Goal: Task Accomplishment & Management: Complete application form

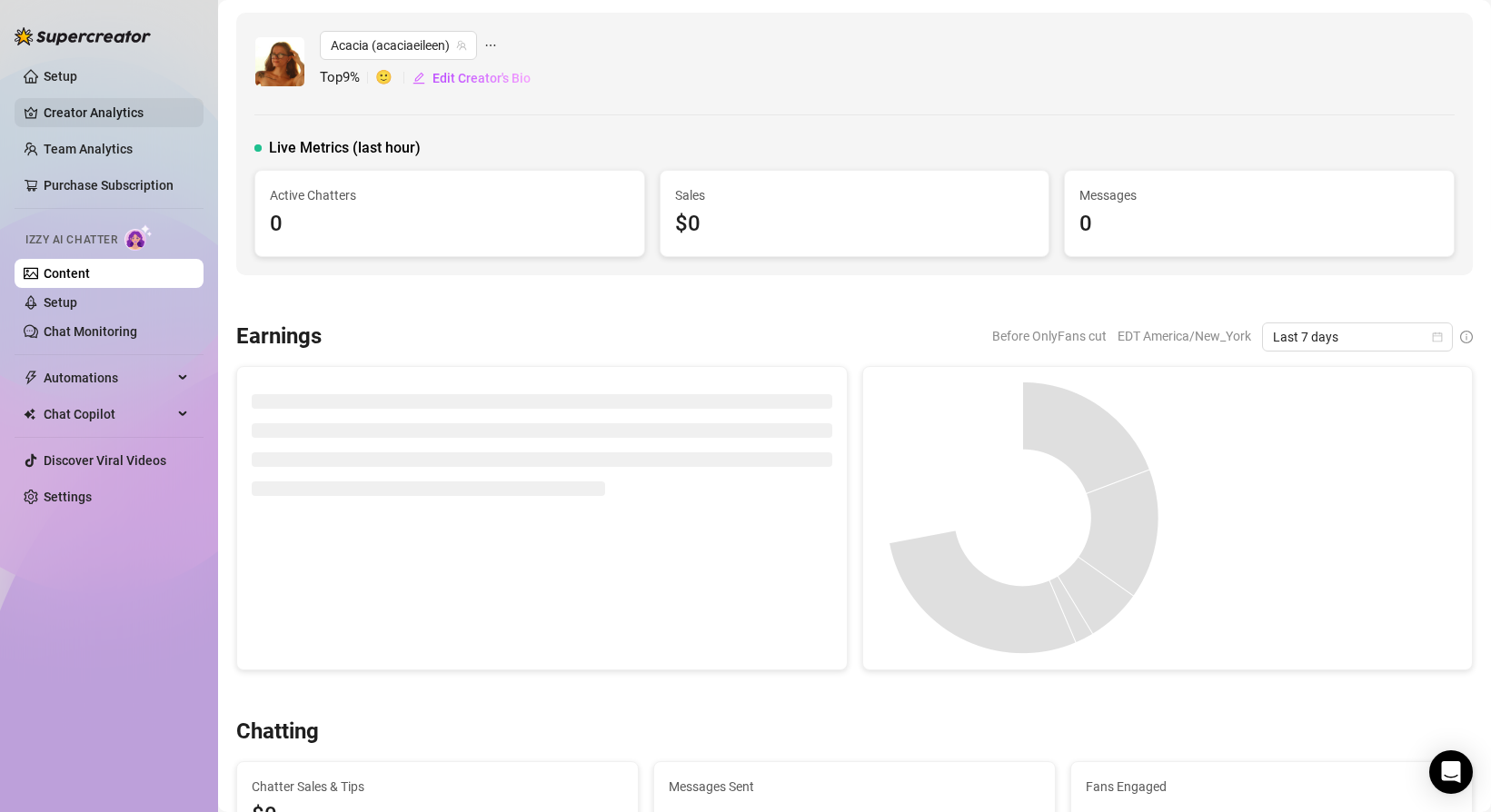
click at [112, 121] on link "Creator Analytics" at bounding box center [116, 112] width 146 height 29
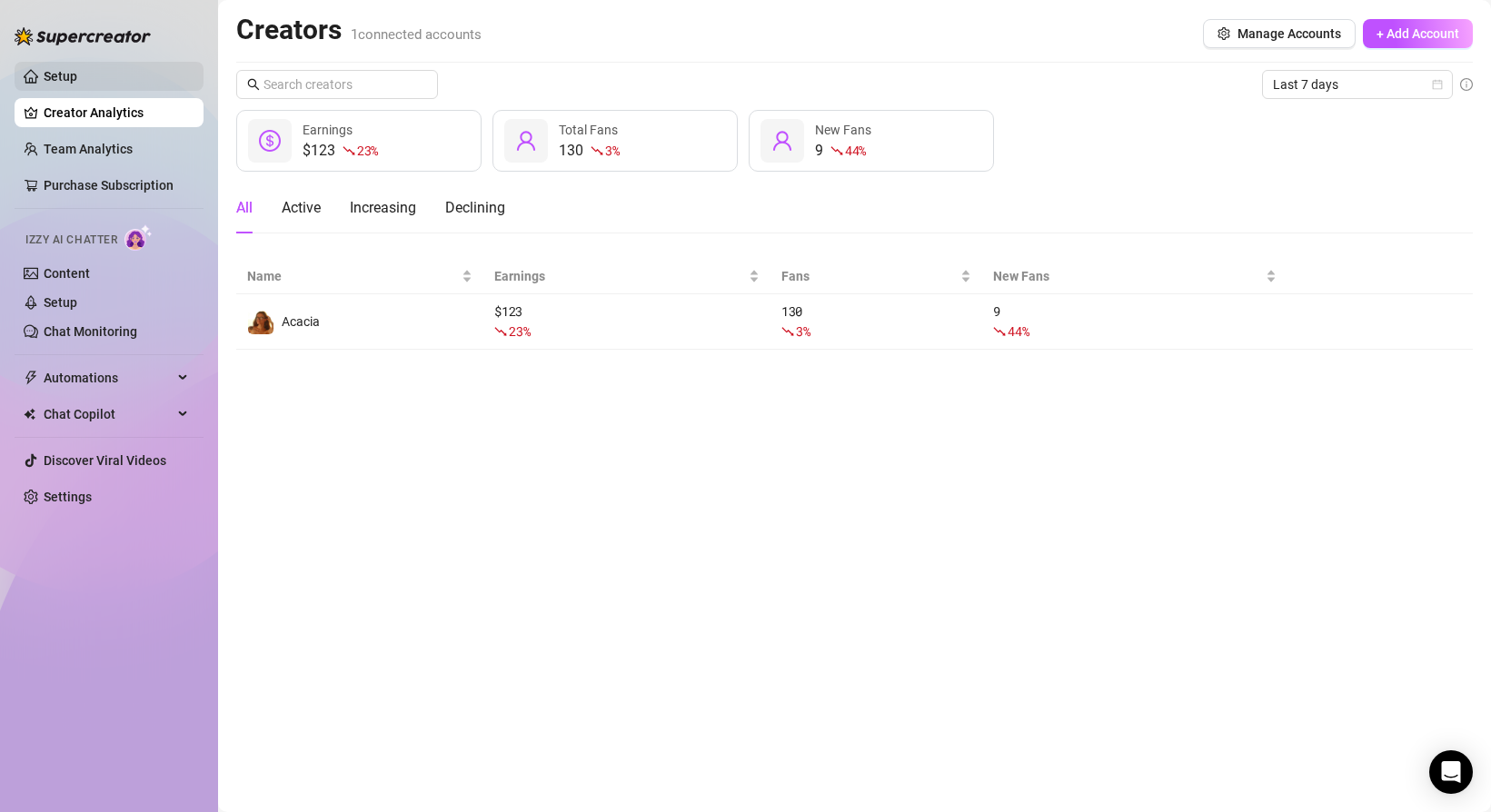
click at [78, 78] on link "Setup" at bounding box center [59, 76] width 34 height 14
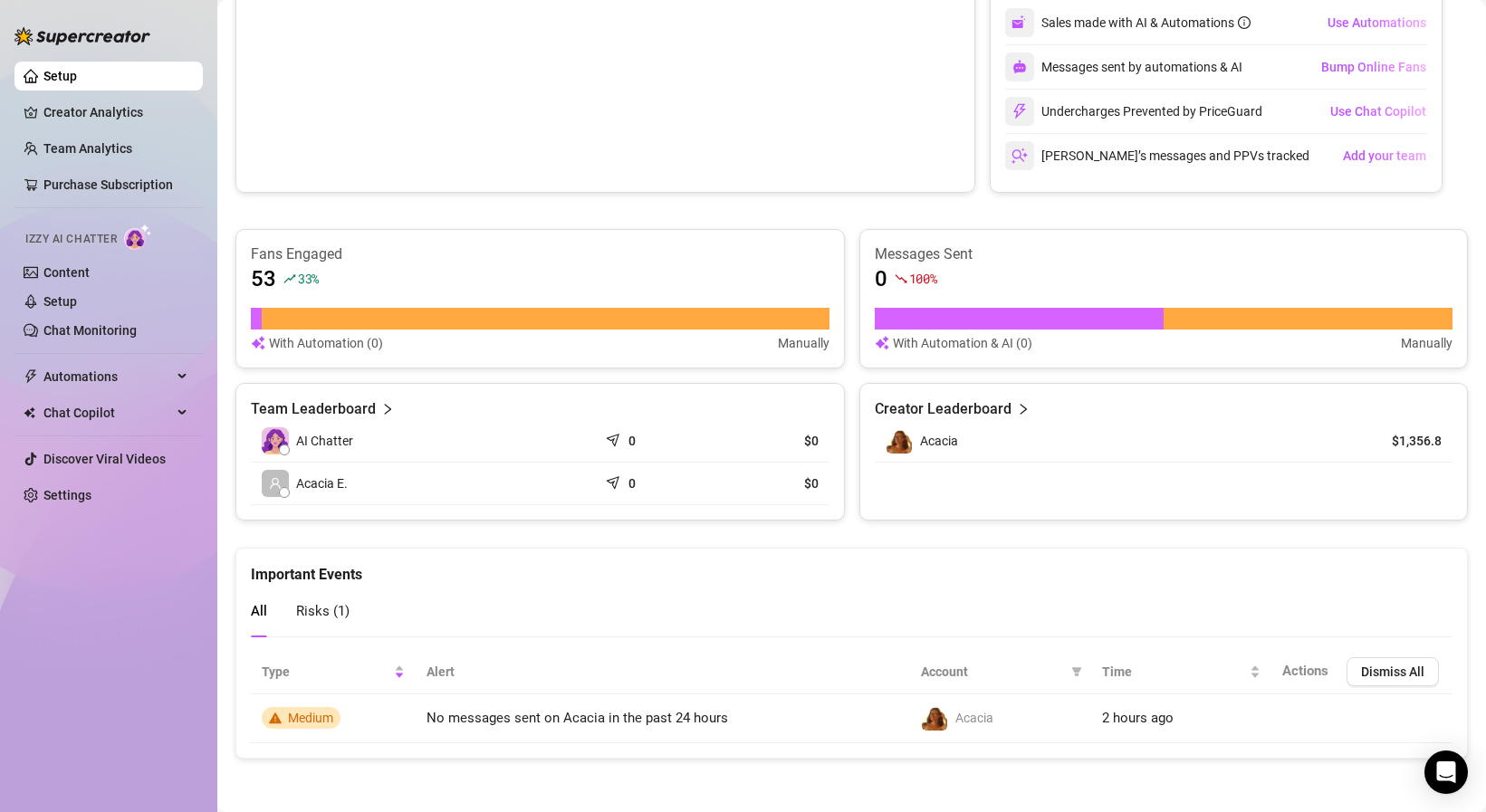
scroll to position [405, 0]
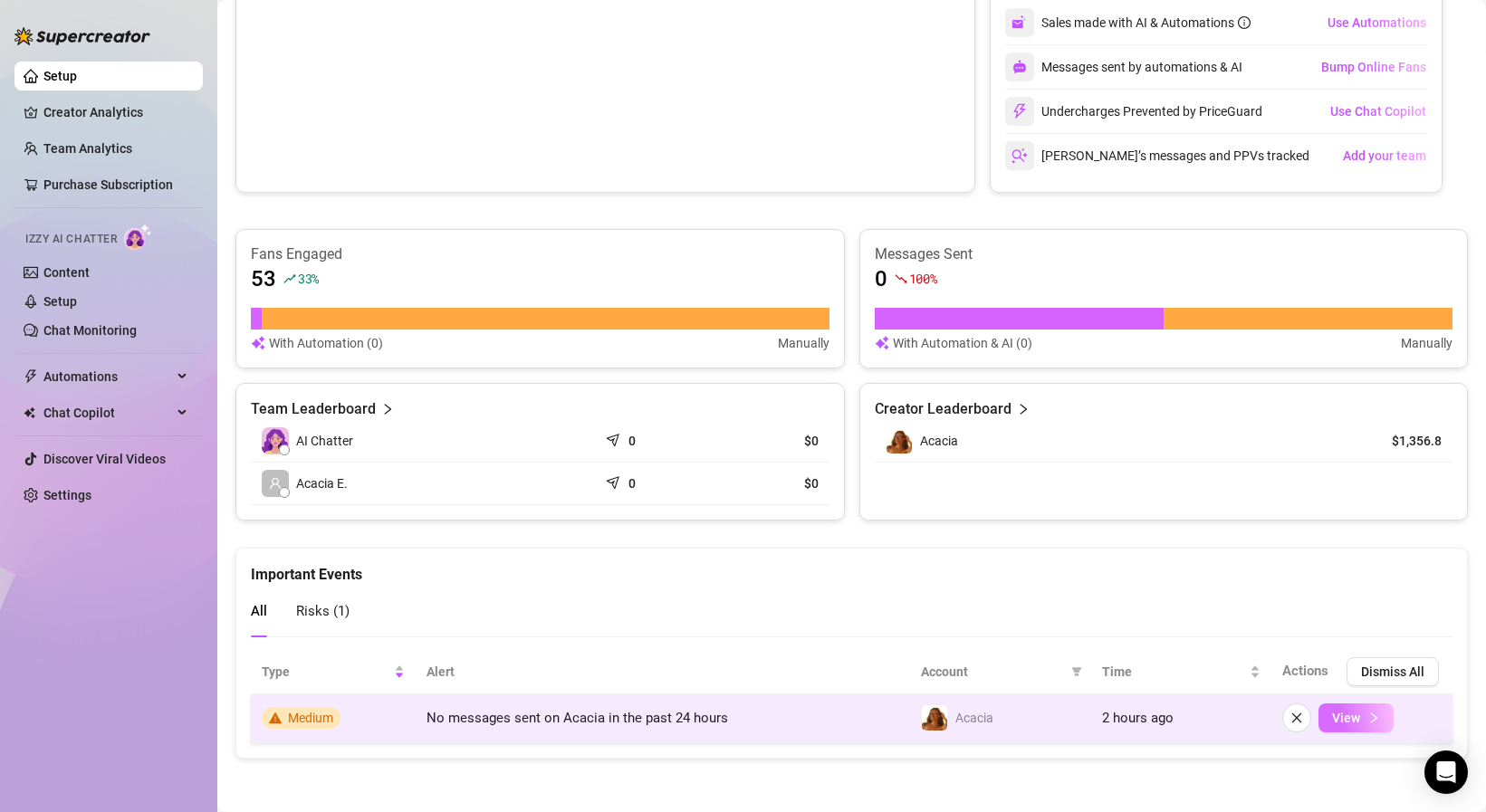
click at [1346, 721] on span "View" at bounding box center [1346, 717] width 28 height 14
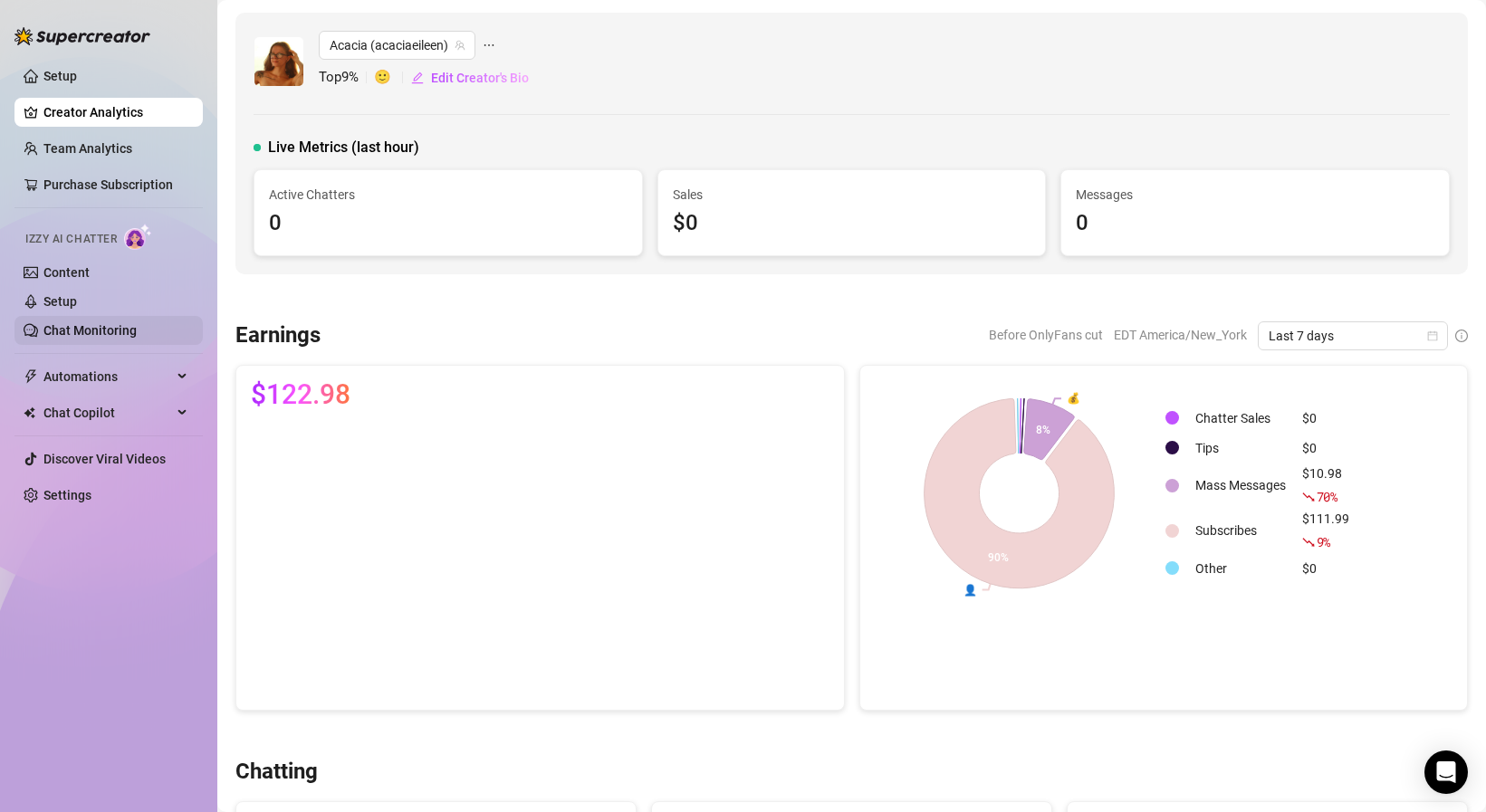
click at [105, 323] on link "Chat Monitoring" at bounding box center [90, 330] width 94 height 14
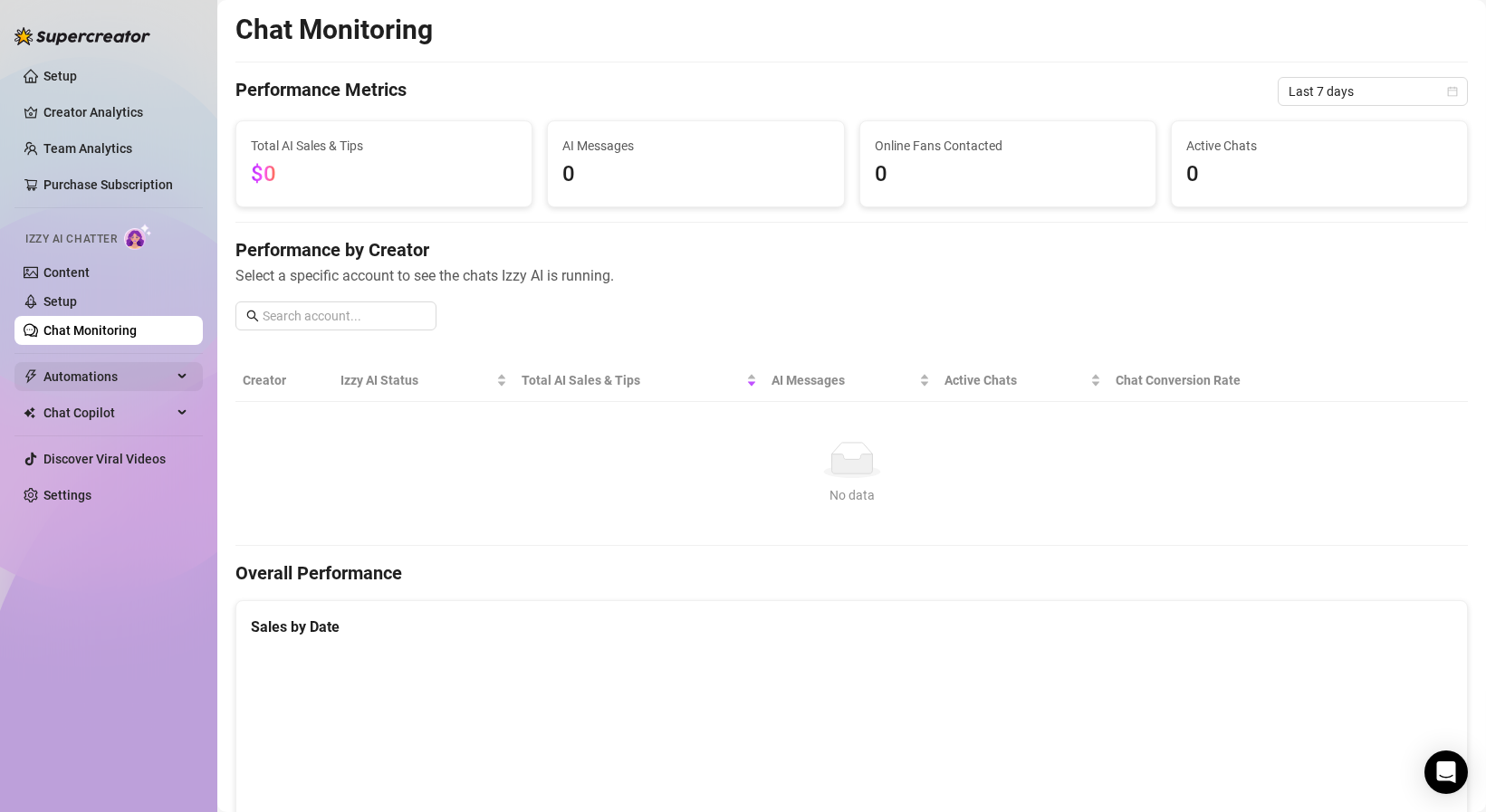
click at [131, 376] on span "Automations" at bounding box center [107, 376] width 129 height 29
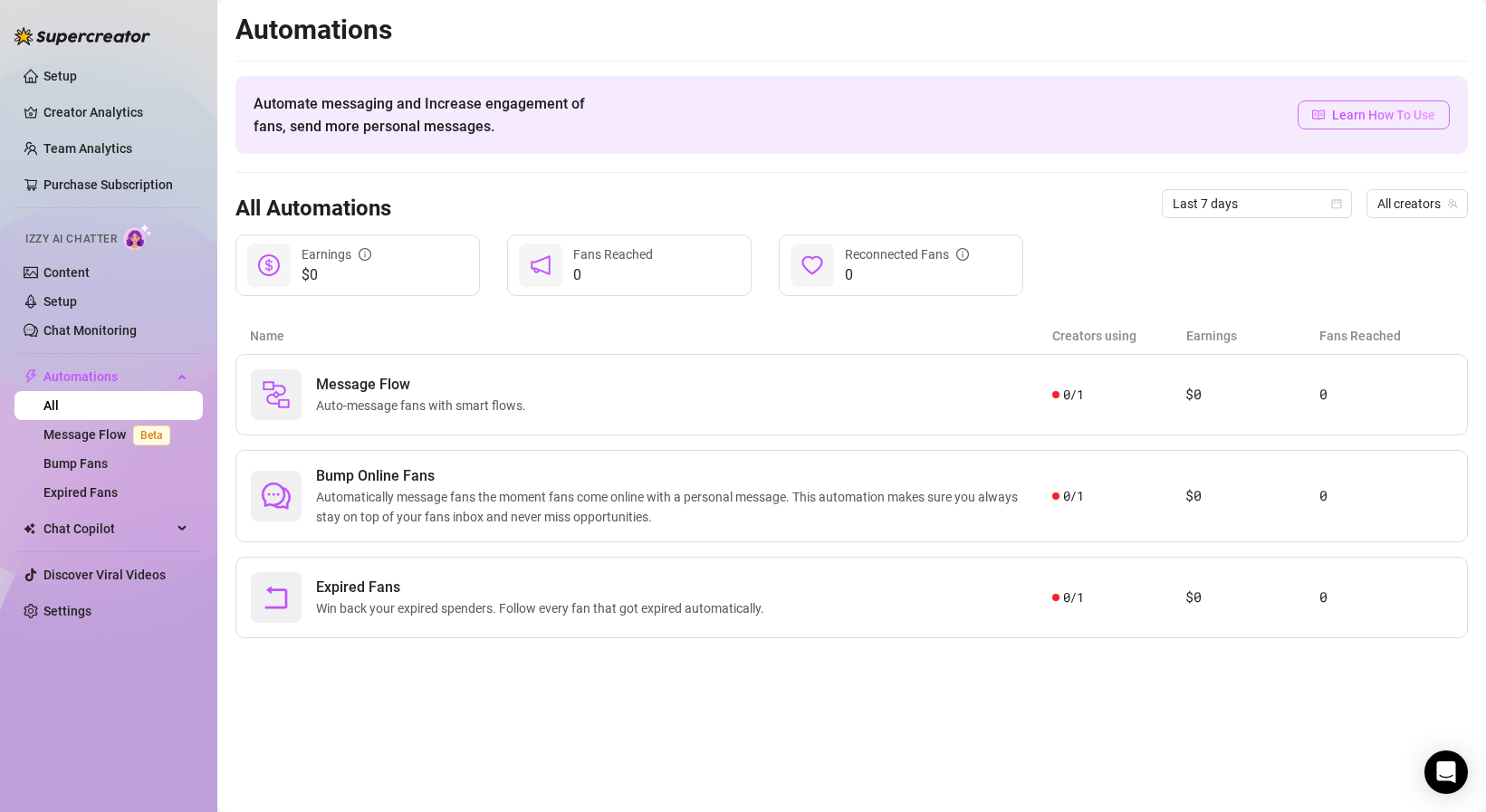
click at [1339, 109] on span "Learn How To Use" at bounding box center [1384, 115] width 103 height 20
click at [56, 77] on link "Setup" at bounding box center [59, 75] width 33 height 14
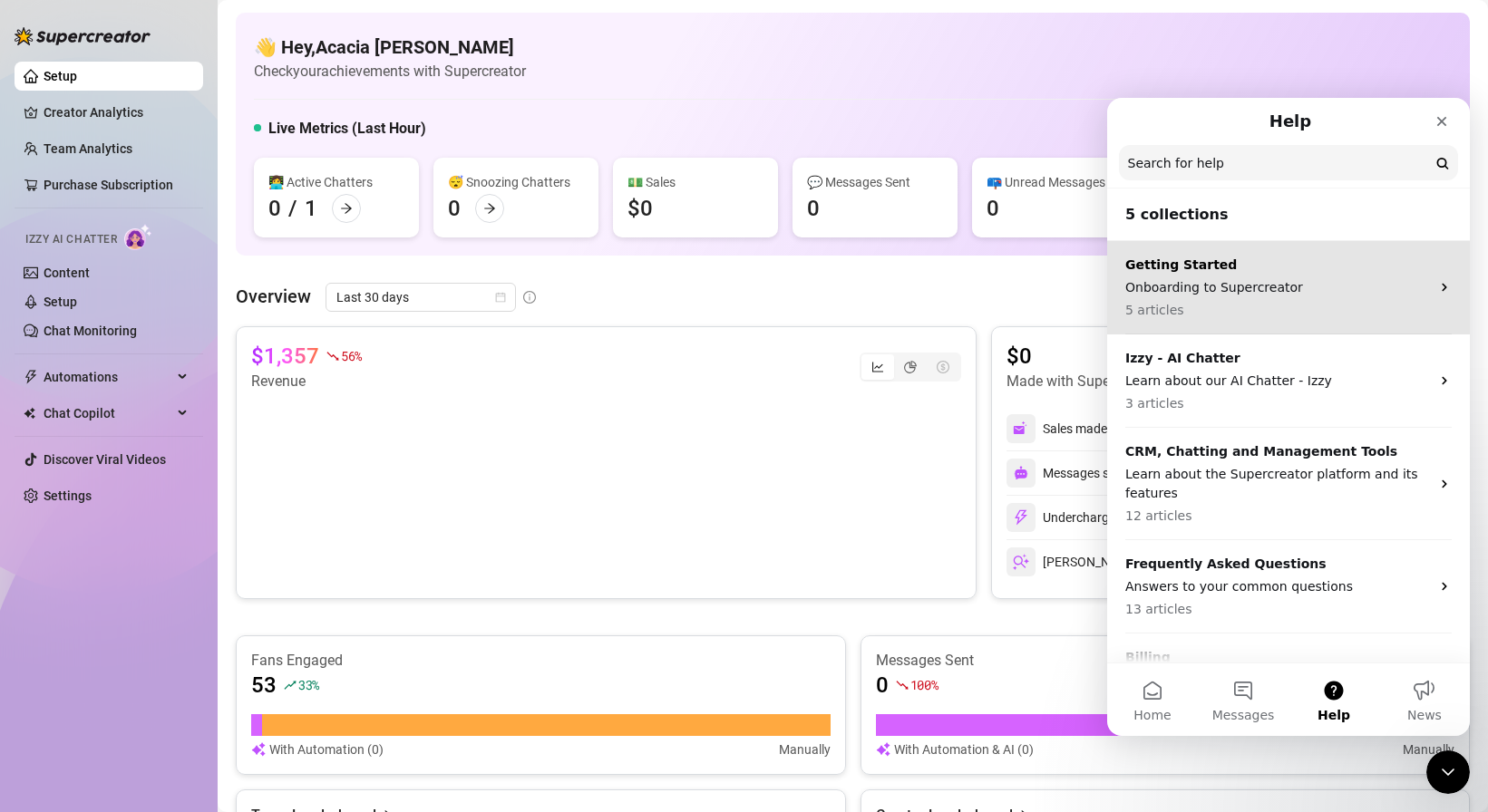
click at [1286, 303] on p "5 articles" at bounding box center [1277, 311] width 304 height 19
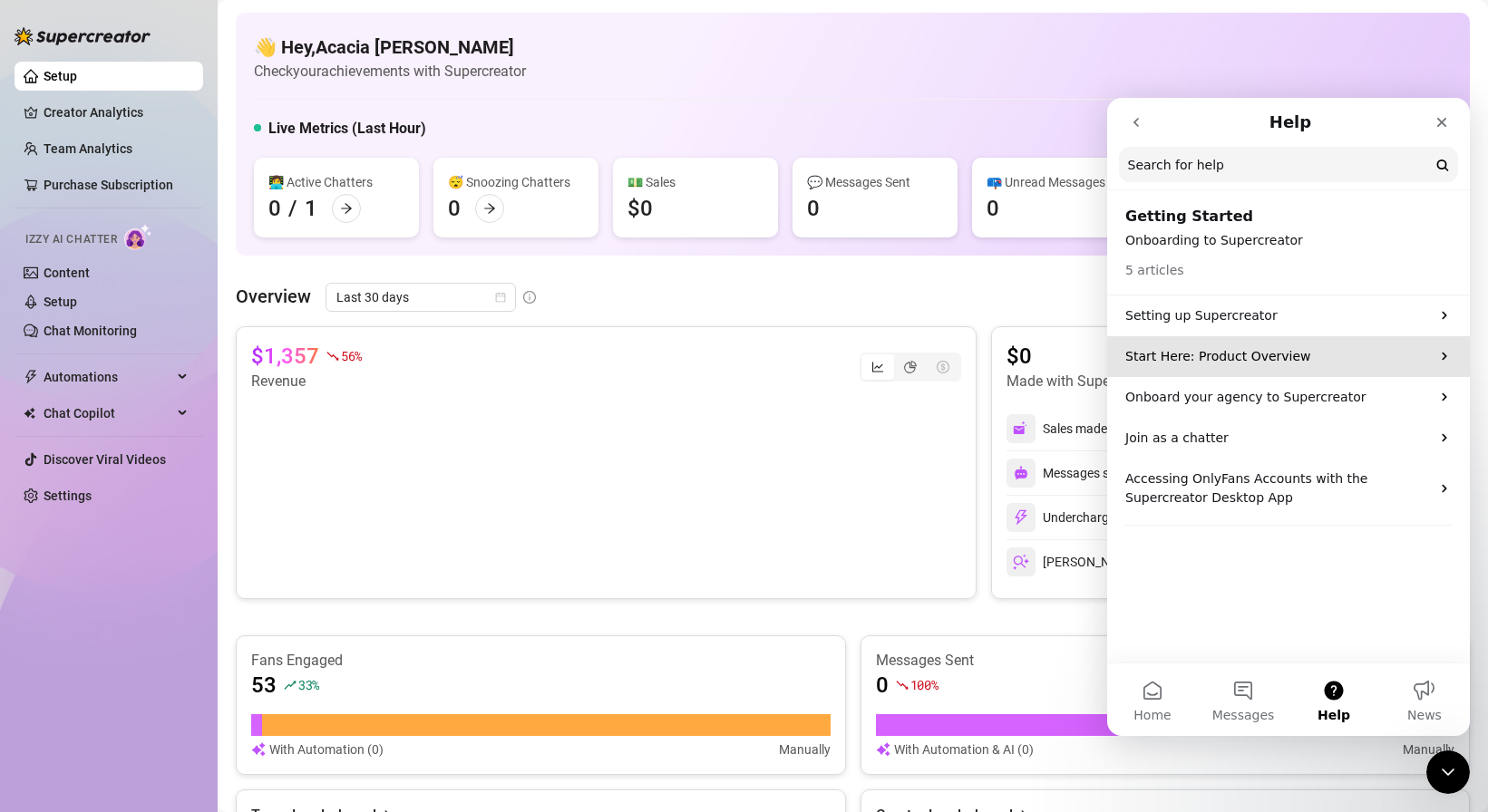
click at [1351, 343] on div "Start Here: Product Overview" at bounding box center [1288, 357] width 363 height 41
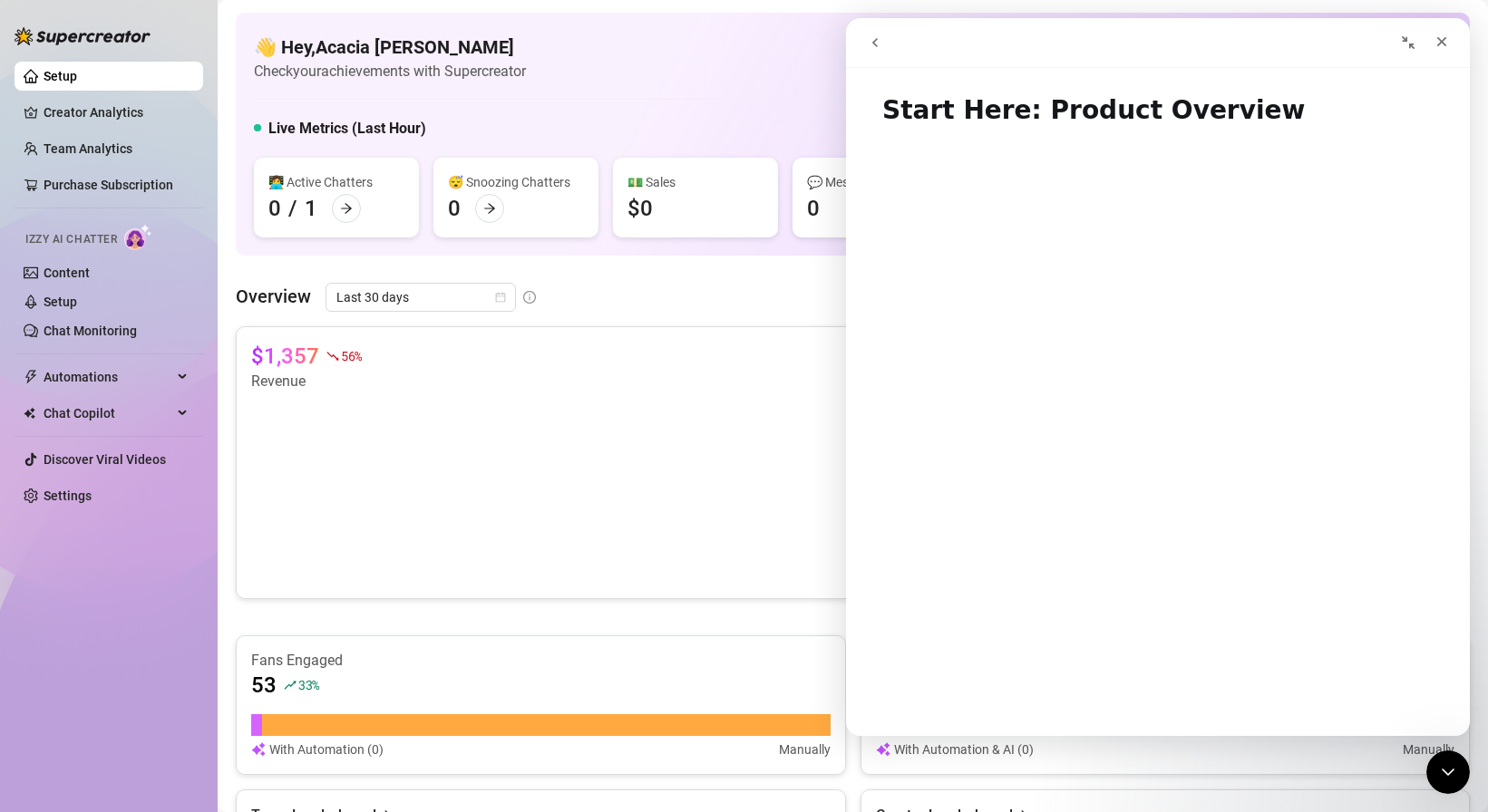
click at [875, 48] on icon "go back" at bounding box center [875, 42] width 14 height 14
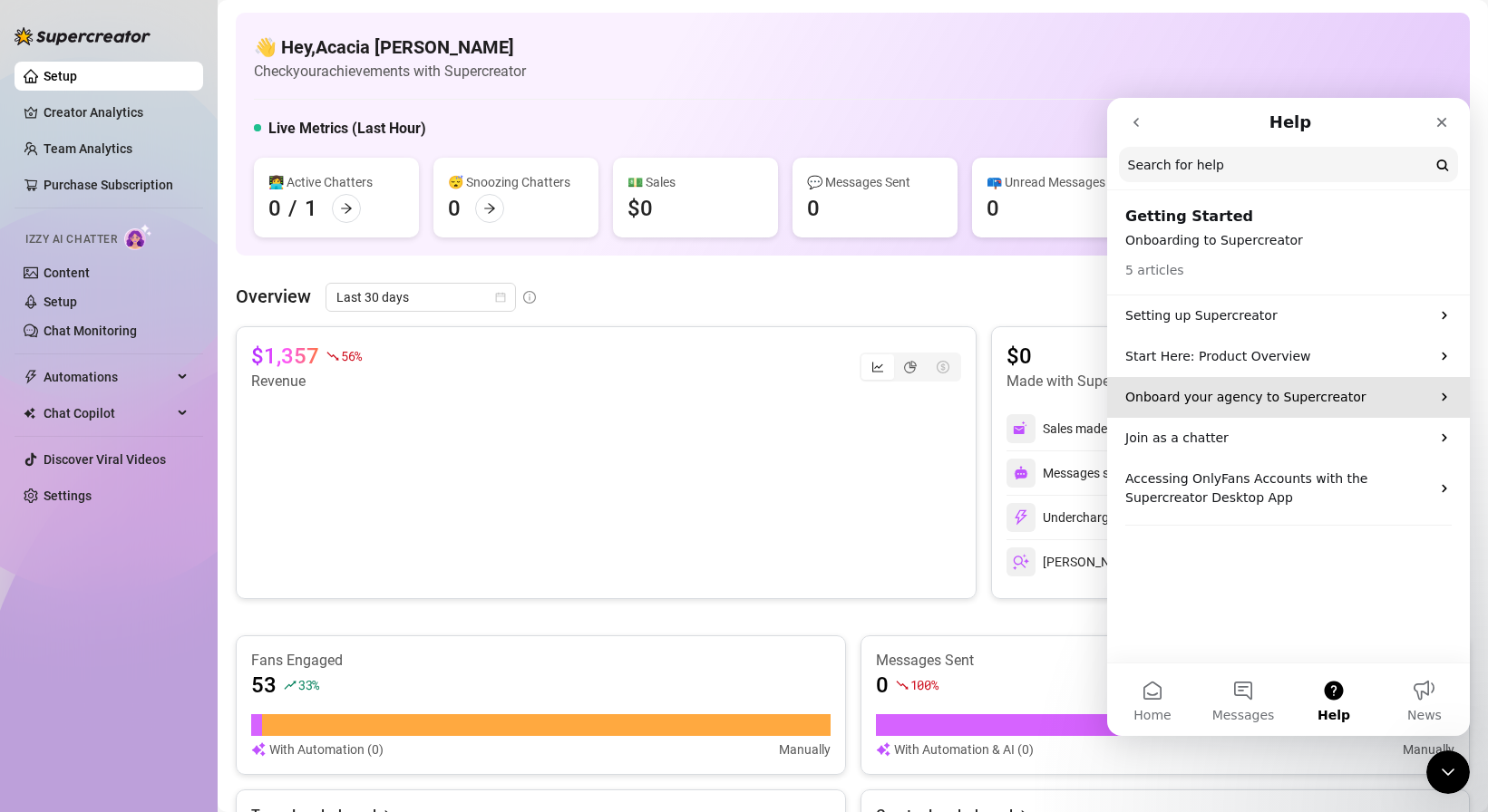
click at [1240, 398] on p "Onboard your agency to Supercreator" at bounding box center [1277, 398] width 304 height 19
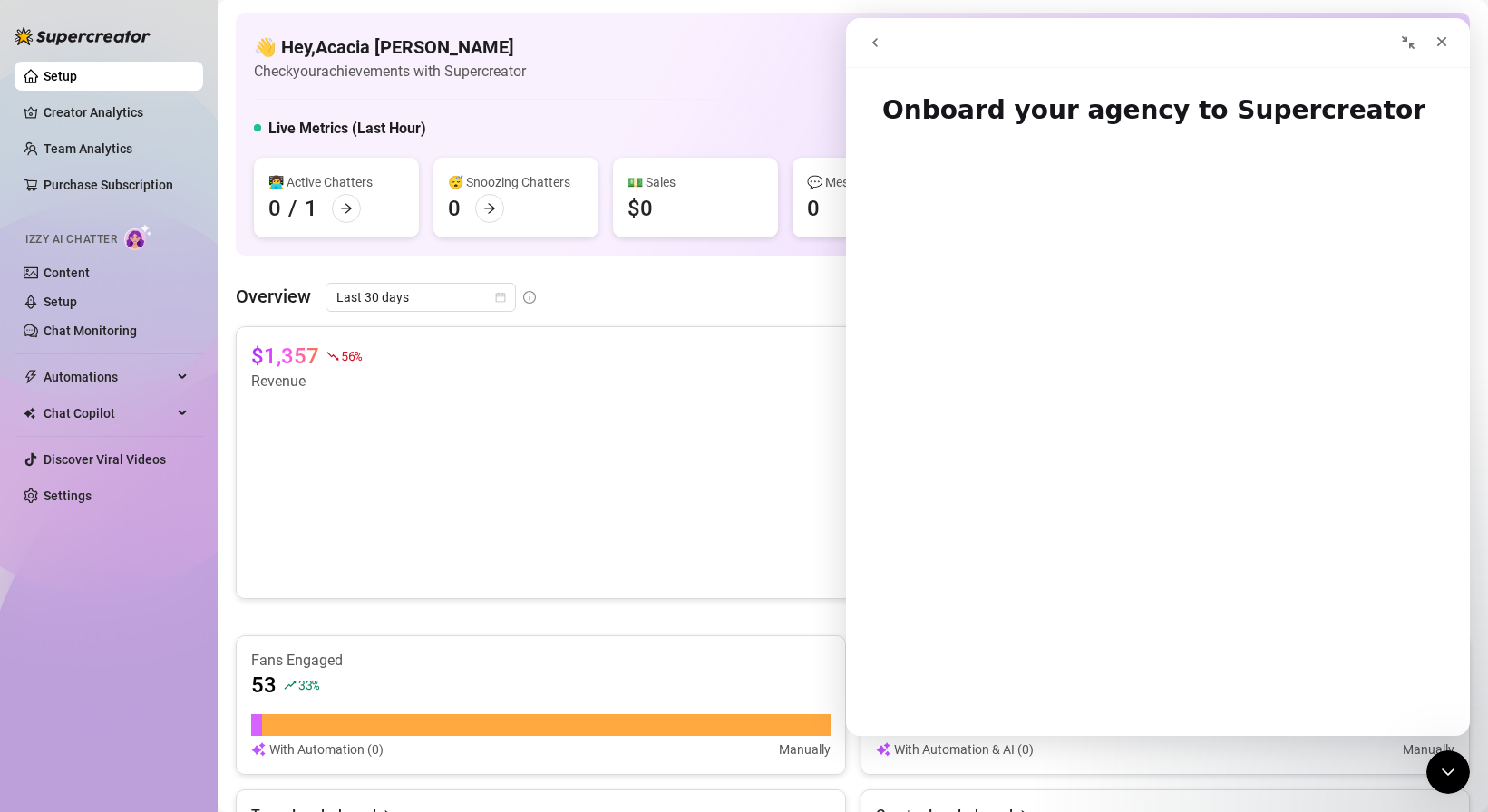
click at [869, 40] on icon "go back" at bounding box center [875, 42] width 14 height 14
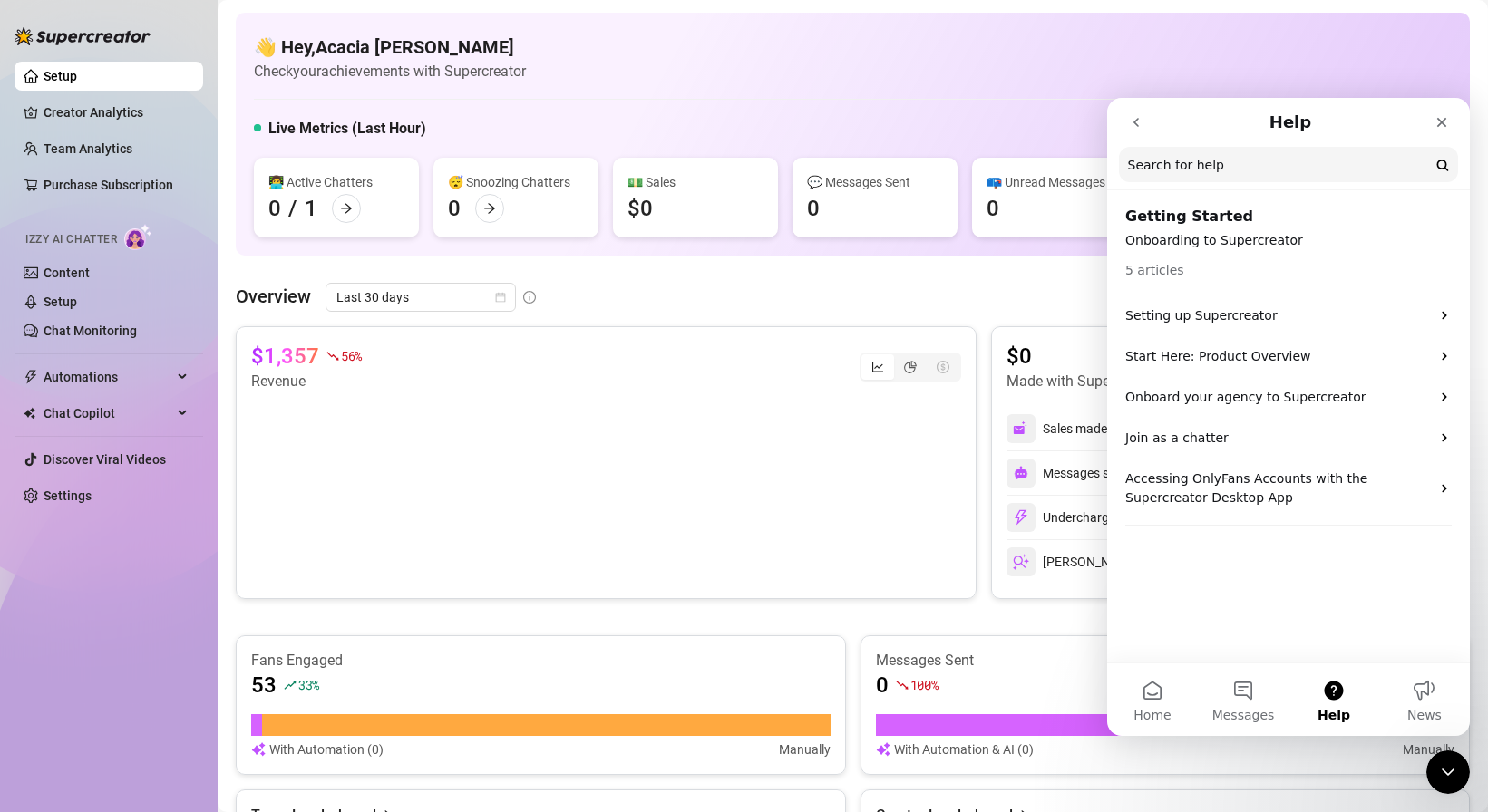
click at [1134, 121] on icon "go back" at bounding box center [1136, 121] width 6 height 9
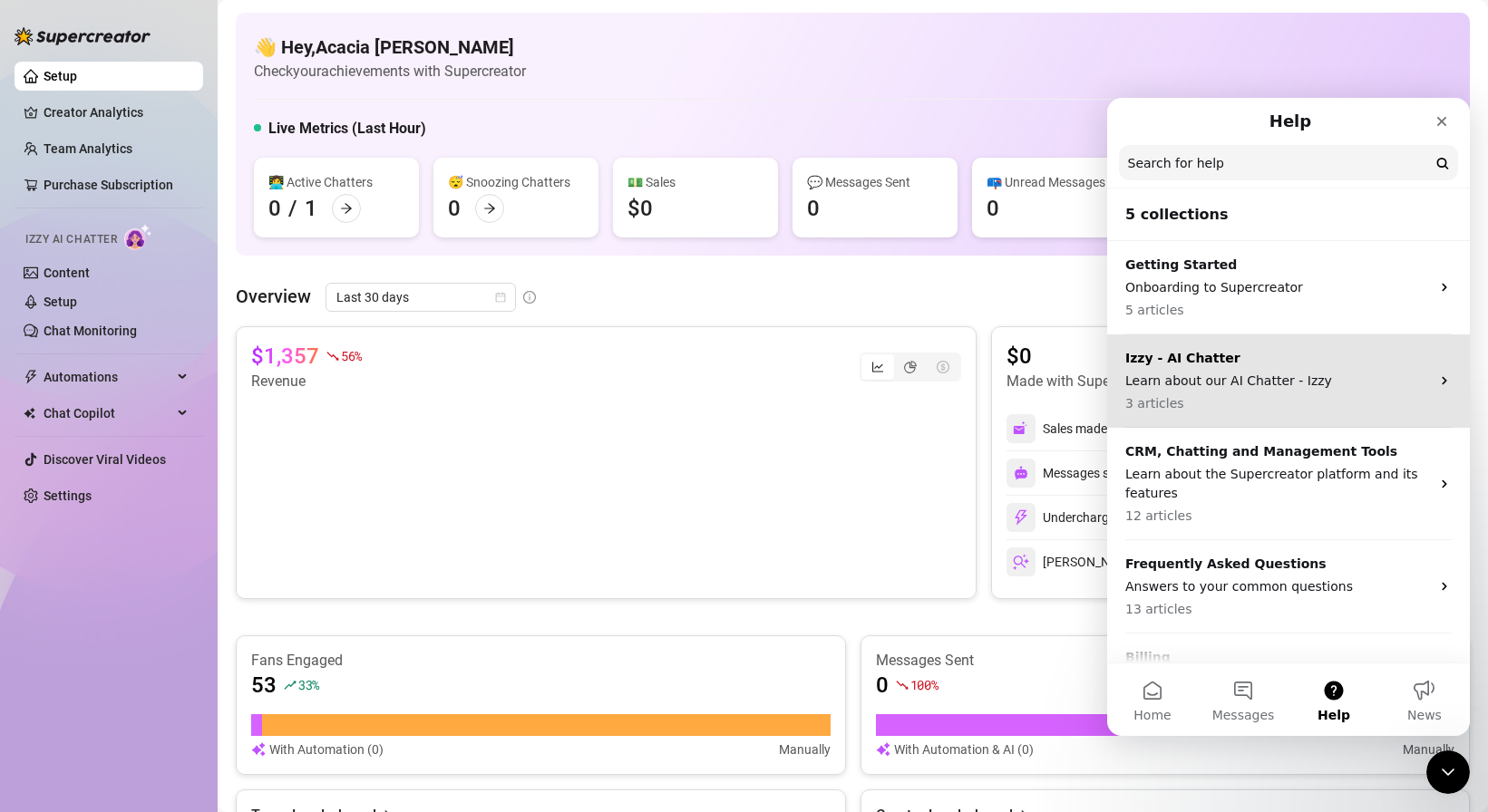
click at [1315, 379] on p "Learn about our AI Chatter - Izzy" at bounding box center [1277, 381] width 304 height 19
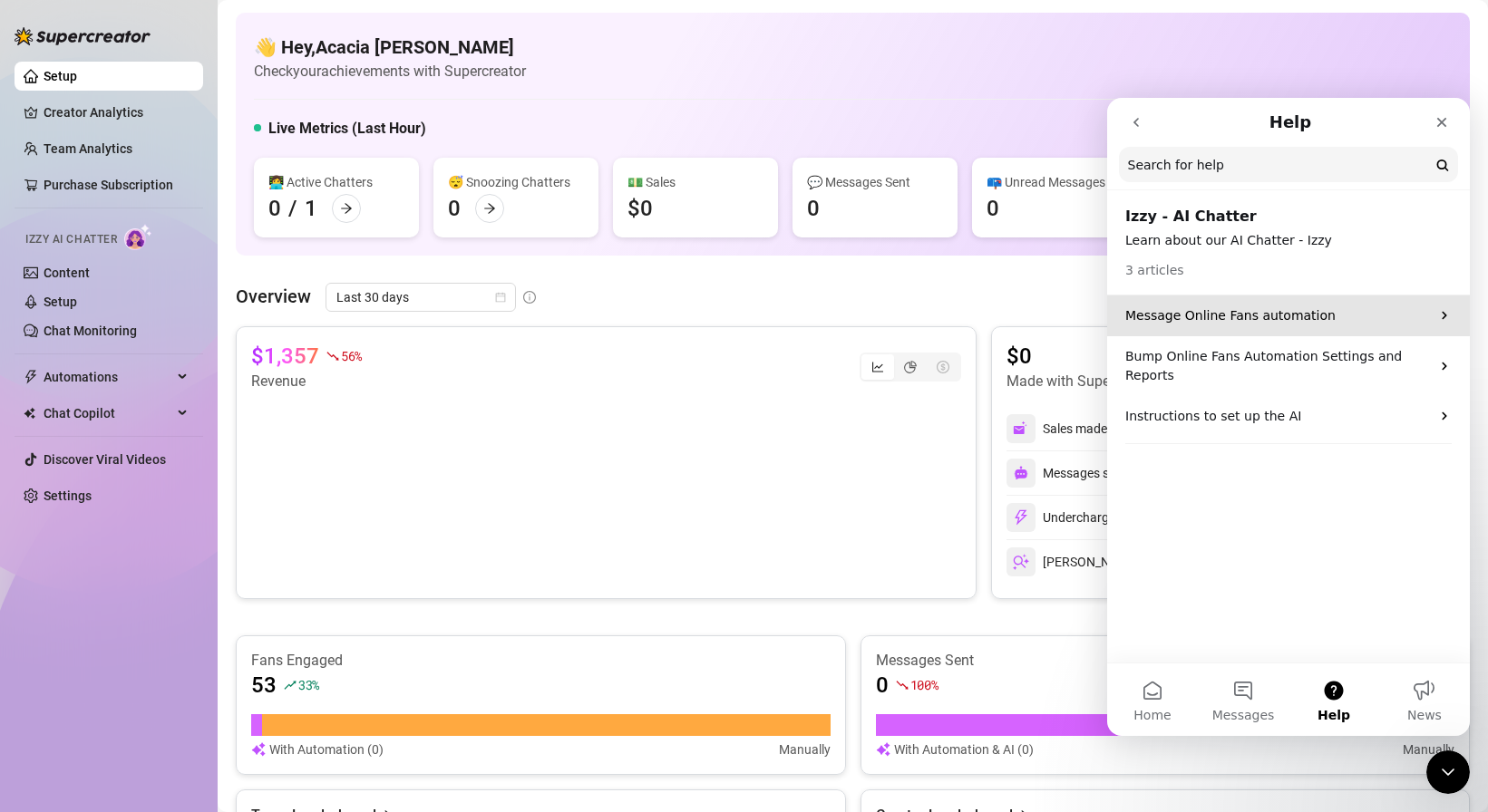
click at [1287, 321] on p "Message Online Fans automation" at bounding box center [1277, 316] width 304 height 19
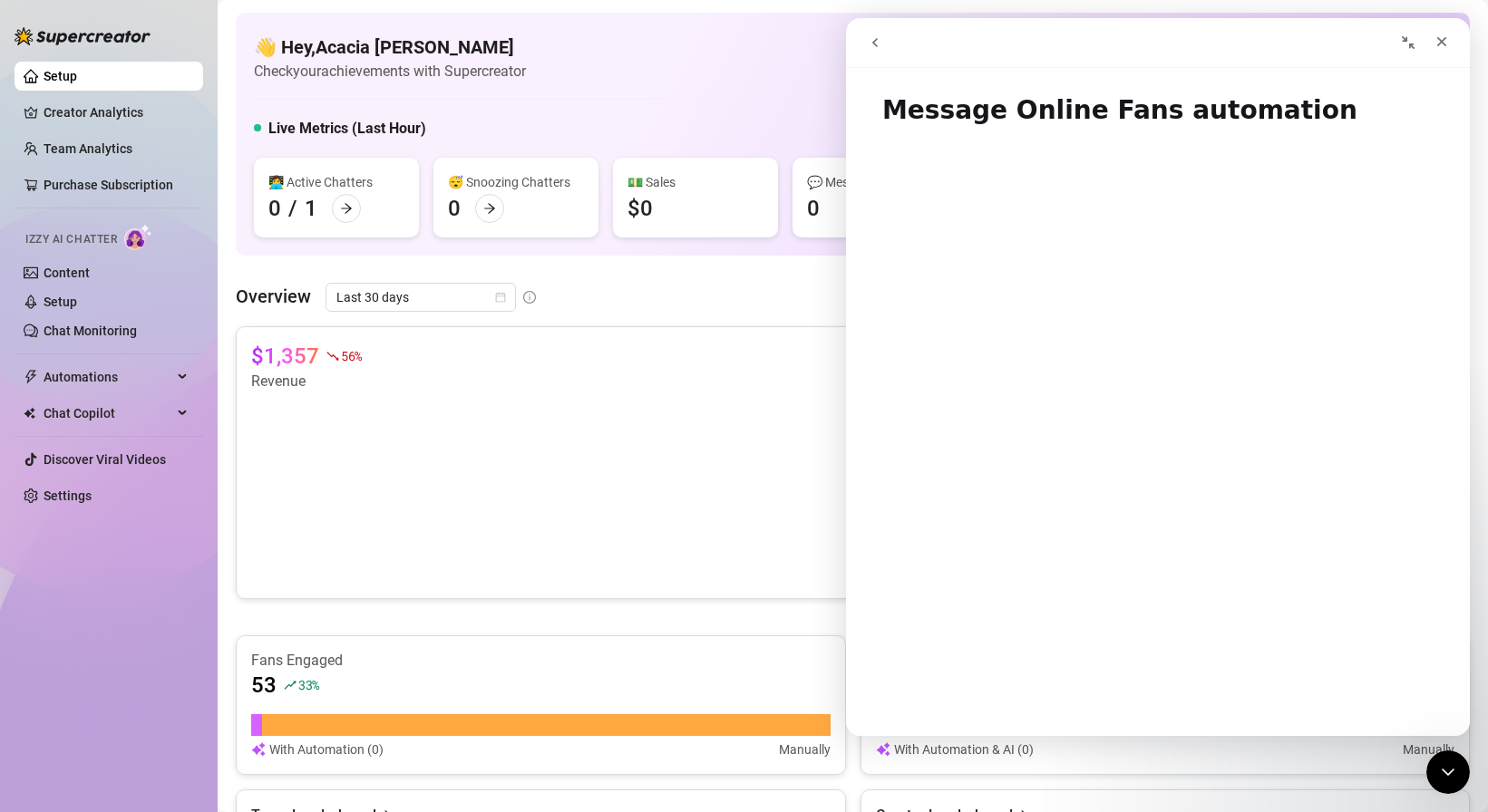
click at [876, 43] on icon "go back" at bounding box center [875, 42] width 14 height 14
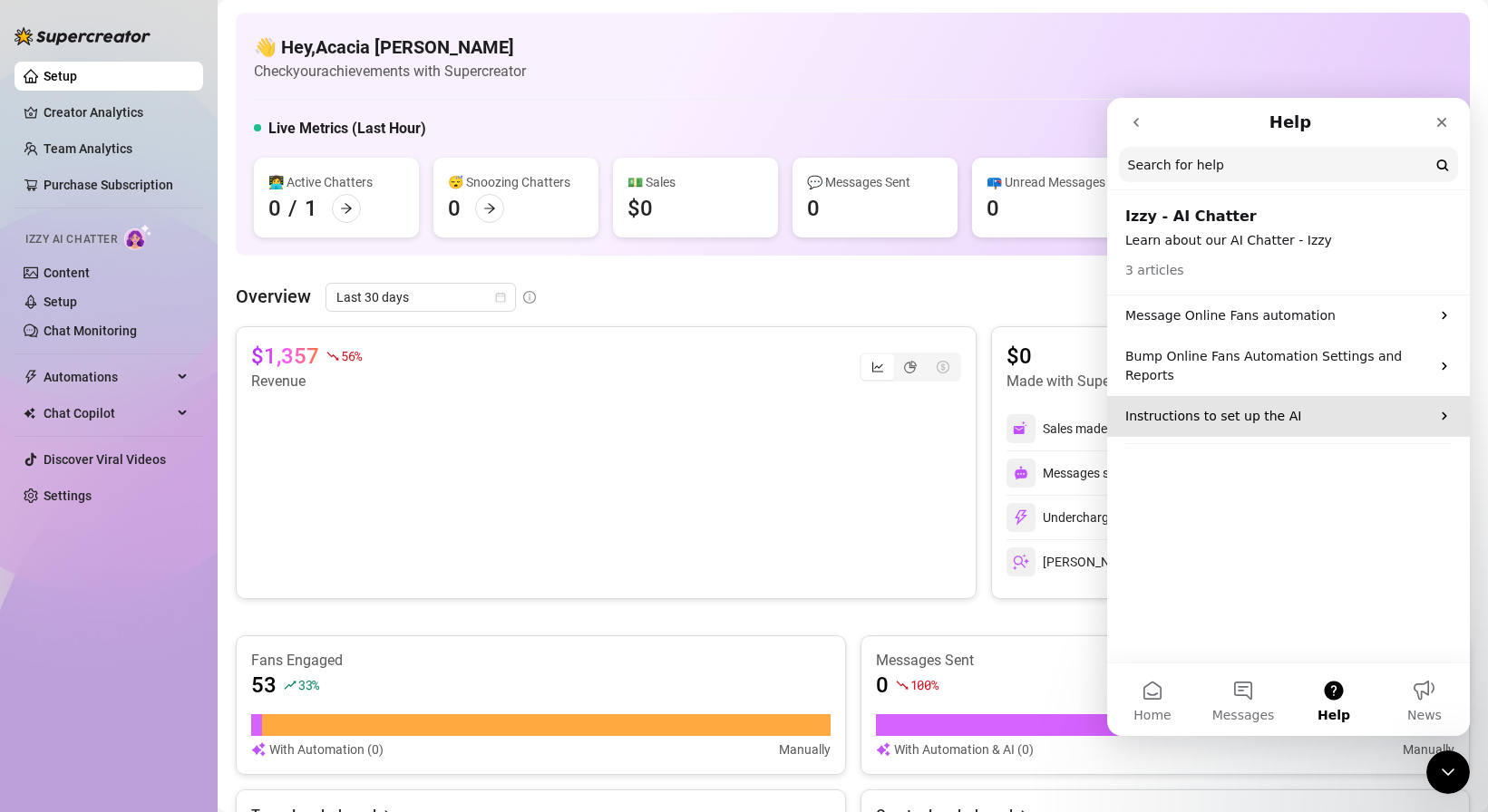
click at [1208, 406] on p "Instructions to set up the AI" at bounding box center [1277, 416] width 304 height 19
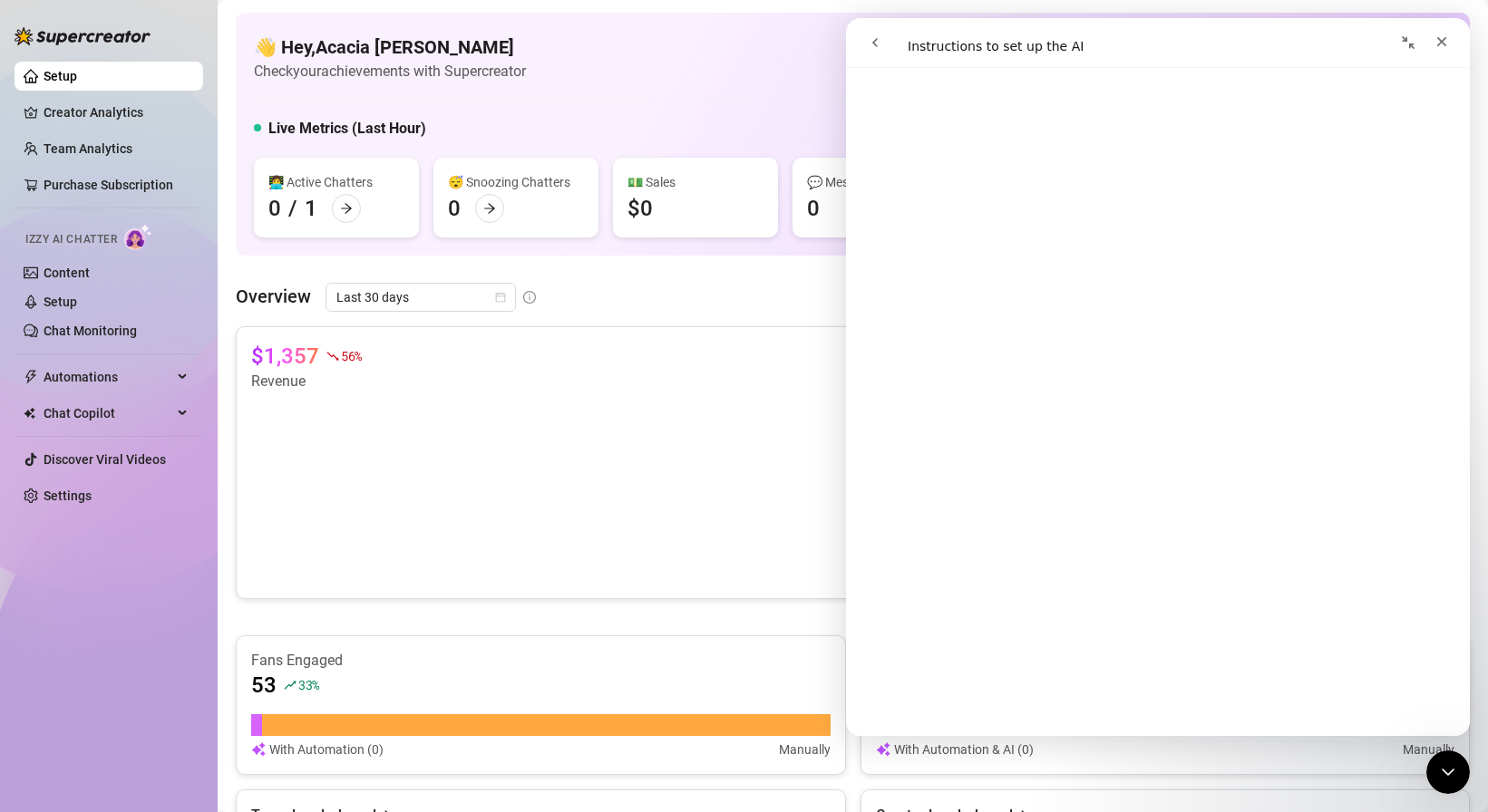
scroll to position [157, 0]
click at [105, 244] on span "Izzy AI Chatter" at bounding box center [72, 240] width 92 height 17
click at [106, 237] on span "Izzy AI Chatter" at bounding box center [72, 240] width 92 height 17
click at [78, 300] on link "Setup" at bounding box center [59, 301] width 33 height 14
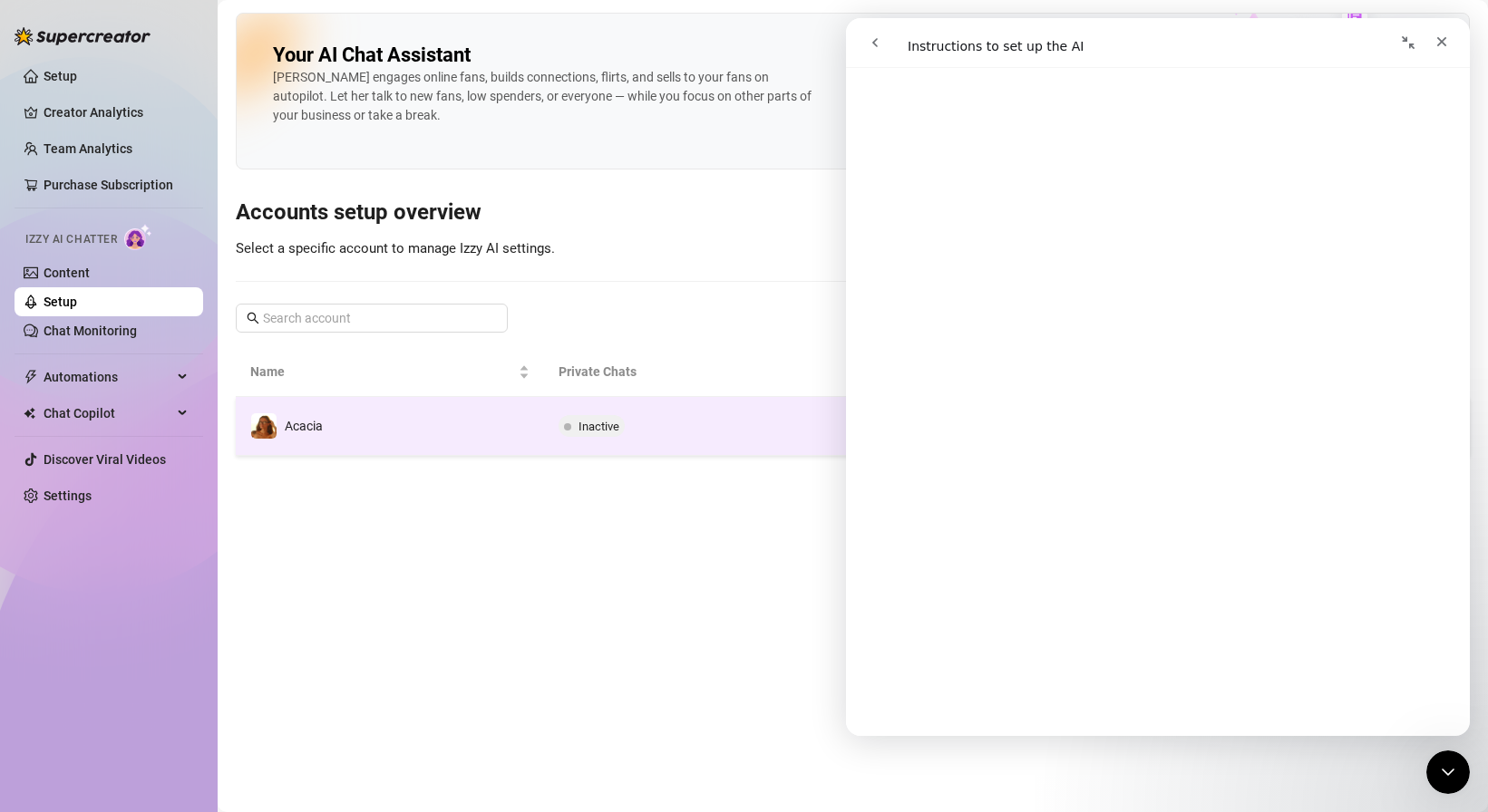
click at [474, 418] on td "Acacia" at bounding box center [389, 427] width 308 height 59
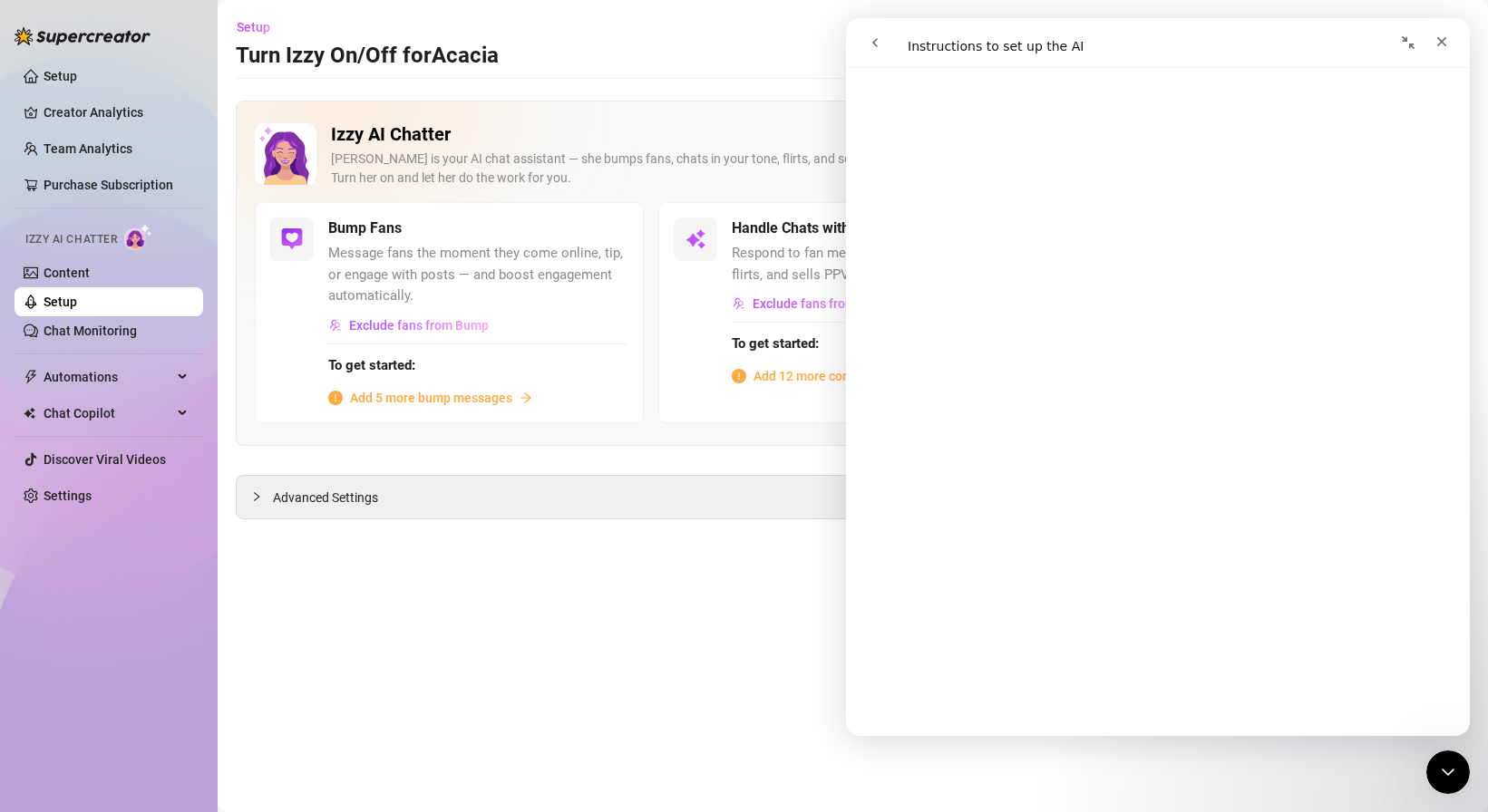
click at [724, 583] on main "Setup Turn Izzy On/Off for Acacia Acacia (acaciaeileen) Izzy AI Chatter [PERSON…" at bounding box center [852, 406] width 1270 height 812
click at [873, 42] on icon "go back" at bounding box center [876, 42] width 6 height 9
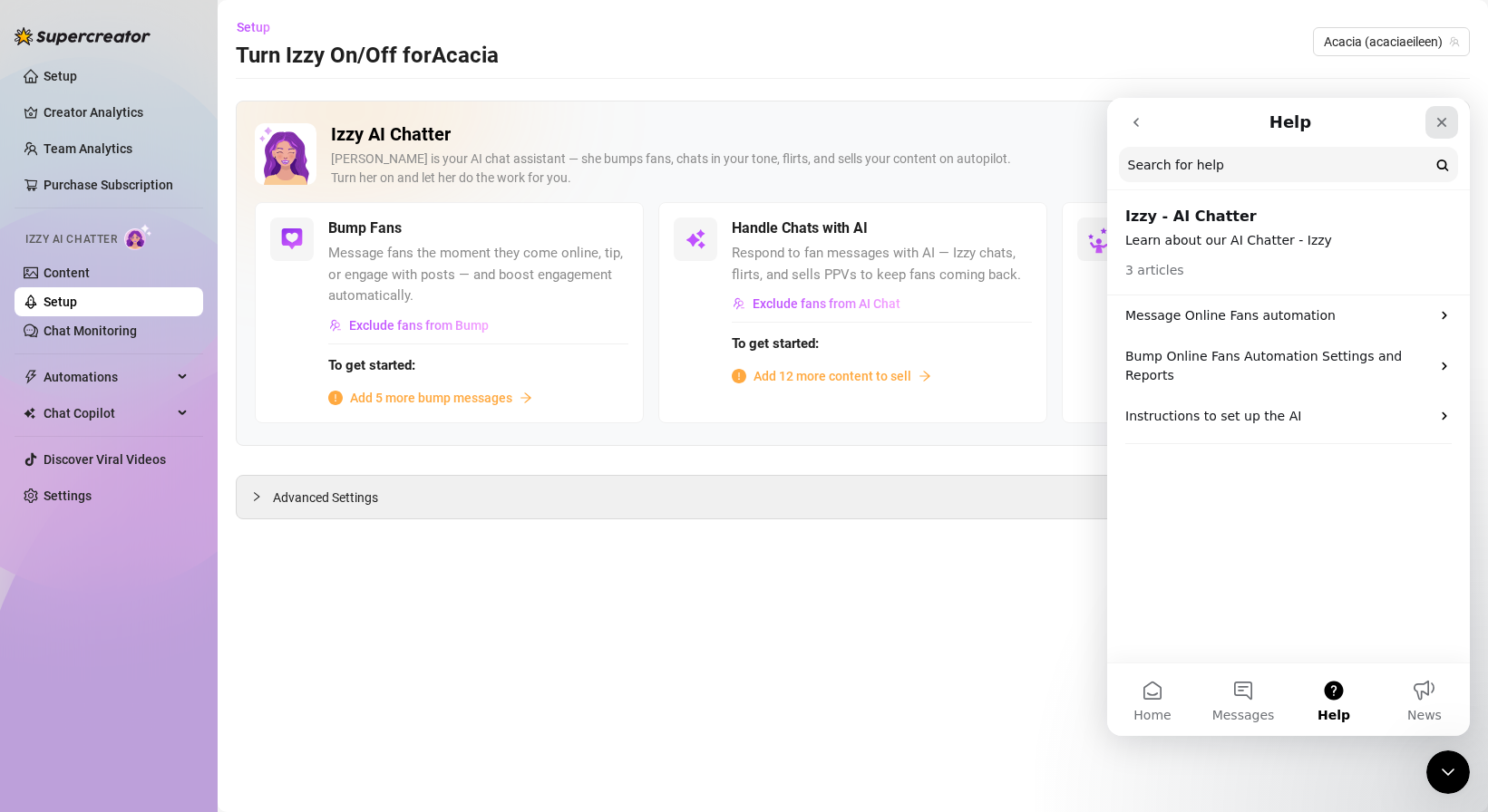
click at [1445, 118] on icon "Close" at bounding box center [1441, 121] width 14 height 14
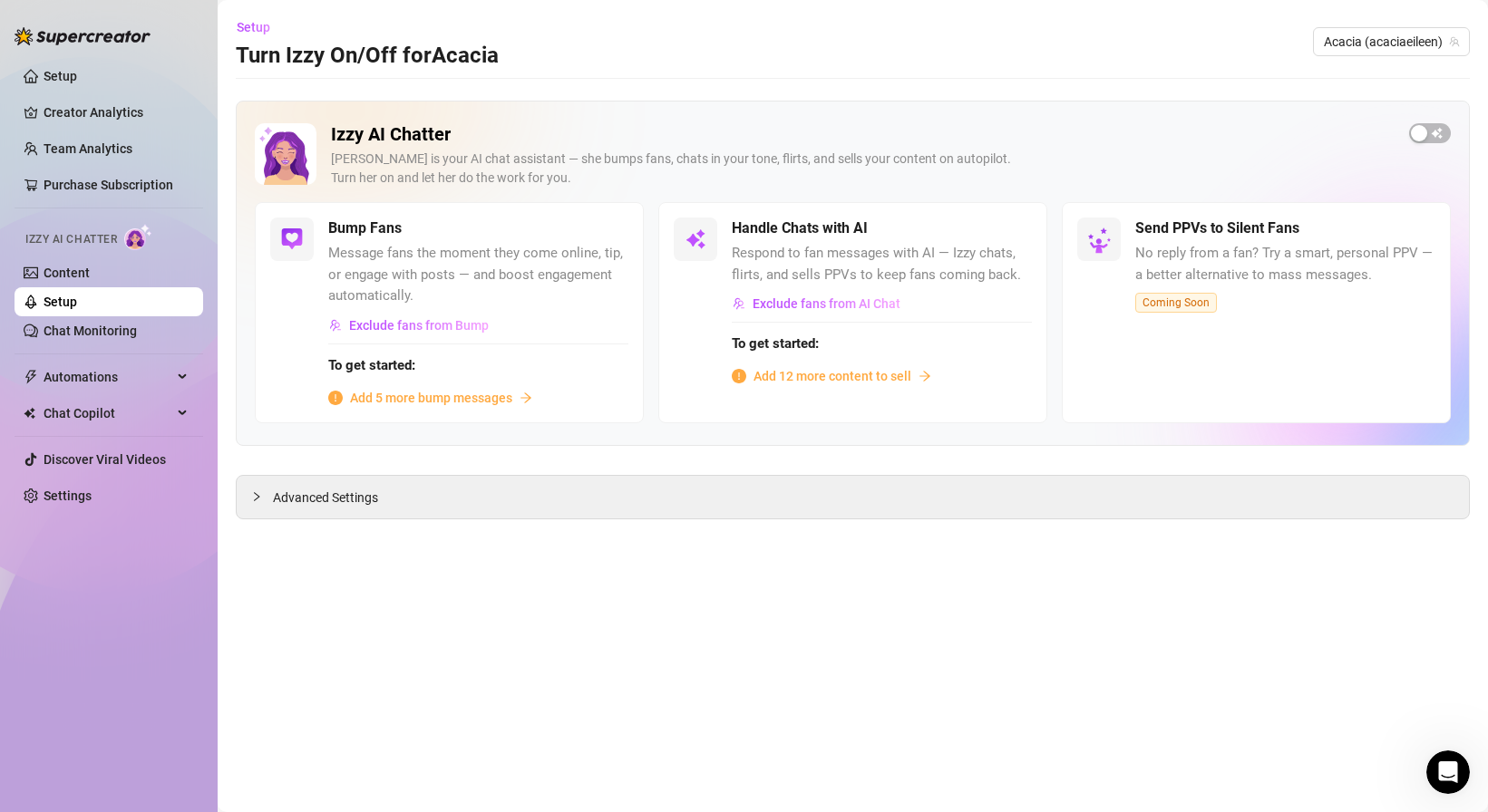
click at [787, 371] on span "Add 12 more content to sell" at bounding box center [832, 376] width 158 height 20
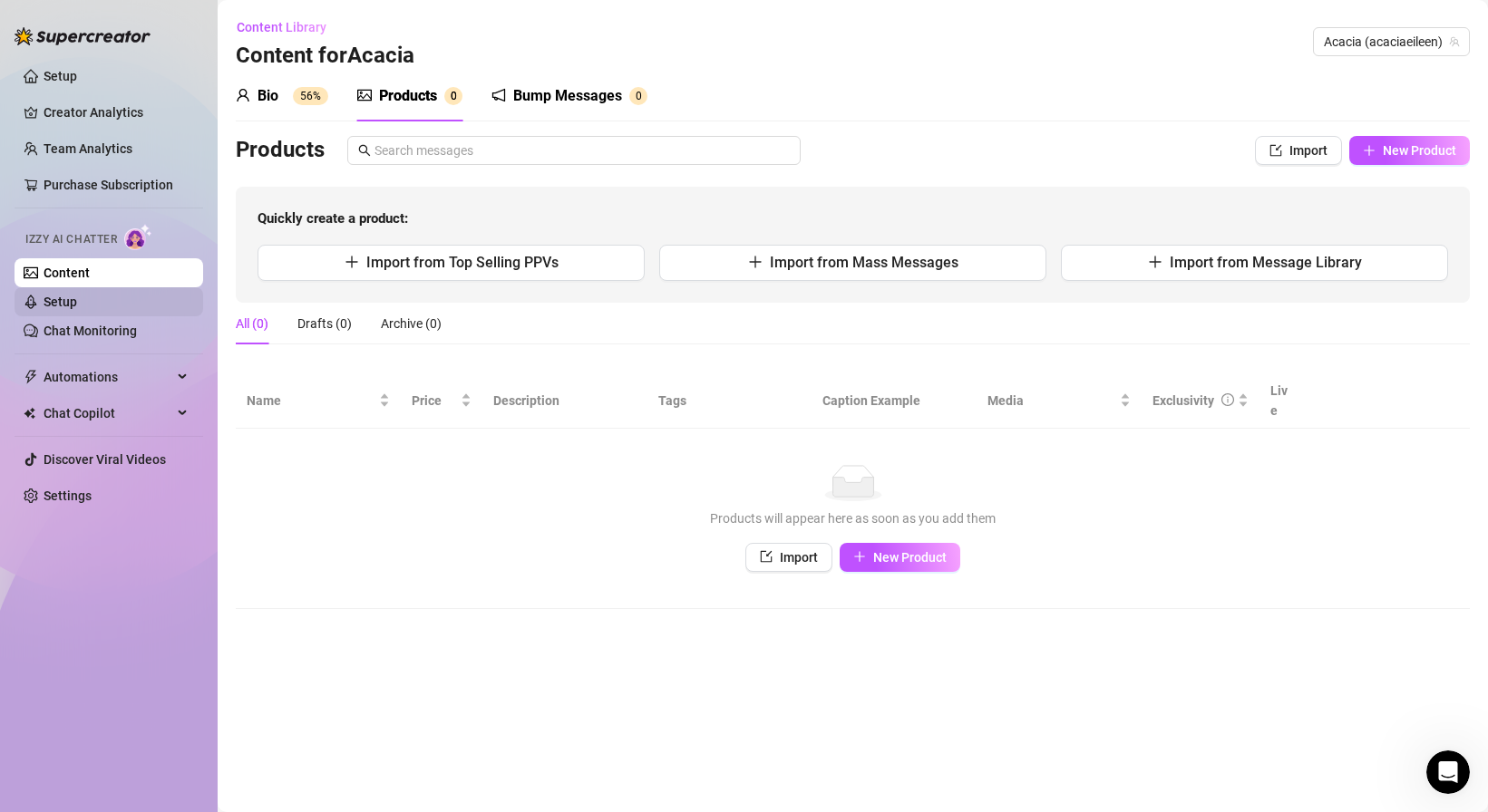
click at [78, 307] on link "Setup" at bounding box center [59, 301] width 33 height 14
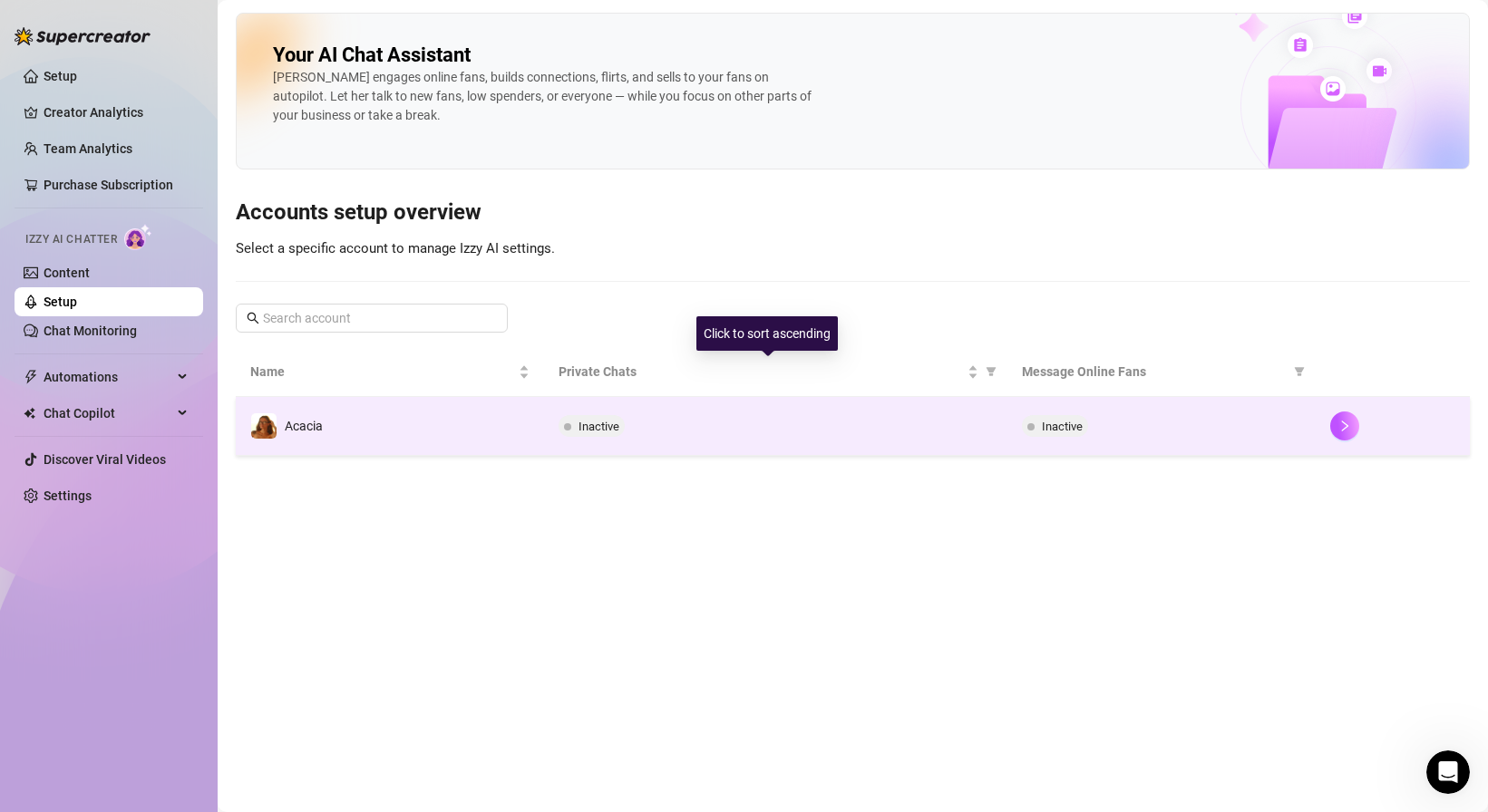
click at [672, 411] on td "Inactive" at bounding box center [775, 427] width 462 height 59
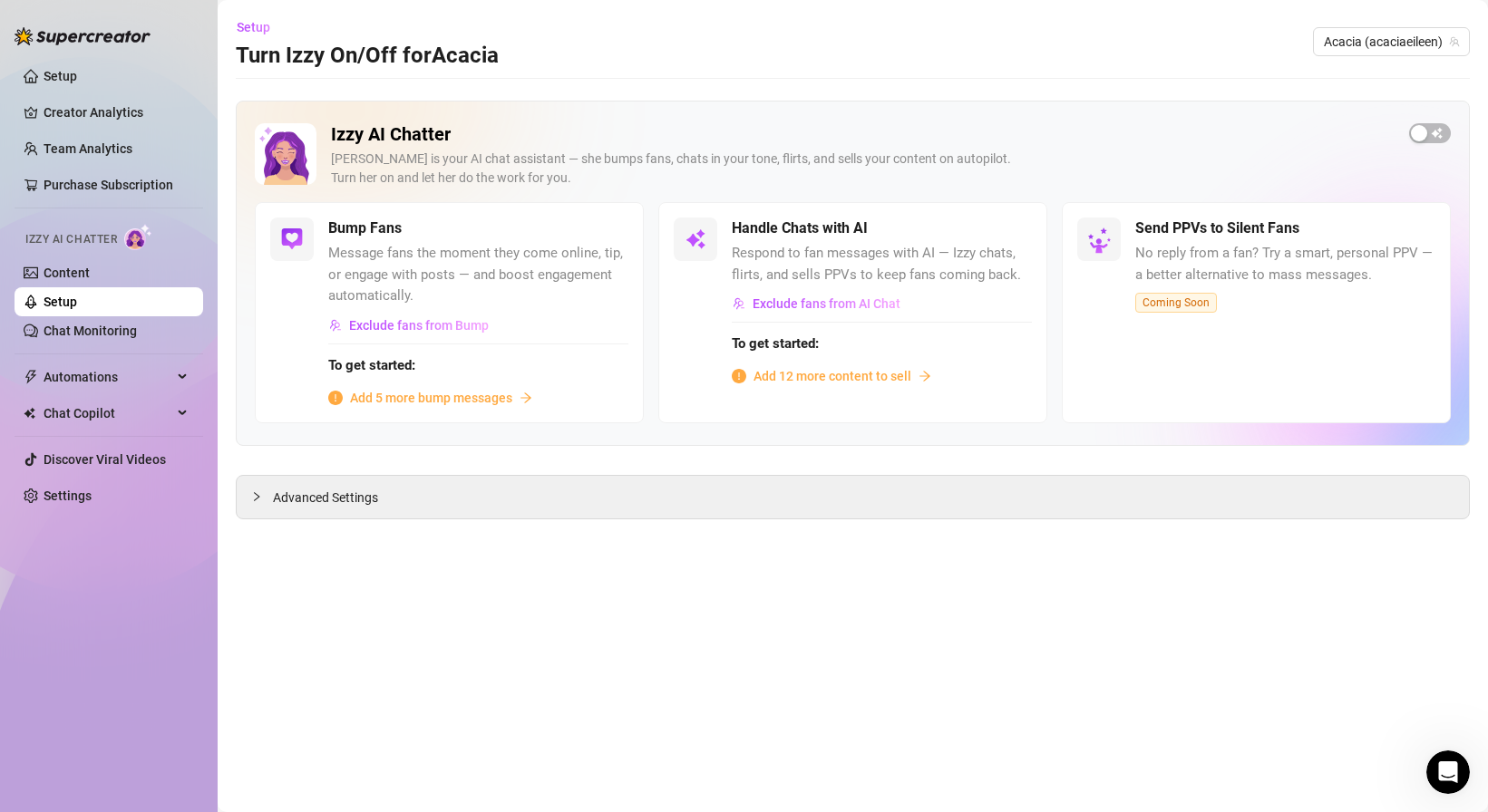
click at [795, 371] on span "Add 12 more content to sell" at bounding box center [832, 376] width 158 height 20
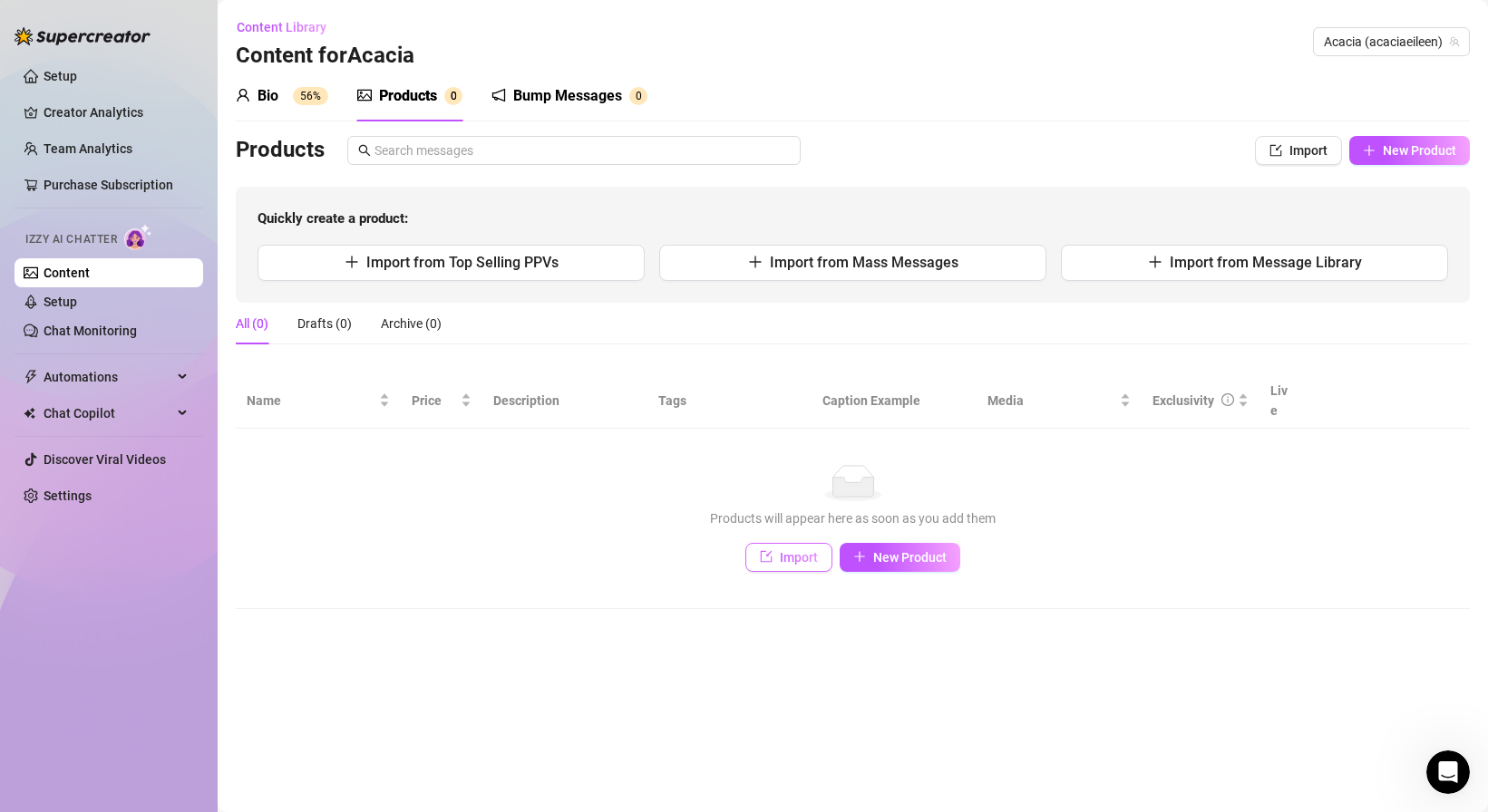
click at [767, 543] on button "Import" at bounding box center [788, 558] width 87 height 29
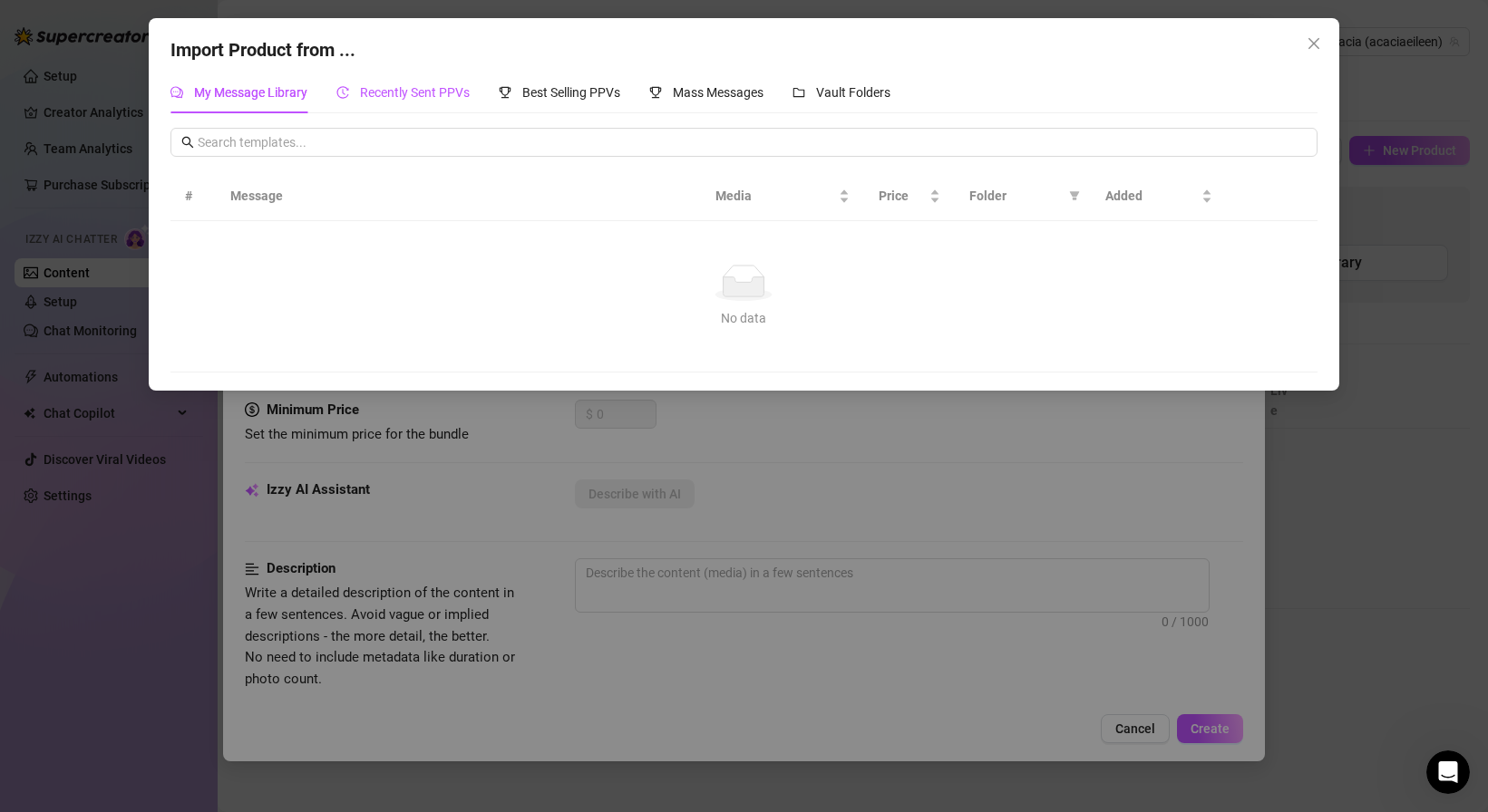
click at [402, 93] on span "Recently Sent PPVs" at bounding box center [414, 92] width 110 height 14
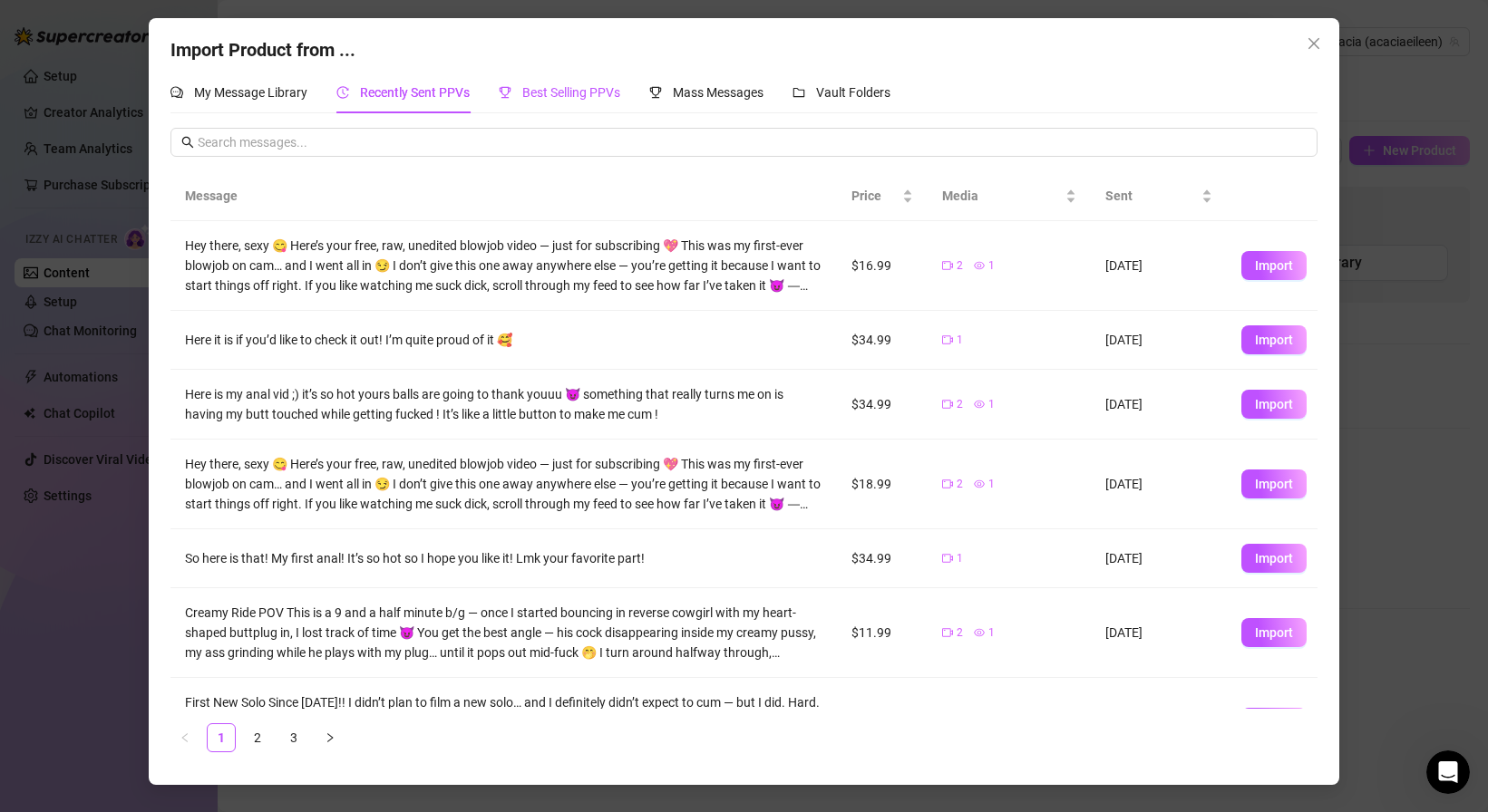
click at [583, 96] on span "Best Selling PPVs" at bounding box center [571, 92] width 98 height 14
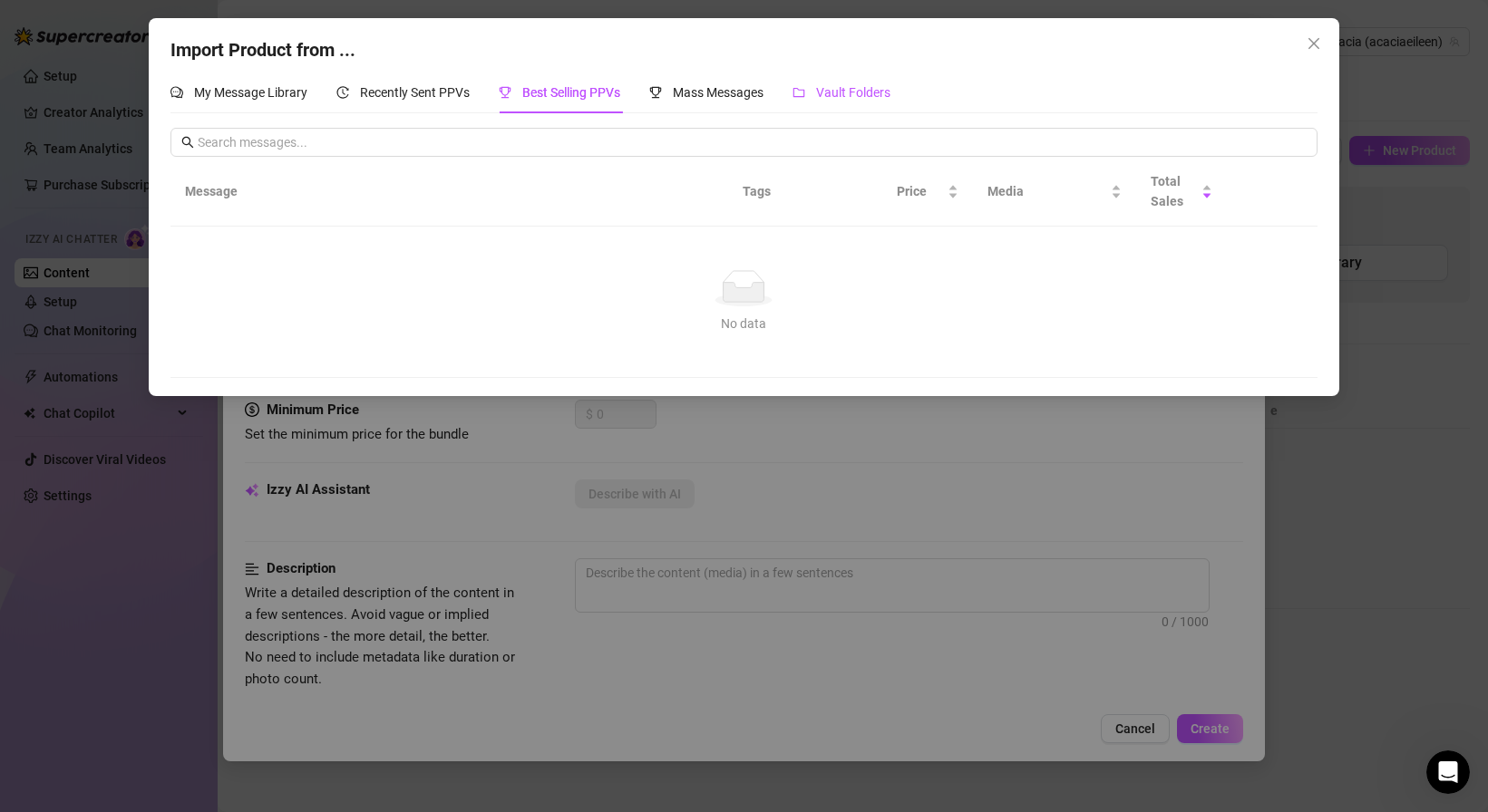
click at [838, 89] on span "Vault Folders" at bounding box center [854, 92] width 75 height 14
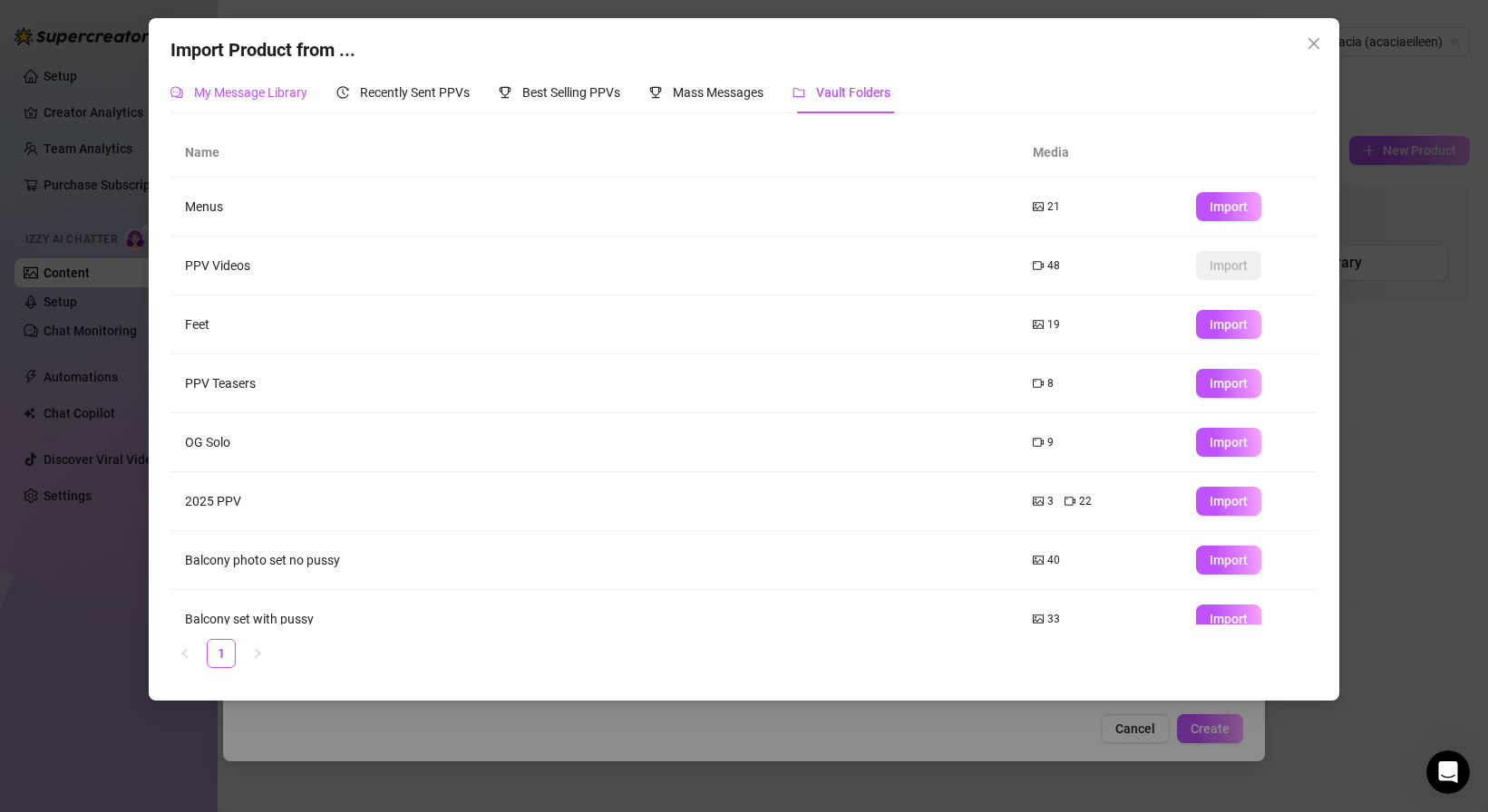
click at [246, 84] on div "My Message Library" at bounding box center [238, 92] width 137 height 20
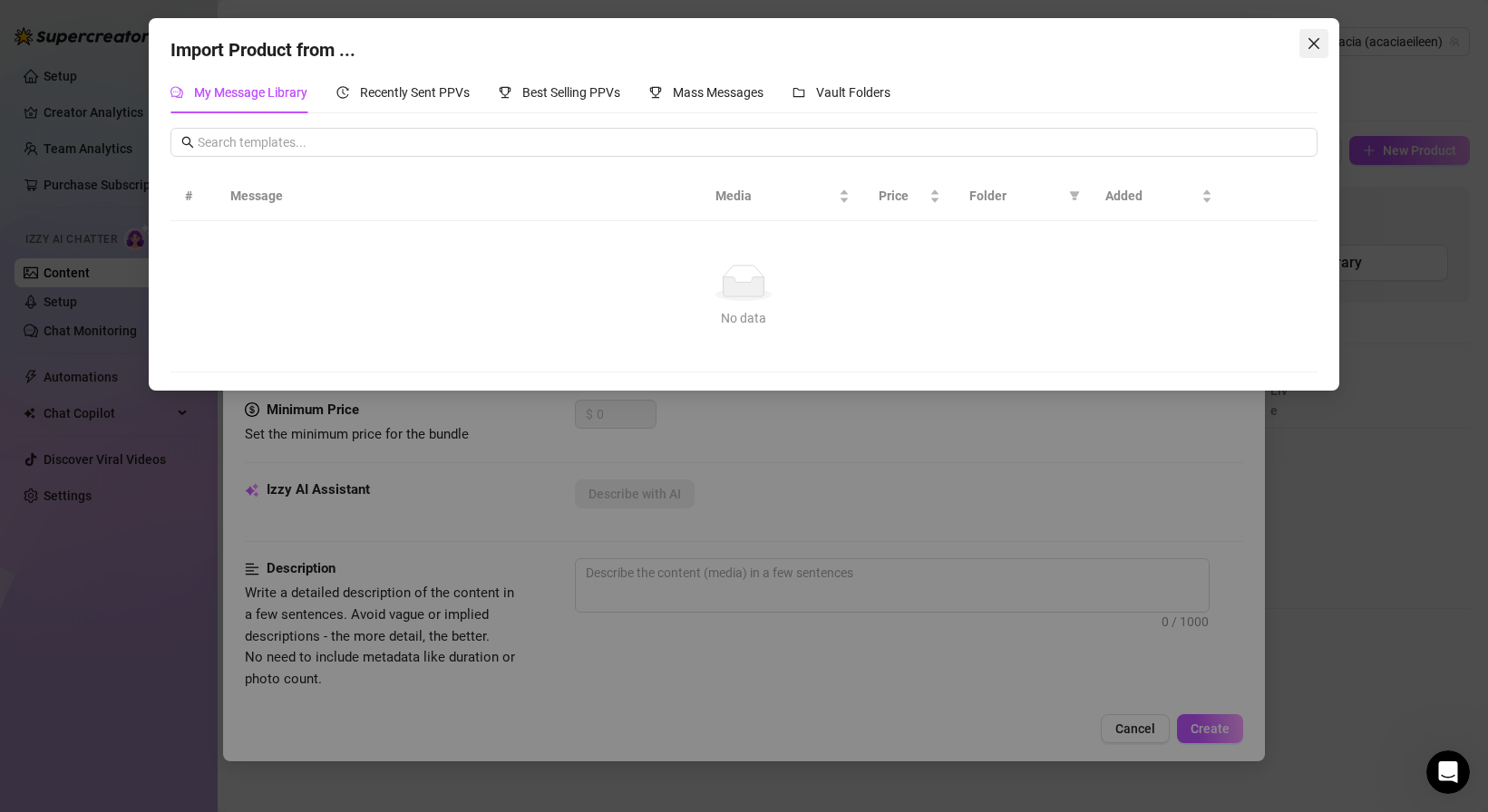
click at [1319, 46] on icon "close" at bounding box center [1313, 43] width 14 height 14
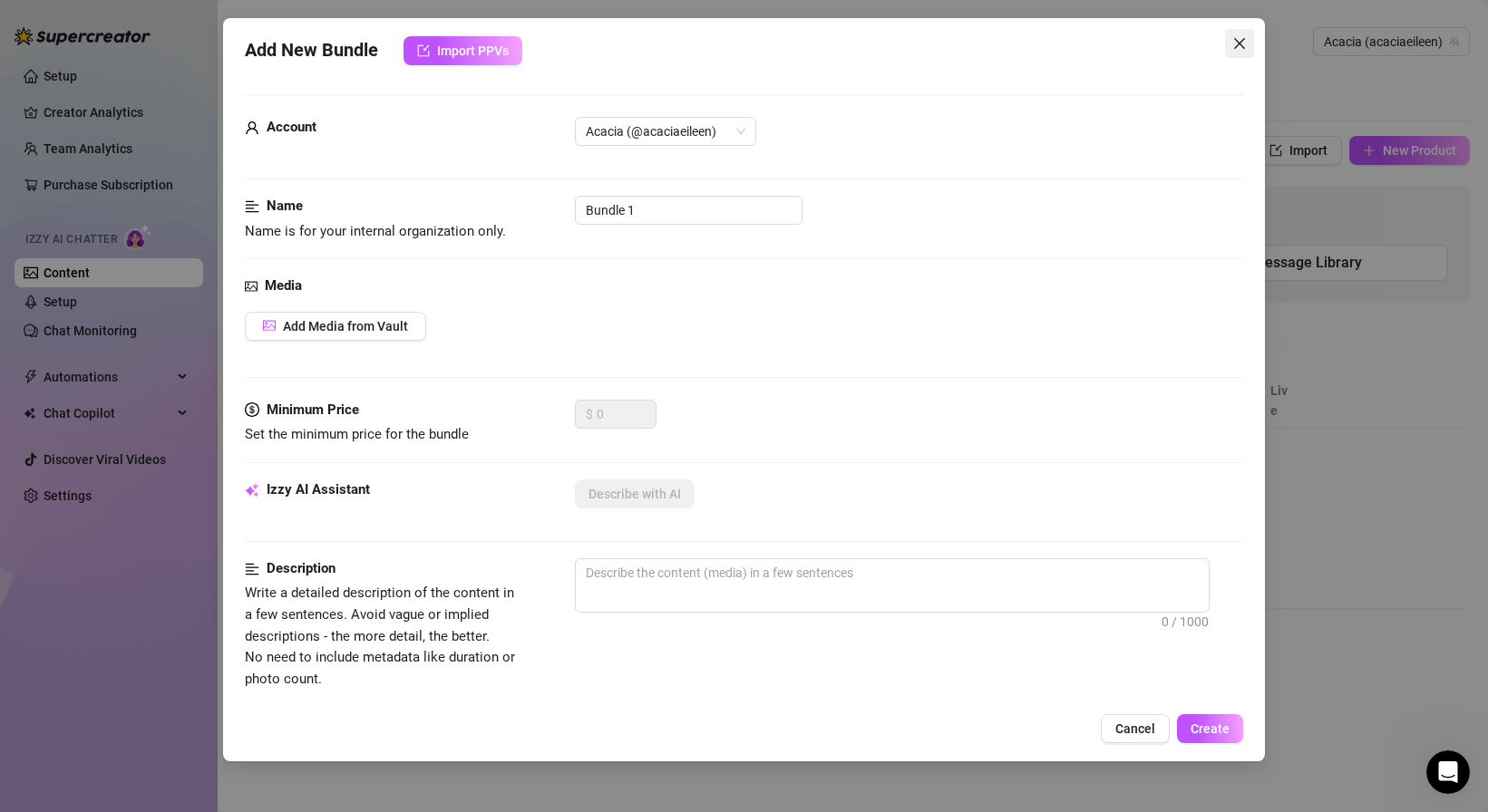
click at [1245, 48] on icon "close" at bounding box center [1239, 43] width 14 height 14
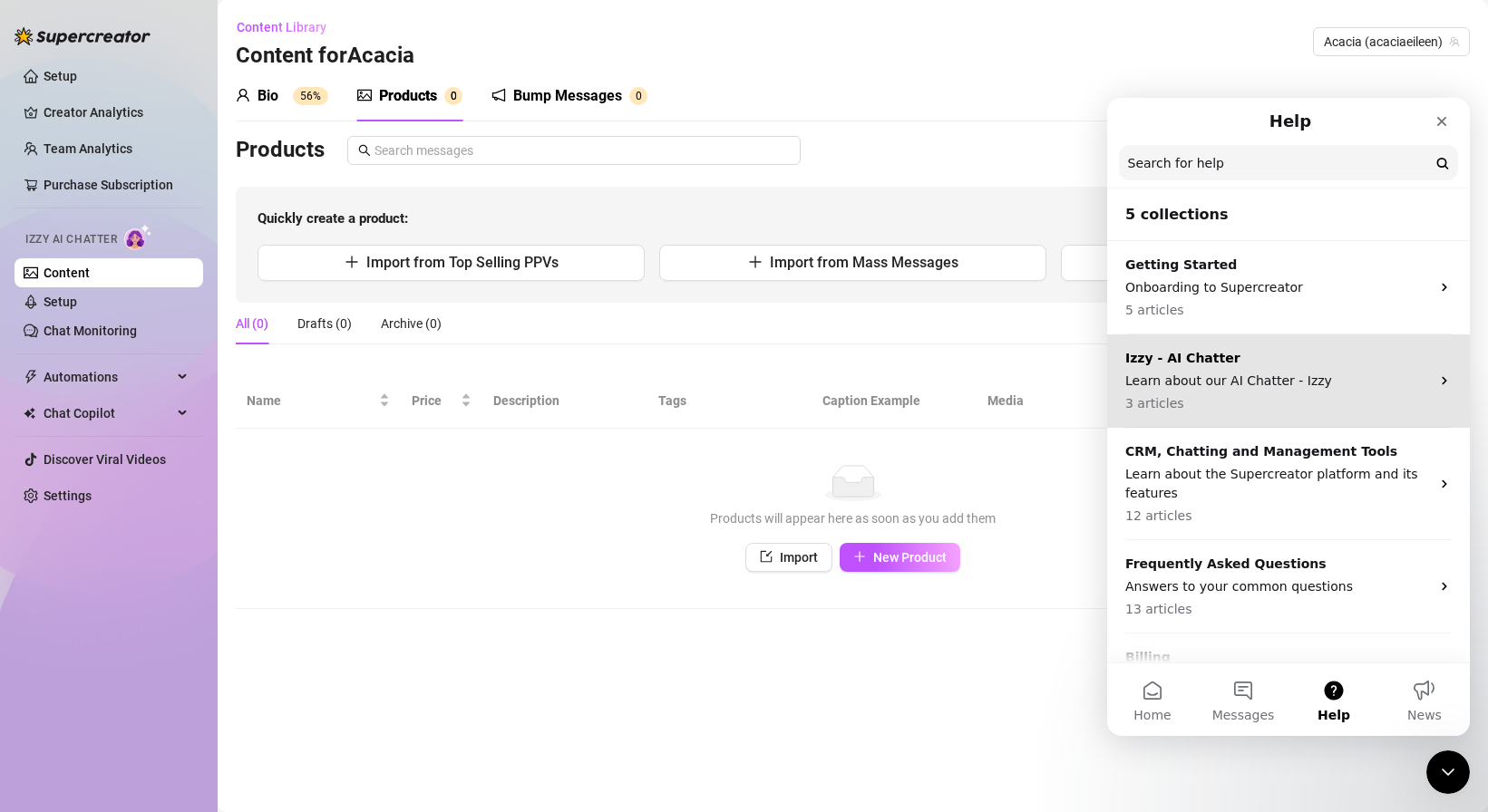
click at [1366, 380] on p "Learn about our AI Chatter - Izzy" at bounding box center [1277, 381] width 304 height 19
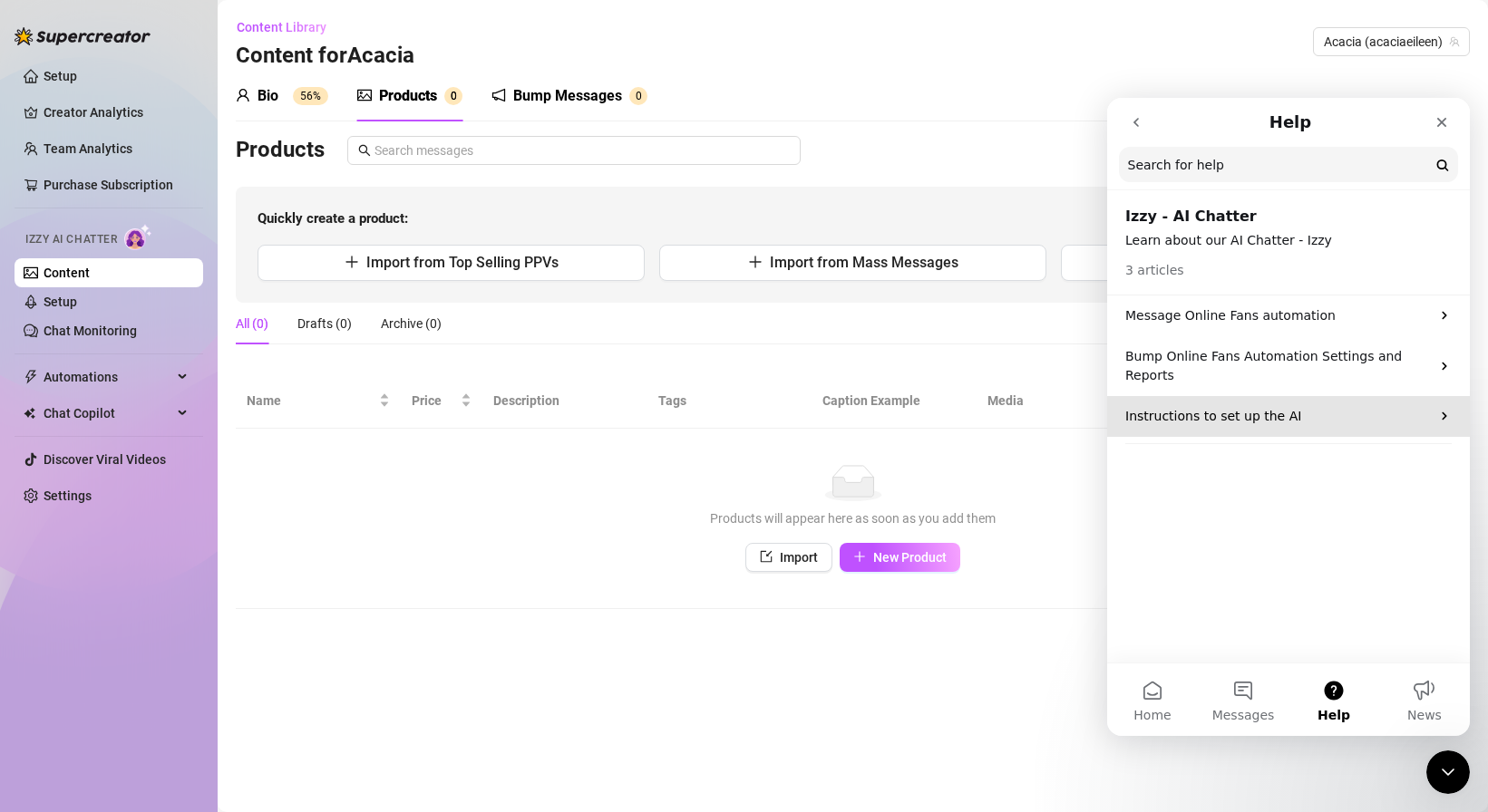
click at [1366, 396] on div "Instructions to set up the AI" at bounding box center [1288, 416] width 363 height 41
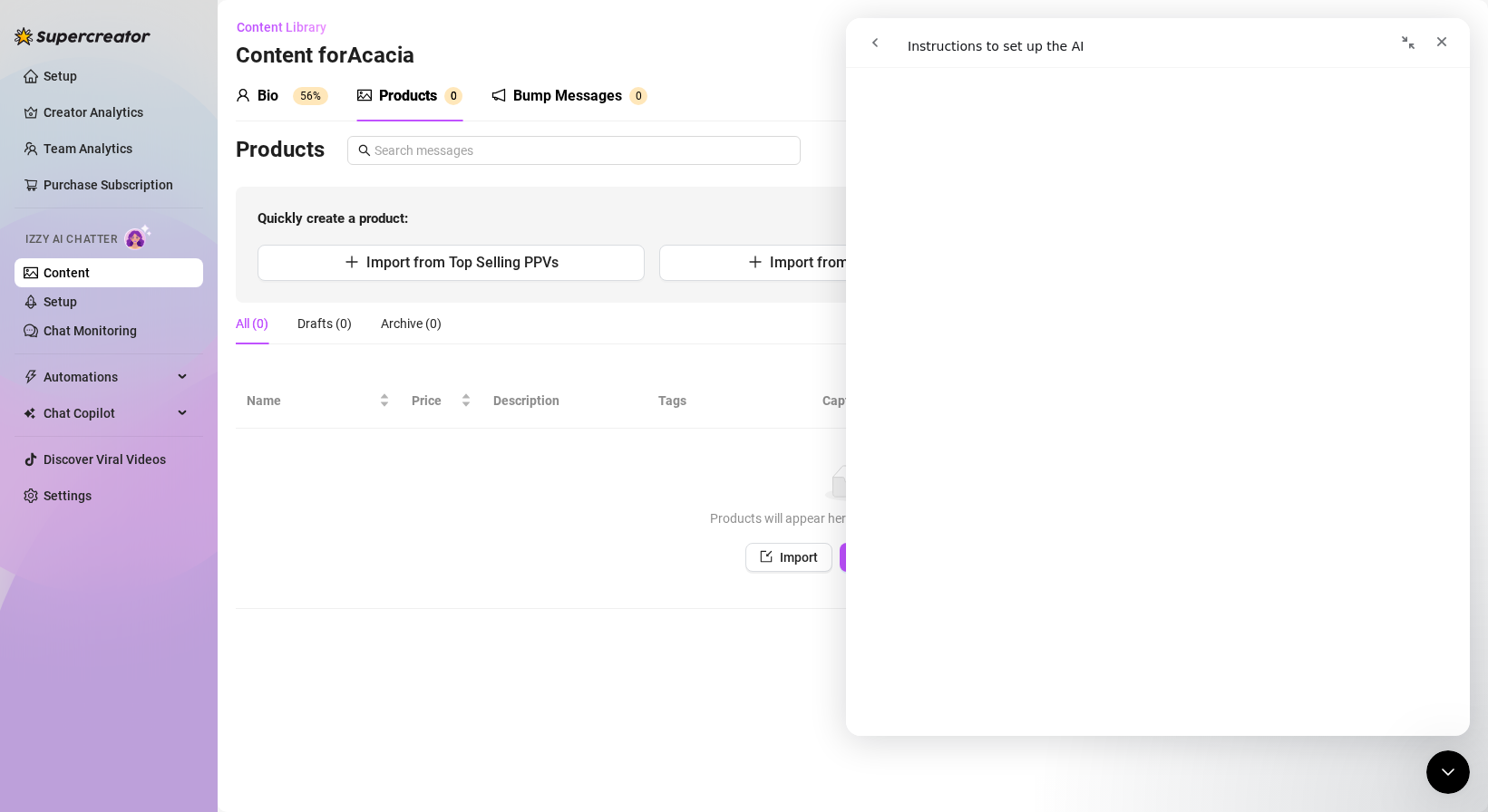
scroll to position [379, 0]
click at [687, 266] on button "Import from Mass Messages" at bounding box center [853, 263] width 388 height 36
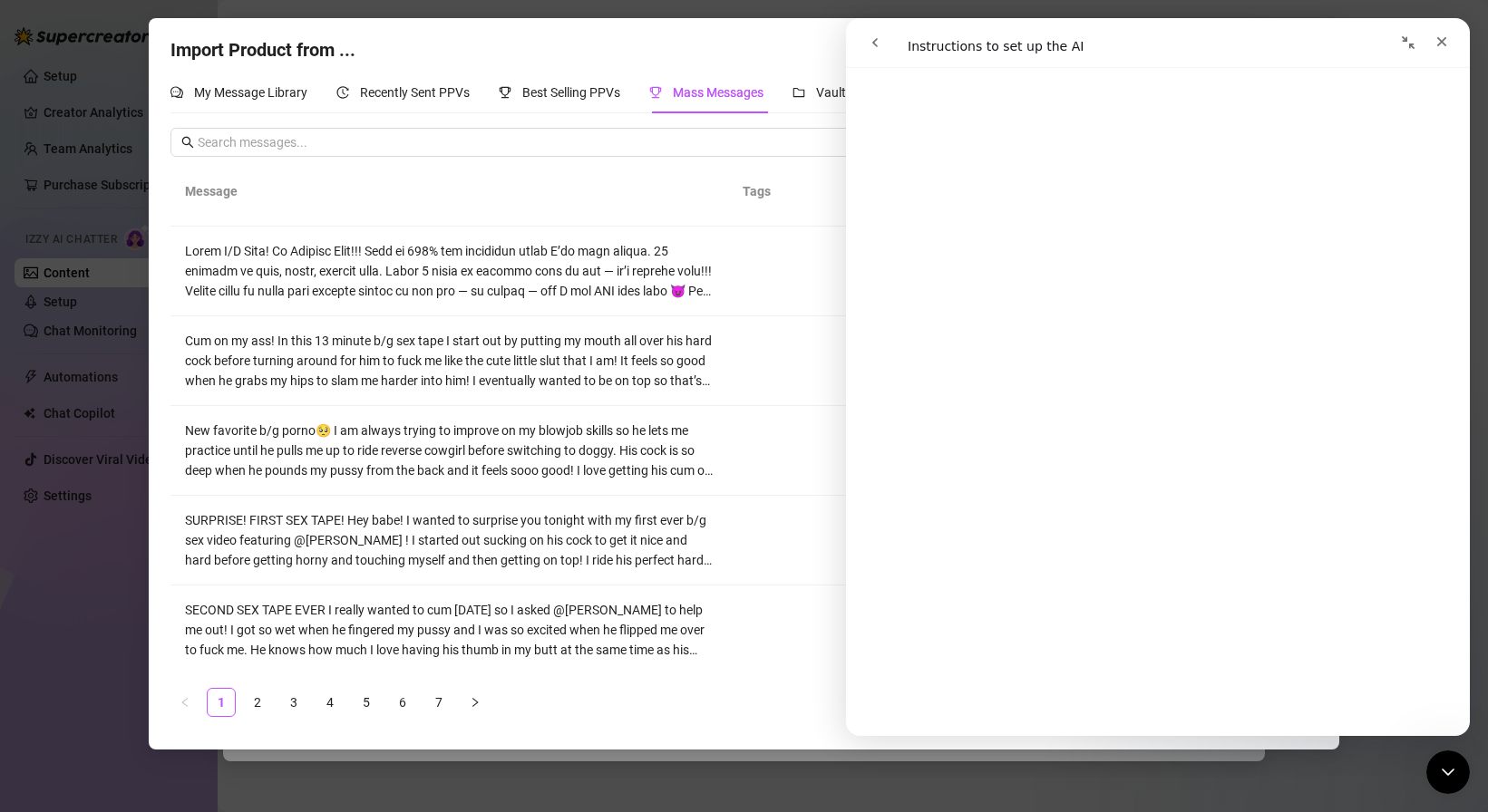
drag, startPoint x: 1263, startPoint y: 44, endPoint x: 1277, endPoint y: 9, distance: 37.7
click html "Instructions to set up the AI Instructions to set up the AI Did this answer you…"
click at [1408, 42] on icon "Collapse window" at bounding box center [1408, 42] width 14 height 14
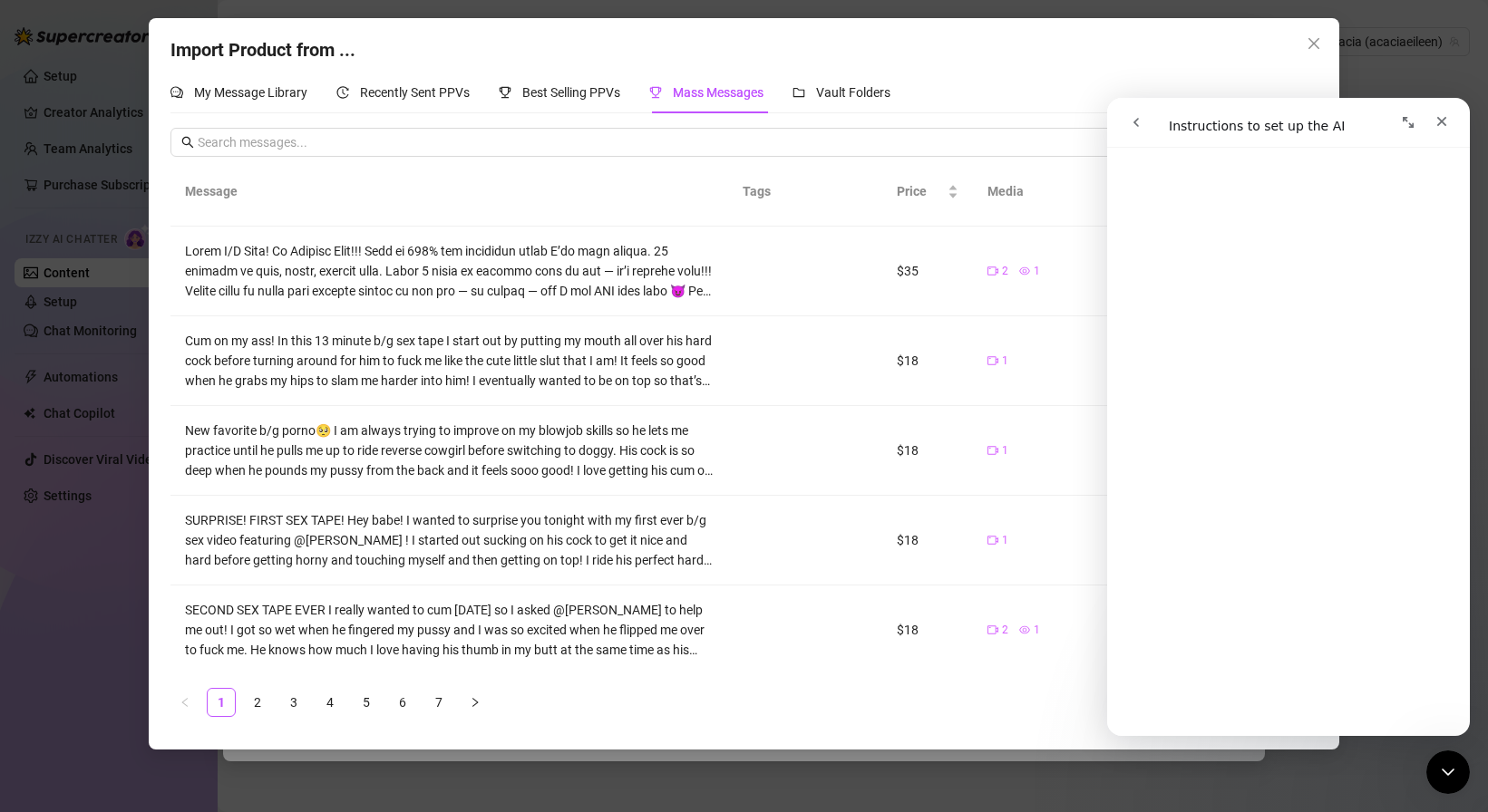
scroll to position [373, 0]
click at [1309, 41] on icon "close" at bounding box center [1313, 43] width 14 height 14
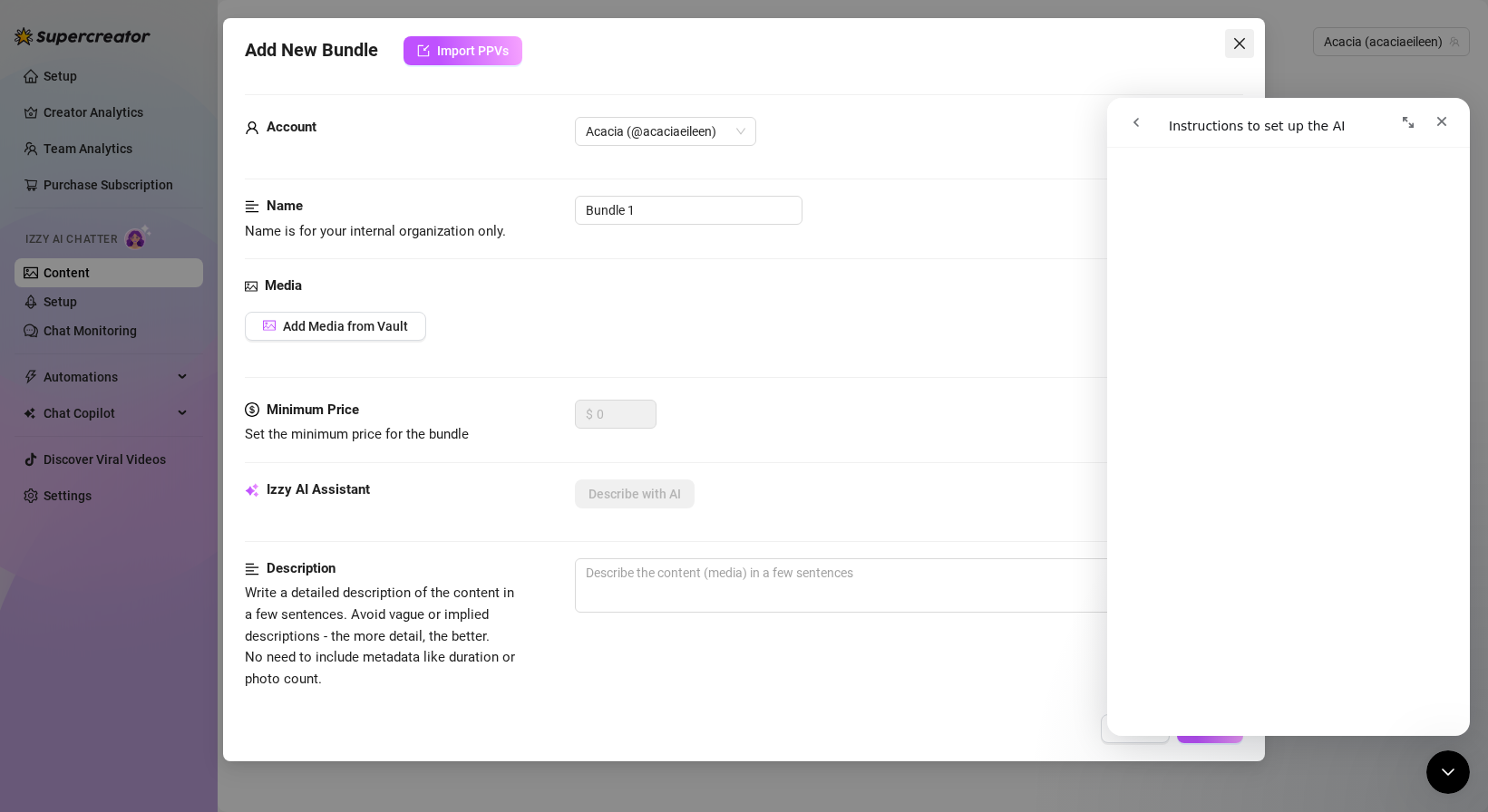
click at [1239, 38] on icon "close" at bounding box center [1239, 43] width 14 height 14
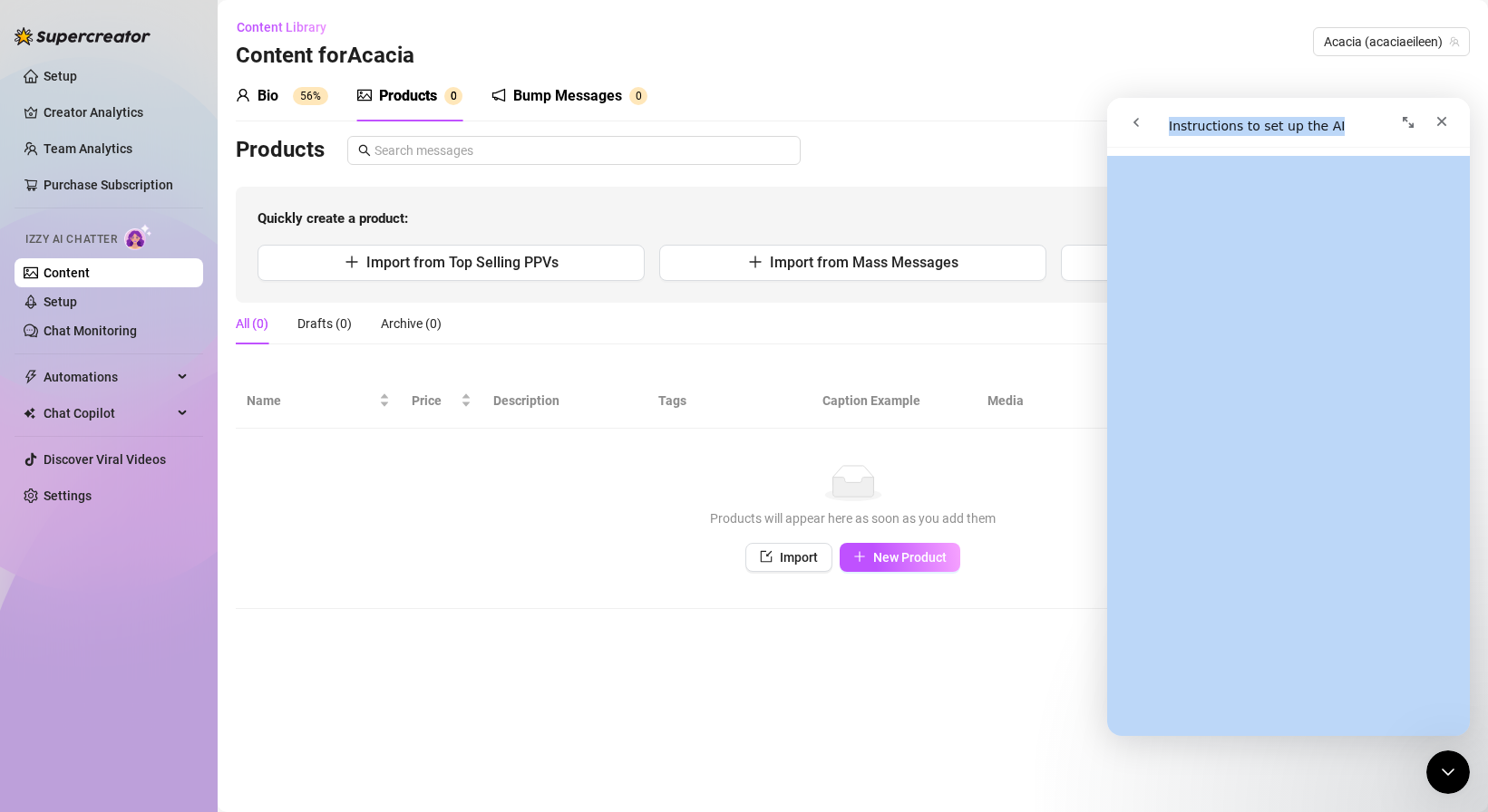
drag, startPoint x: 1269, startPoint y: 127, endPoint x: 1109, endPoint y: 170, distance: 165.7
click at [1108, 171] on div "Instructions to set up the AI Instructions to set up the AI Did this answer you…" at bounding box center [1288, 416] width 363 height 638
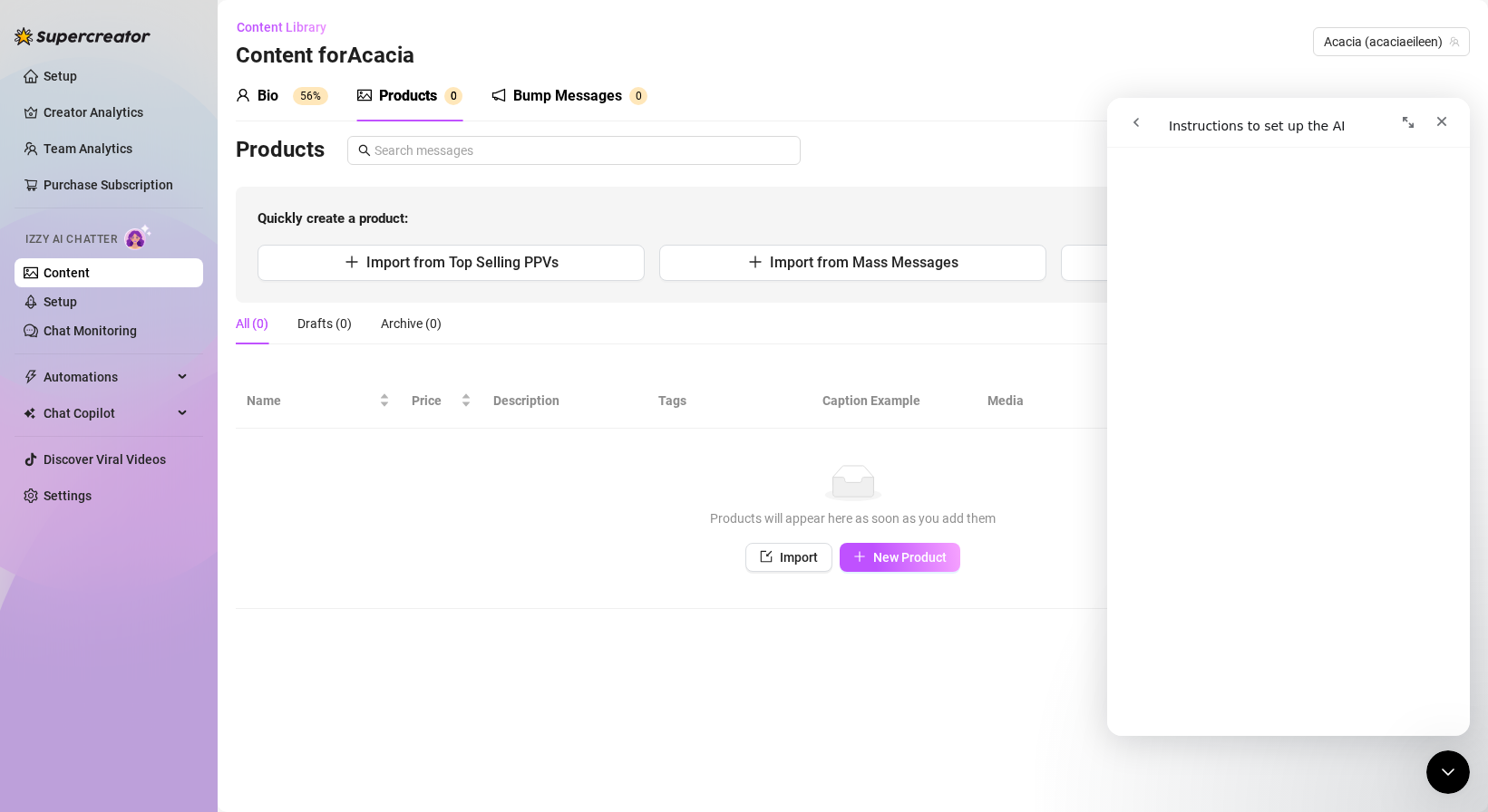
click at [1215, 126] on div "Intercom messenger" at bounding box center [1201, 122] width 166 height 34
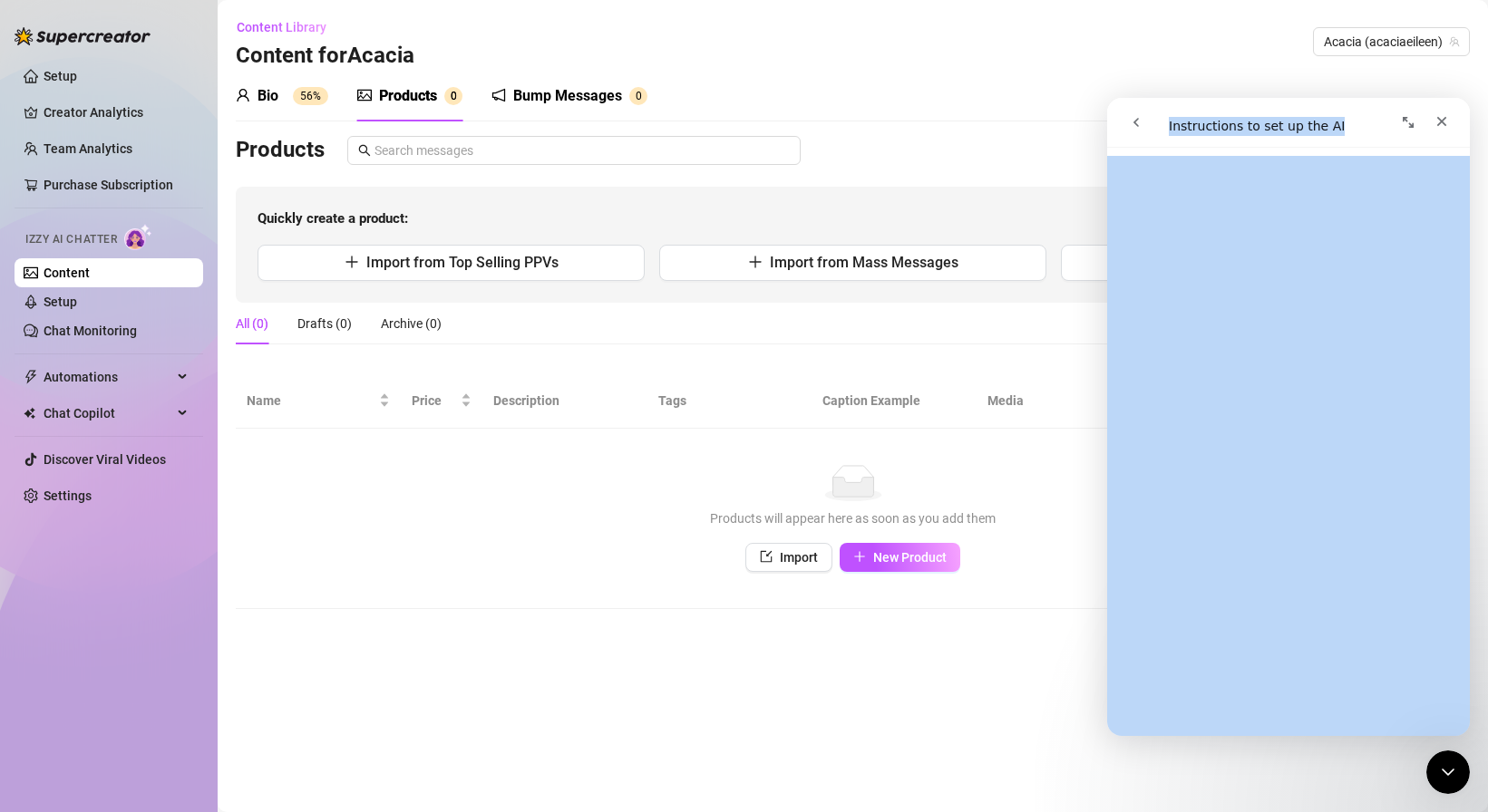
drag, startPoint x: 1338, startPoint y: 110, endPoint x: 1336, endPoint y: 175, distance: 65.0
click at [1337, 175] on div "Instructions to set up the AI Instructions to set up the AI Did this answer you…" at bounding box center [1288, 416] width 363 height 638
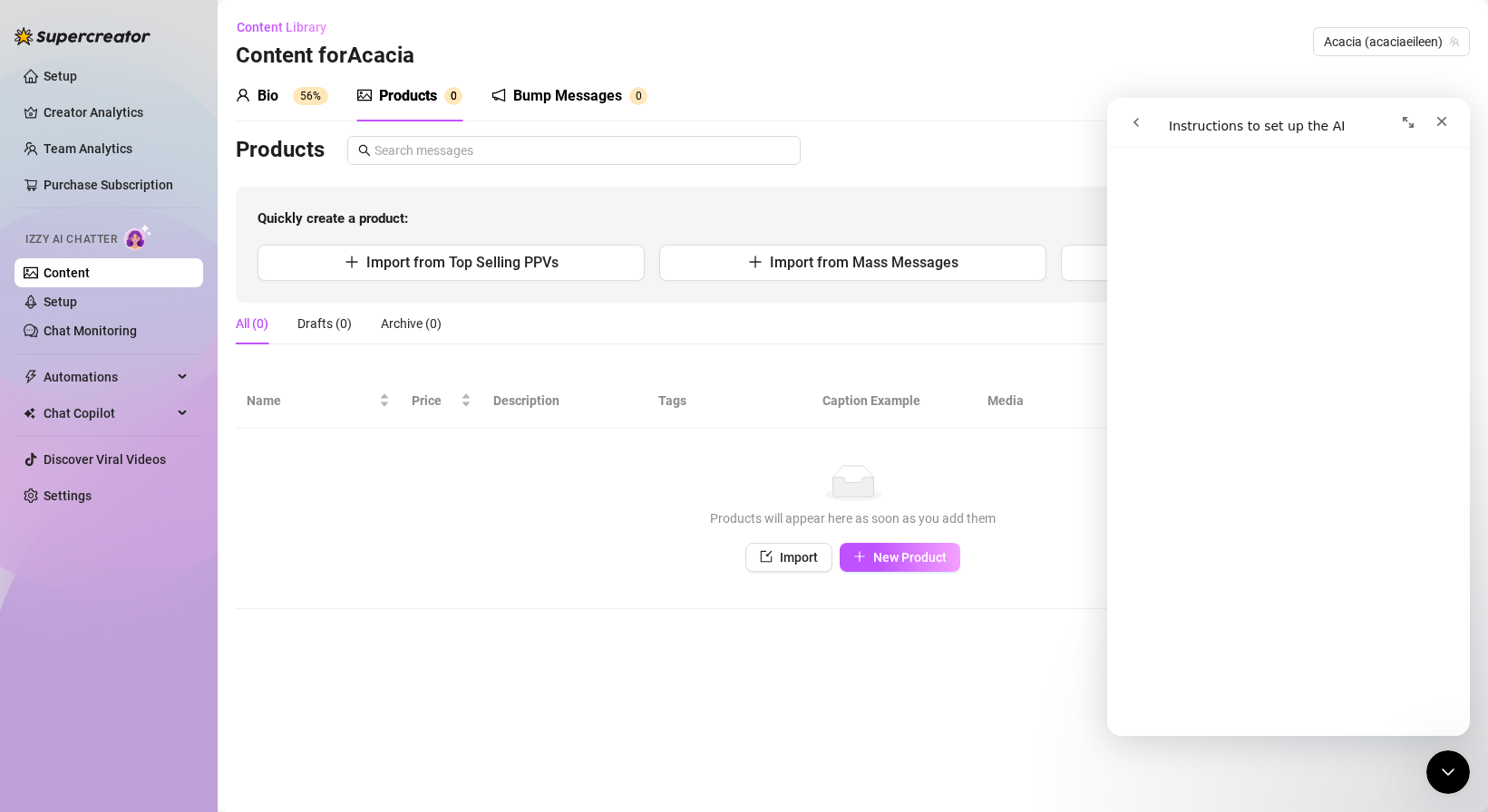
click at [1341, 114] on div "Intercom messenger" at bounding box center [1377, 122] width 163 height 34
click at [836, 263] on span "Import from Mass Messages" at bounding box center [863, 262] width 189 height 17
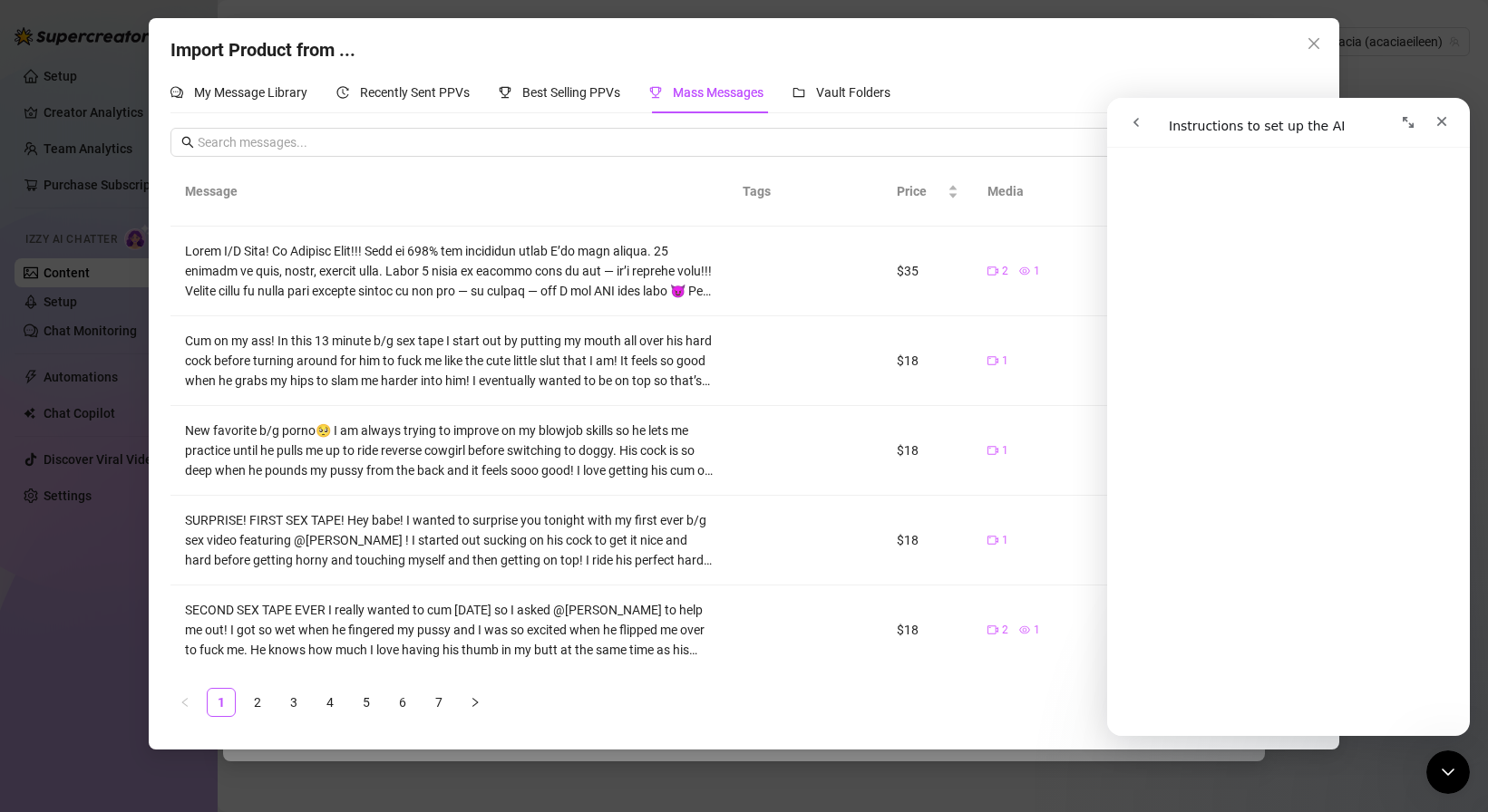
click at [814, 290] on td at bounding box center [783, 272] width 109 height 90
click at [819, 246] on td at bounding box center [783, 272] width 109 height 90
click at [1130, 129] on icon "go back" at bounding box center [1136, 121] width 14 height 14
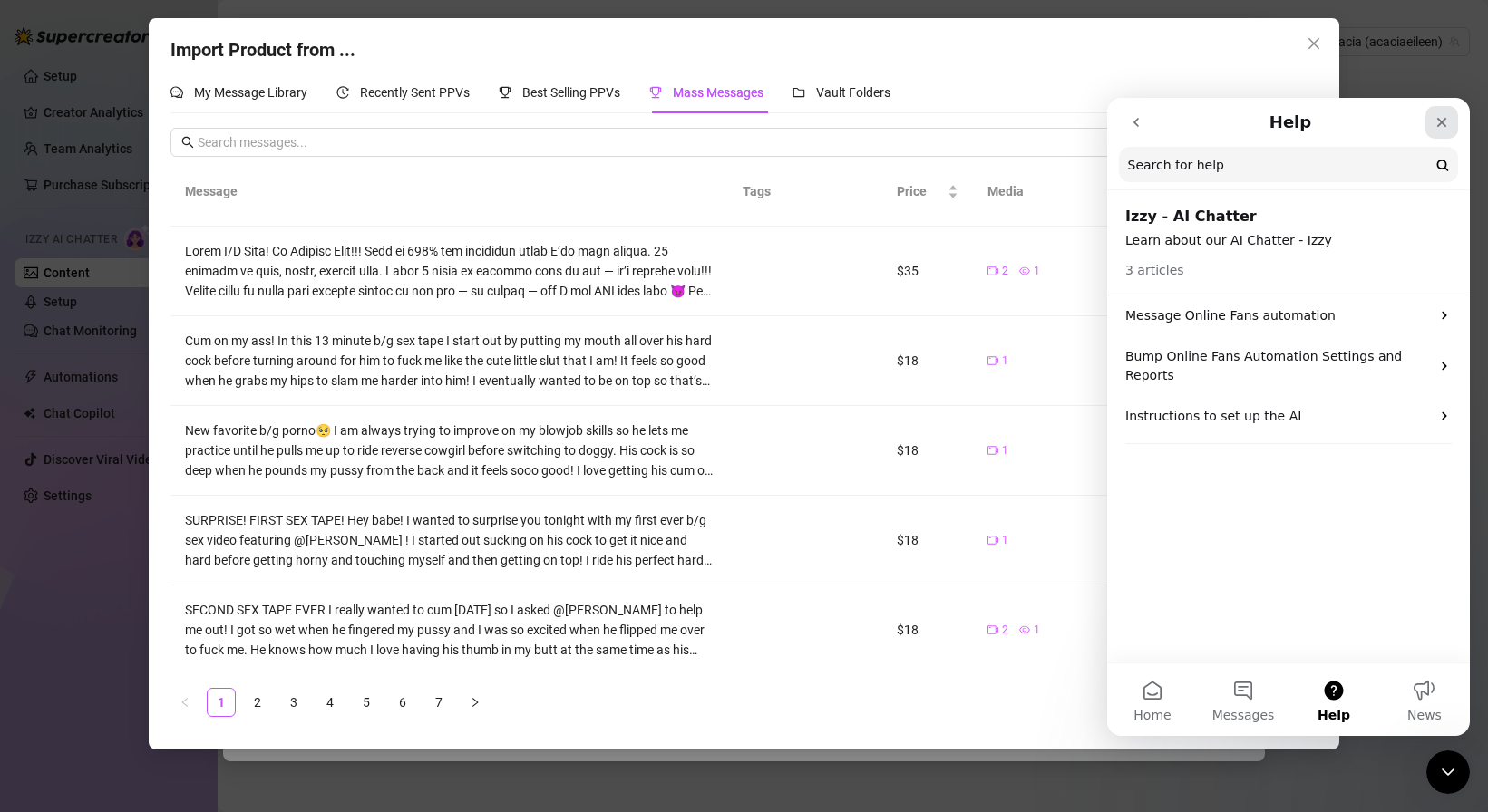
click at [1442, 122] on icon "Close" at bounding box center [1442, 122] width 10 height 10
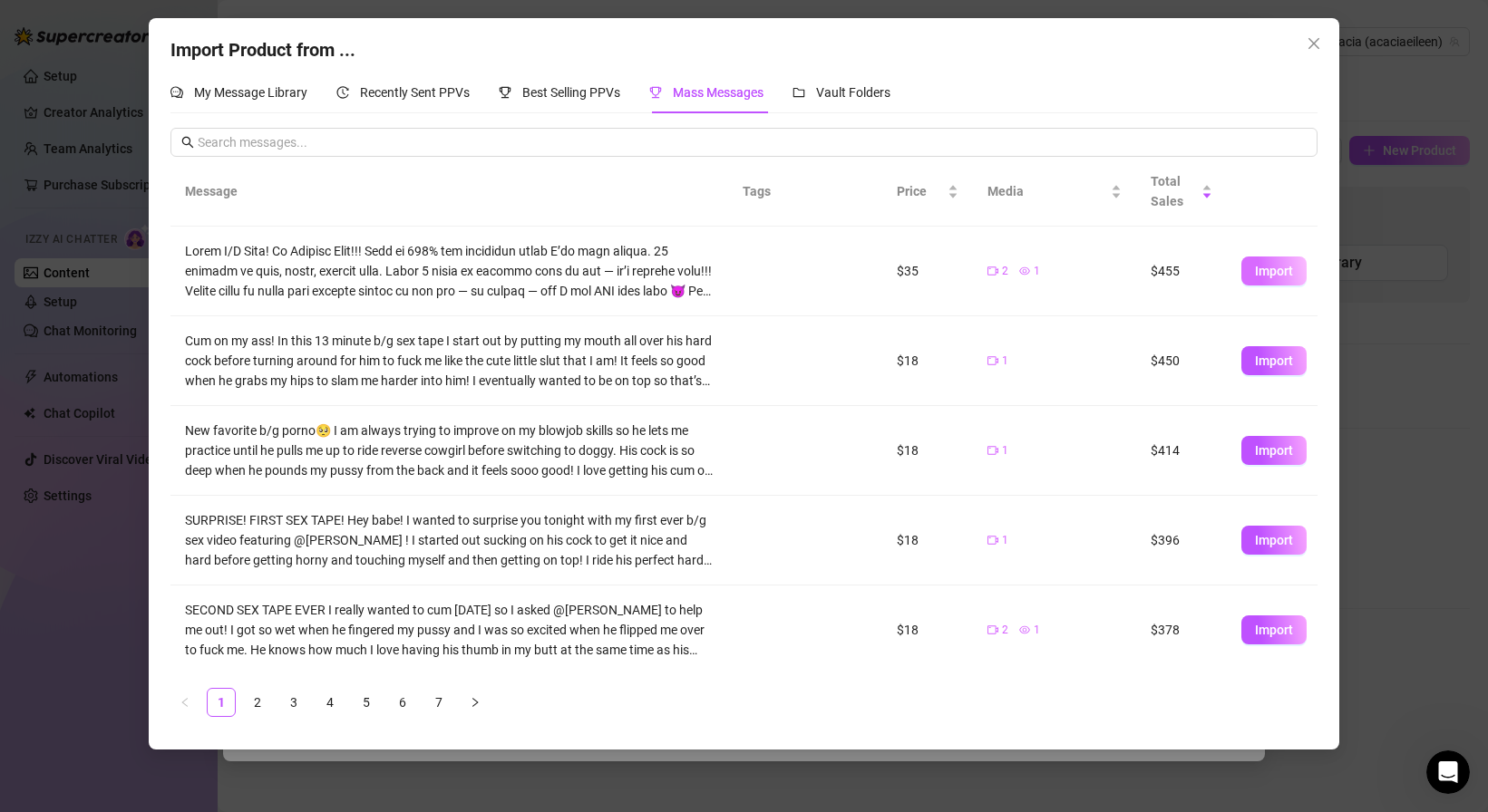
click at [1259, 272] on span "Import" at bounding box center [1274, 271] width 38 height 14
type textarea "Lorem I/D Sita! Co Adipisc Elit!!! Sedd ei 226% tem incididun utlab E’do magn a…"
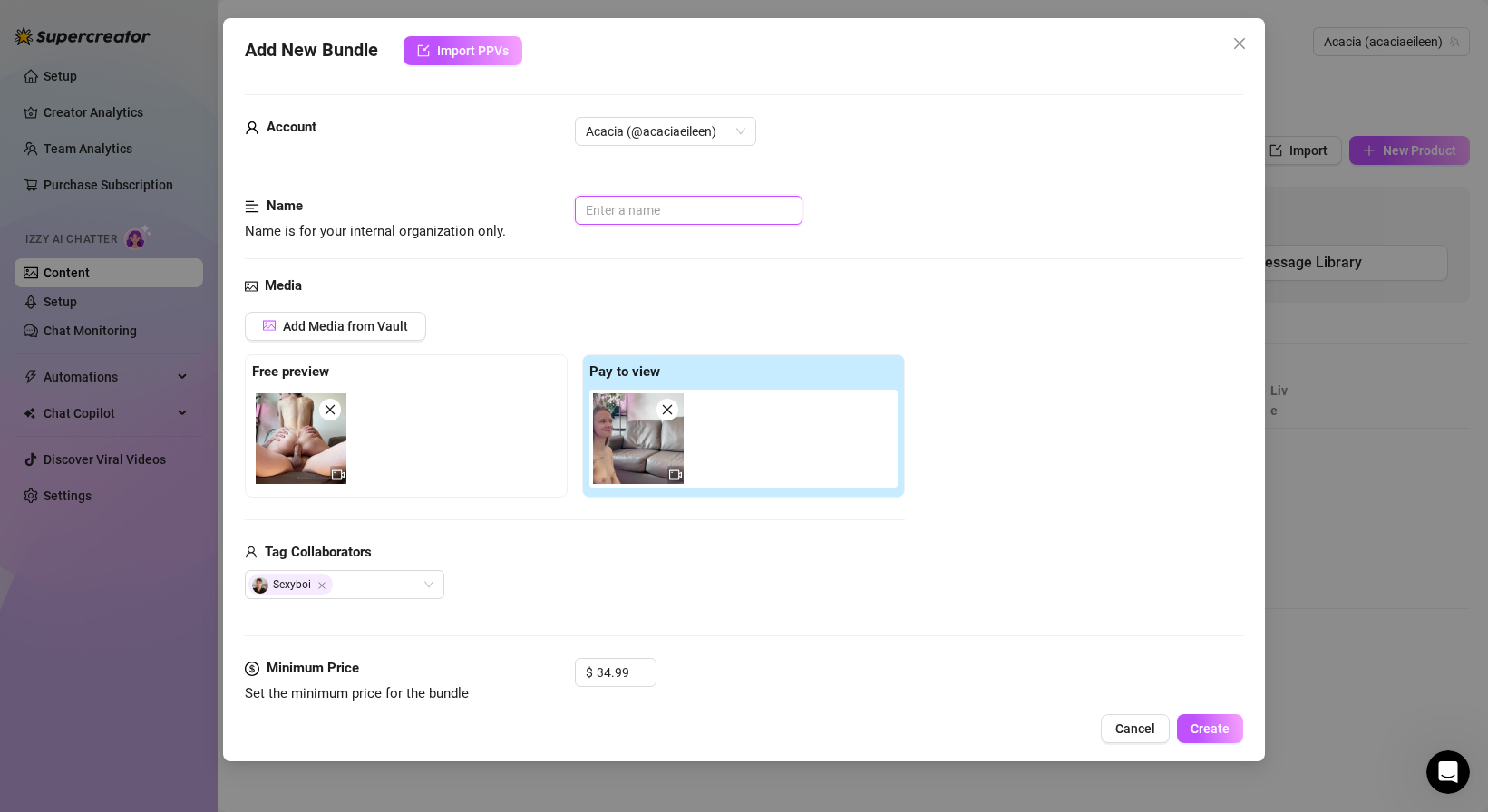
click at [623, 206] on input "text" at bounding box center [689, 210] width 228 height 29
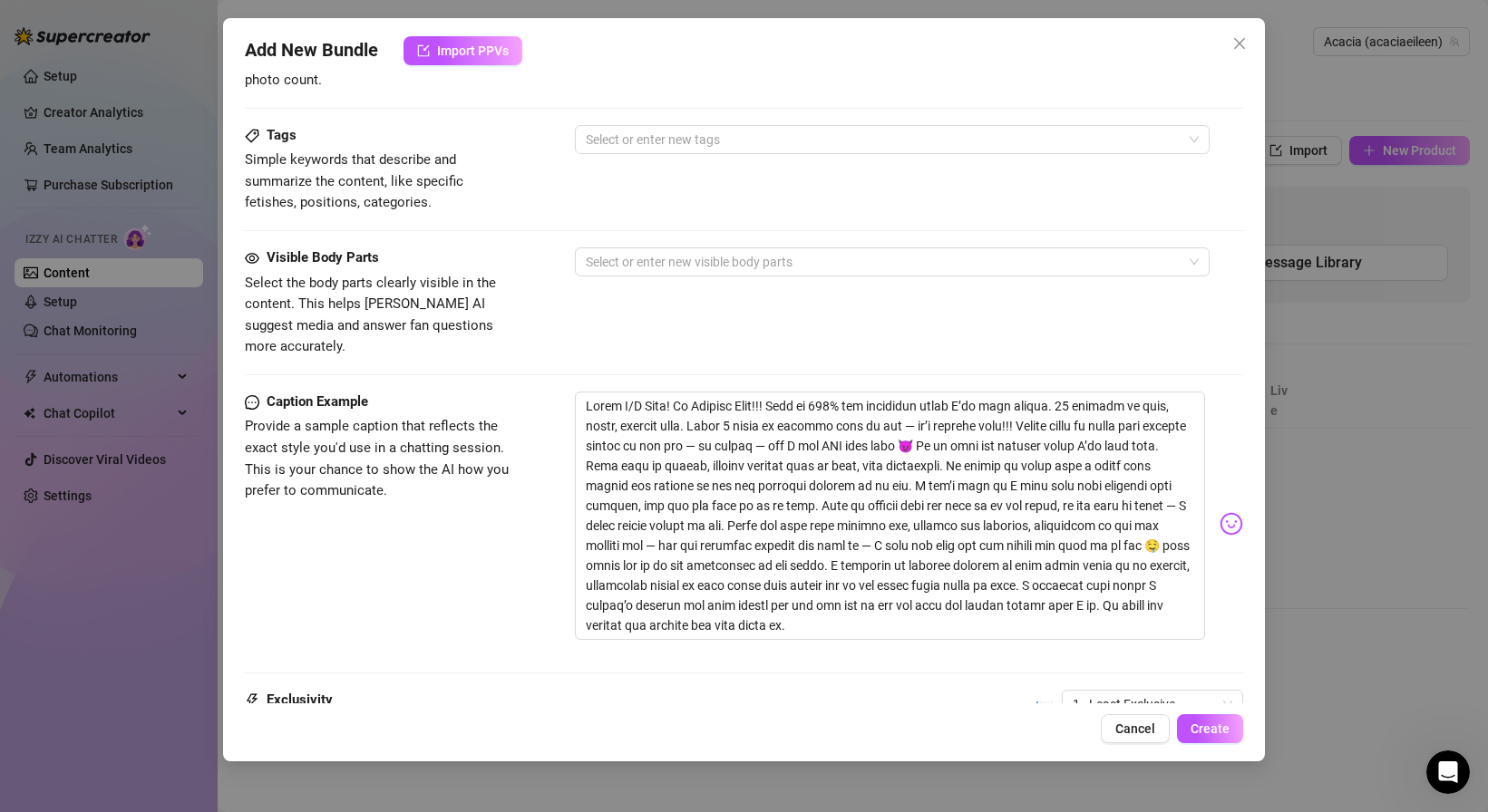
scroll to position [889, 0]
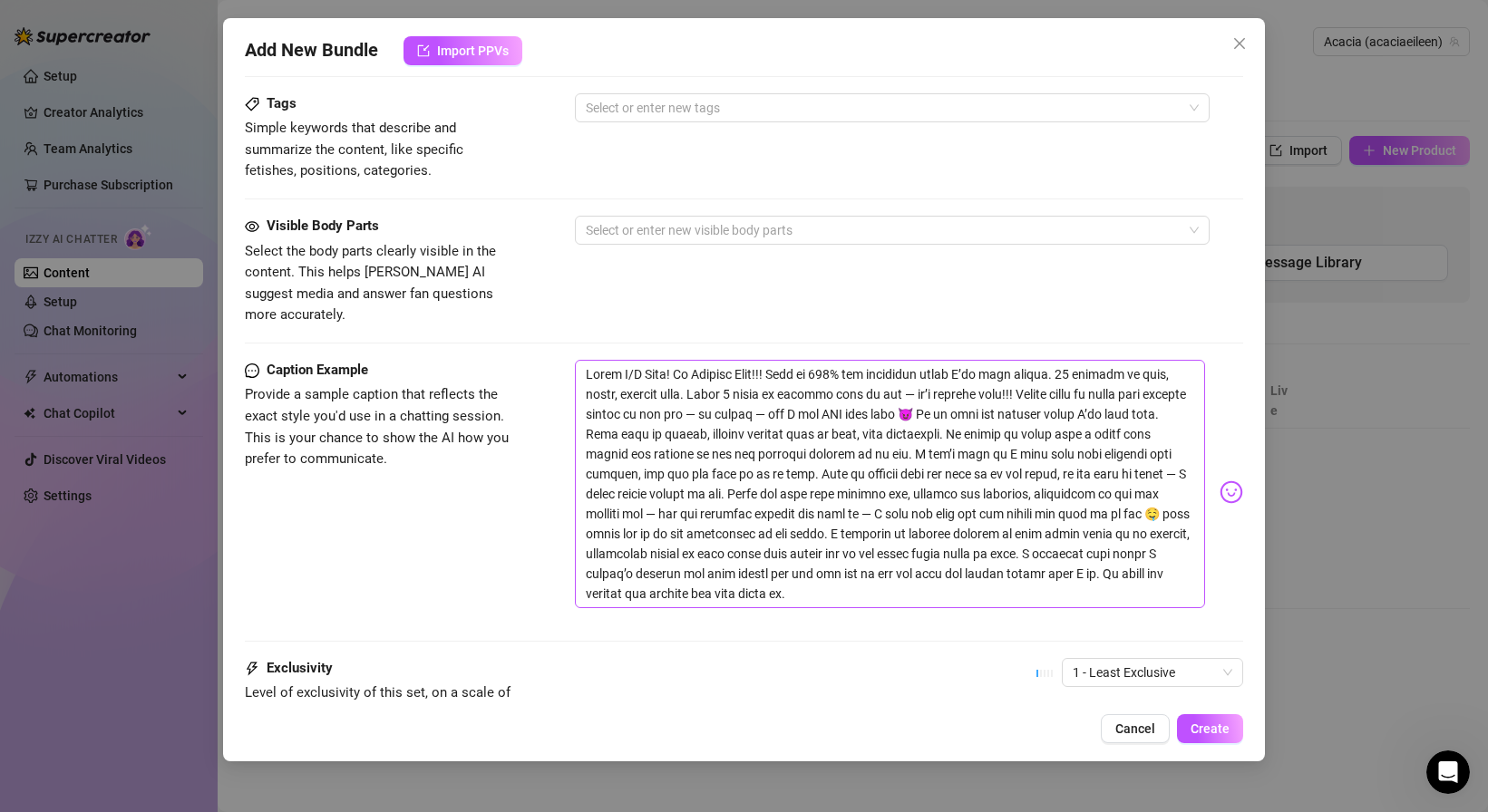
type input "1st B/G Anal"
drag, startPoint x: 1161, startPoint y: 393, endPoint x: 976, endPoint y: 551, distance: 243.3
click at [976, 551] on textarea at bounding box center [890, 484] width 631 height 249
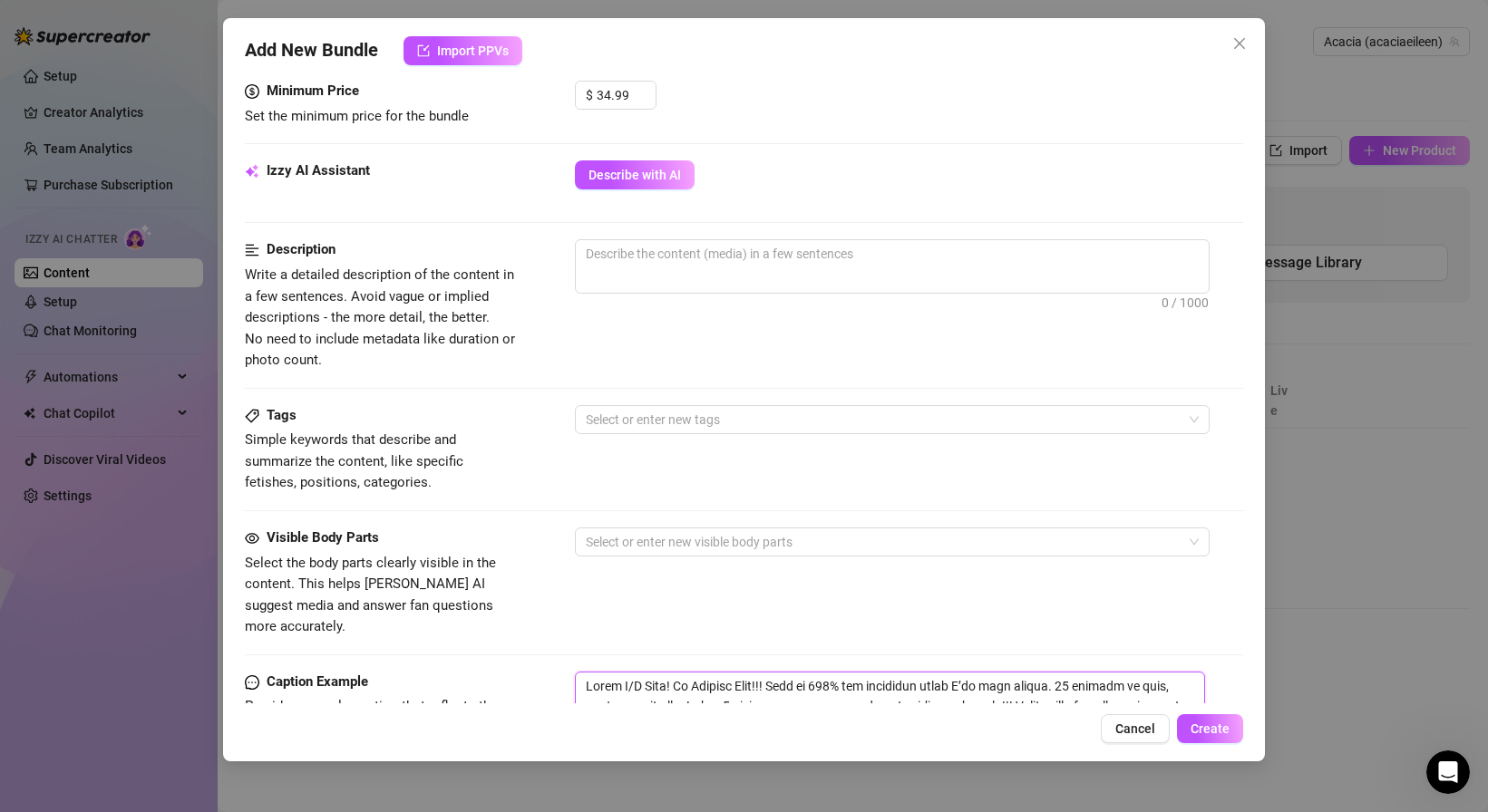
scroll to position [561, 0]
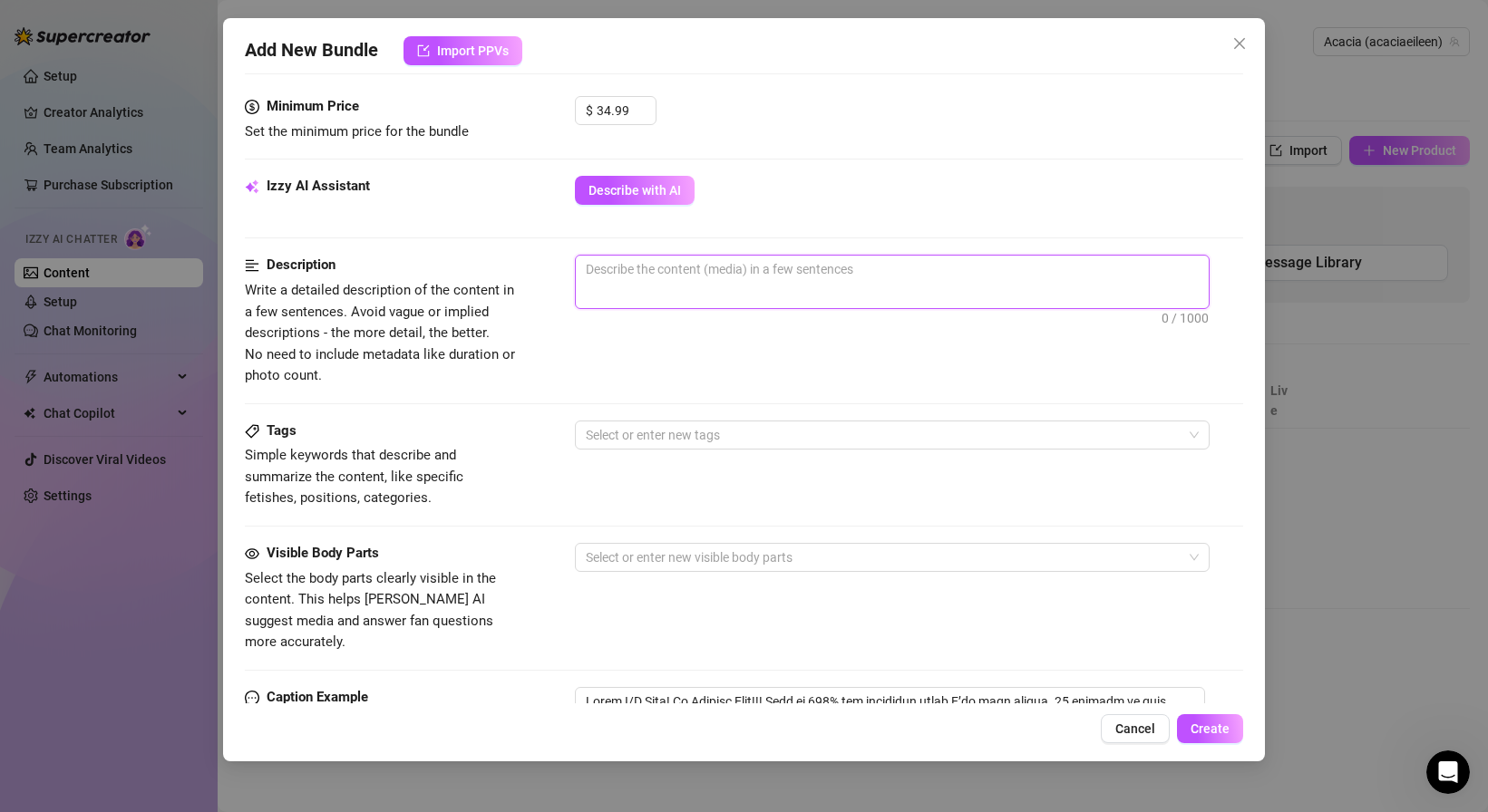
click at [750, 266] on textarea at bounding box center [892, 269] width 633 height 27
paste textarea "Cock down my throat, mascara running down my face, spit everywhere. He fucked m…"
type textarea "Cock down my throat, mascara running down my face, spit everywhere. He fucked m…"
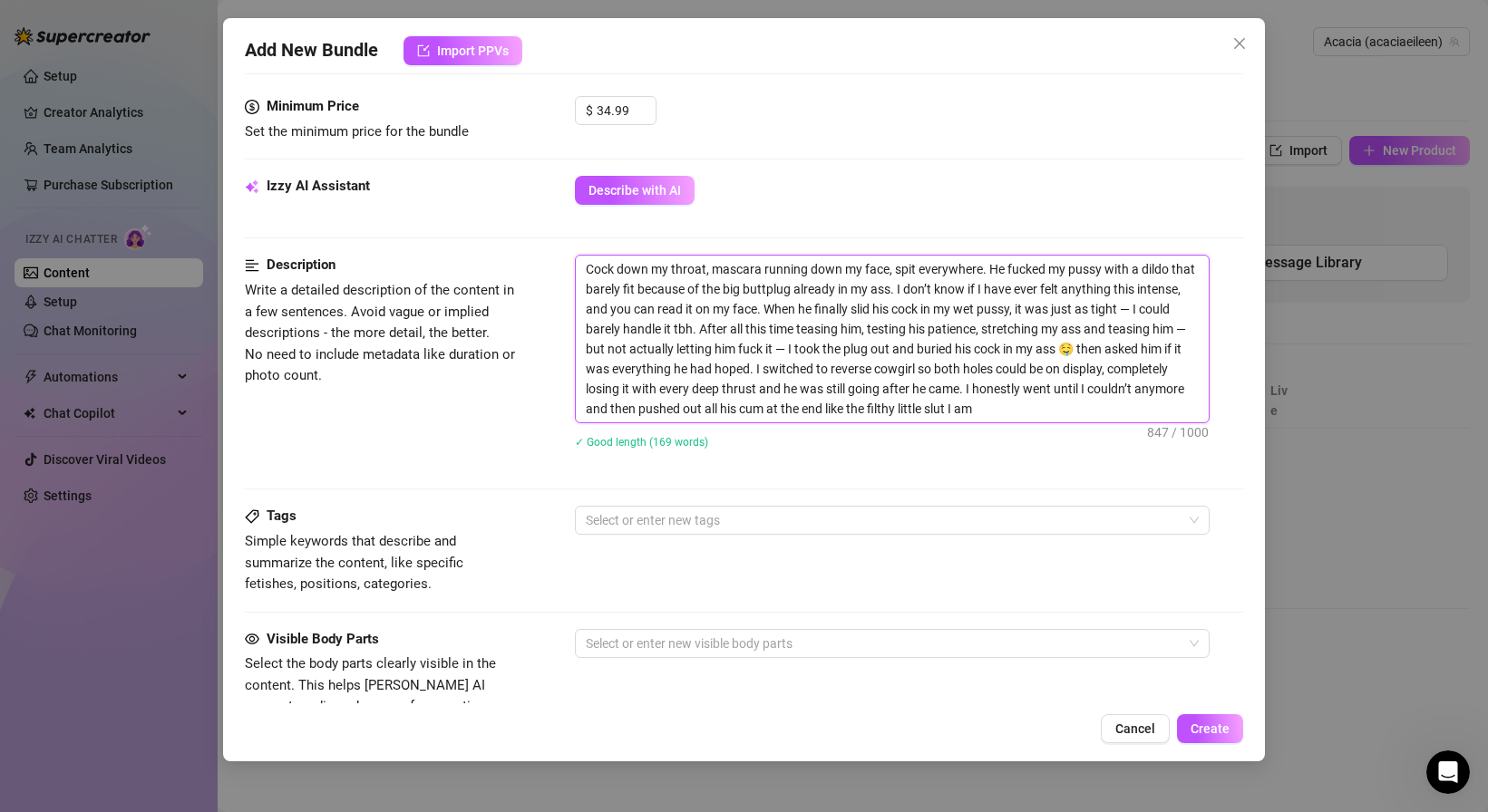
scroll to position [0, 0]
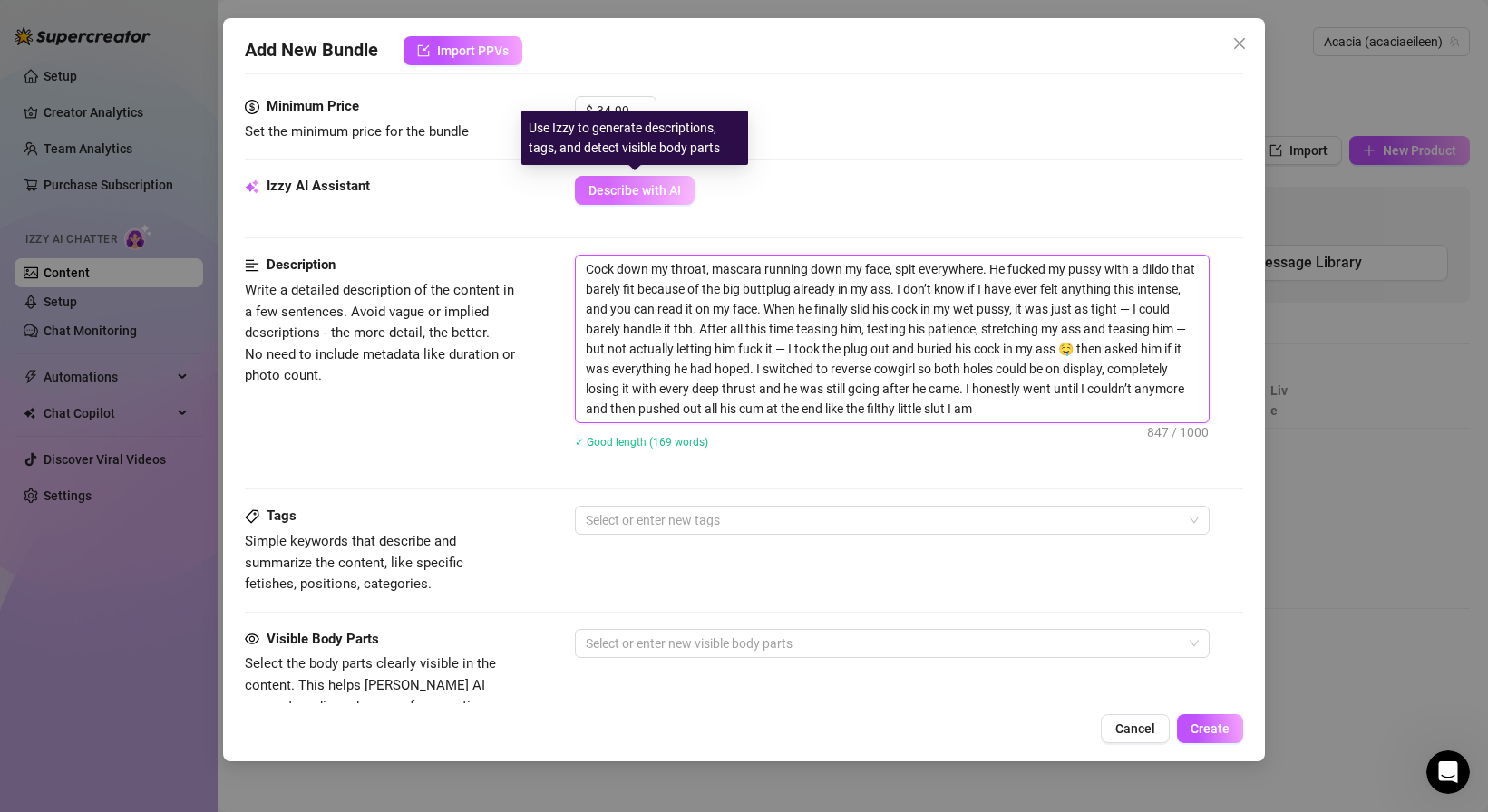
type textarea "Cock down my throat, mascara running down my face, spit everywhere. He fucked m…"
click at [625, 199] on button "Describe with AI" at bounding box center [634, 190] width 120 height 29
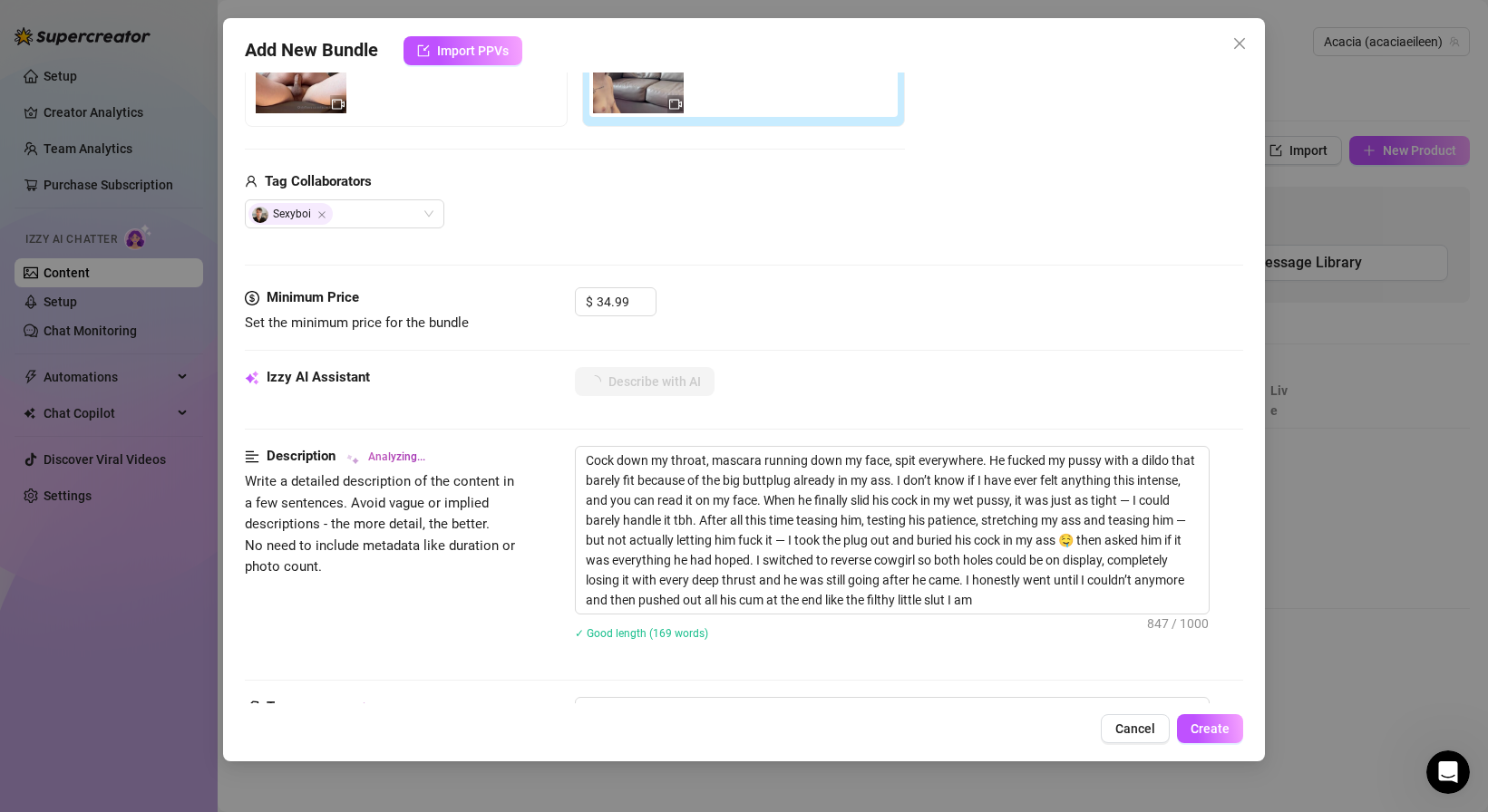
scroll to position [368, 0]
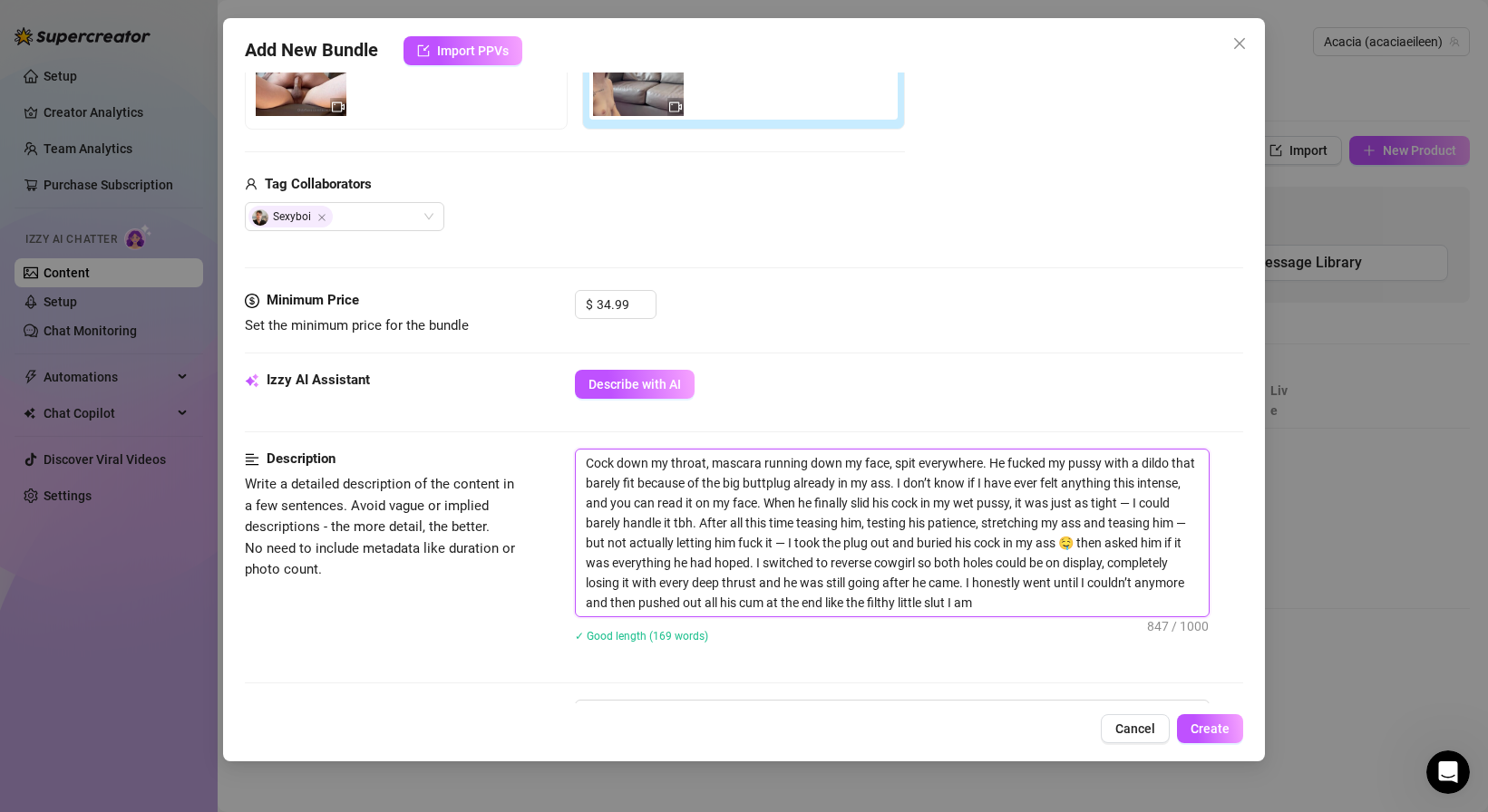
click at [766, 489] on textarea "Cock down my throat, mascara running down my face, spit everywhere. He fucked m…" at bounding box center [892, 533] width 633 height 166
type textarea "Cock down my throat, mascara running down my face, spit everywhere. He fucked m…"
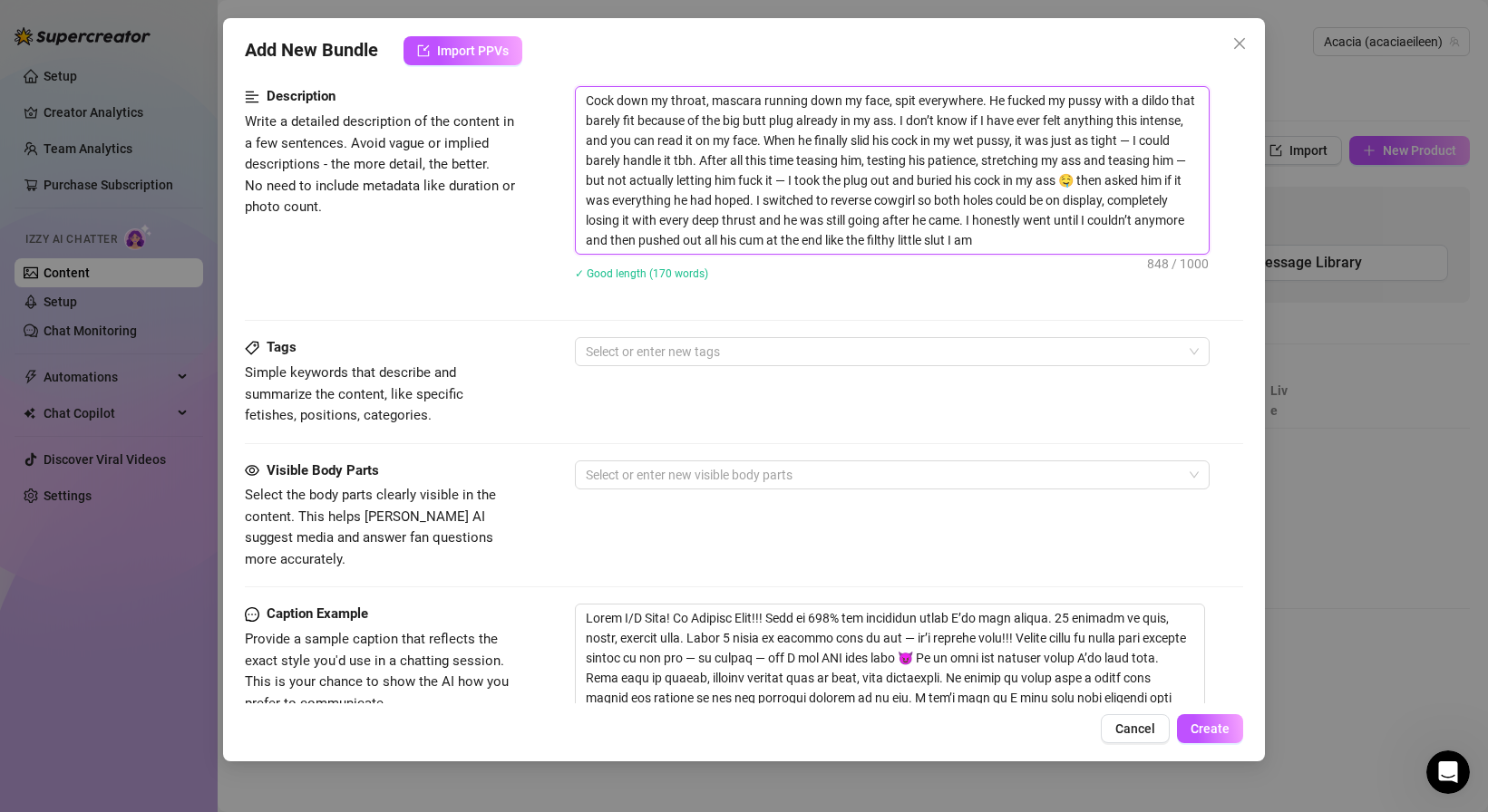
scroll to position [733, 0]
click at [655, 345] on div at bounding box center [883, 349] width 609 height 26
type textarea "Cock down my throat, mascara running down my face, spit everywhere. He fucked m…"
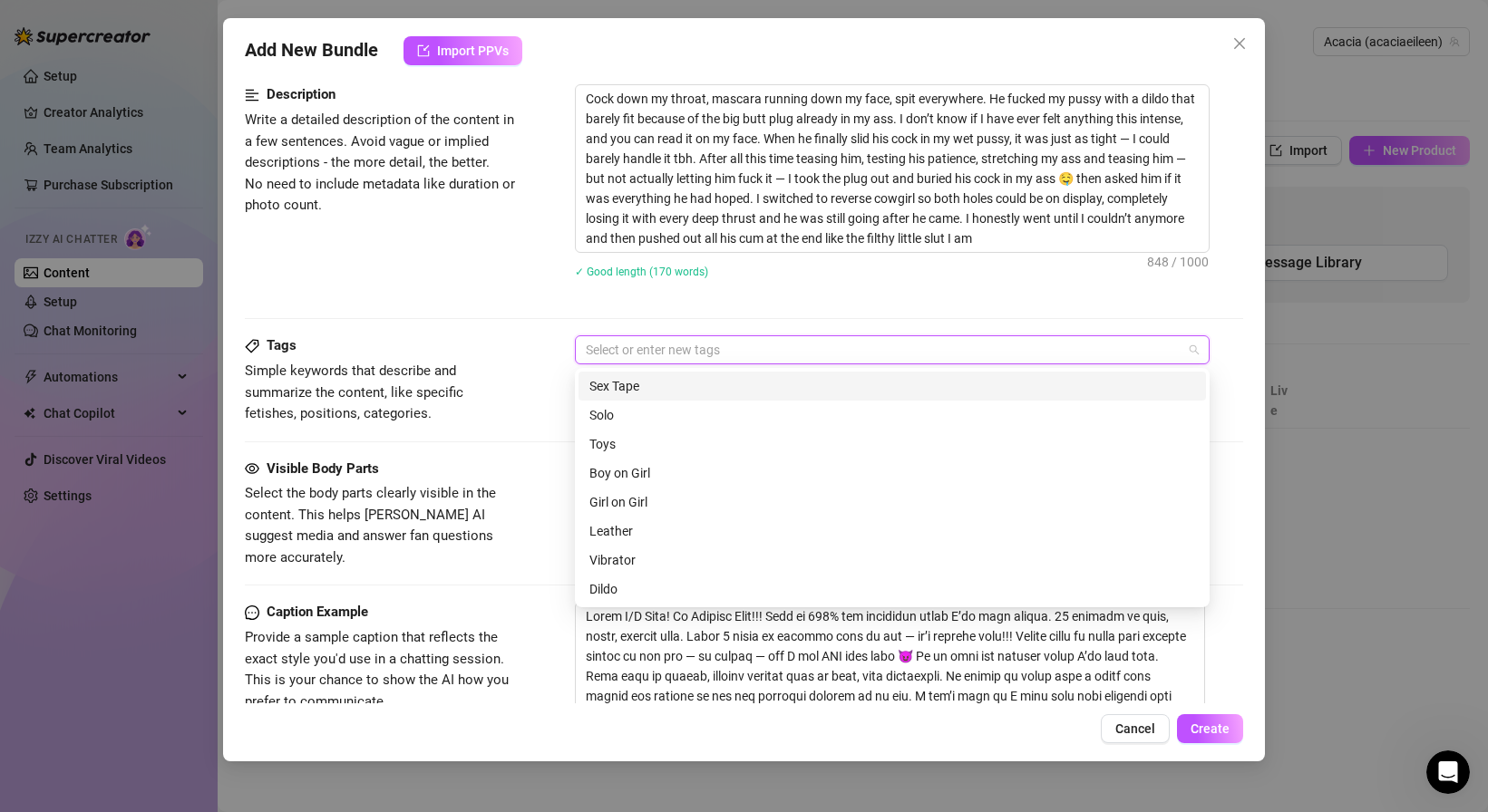
click at [653, 389] on div "Sex Tape" at bounding box center [892, 385] width 606 height 20
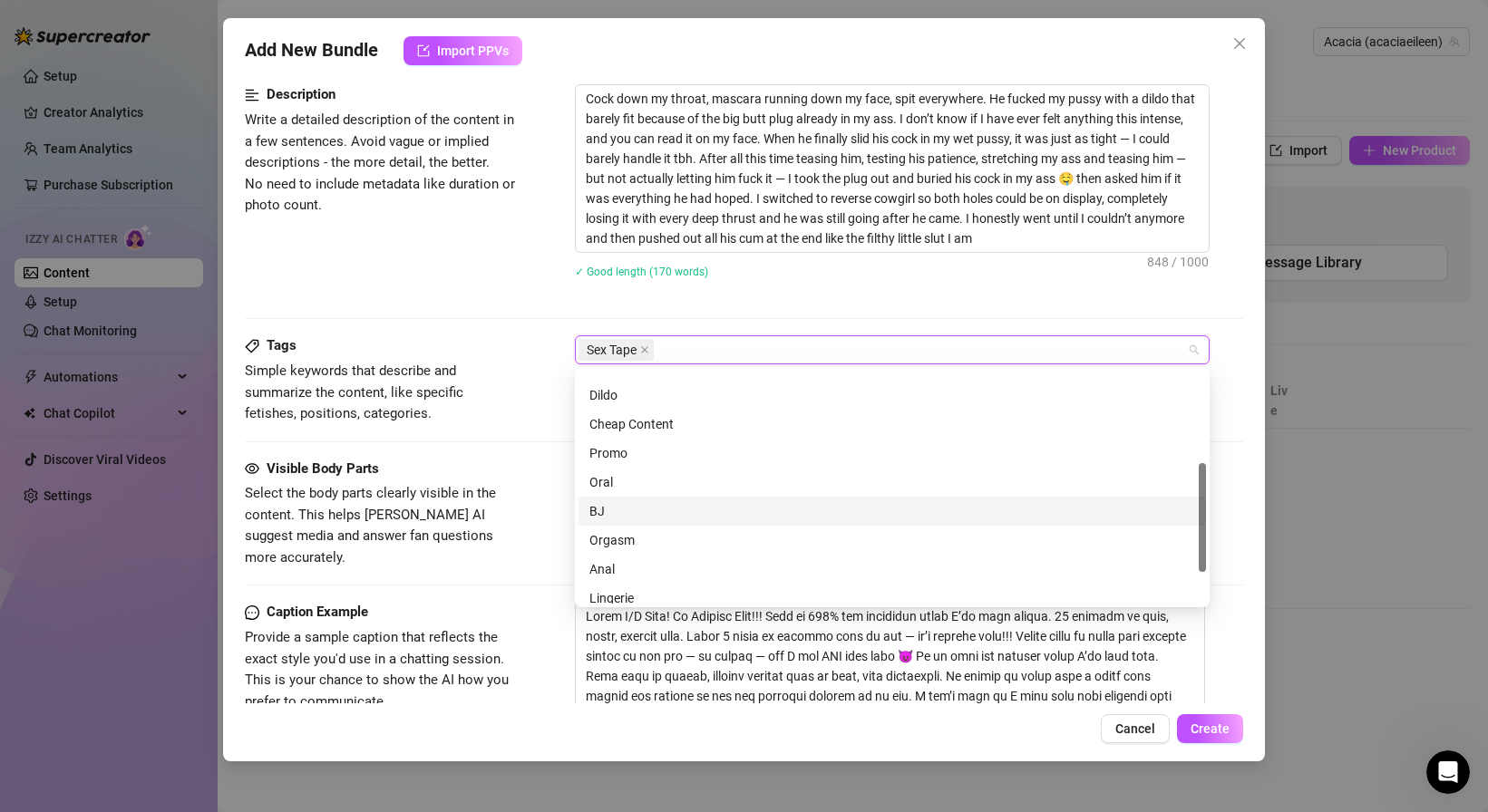
click at [646, 506] on div "BJ" at bounding box center [892, 511] width 606 height 20
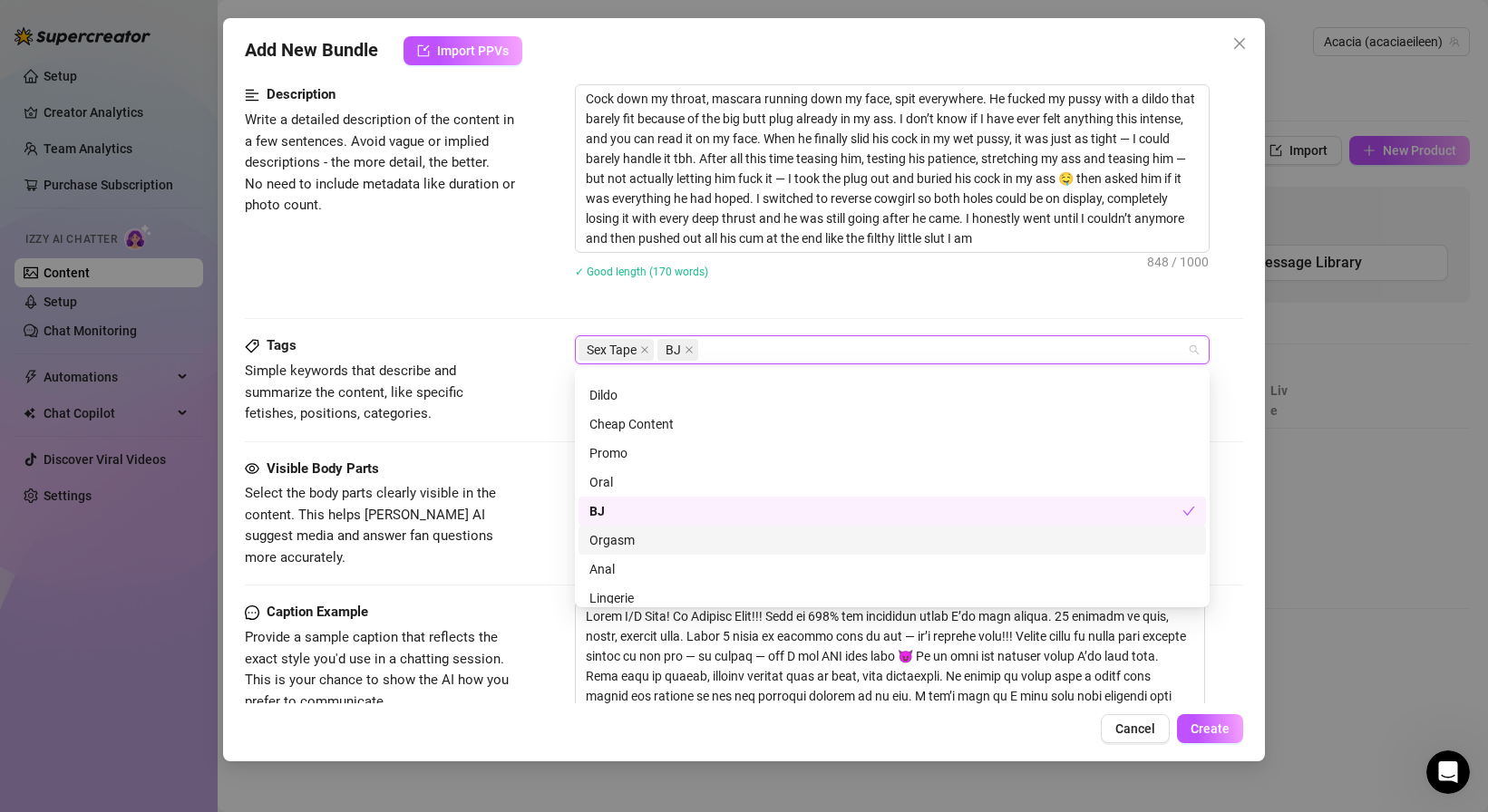
click at [651, 539] on div "Orgasm" at bounding box center [892, 539] width 606 height 20
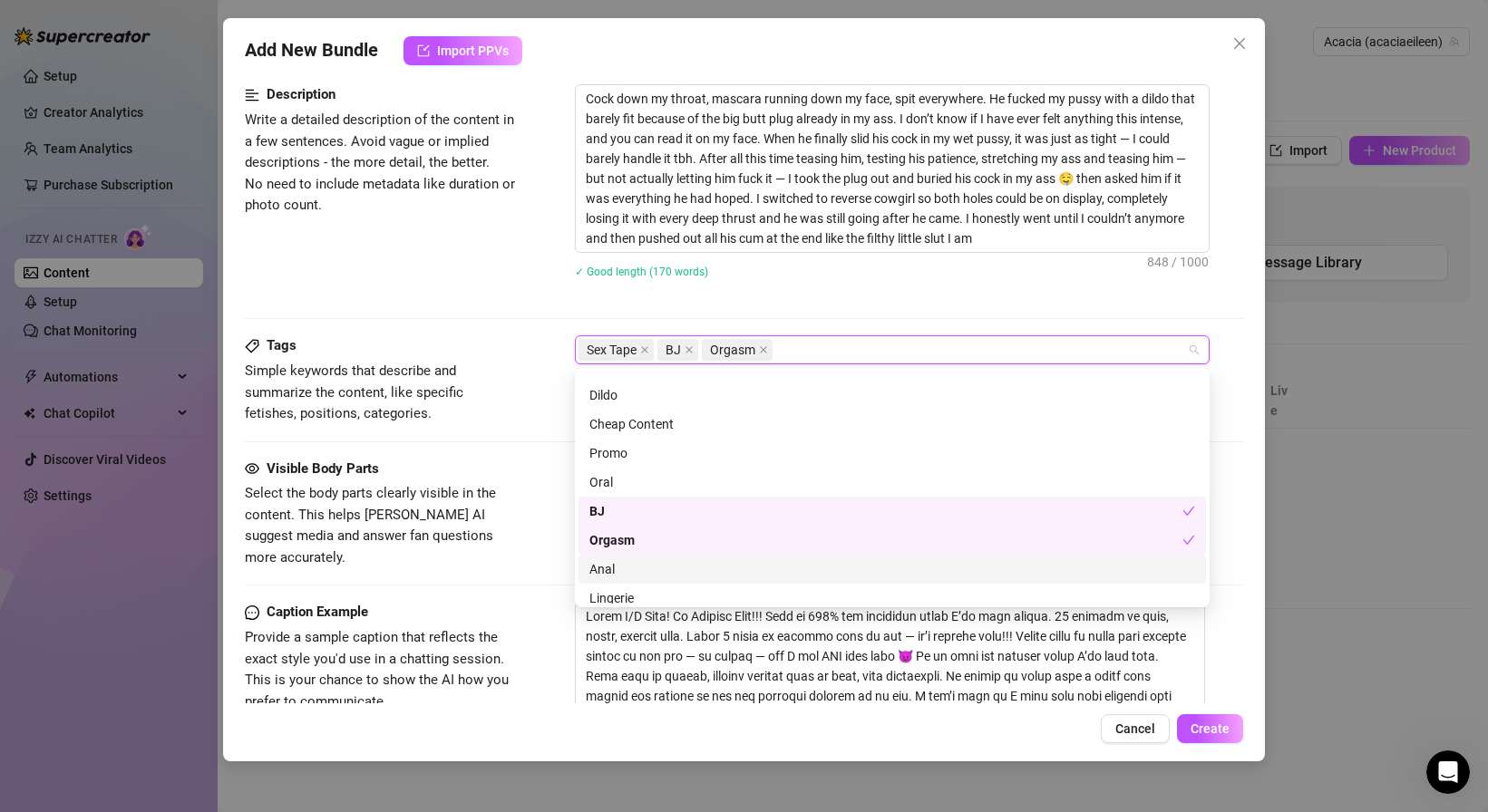
click at [654, 578] on div "Anal" at bounding box center [892, 569] width 606 height 20
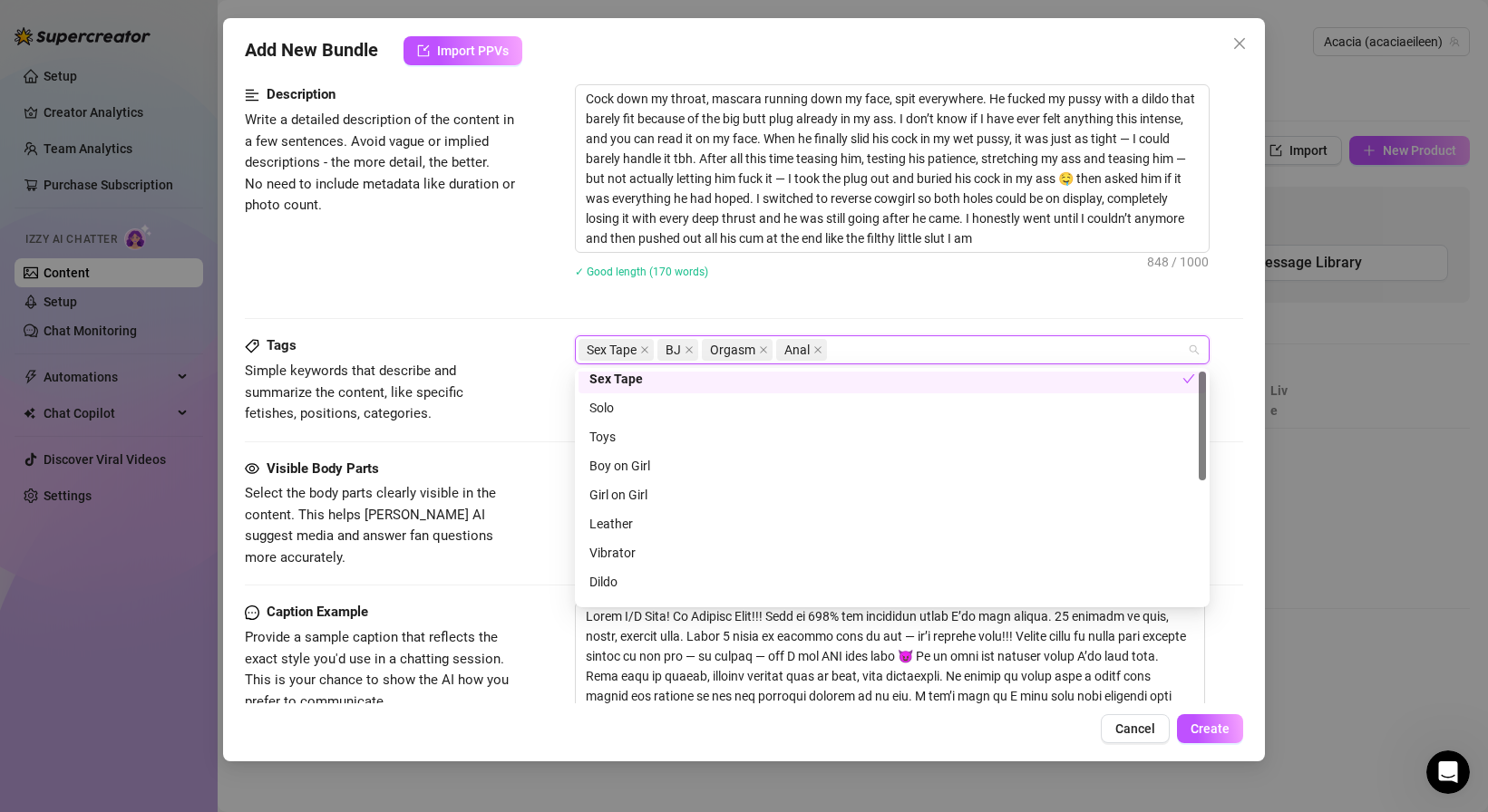
scroll to position [0, 0]
click at [665, 482] on div "Boy on Girl" at bounding box center [892, 472] width 606 height 20
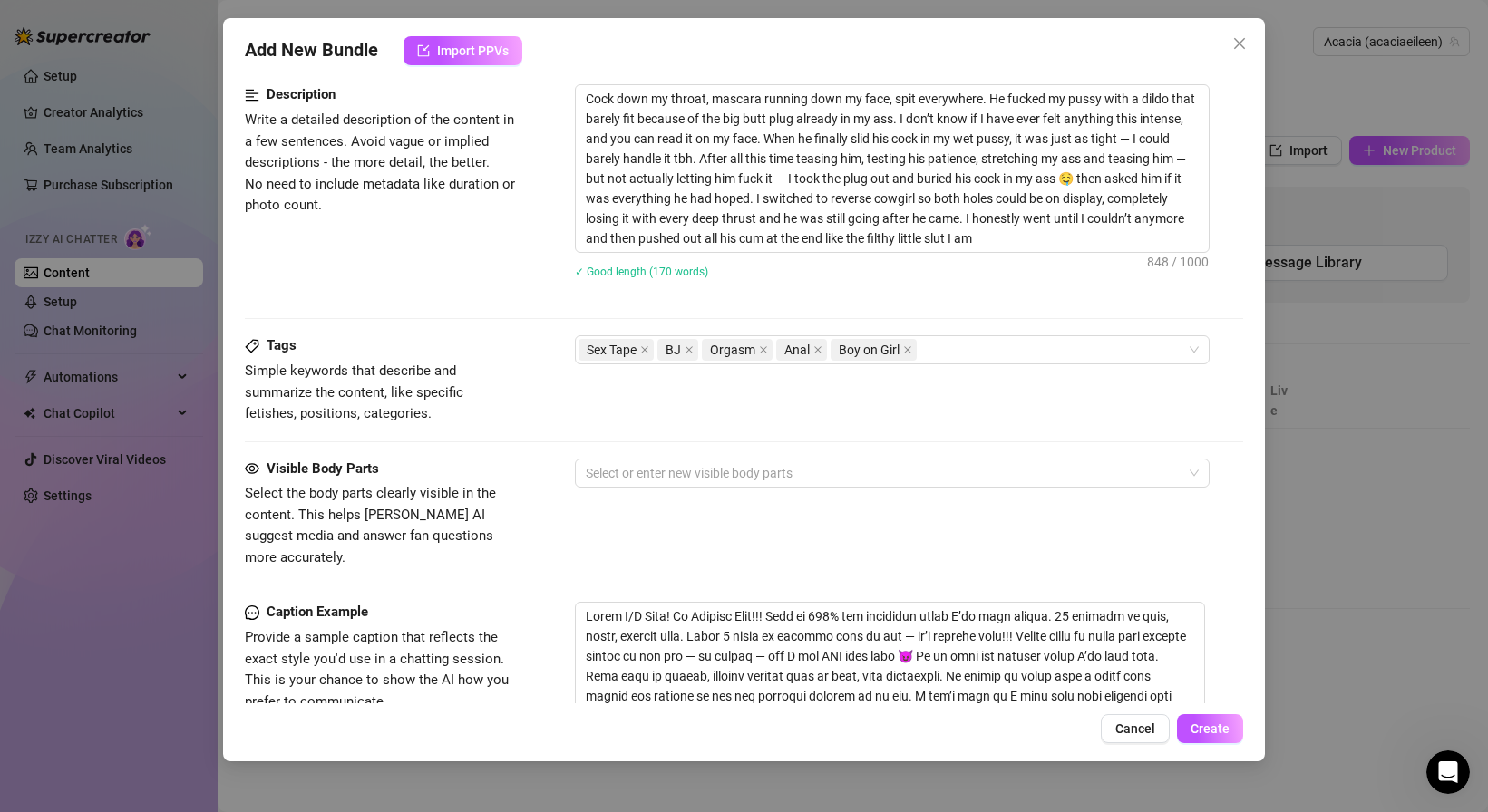
click at [445, 524] on span "Select the body parts clearly visible in the content. This helps [PERSON_NAME] …" at bounding box center [381, 525] width 272 height 85
click at [628, 472] on div at bounding box center [883, 472] width 609 height 26
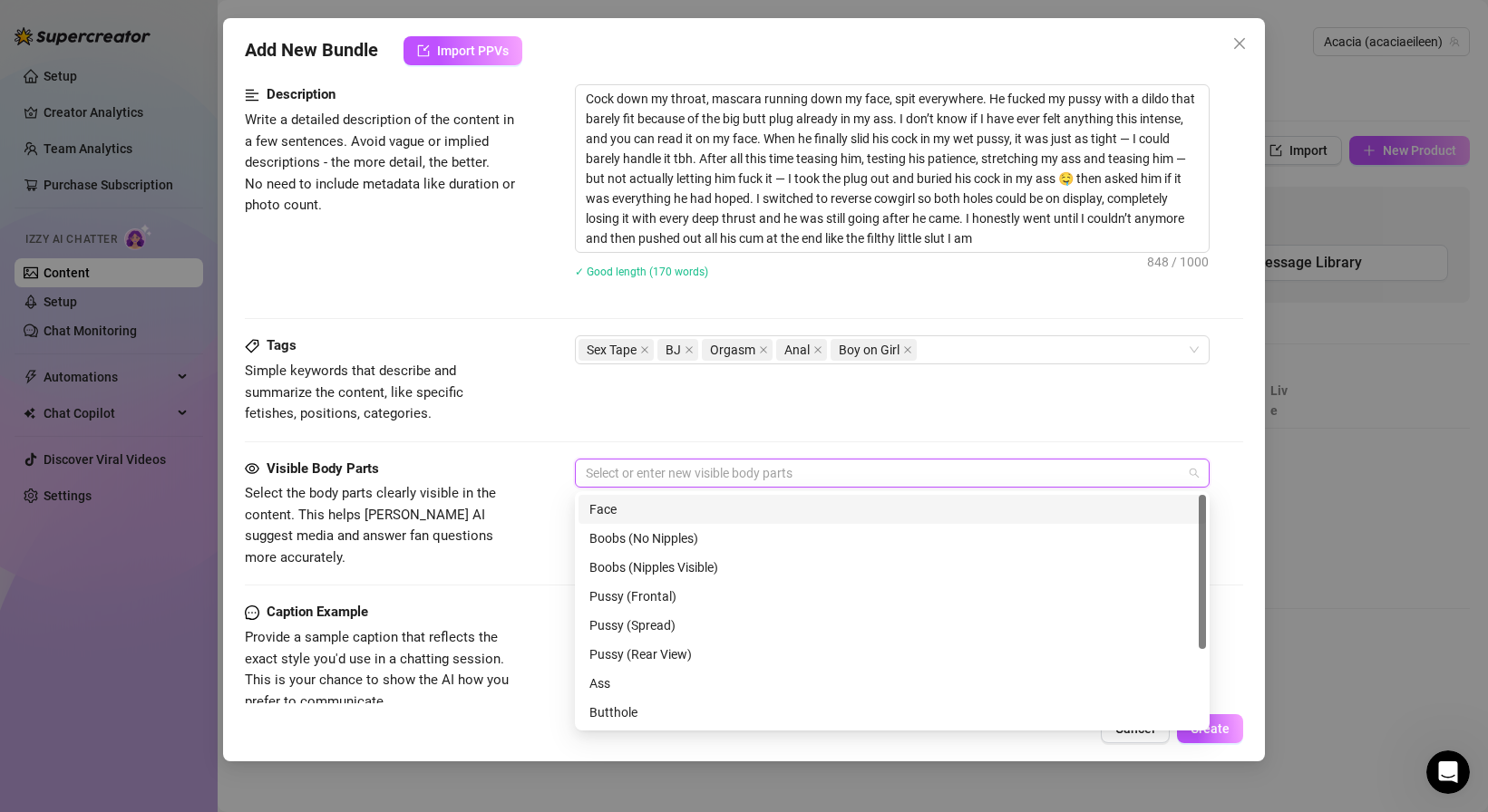
click at [633, 514] on div "Face" at bounding box center [892, 509] width 606 height 20
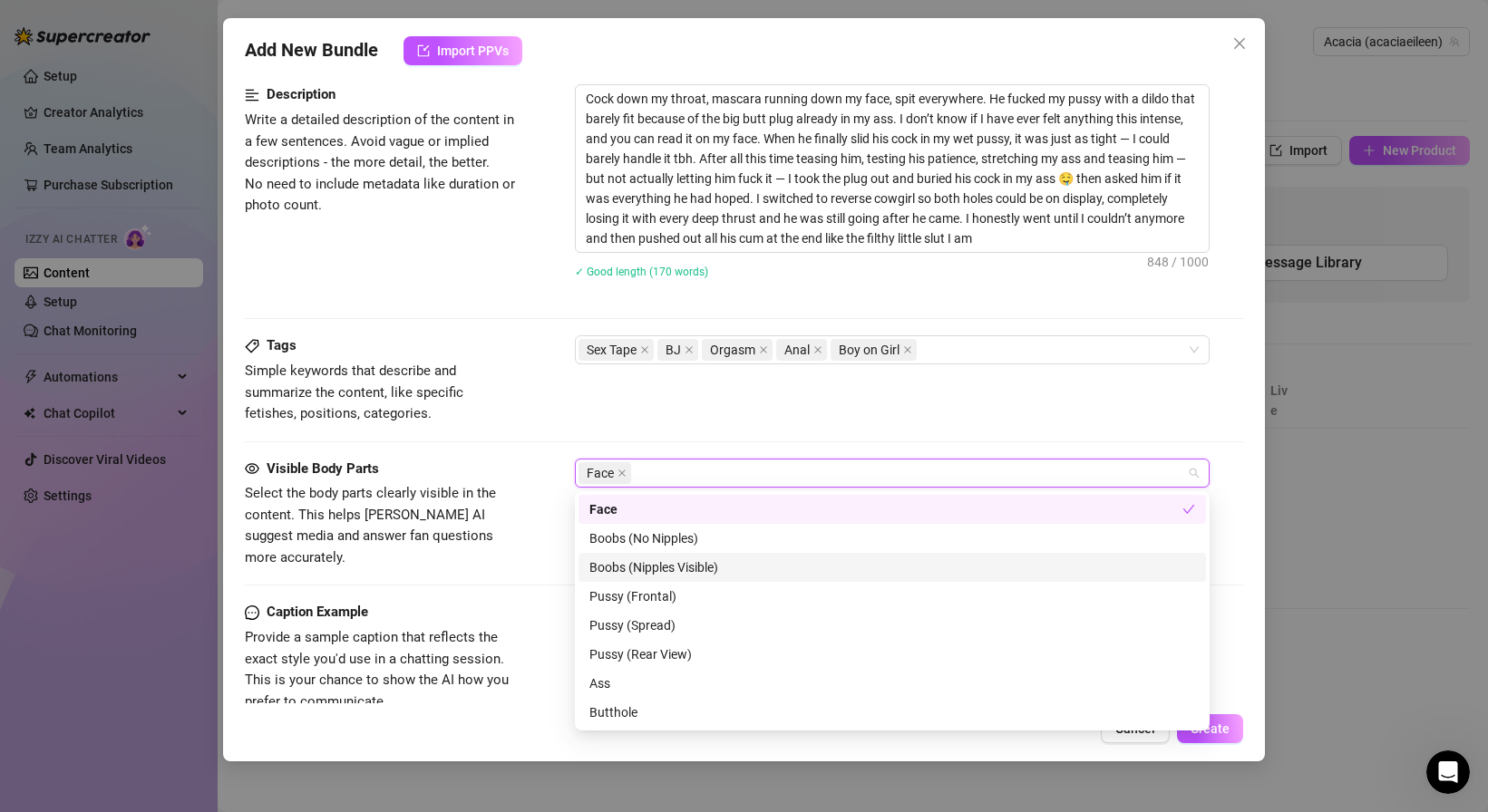
click at [634, 564] on div "Boobs (Nipples Visible)" at bounding box center [892, 567] width 606 height 20
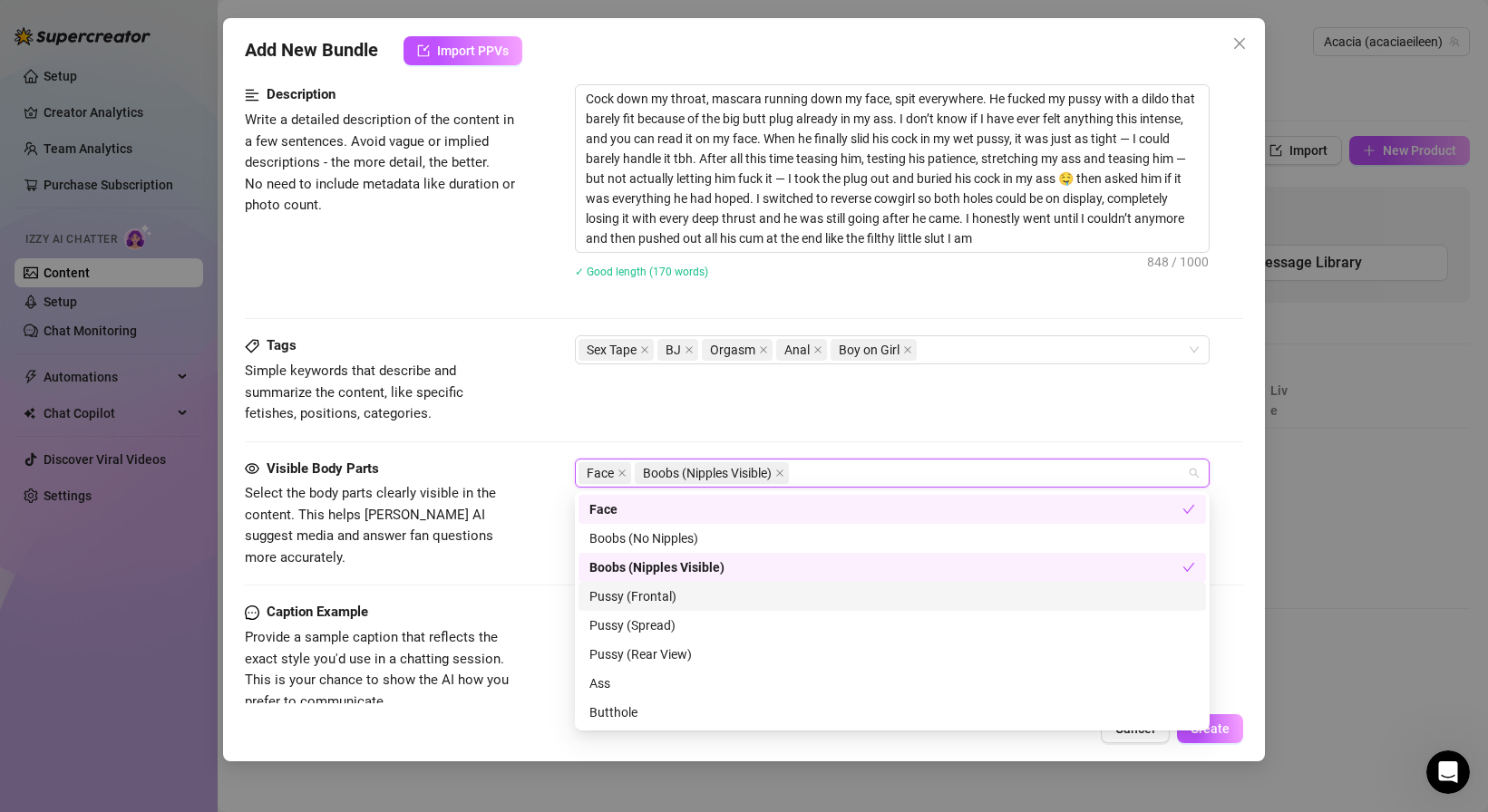
click at [631, 591] on div "Pussy (Frontal)" at bounding box center [892, 596] width 606 height 20
click at [631, 621] on div "Pussy (Spread)" at bounding box center [892, 625] width 606 height 20
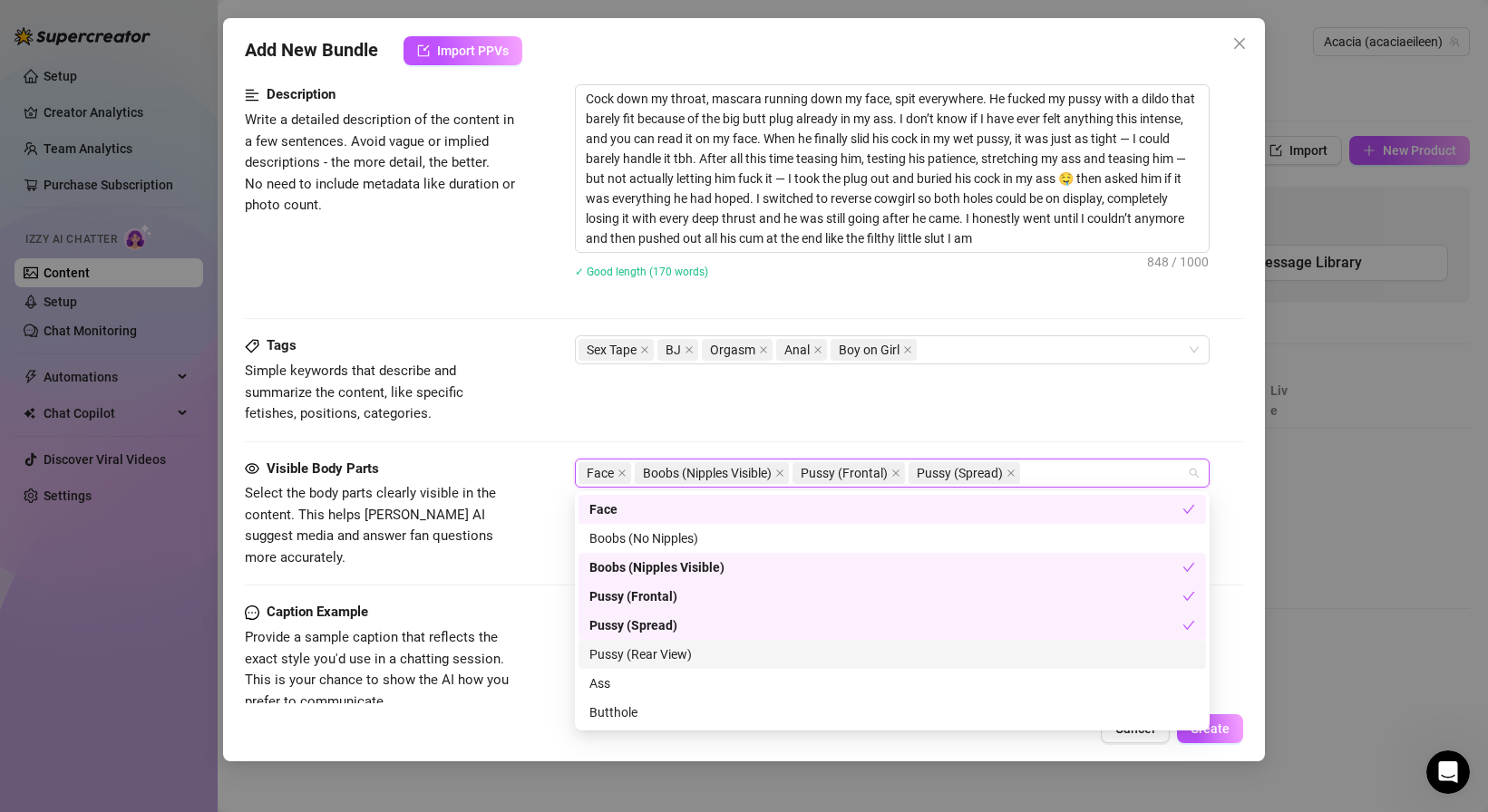
click at [623, 647] on div "Pussy (Rear View)" at bounding box center [892, 654] width 606 height 20
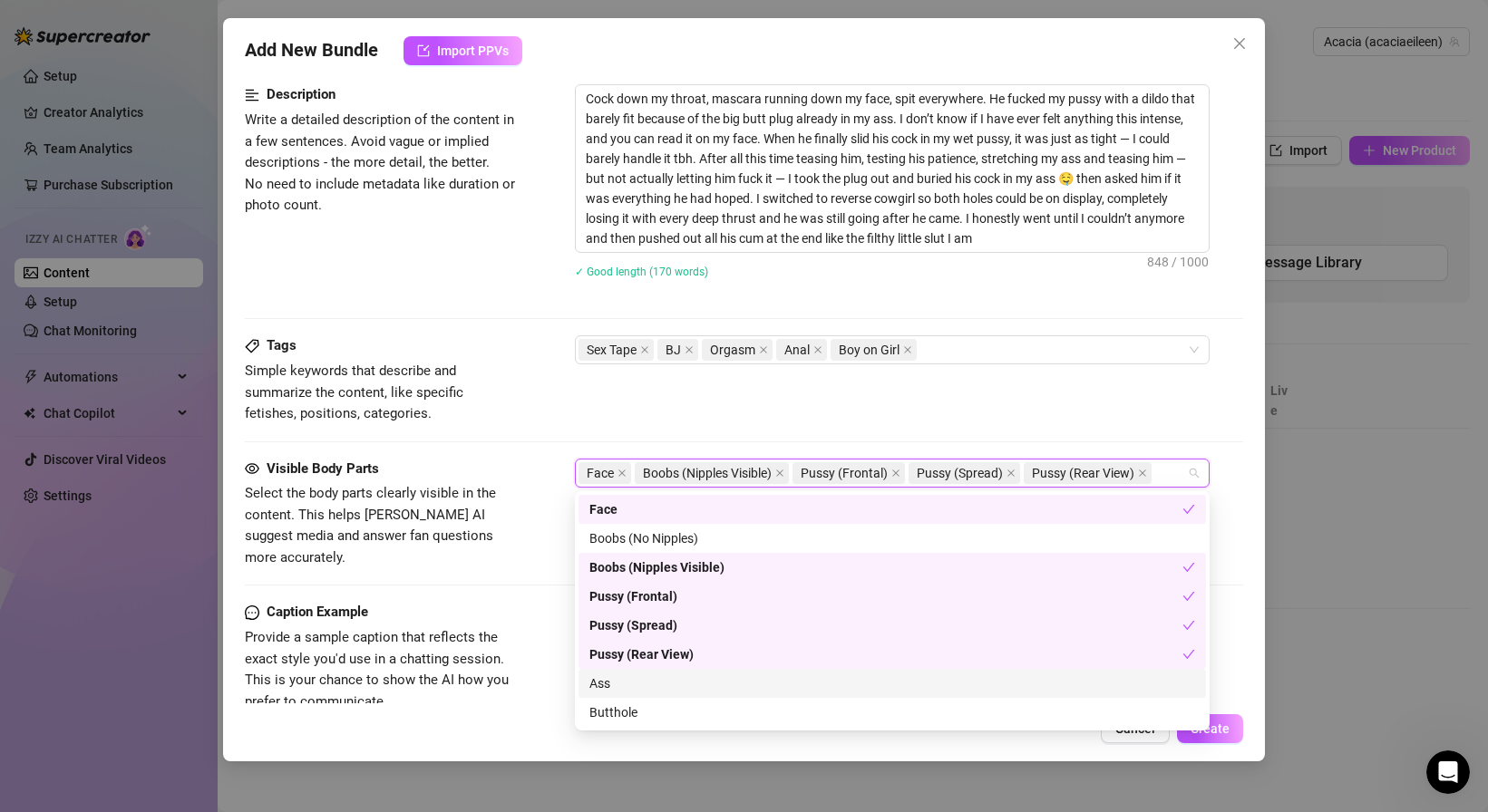
click at [615, 679] on div "Ass" at bounding box center [892, 683] width 606 height 20
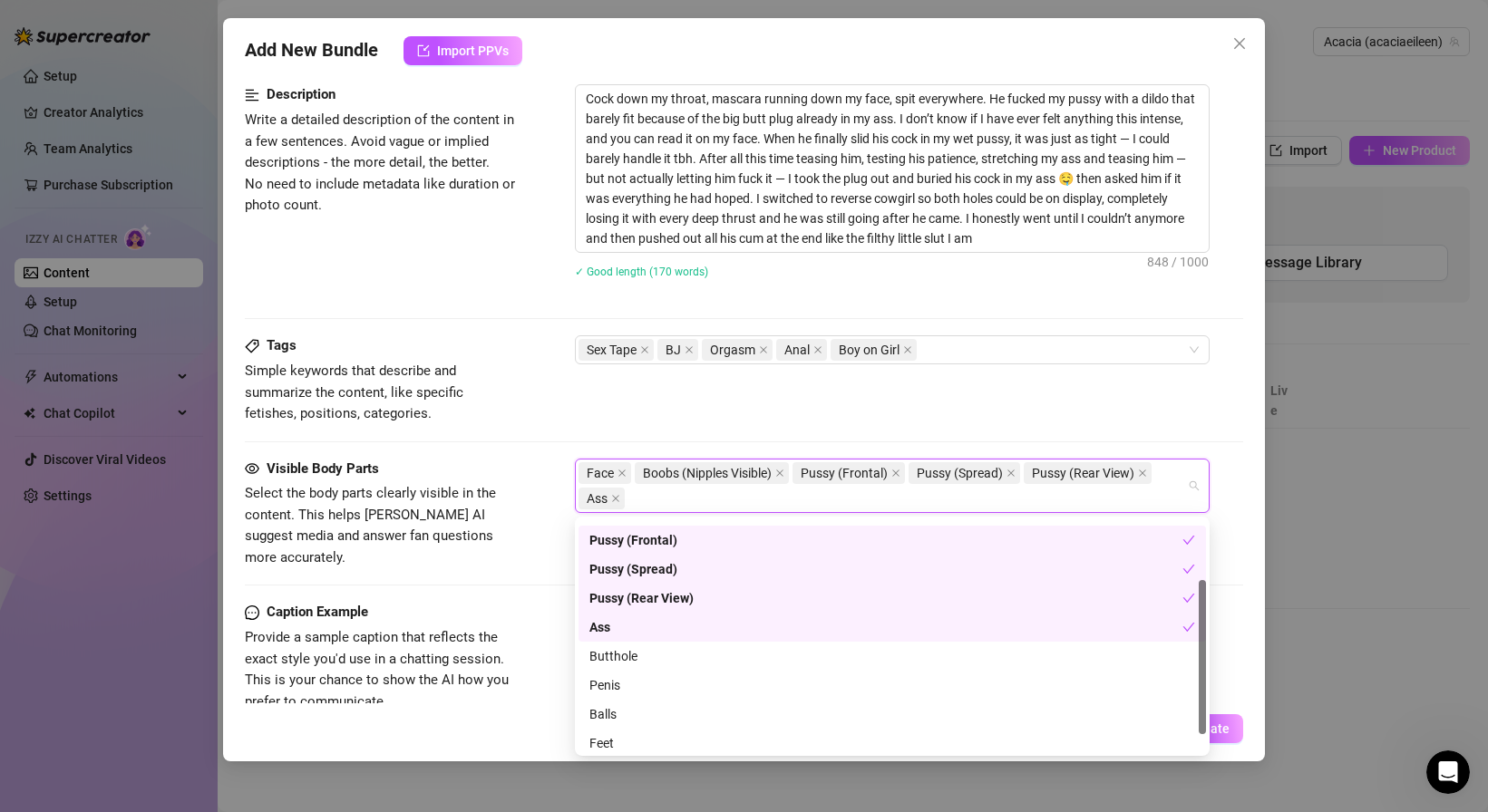
scroll to position [89, 0]
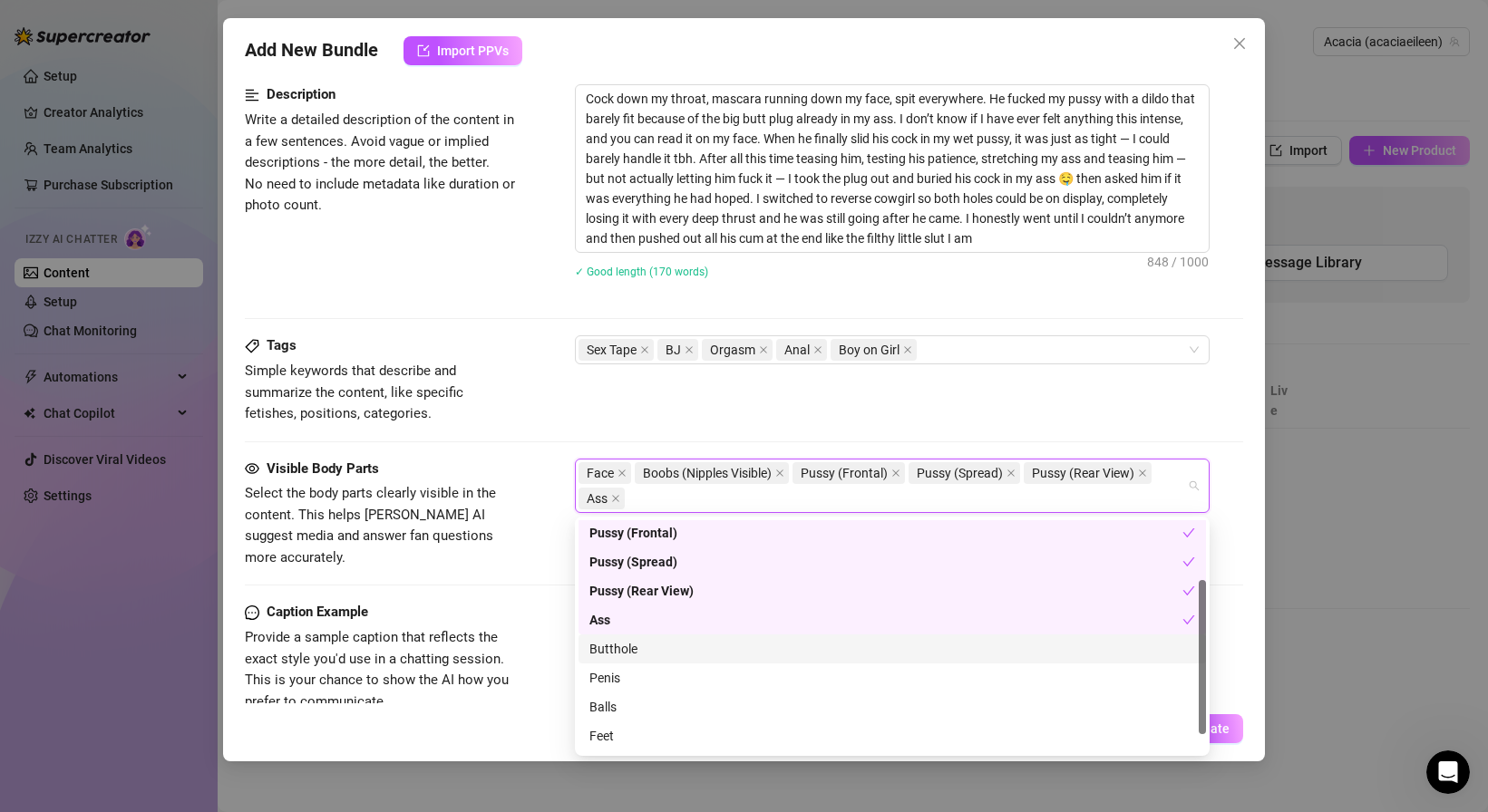
click at [627, 648] on div "Butthole" at bounding box center [892, 648] width 606 height 20
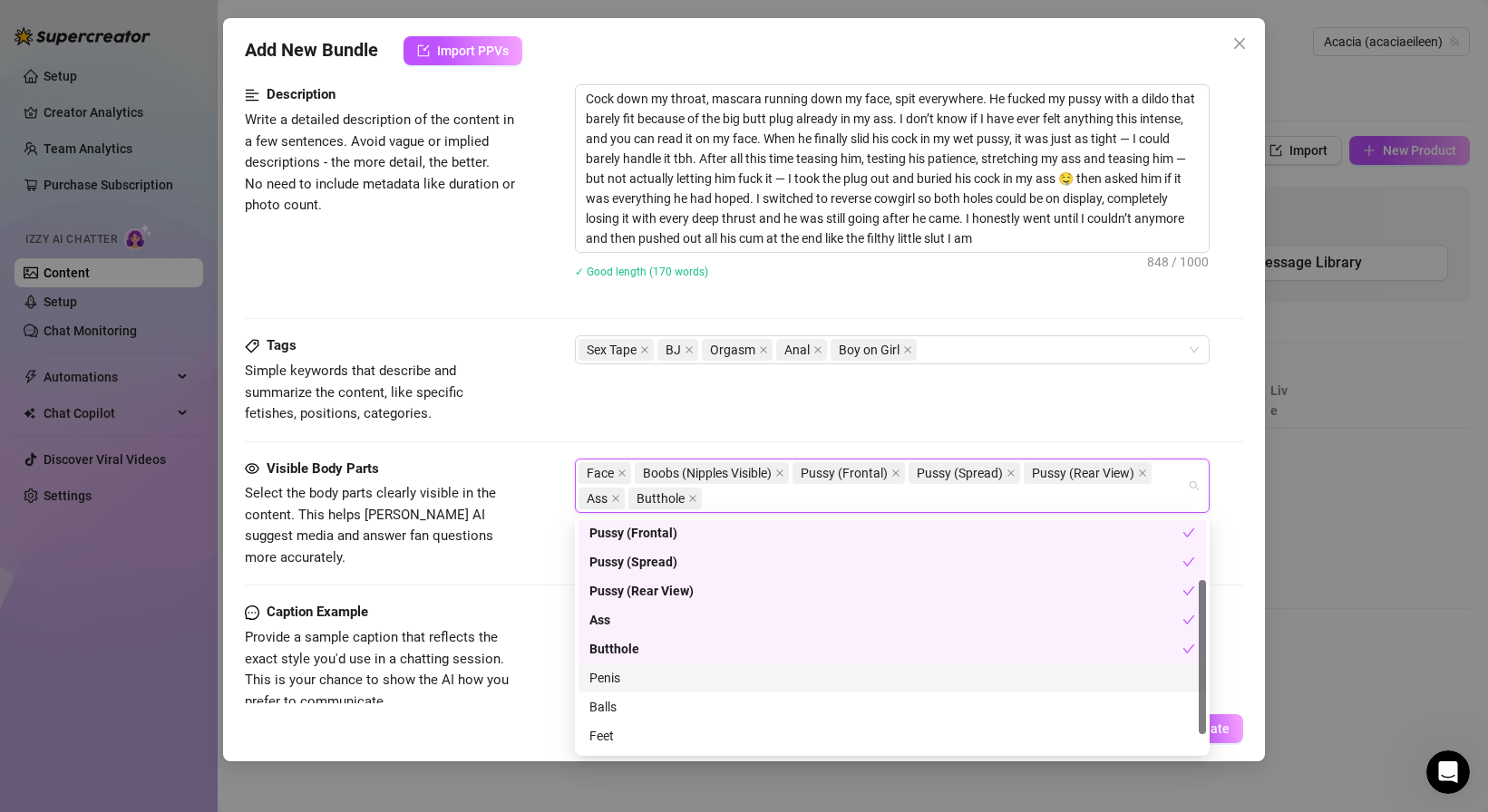
click at [627, 667] on div "Penis" at bounding box center [893, 678] width 628 height 29
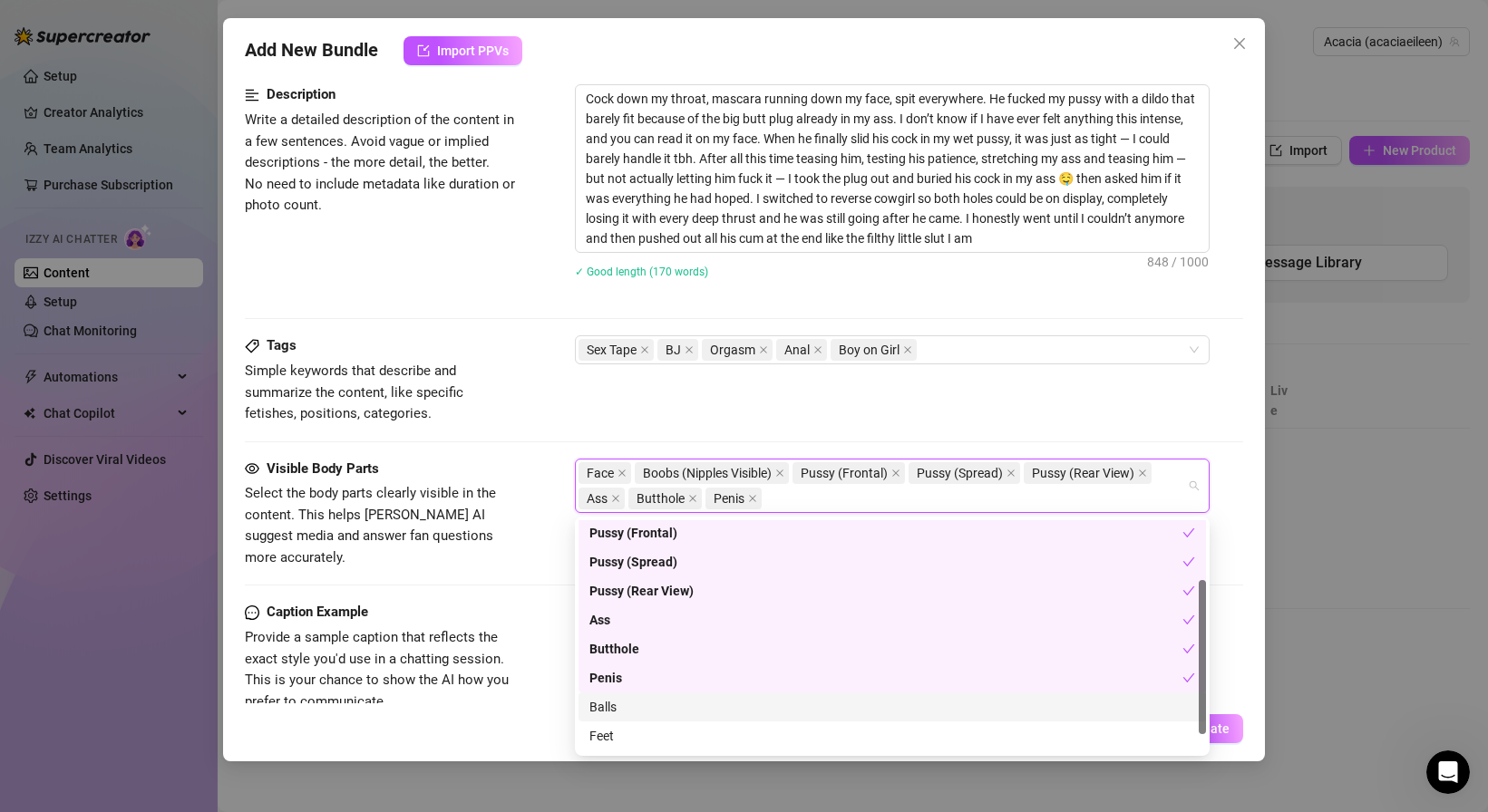
click at [626, 697] on div "Balls" at bounding box center [892, 707] width 606 height 20
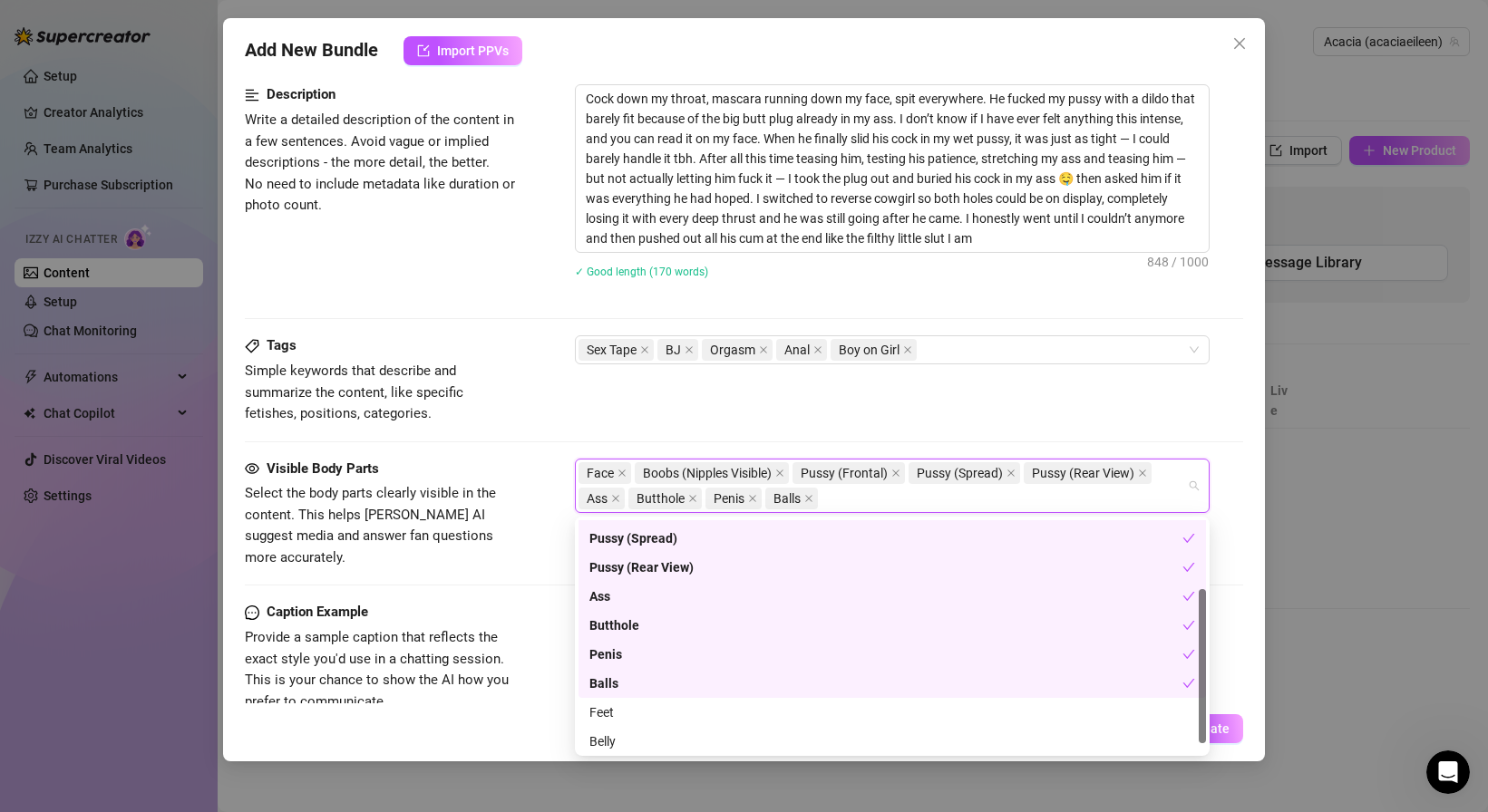
scroll to position [116, 0]
click at [626, 698] on div "Feet" at bounding box center [893, 709] width 628 height 29
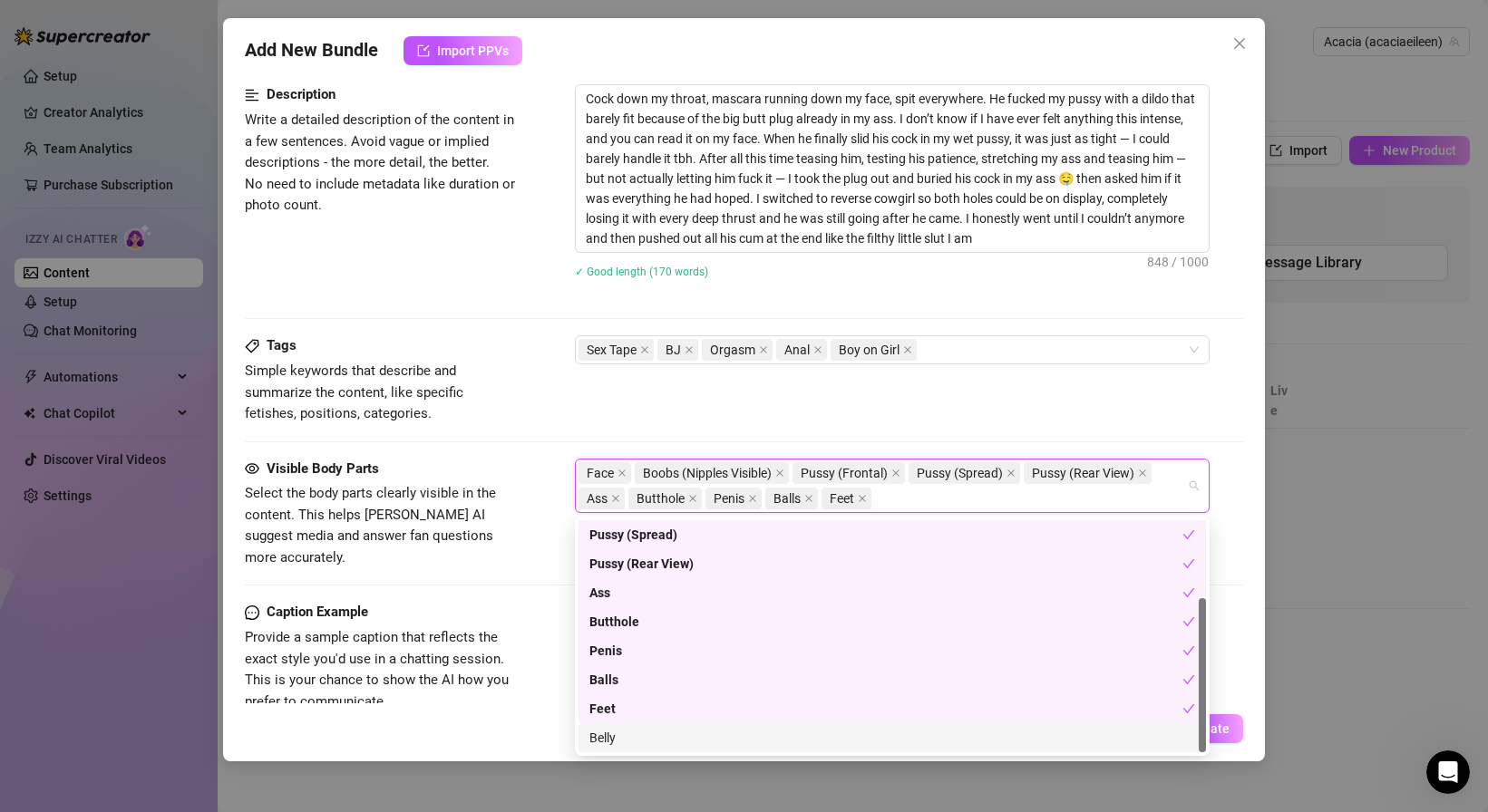
click at [628, 736] on div "Belly" at bounding box center [892, 737] width 606 height 20
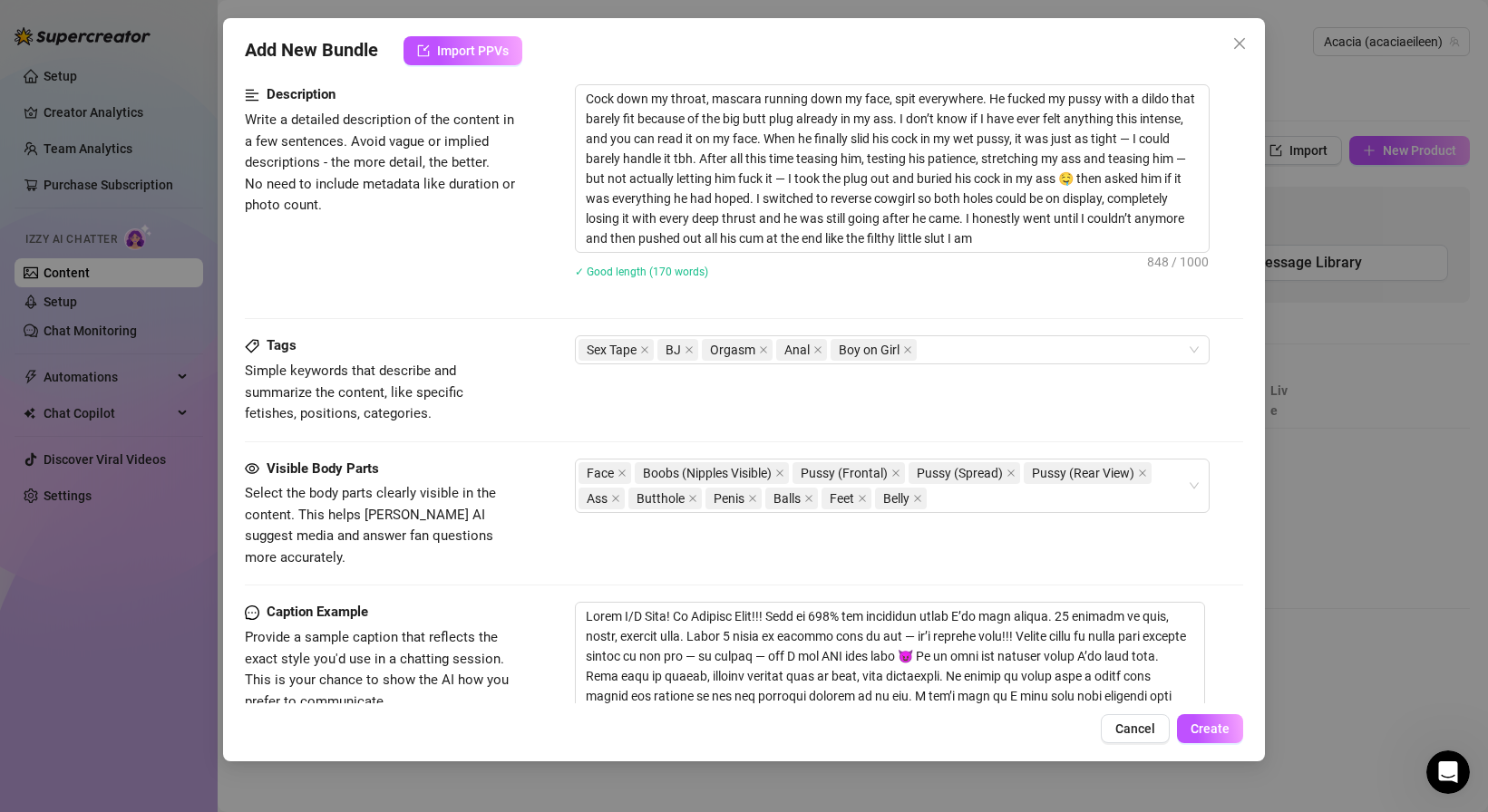
click at [519, 602] on div "Caption Example Provide a sample caption that reflects the exact style you'd us…" at bounding box center [744, 734] width 998 height 265
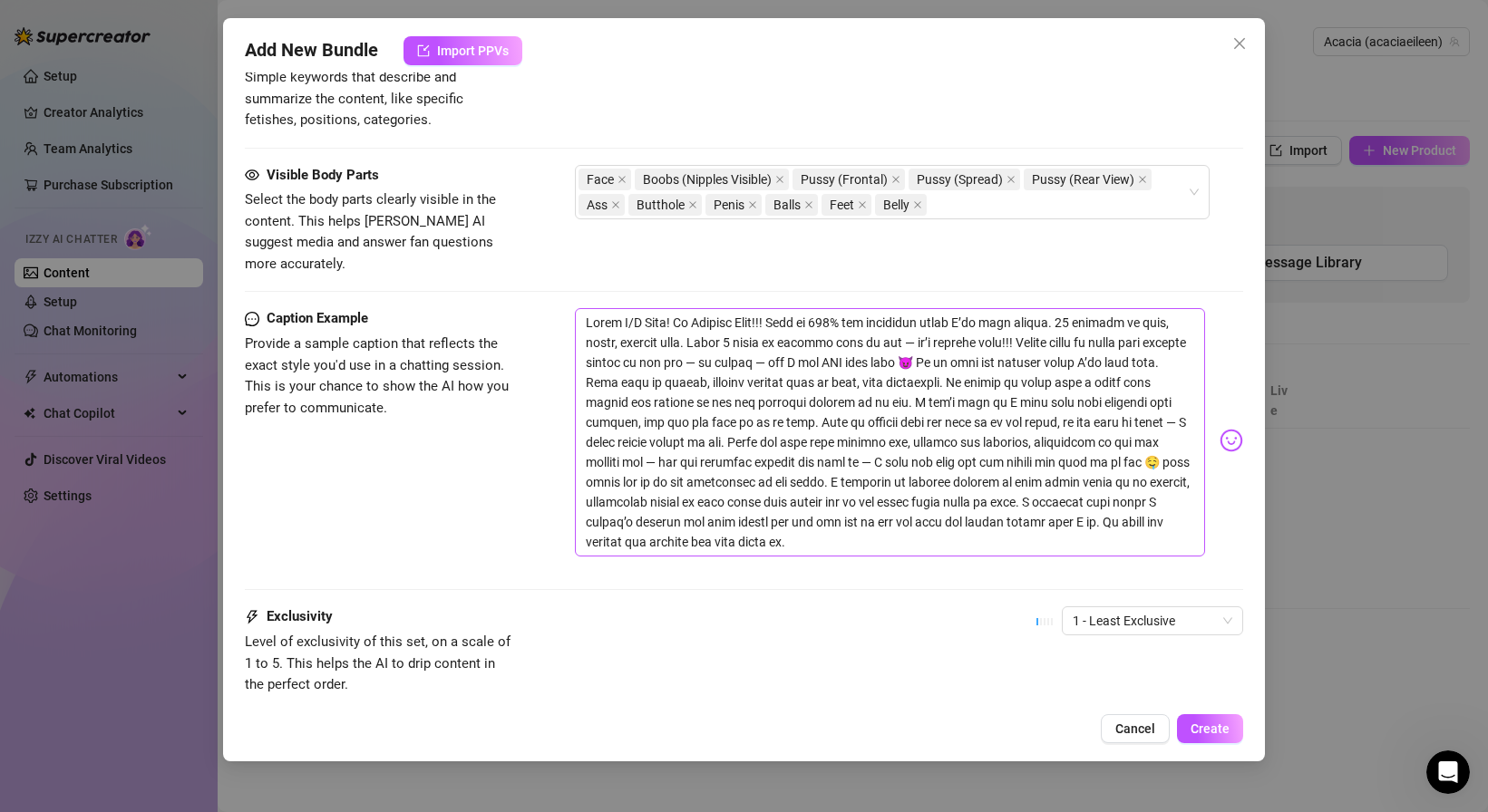
scroll to position [1131, 0]
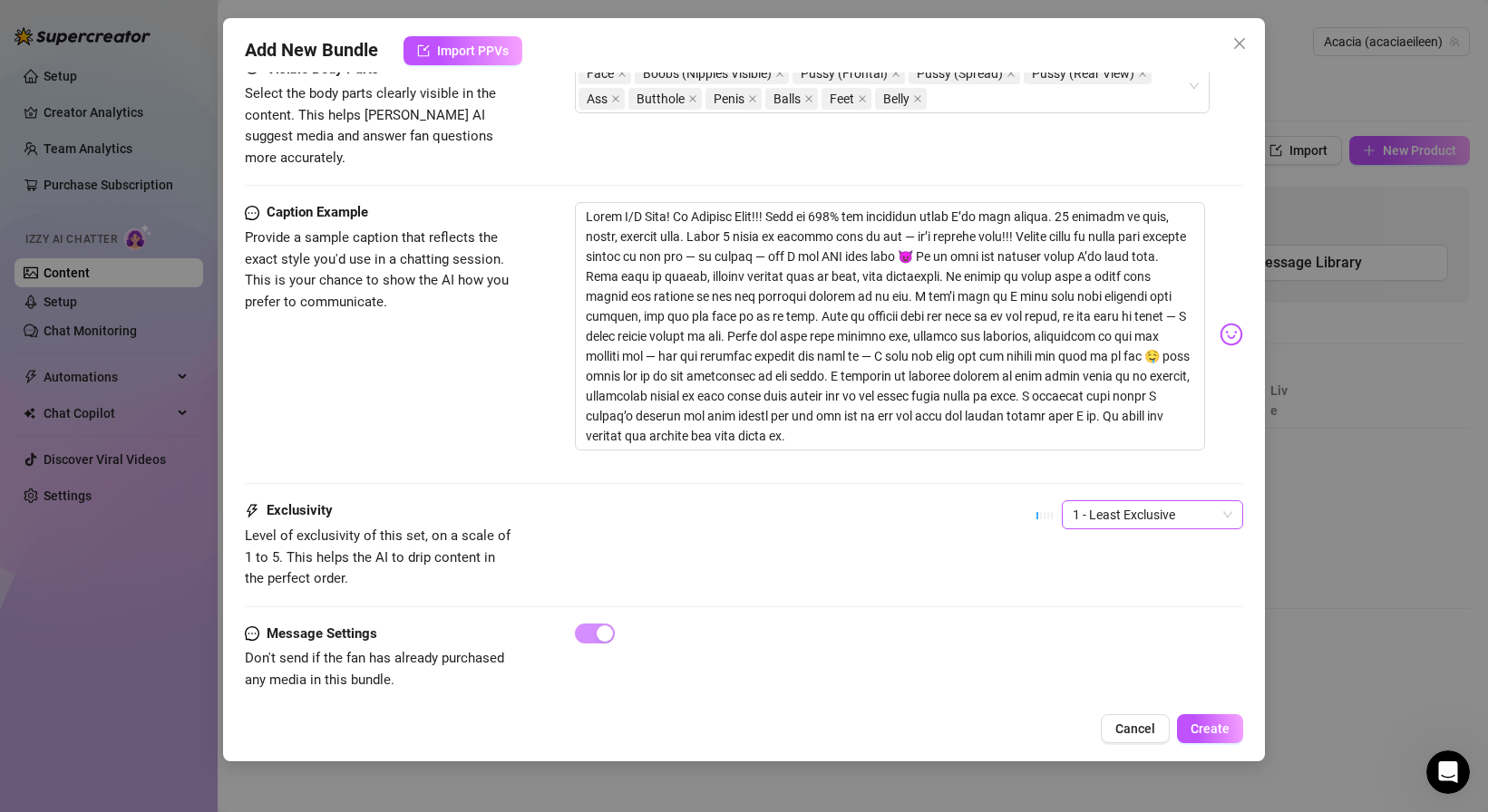
click at [1111, 501] on span "1 - Least Exclusive" at bounding box center [1152, 515] width 160 height 27
click at [1094, 635] on div "5 - Most Exclusive 🔥" at bounding box center [1152, 646] width 174 height 29
click at [1188, 719] on button "Create" at bounding box center [1210, 729] width 66 height 29
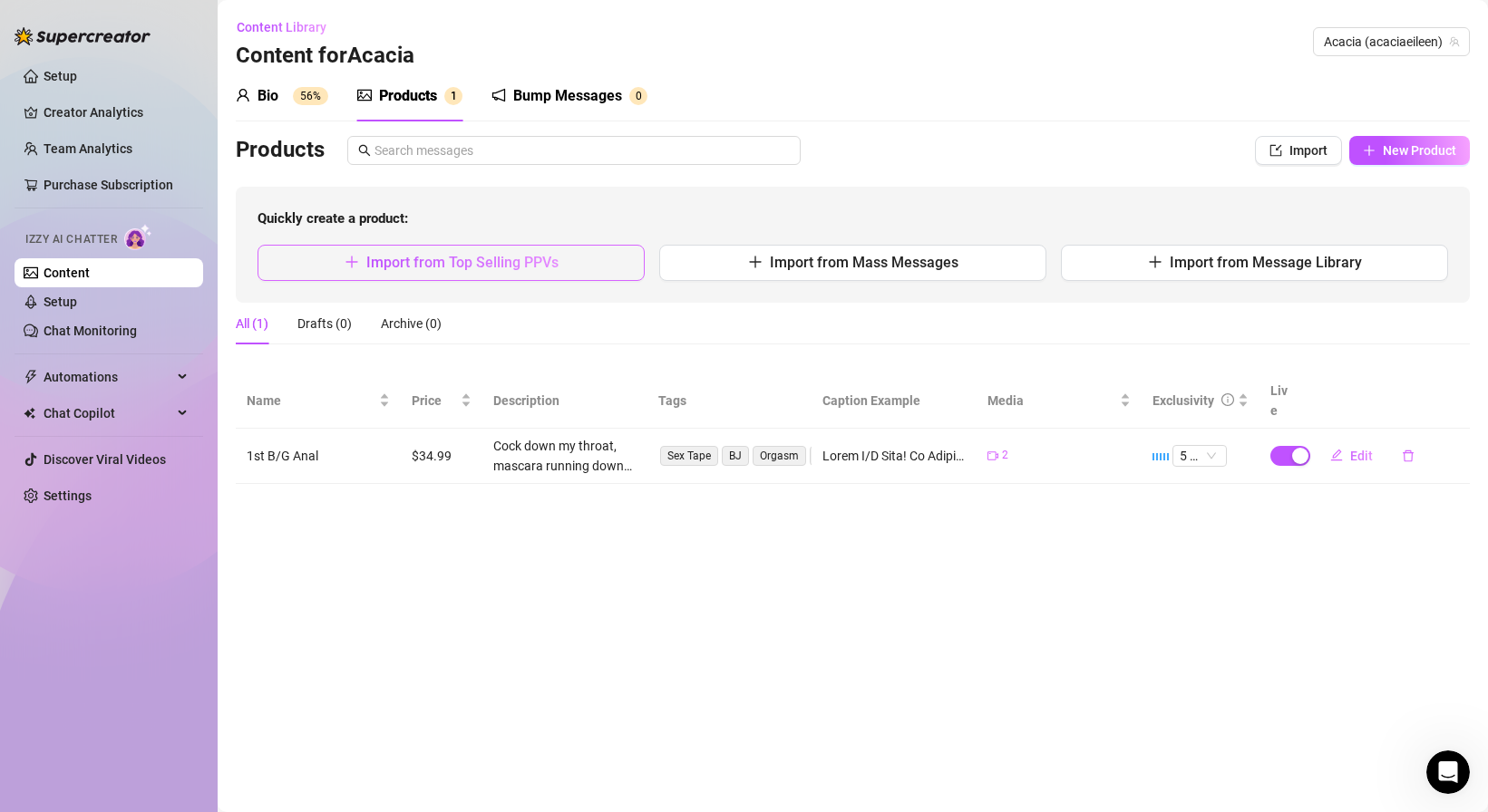
click at [512, 255] on span "Import from Top Selling PPVs" at bounding box center [462, 262] width 192 height 17
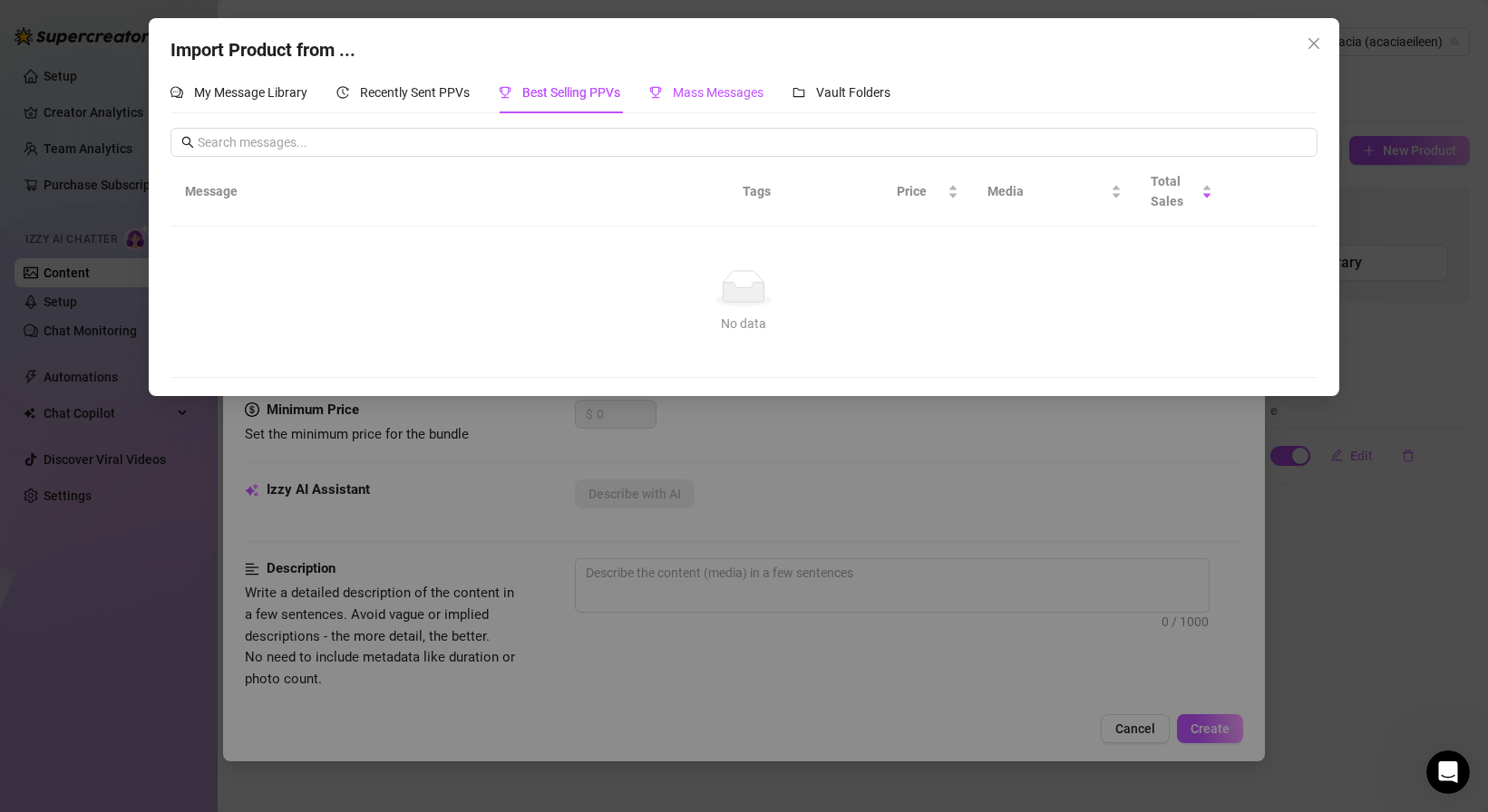
click at [717, 89] on span "Mass Messages" at bounding box center [718, 92] width 91 height 14
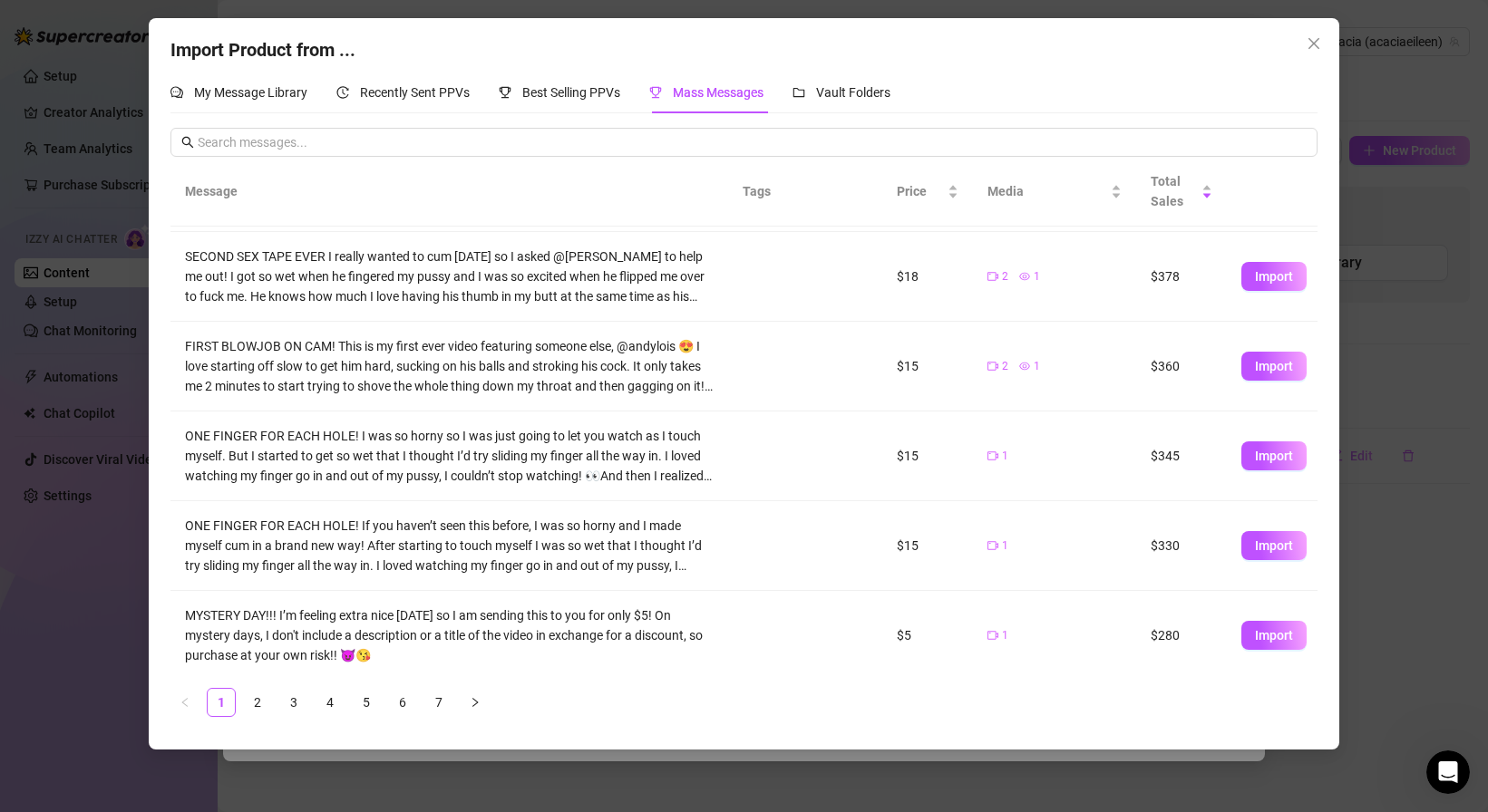
scroll to position [354, 0]
click at [1264, 451] on span "Import" at bounding box center [1274, 454] width 38 height 14
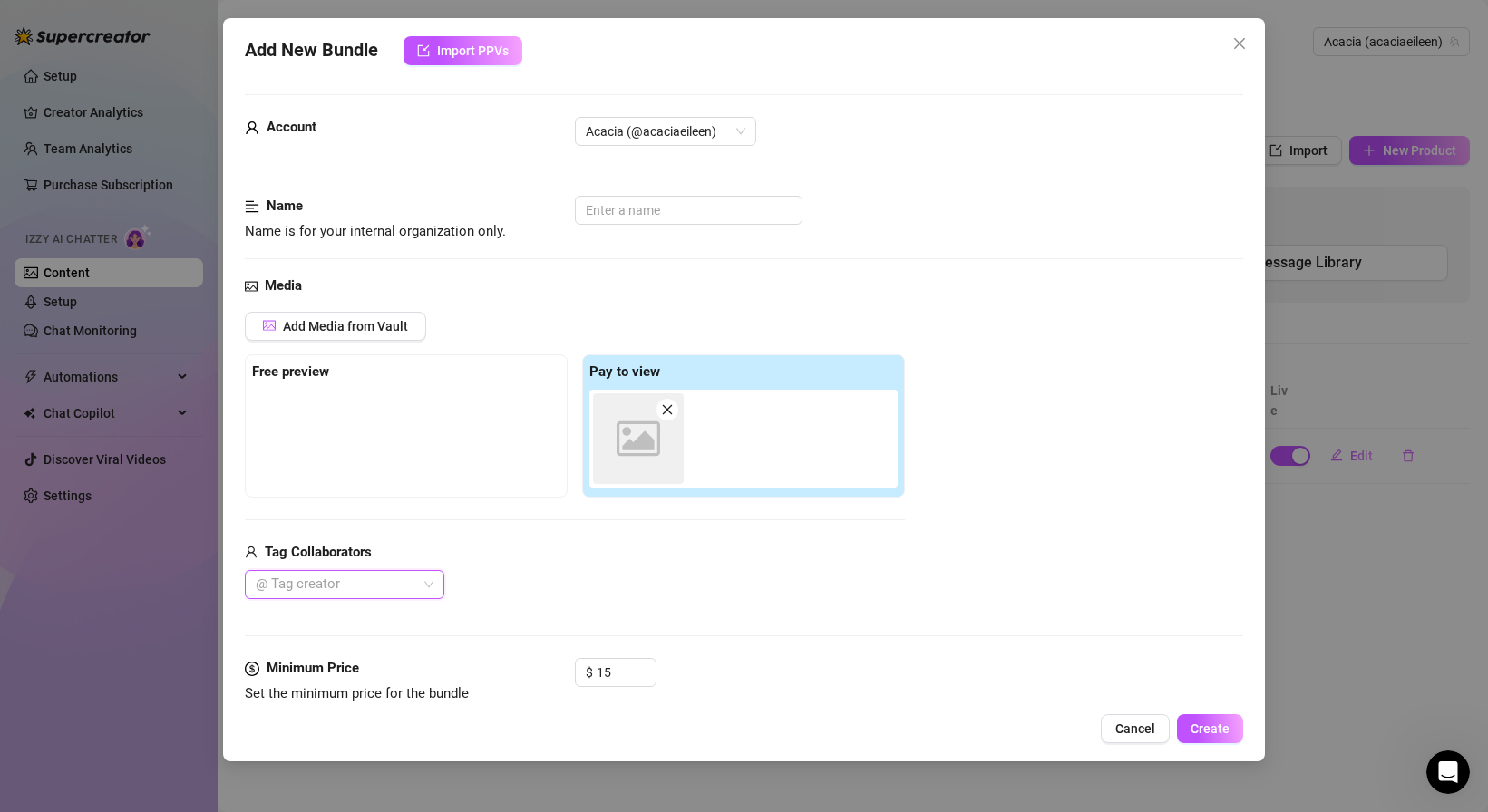
type textarea "ONE FINGER FOR EACH HOLE! I was so horny so I was just going to let you watch a…"
click at [341, 412] on div at bounding box center [406, 434] width 308 height 91
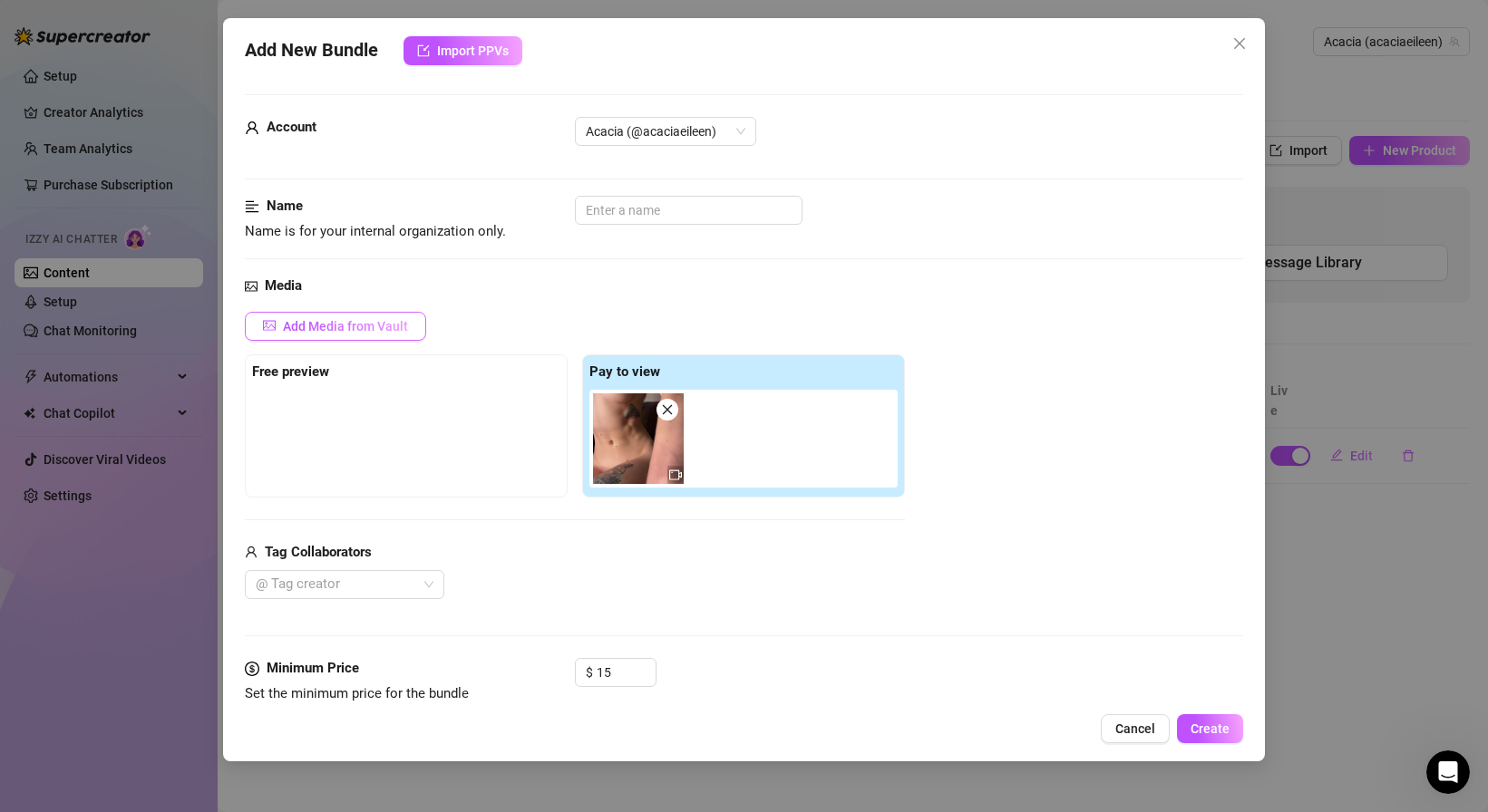
click at [319, 326] on span "Add Media from Vault" at bounding box center [345, 326] width 125 height 14
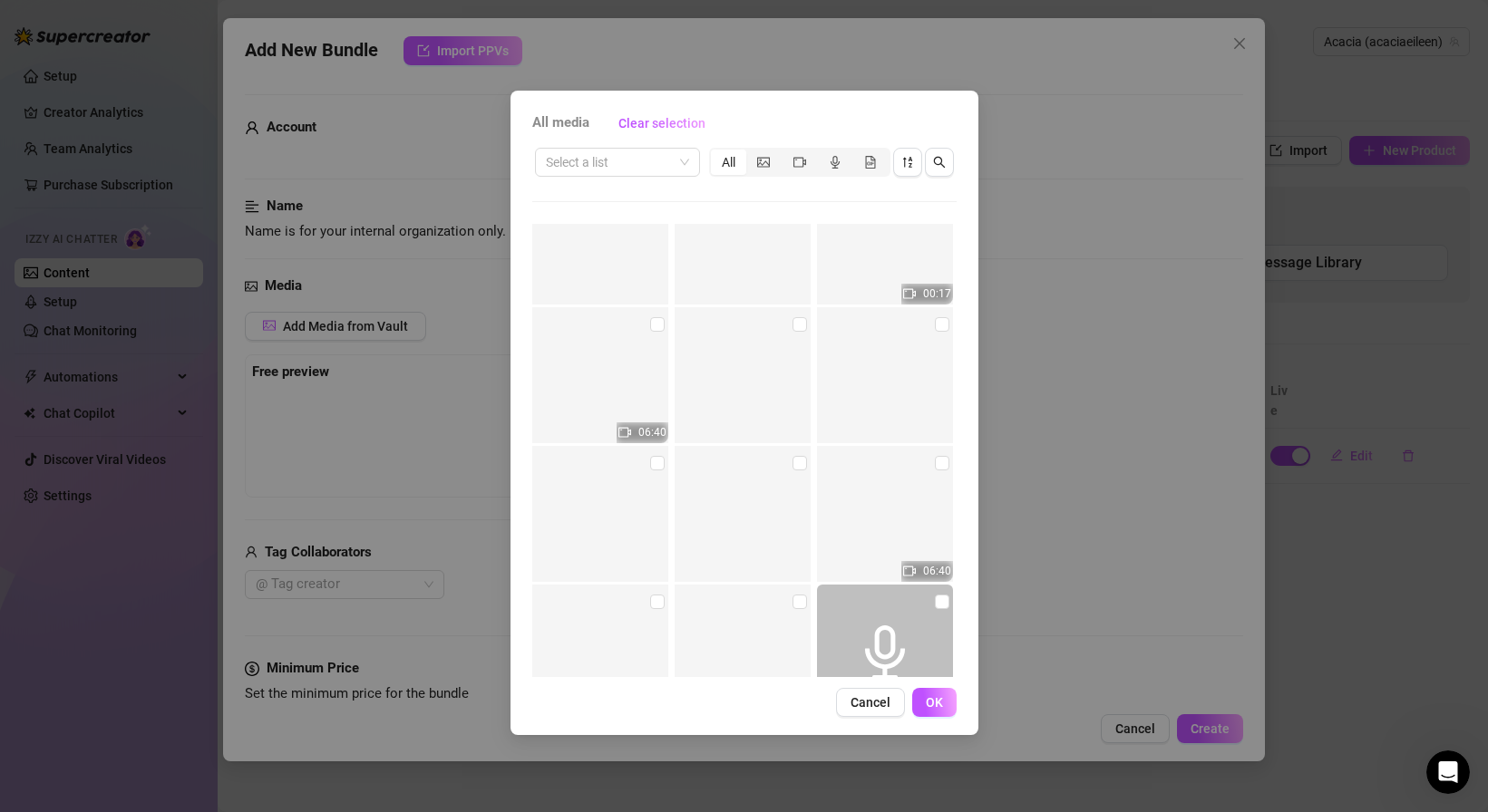
scroll to position [13578, 0]
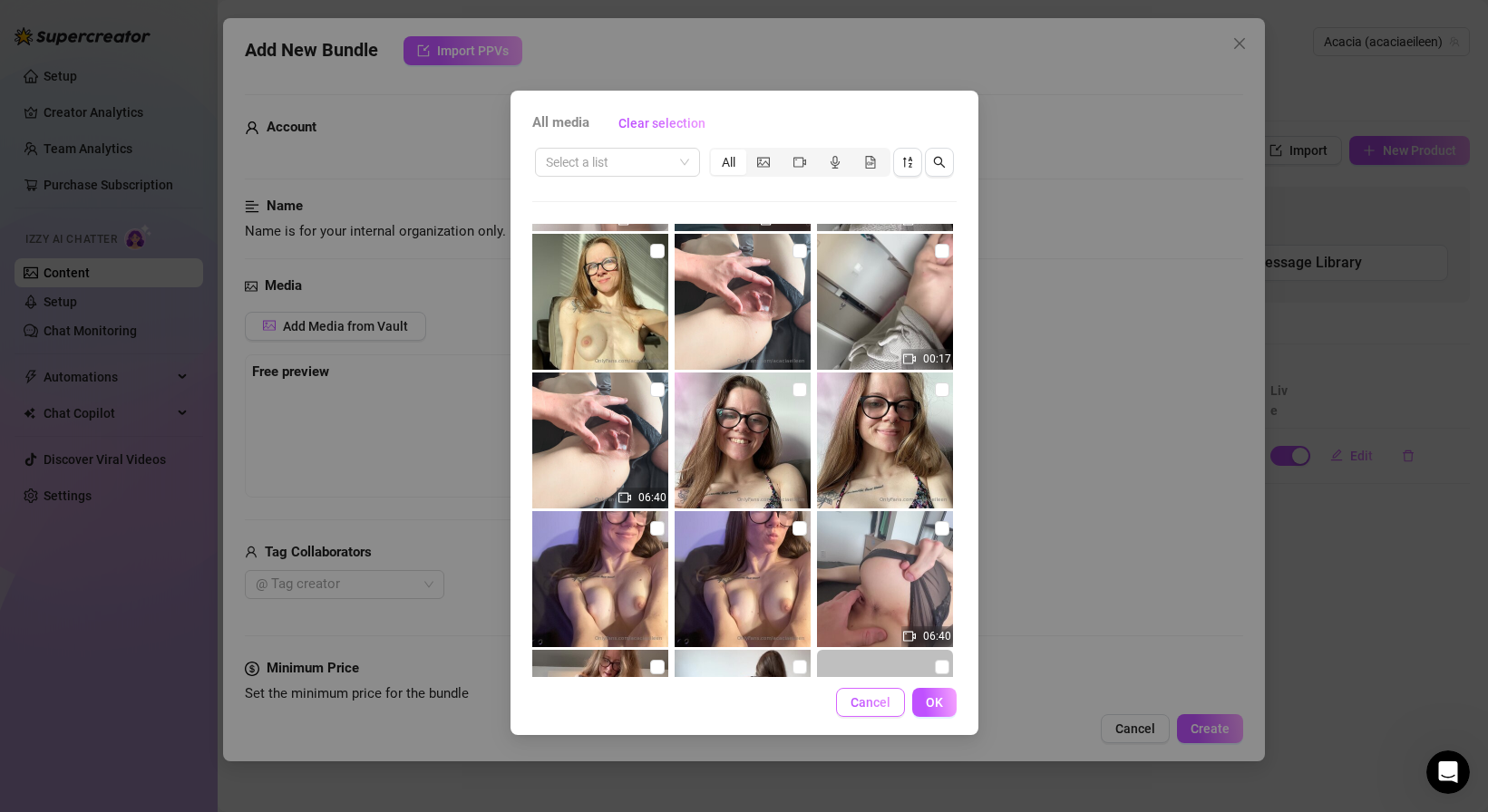
click at [855, 699] on span "Cancel" at bounding box center [871, 702] width 40 height 14
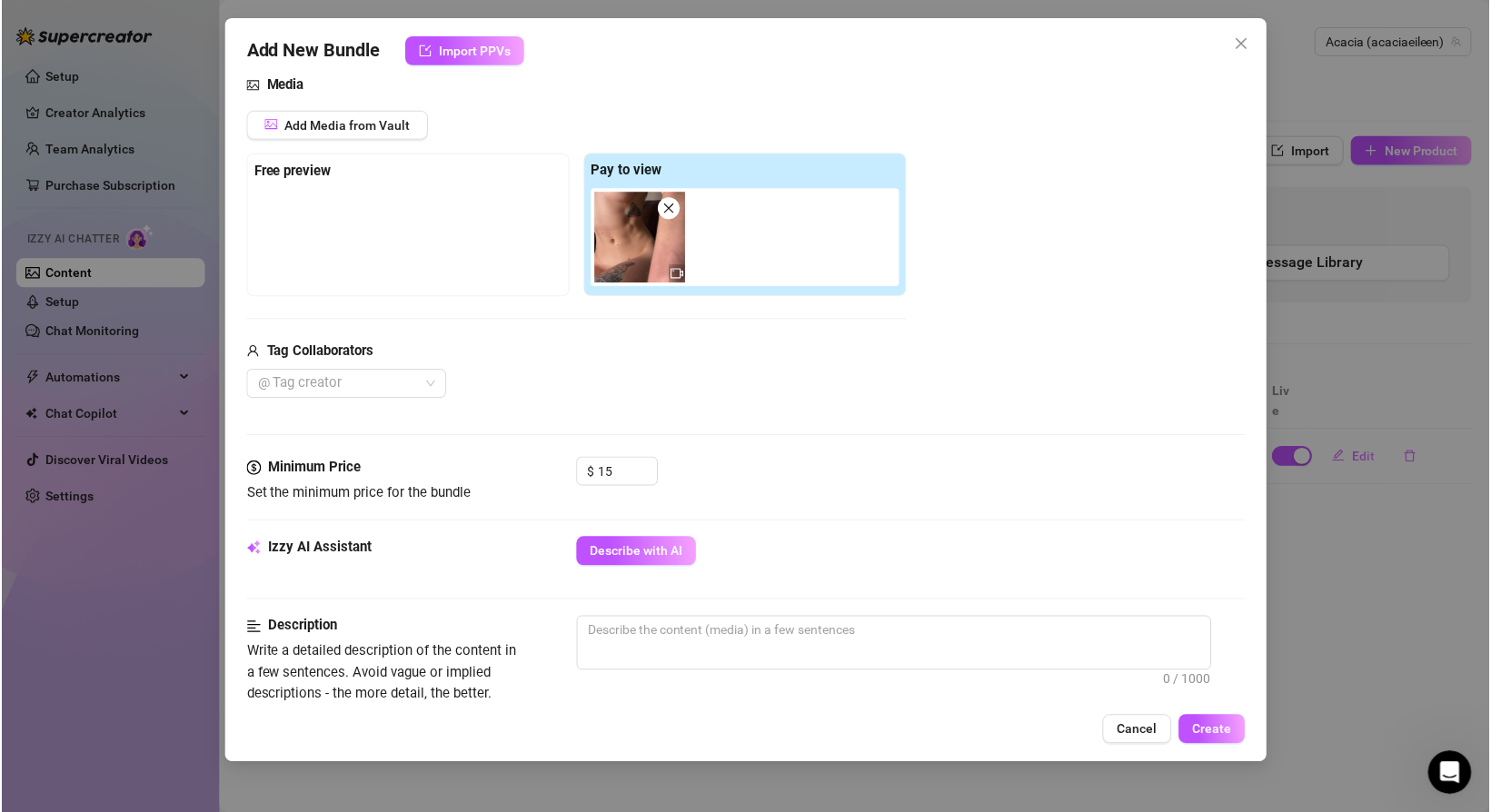
scroll to position [203, 0]
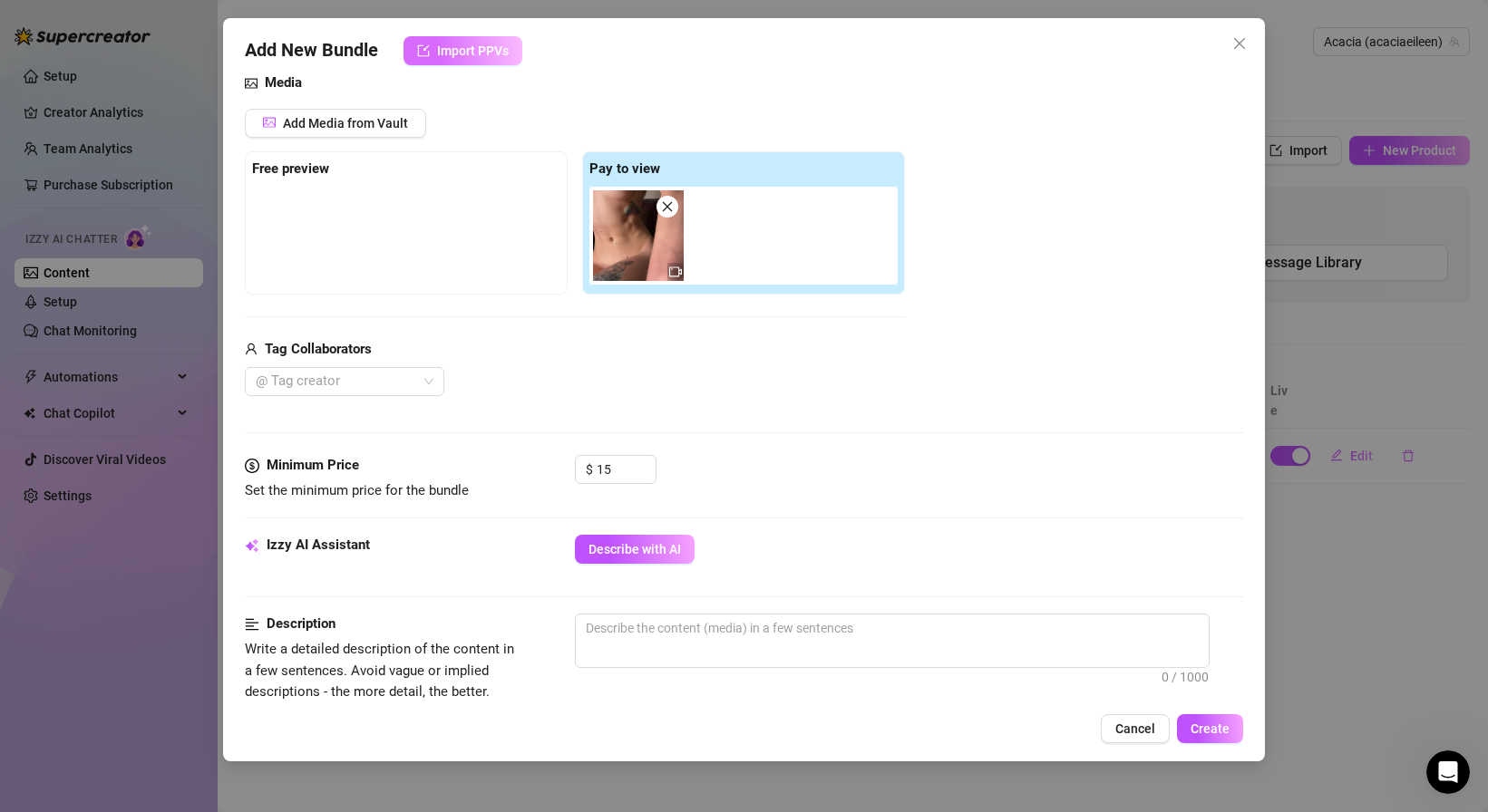
click at [477, 60] on button "Import PPVs" at bounding box center [463, 51] width 119 height 29
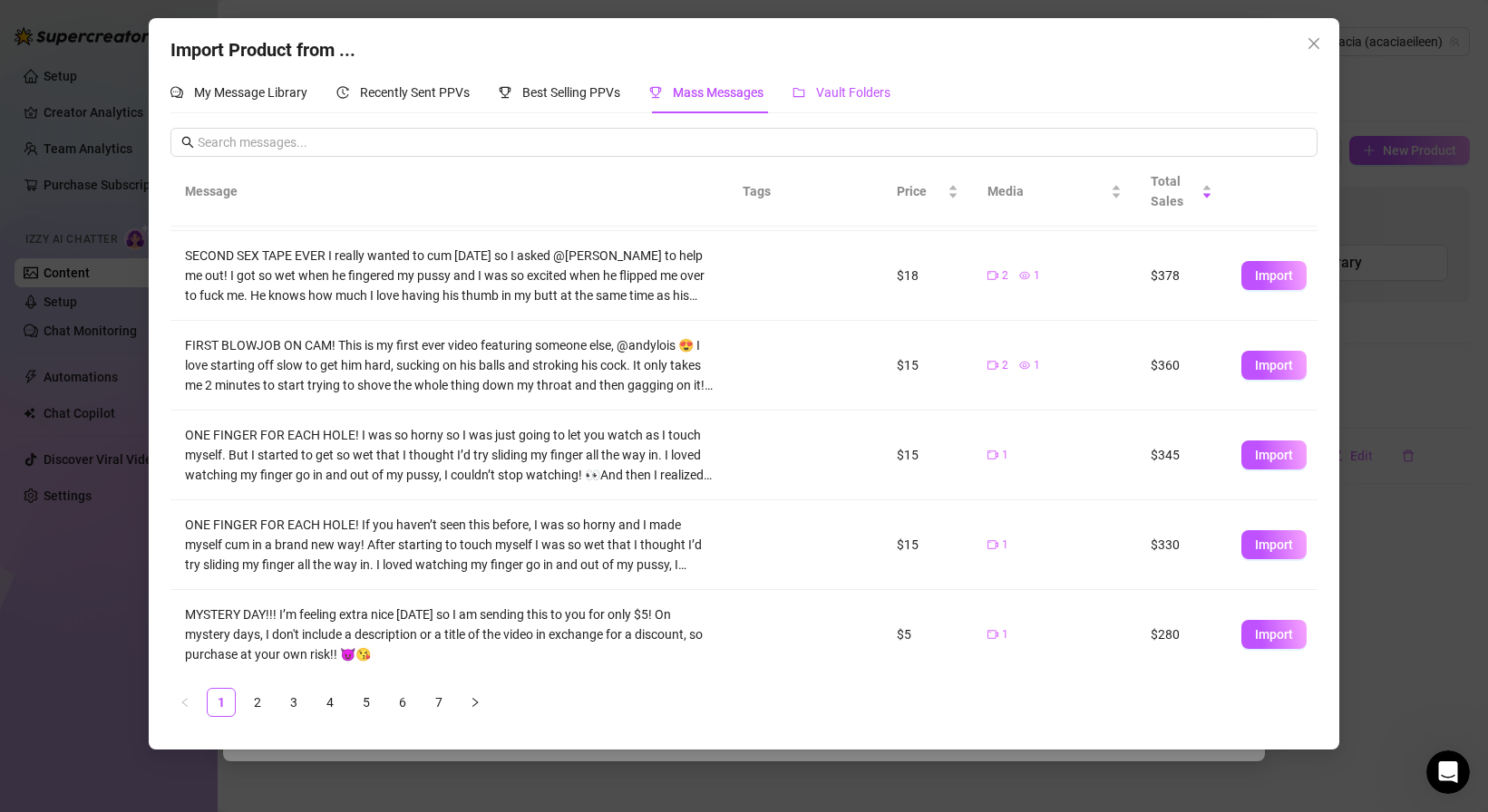
click at [824, 88] on span "Vault Folders" at bounding box center [854, 92] width 75 height 14
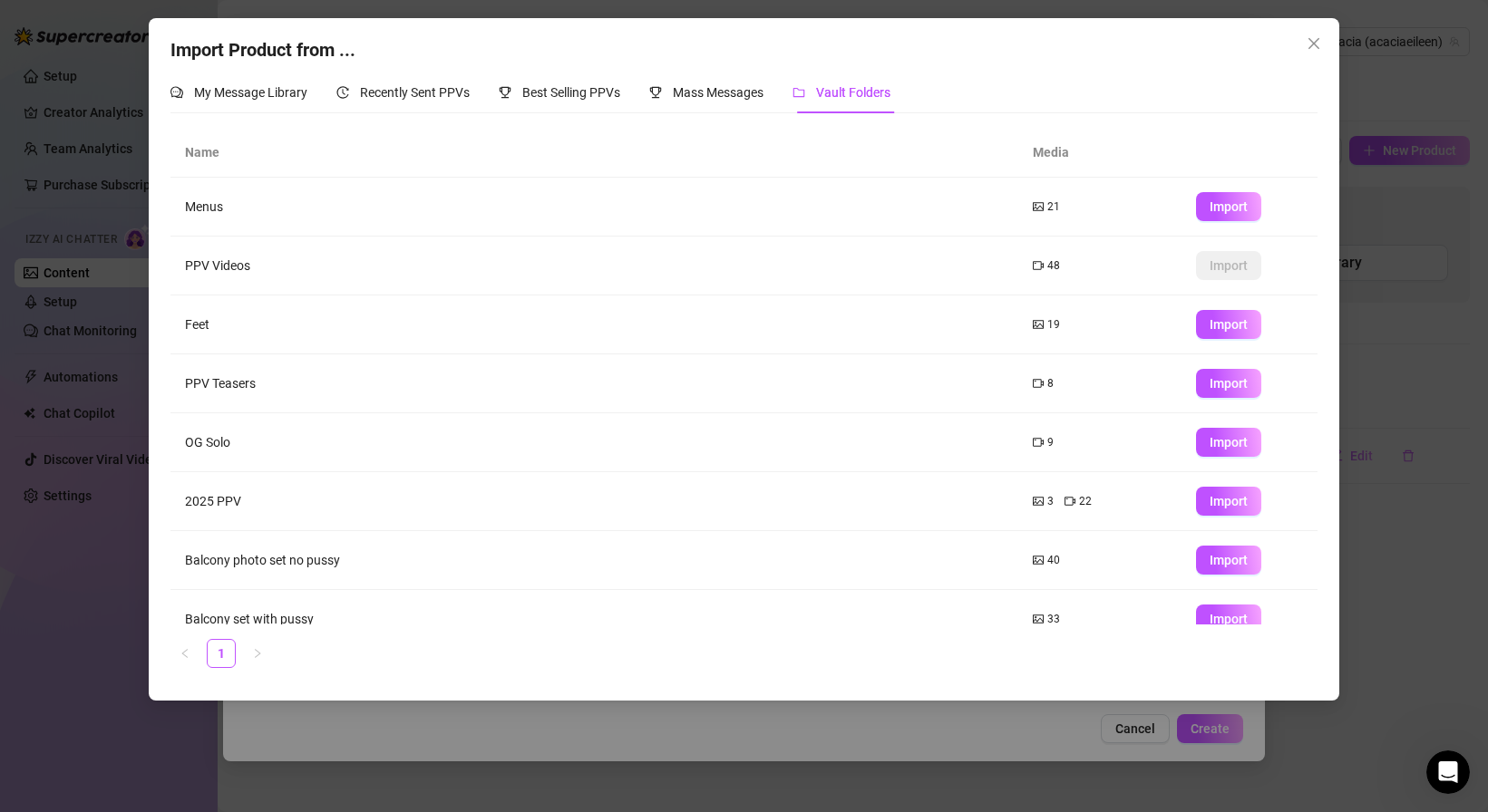
click at [1024, 392] on td "8" at bounding box center [1099, 384] width 164 height 59
click at [406, 90] on span "Recently Sent PPVs" at bounding box center [414, 92] width 110 height 14
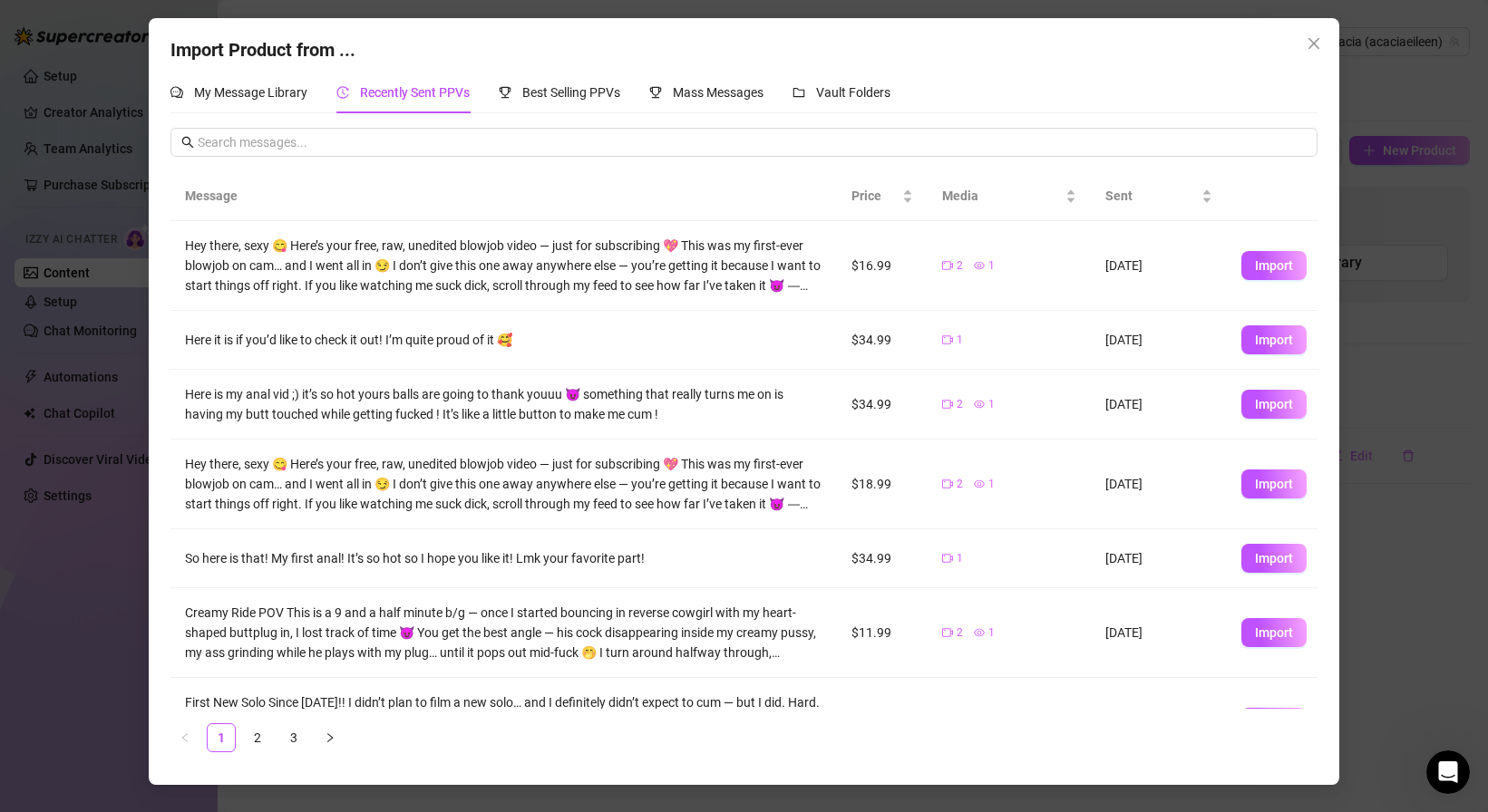
click at [513, 47] on div "Import Product from ..." at bounding box center [744, 50] width 1147 height 28
click at [1321, 43] on span "Close" at bounding box center [1314, 43] width 29 height 14
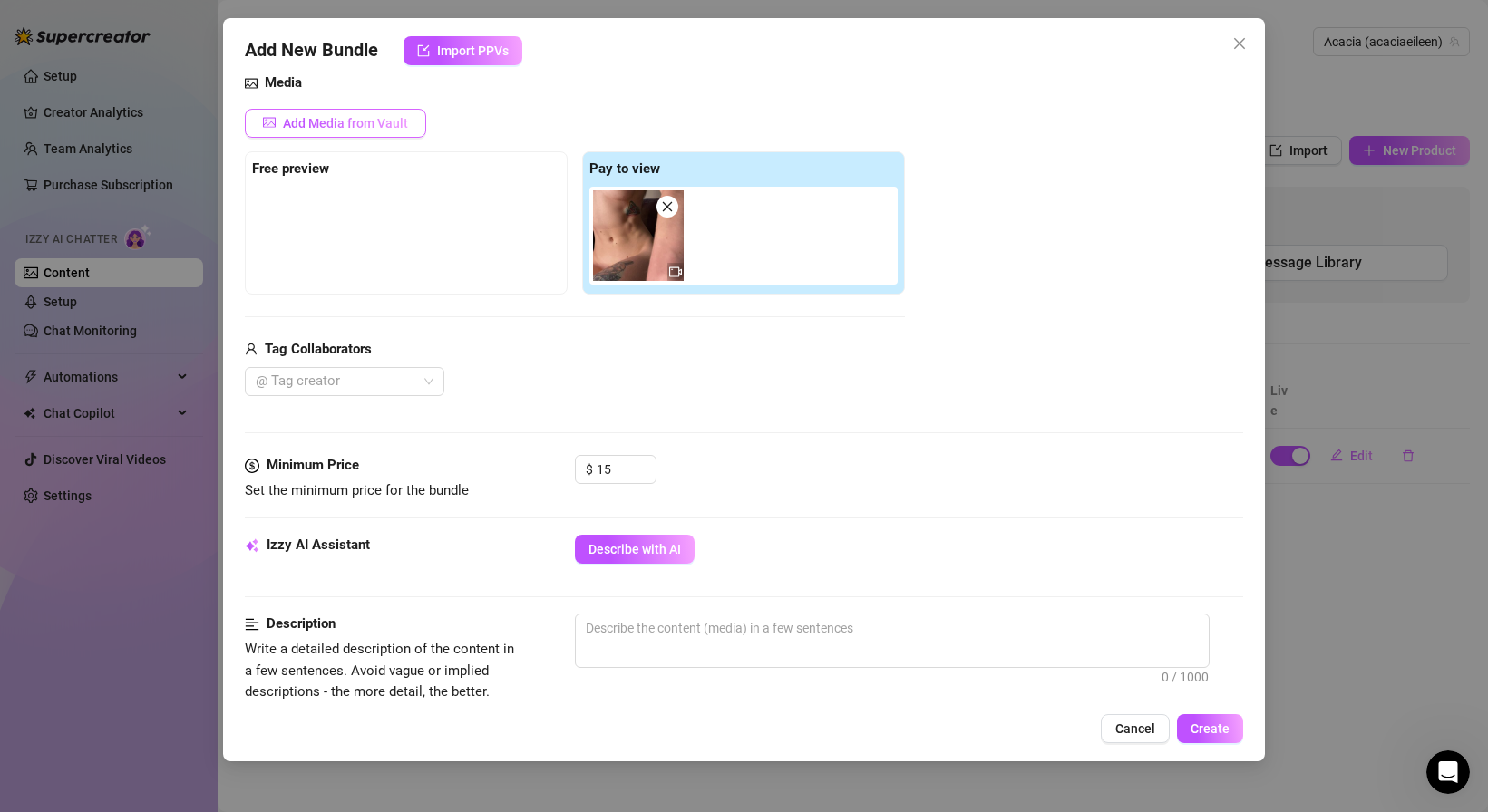
click at [365, 127] on span "Add Media from Vault" at bounding box center [345, 122] width 125 height 14
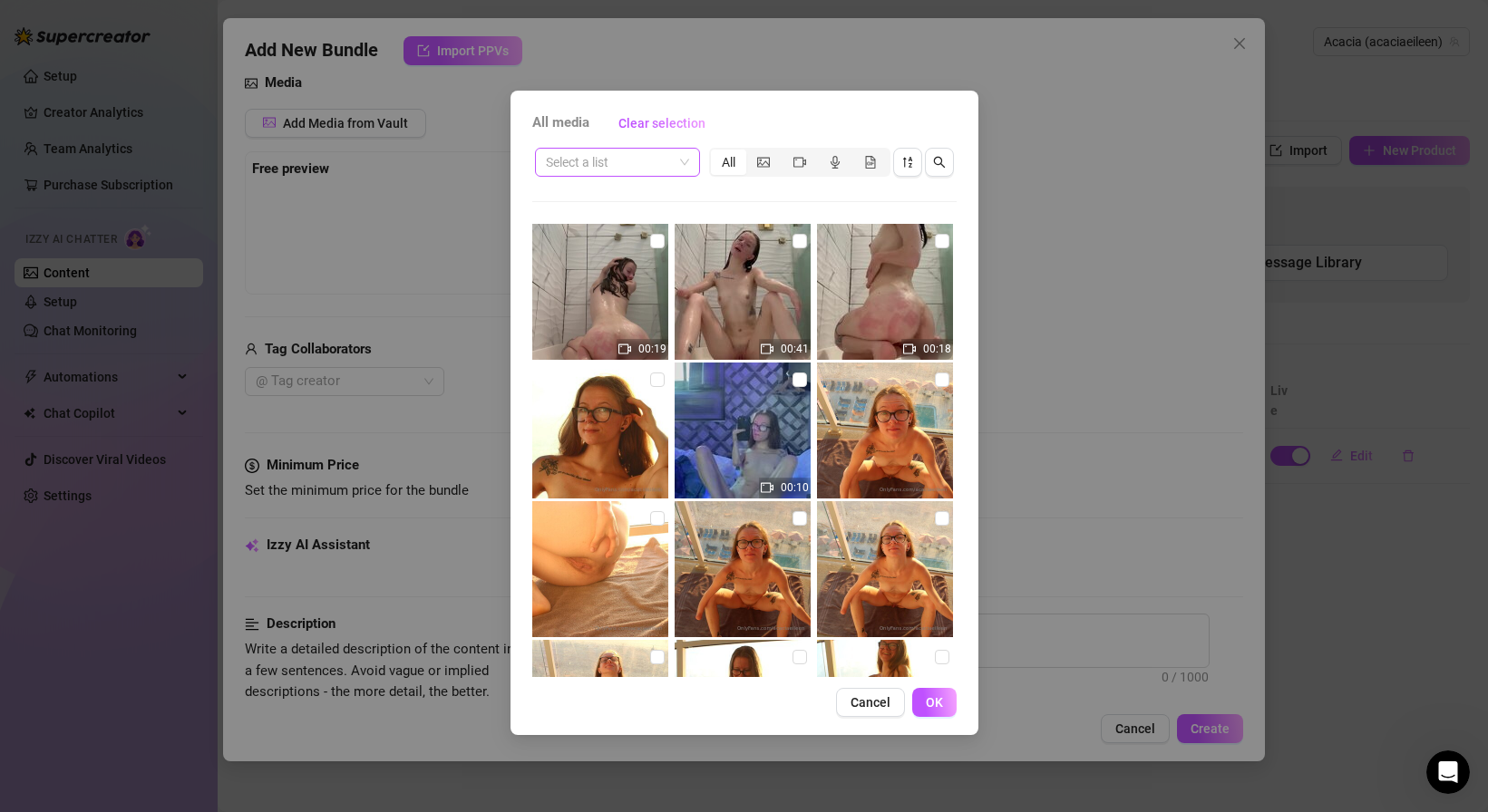
click at [648, 162] on input "search" at bounding box center [609, 162] width 127 height 27
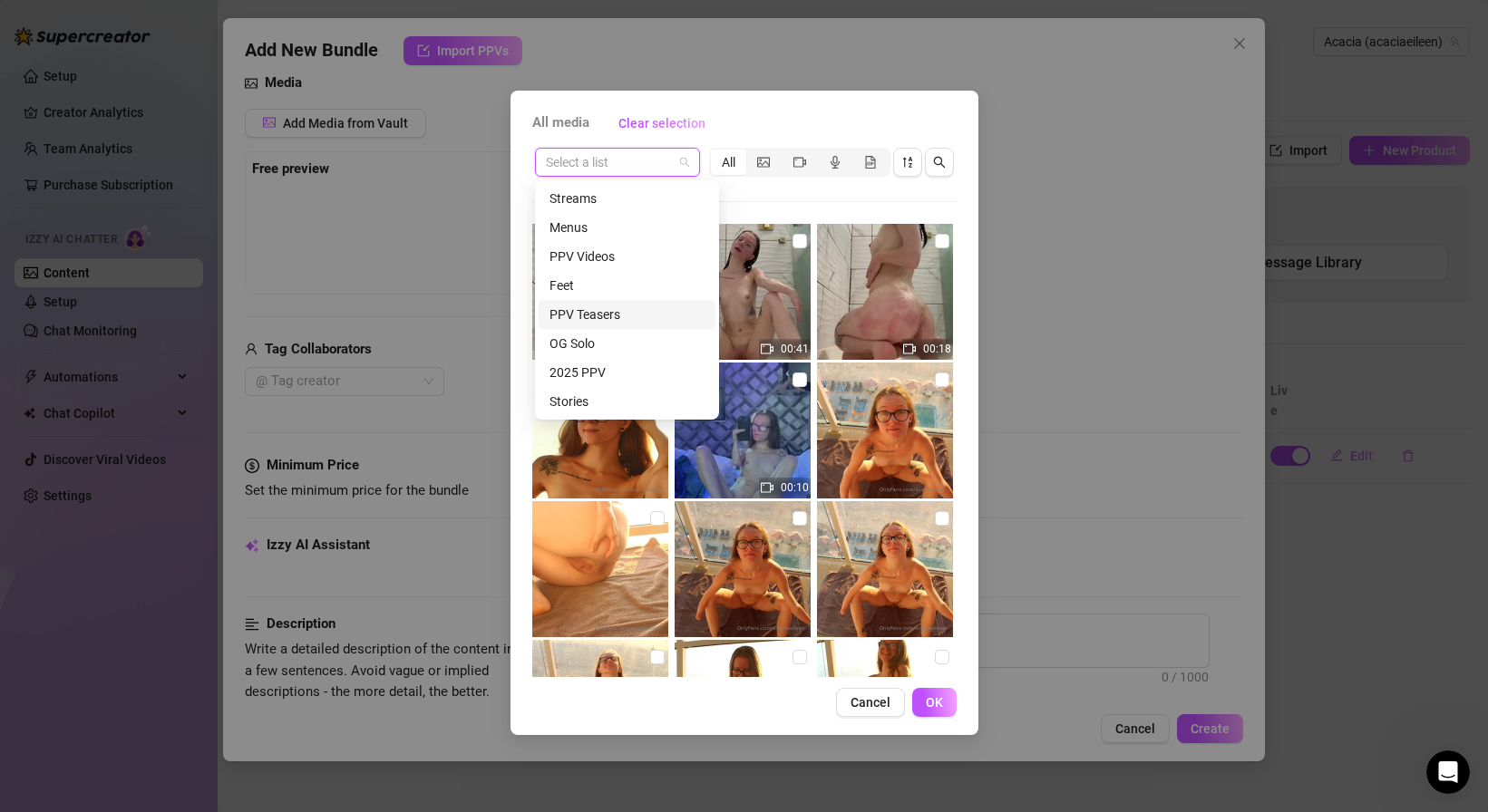
click at [590, 310] on div "PPV Teasers" at bounding box center [627, 314] width 155 height 20
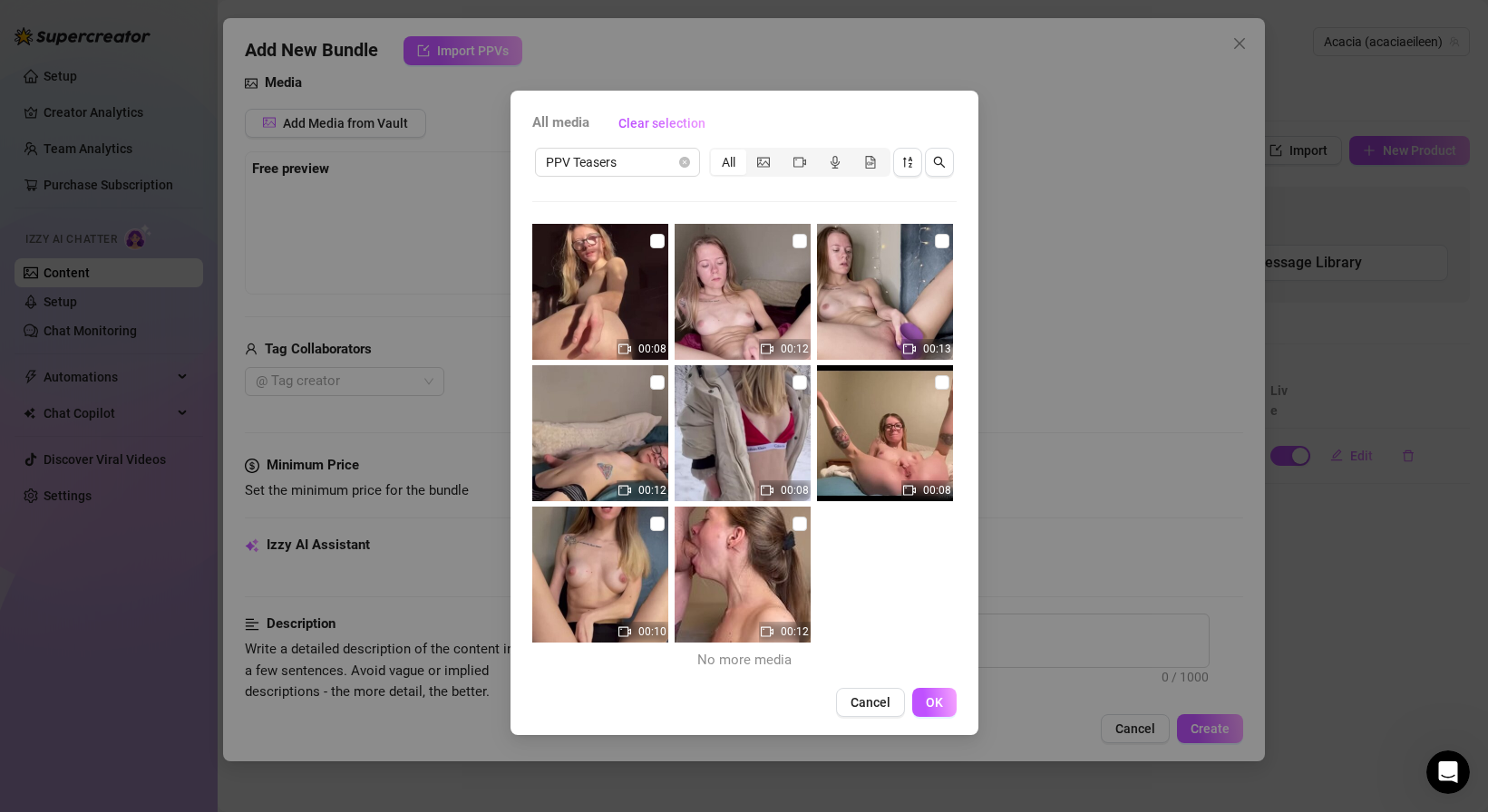
click at [453, 183] on div "All media Clear selection PPV Teasers All 00:08 00:12 00:13 00:12 00:08 00:08 0…" at bounding box center [744, 406] width 1488 height 812
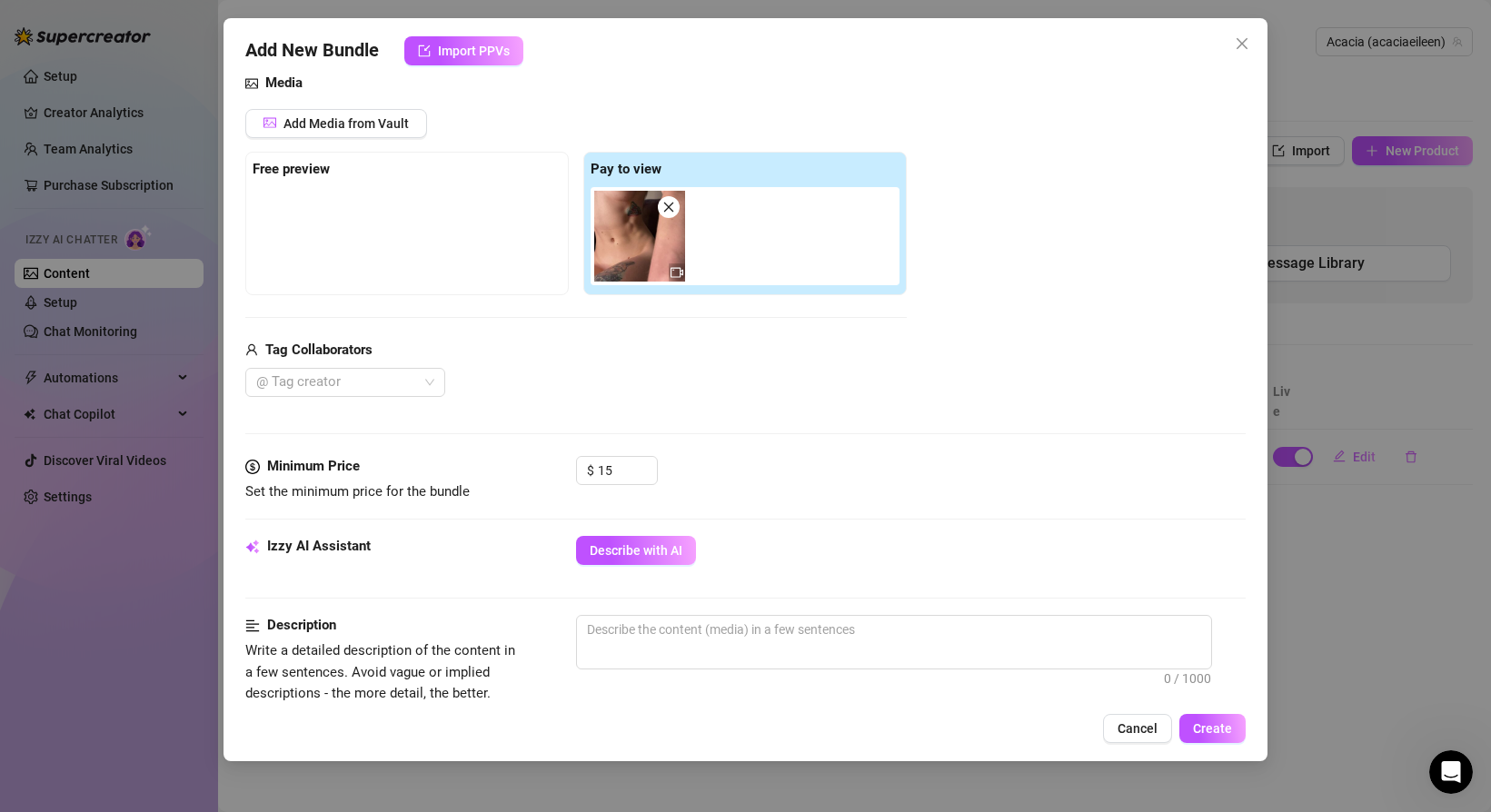
click at [674, 205] on icon "close" at bounding box center [668, 206] width 12 height 12
type input "0"
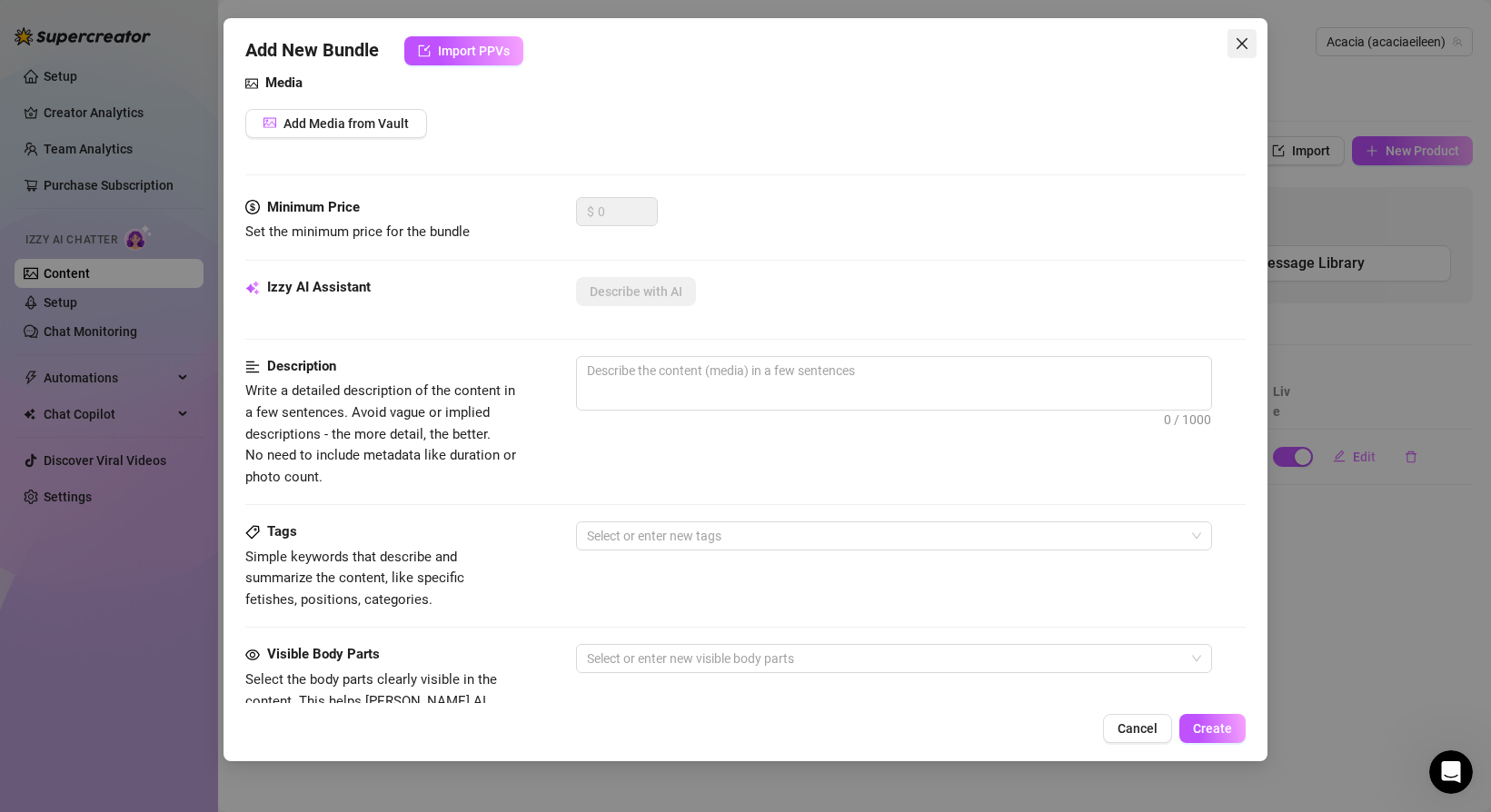
click at [1246, 44] on icon "close" at bounding box center [1242, 43] width 14 height 14
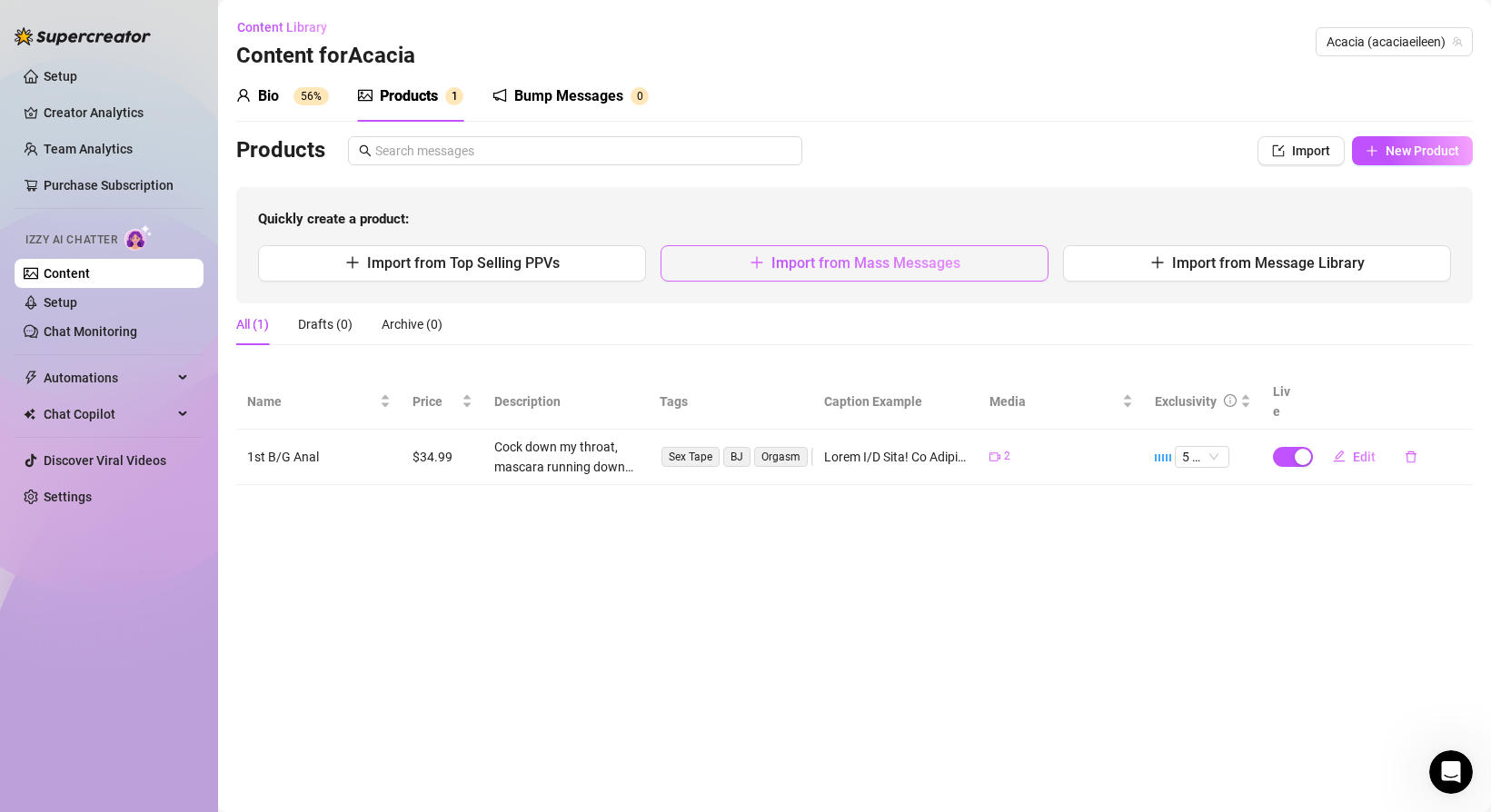
click at [893, 276] on button "Import from Mass Messages" at bounding box center [854, 264] width 388 height 36
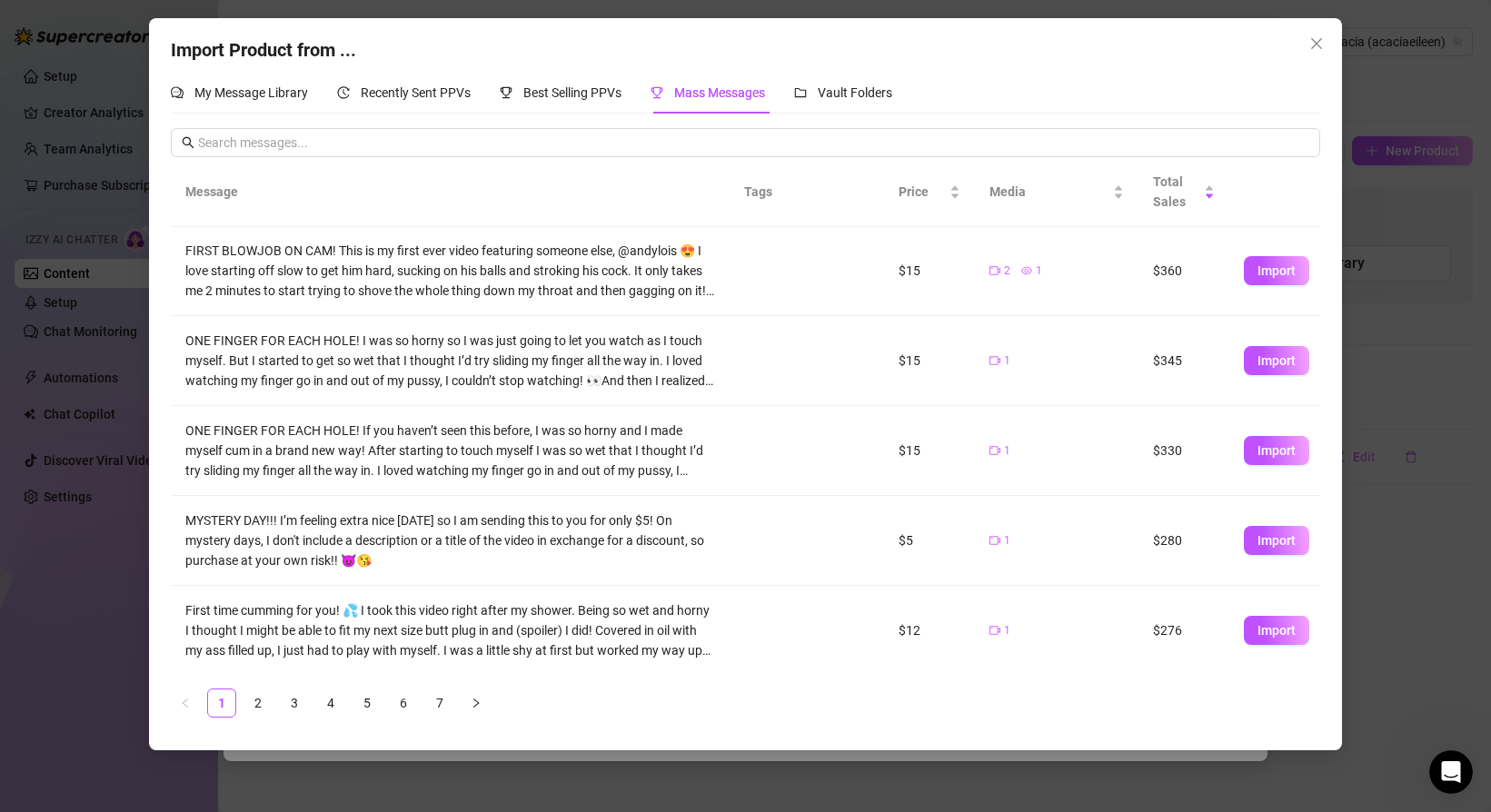
scroll to position [452, 0]
click at [1267, 365] on span "Import" at bounding box center [1276, 359] width 38 height 14
type textarea "ONE FINGER FOR EACH HOLE! I was so horny so I was just going to let you watch a…"
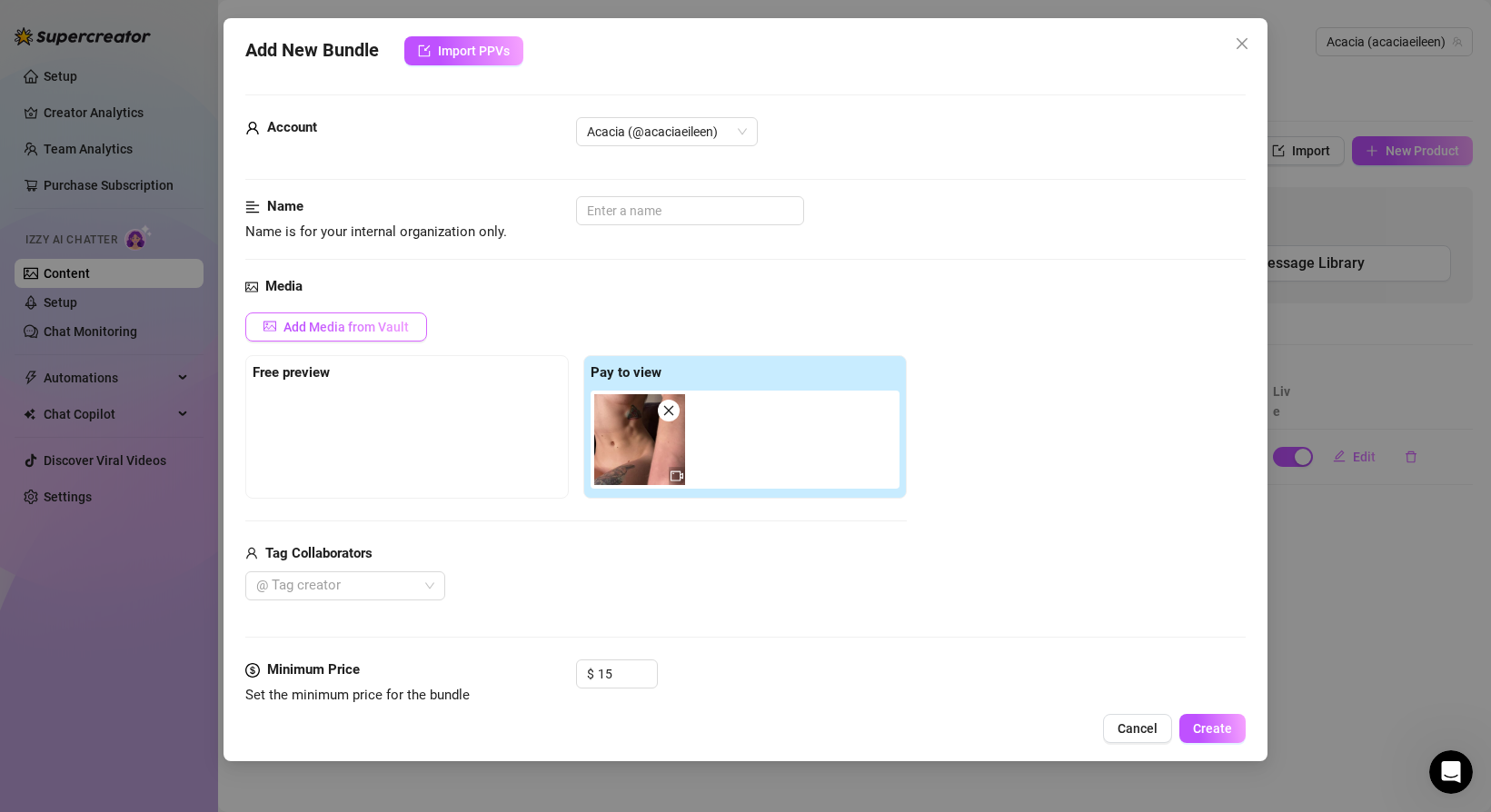
click at [351, 329] on span "Add Media from Vault" at bounding box center [346, 327] width 126 height 14
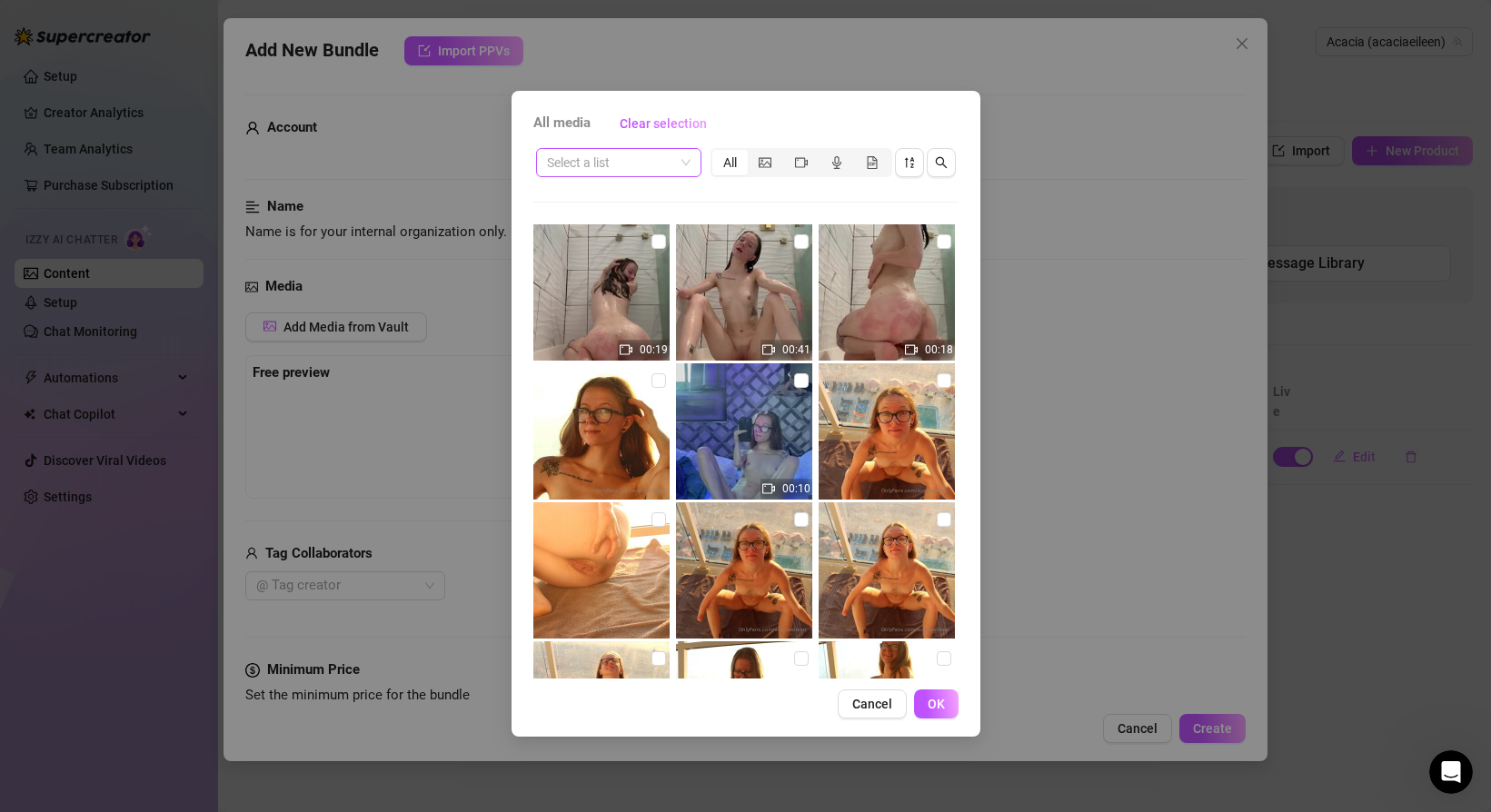
click at [658, 174] on input "search" at bounding box center [610, 162] width 128 height 27
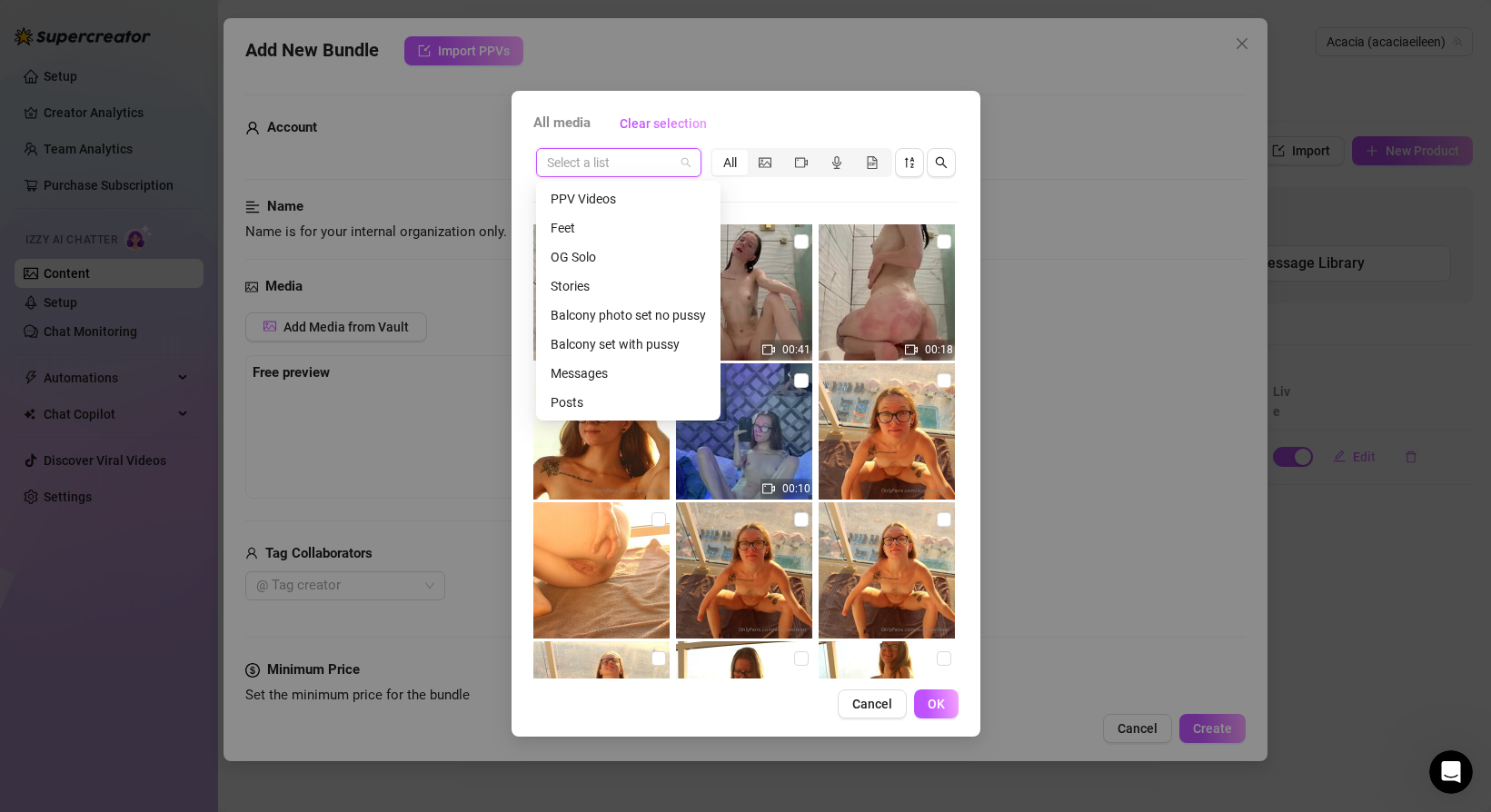
scroll to position [146, 0]
click at [619, 351] on div "PPV Teasers" at bounding box center [628, 344] width 155 height 20
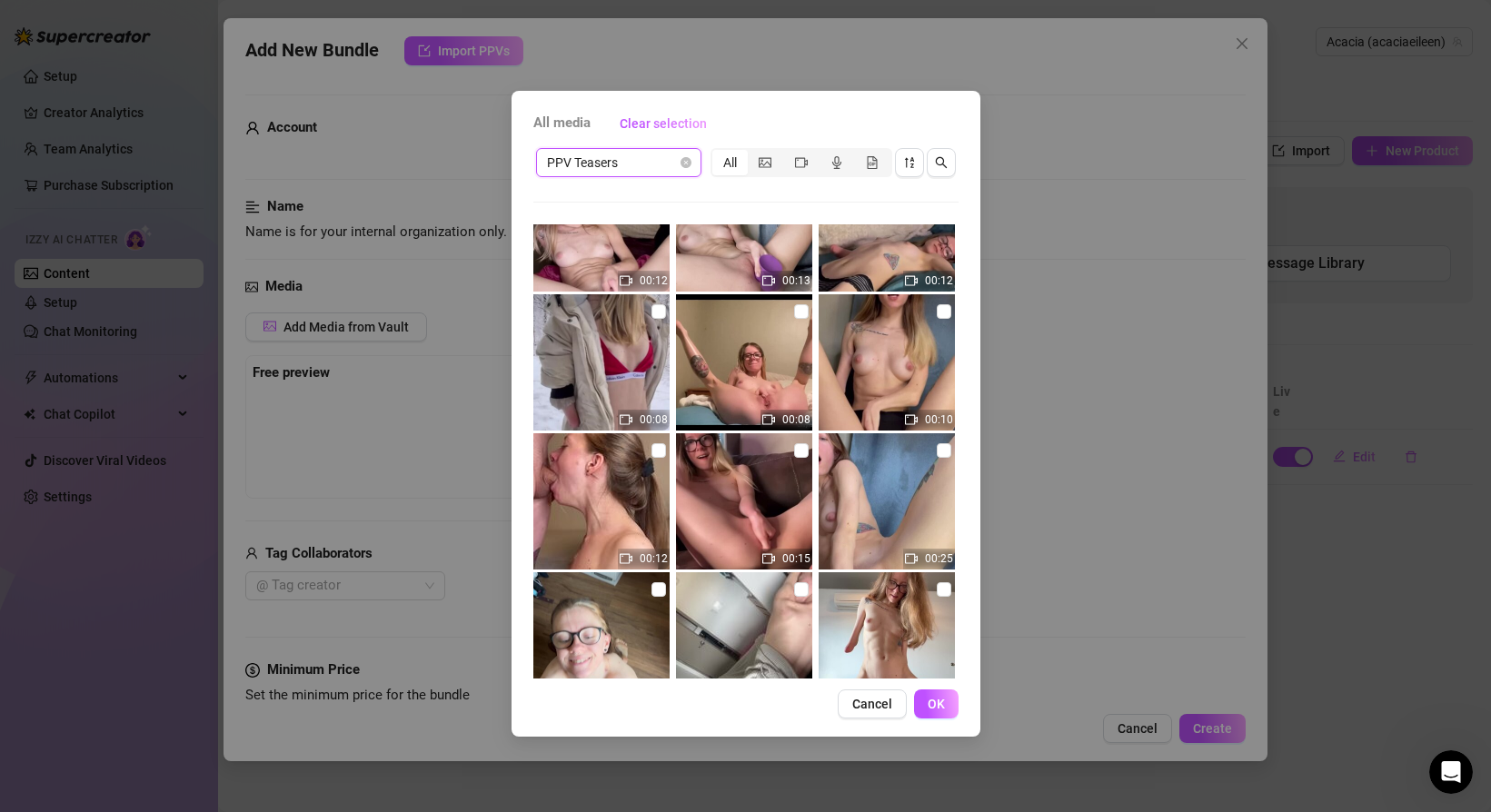
scroll to position [767, 0]
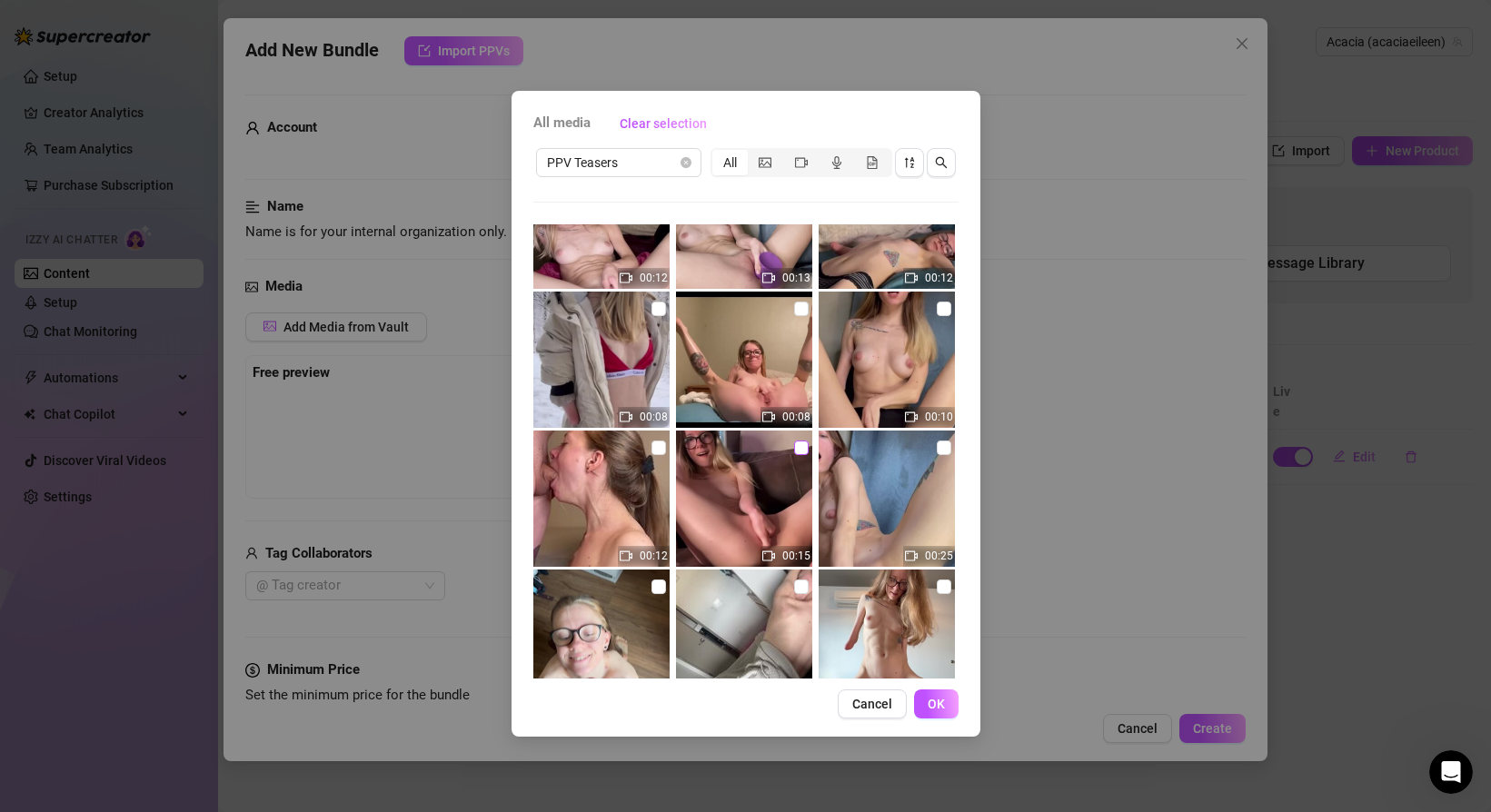
click at [801, 447] on input "checkbox" at bounding box center [801, 448] width 14 height 14
checkbox input "true"
click at [935, 703] on span "OK" at bounding box center [936, 704] width 17 height 14
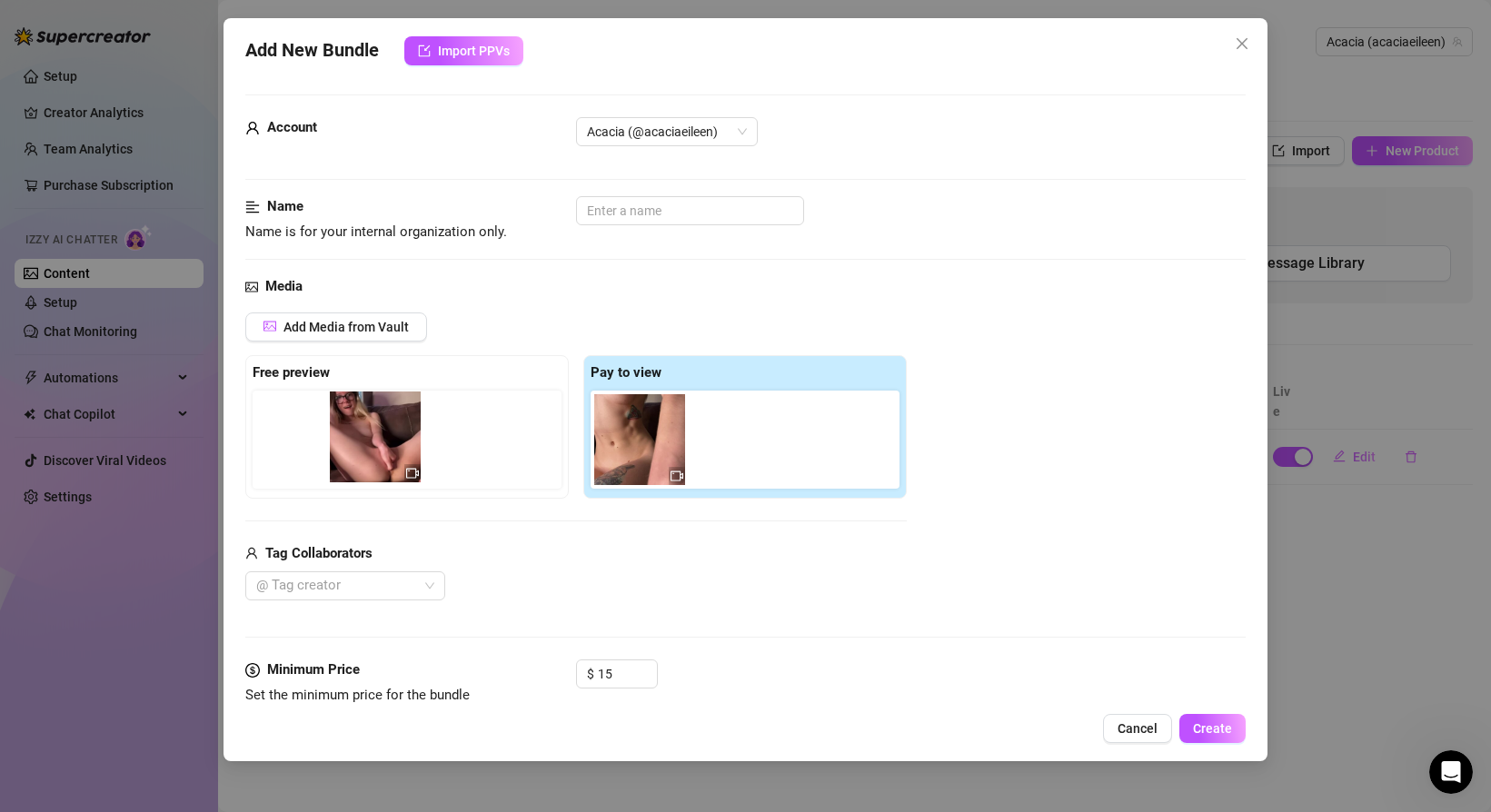
drag, startPoint x: 741, startPoint y: 467, endPoint x: 372, endPoint y: 464, distance: 369.0
click at [373, 464] on div "Free preview Pay to view" at bounding box center [576, 427] width 662 height 144
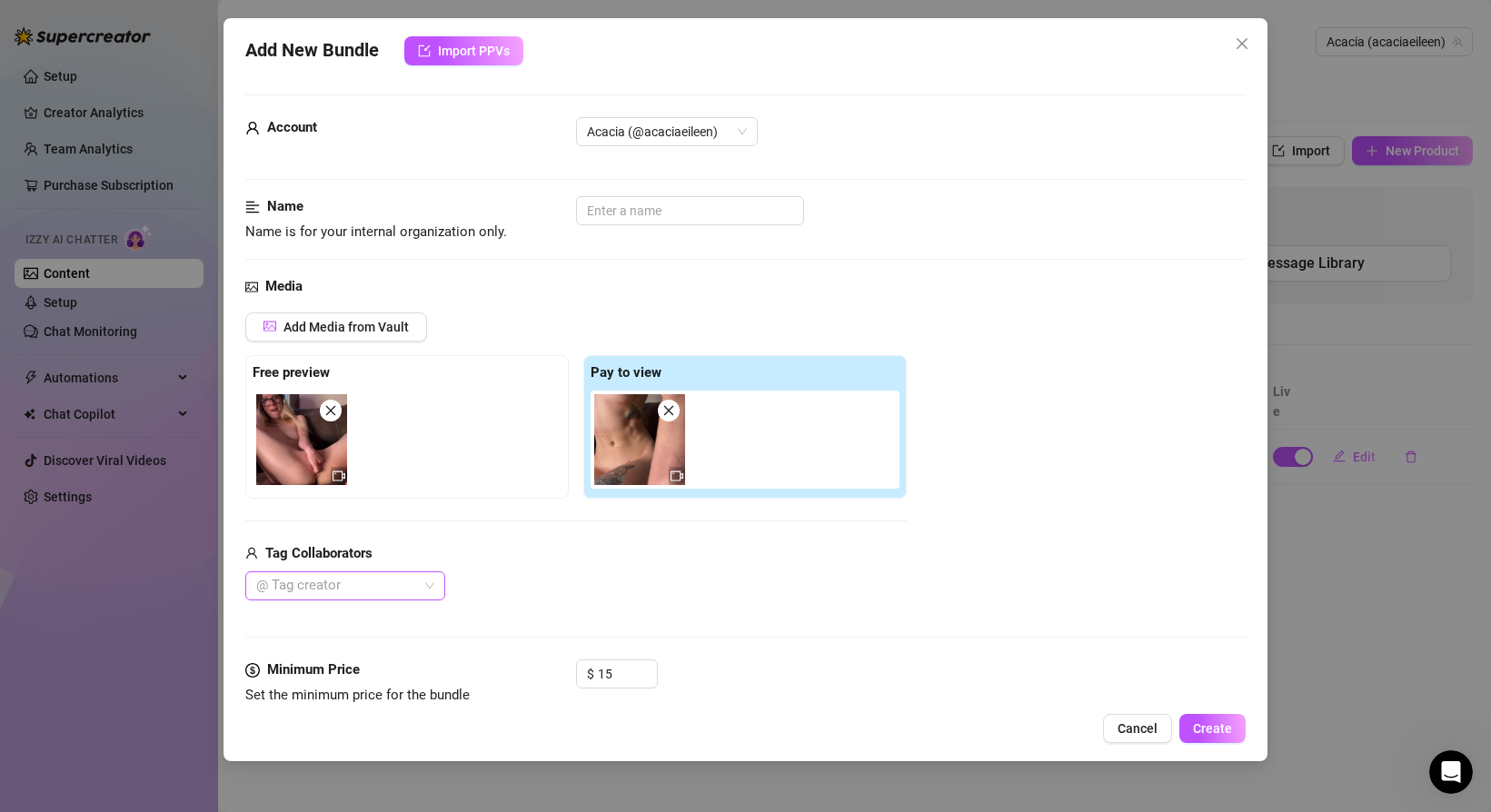
click at [418, 587] on div at bounding box center [336, 586] width 174 height 26
click at [450, 568] on div "Tag Collaborators @ Tag creator" at bounding box center [576, 572] width 662 height 58
click at [630, 217] on input "text" at bounding box center [690, 211] width 228 height 29
type input "One Finger for Each Hole"
click at [545, 277] on div "Media" at bounding box center [745, 287] width 1000 height 22
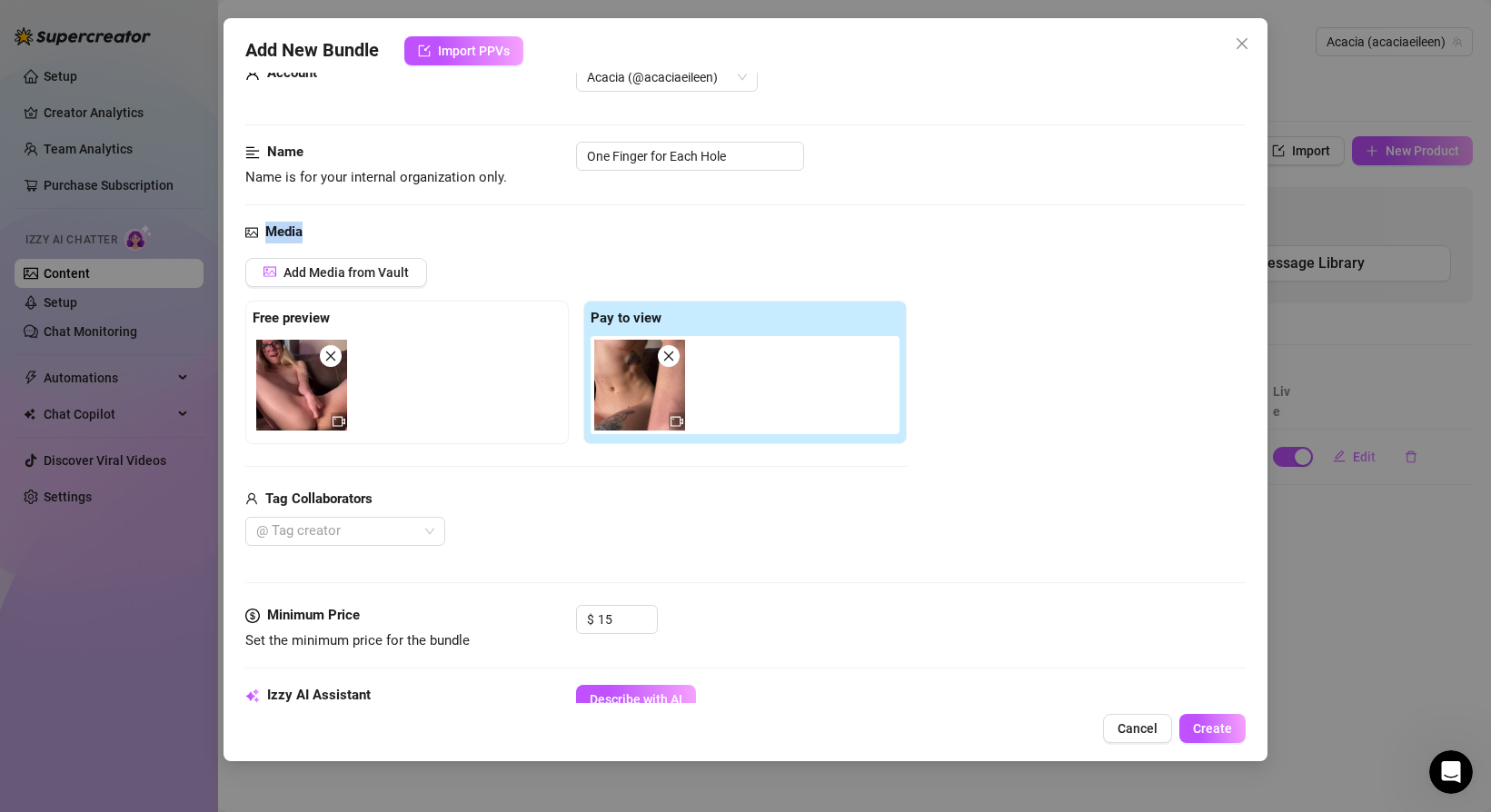
scroll to position [63, 0]
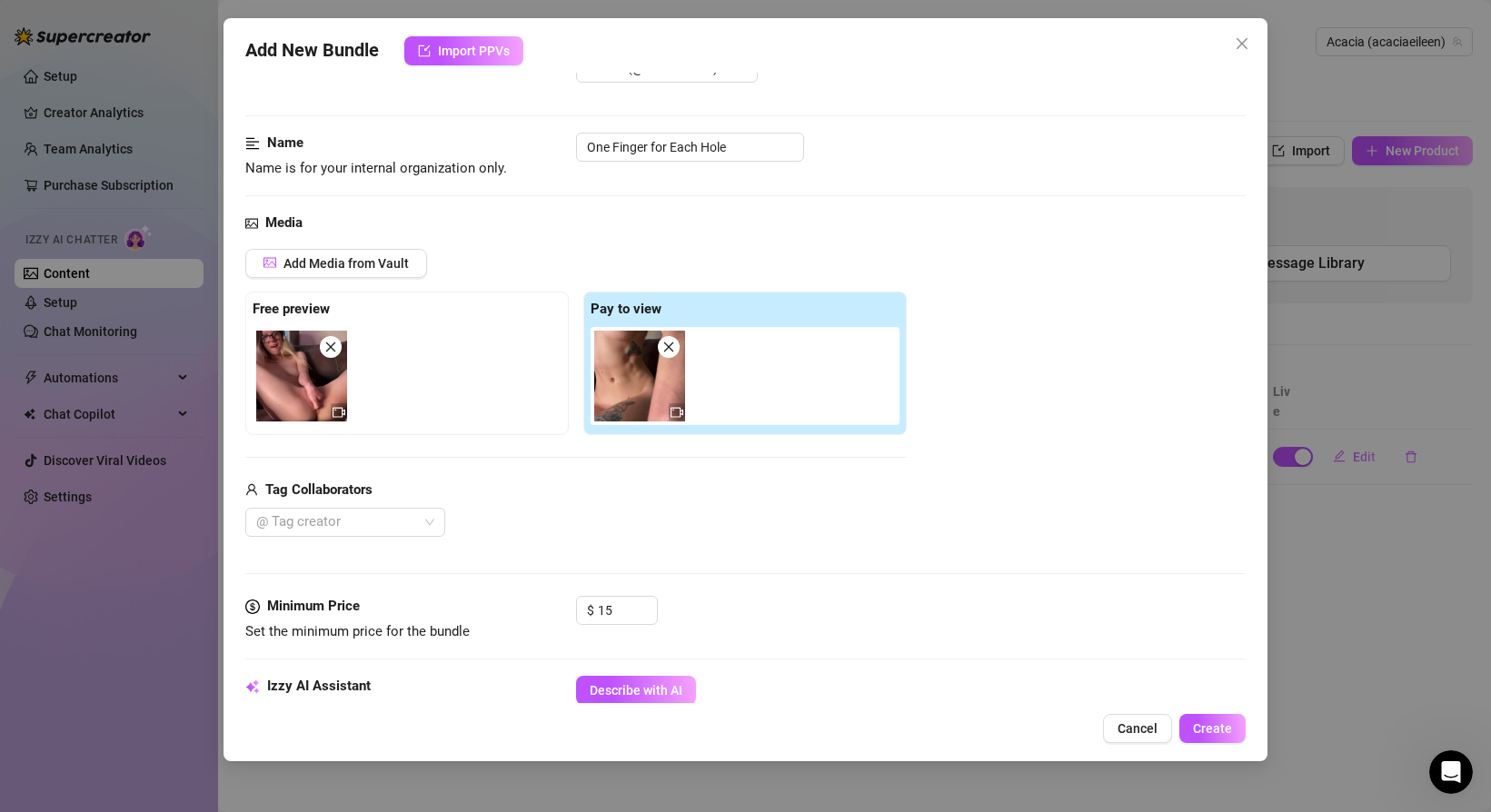
click at [536, 278] on div "Add Media from Vault" at bounding box center [576, 270] width 662 height 43
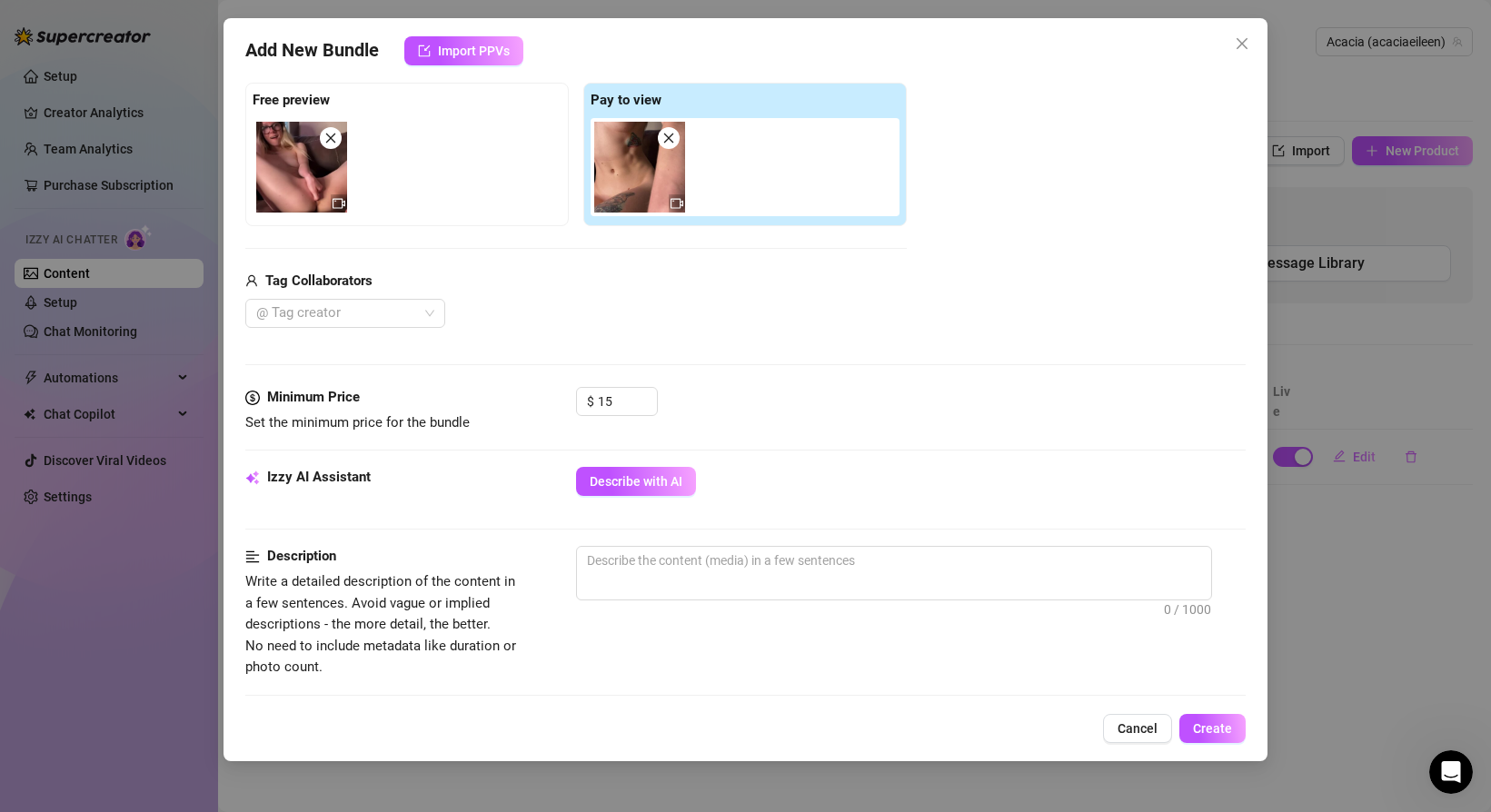
scroll to position [292, 0]
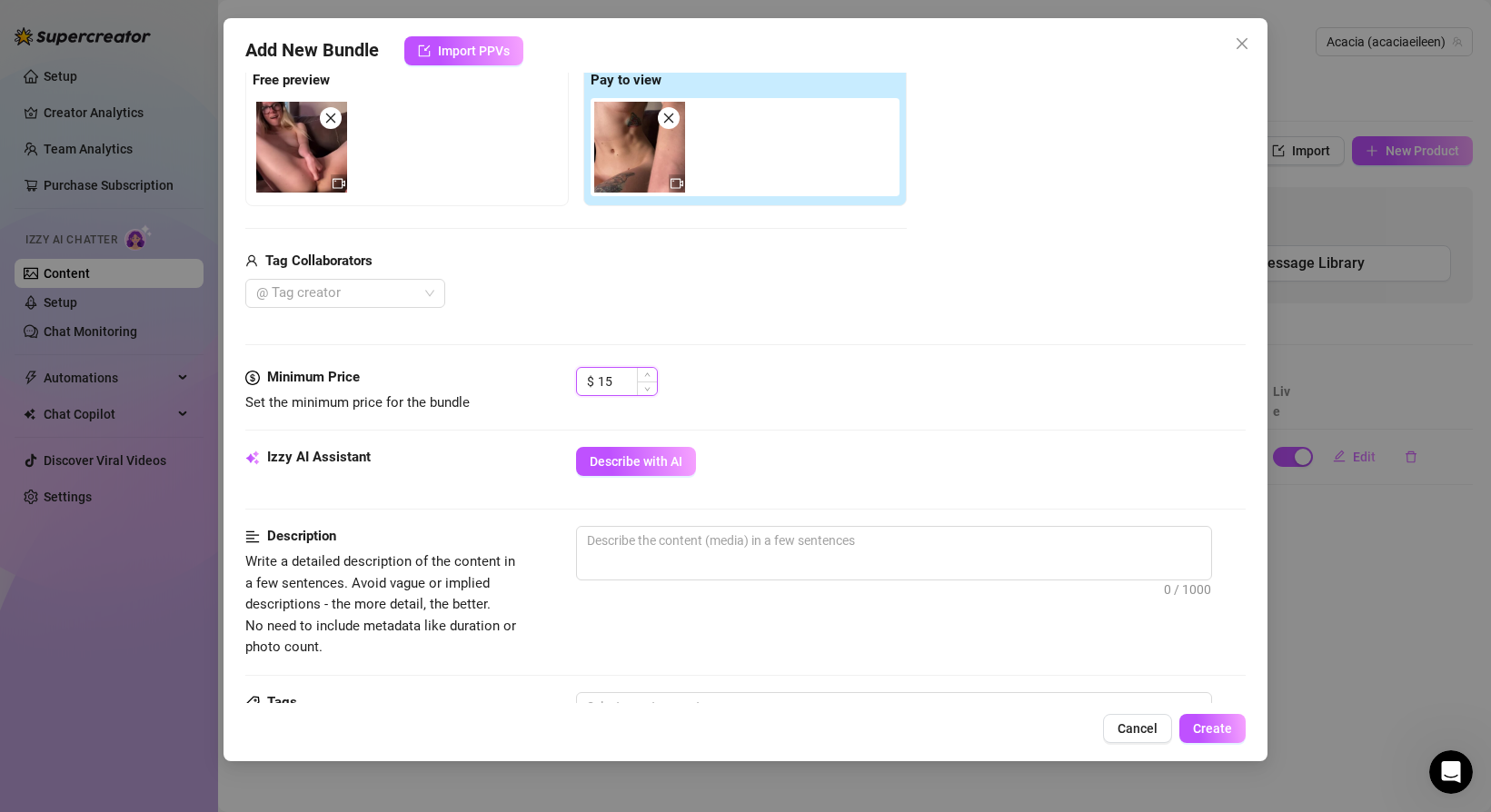
click at [617, 380] on input "15" at bounding box center [627, 382] width 59 height 27
type input "1"
type input "8.99"
click at [811, 336] on div "Media Add Media from Vault Free preview Pay to view Tag Collaborators @ Tag cre…" at bounding box center [745, 175] width 1000 height 383
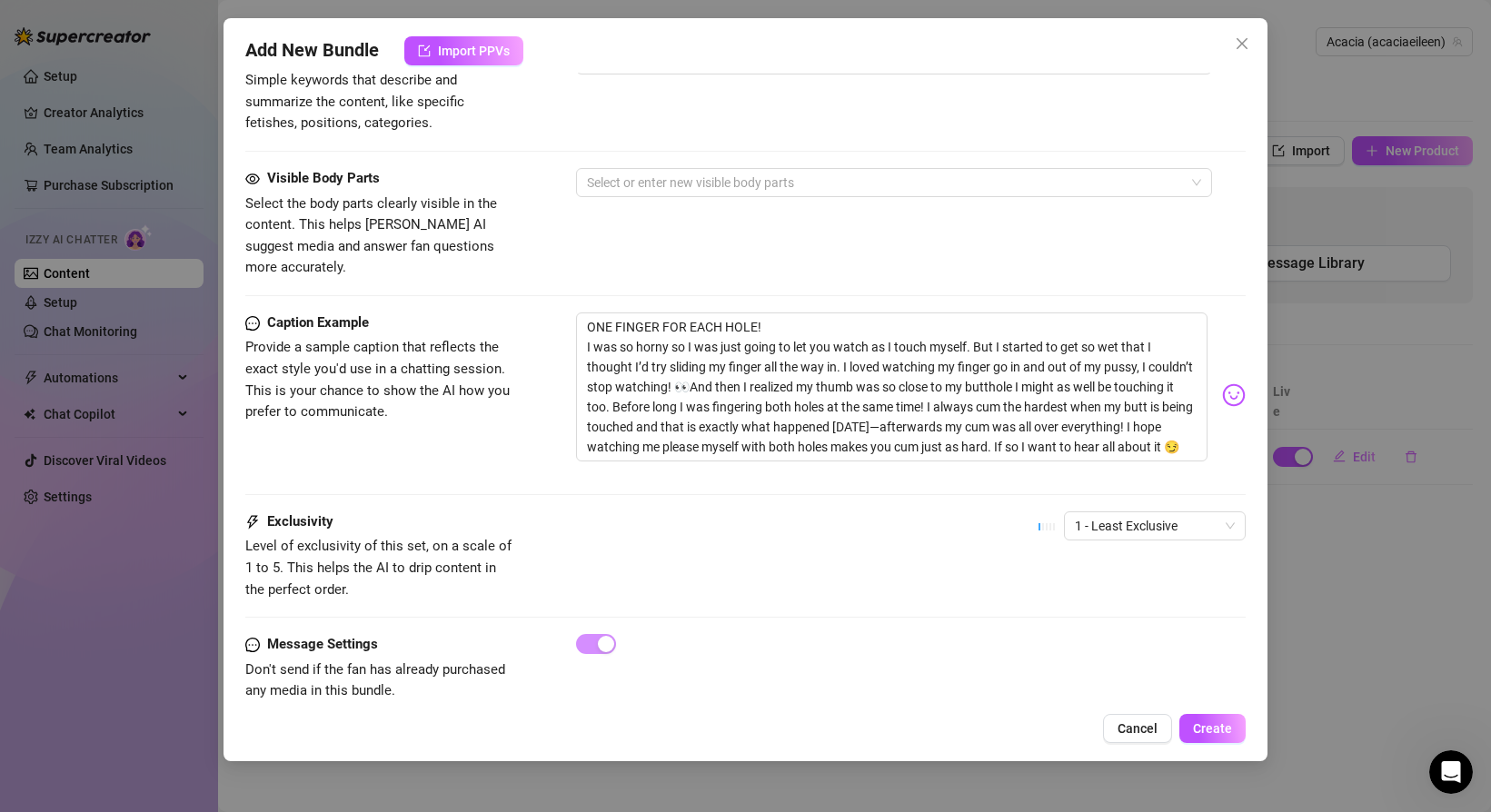
scroll to position [950, 0]
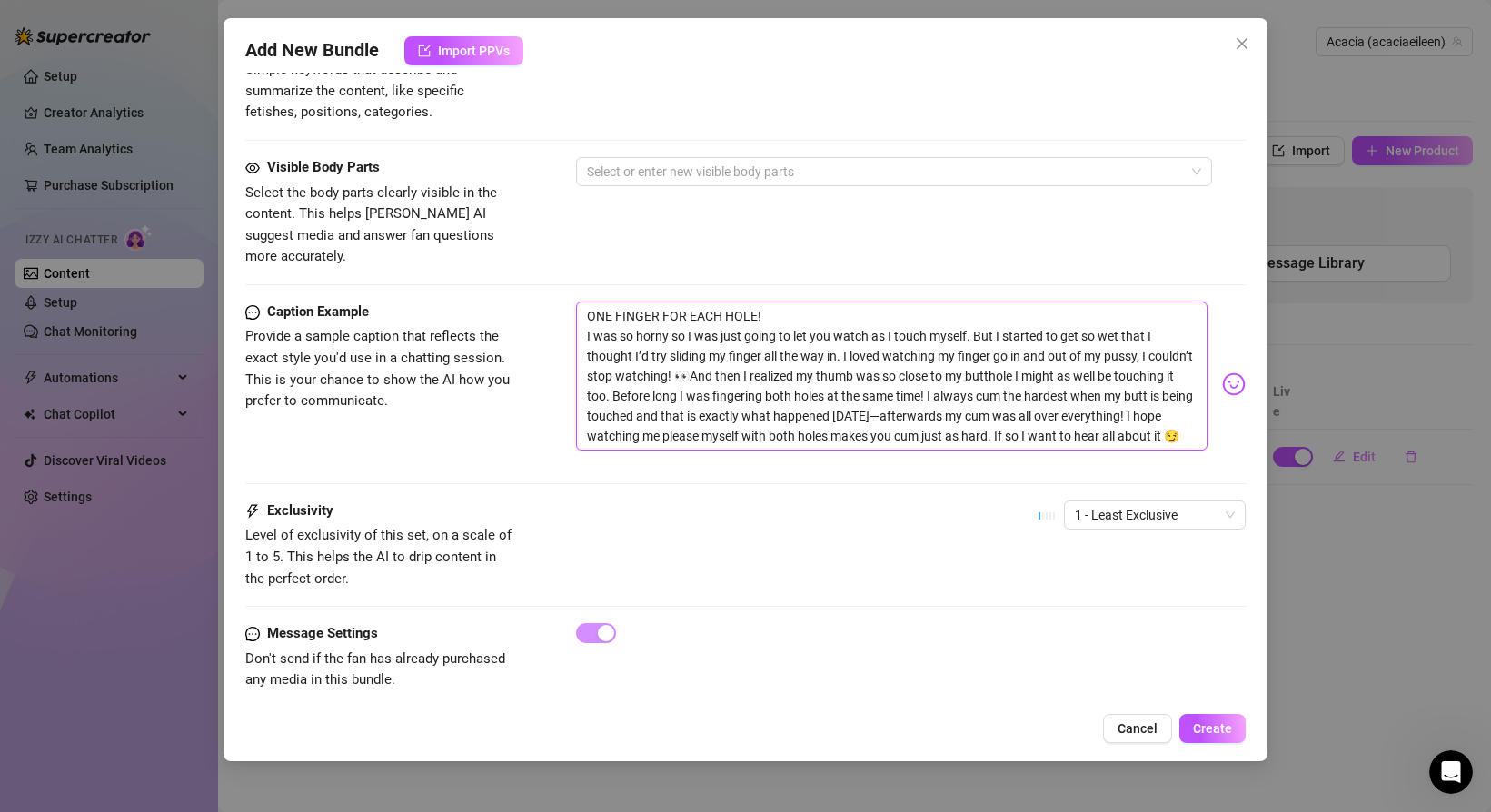
drag, startPoint x: 586, startPoint y: 314, endPoint x: 1198, endPoint y: 417, distance: 620.6
click at [1199, 417] on textarea "ONE FINGER FOR EACH HOLE! I was so horny so I was just going to let you watch a…" at bounding box center [892, 376] width 632 height 149
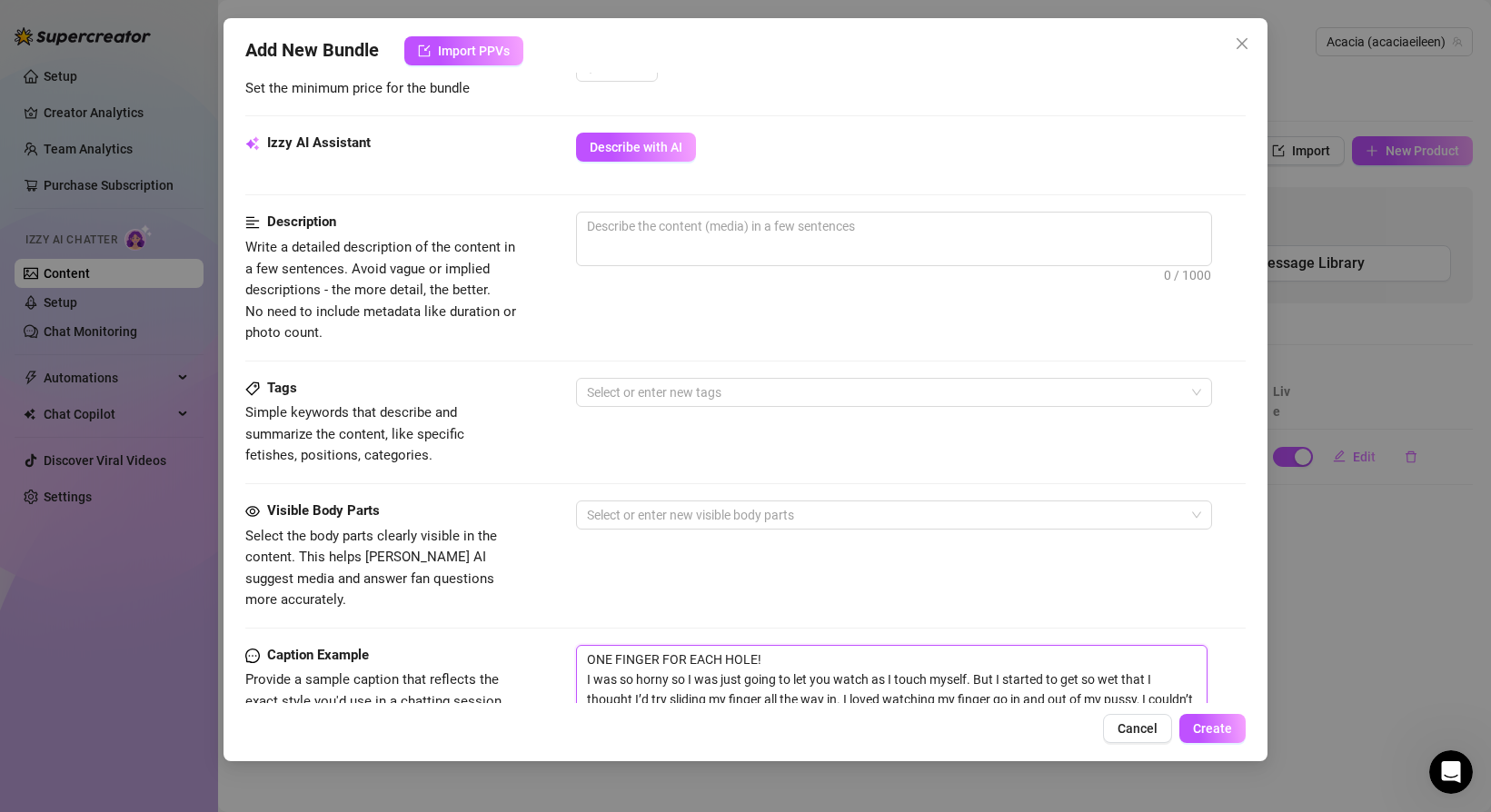
scroll to position [603, 0]
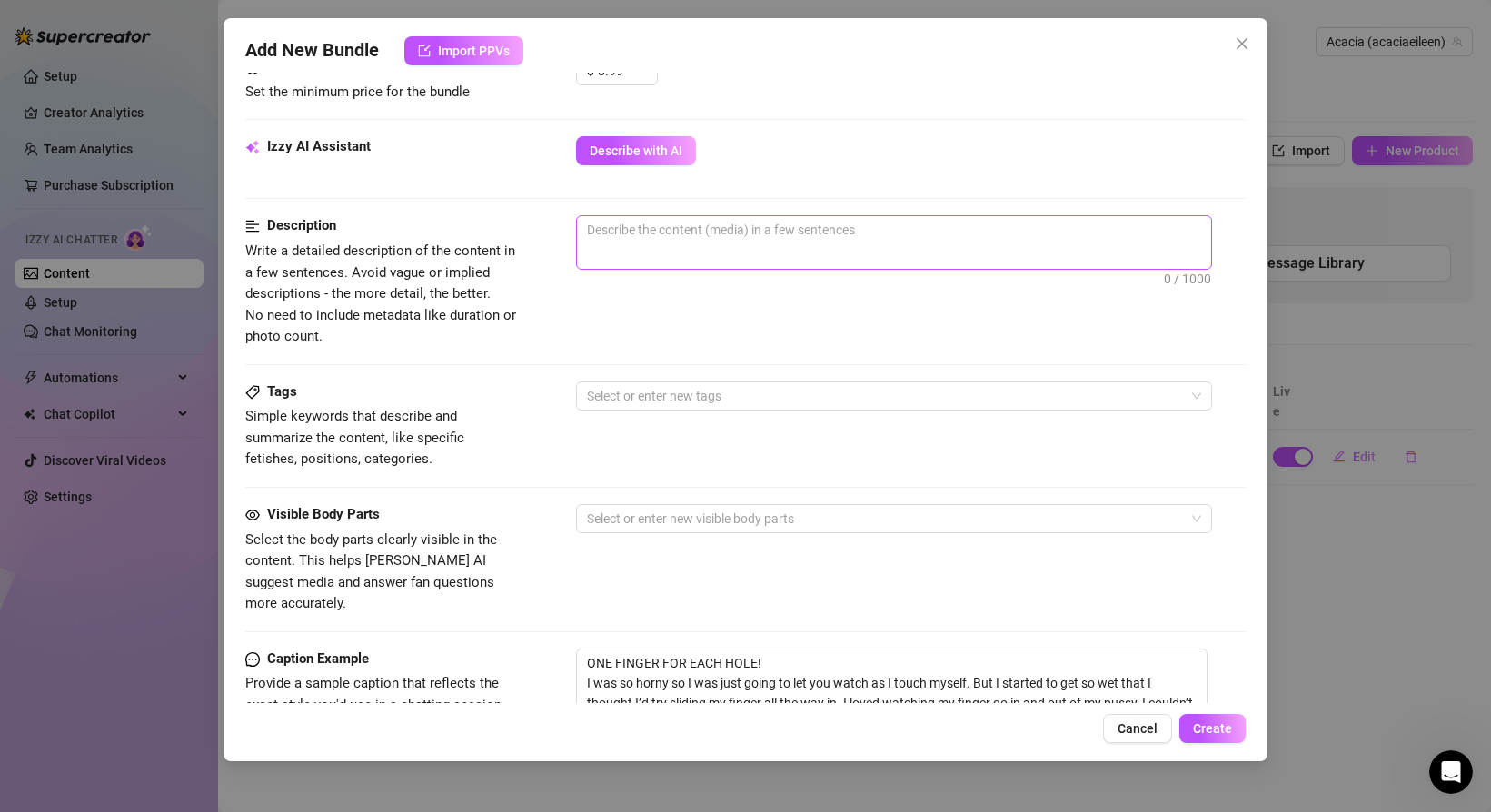
click at [900, 246] on span "0 / 1000" at bounding box center [894, 243] width 636 height 55
click at [886, 244] on span "0 / 1000" at bounding box center [894, 243] width 636 height 55
click at [770, 234] on textarea at bounding box center [894, 230] width 634 height 27
paste textarea "I was so horny so I was just going to let you watch as I touch myself. But I st…"
type textarea "I was so horny so I was just going to let you watch as I touch myself. But I st…"
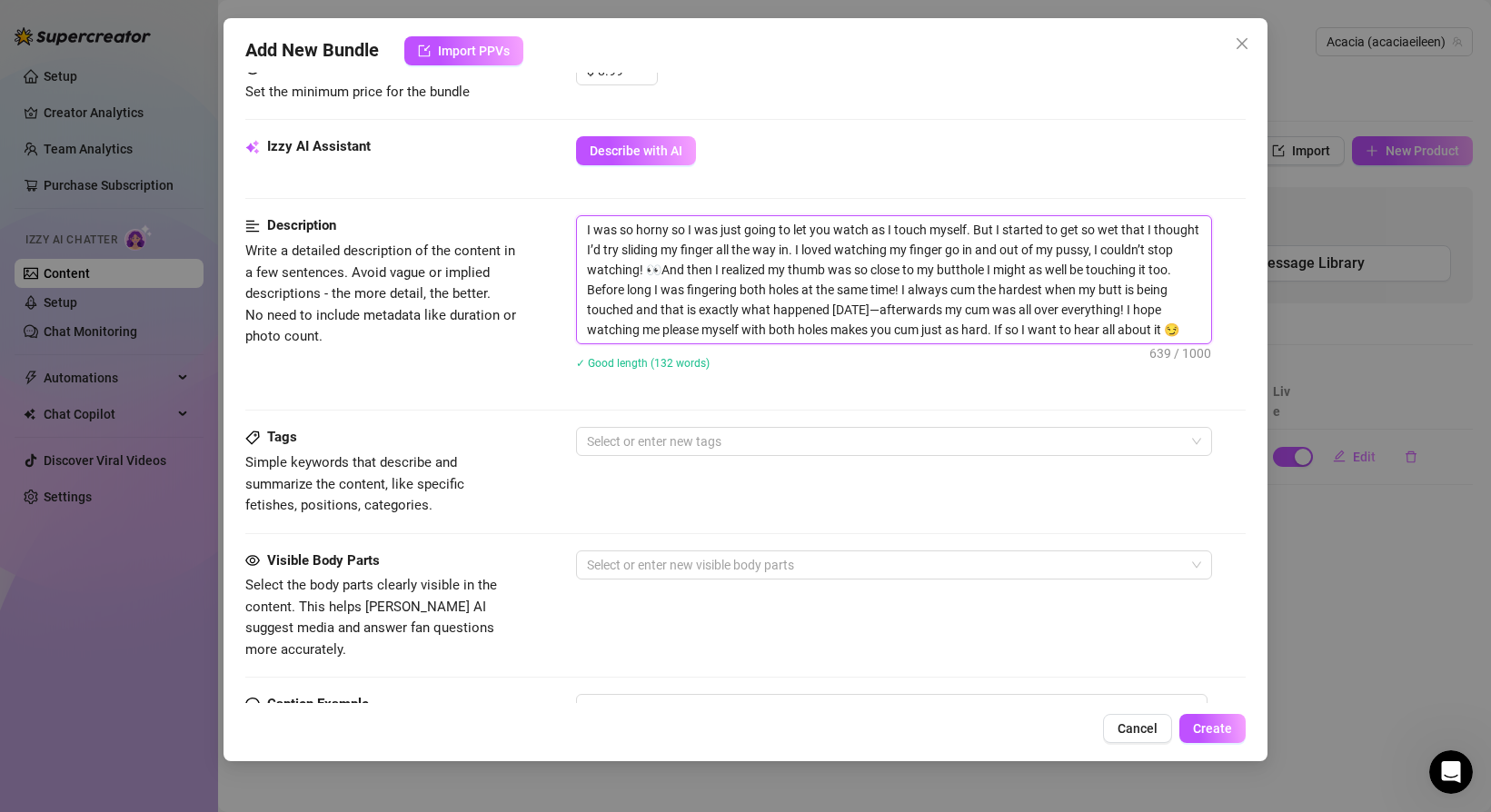
scroll to position [0, 0]
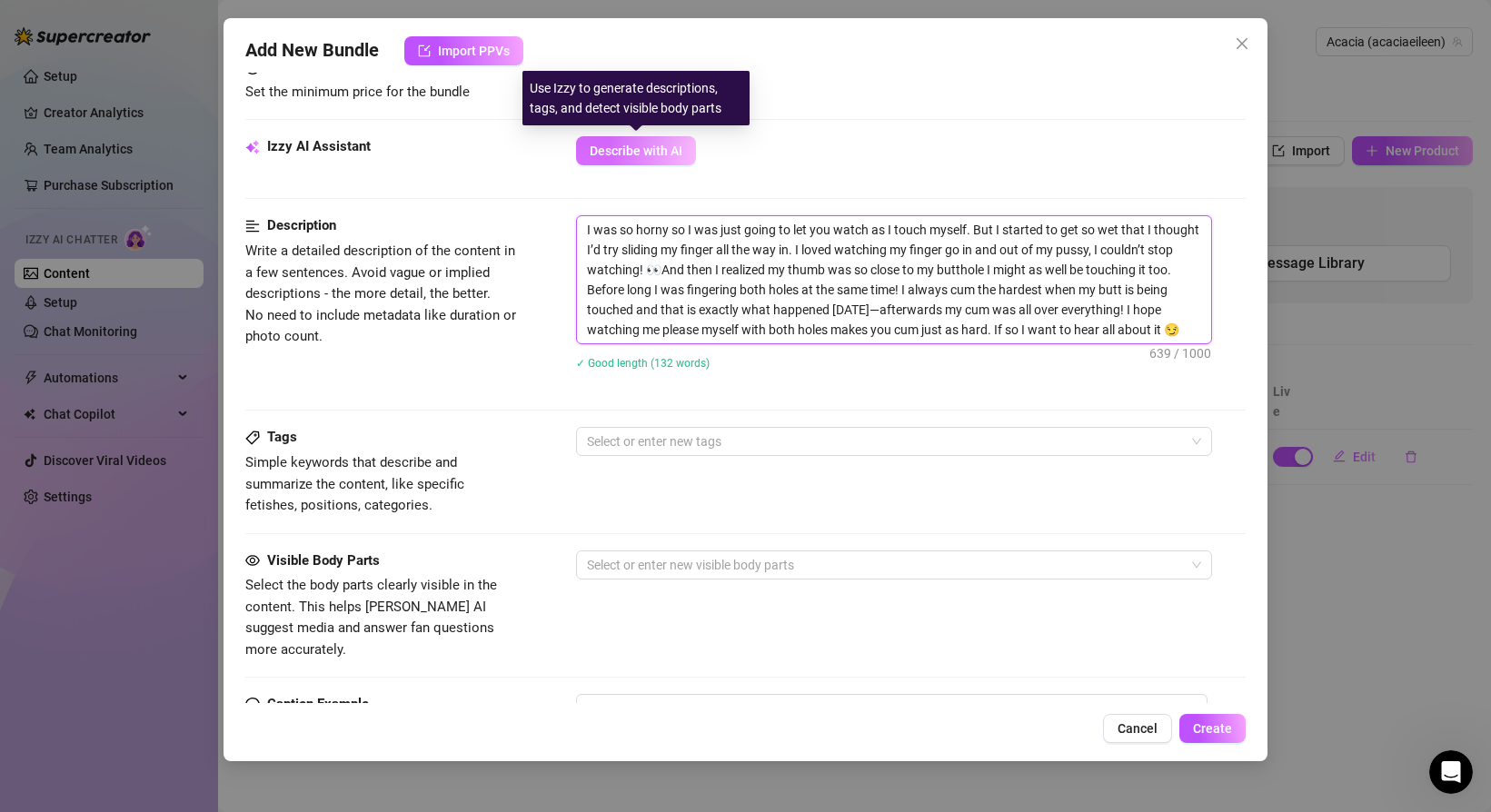
type textarea "I was so horny so I was just going to let you watch as I touch myself. But I st…"
click at [654, 156] on span "Describe with AI" at bounding box center [636, 151] width 93 height 14
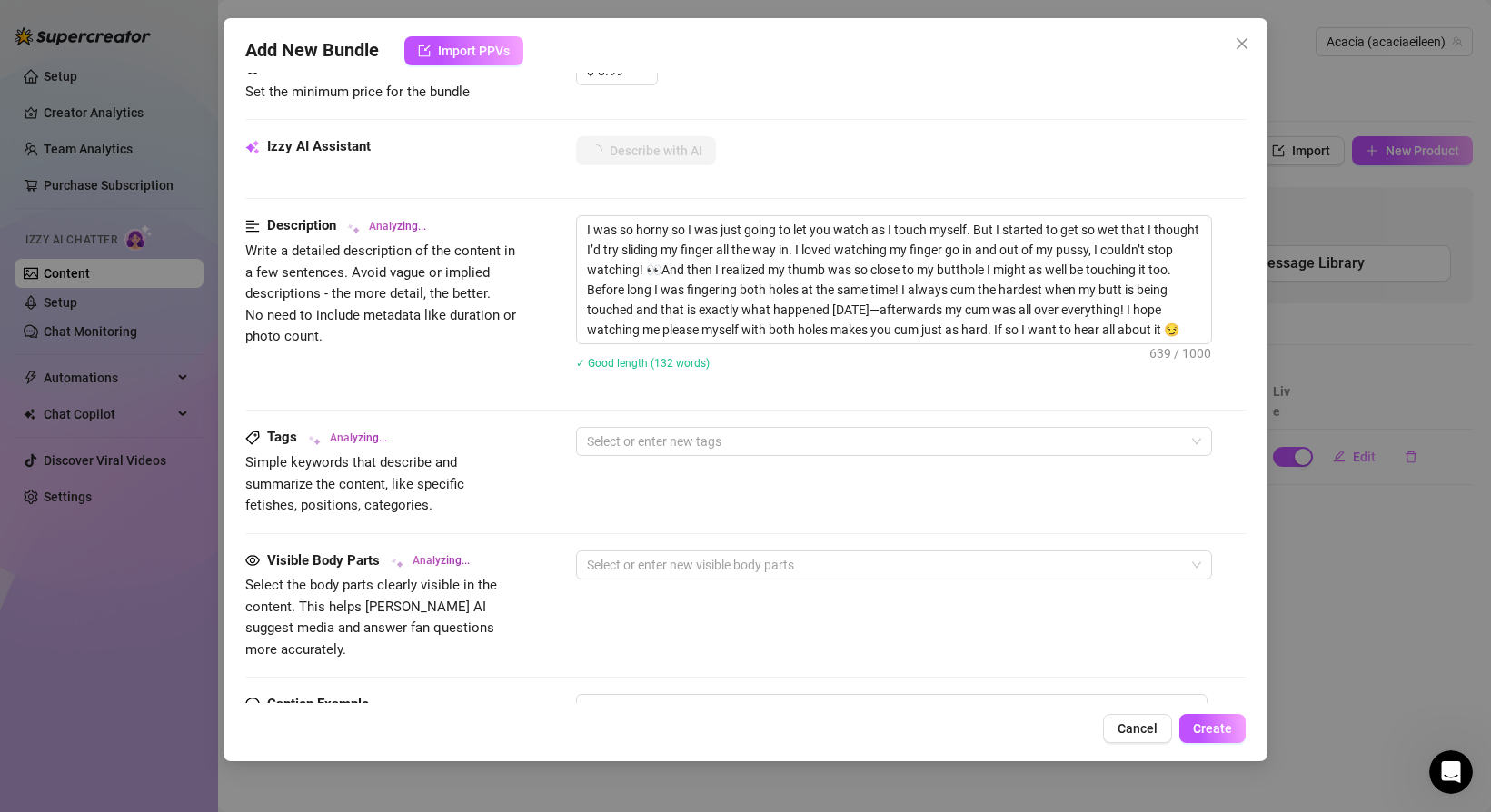
type textarea "Completely"
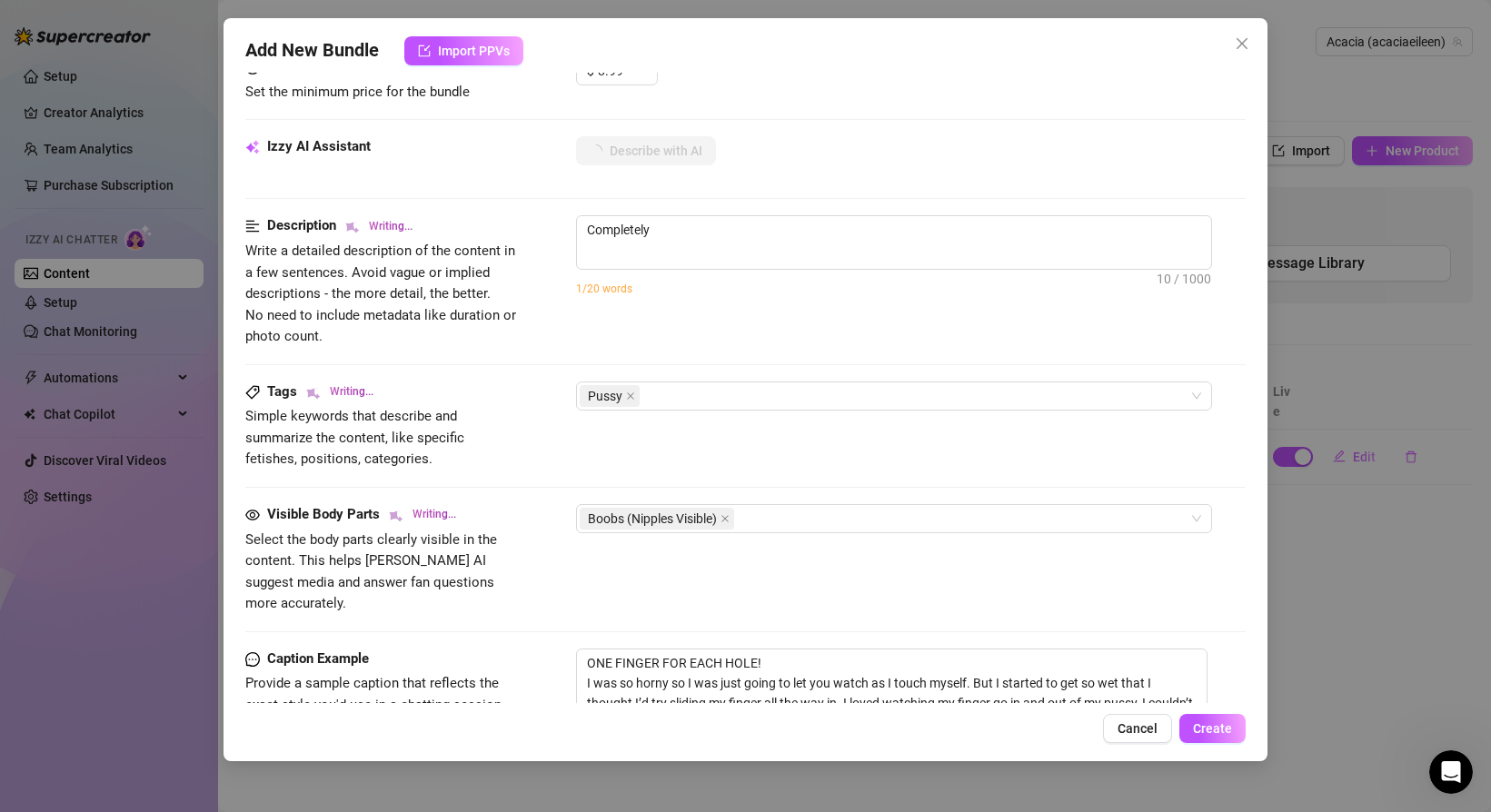
type textarea "Completely naked"
type textarea "Completely naked on"
type textarea "Completely naked on a"
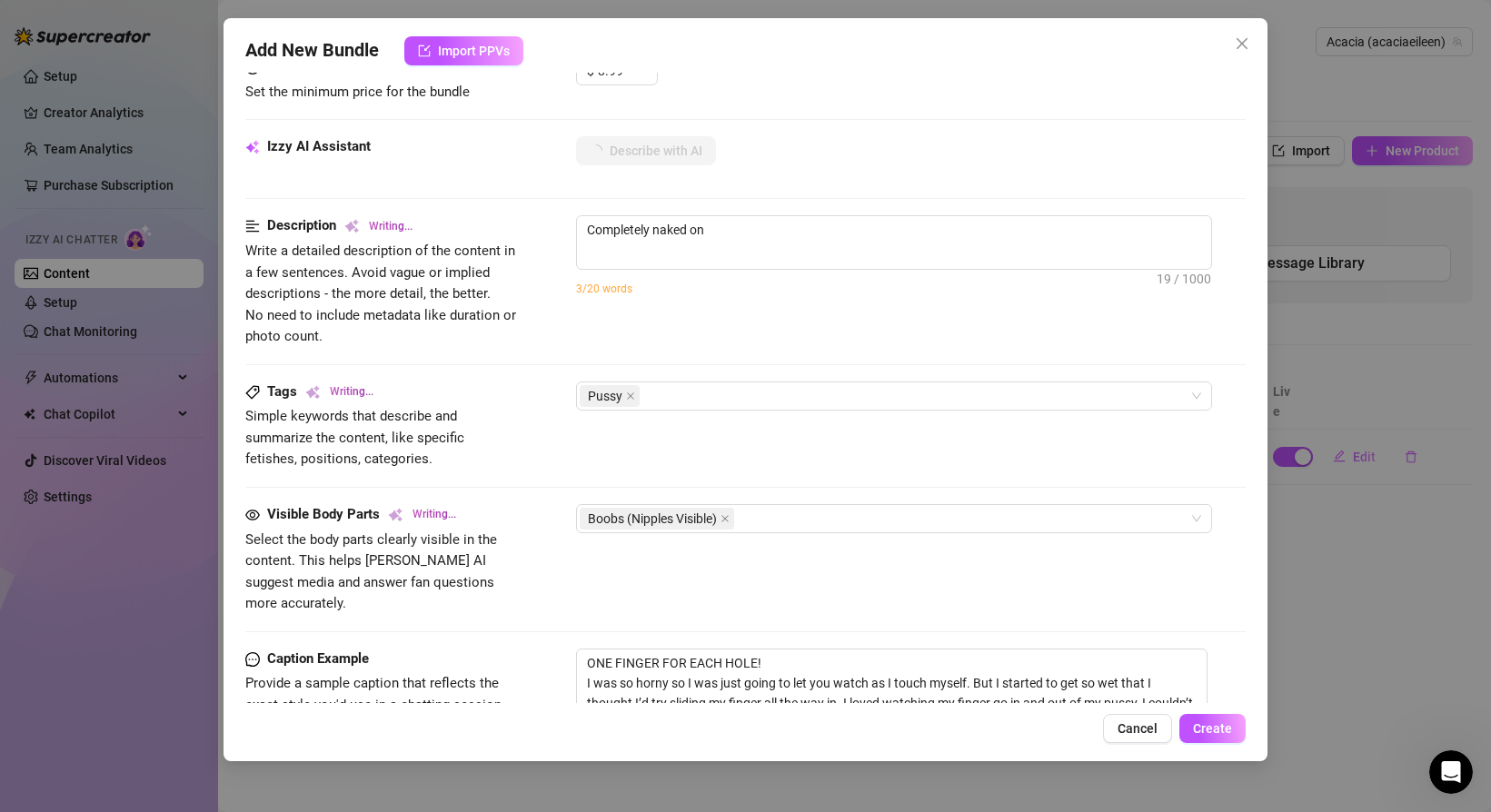
type textarea "Completely naked on a"
type textarea "Completely naked on a couch,"
type textarea "Completely naked on a couch, Acacia"
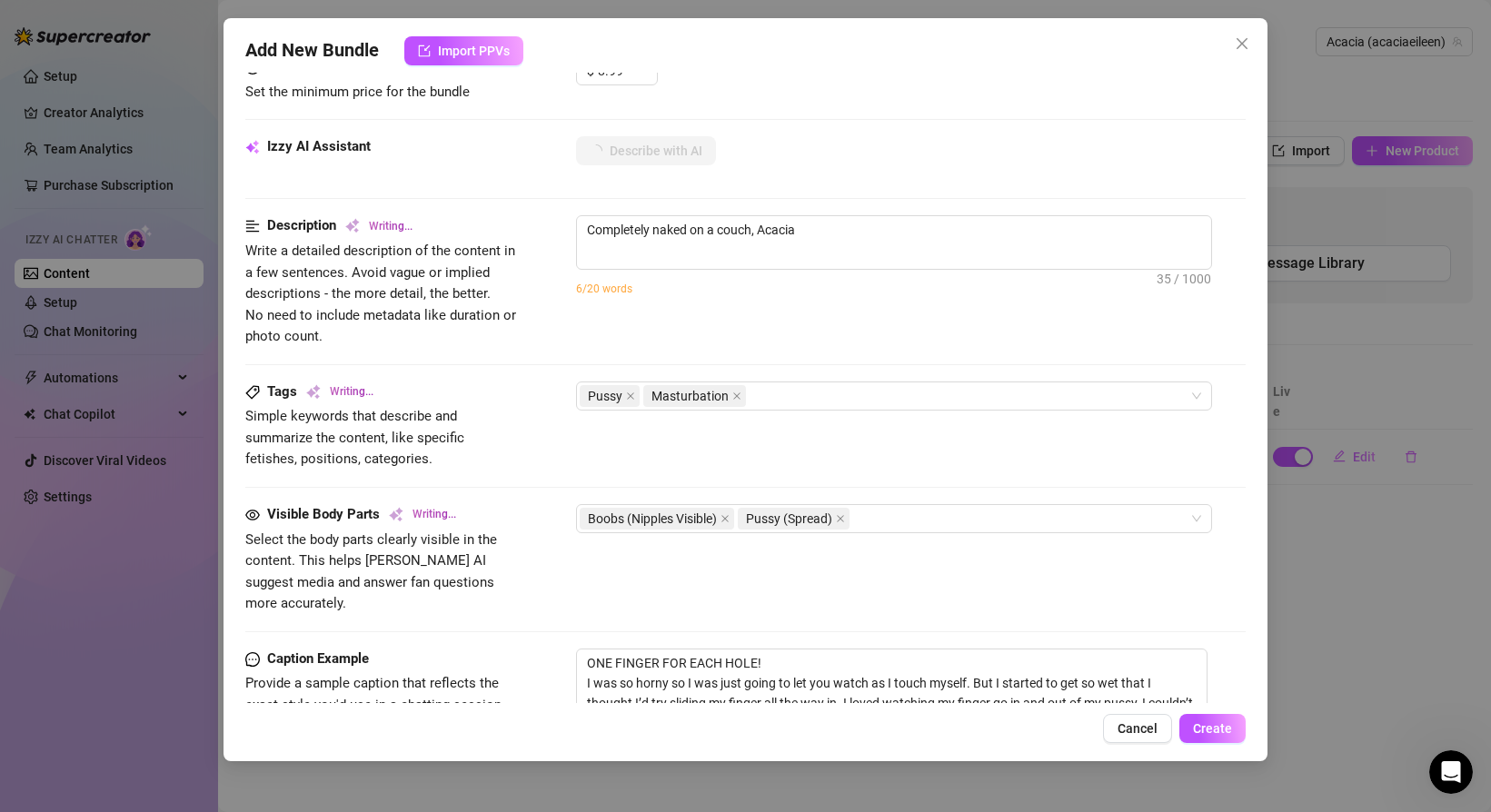
type textarea "Completely naked on a couch, Acacia spreads"
type textarea "Completely naked on a couch, Acacia spreads her"
type textarea "Completely naked on a couch, Acacia spreads her legs"
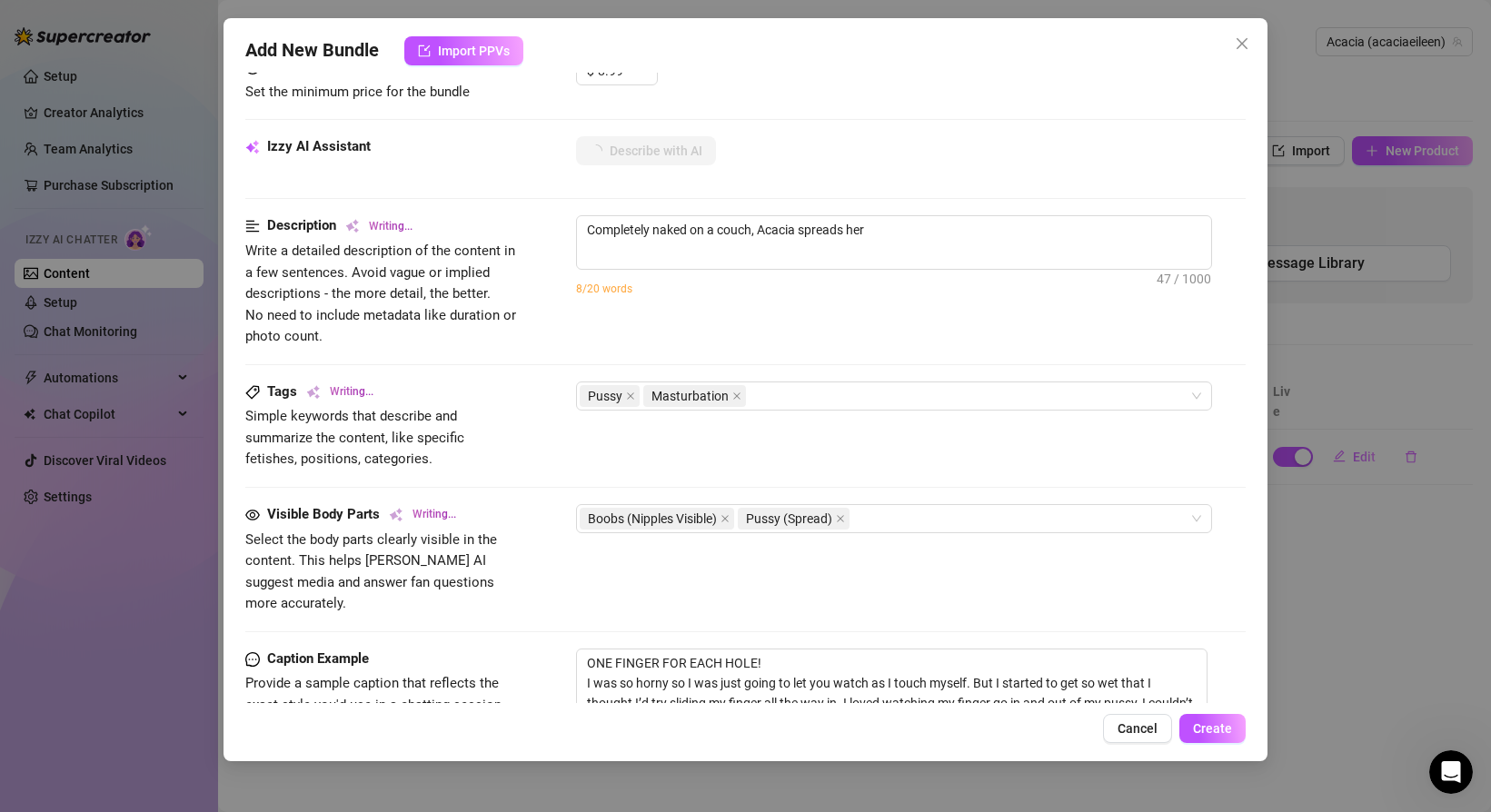
type textarea "Completely naked on a couch, Acacia spreads her legs"
type textarea "Completely naked on a couch, Acacia spreads her legs wide"
type textarea "Completely naked on a couch, Acacia spreads her legs wide and"
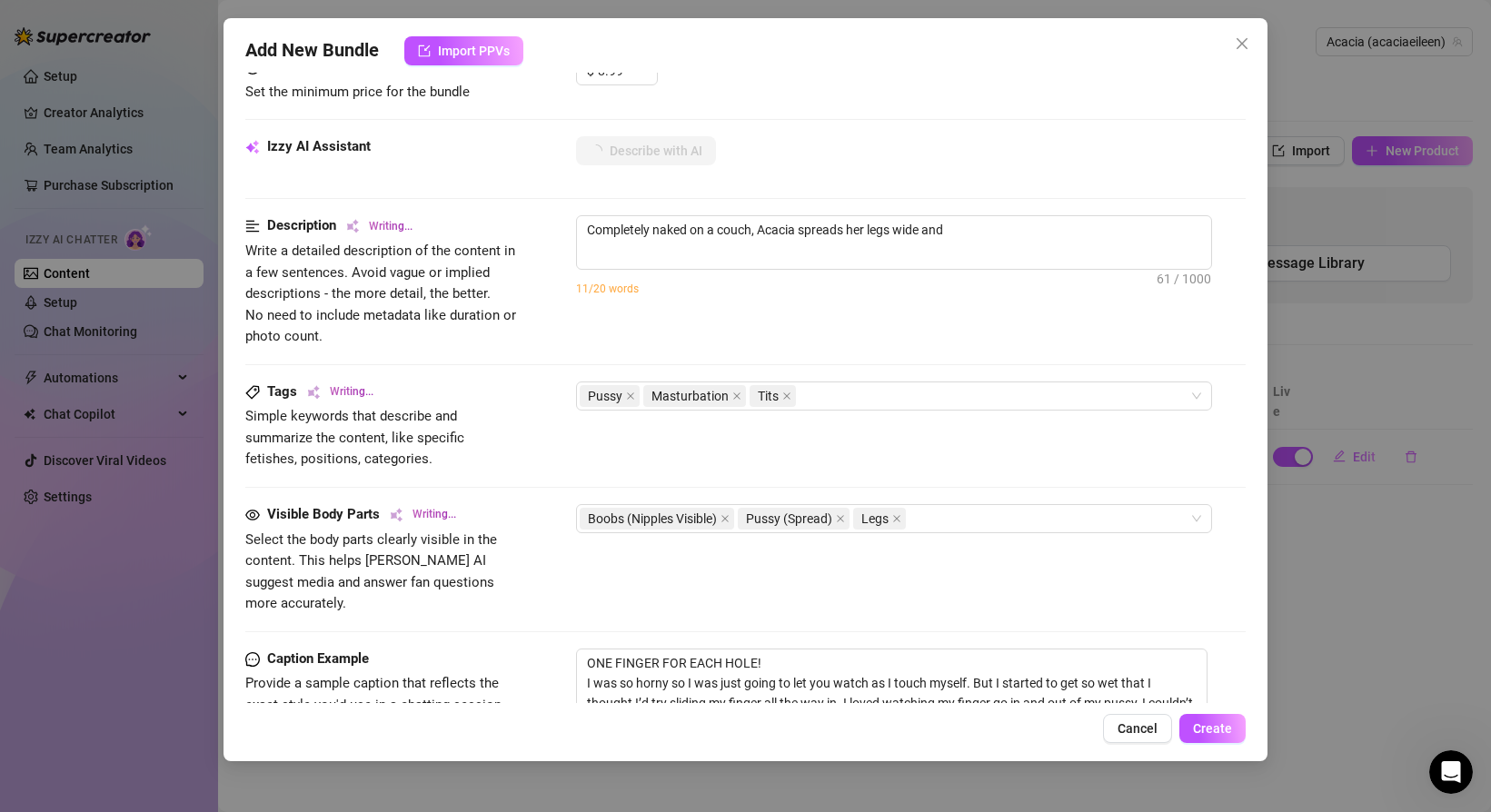
type textarea "Completely naked on a couch, Acacia spreads her legs wide and fingers"
type textarea "Completely naked on a couch, [PERSON_NAME] spreads her legs wide and fingers her"
type textarea "Completely naked on a couch, [PERSON_NAME] spreads her legs wide and fingers he…"
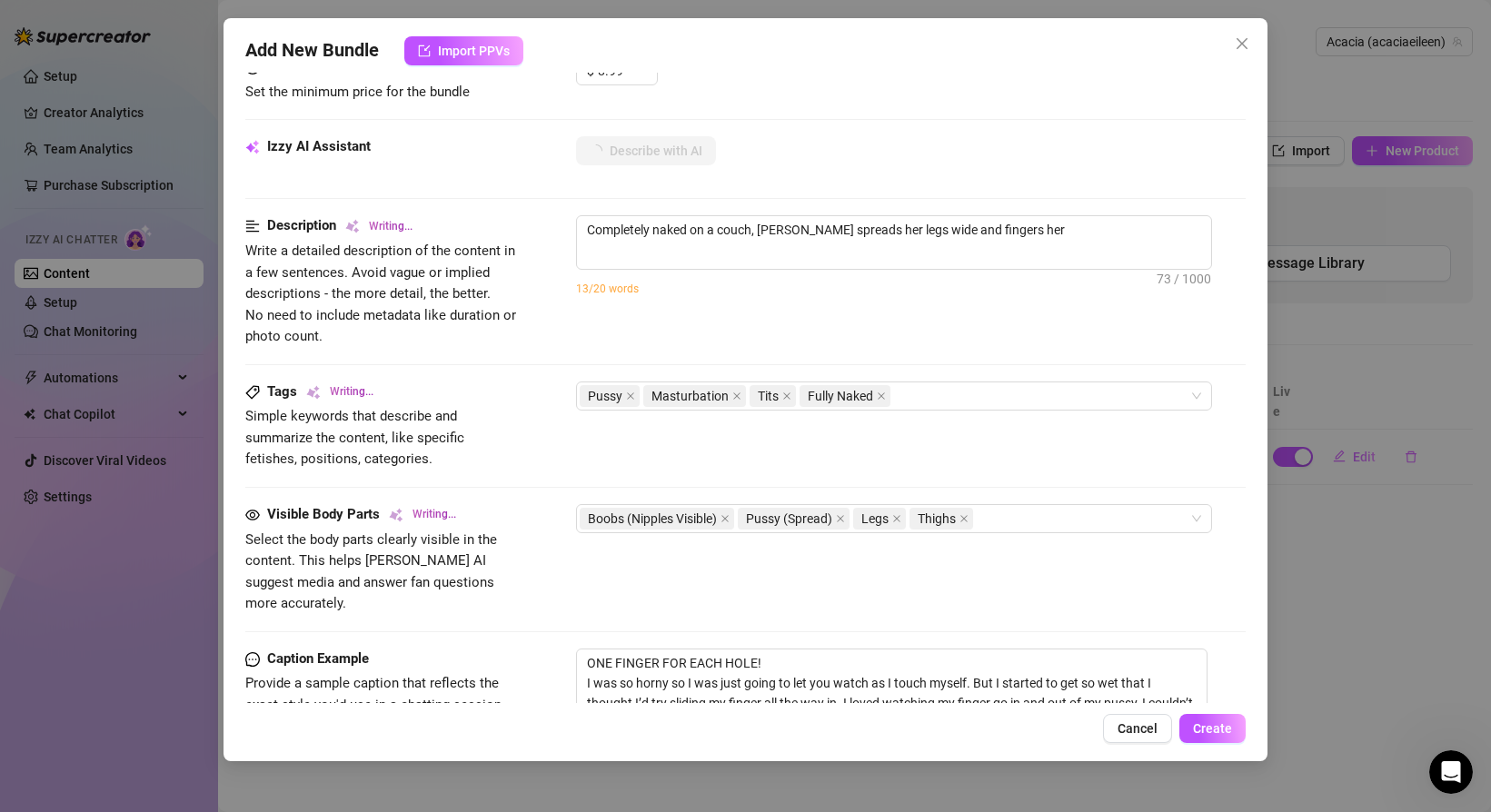
type textarea "Completely naked on a couch, [PERSON_NAME] spreads her legs wide and fingers he…"
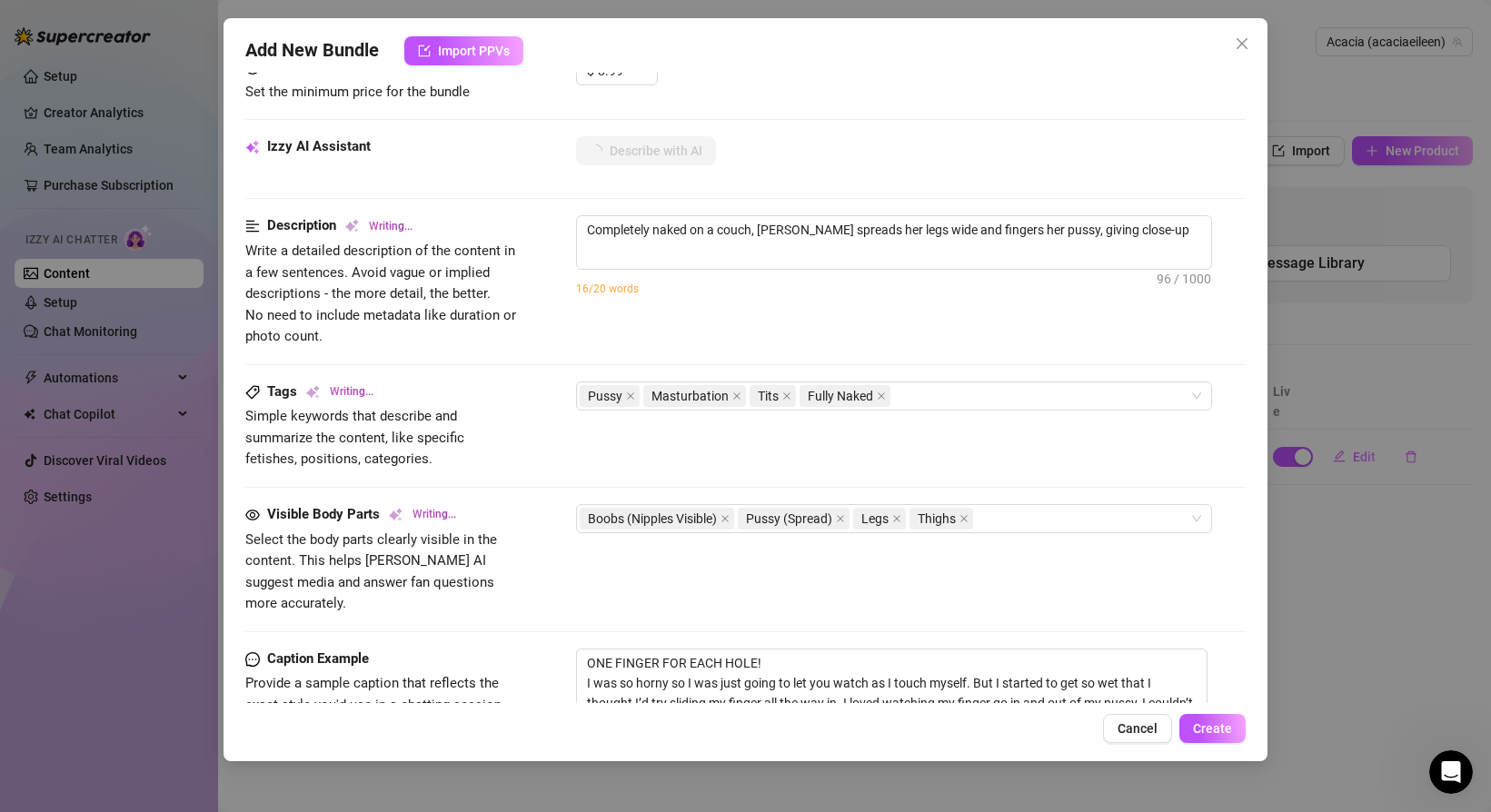
type textarea "Completely naked on a couch, [PERSON_NAME] spreads her legs wide and fingers he…"
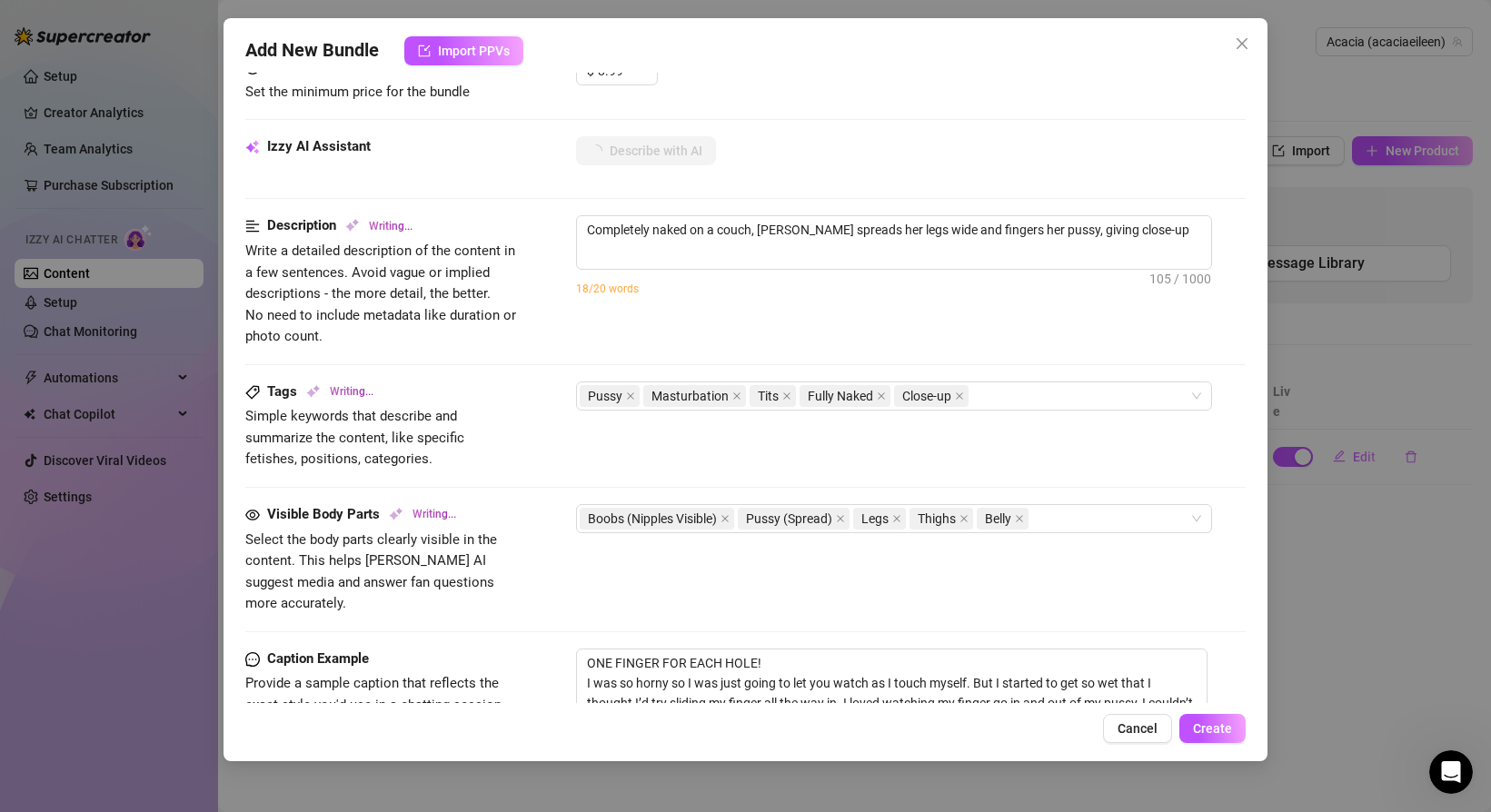
type textarea "Completely naked on a couch, [PERSON_NAME] spreads her legs wide and fingers he…"
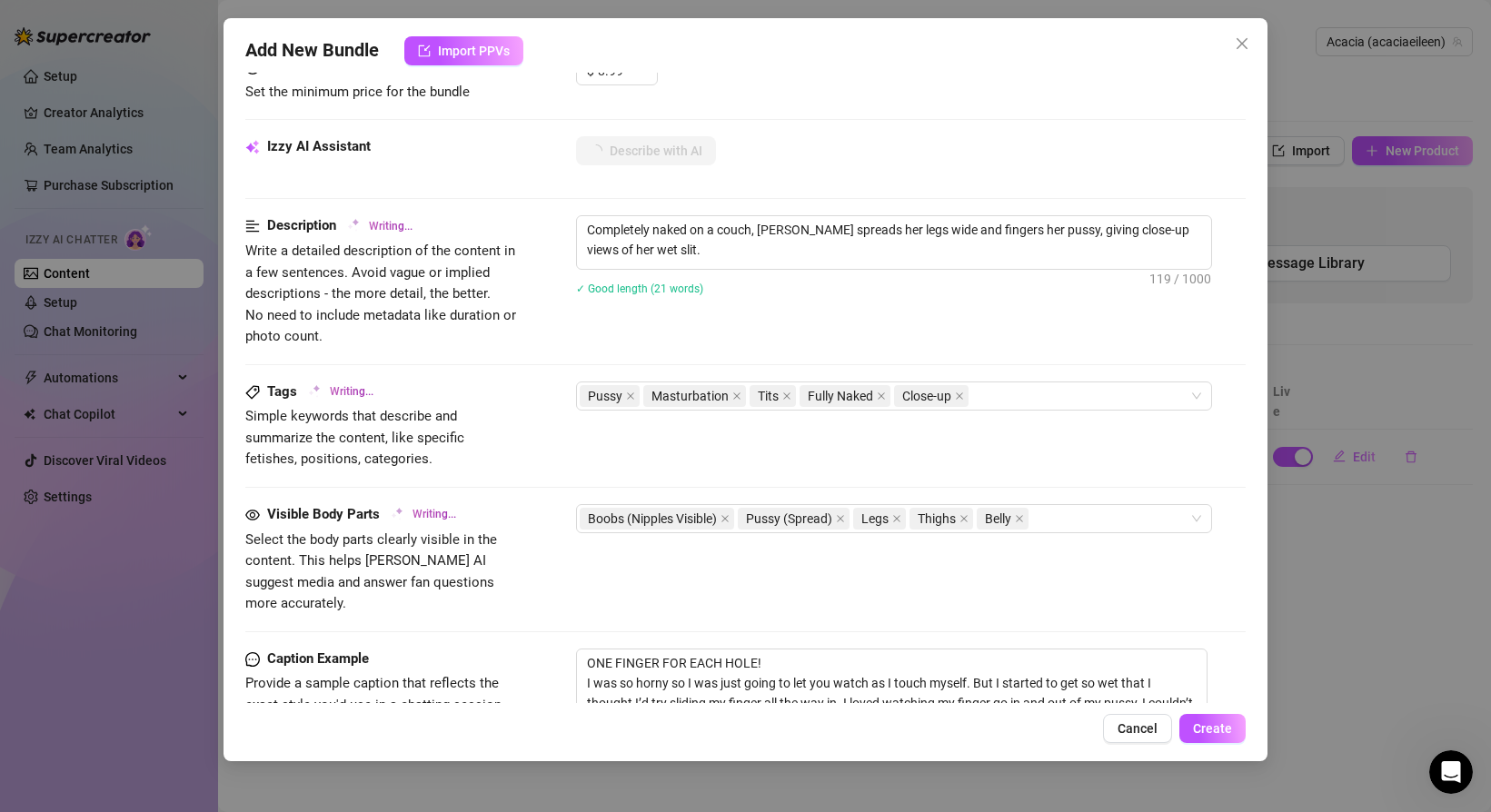
type textarea "Completely naked on a couch, [PERSON_NAME] spreads her legs wide and fingers he…"
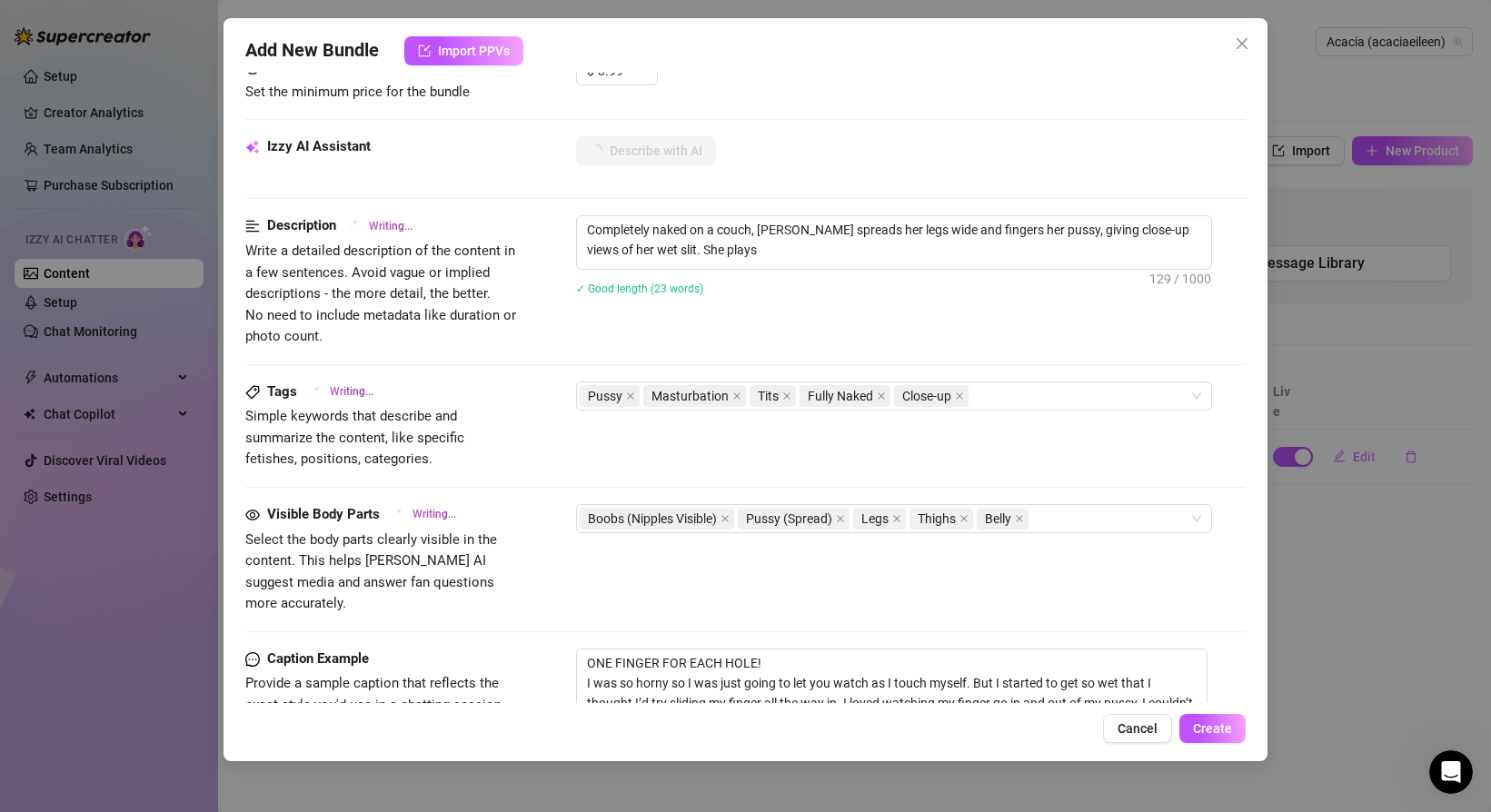
type textarea "Completely naked on a couch, [PERSON_NAME] spreads her legs wide and fingers he…"
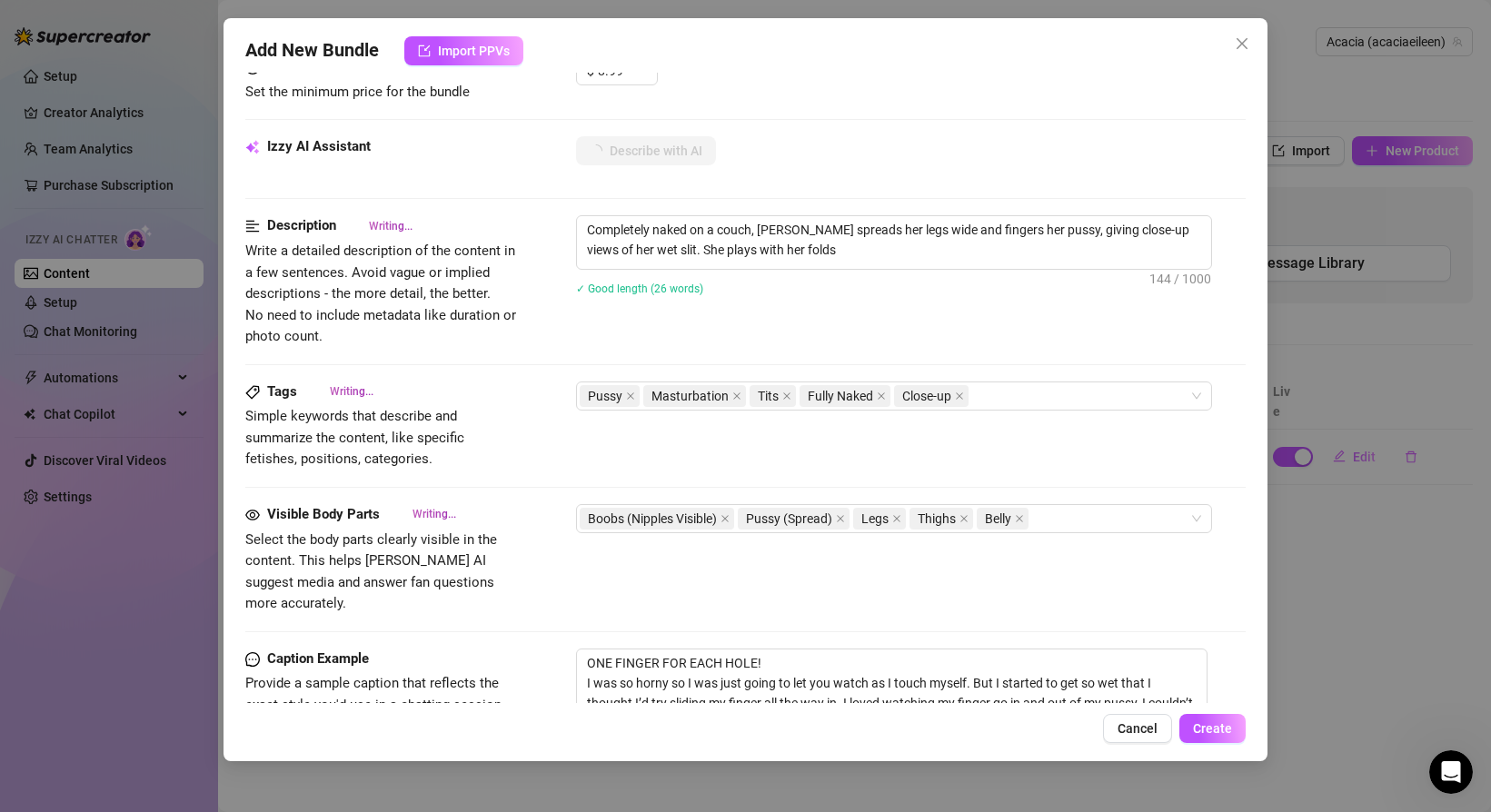
type textarea "Completely naked on a couch, [PERSON_NAME] spreads her legs wide and fingers he…"
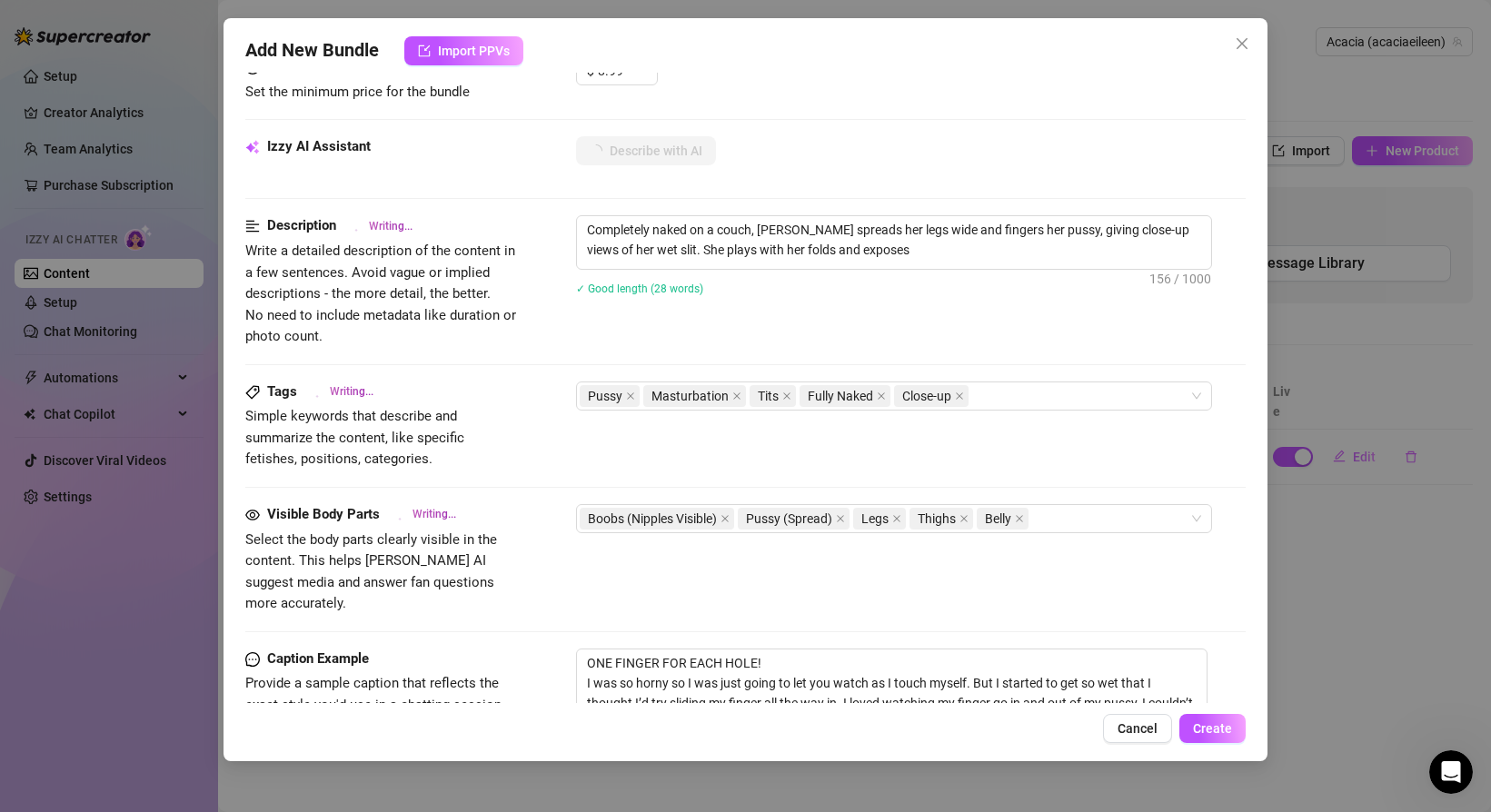
type textarea "Completely naked on a couch, [PERSON_NAME] spreads her legs wide and fingers he…"
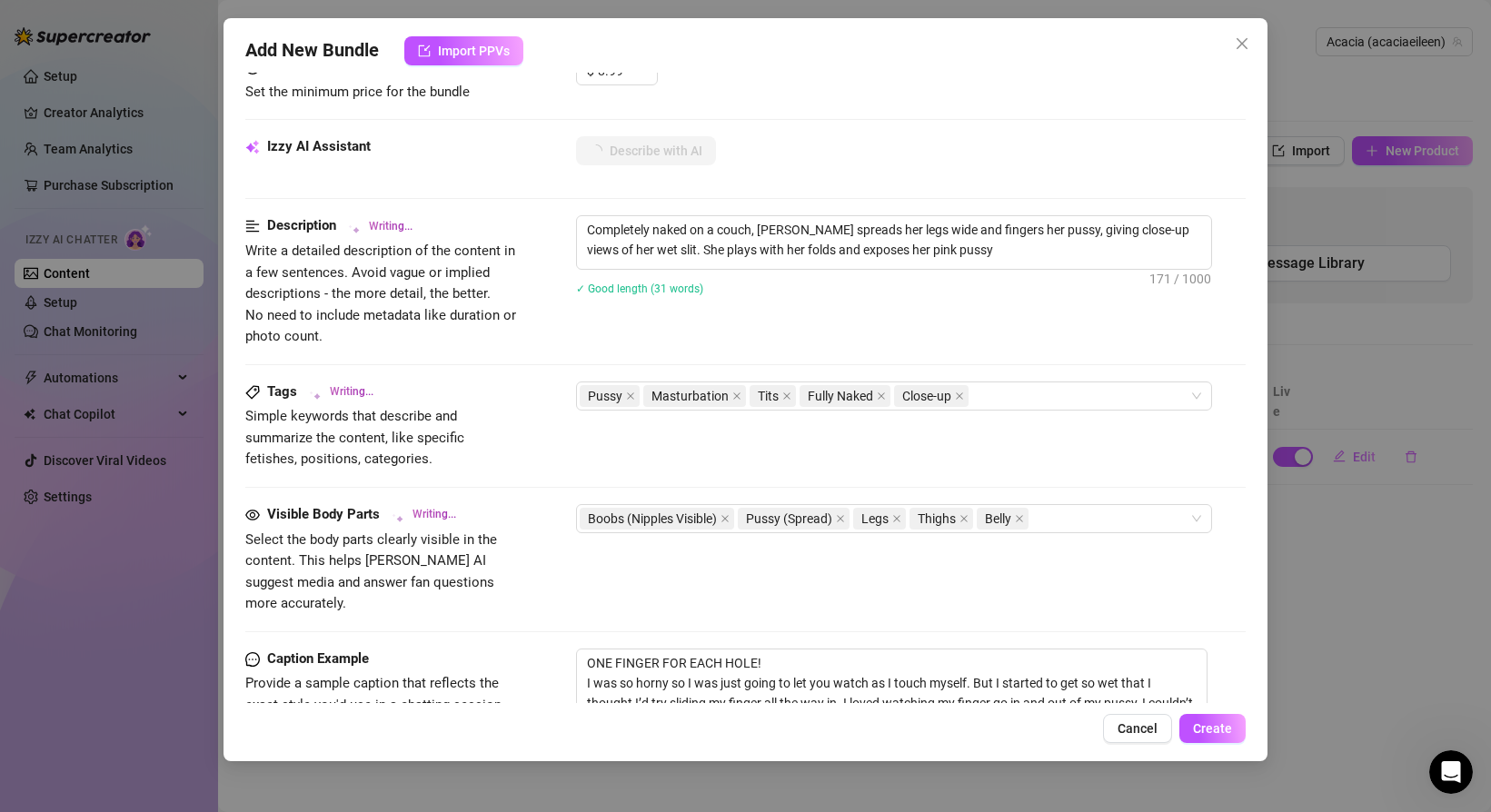
type textarea "Completely naked on a couch, [PERSON_NAME] spreads her legs wide and fingers he…"
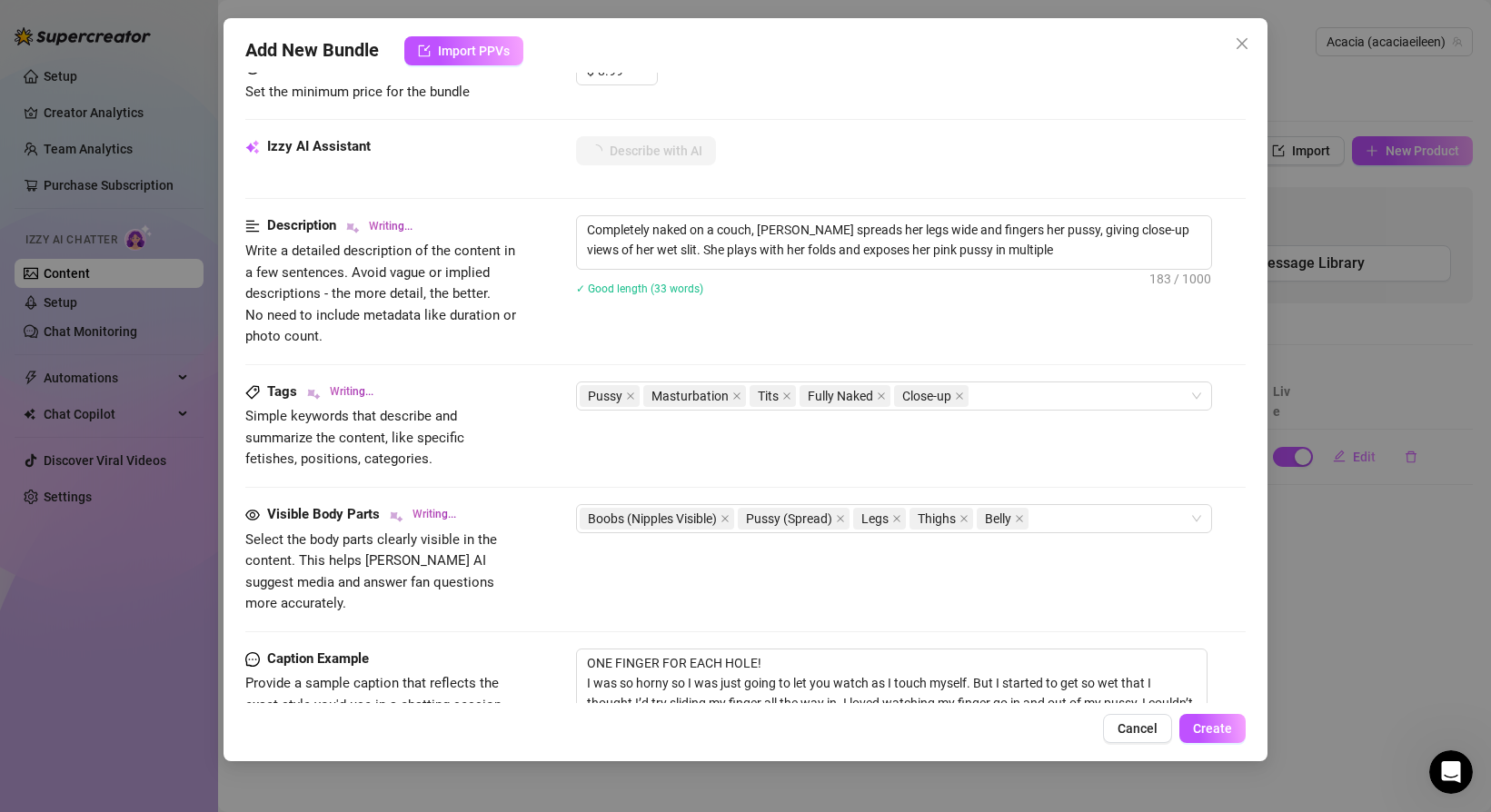
type textarea "Completely naked on a couch, [PERSON_NAME] spreads her legs wide and fingers he…"
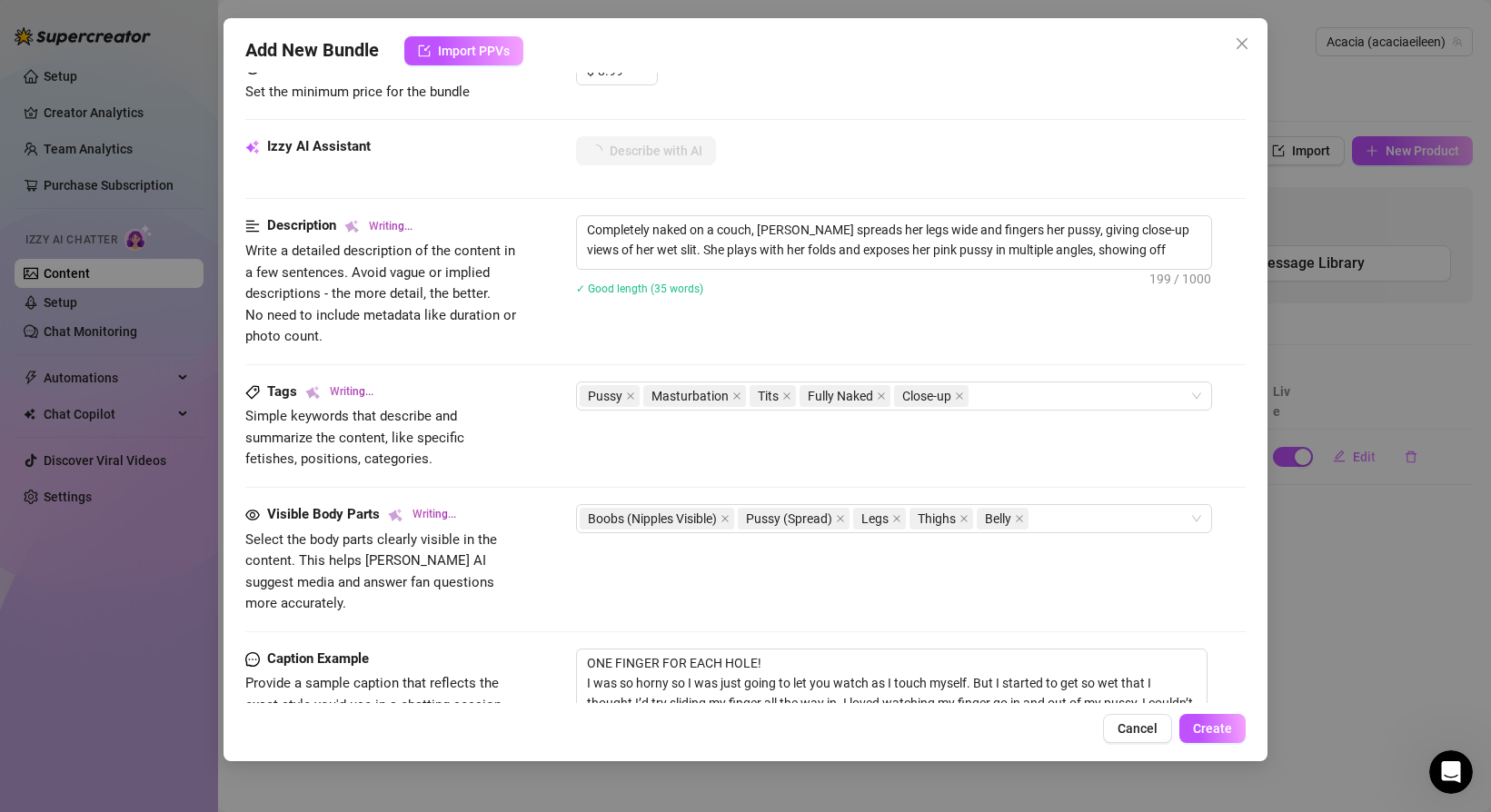
type textarea "Completely naked on a couch, [PERSON_NAME] spreads her legs wide and fingers he…"
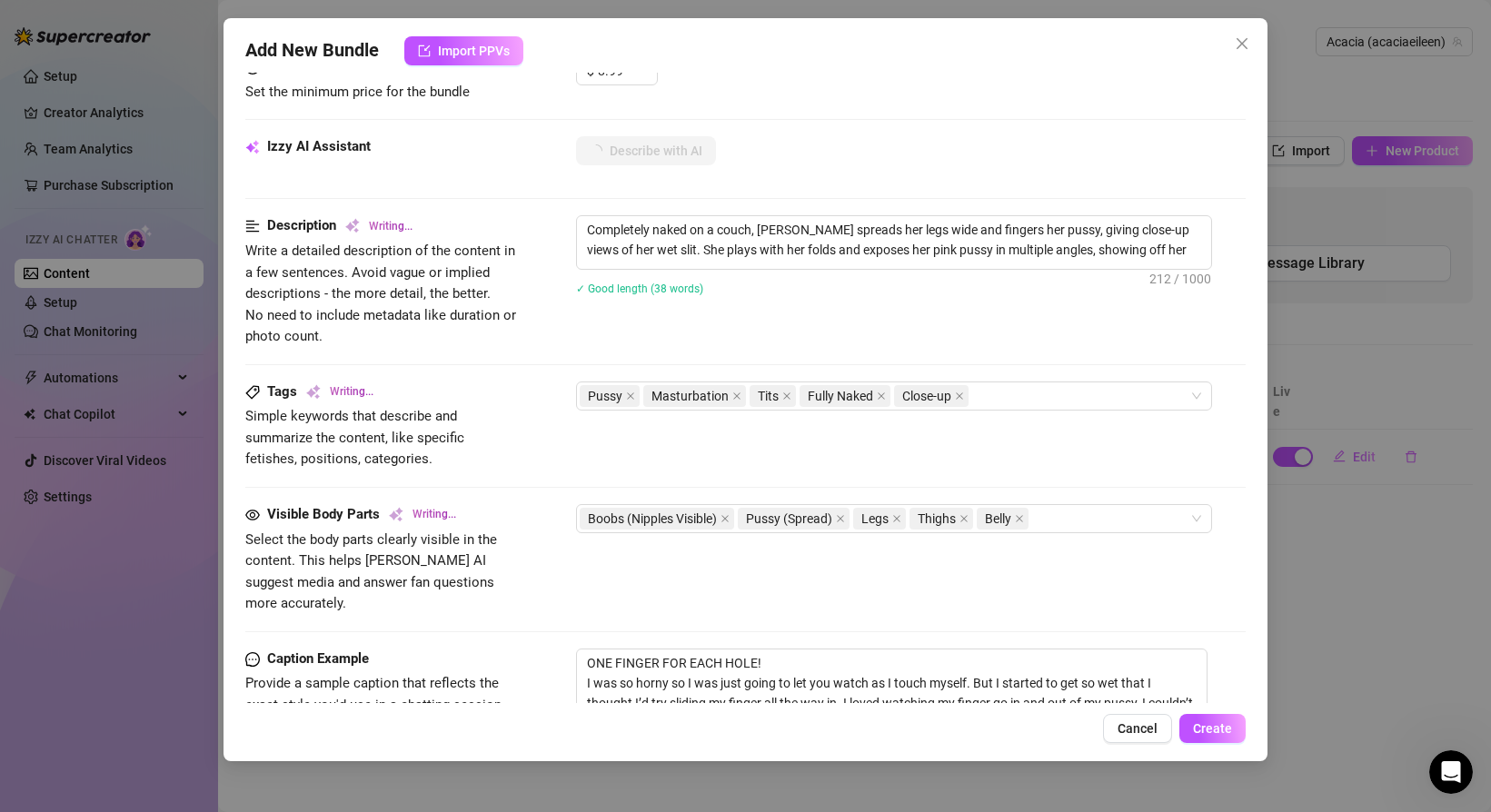
type textarea "Completely naked on a couch, [PERSON_NAME] spreads her legs wide and fingers he…"
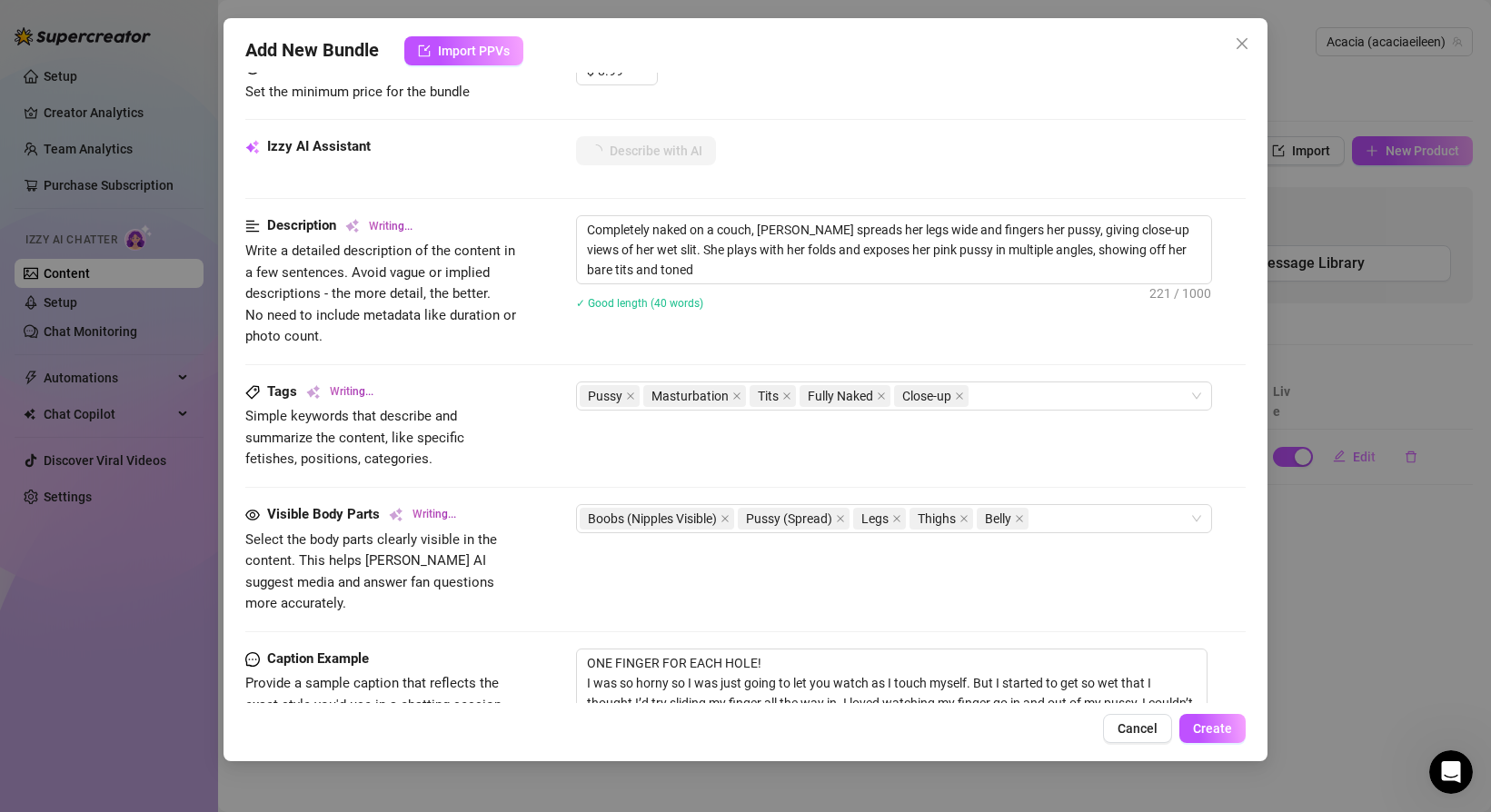
type textarea "Completely naked on a couch, [PERSON_NAME] spreads her legs wide and fingers he…"
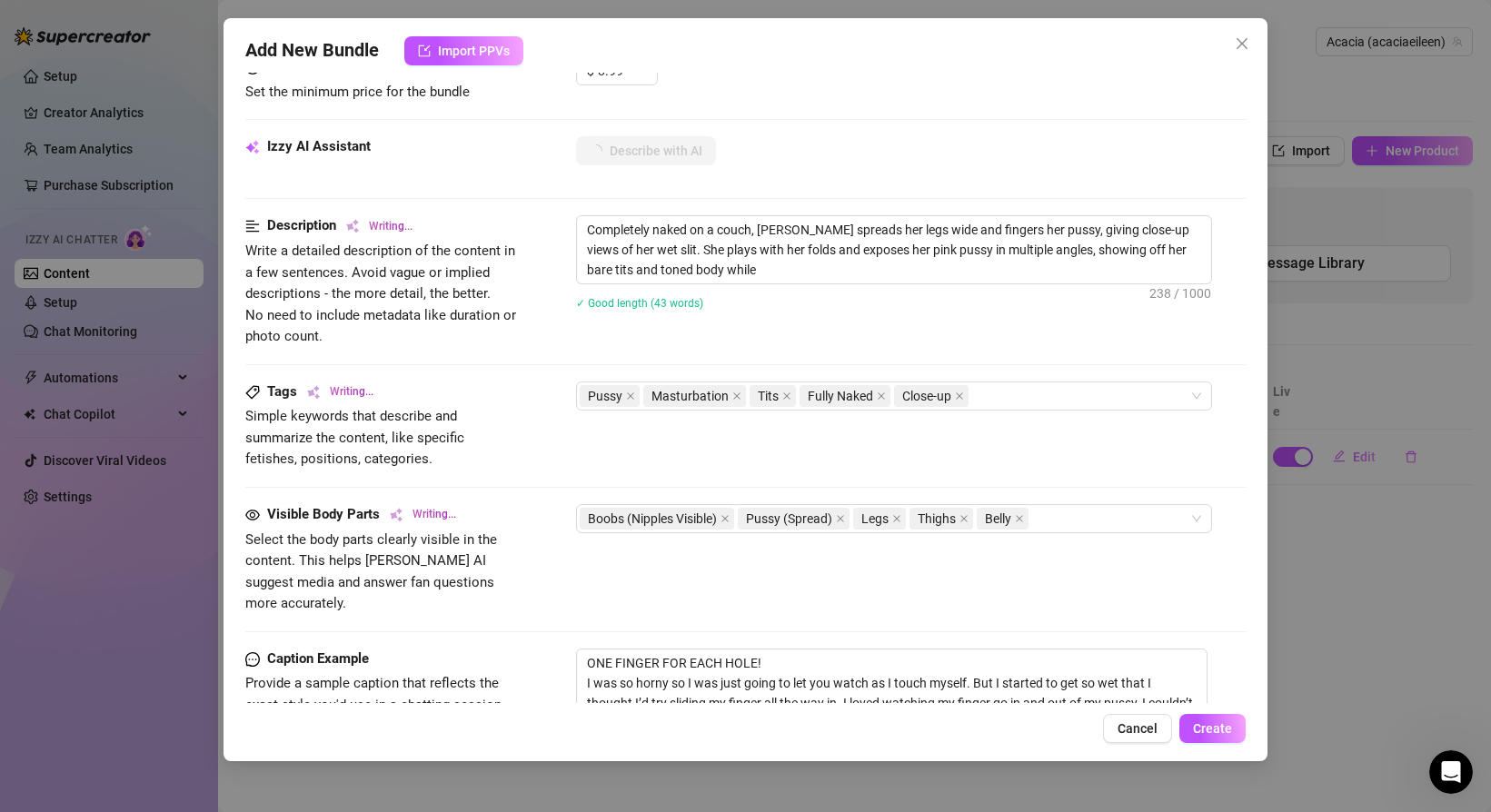
type textarea "Completely naked on a couch, [PERSON_NAME] spreads her legs wide and fingers he…"
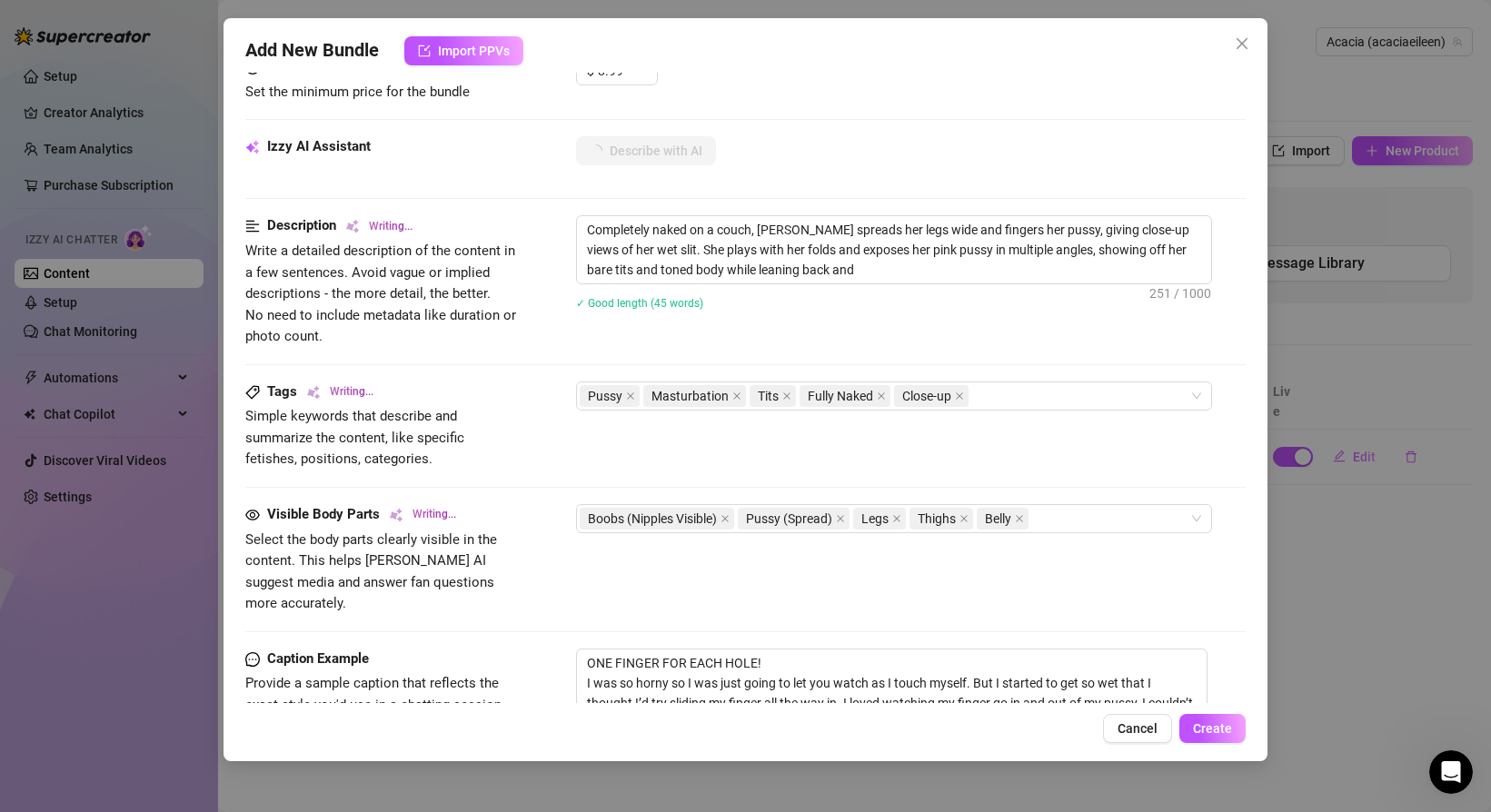
type textarea "Completely naked on a couch, [PERSON_NAME] spreads her legs wide and fingers he…"
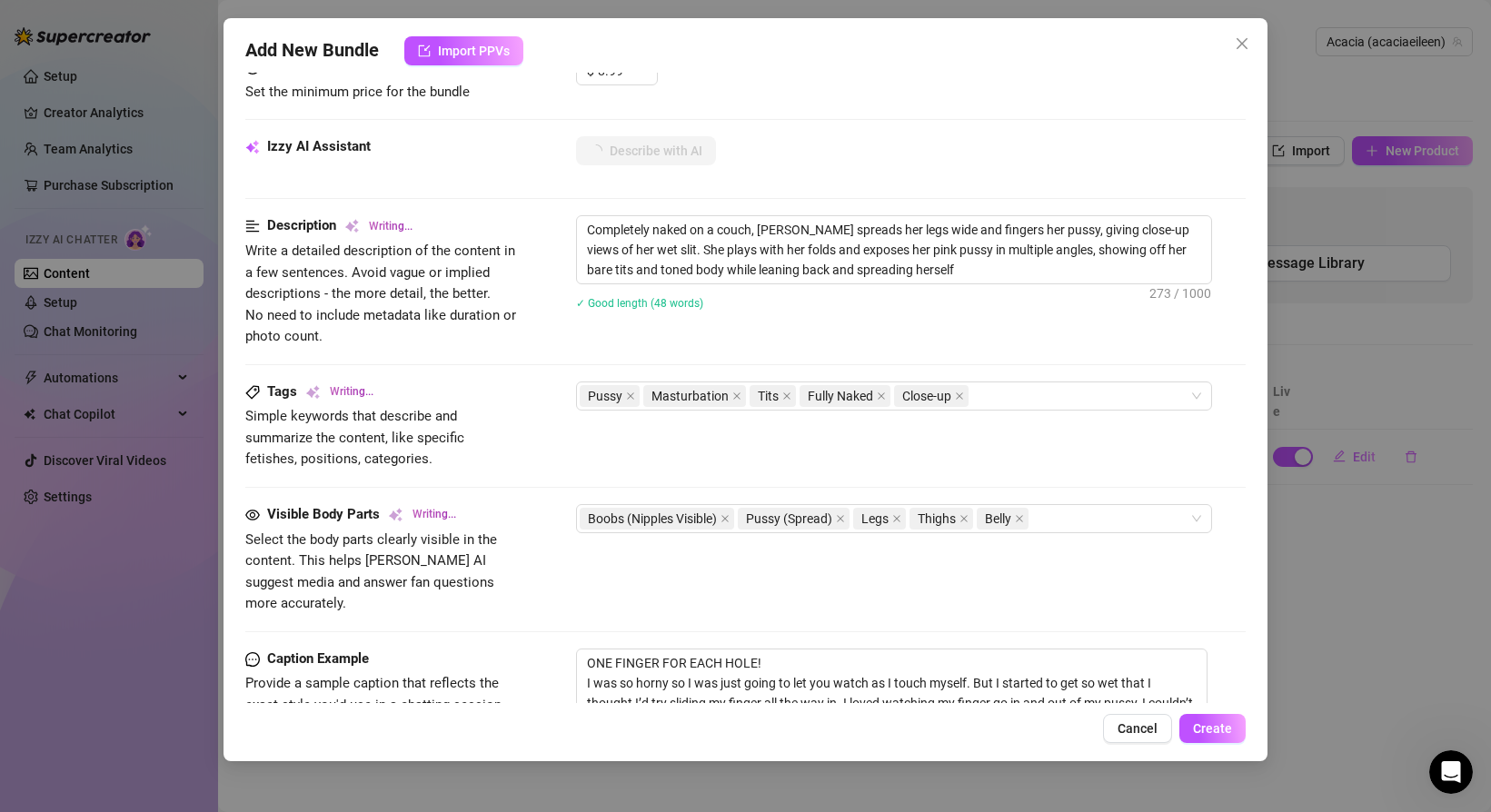
type textarea "Completely naked on a couch, [PERSON_NAME] spreads her legs wide and fingers he…"
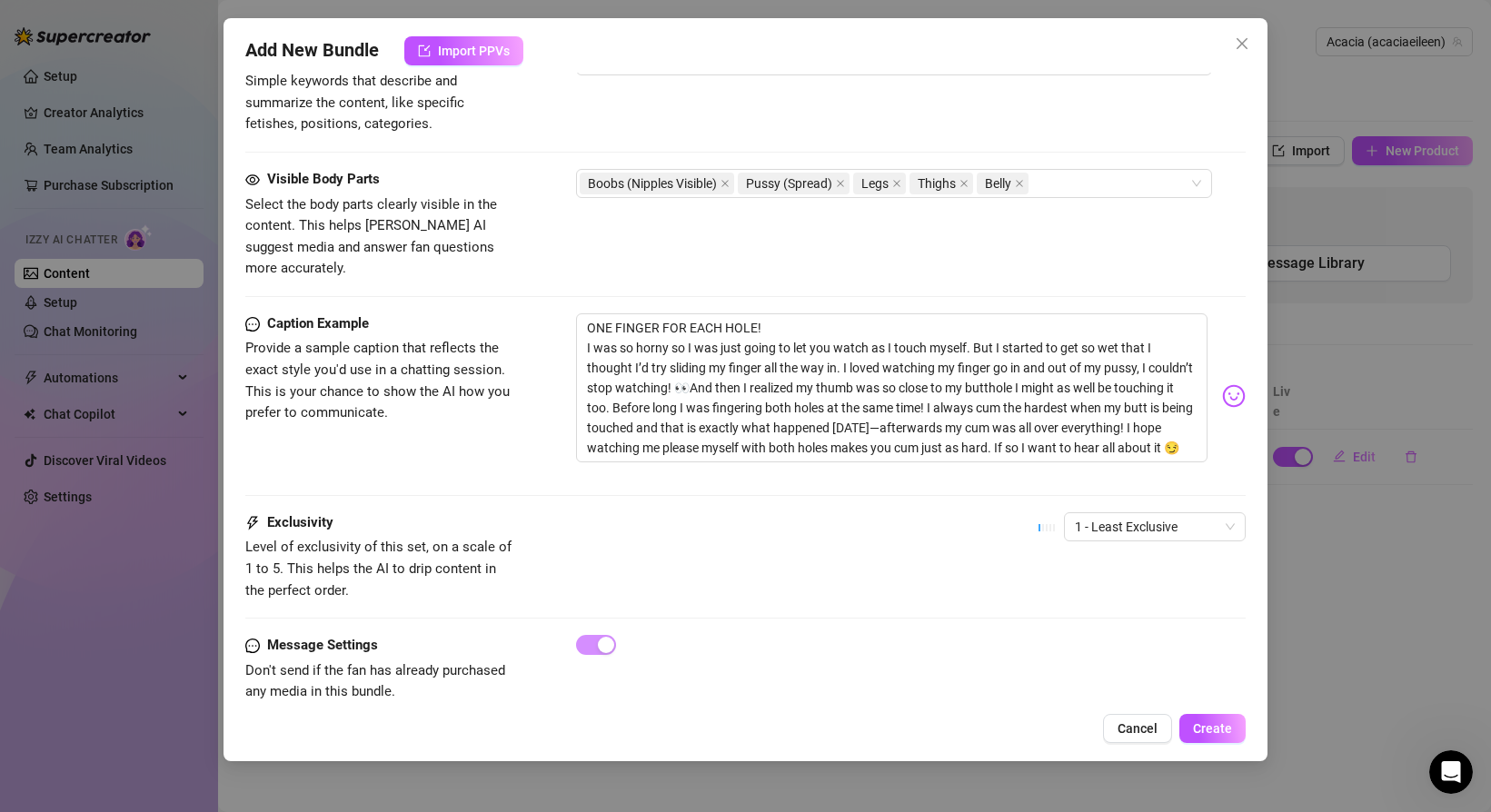
scroll to position [950, 0]
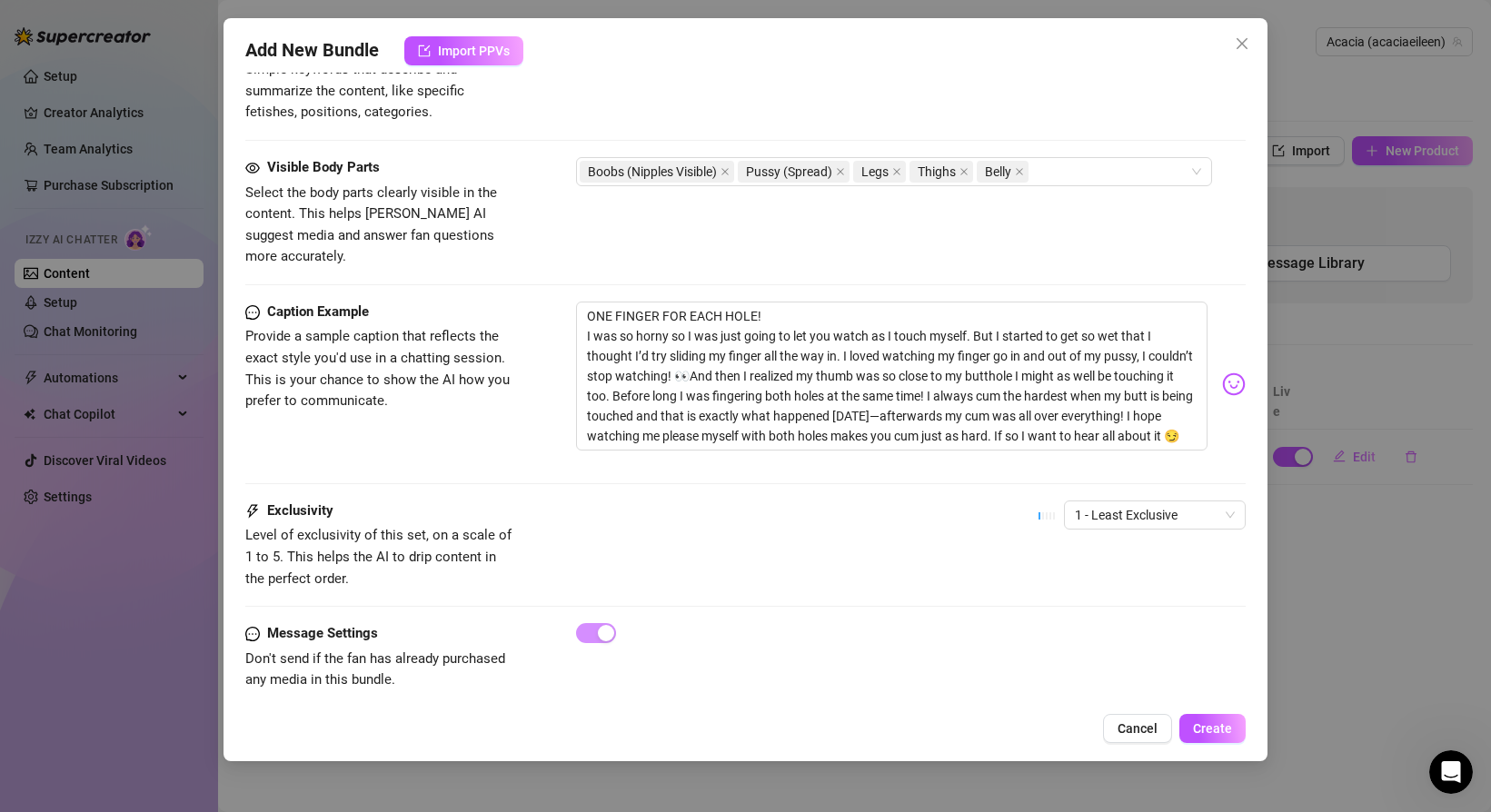
click at [502, 335] on span "Provide a sample caption that reflects the exact style you'd use in a chatting …" at bounding box center [382, 368] width 272 height 85
click at [1147, 501] on span "1 - Least Exclusive" at bounding box center [1154, 515] width 160 height 27
click at [1101, 595] on div "3" at bounding box center [1154, 588] width 152 height 20
click at [1134, 501] on span "3" at bounding box center [1154, 515] width 160 height 27
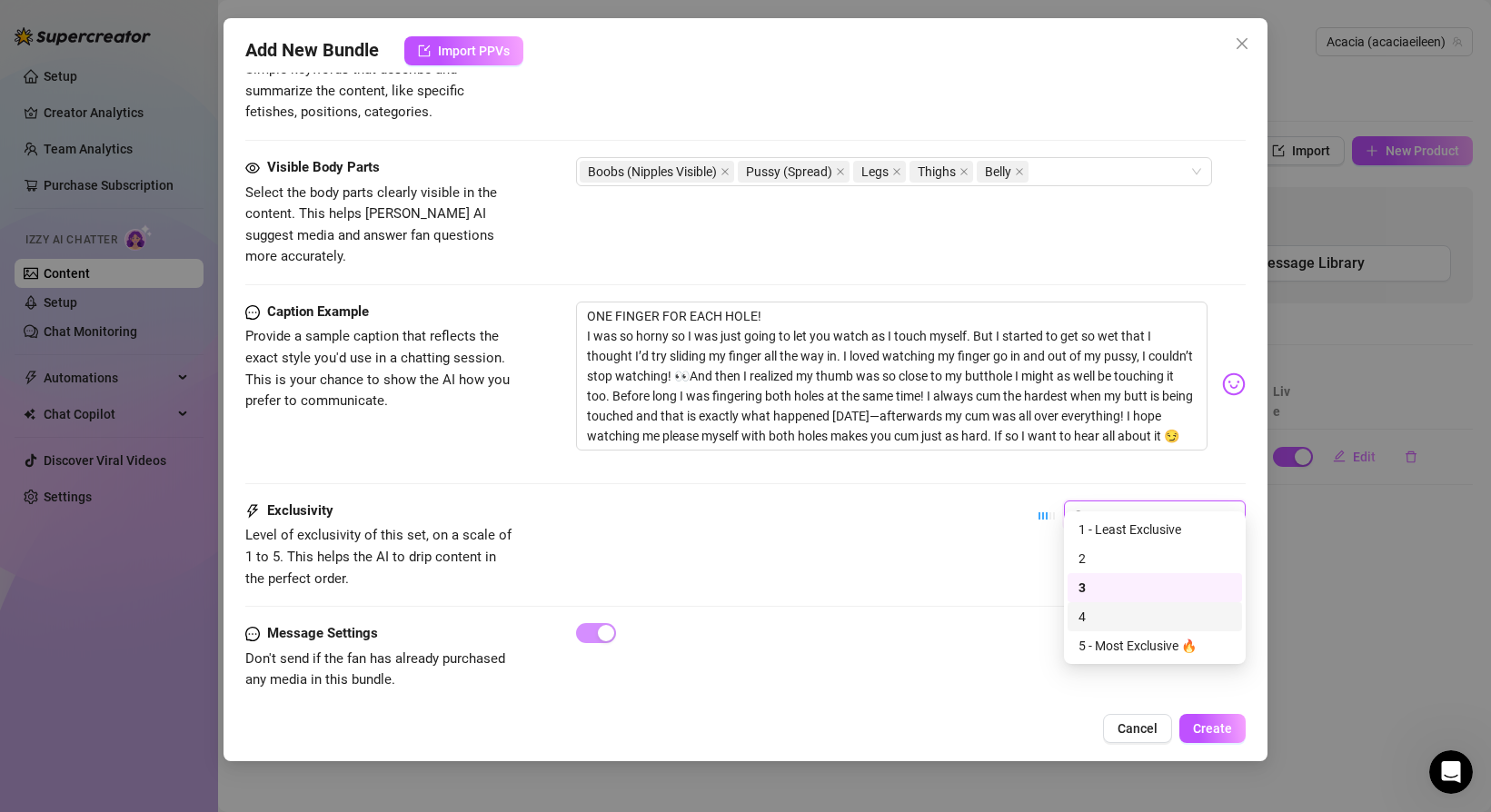
click at [1083, 614] on div "4" at bounding box center [1154, 616] width 152 height 20
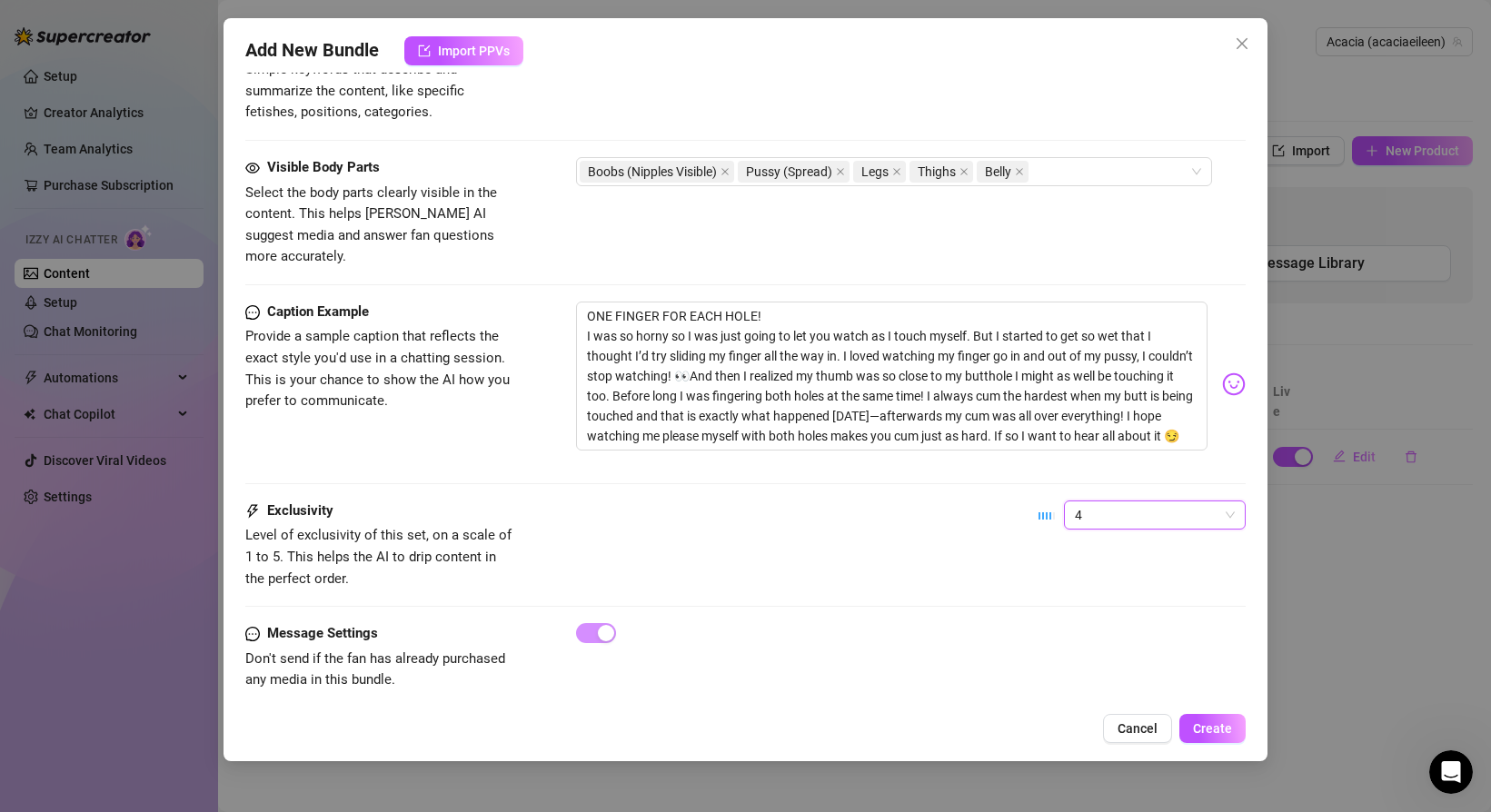
click at [859, 544] on div "Exclusivity Level of exclusivity of this set, on a scale of 1 to 5. This helps …" at bounding box center [745, 545] width 1000 height 89
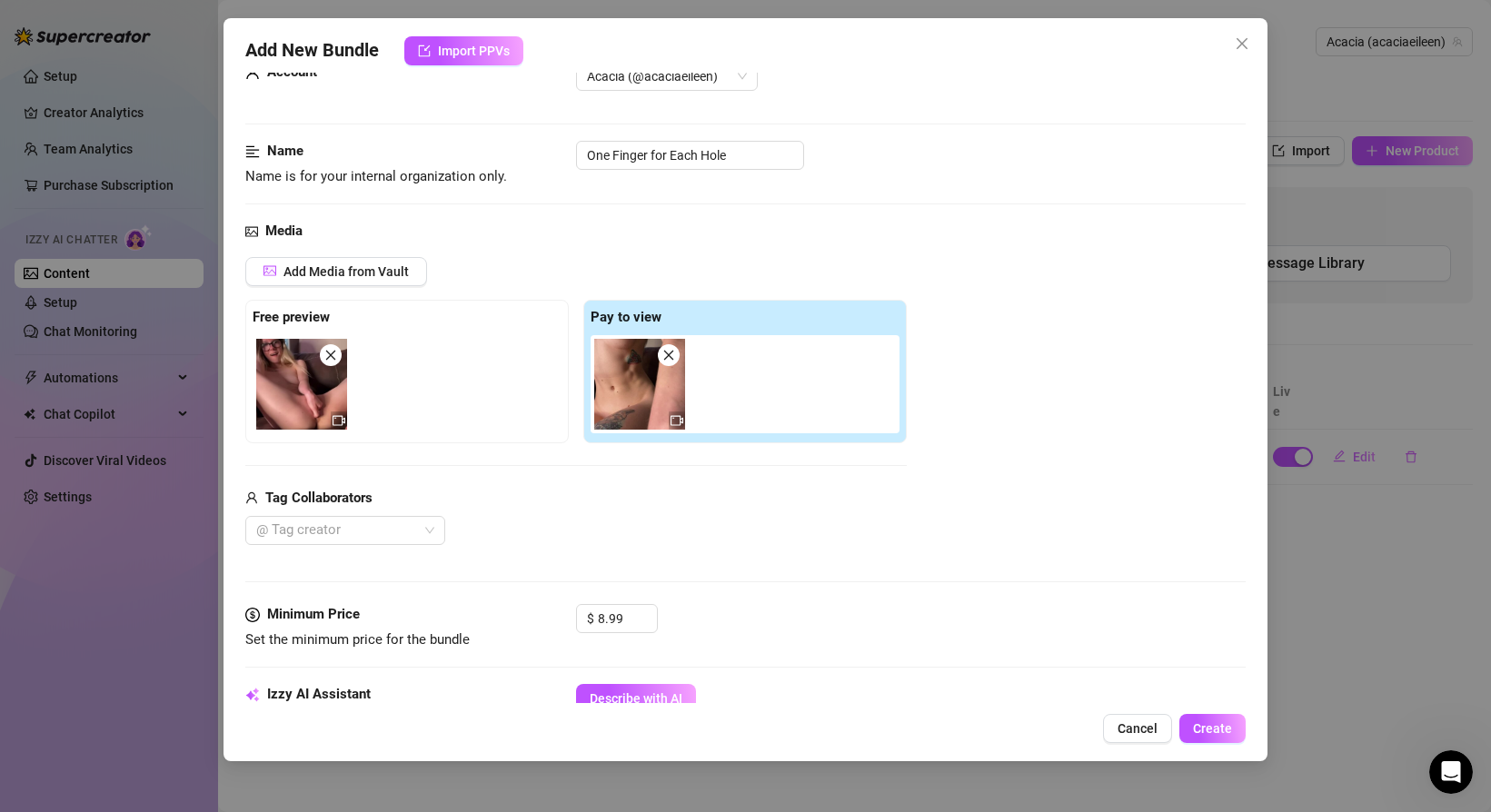
scroll to position [58, 0]
click at [1212, 730] on span "Create" at bounding box center [1212, 728] width 39 height 14
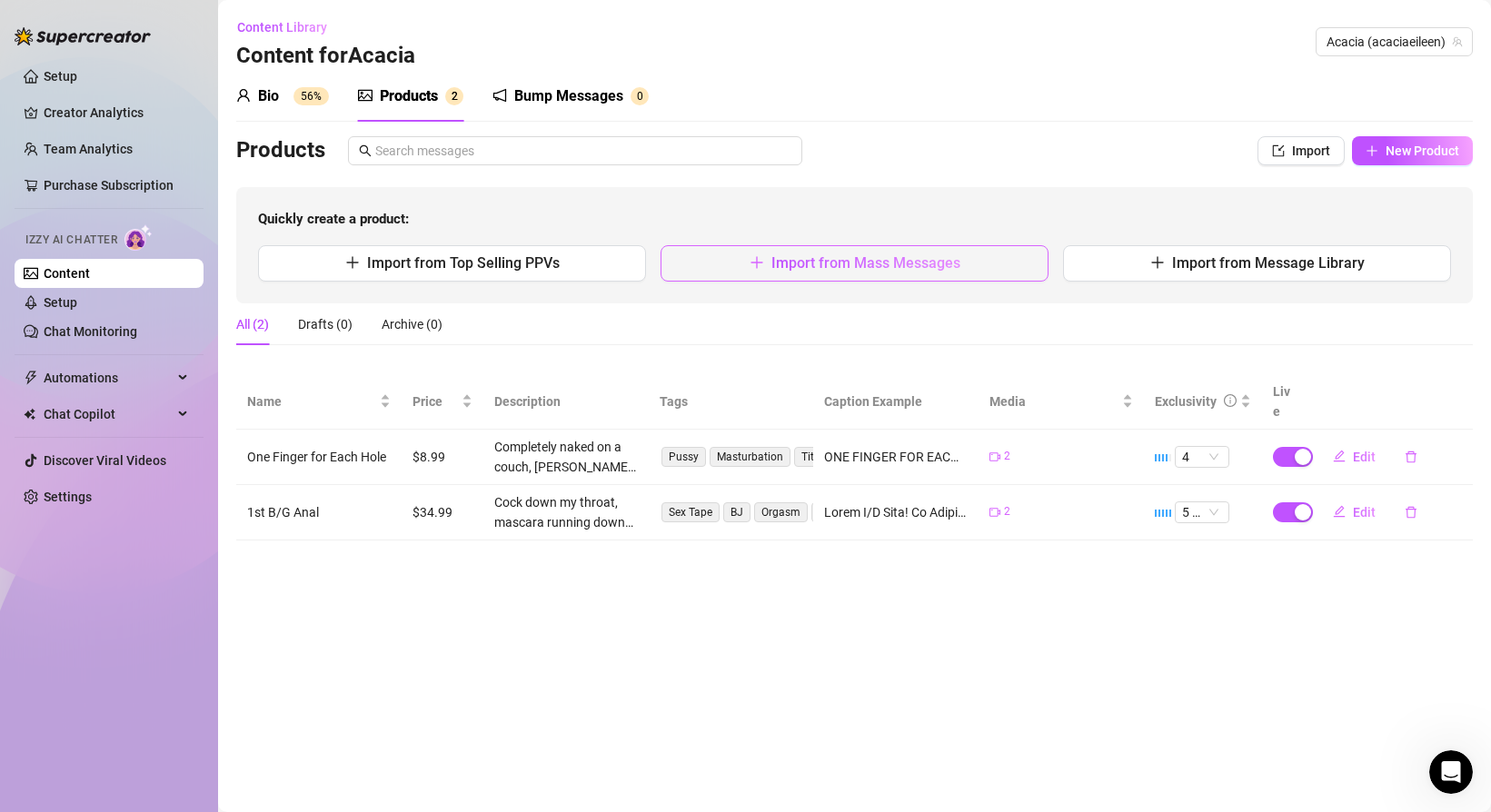
click at [785, 262] on span "Import from Mass Messages" at bounding box center [865, 263] width 189 height 17
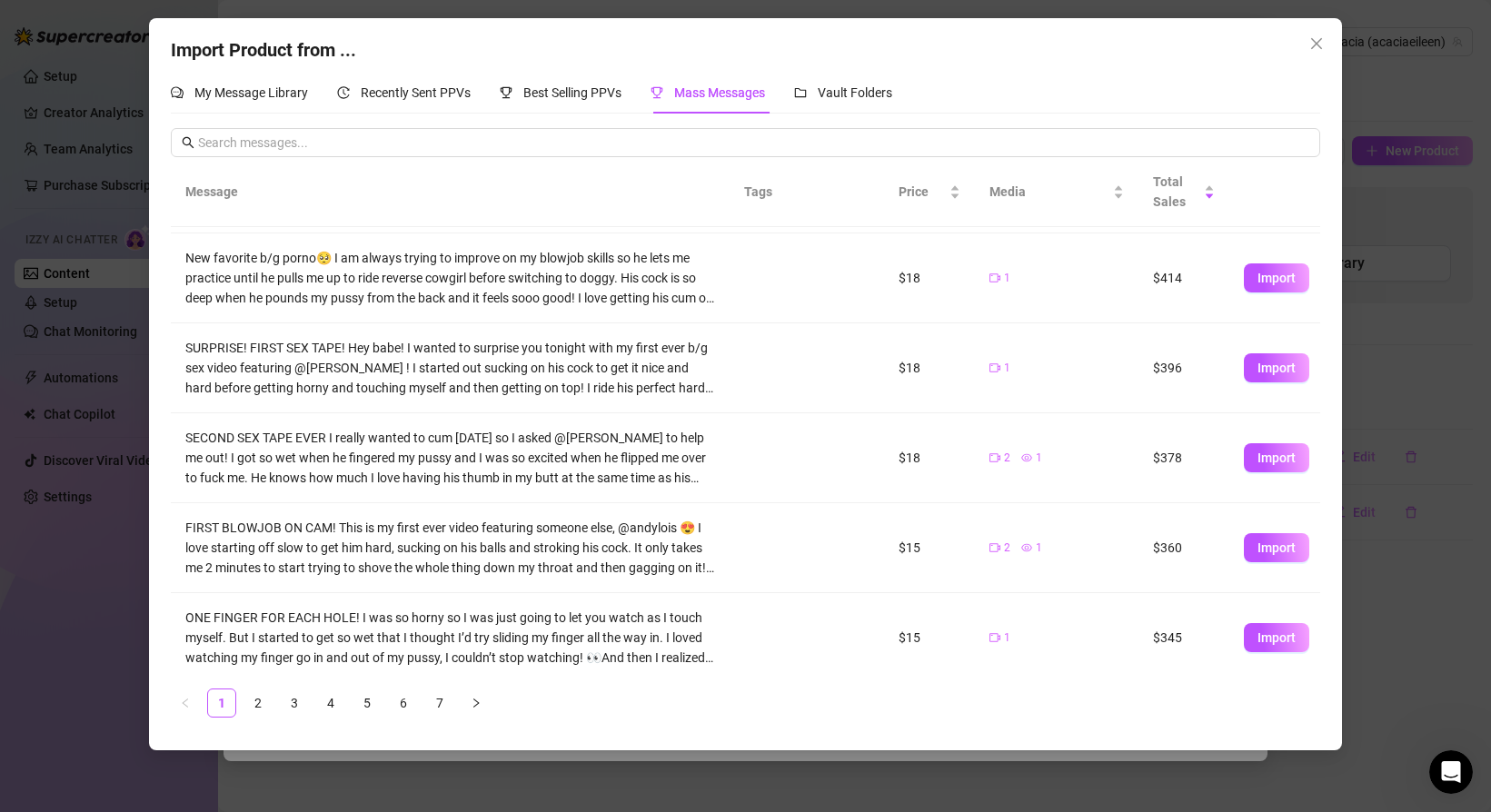
scroll to position [452, 0]
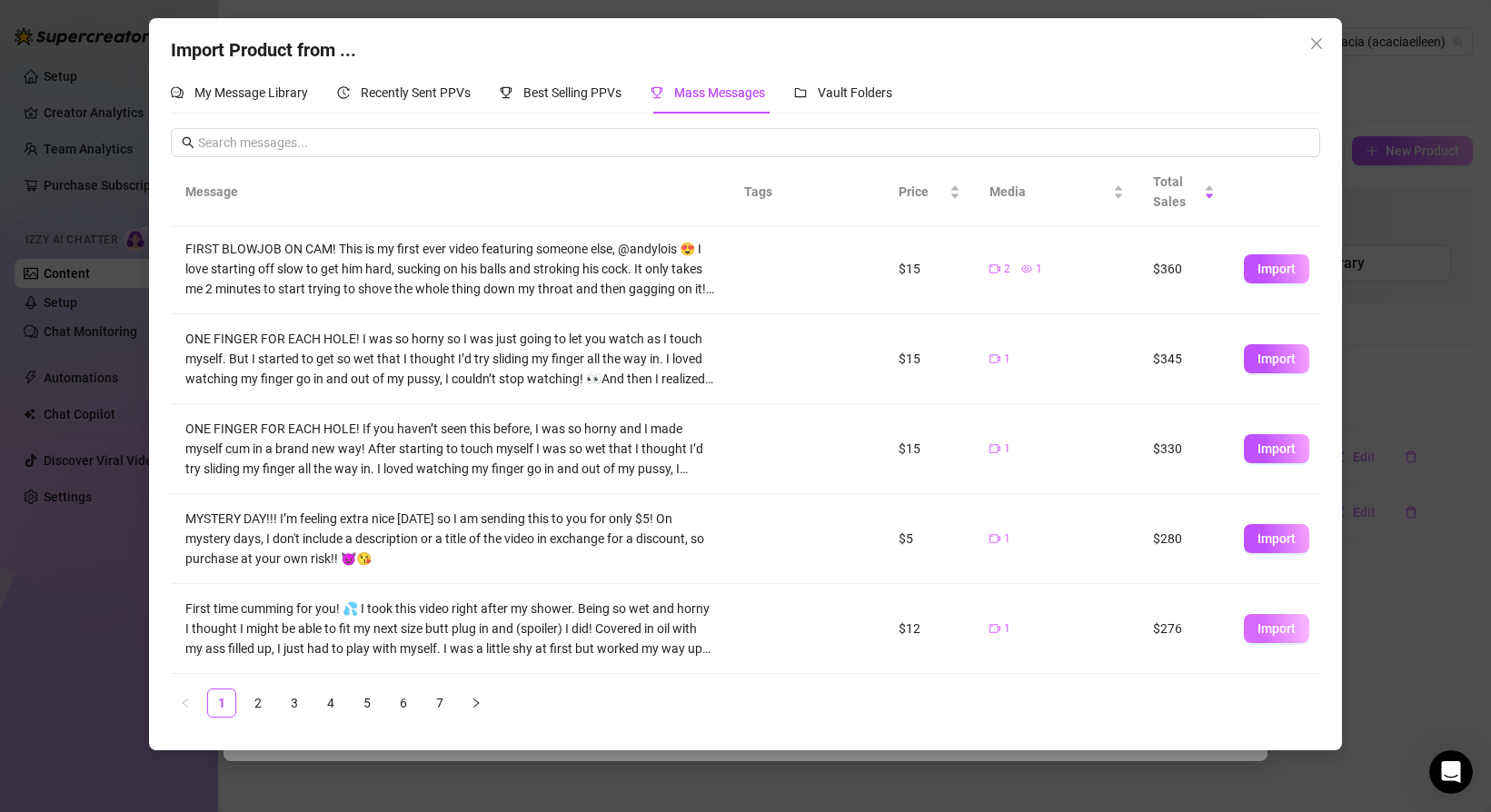
click at [1270, 632] on span "Import" at bounding box center [1276, 628] width 38 height 14
type textarea "First time cumming for you! 💦 I took this video right after my shower. Being so…"
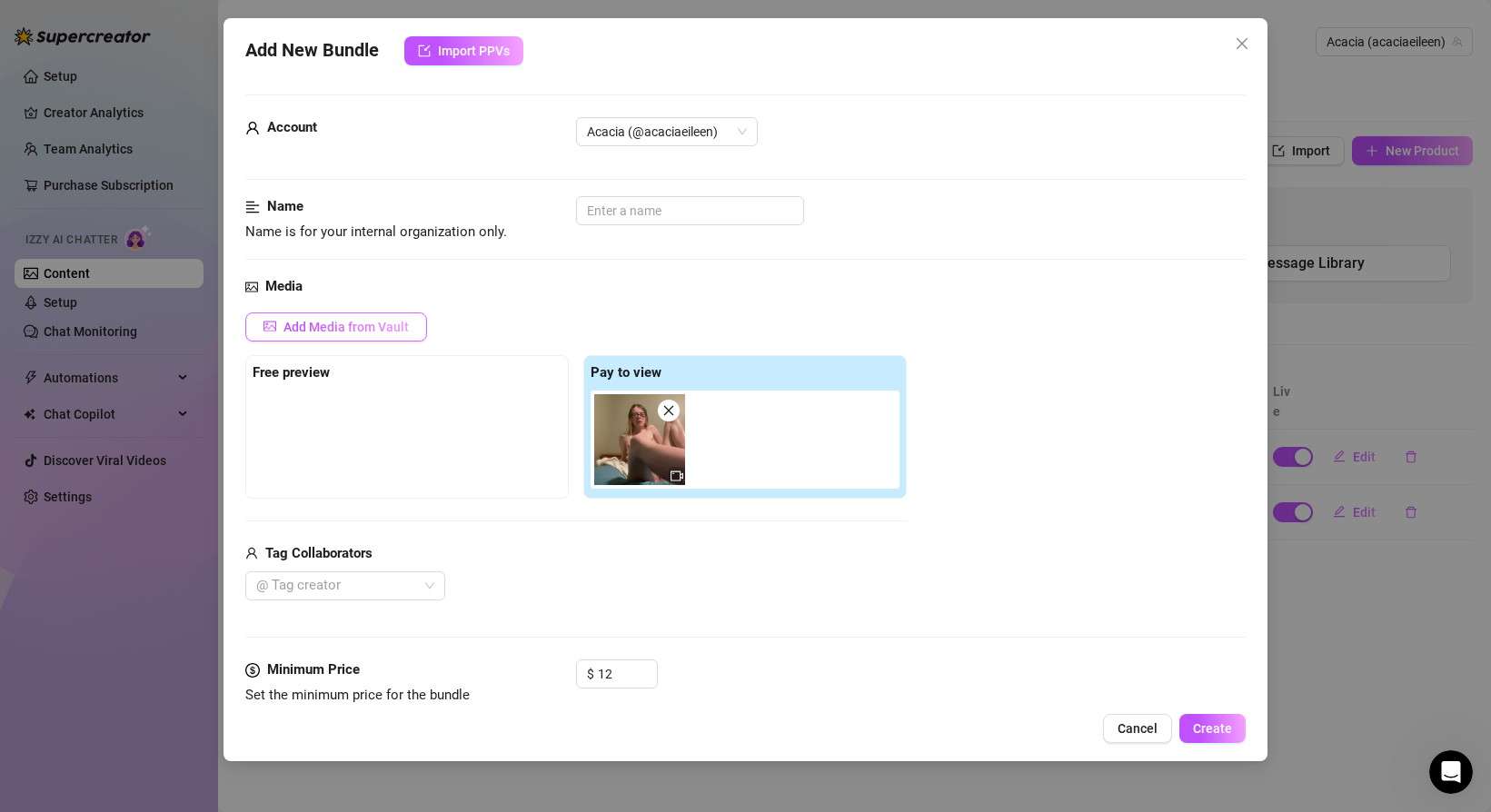
click at [357, 320] on span "Add Media from Vault" at bounding box center [346, 327] width 126 height 14
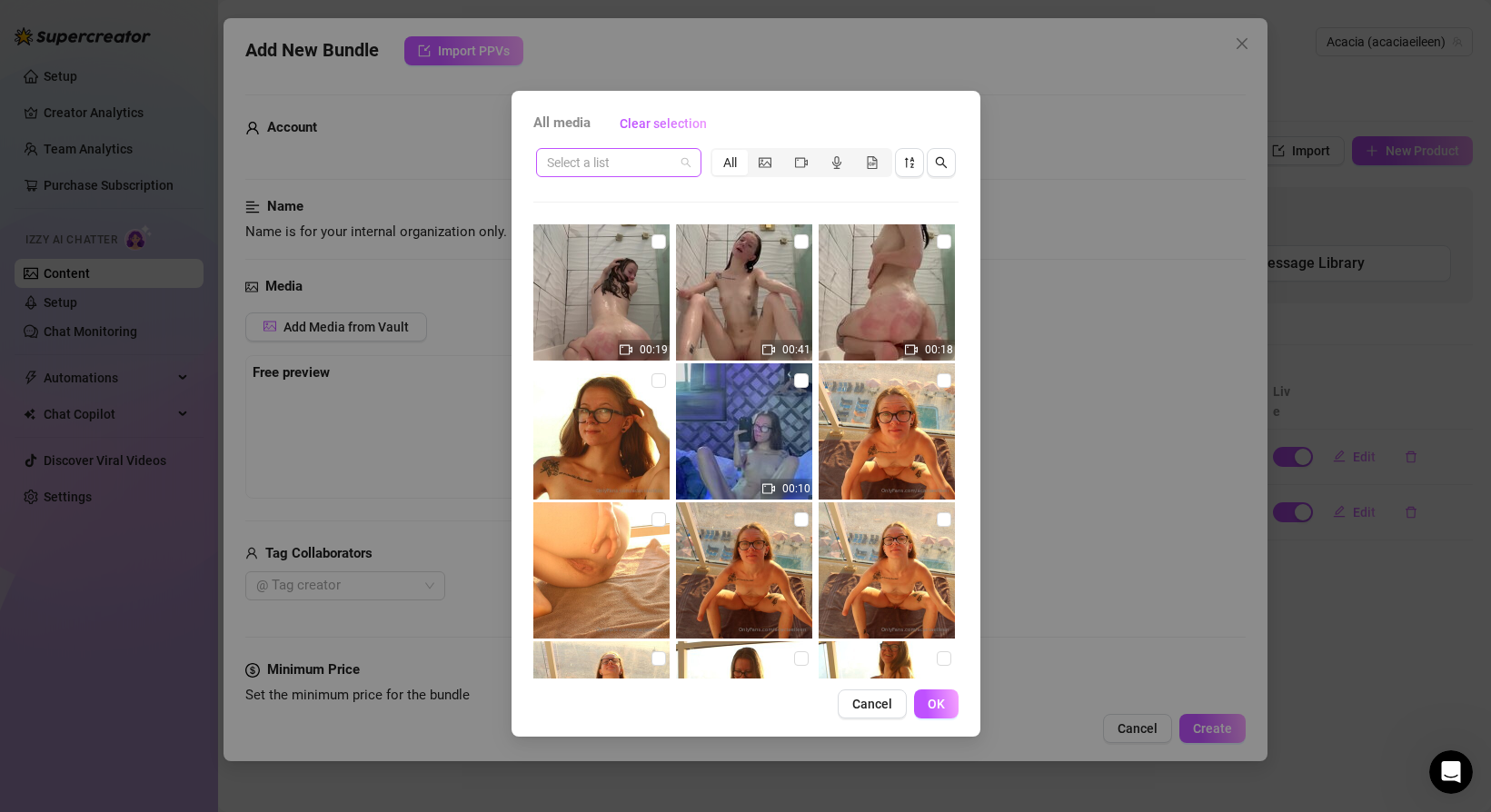
click at [642, 160] on input "search" at bounding box center [610, 162] width 128 height 27
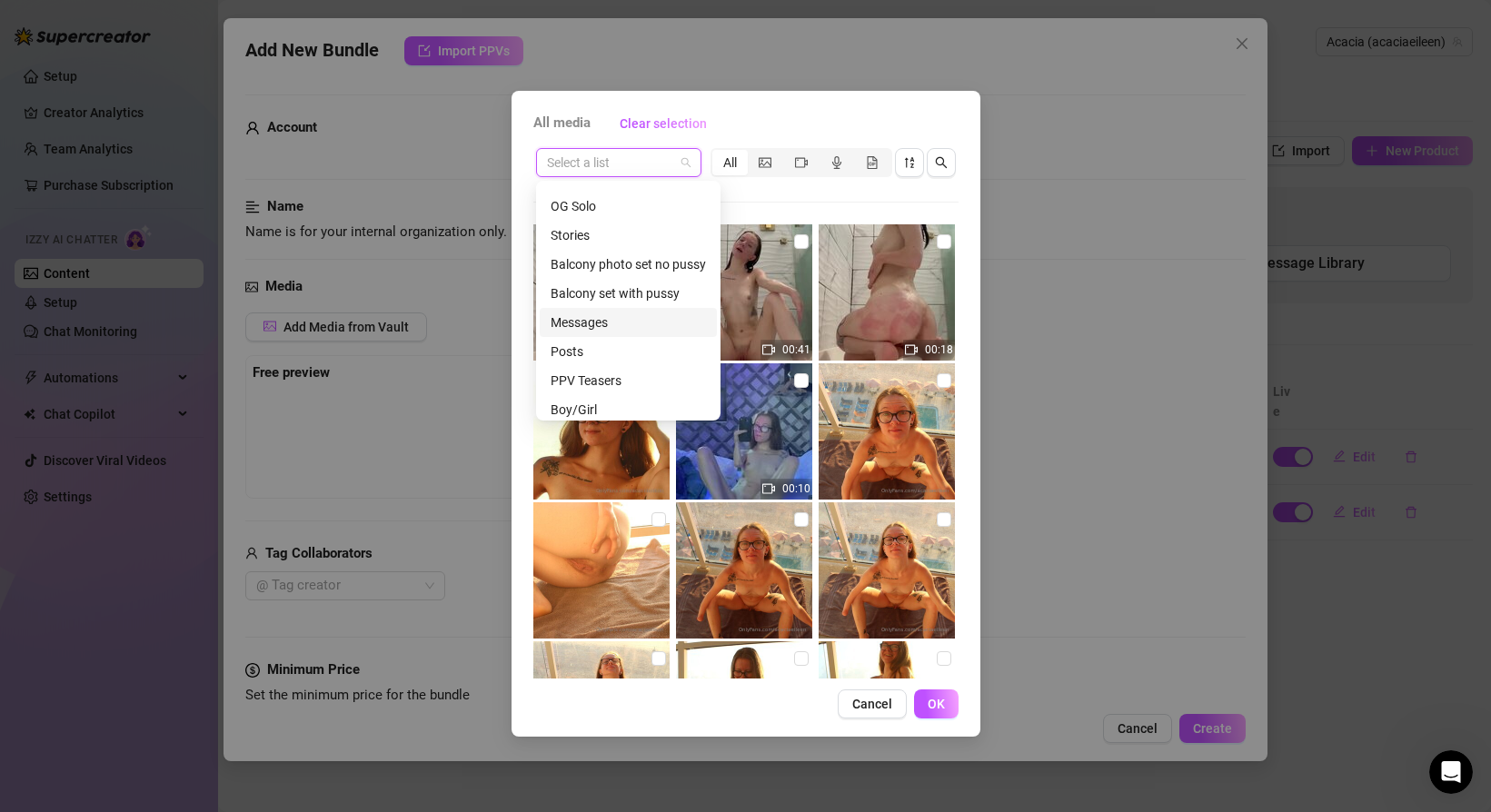
scroll to position [110, 0]
click at [646, 380] on div "PPV Teasers" at bounding box center [628, 380] width 155 height 20
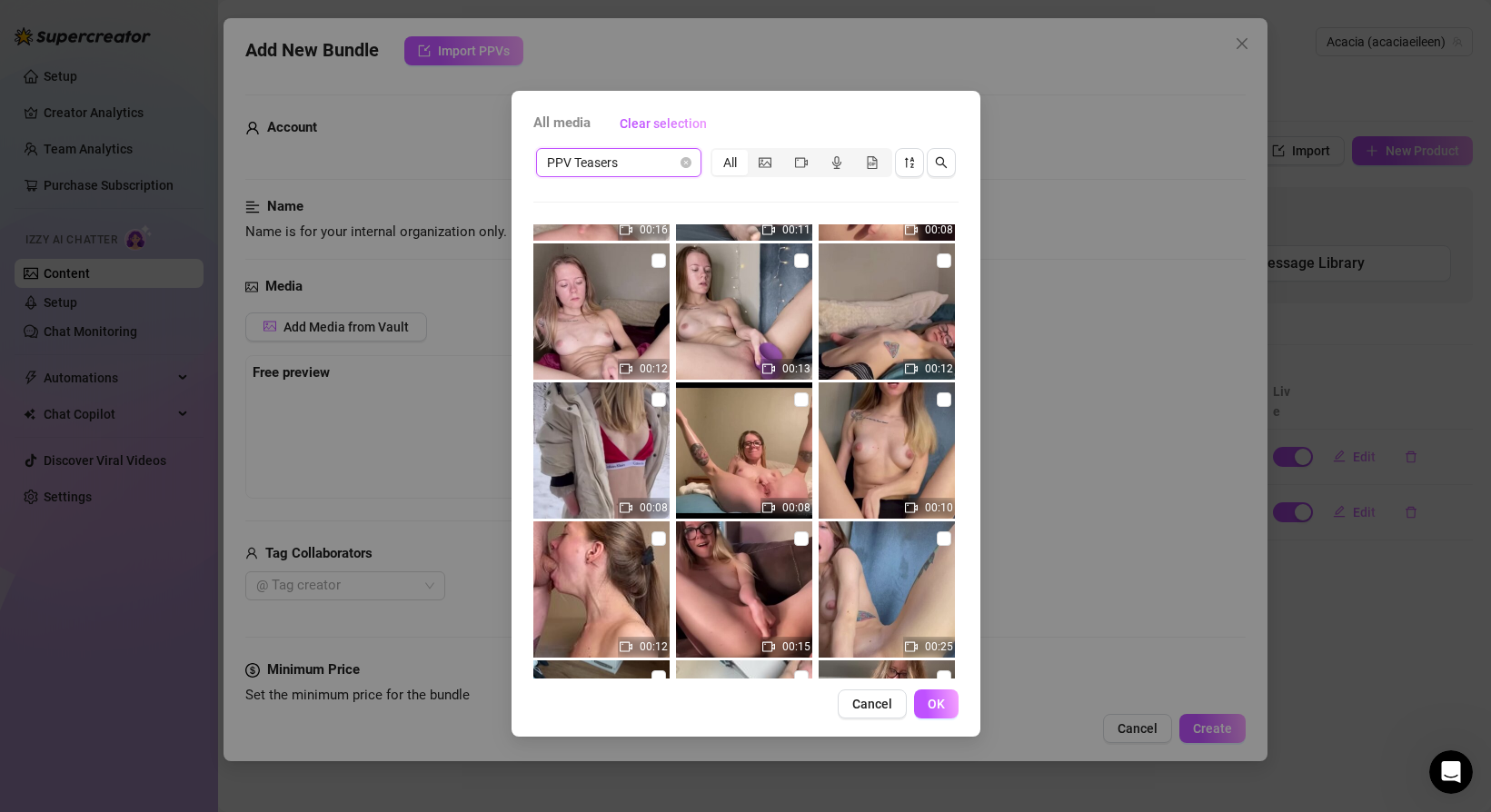
scroll to position [712, 0]
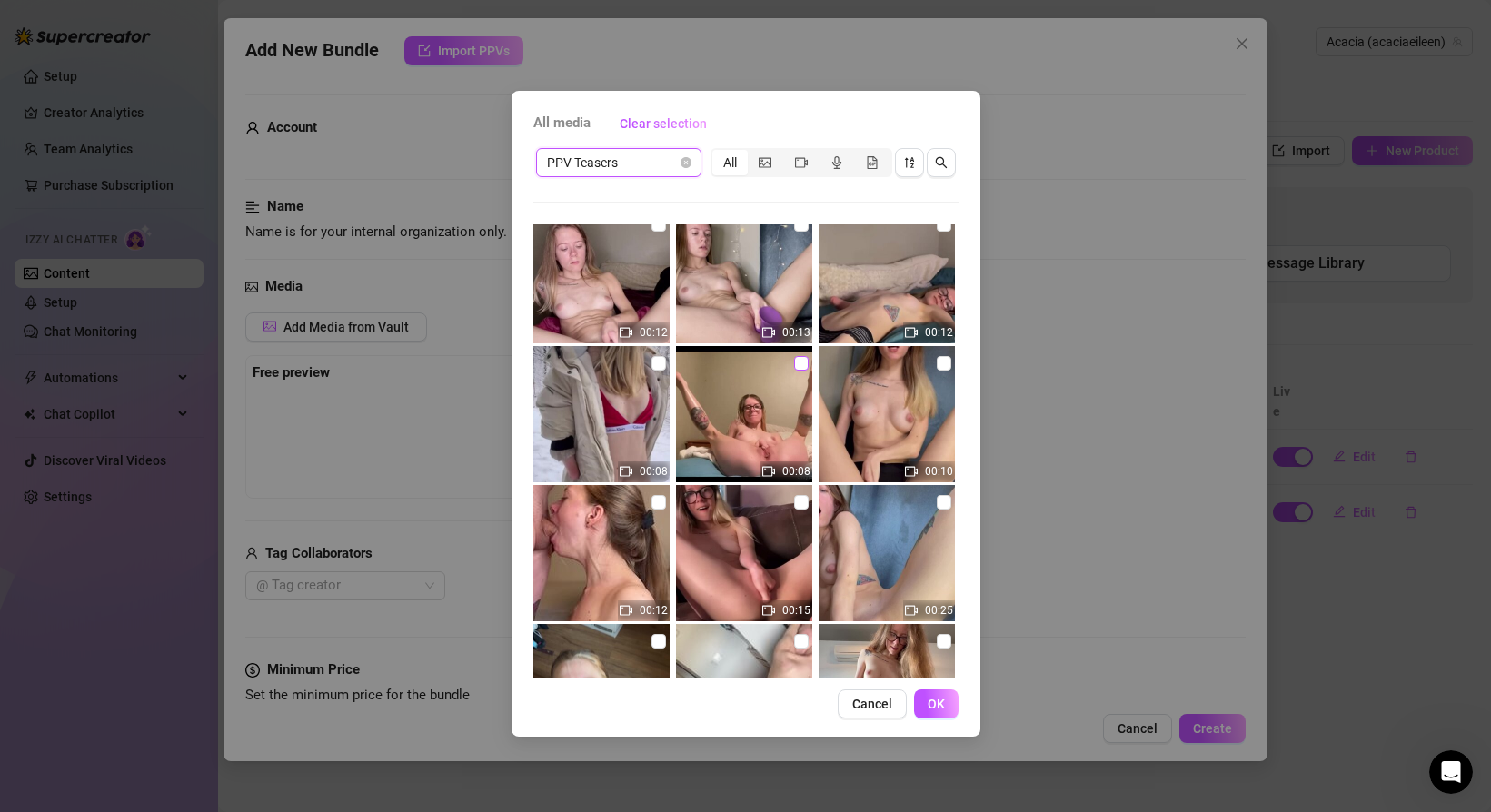
click at [798, 361] on input "checkbox" at bounding box center [801, 362] width 14 height 14
checkbox input "true"
click at [933, 695] on button "OK" at bounding box center [936, 704] width 44 height 29
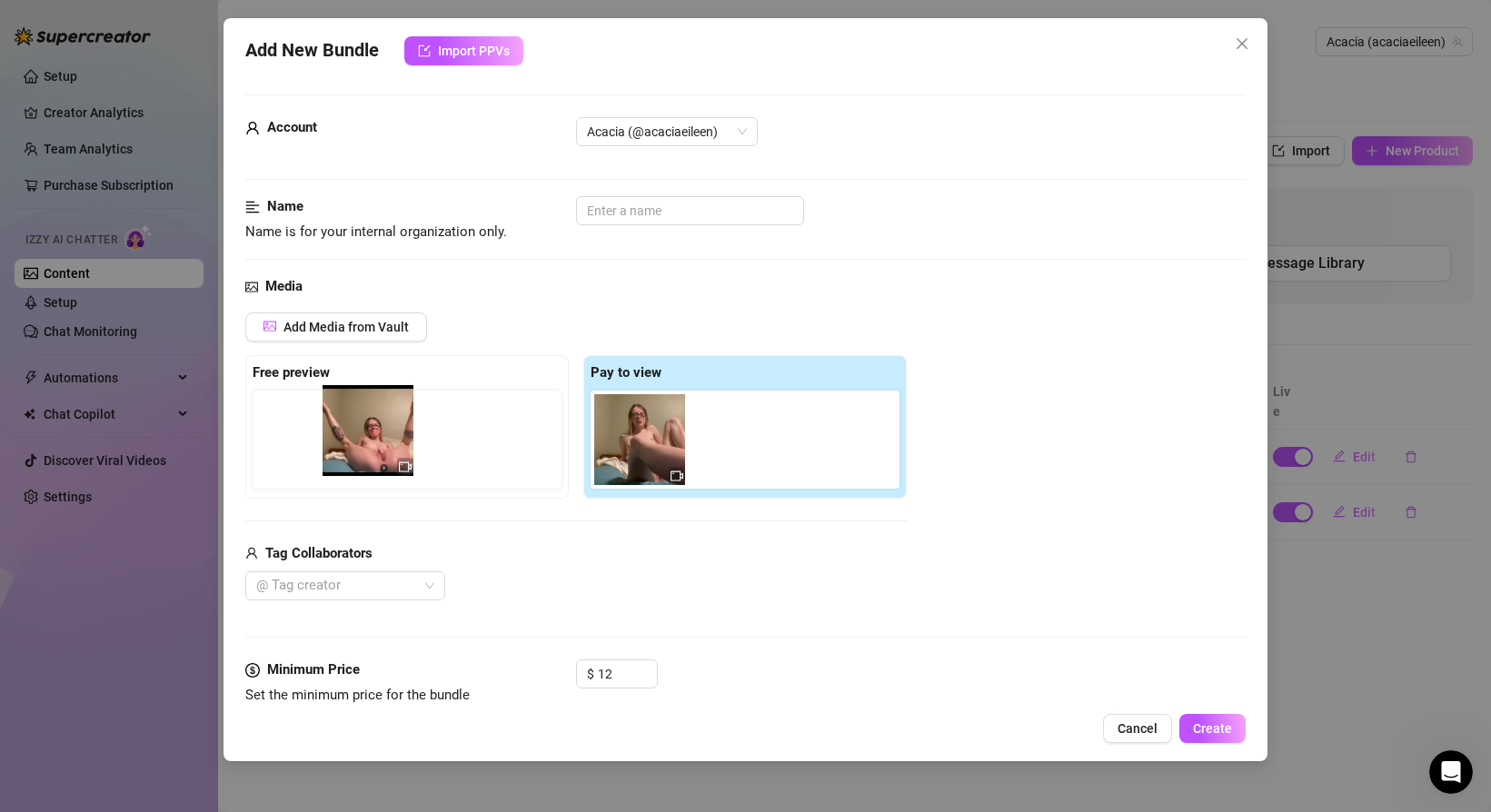
drag, startPoint x: 730, startPoint y: 438, endPoint x: 350, endPoint y: 429, distance: 380.1
click at [350, 429] on div "Free preview Pay to view" at bounding box center [576, 427] width 662 height 144
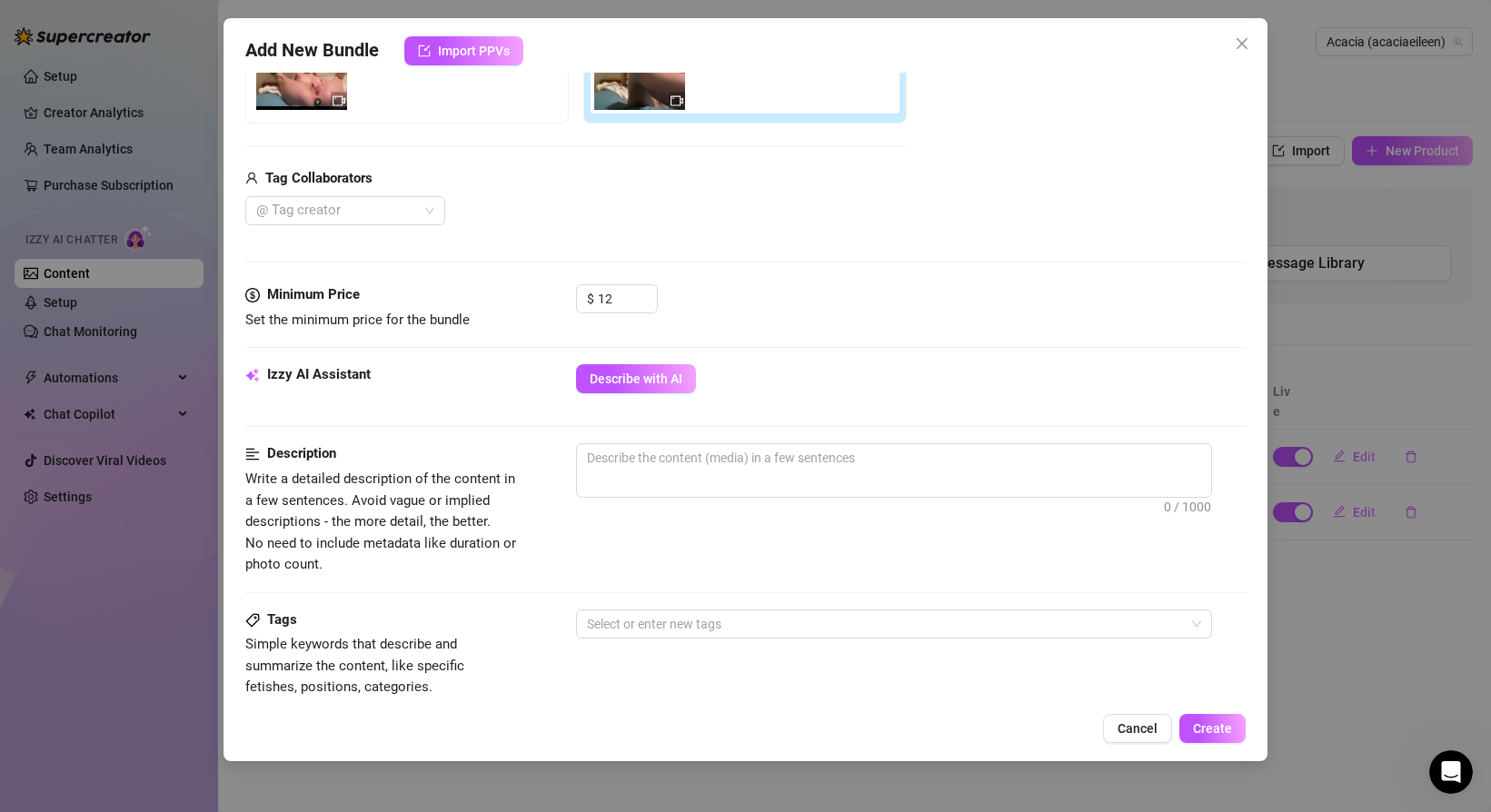
scroll to position [0, 0]
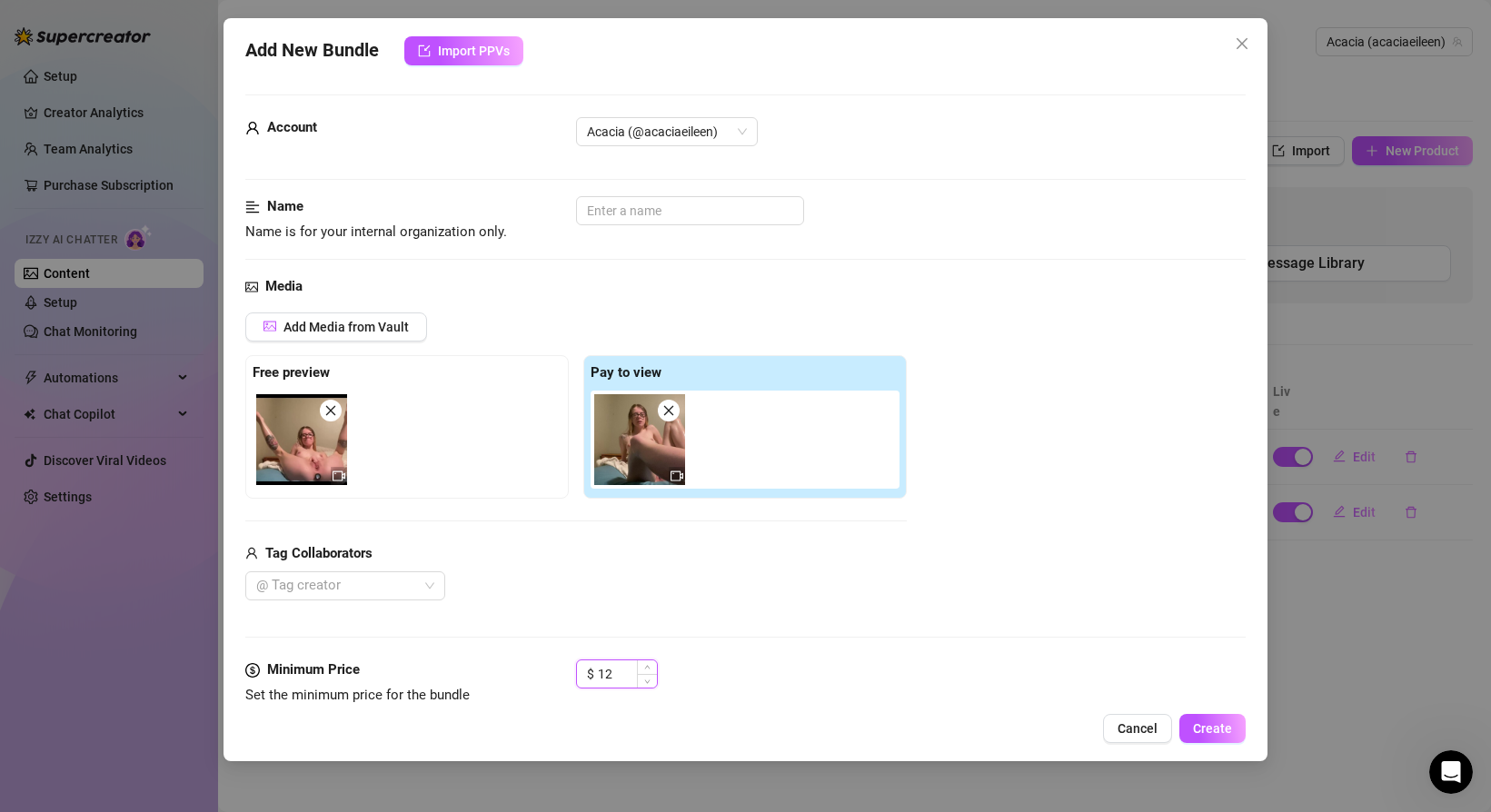
click at [631, 677] on input "12" at bounding box center [627, 674] width 59 height 27
type input "1"
type input "7"
click at [644, 214] on input "text" at bounding box center [690, 211] width 228 height 29
type input "First Time Cumming on Cam"
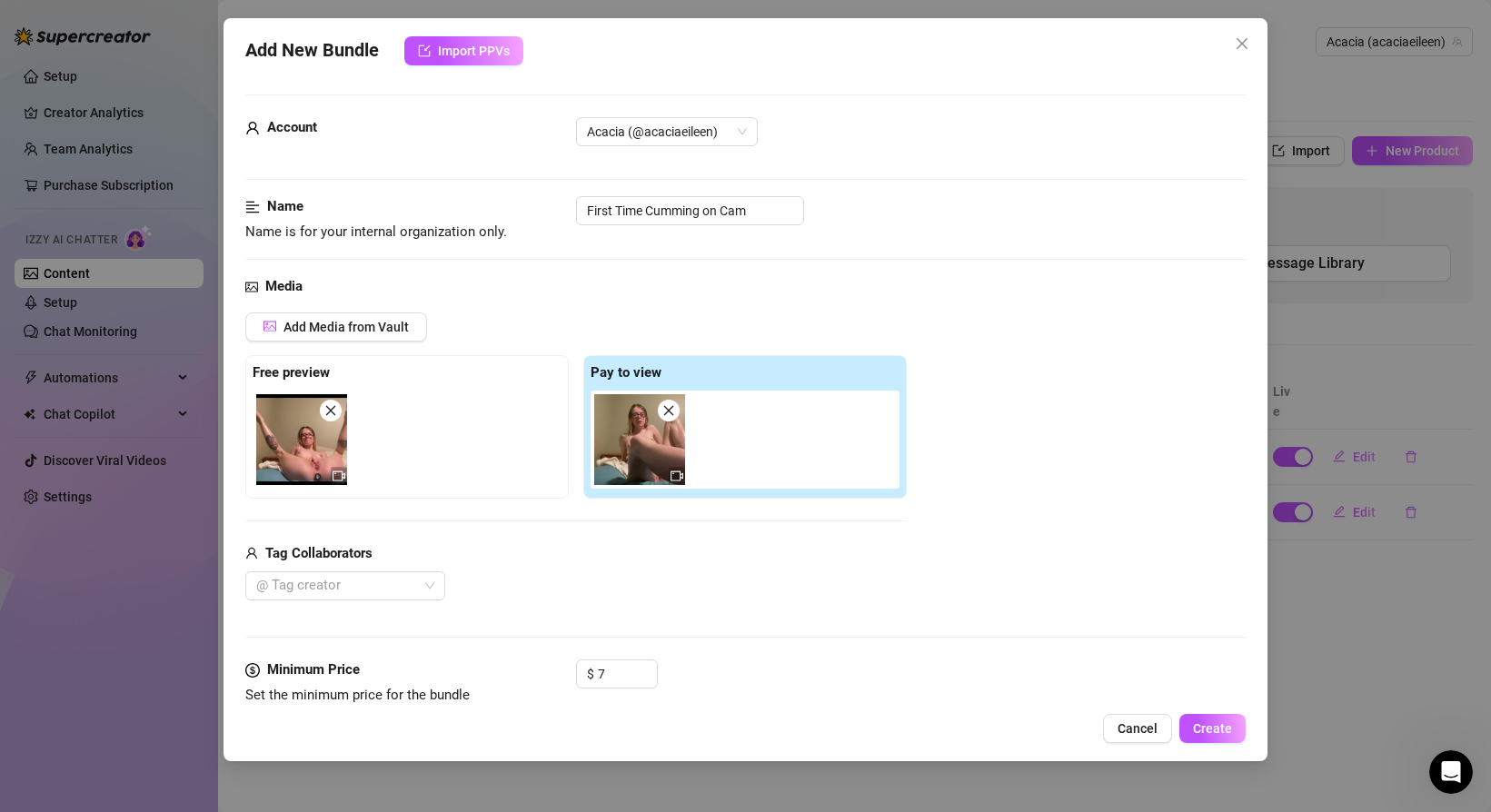
click at [521, 296] on div "Media" at bounding box center [745, 287] width 1000 height 22
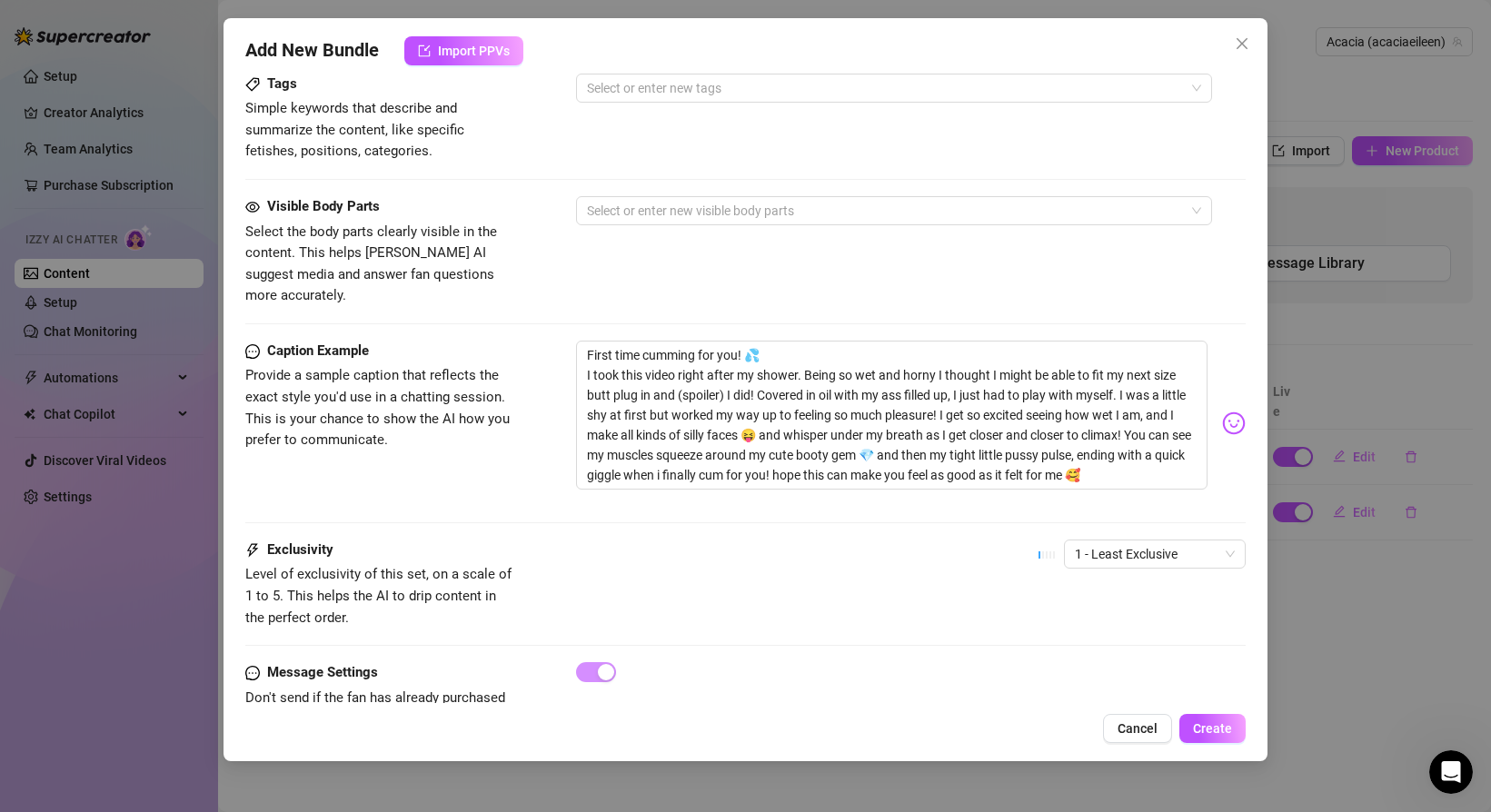
scroll to position [904, 0]
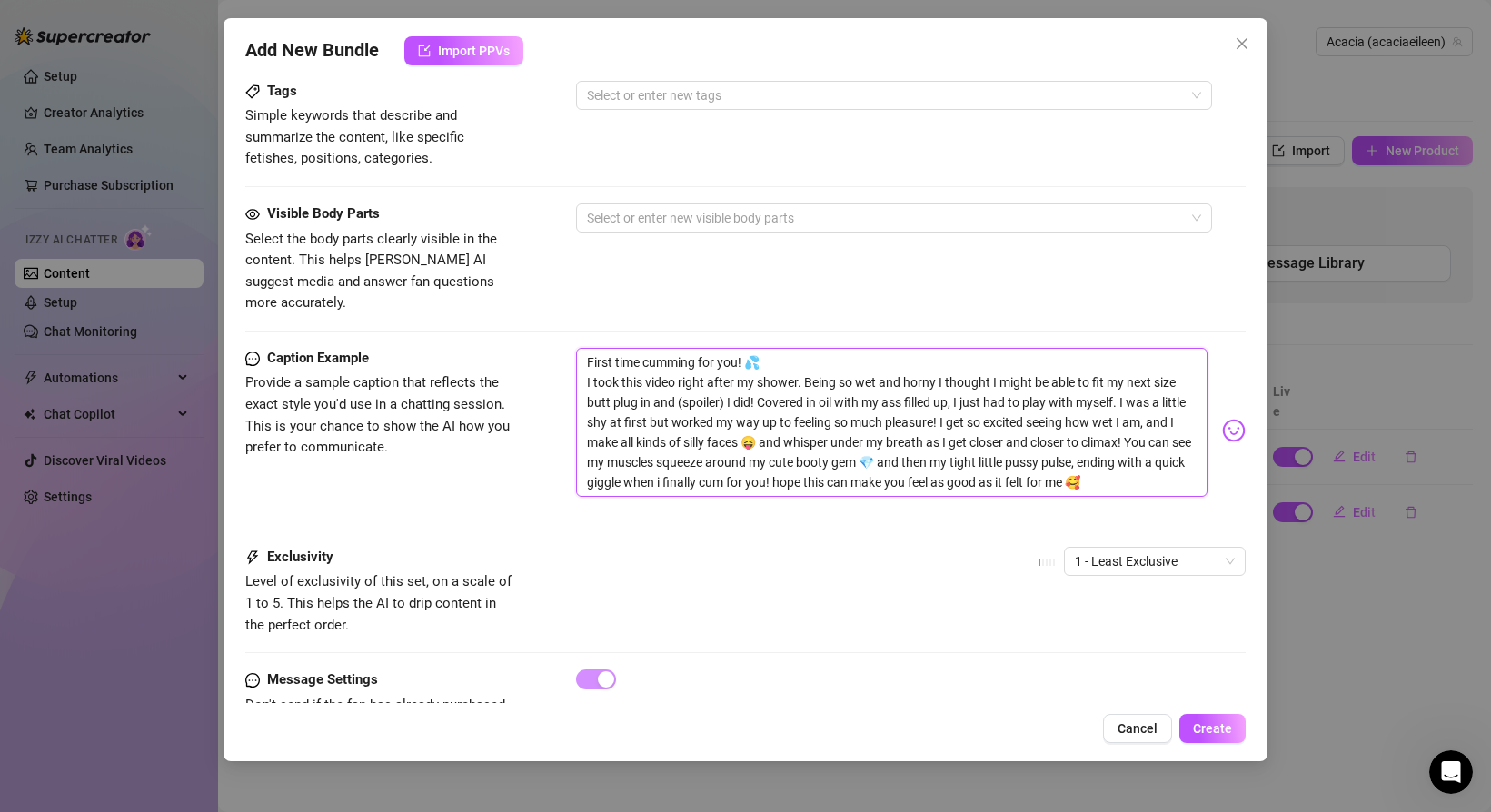
drag, startPoint x: 588, startPoint y: 357, endPoint x: 1156, endPoint y: 456, distance: 576.6
click at [1156, 456] on textarea "First time cumming for you! 💦 I took this video right after my shower. Being so…" at bounding box center [892, 422] width 632 height 149
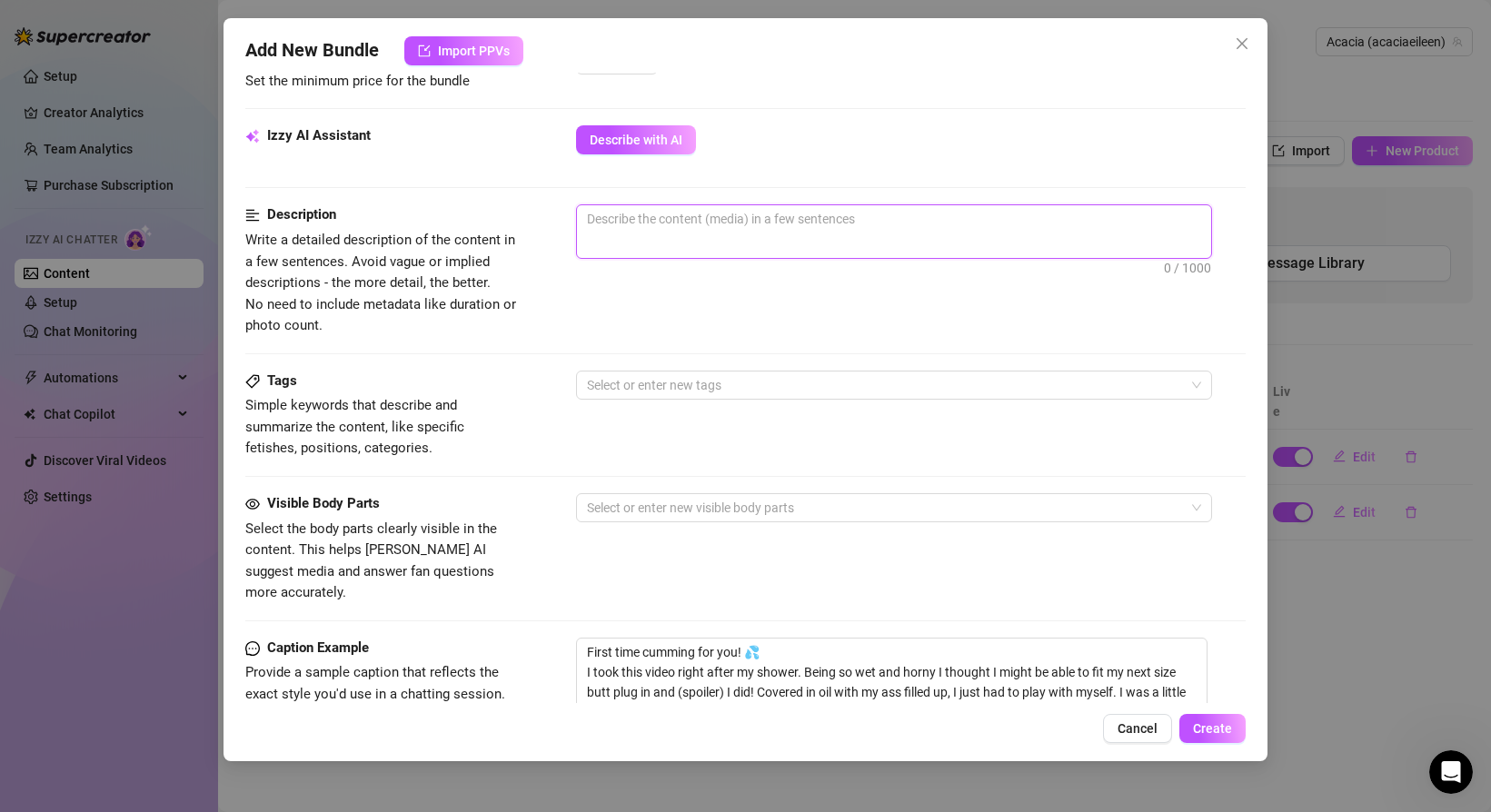
scroll to position [614, 0]
click at [747, 221] on textarea at bounding box center [894, 220] width 634 height 27
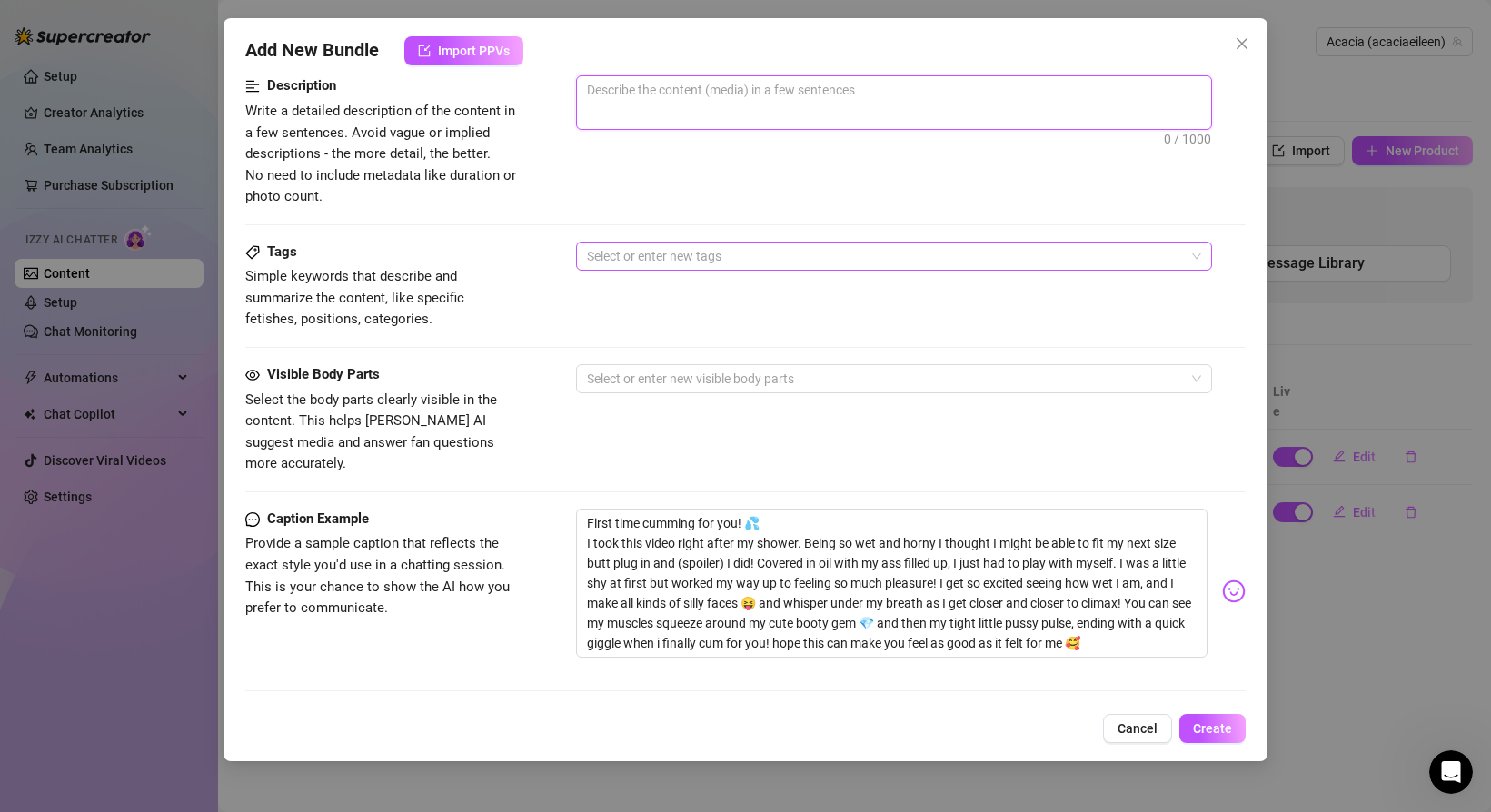
scroll to position [747, 0]
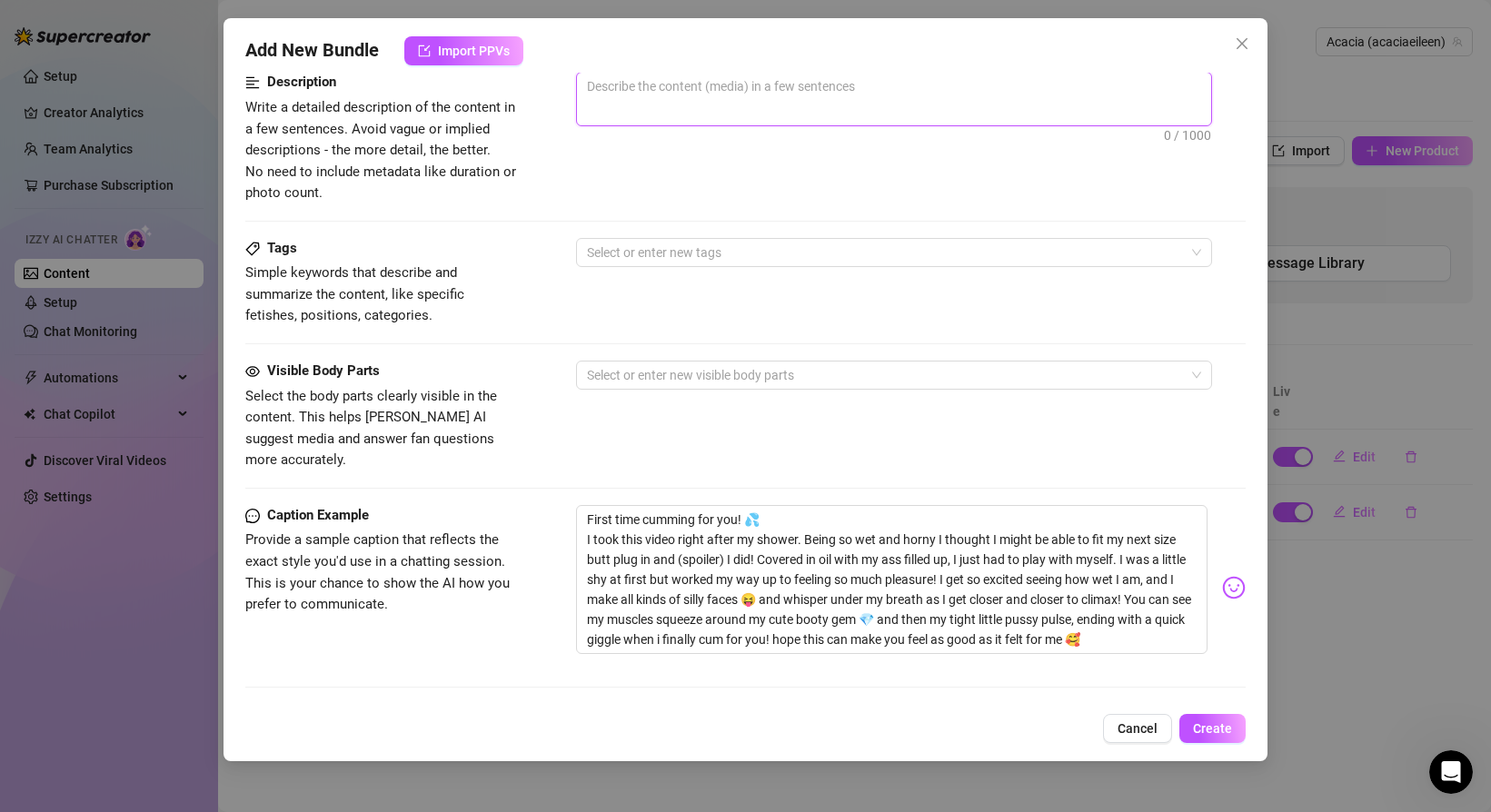
paste textarea "I took this video right after my shower. Being so wet and horny I thought I mig…"
type textarea "I took this video right after my shower. Being so wet and horny I thought I mig…"
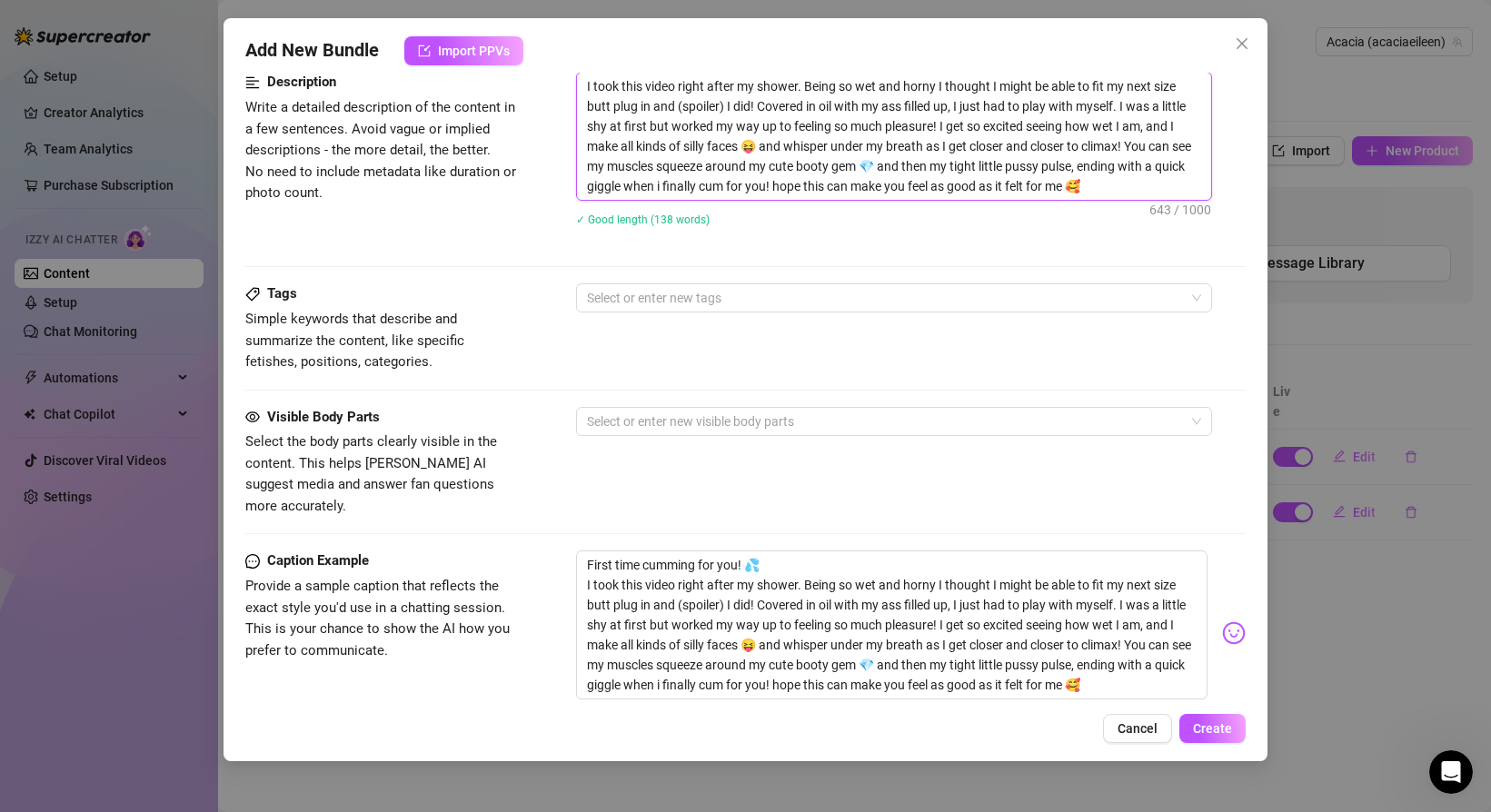
scroll to position [0, 0]
click at [641, 298] on div at bounding box center [885, 298] width 610 height 26
type textarea "I took this video right after my shower. Being so wet and horny I thought I mig…"
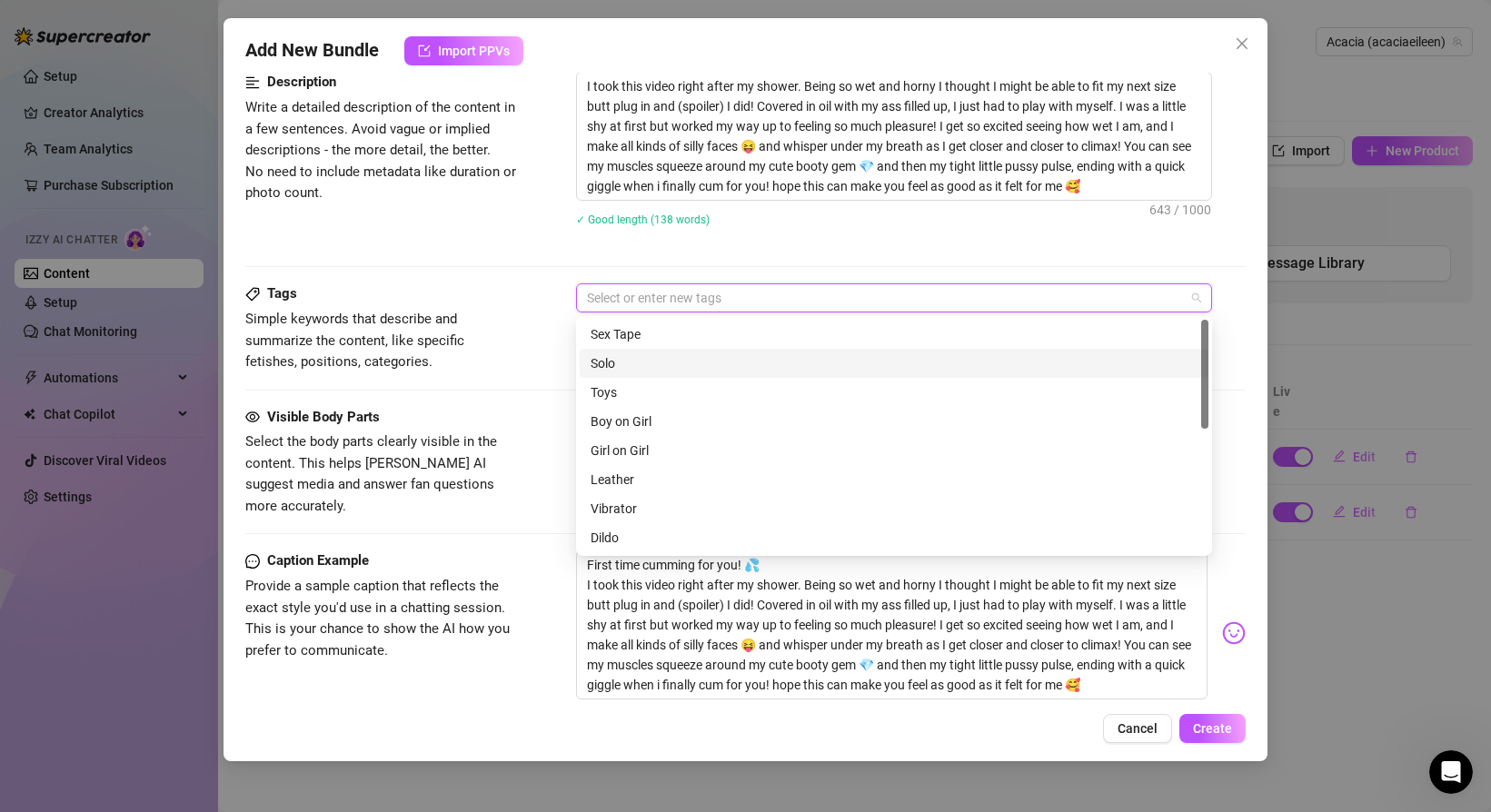
click at [645, 357] on div "Solo" at bounding box center [894, 363] width 607 height 20
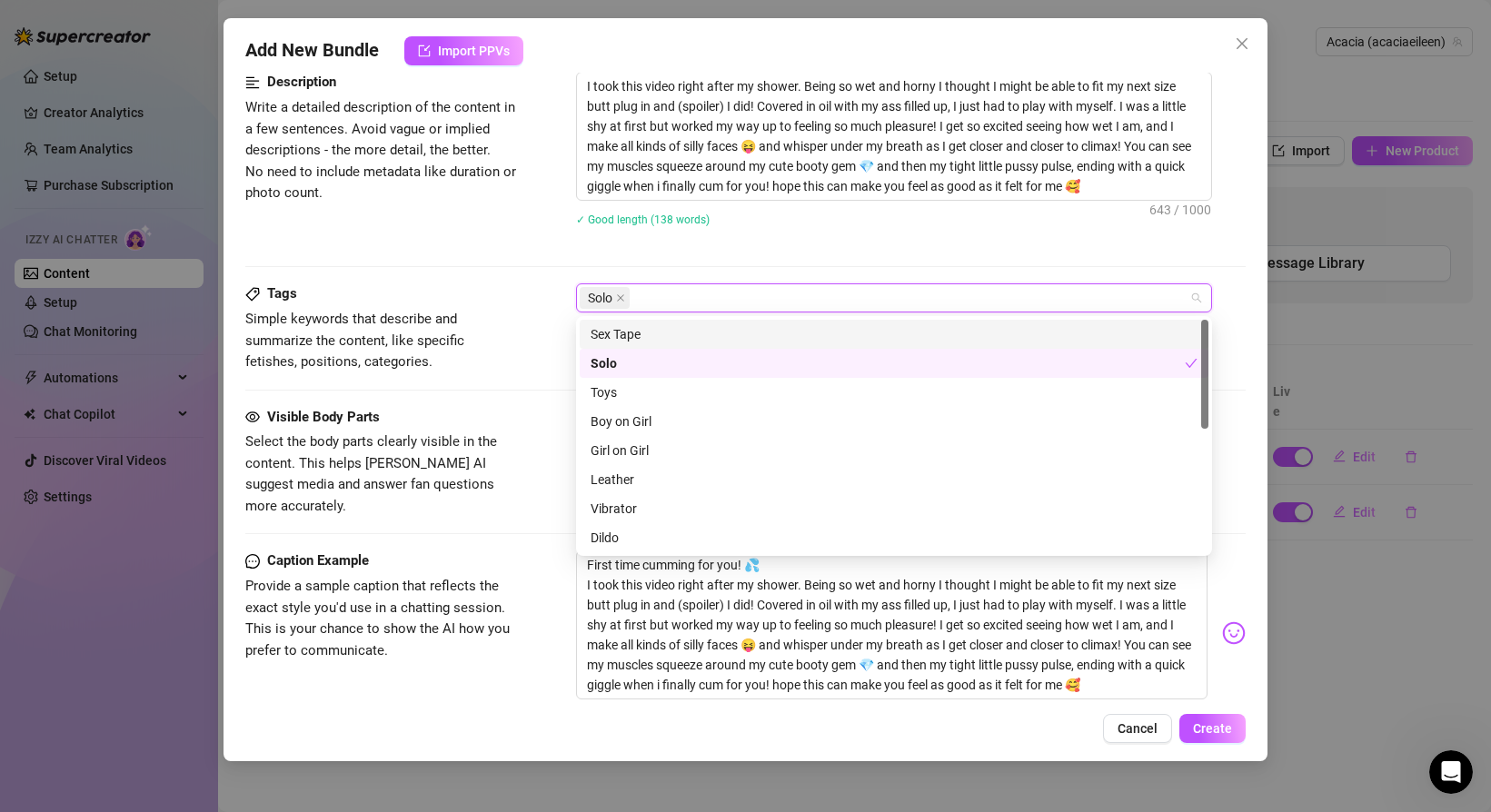
click at [643, 333] on div "Sex Tape" at bounding box center [894, 334] width 607 height 20
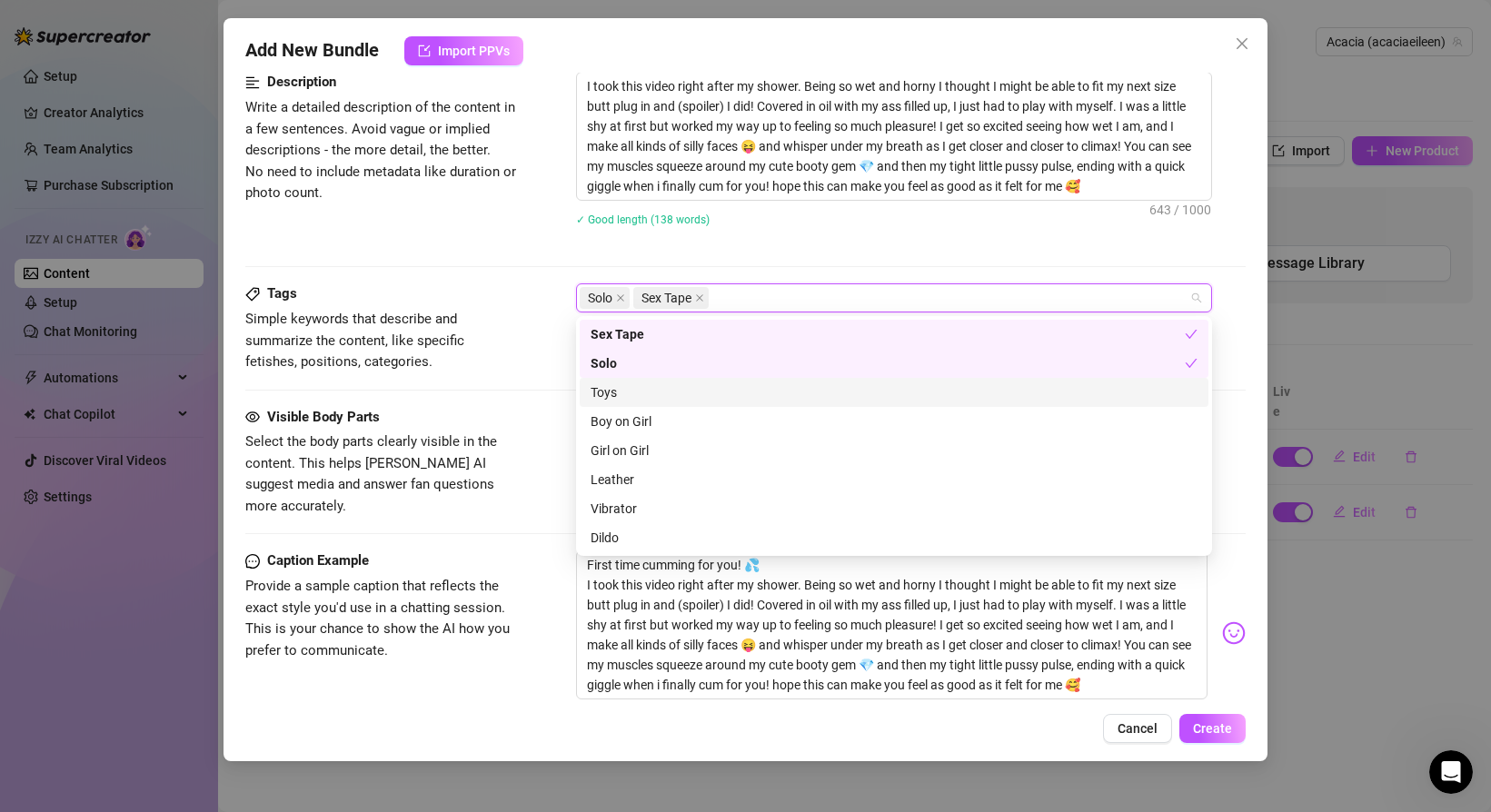
click at [649, 394] on div "Toys" at bounding box center [894, 392] width 607 height 20
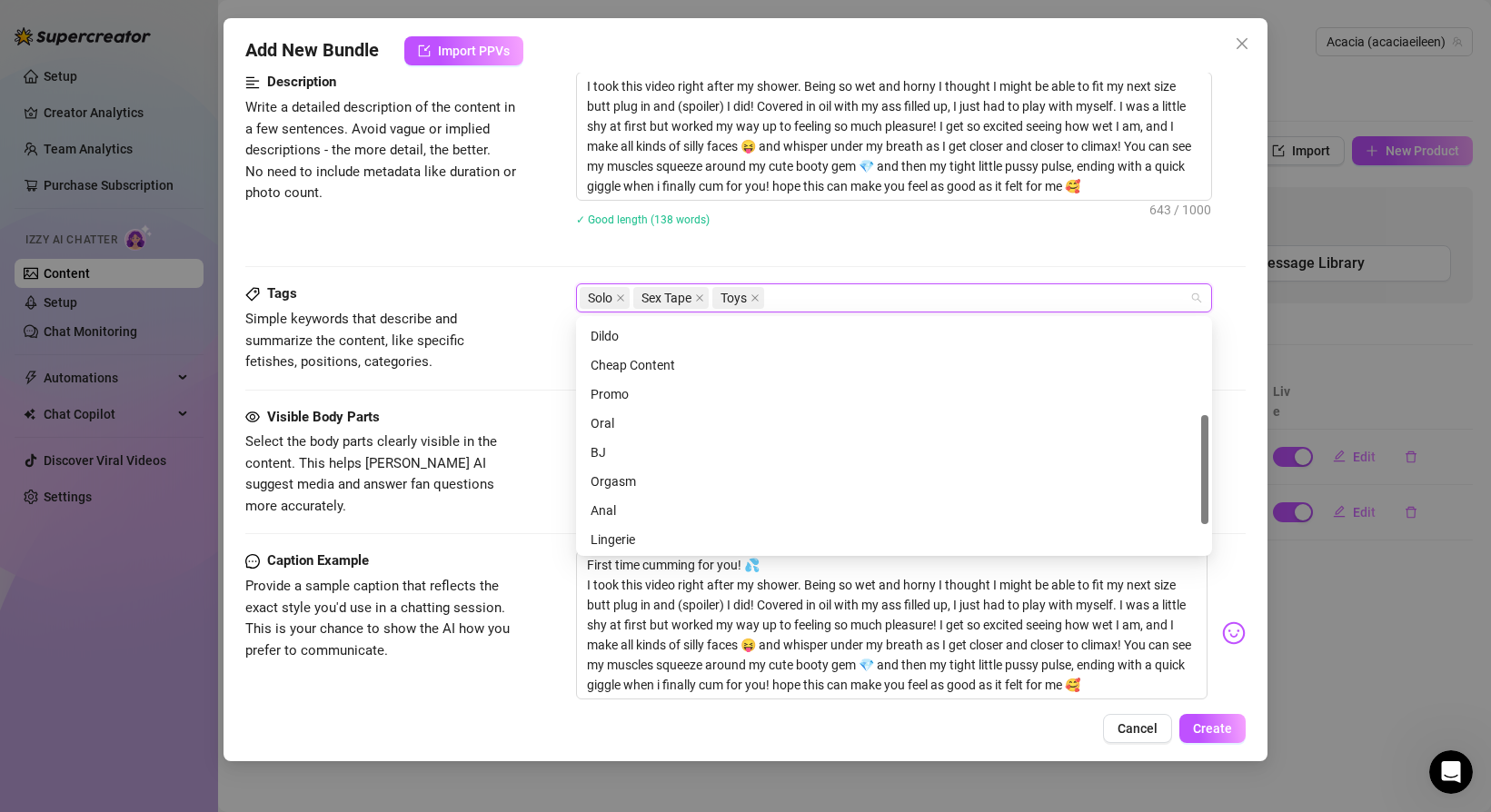
scroll to position [195, 0]
click at [637, 377] on div "Cheap Content" at bounding box center [894, 372] width 607 height 20
click at [641, 418] on div "Orgasm" at bounding box center [894, 423] width 607 height 20
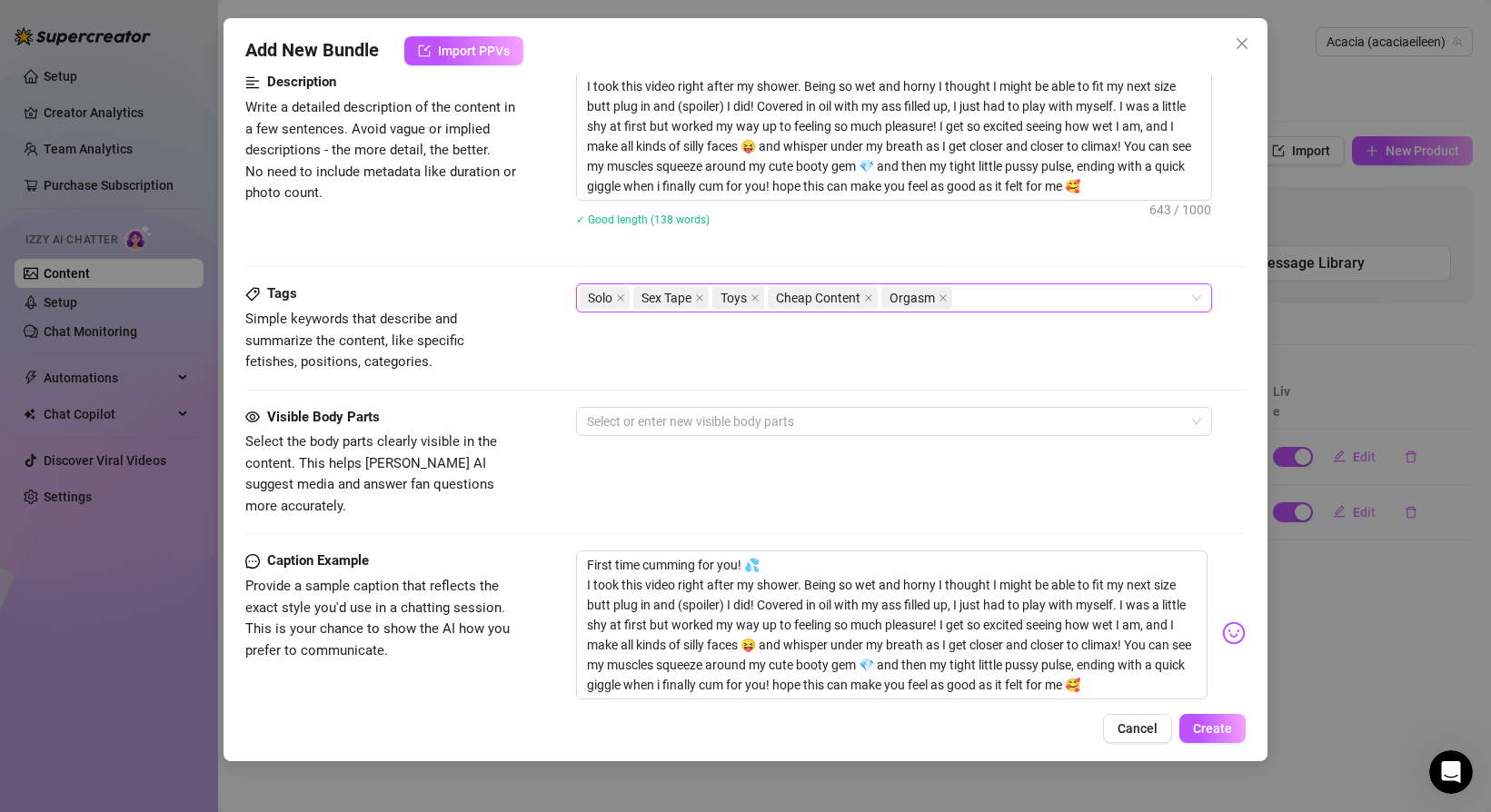
click at [524, 582] on div "Caption Example Provide a sample caption that reflects the exact style you'd us…" at bounding box center [745, 633] width 1000 height 165
click at [632, 426] on div at bounding box center [885, 421] width 610 height 26
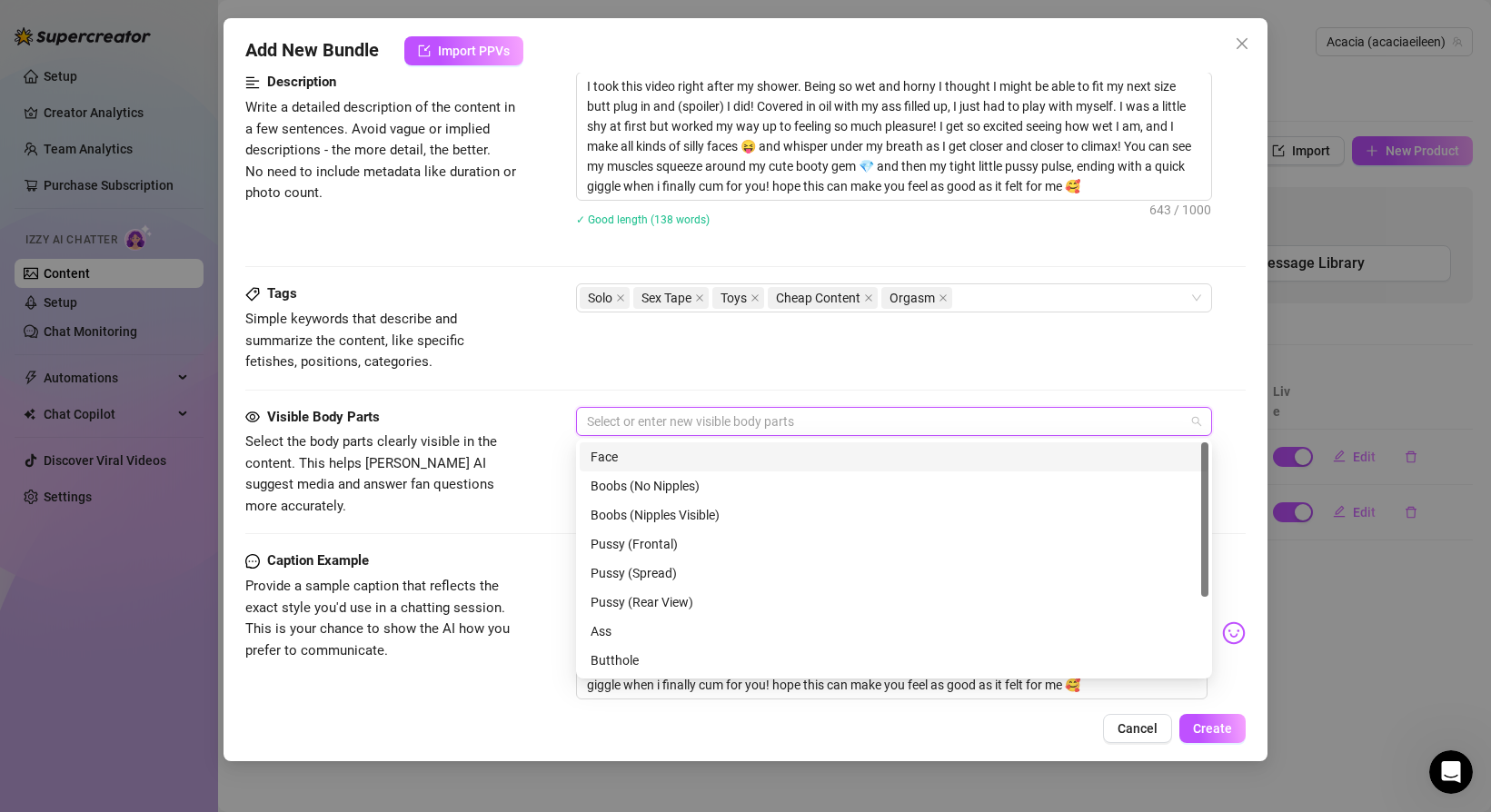
click at [625, 452] on div "Face" at bounding box center [894, 456] width 607 height 20
click at [618, 516] on div "Boobs (Nipples Visible)" at bounding box center [894, 515] width 607 height 20
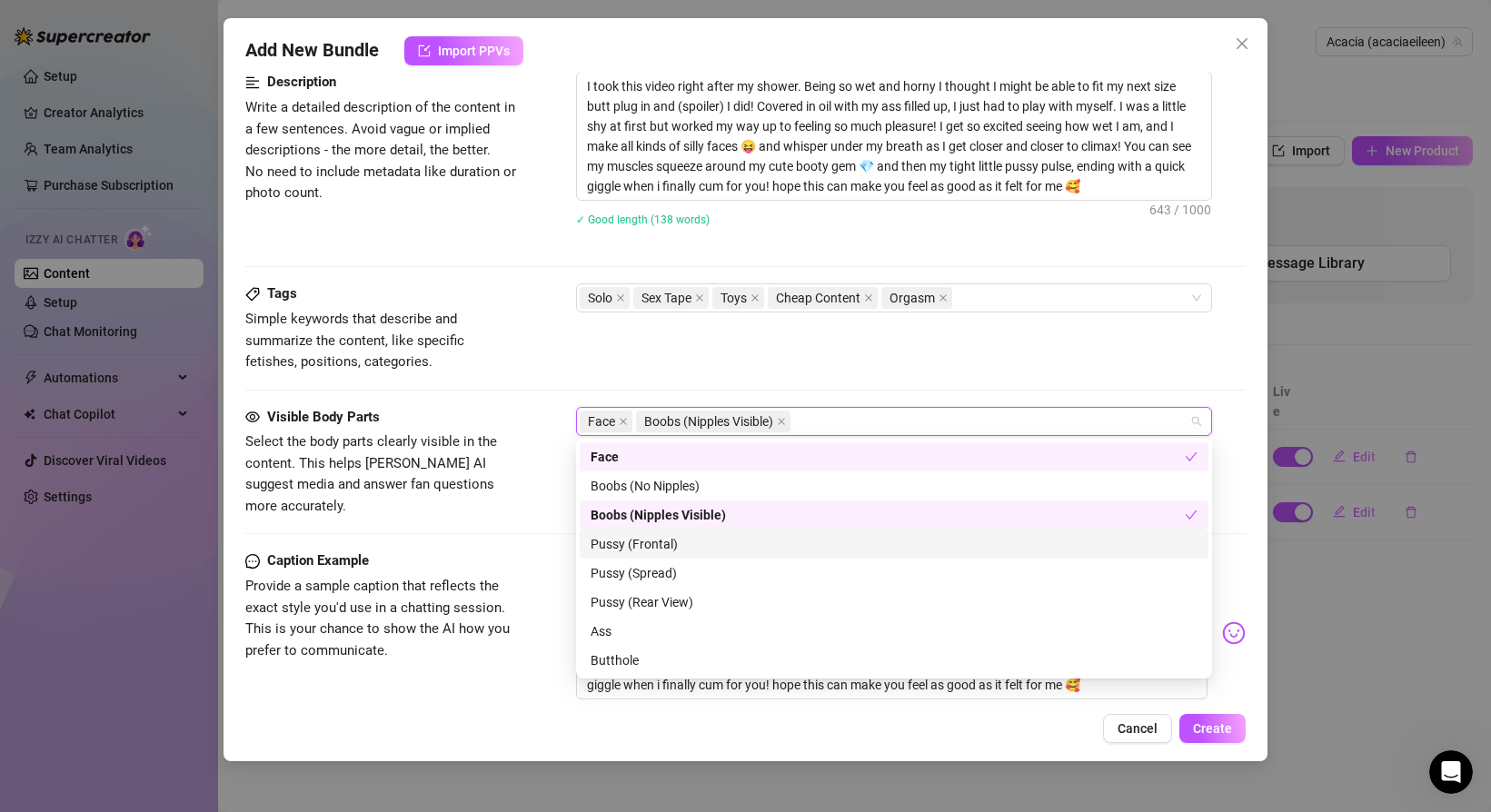
click at [619, 542] on div "Pussy (Frontal)" at bounding box center [894, 544] width 607 height 20
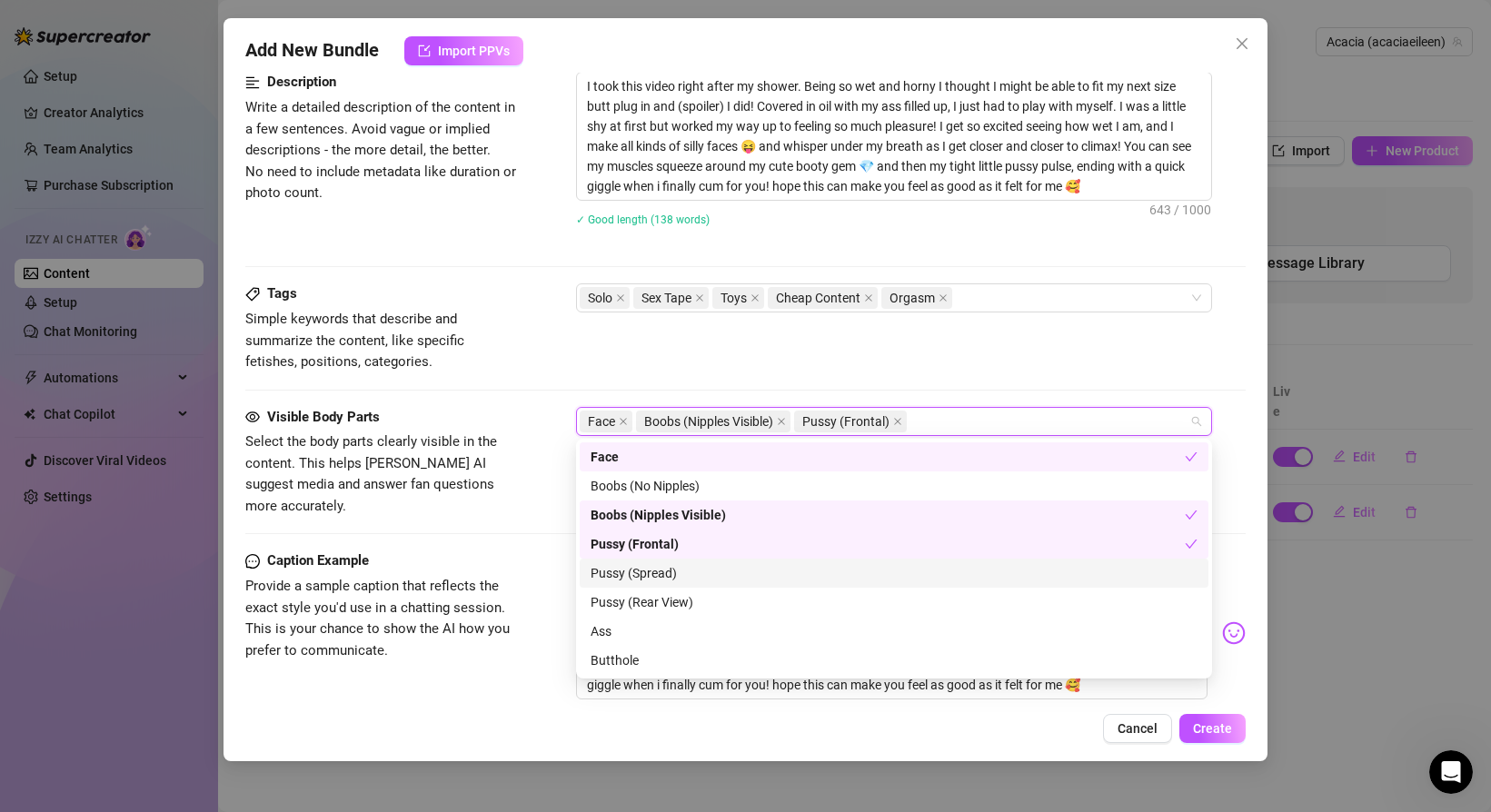
click at [619, 560] on div "Pussy (Spread)" at bounding box center [895, 573] width 629 height 29
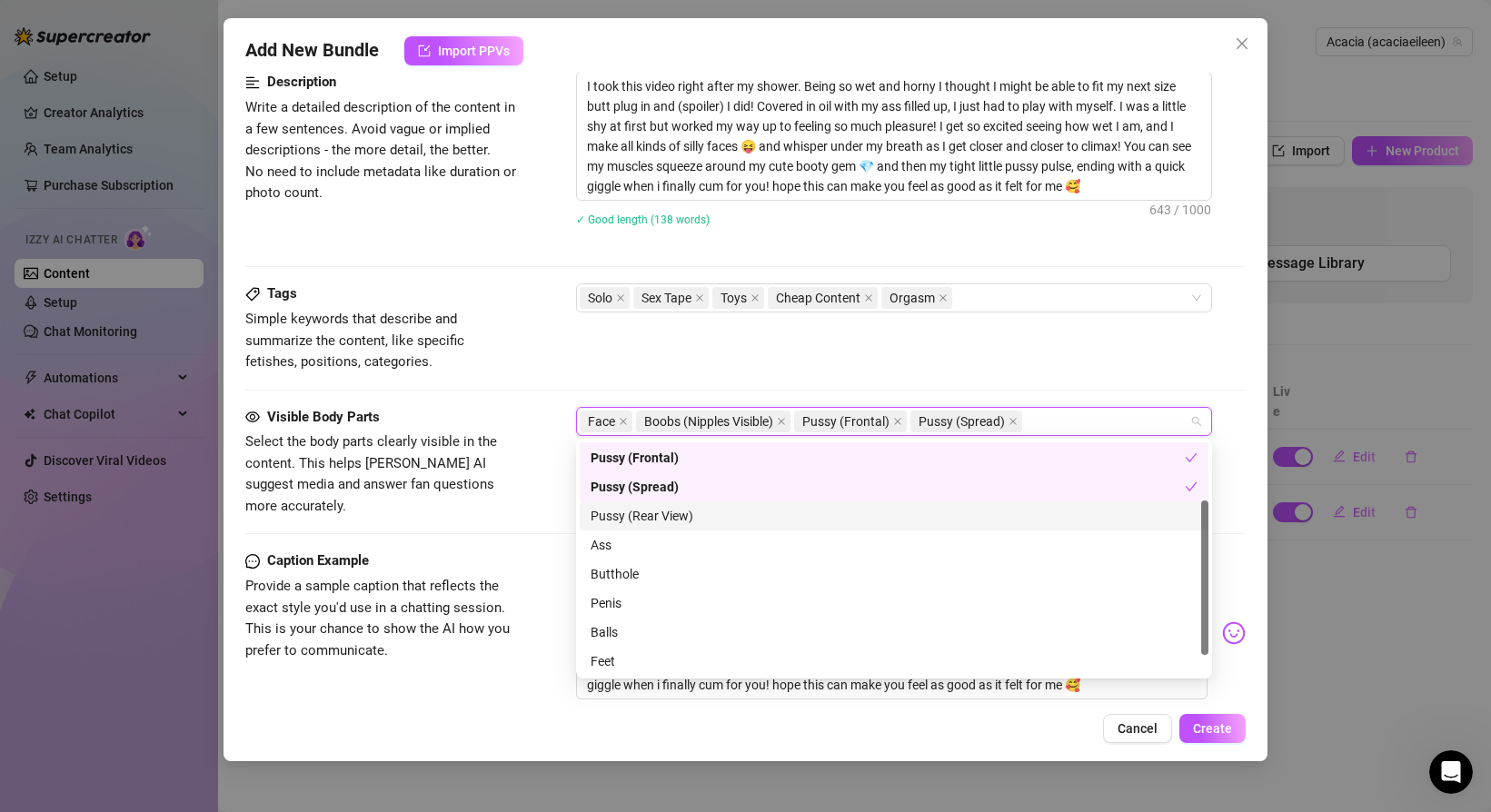
scroll to position [95, 0]
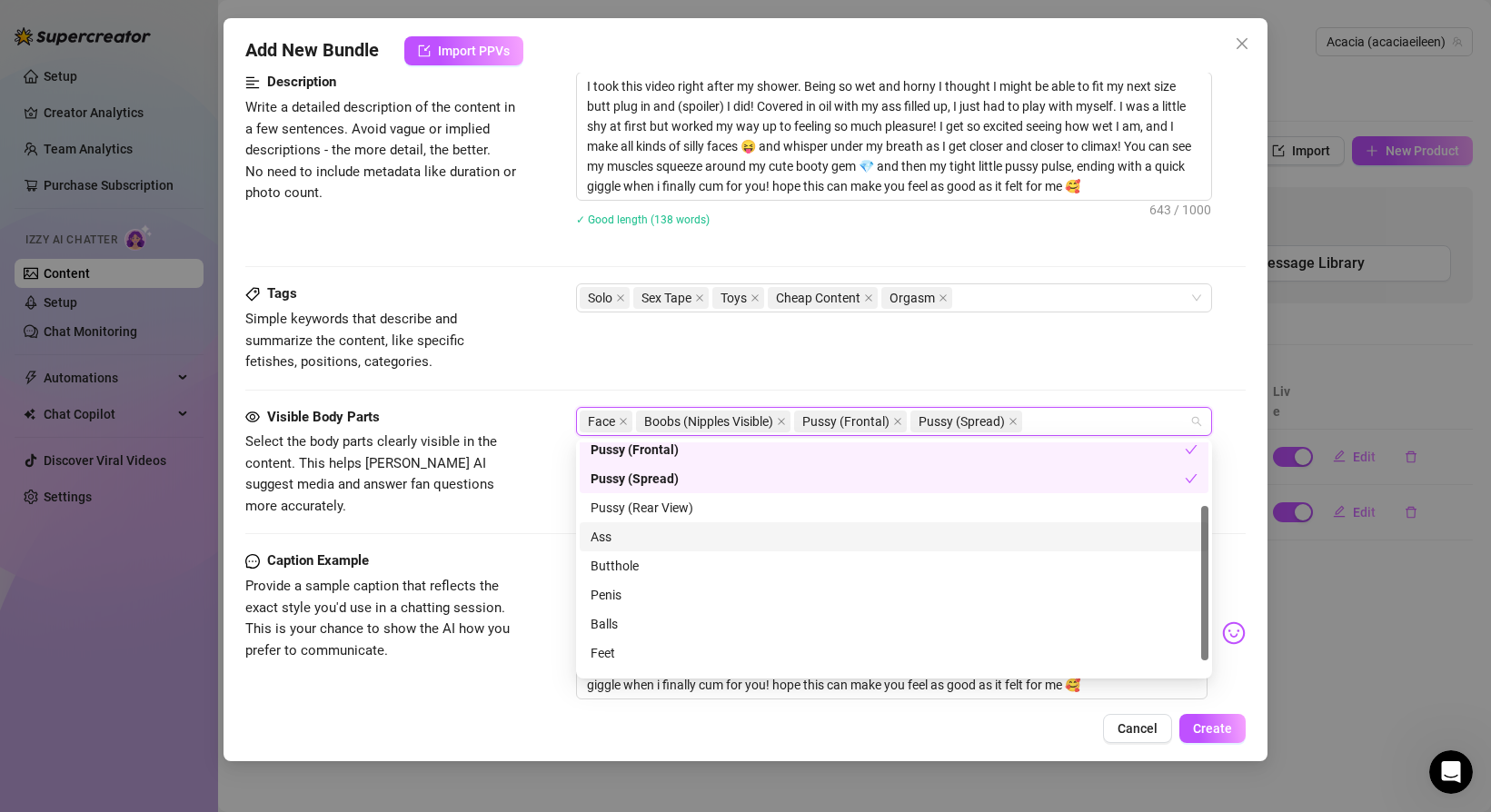
click at [629, 545] on div "Ass" at bounding box center [894, 537] width 607 height 20
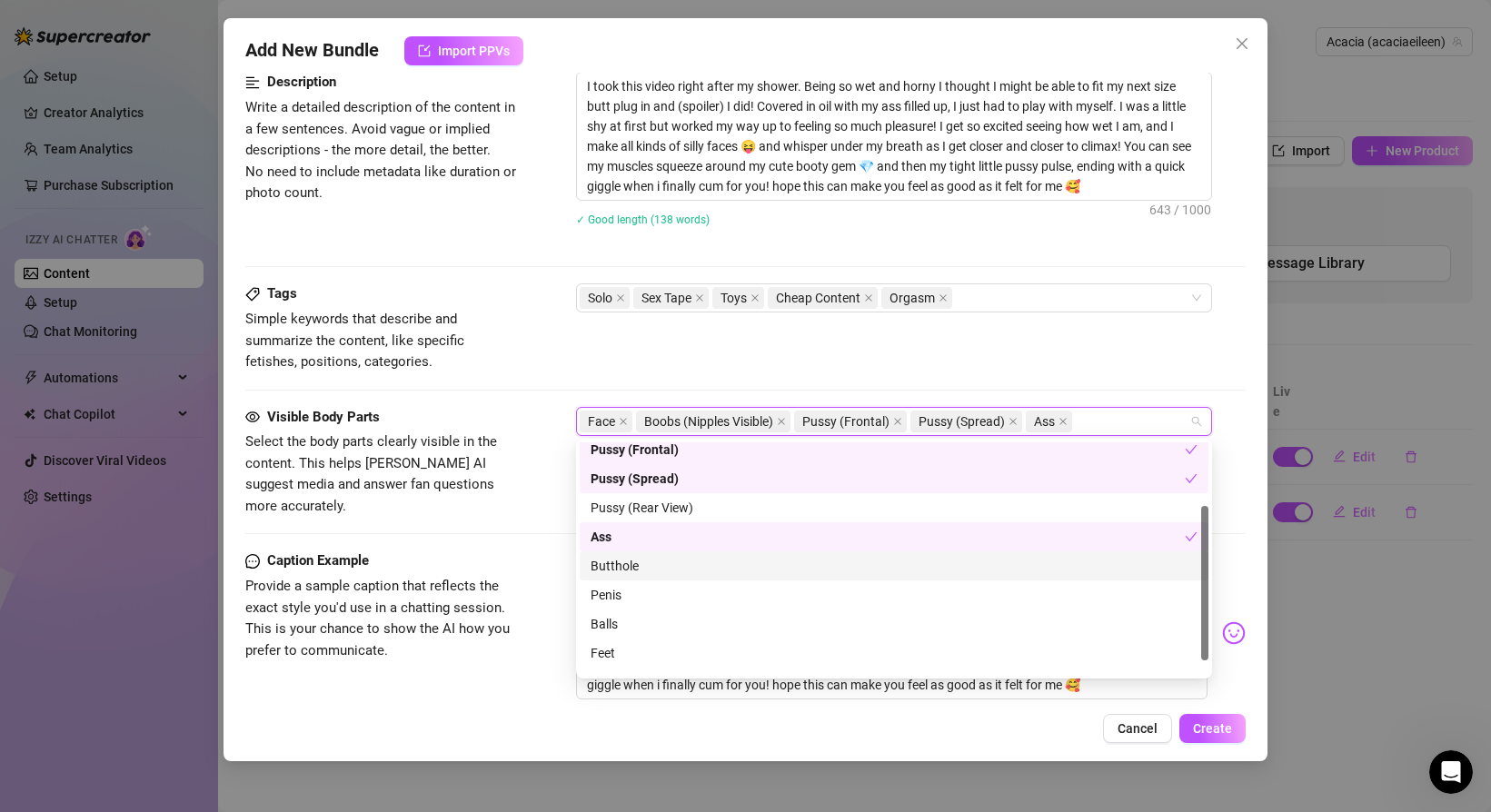
click at [631, 568] on div "Butthole" at bounding box center [894, 566] width 607 height 20
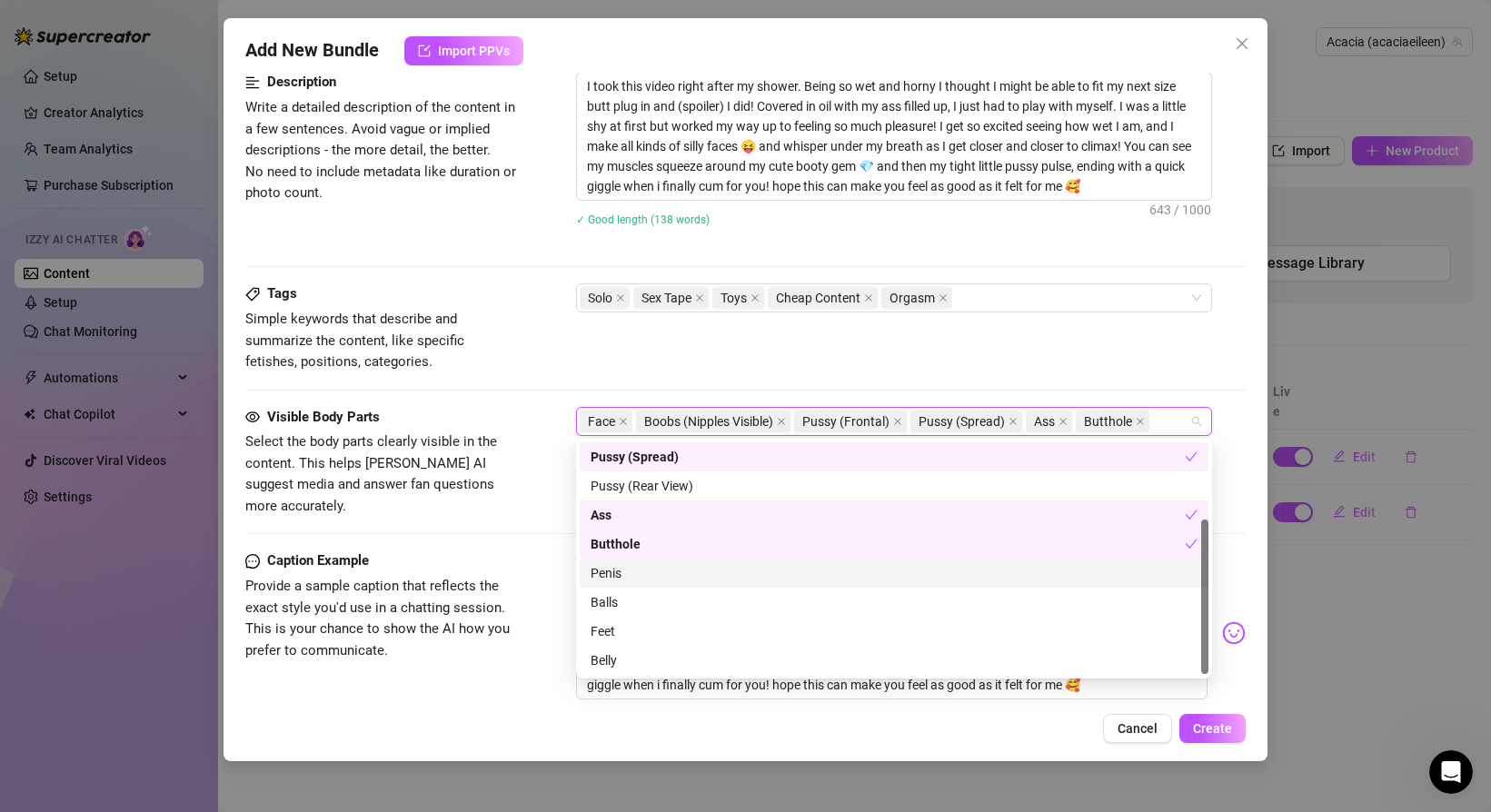
scroll to position [114, 0]
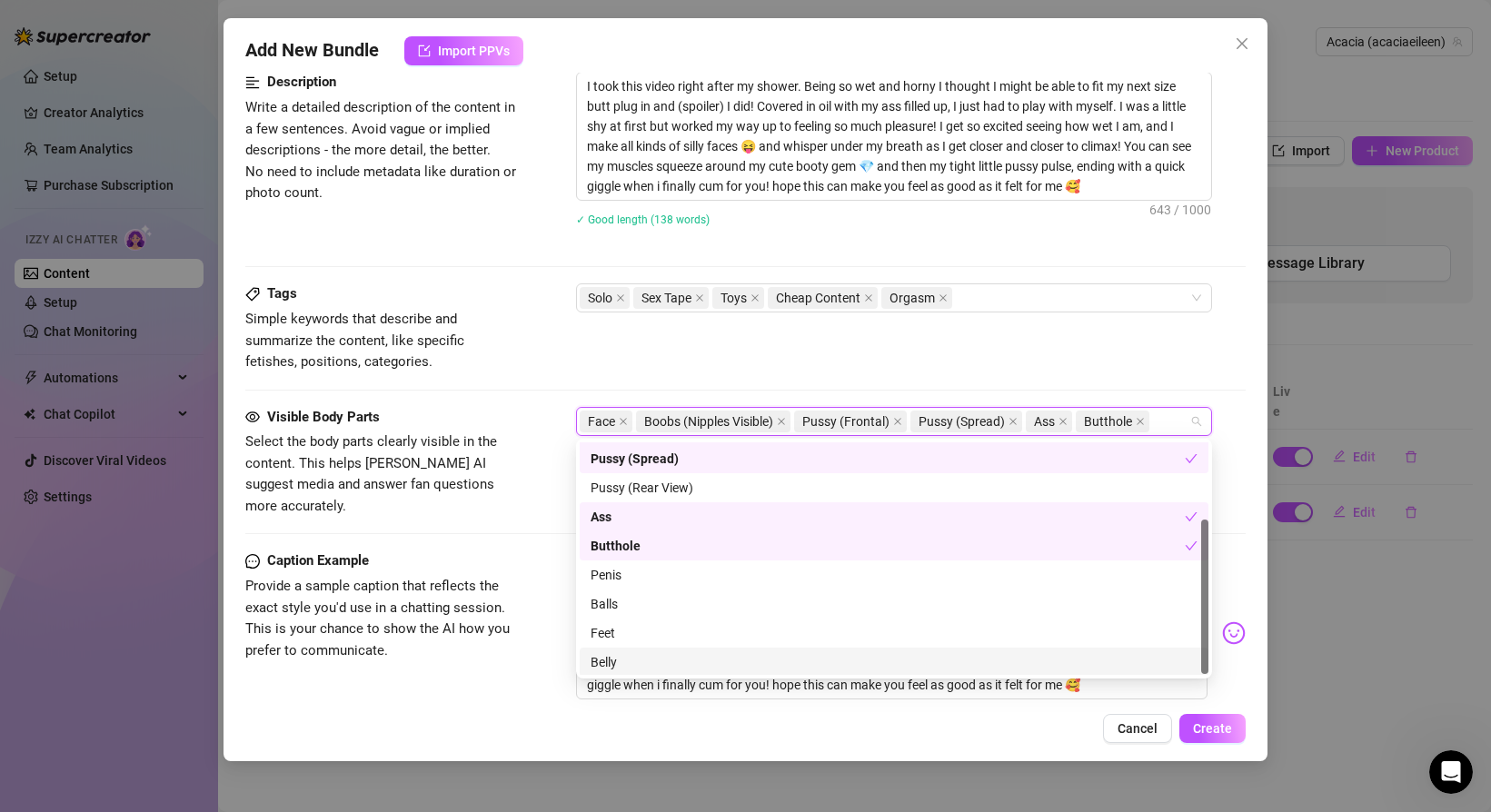
click at [678, 661] on div "Belly" at bounding box center [894, 661] width 607 height 20
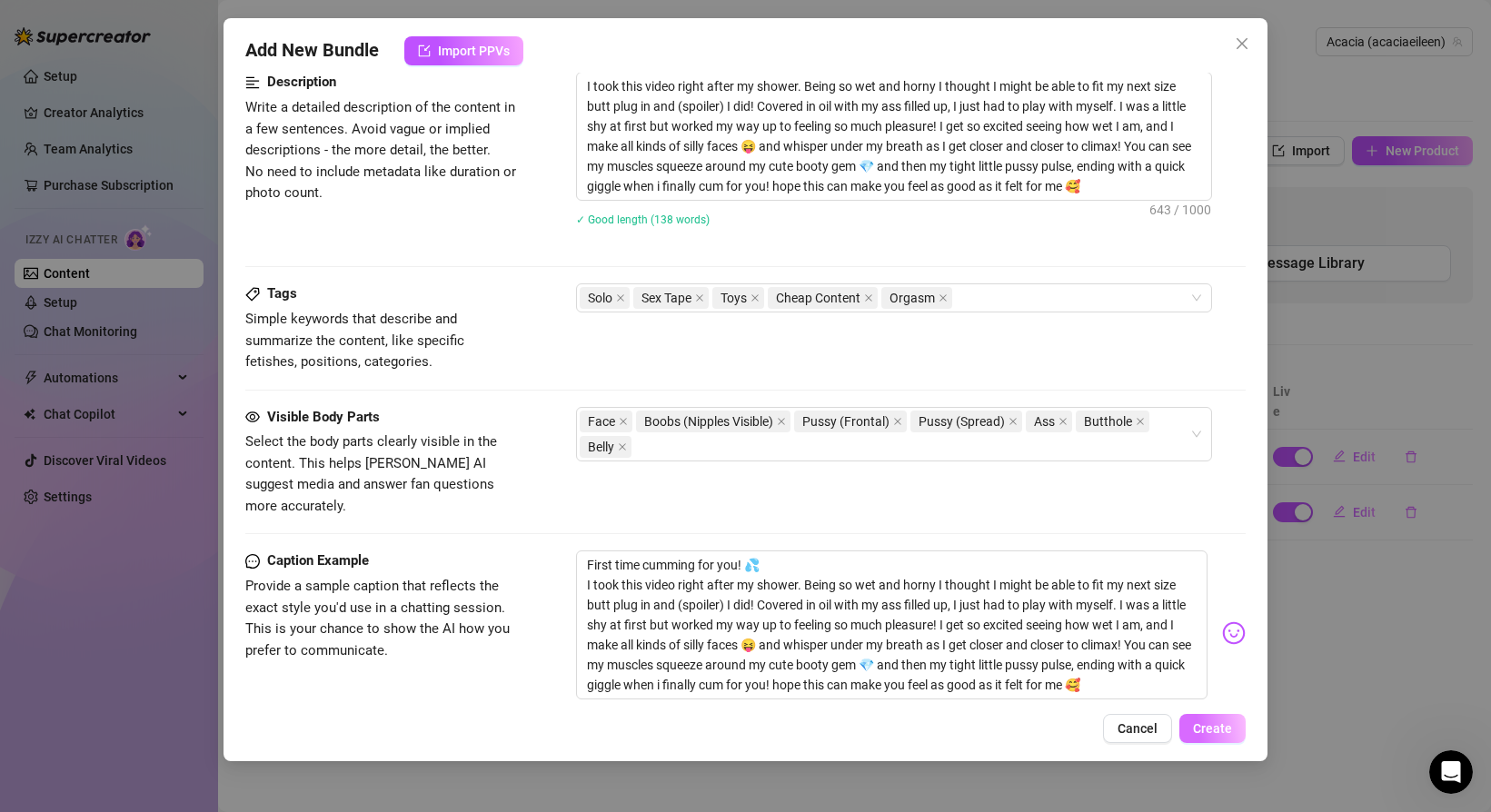
click at [1215, 726] on span "Create" at bounding box center [1212, 728] width 39 height 14
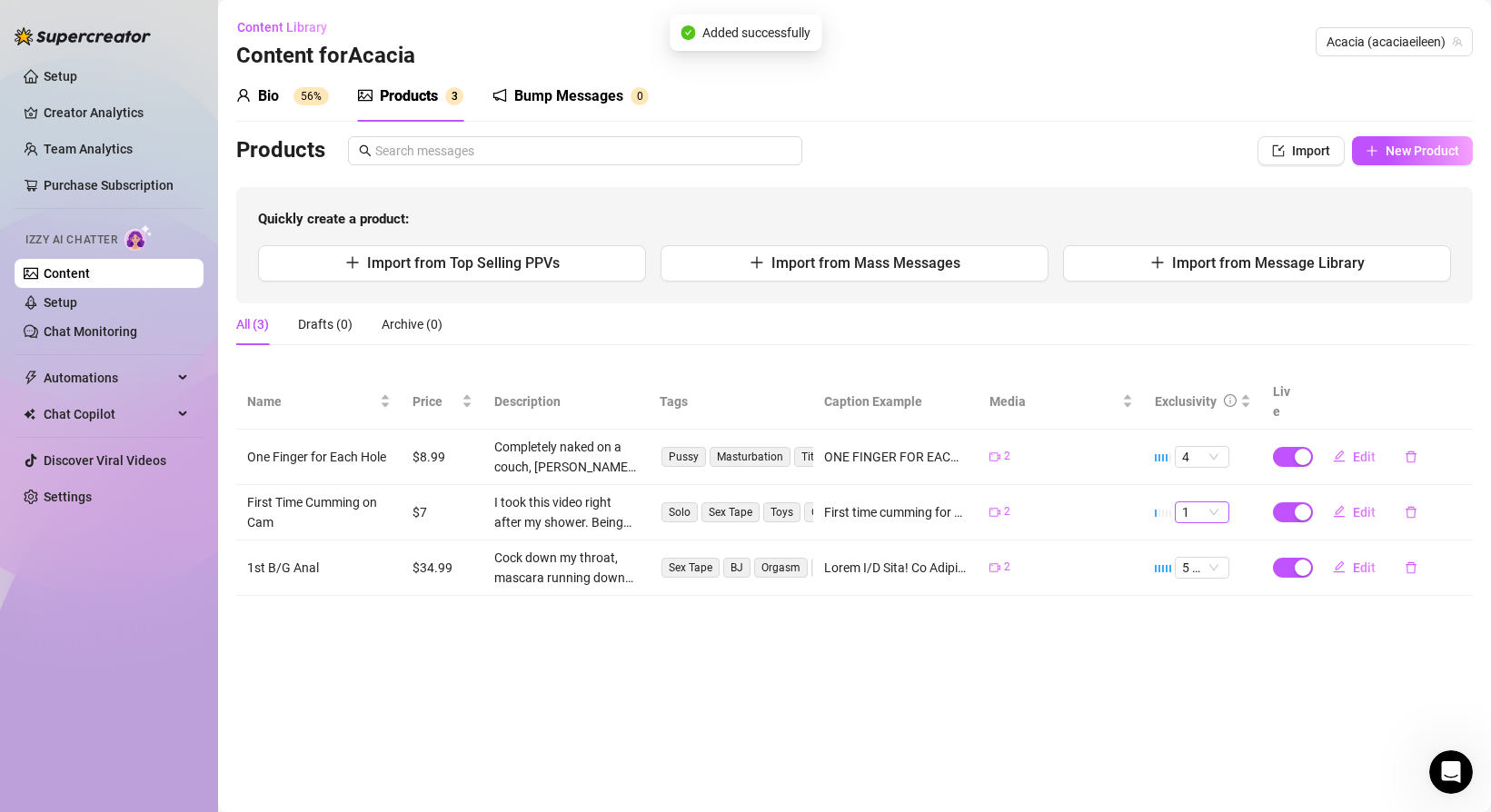
click at [1218, 502] on span "1" at bounding box center [1202, 512] width 40 height 20
click at [1200, 584] on div "3" at bounding box center [1201, 583] width 26 height 20
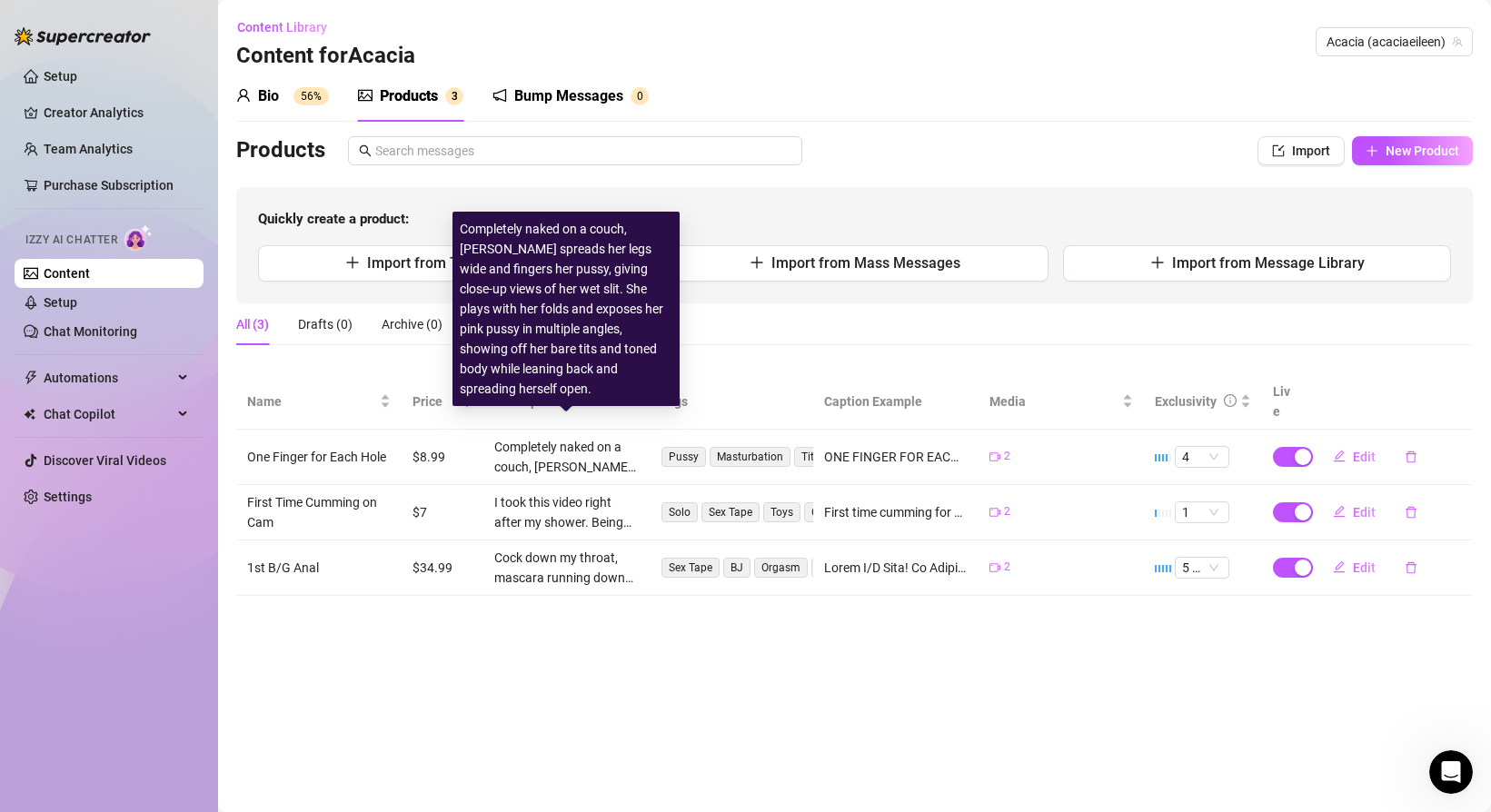
click at [550, 448] on div "Completely naked on a couch, [PERSON_NAME] spreads her legs wide and fingers he…" at bounding box center [566, 457] width 144 height 40
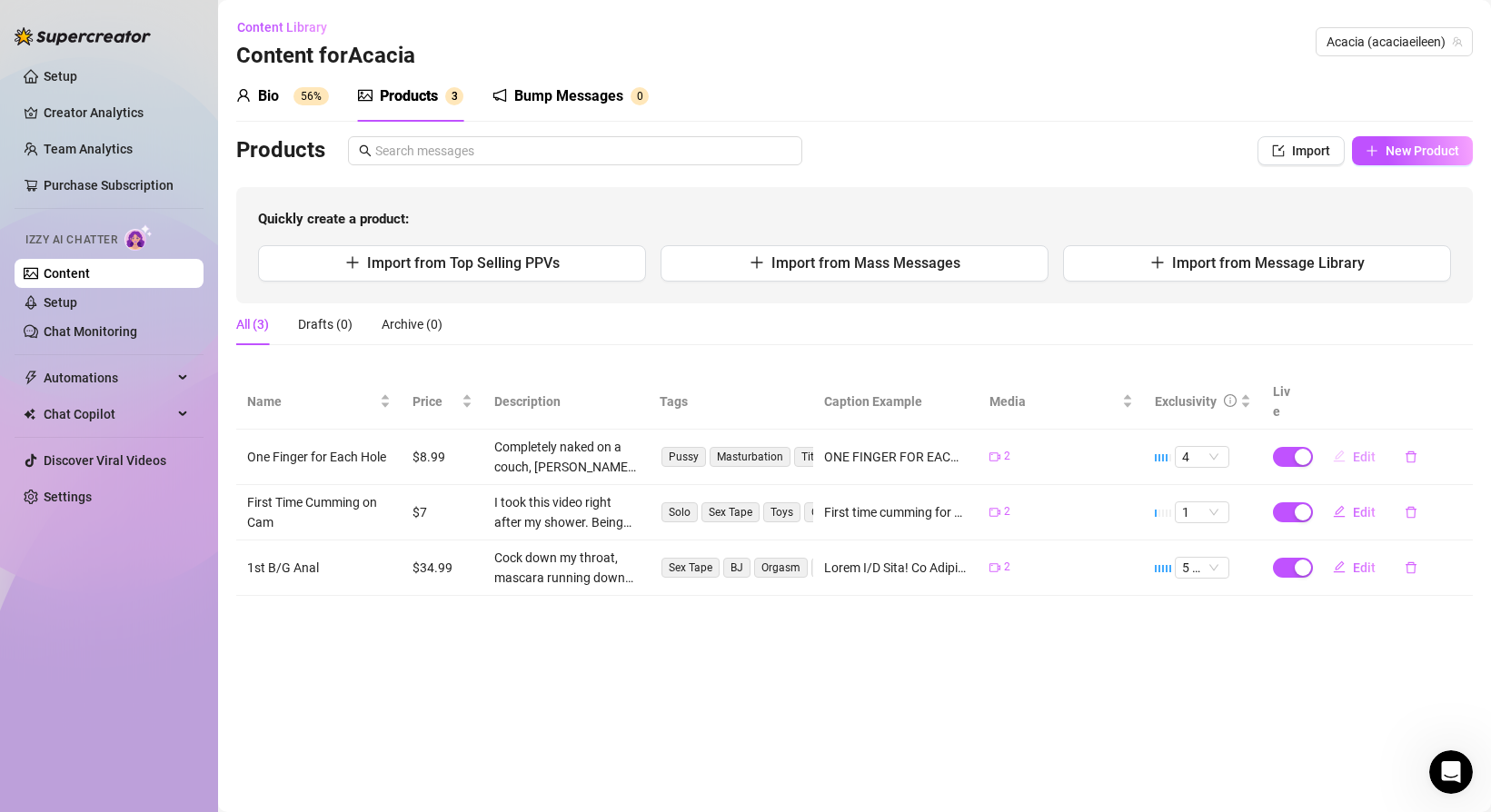
click at [1356, 450] on span "Edit" at bounding box center [1364, 456] width 23 height 14
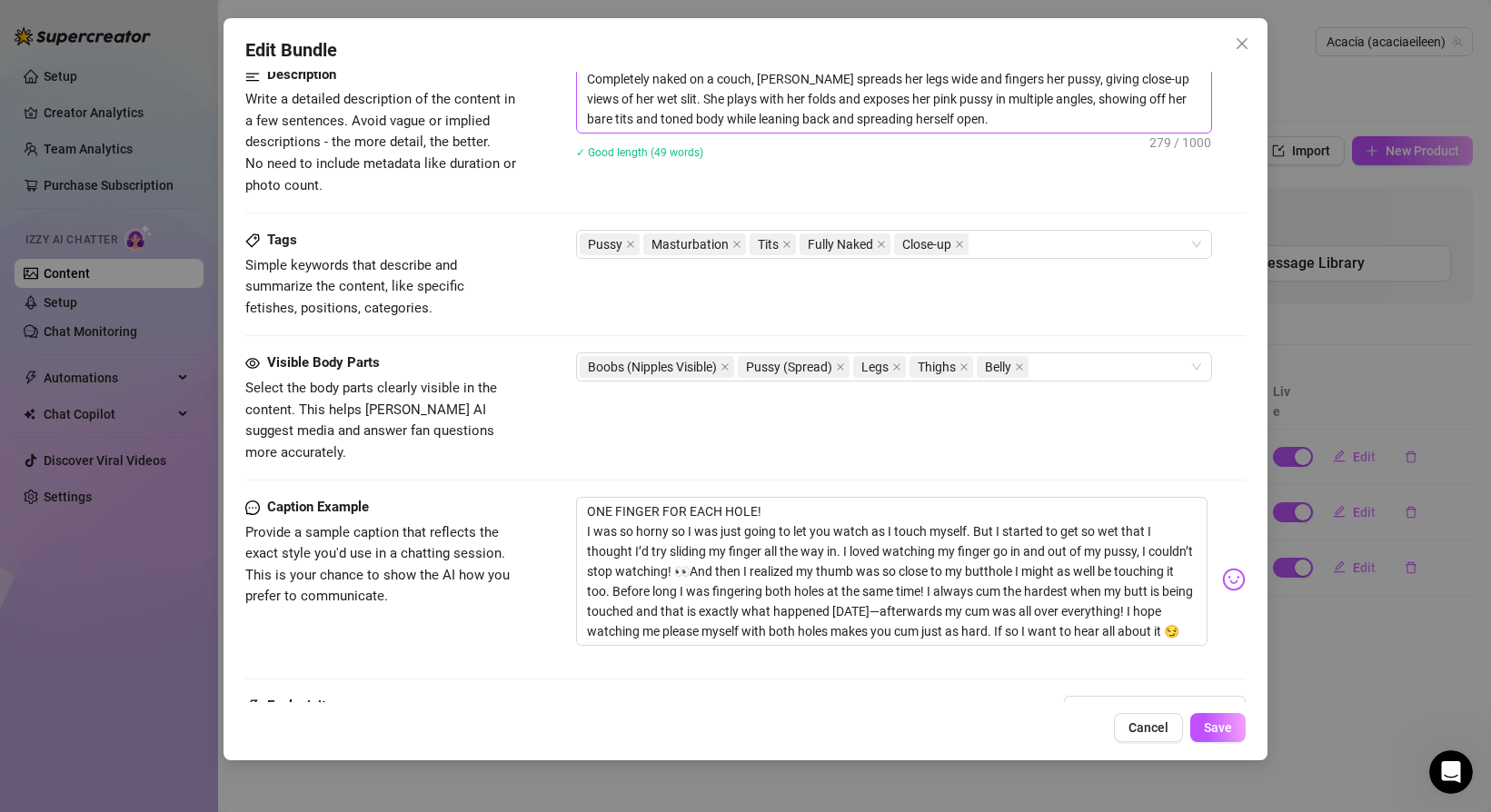
scroll to position [755, 0]
drag, startPoint x: 584, startPoint y: 504, endPoint x: 1189, endPoint y: 616, distance: 615.3
click at [1191, 616] on textarea "ONE FINGER FOR EACH HOLE! I was so horny so I was just going to let you watch a…" at bounding box center [892, 568] width 632 height 149
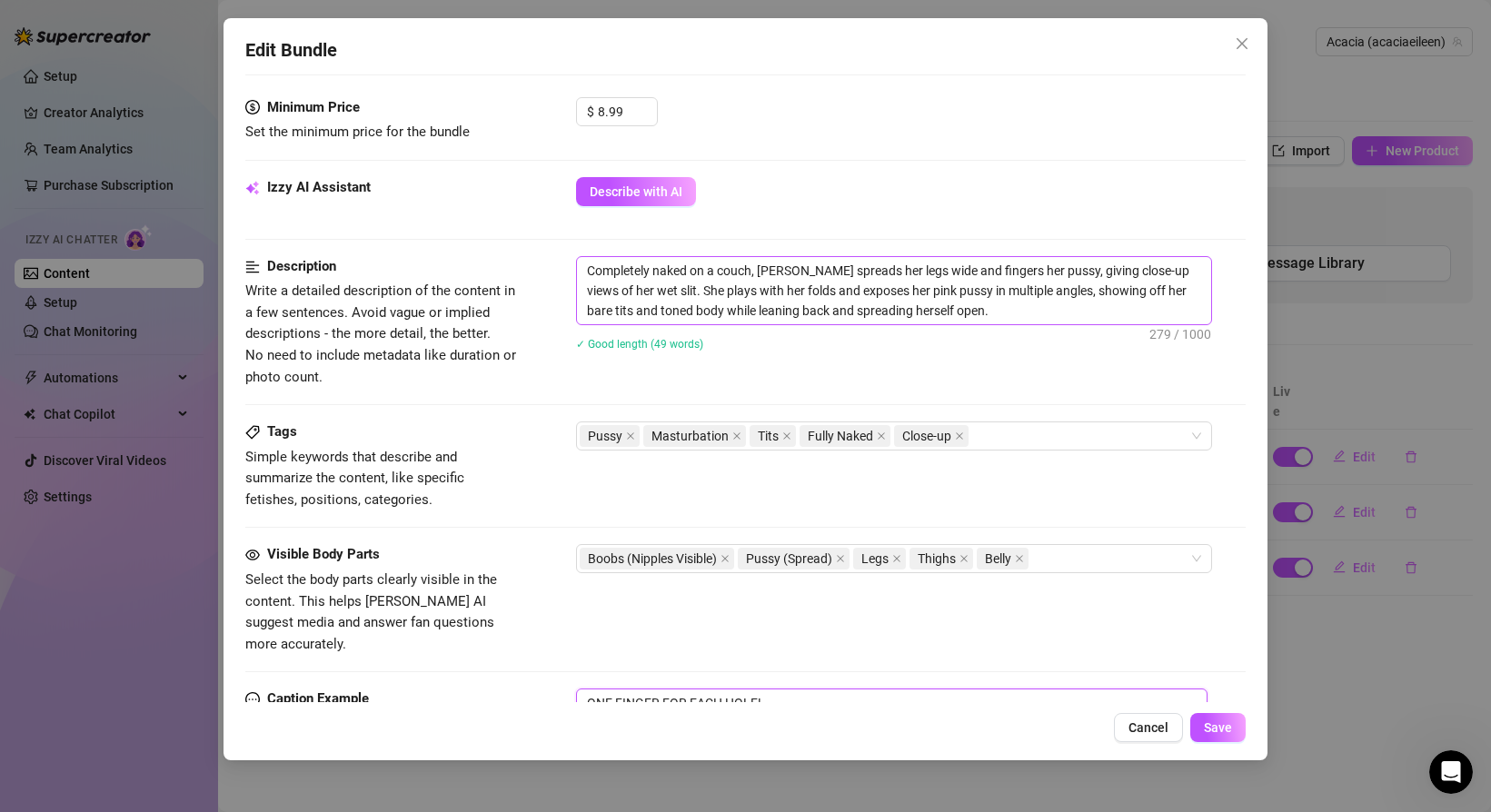
scroll to position [559, 0]
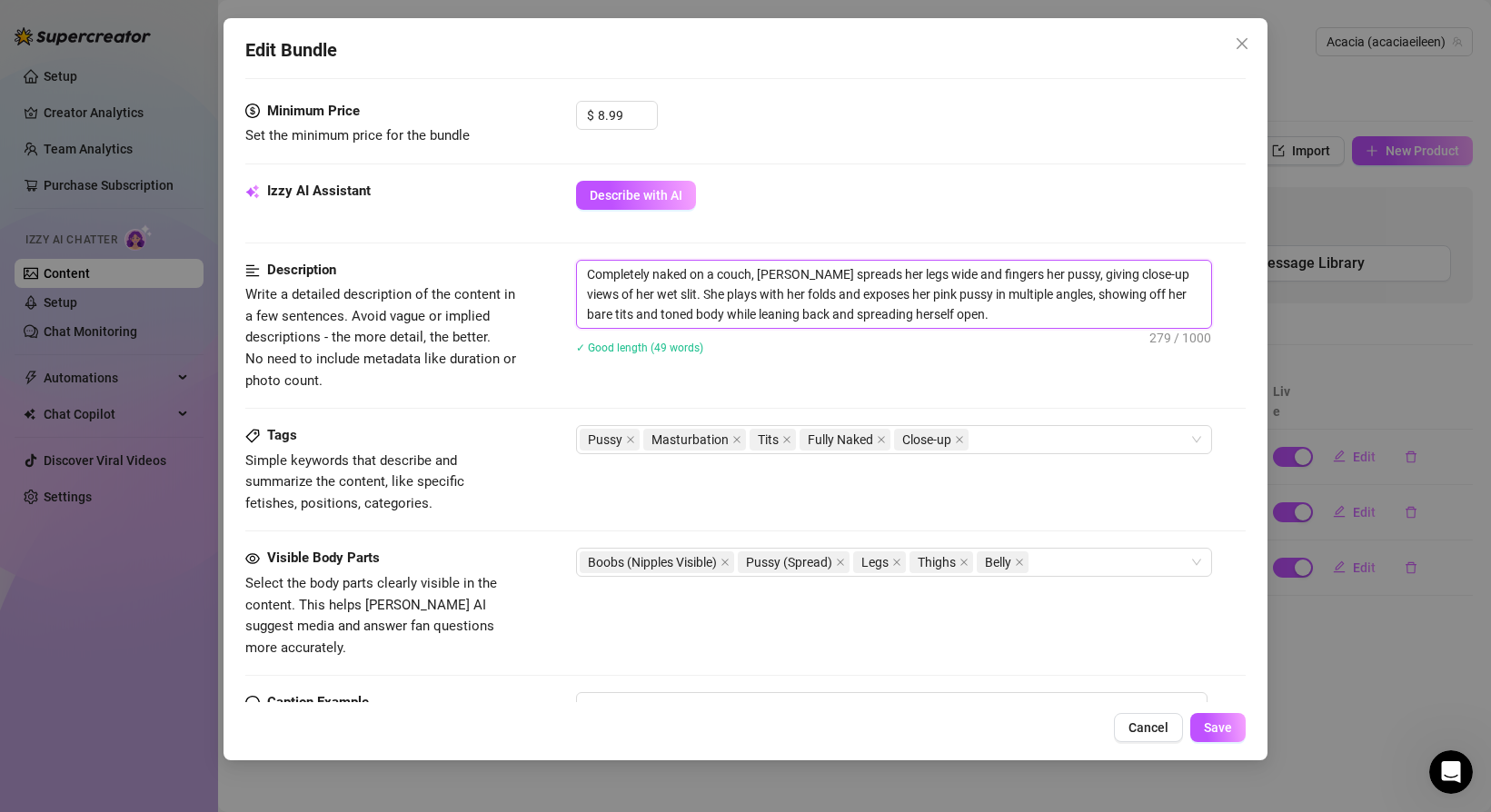
drag, startPoint x: 584, startPoint y: 277, endPoint x: 985, endPoint y: 326, distance: 404.0
click at [985, 326] on textarea "Completely naked on a couch, [PERSON_NAME] spreads her legs wide and fingers he…" at bounding box center [894, 294] width 634 height 67
paste textarea "I was so horny so I was just going to let you watch as I touch myself. But I st…"
type textarea "I was so horny so I was just going to let you watch as I touch myself. But I st…"
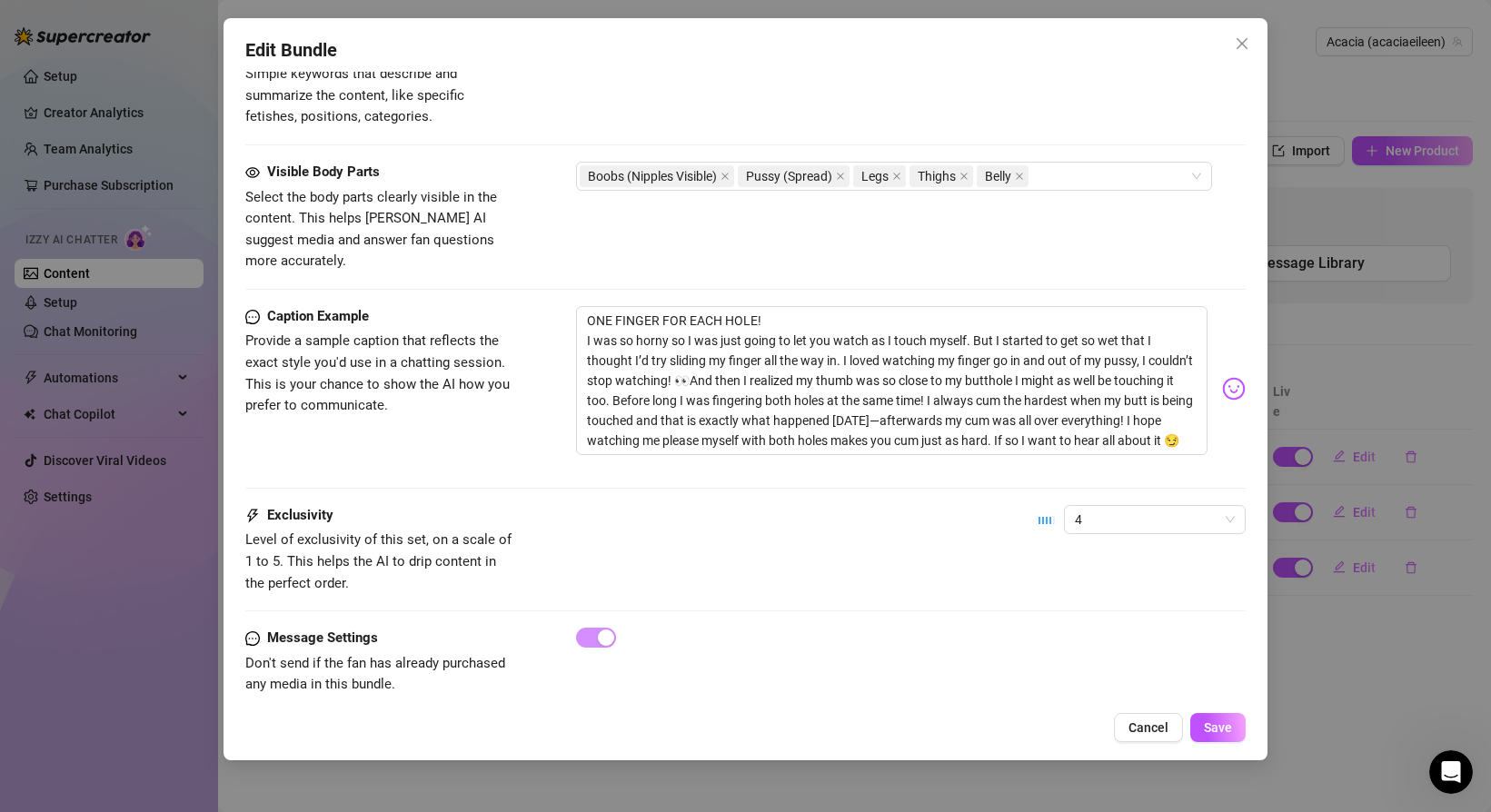
scroll to position [996, 0]
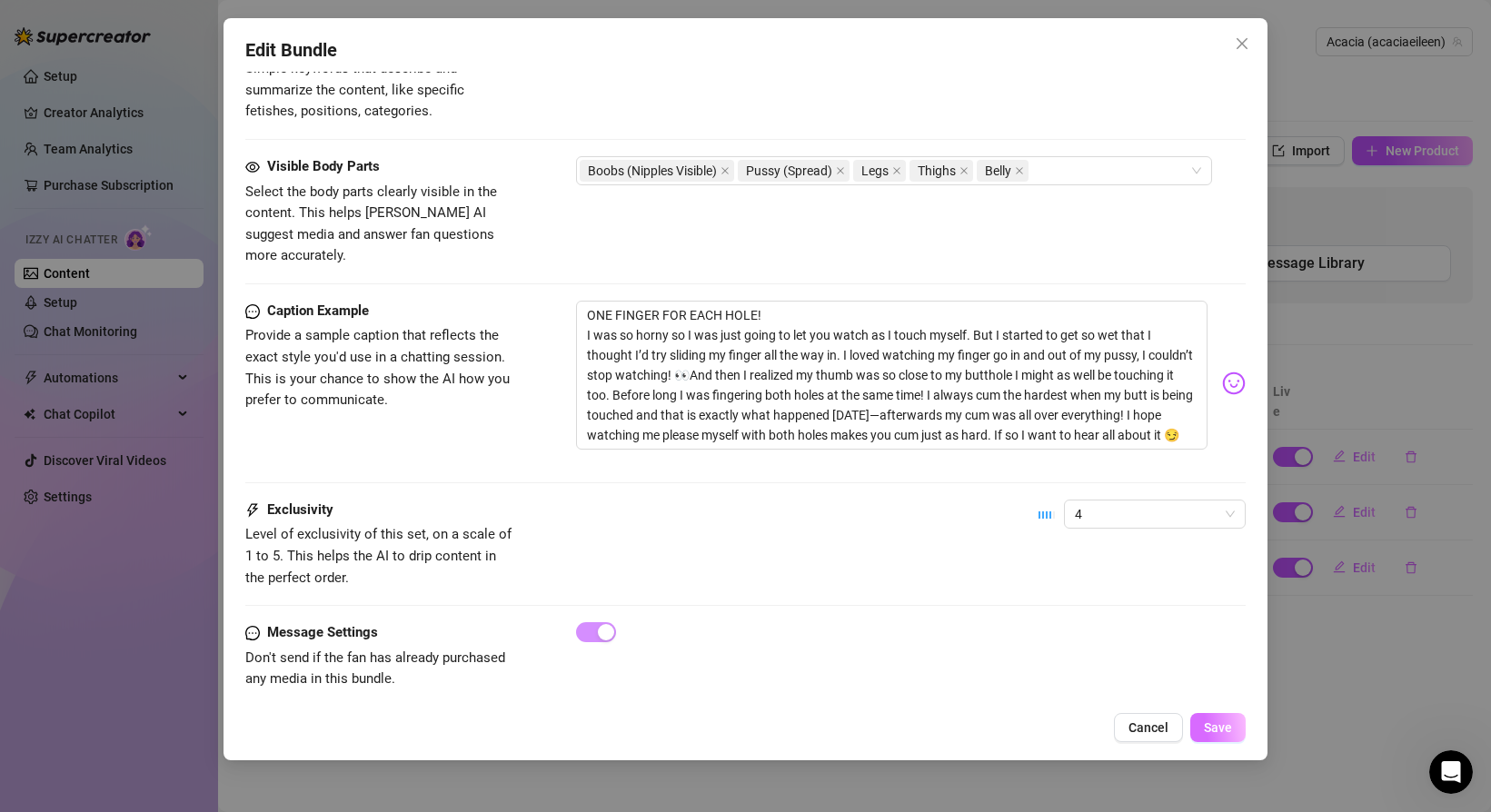
type textarea "I was so horny so I was just going to let you watch as I touch myself. But I st…"
click at [1214, 728] on span "Save" at bounding box center [1217, 727] width 28 height 14
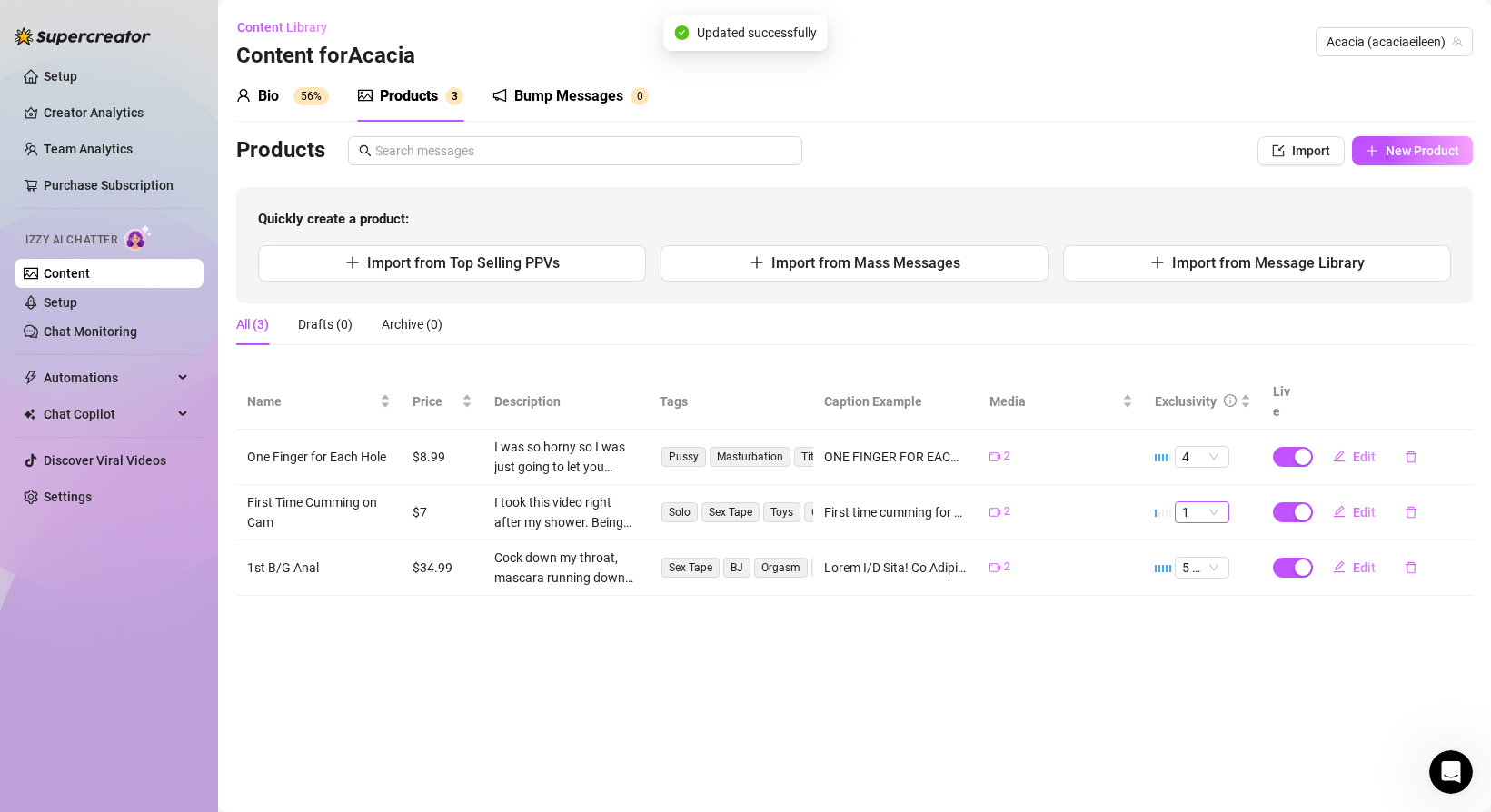
click at [1219, 502] on span "1" at bounding box center [1202, 512] width 40 height 20
click at [1193, 586] on div "3" at bounding box center [1201, 583] width 26 height 20
click at [1356, 505] on span "Edit" at bounding box center [1364, 512] width 23 height 14
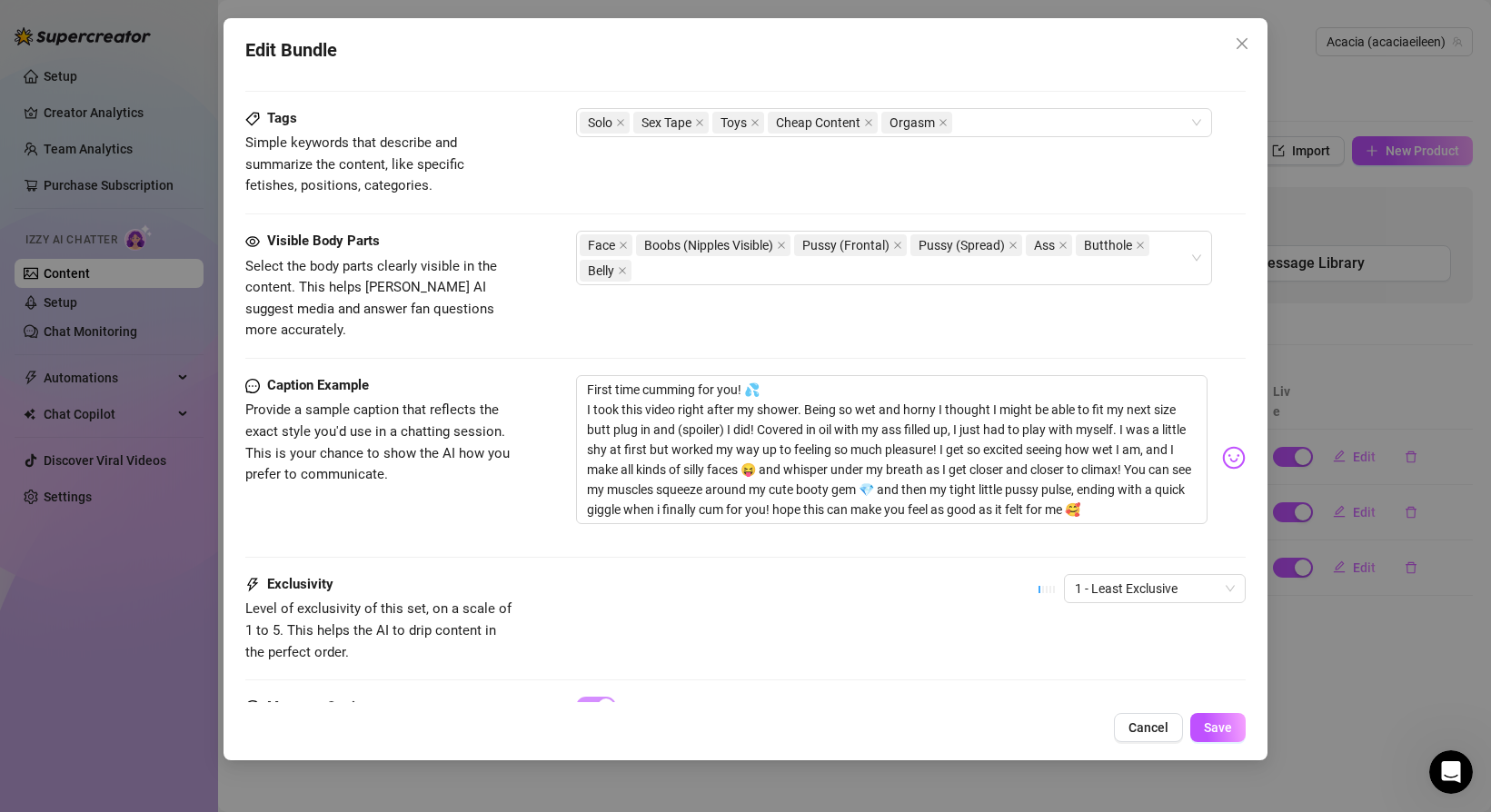
scroll to position [919, 0]
click at [1101, 578] on span "1 - Least Exclusive" at bounding box center [1154, 592] width 160 height 27
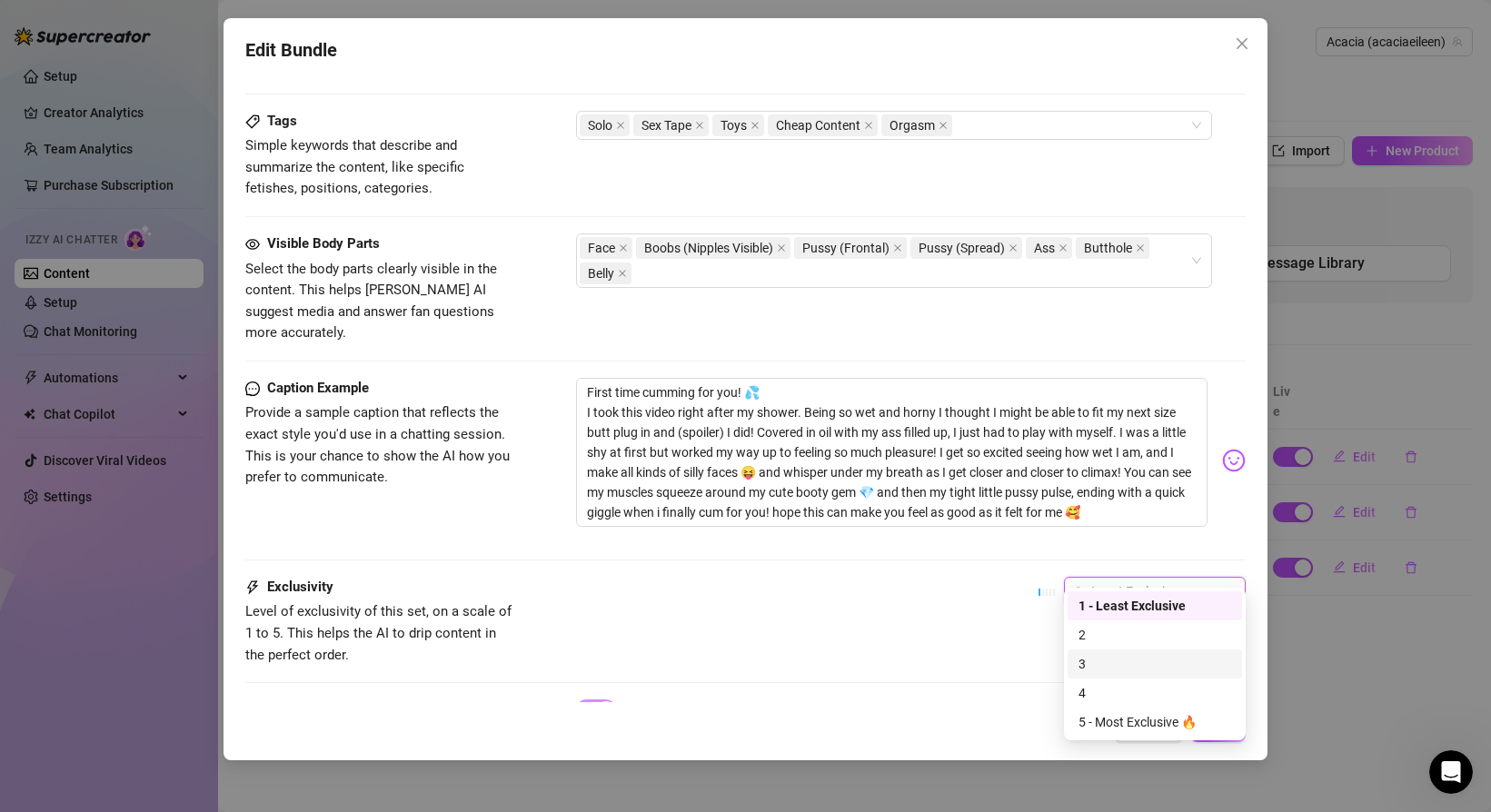
click at [1102, 654] on div "3" at bounding box center [1154, 663] width 152 height 20
click at [1214, 718] on button "Save" at bounding box center [1218, 728] width 56 height 29
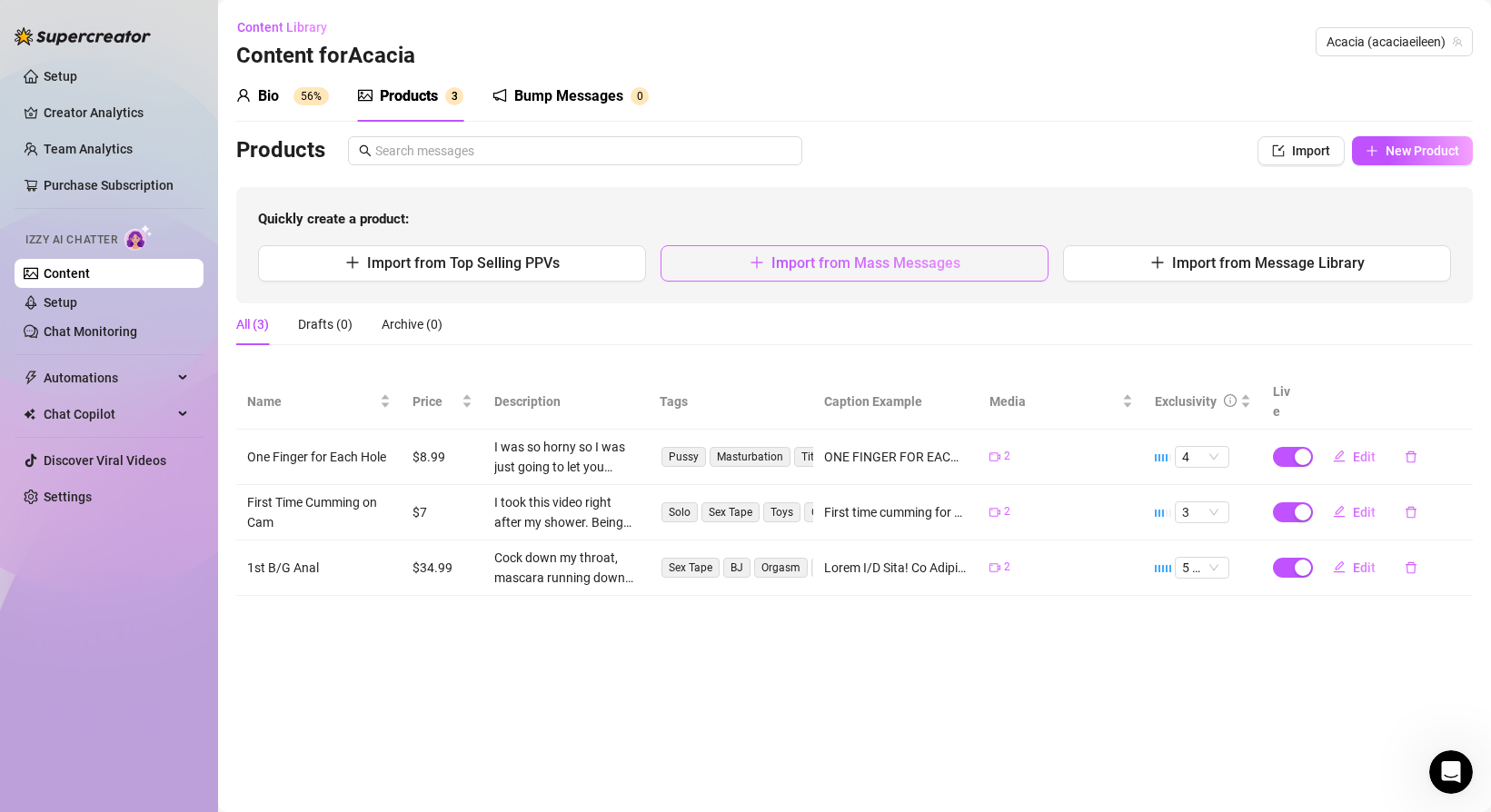
click at [811, 261] on span "Import from Mass Messages" at bounding box center [865, 263] width 189 height 17
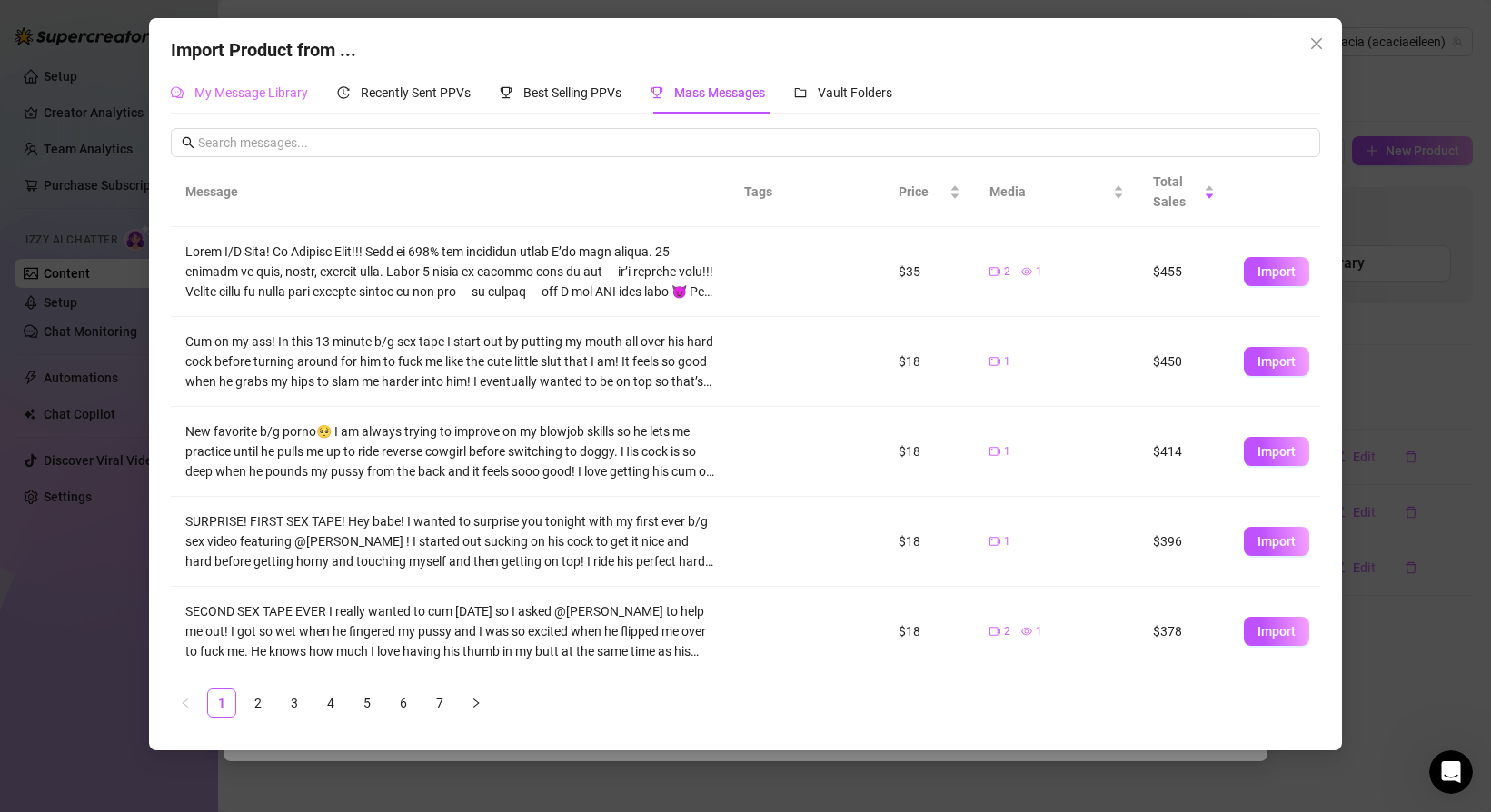
click at [270, 108] on div "My Message Library" at bounding box center [239, 93] width 137 height 42
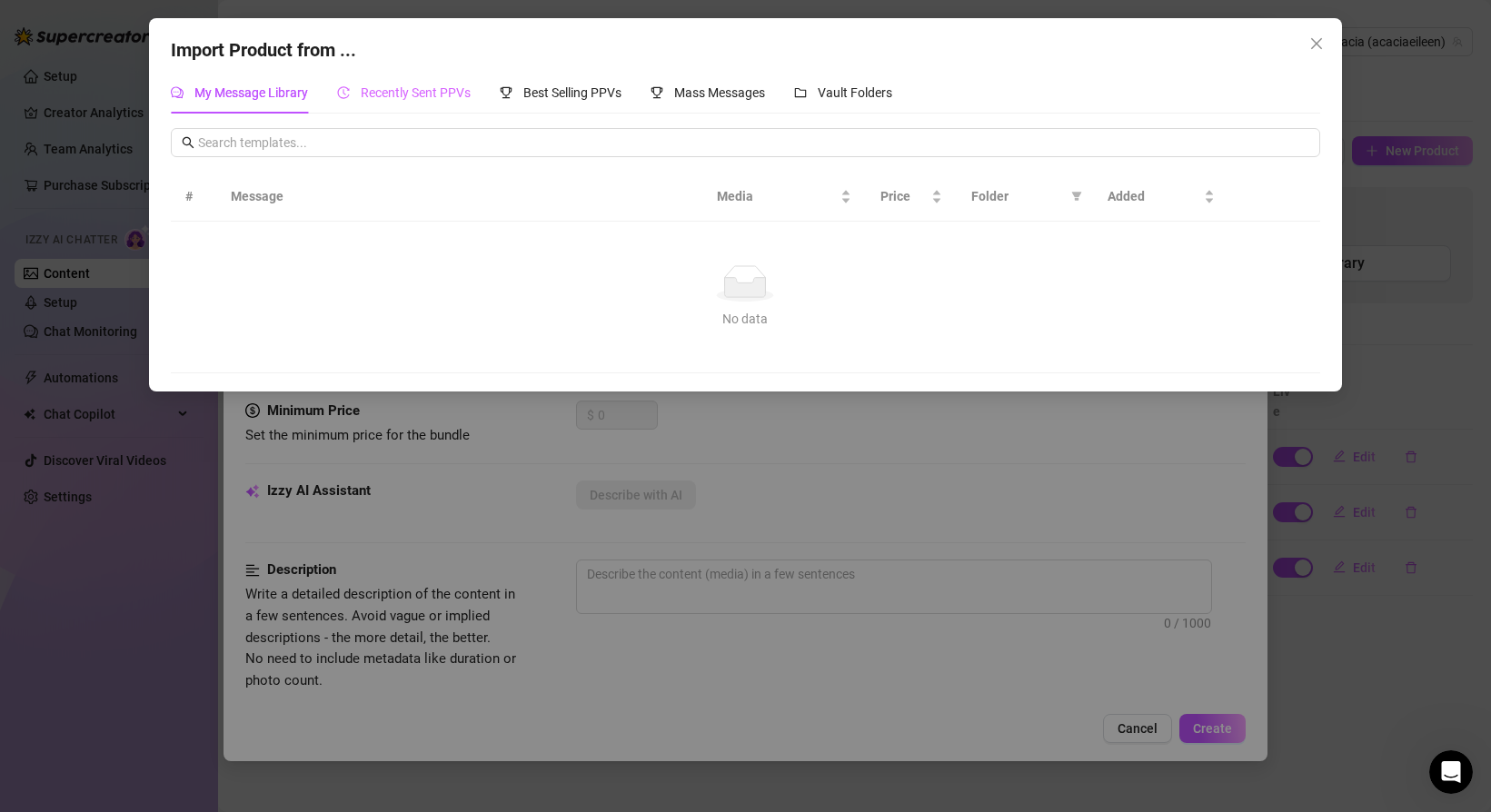
click at [425, 81] on div "Recently Sent PPVs" at bounding box center [404, 93] width 133 height 42
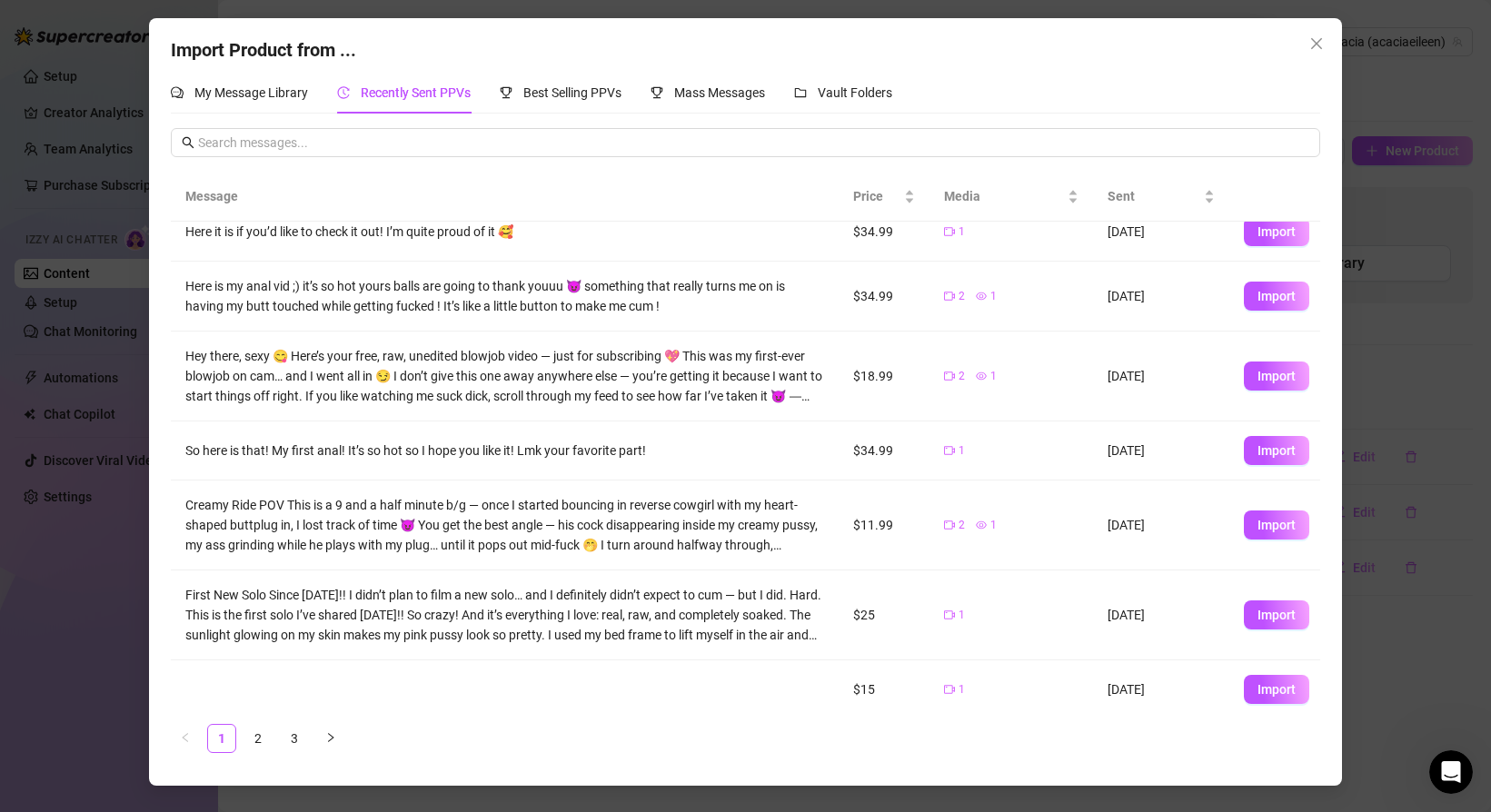
scroll to position [117, 0]
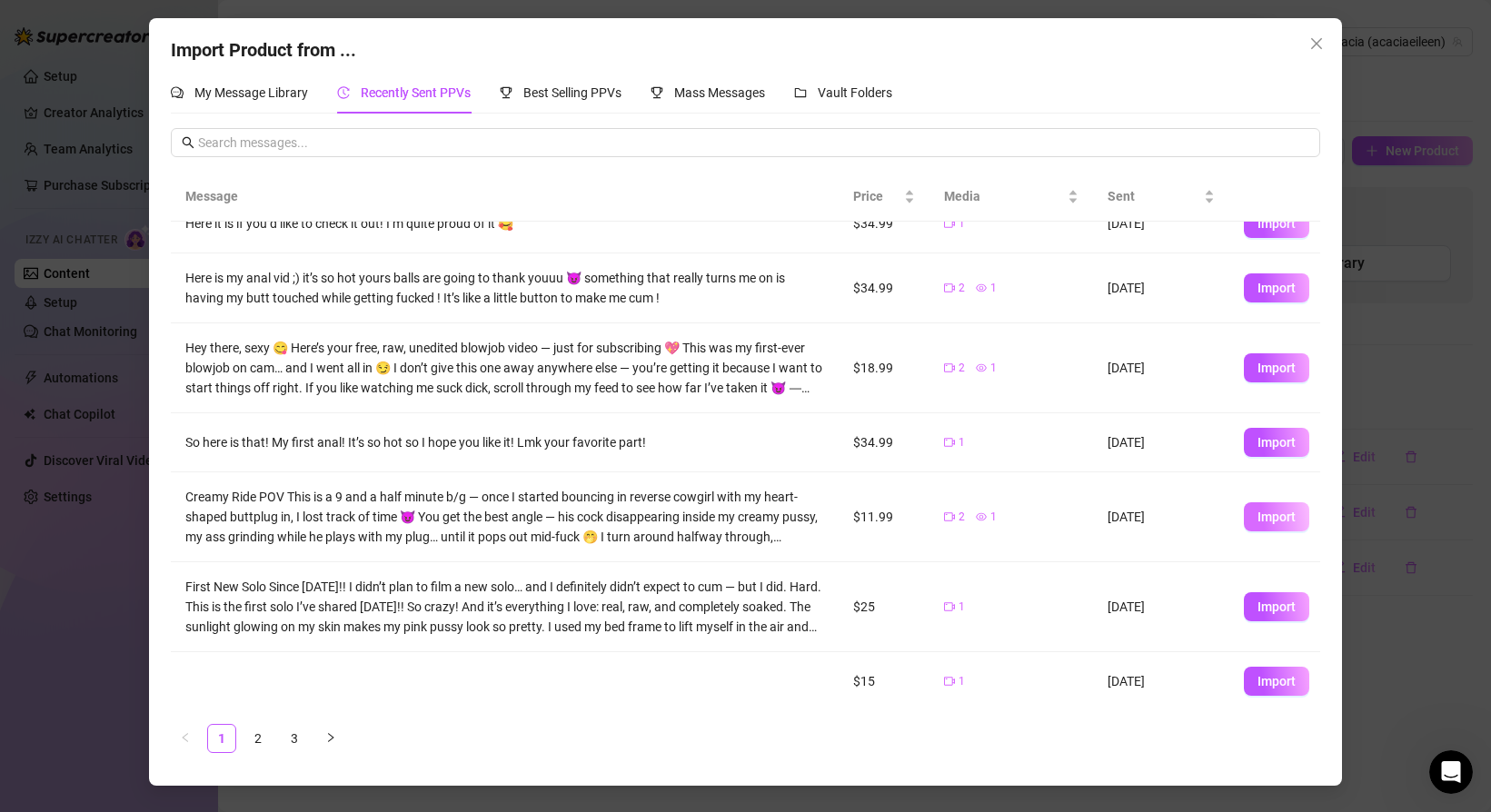
click at [1268, 520] on span "Import" at bounding box center [1276, 517] width 38 height 14
type textarea "Creamy Ride POV This is a 9 and a half minute b/g — once I started bouncing in …"
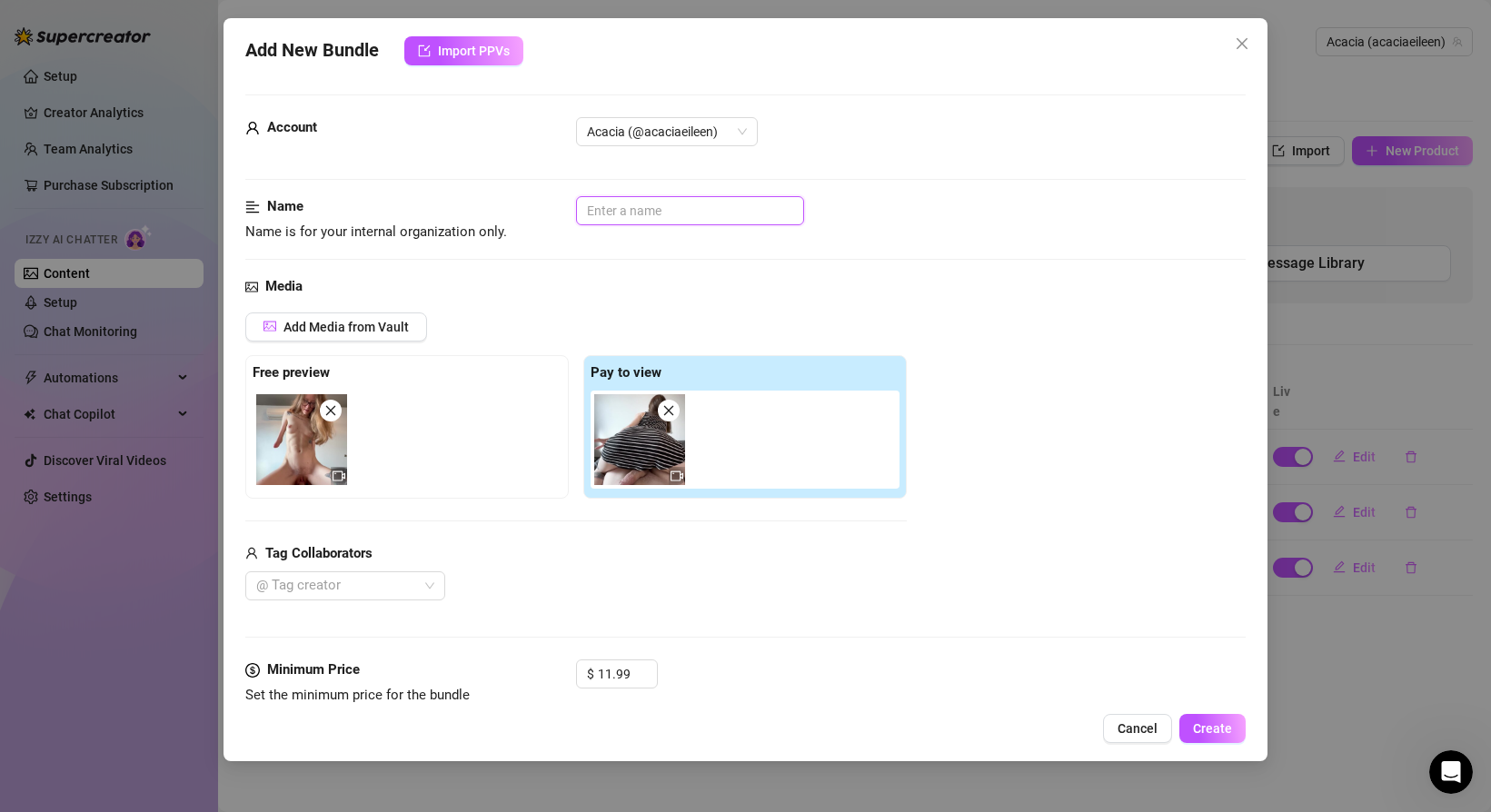
click at [678, 207] on input "text" at bounding box center [690, 211] width 228 height 29
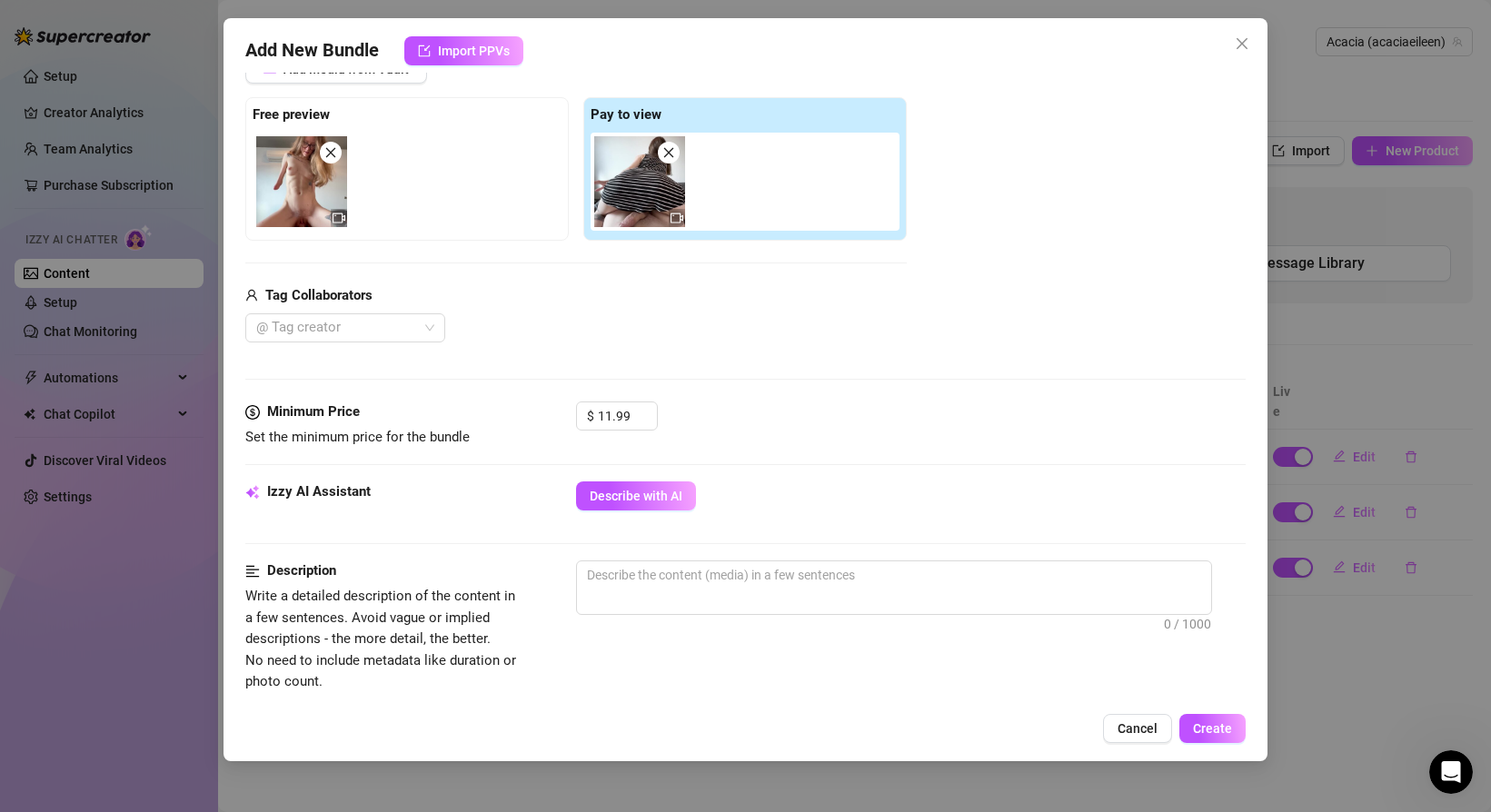
scroll to position [272, 0]
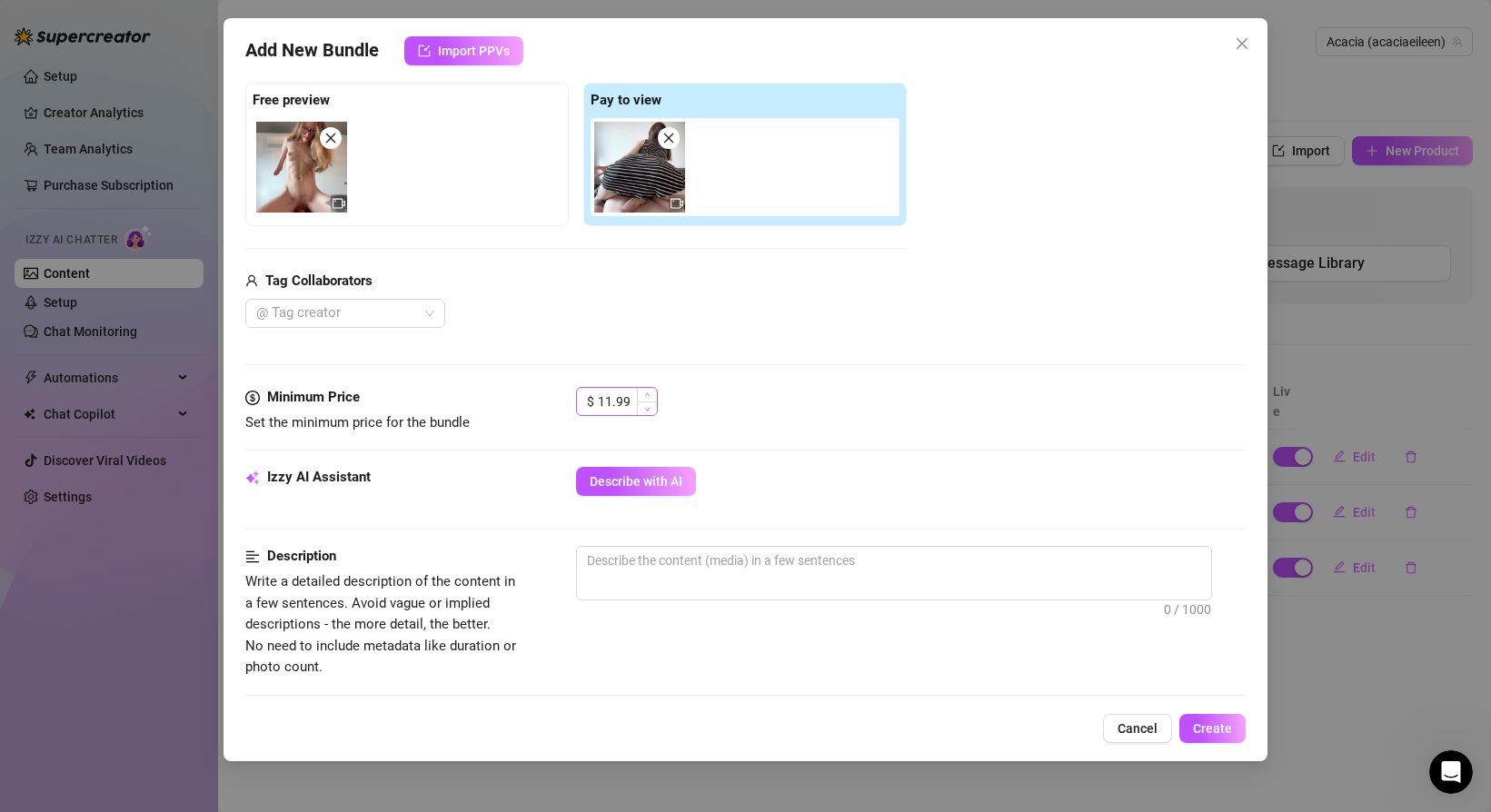
type input "Creamt Ride POV"
click at [632, 401] on input "11.99" at bounding box center [627, 402] width 59 height 27
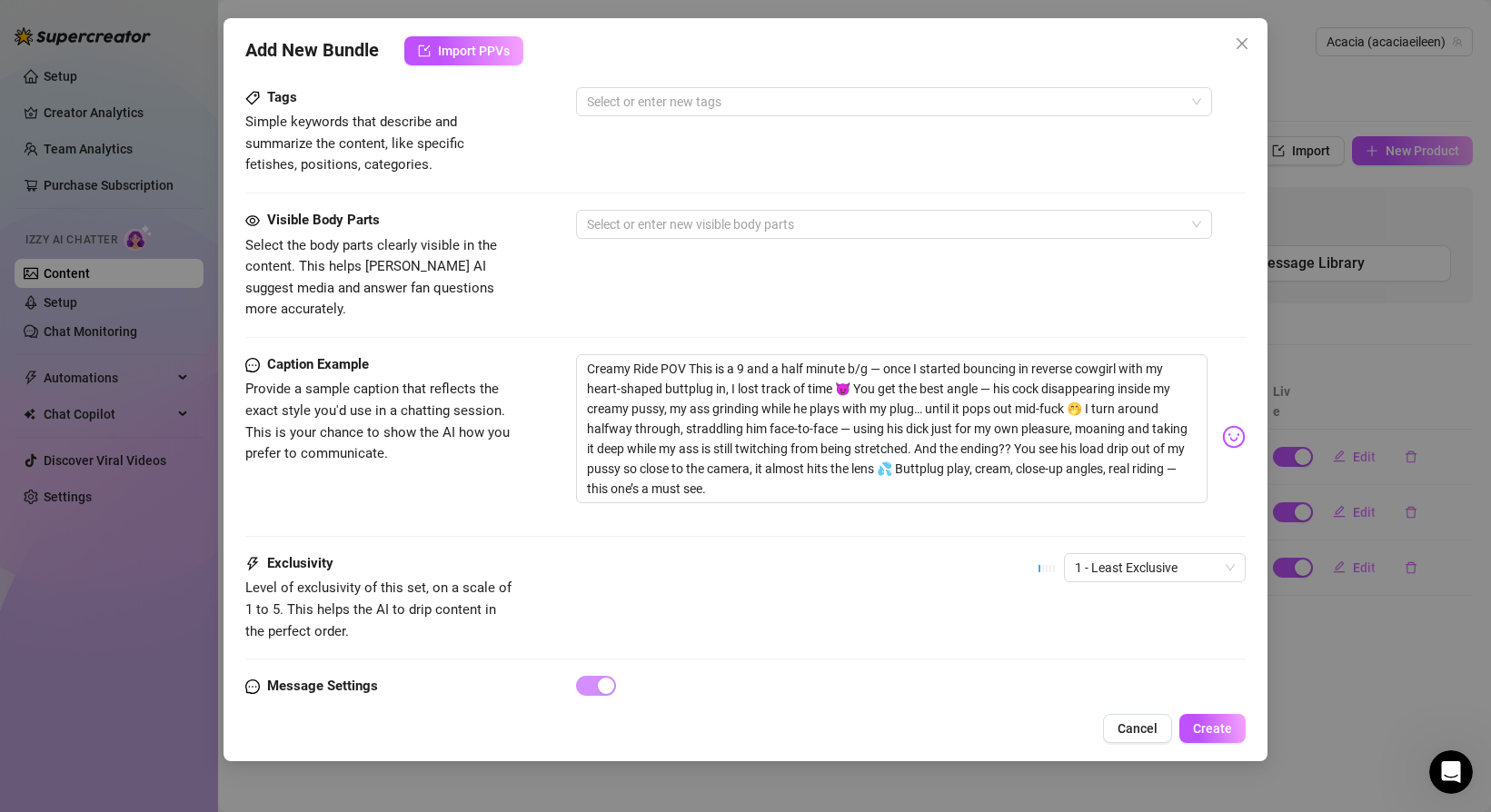
scroll to position [898, 0]
type input "15"
drag, startPoint x: 889, startPoint y: 346, endPoint x: 825, endPoint y: 468, distance: 137.8
click at [825, 468] on textarea "Creamy Ride POV This is a 9 and a half minute b/g — once I started bouncing in …" at bounding box center [892, 428] width 632 height 149
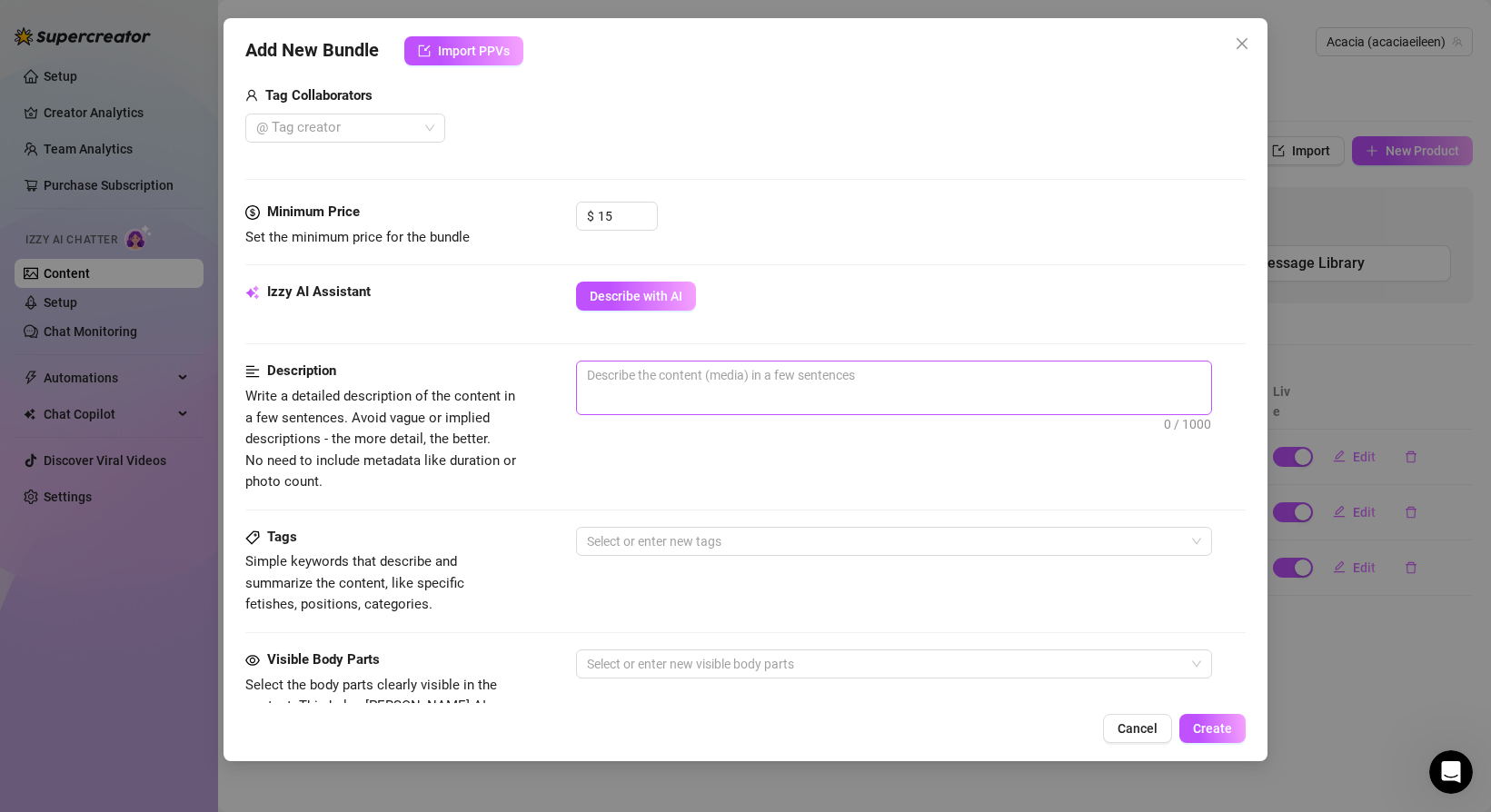
scroll to position [428, 0]
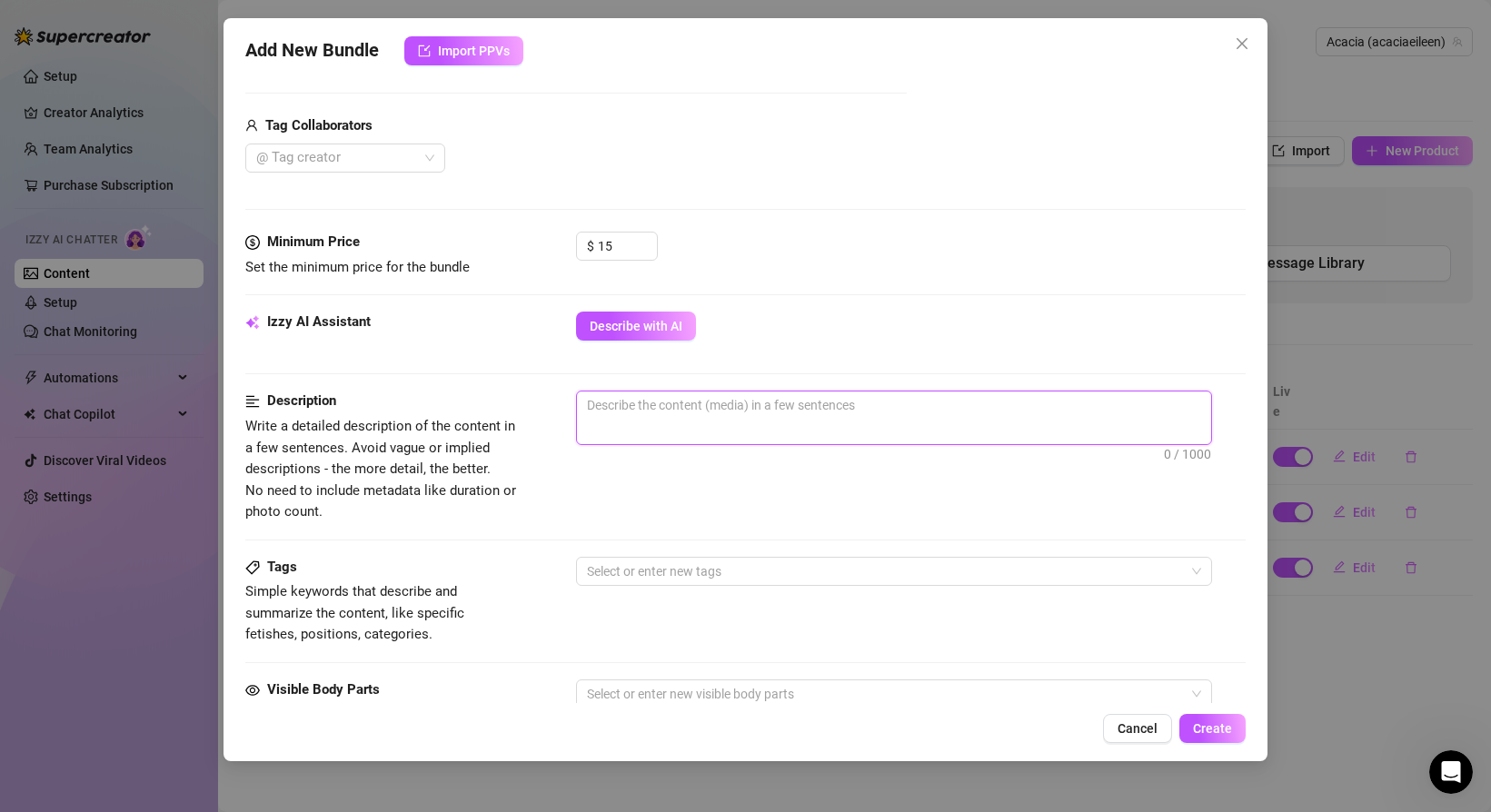
click at [763, 414] on textarea at bounding box center [894, 405] width 634 height 27
paste textarea "once I started bouncing in reverse cowgirl with my heart-shaped buttplug in, I …"
type textarea "once I started bouncing in reverse cowgirl with my heart-shaped buttplug in, I …"
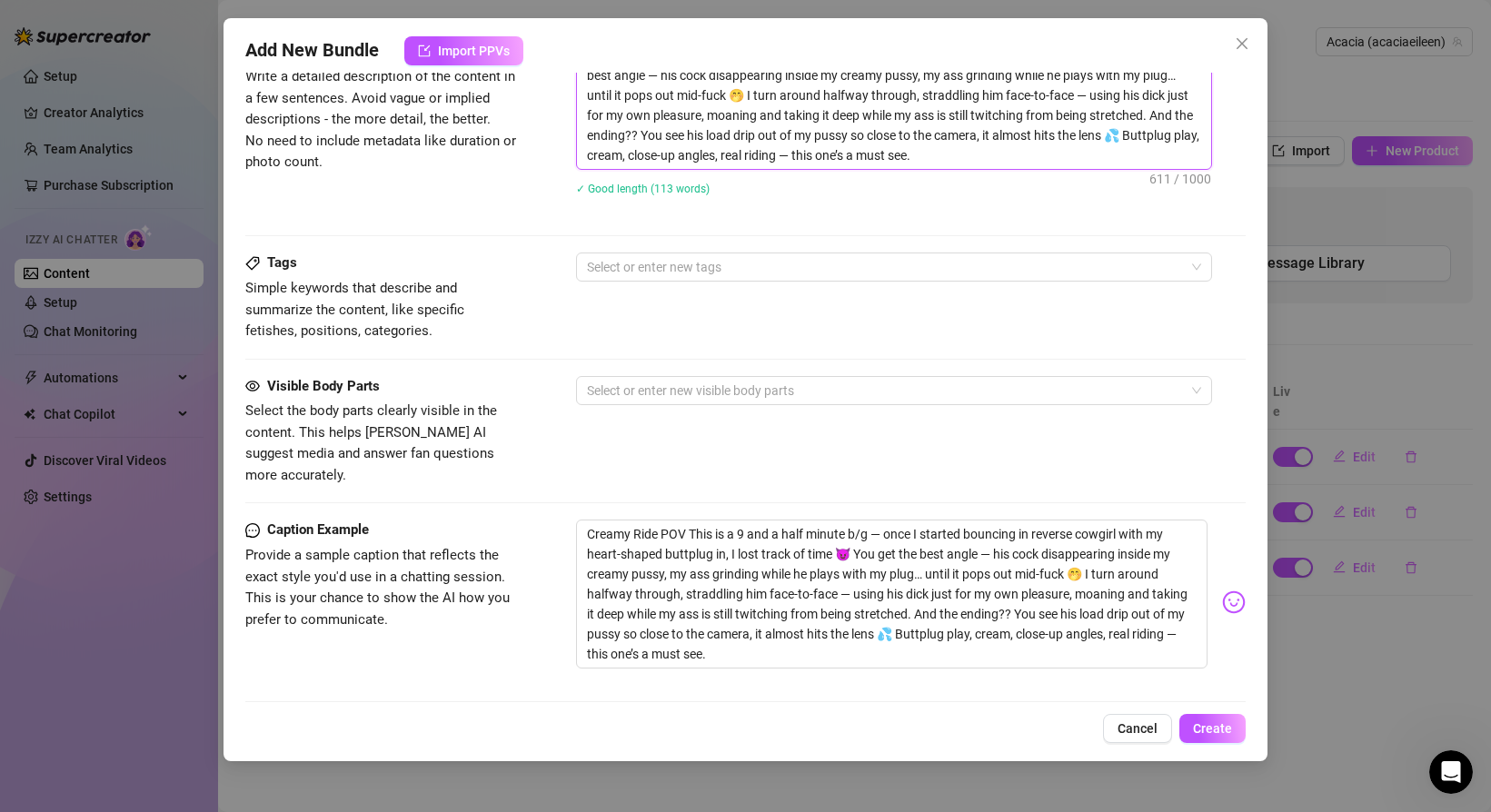
scroll to position [765, 0]
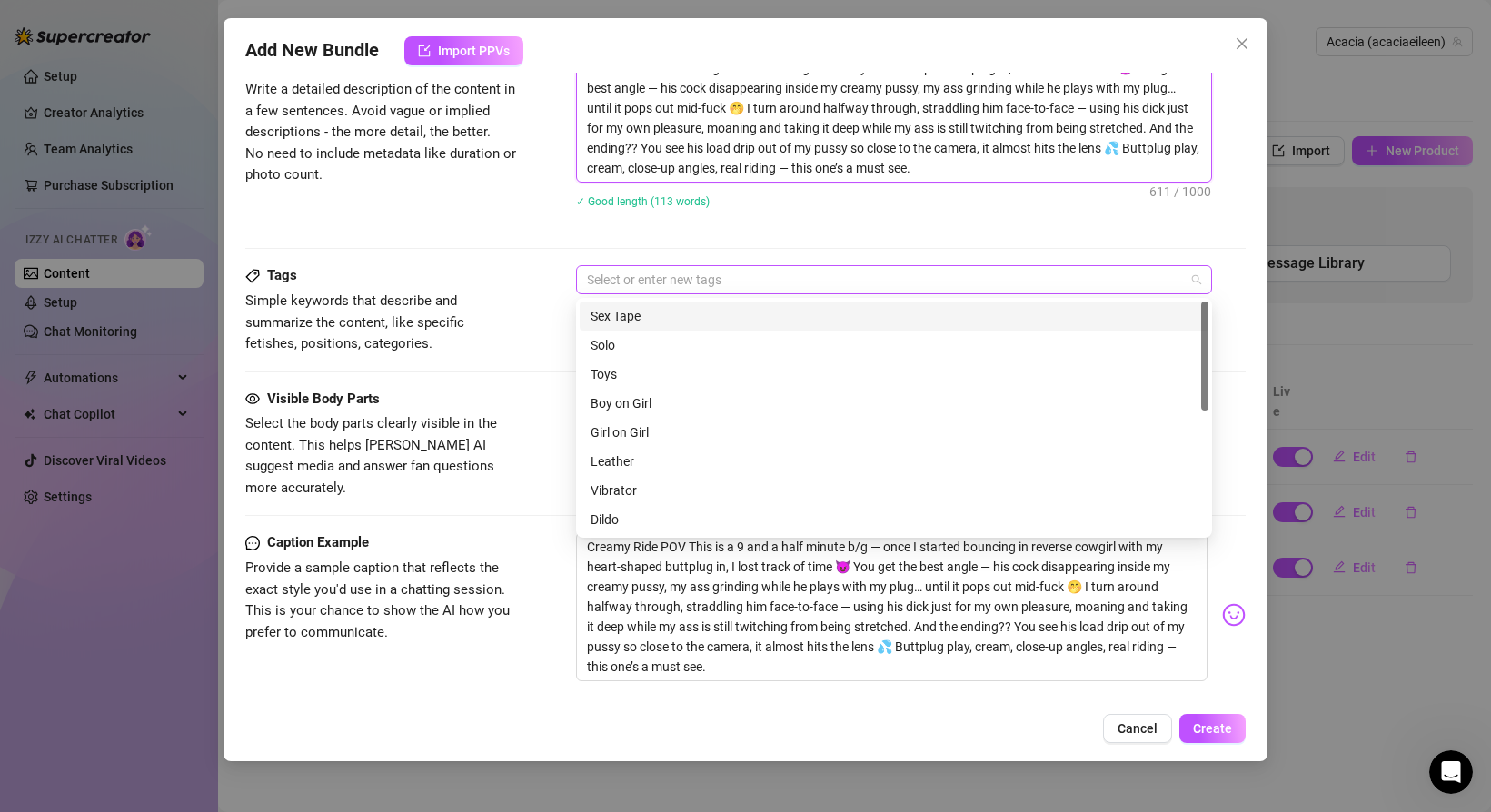
click at [681, 277] on div at bounding box center [885, 280] width 610 height 26
type textarea "once I started bouncing in reverse cowgirl with my heart-shaped buttplug in, I …"
click at [673, 318] on div "Sex Tape" at bounding box center [894, 315] width 607 height 20
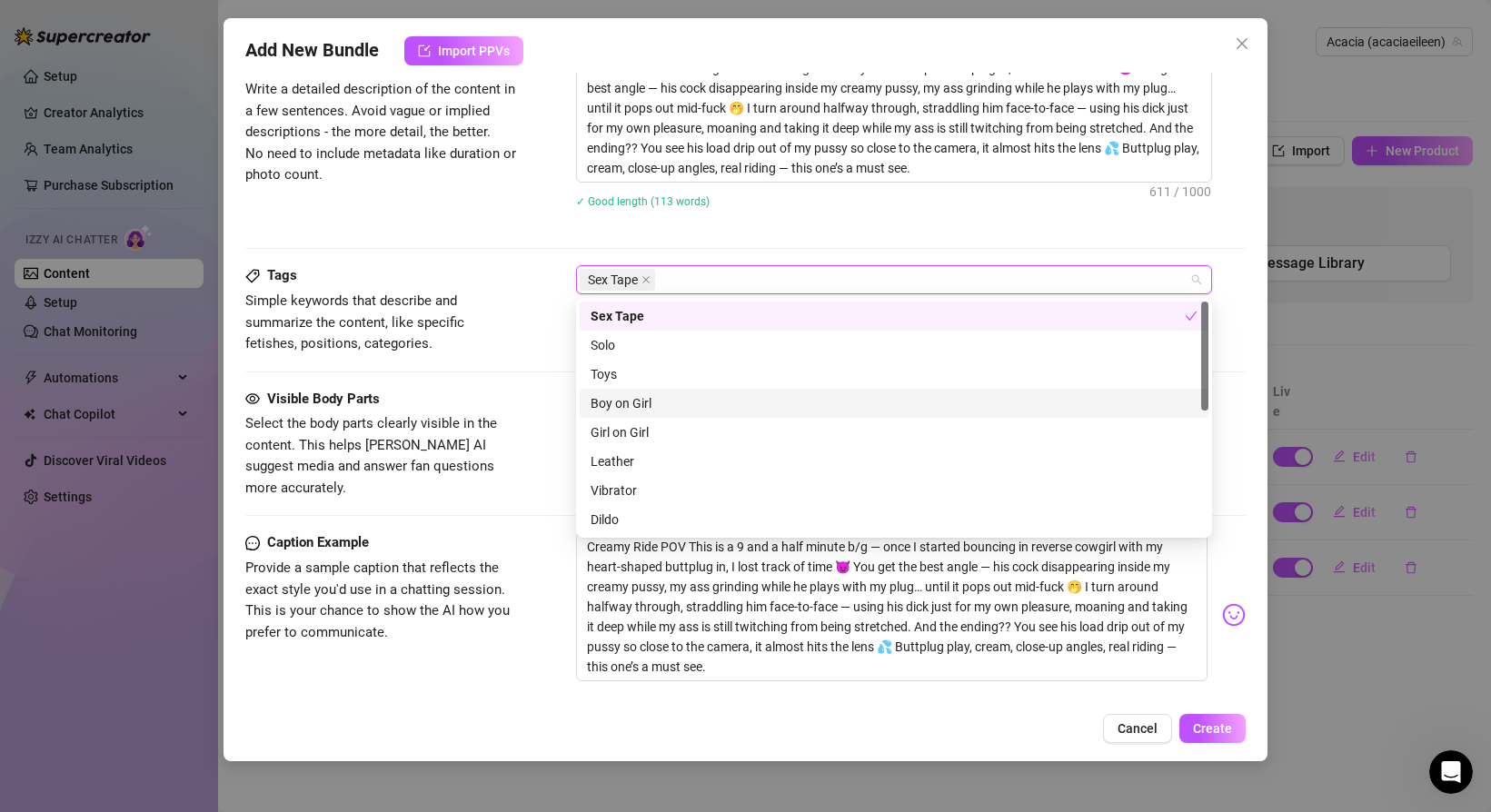
click at [649, 403] on div "Boy on Girl" at bounding box center [894, 403] width 607 height 20
click at [649, 380] on div "Toys" at bounding box center [894, 374] width 607 height 20
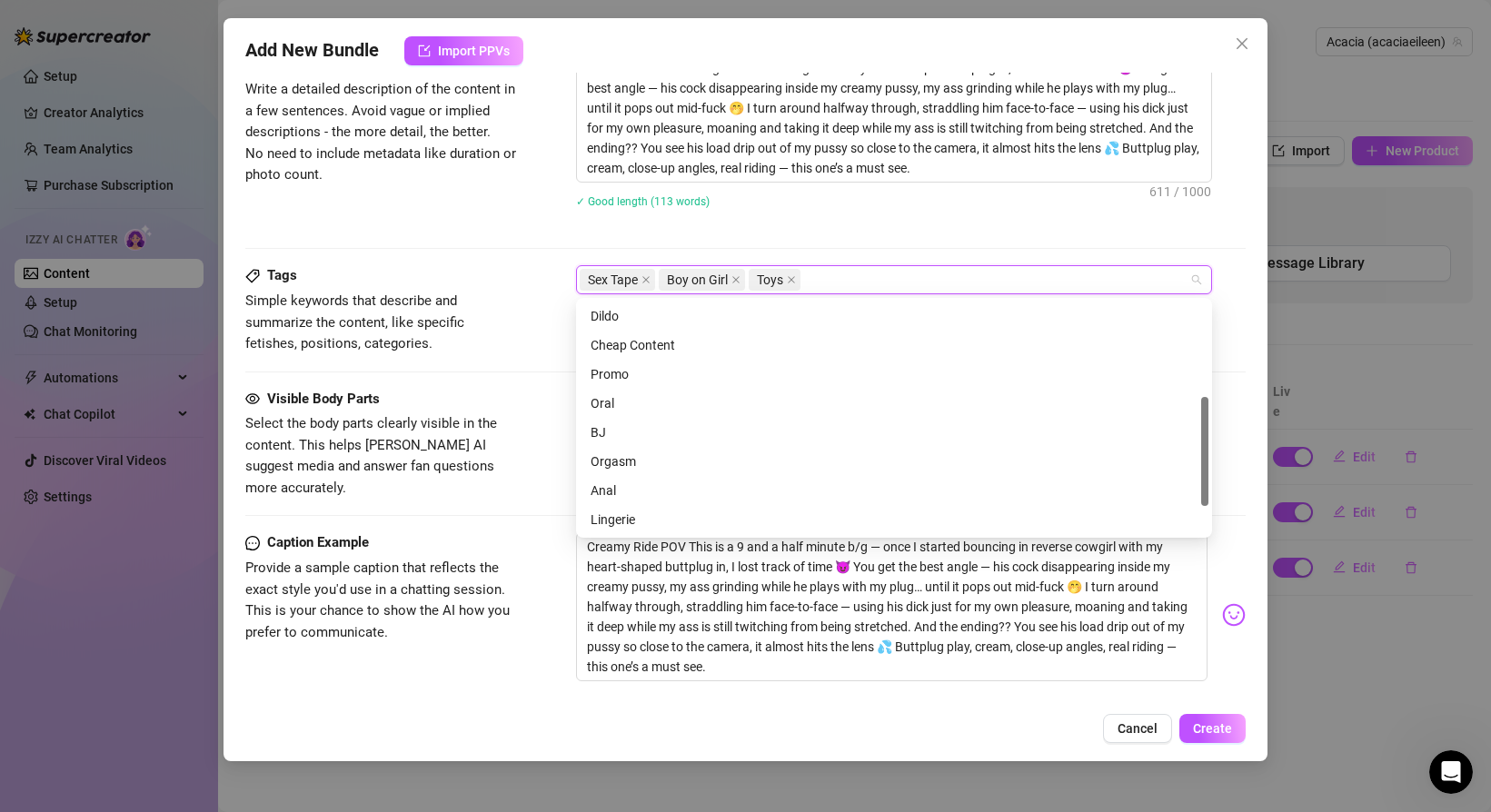
scroll to position [206, 0]
click at [648, 452] on div "Orgasm" at bounding box center [894, 458] width 607 height 20
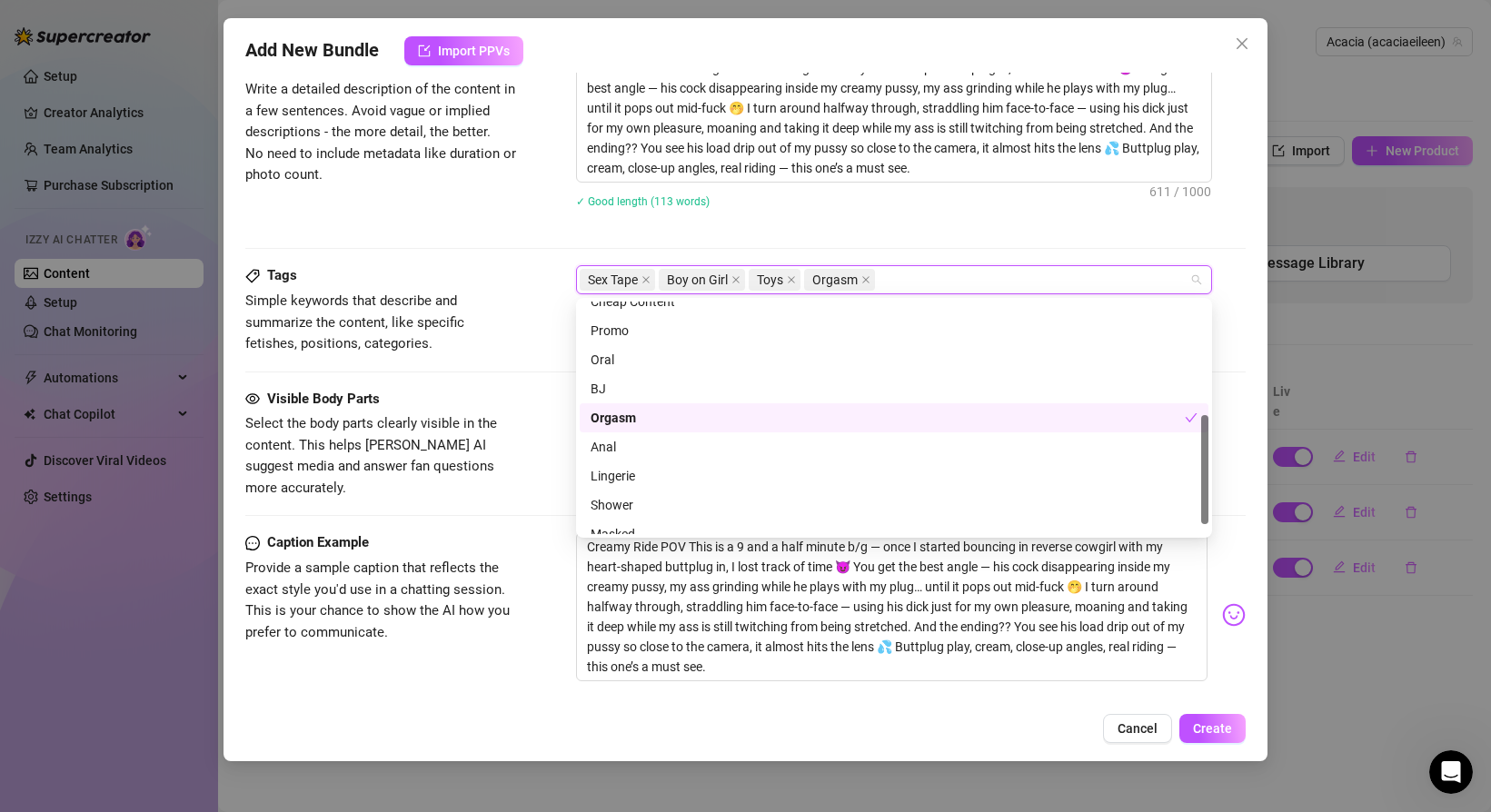
scroll to position [262, 0]
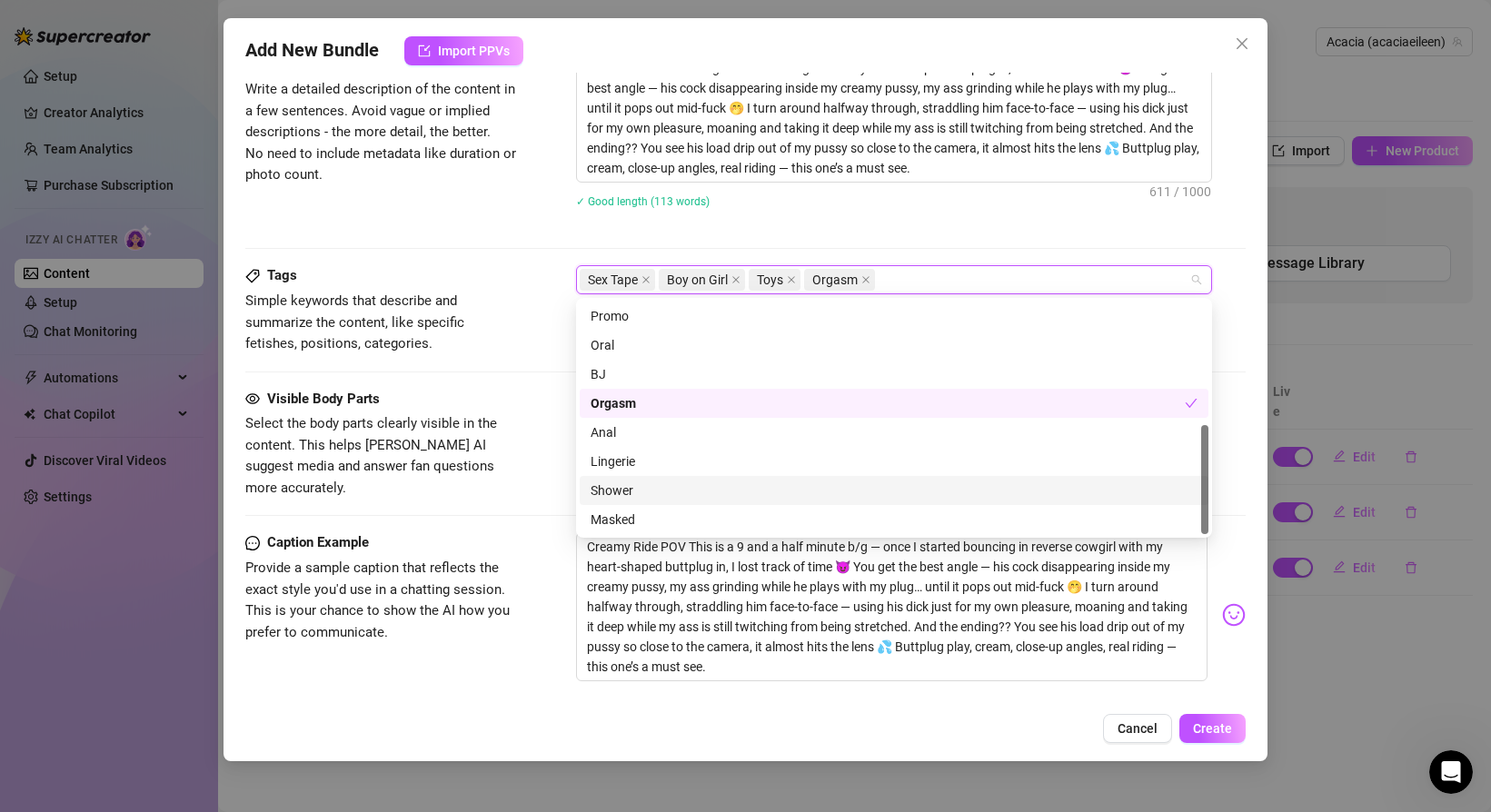
click at [496, 535] on div "Caption Example Provide a sample caption that reflects the exact style you'd us…" at bounding box center [382, 588] width 272 height 111
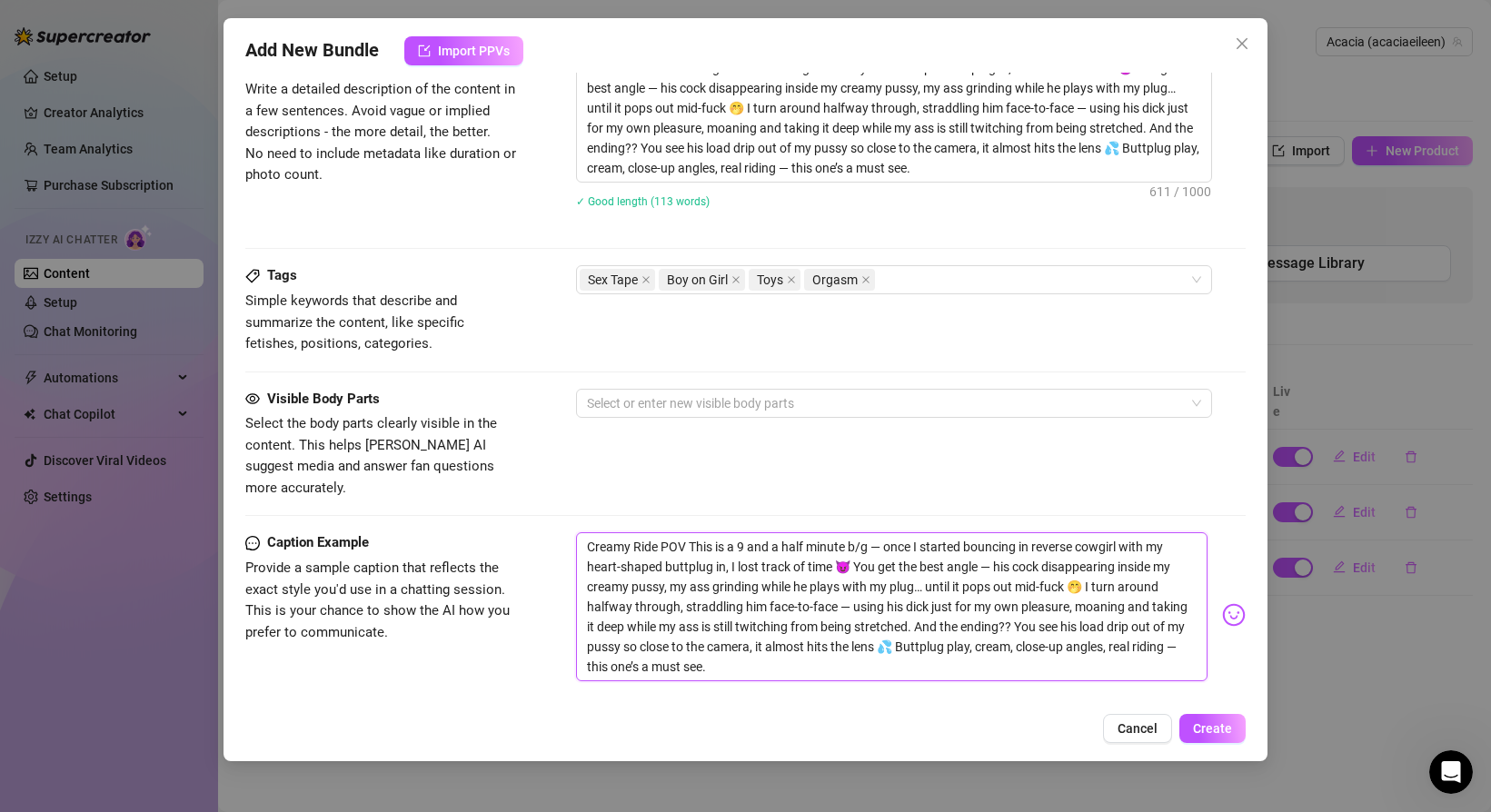
click at [687, 532] on textarea "Creamy Ride POV This is a 9 and a half minute b/g — once I started bouncing in …" at bounding box center [892, 606] width 632 height 149
type textarea "Creamy Ride POV: This is a 9 and a half minute b/g — once I started bouncing in…"
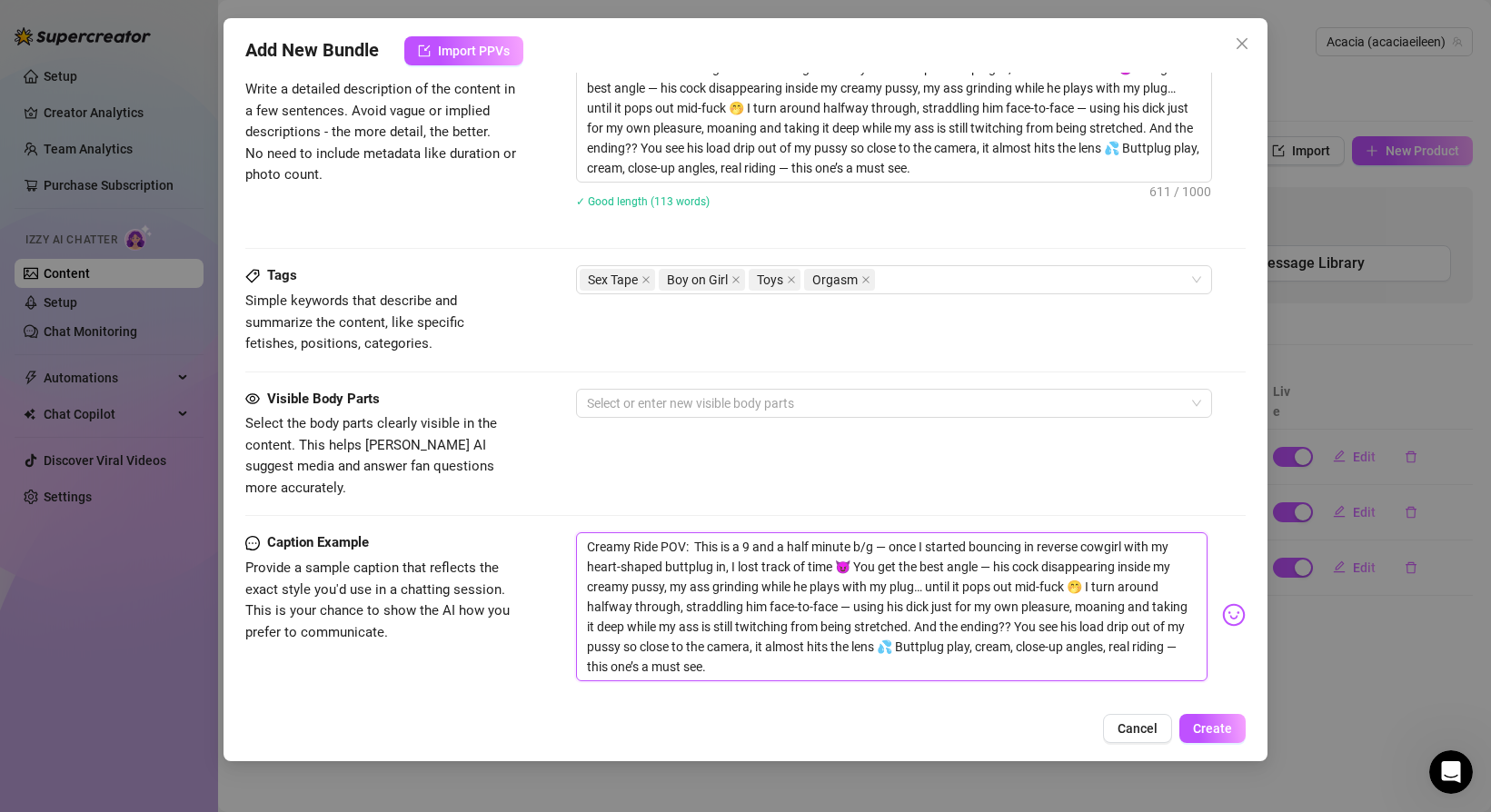
type textarea "Creamy Ride POV: This is a 9 and a half minute b/g — once I started bouncing in…"
click at [1194, 718] on button "Create" at bounding box center [1212, 729] width 66 height 29
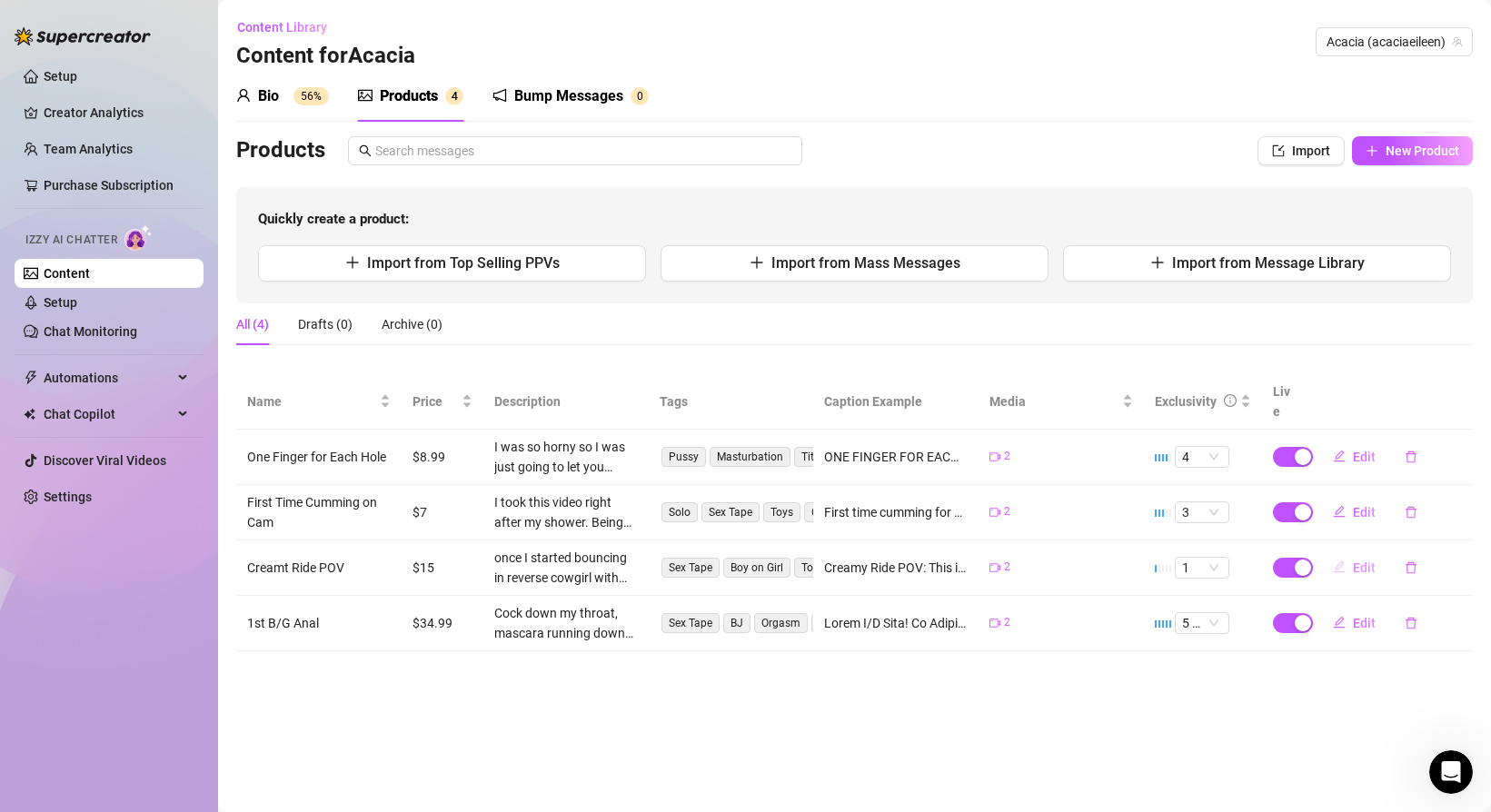
click at [1355, 561] on span "Edit" at bounding box center [1364, 568] width 23 height 14
type textarea "Creamy Ride POV: This is a 9 and a half minute b/g — once I started bouncing in…"
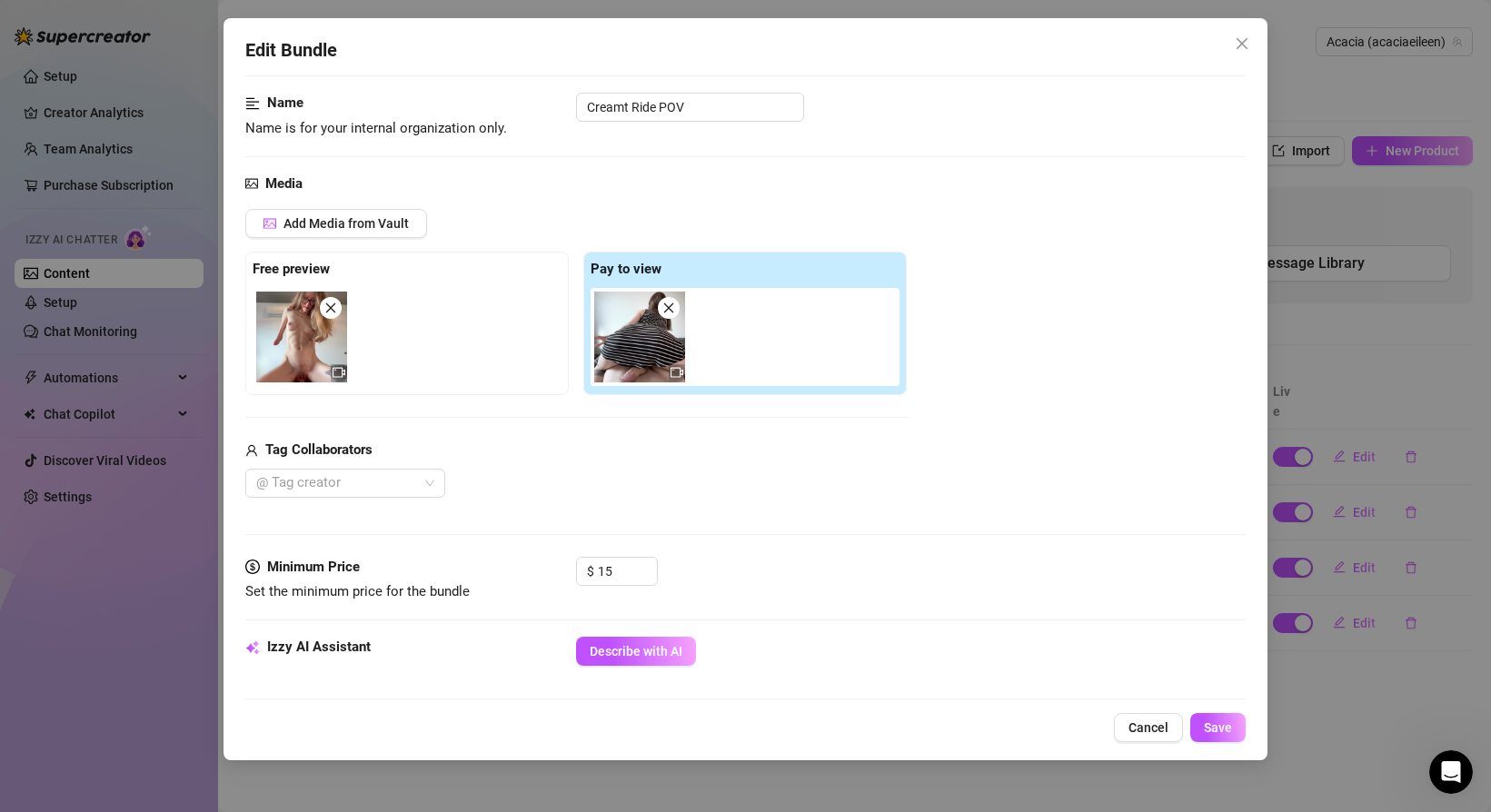
scroll to position [106, 0]
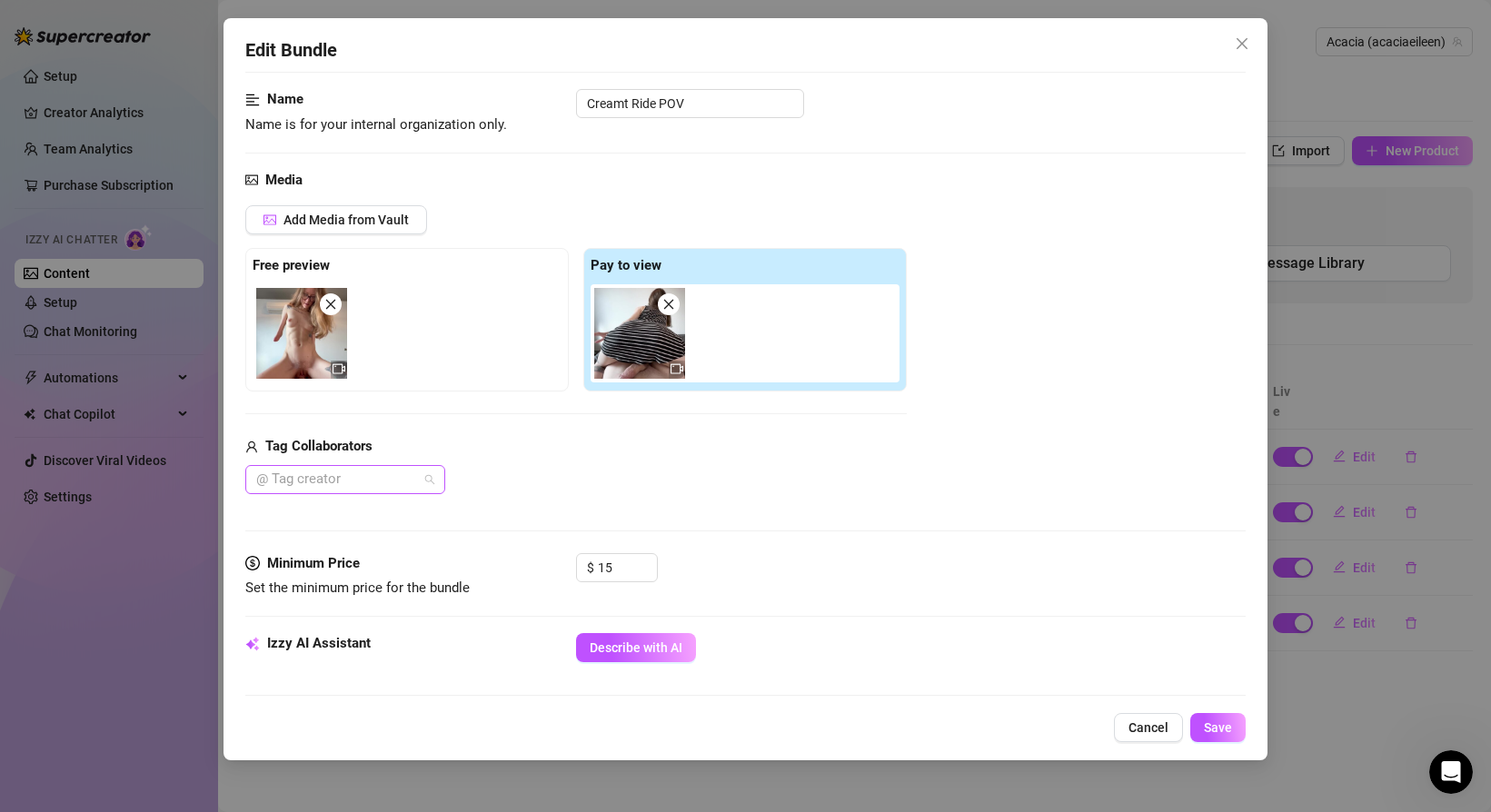
click at [427, 472] on div "@ Tag creator" at bounding box center [345, 479] width 199 height 29
click at [402, 513] on div "Sexyboi" at bounding box center [345, 516] width 171 height 20
click at [743, 476] on div "Sexyboi" at bounding box center [576, 479] width 662 height 29
click at [632, 102] on input "Creamt Ride POV" at bounding box center [690, 104] width 228 height 29
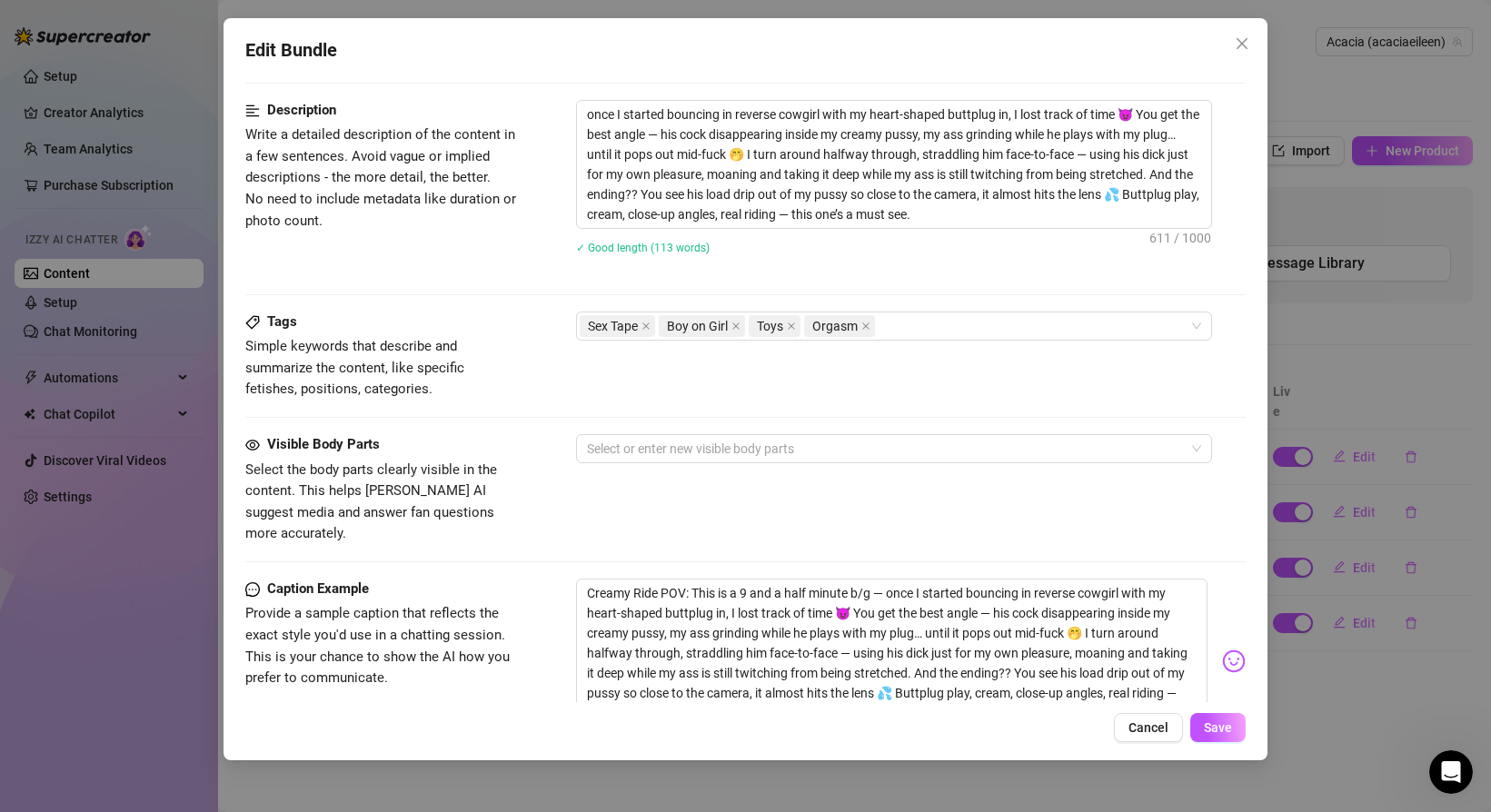
scroll to position [724, 0]
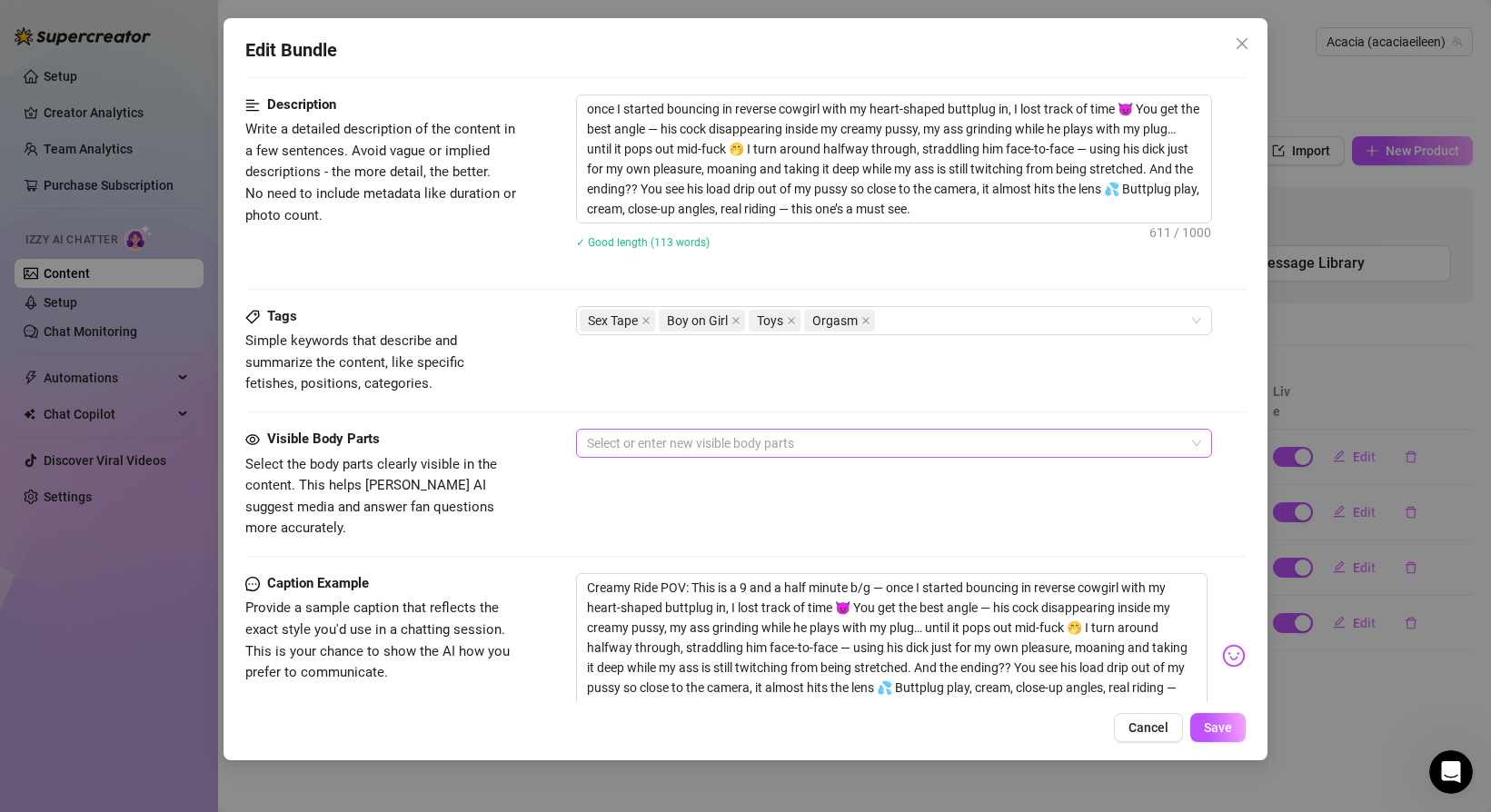
click at [758, 452] on div at bounding box center [885, 443] width 610 height 26
type input "Creamy Ride POV"
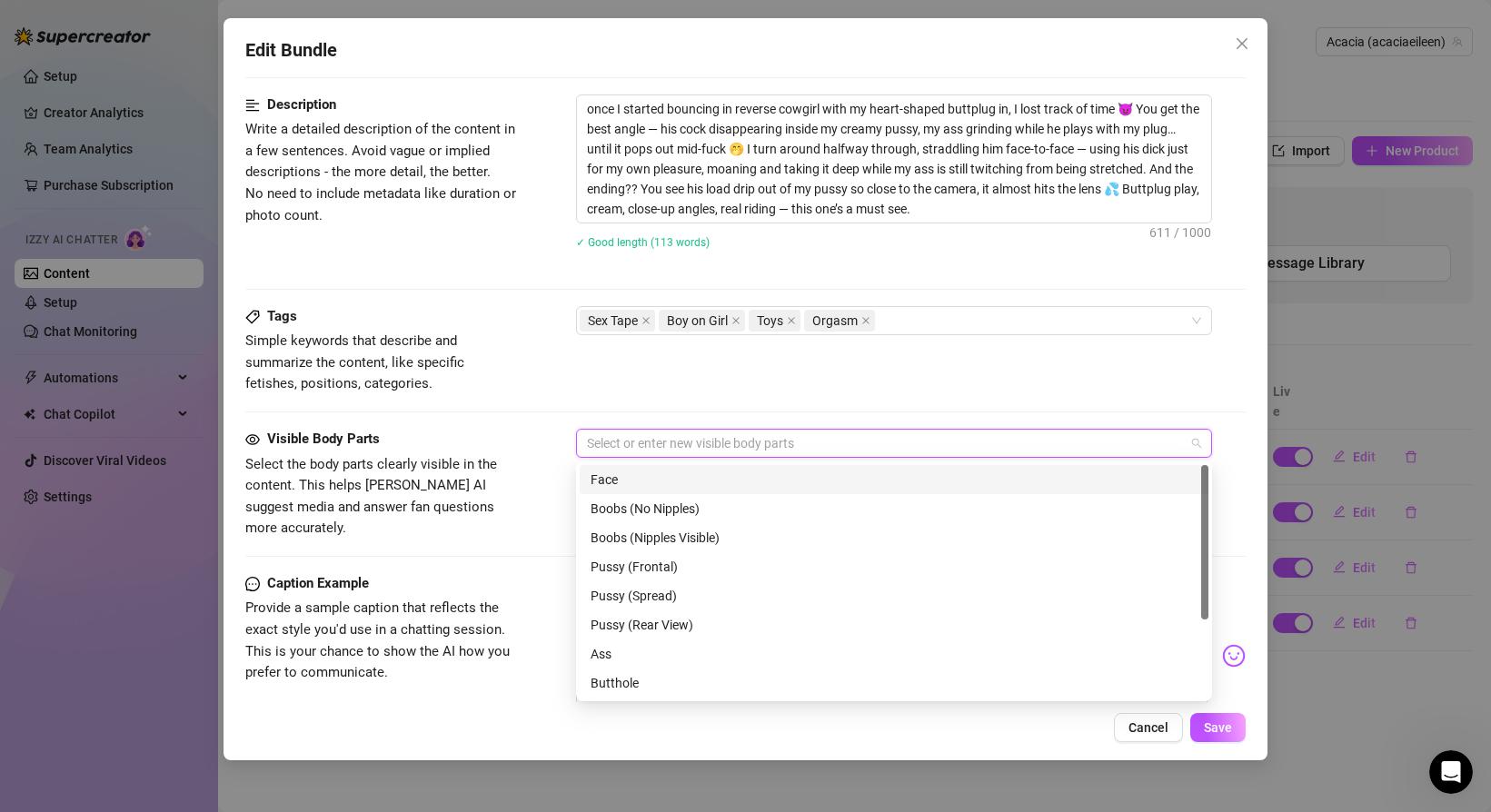
click at [525, 411] on div at bounding box center [745, 411] width 1000 height 1
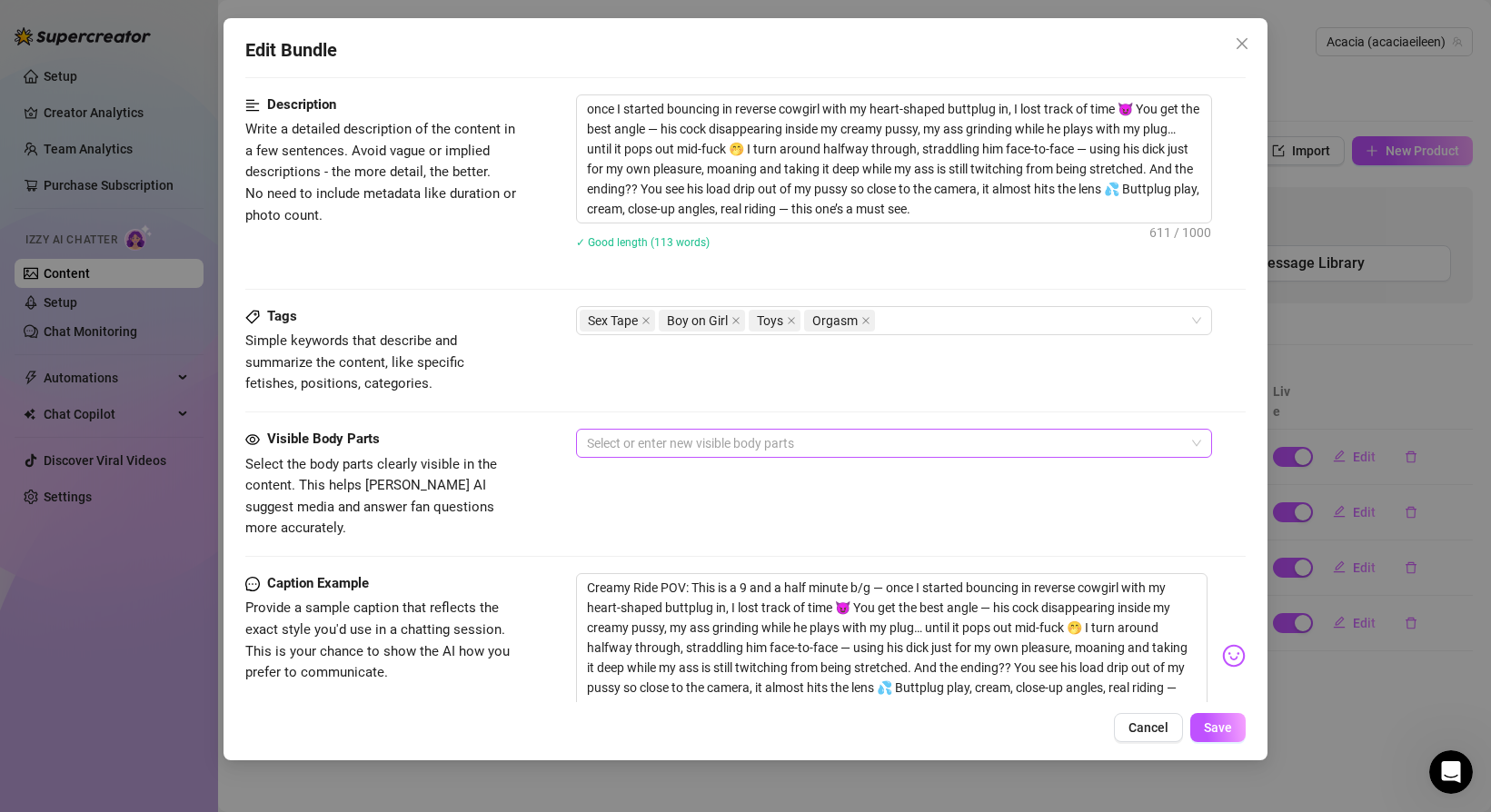
click at [625, 441] on div at bounding box center [885, 443] width 610 height 26
click at [447, 531] on div "Visible Body Parts Select the body parts clearly visible in the content. This h…" at bounding box center [745, 500] width 1000 height 145
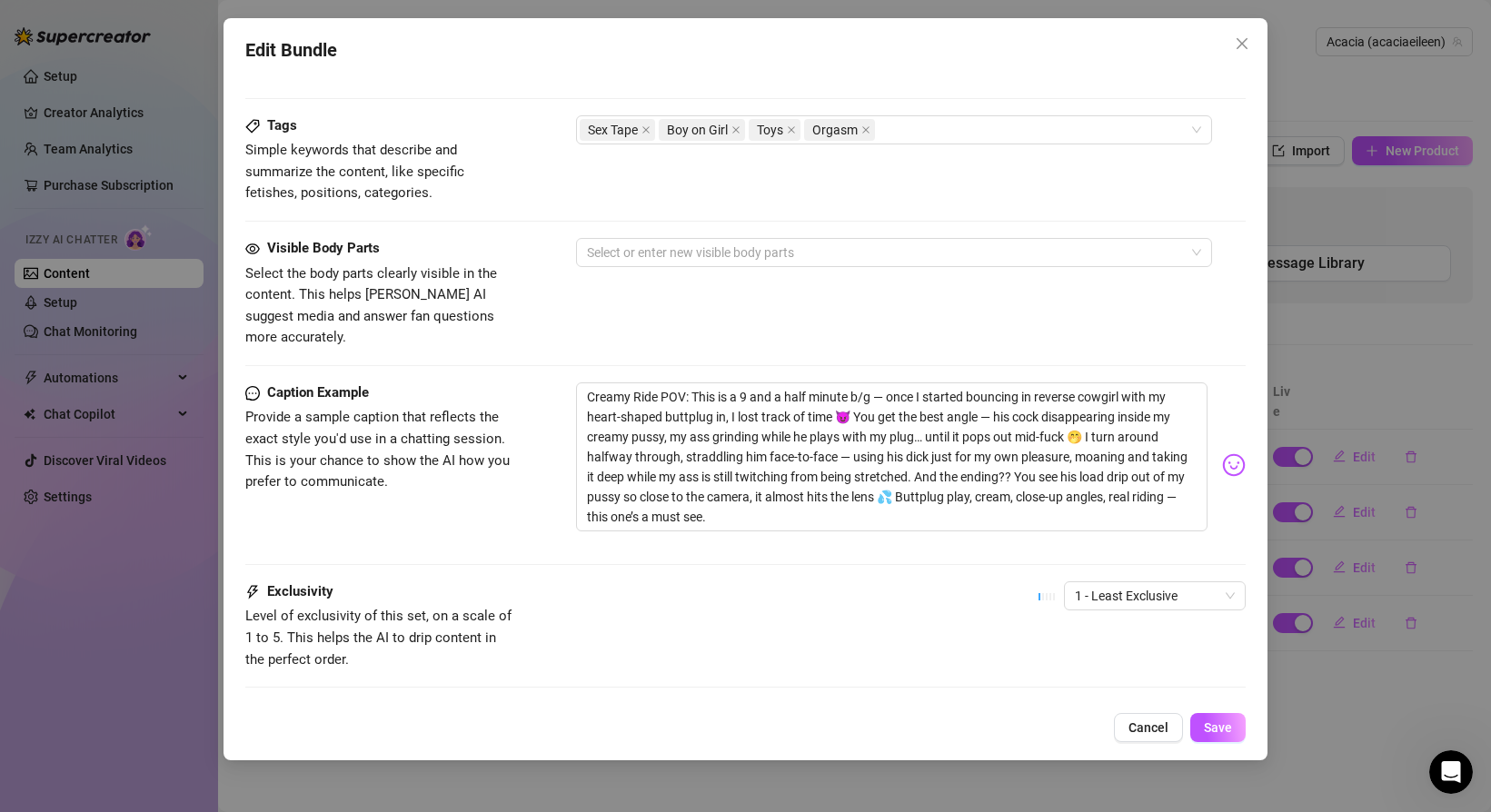
scroll to position [996, 0]
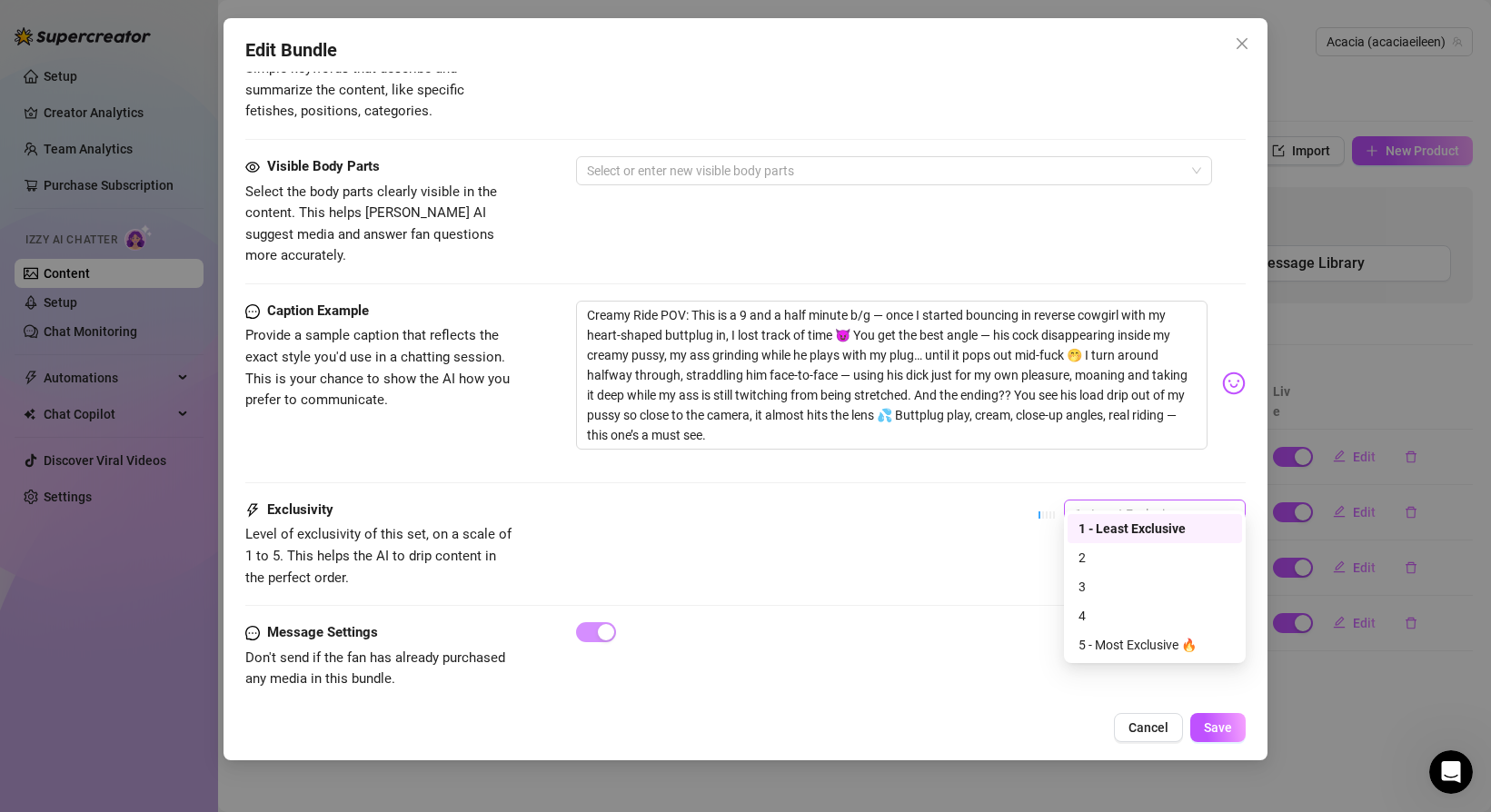
click at [1139, 500] on span "1 - Least Exclusive" at bounding box center [1154, 514] width 160 height 27
click at [1127, 582] on div "3" at bounding box center [1154, 587] width 152 height 20
click at [1212, 722] on span "Save" at bounding box center [1217, 727] width 28 height 14
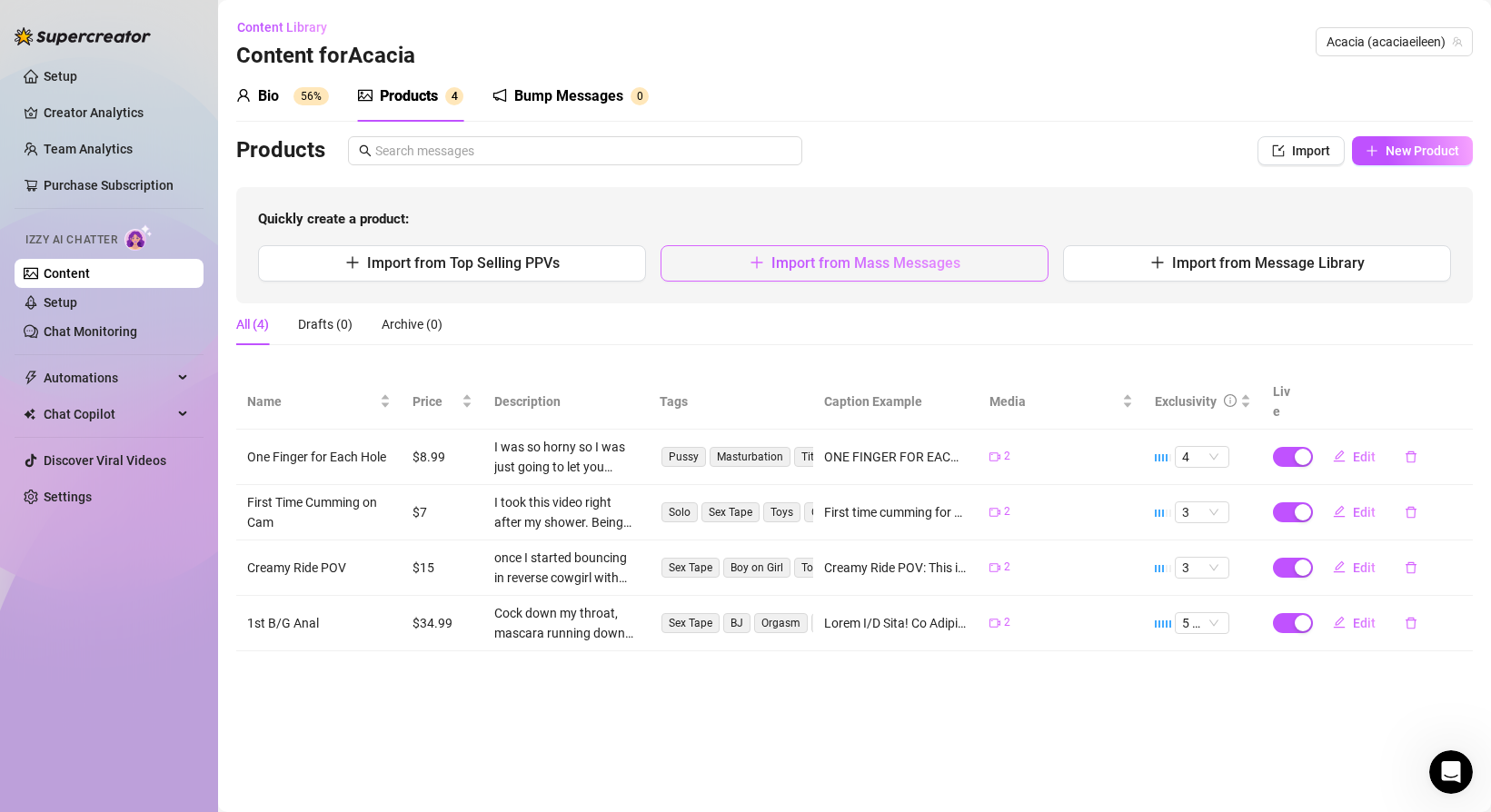
click at [831, 263] on span "Import from Mass Messages" at bounding box center [865, 263] width 189 height 17
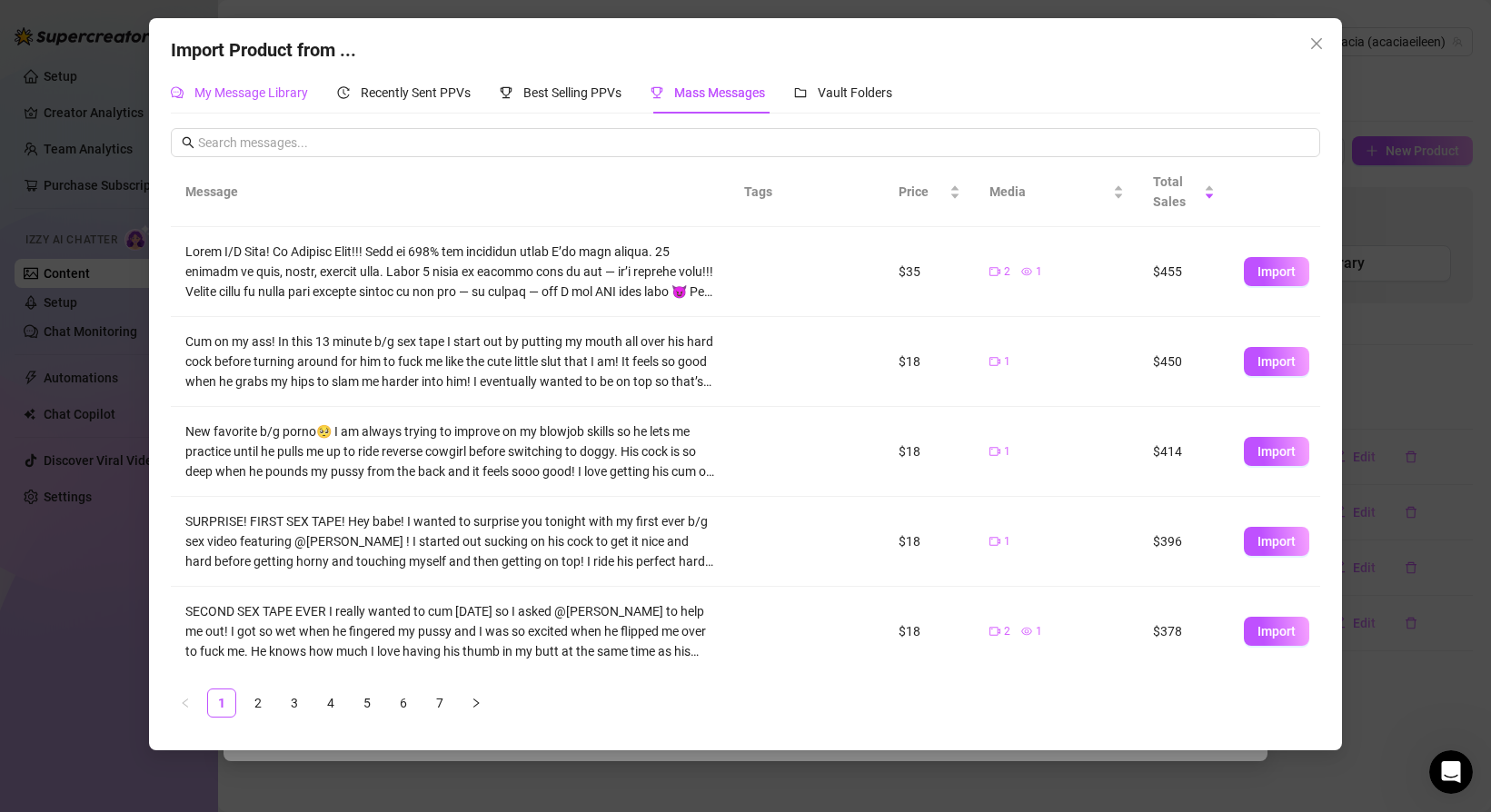
click at [260, 97] on span "My Message Library" at bounding box center [251, 92] width 113 height 14
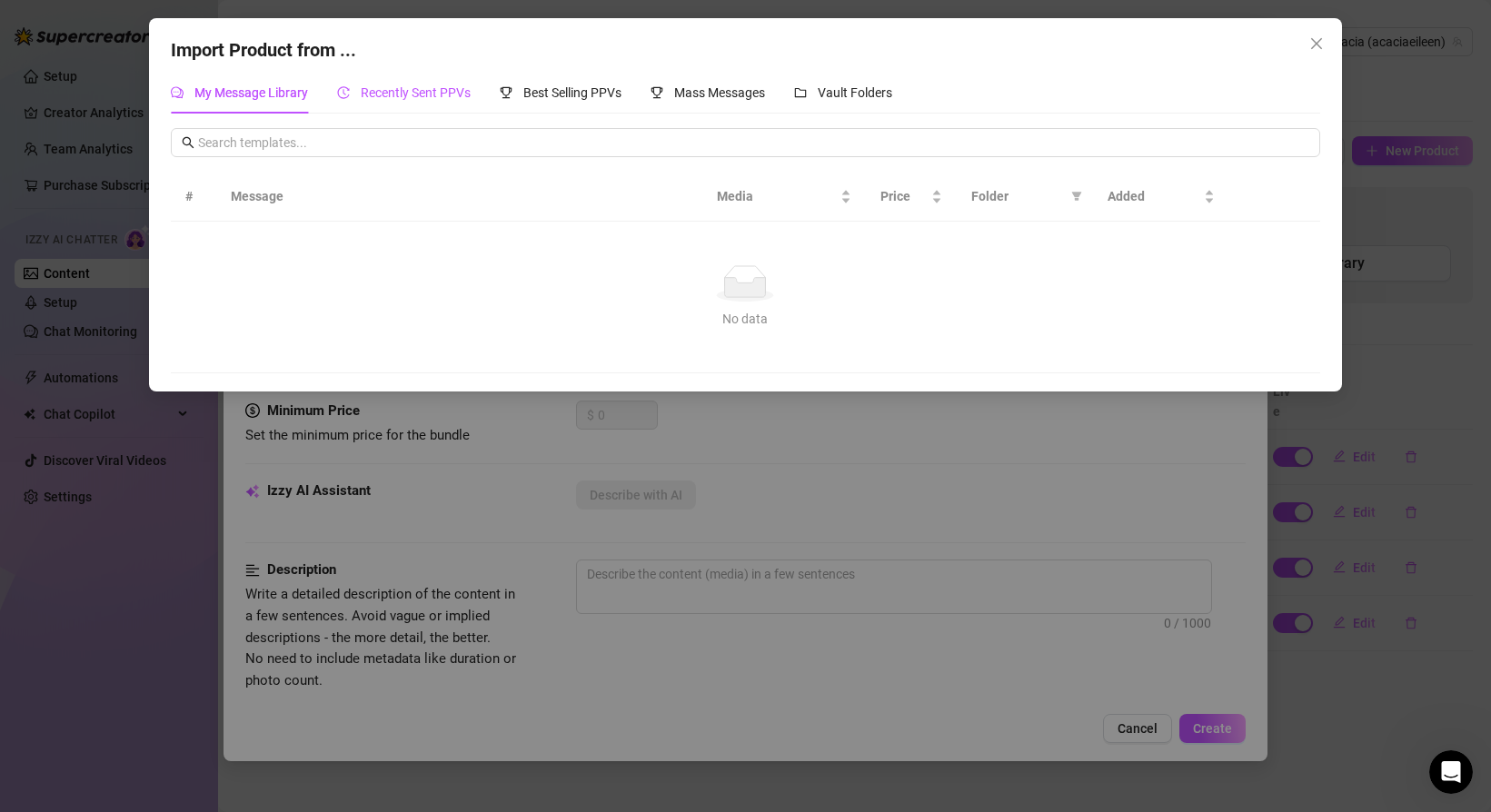
click at [435, 99] on span "Recently Sent PPVs" at bounding box center [415, 92] width 110 height 14
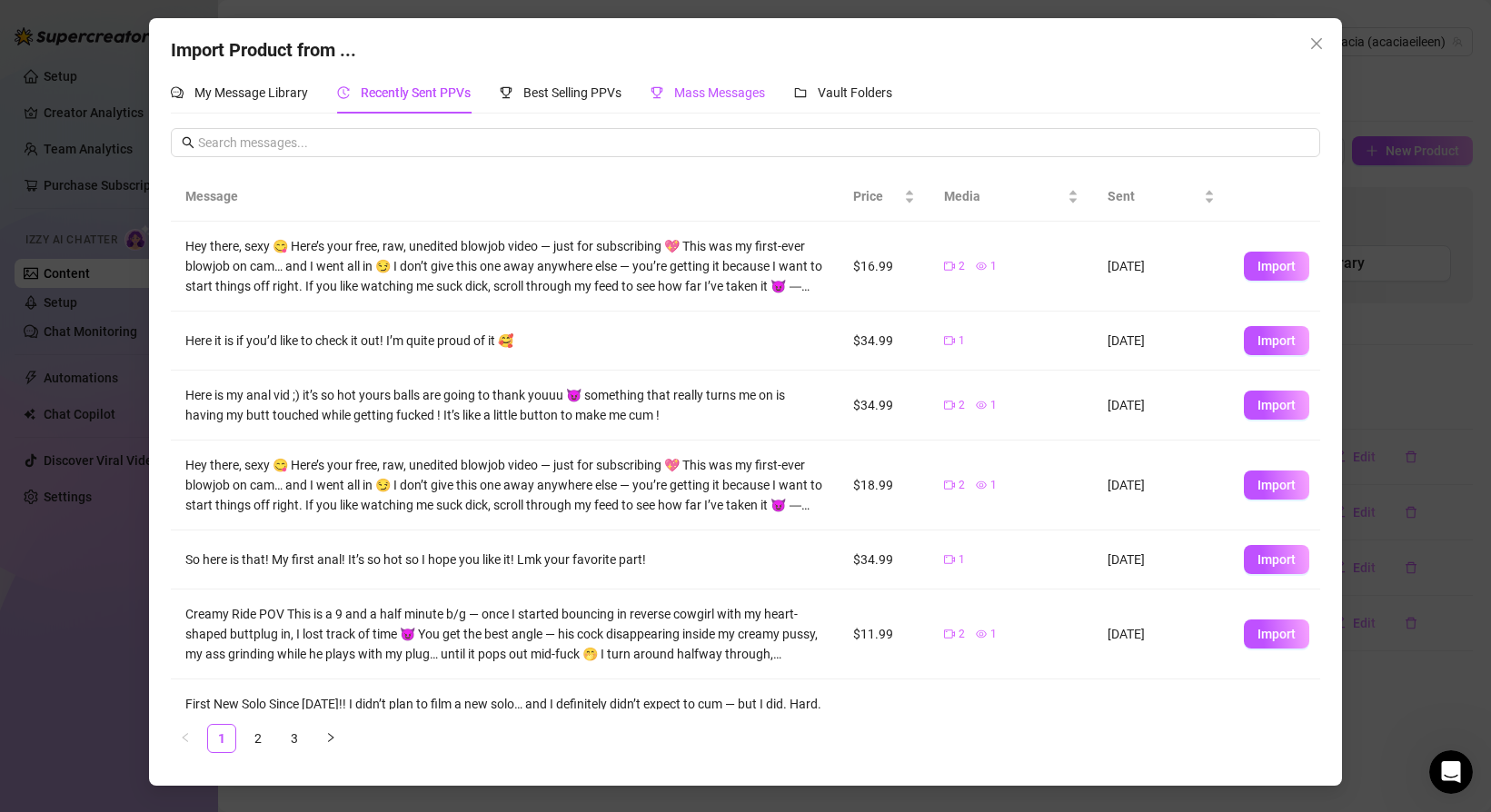
click at [669, 89] on div "Mass Messages" at bounding box center [707, 92] width 114 height 20
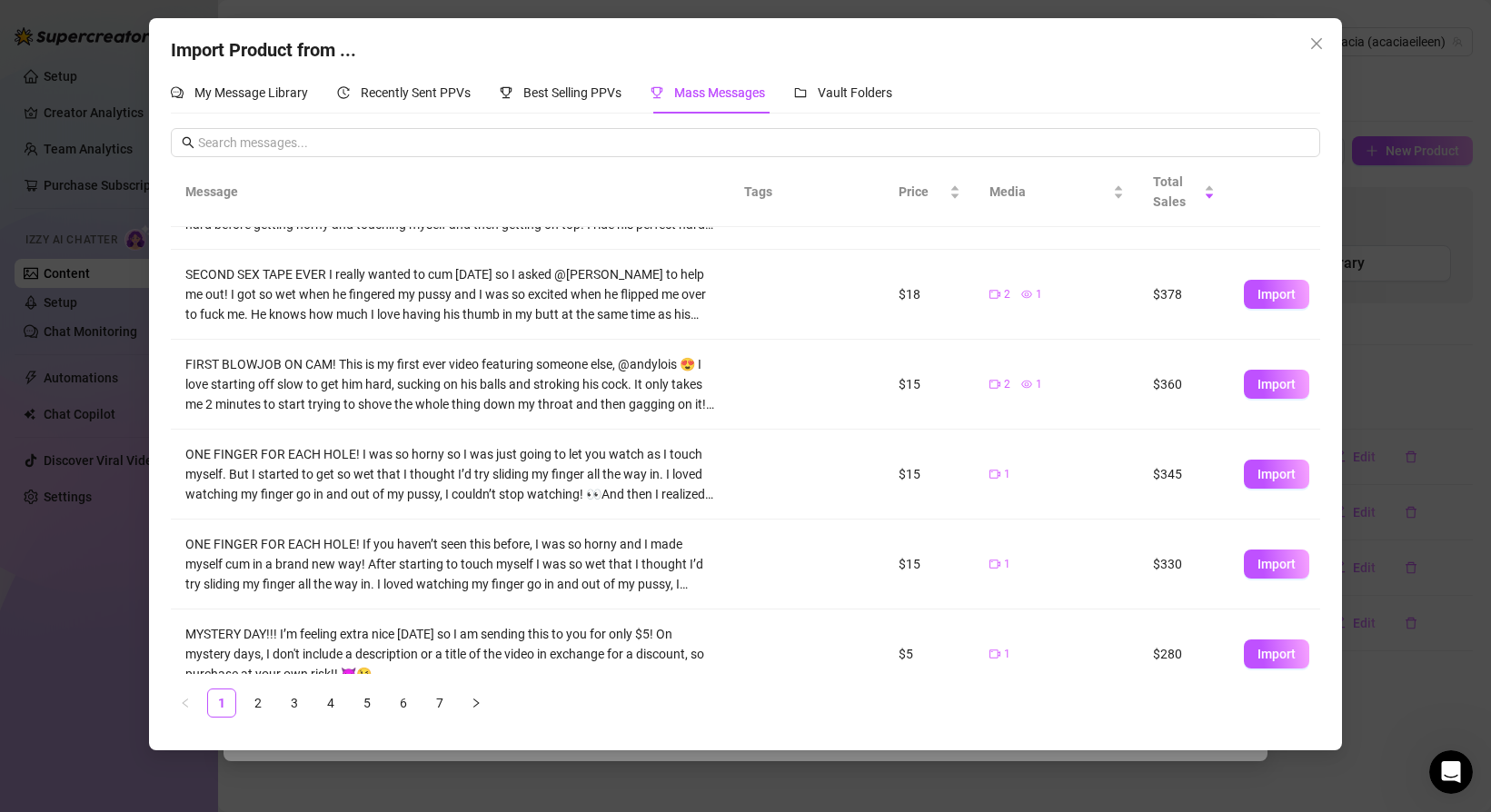
scroll to position [325, 0]
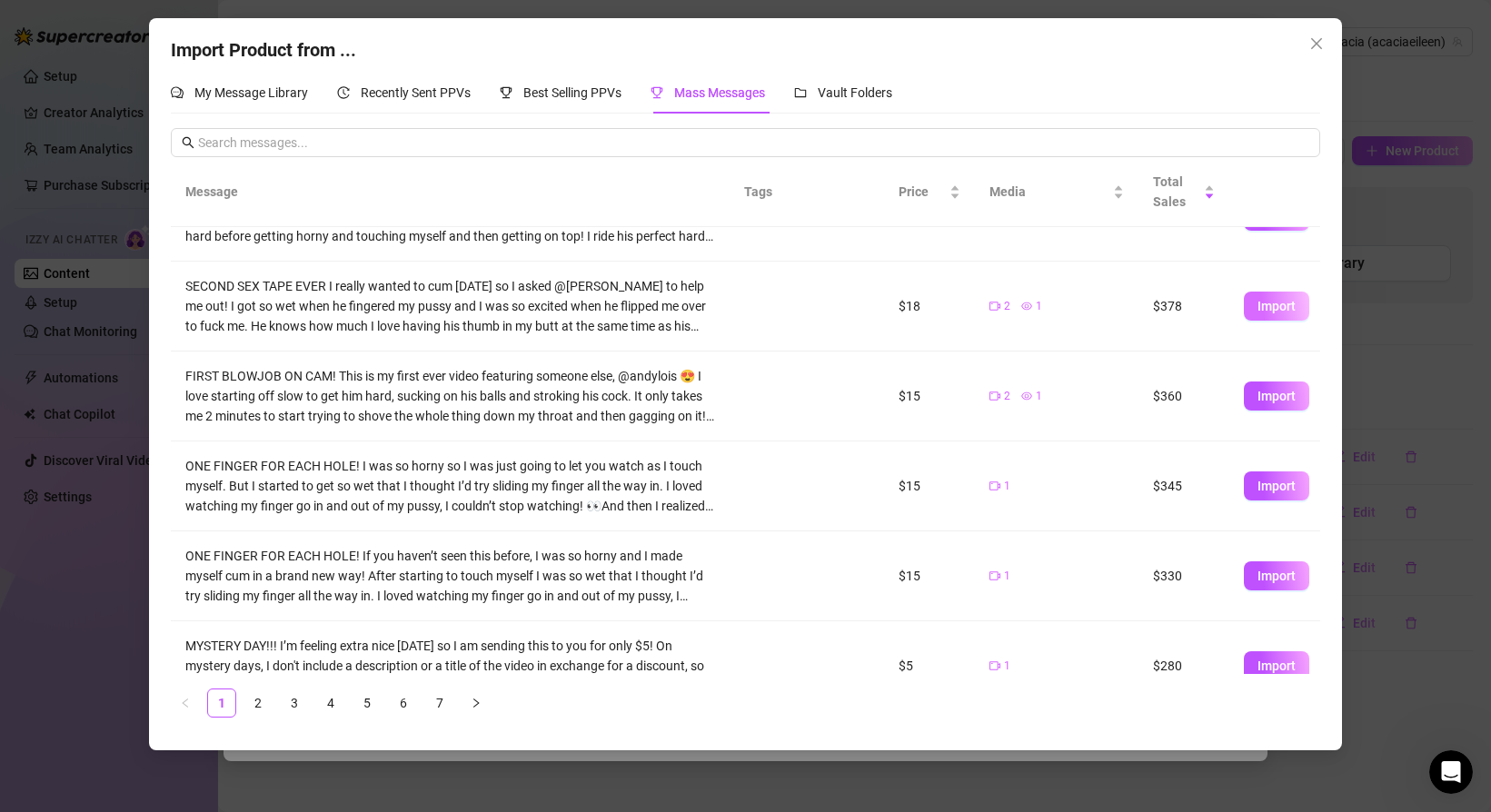
click at [1270, 313] on span "Import" at bounding box center [1276, 306] width 38 height 14
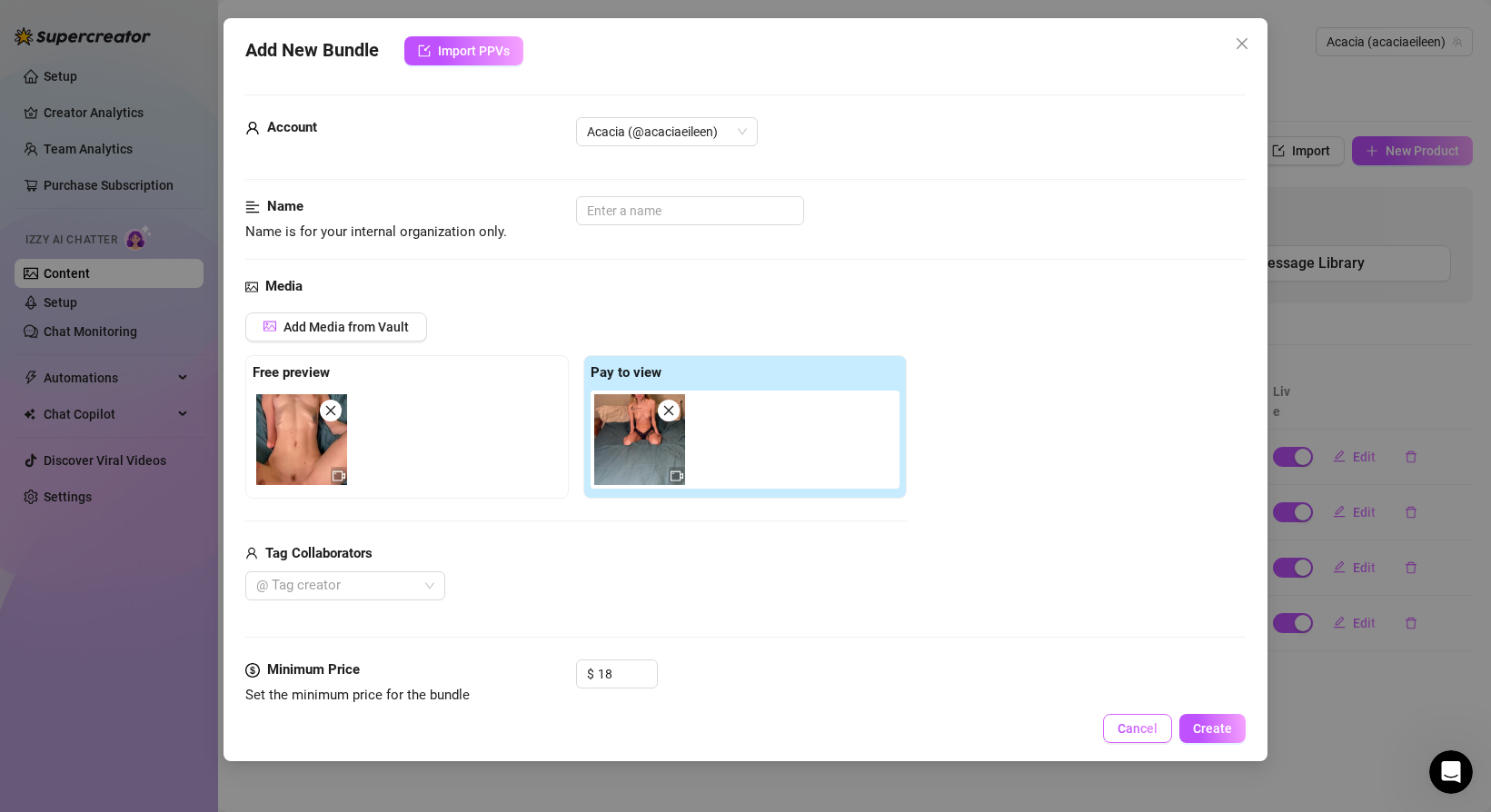
click at [1129, 723] on span "Cancel" at bounding box center [1137, 728] width 40 height 14
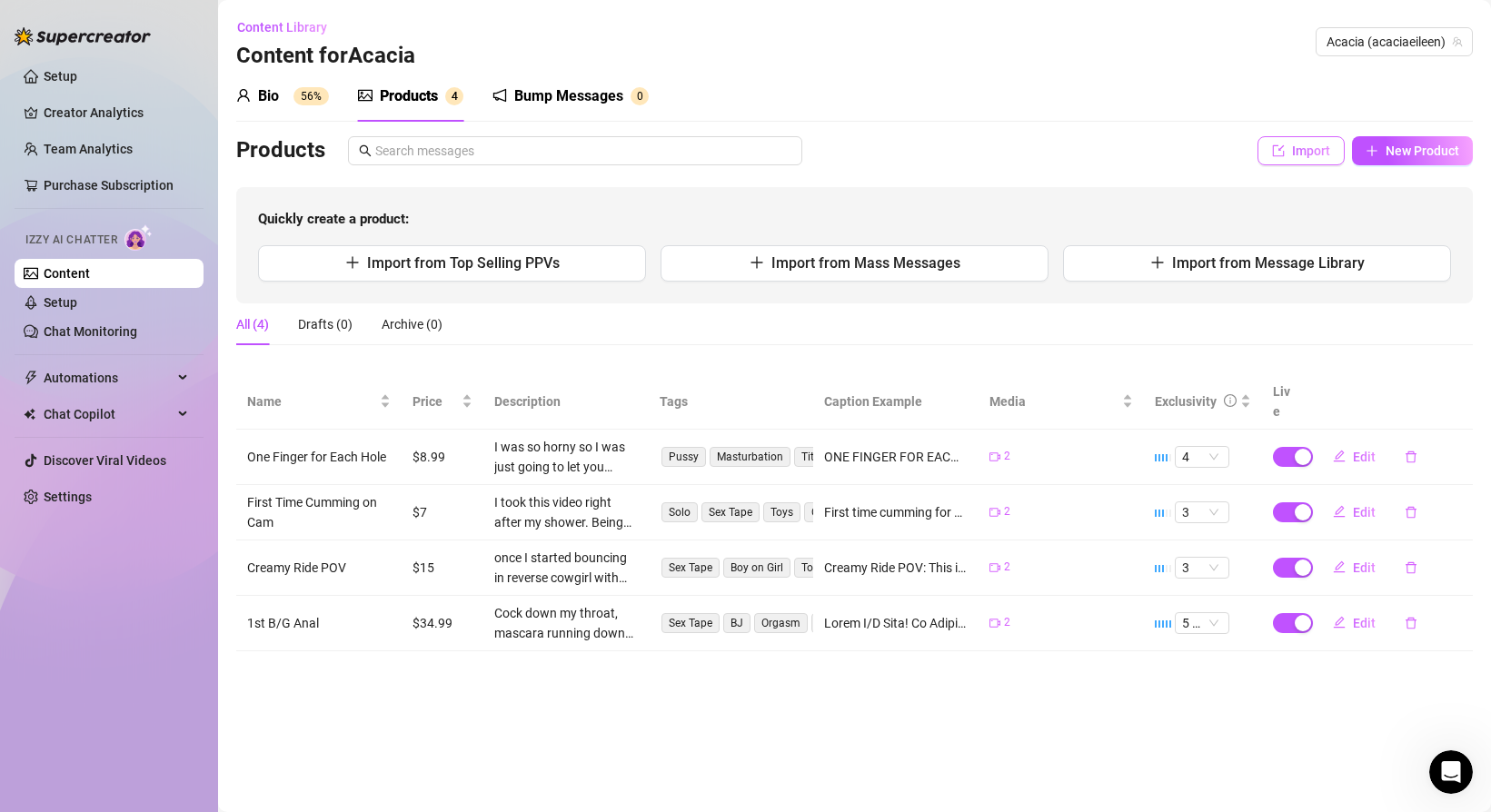
click at [1295, 162] on button "Import" at bounding box center [1300, 151] width 87 height 29
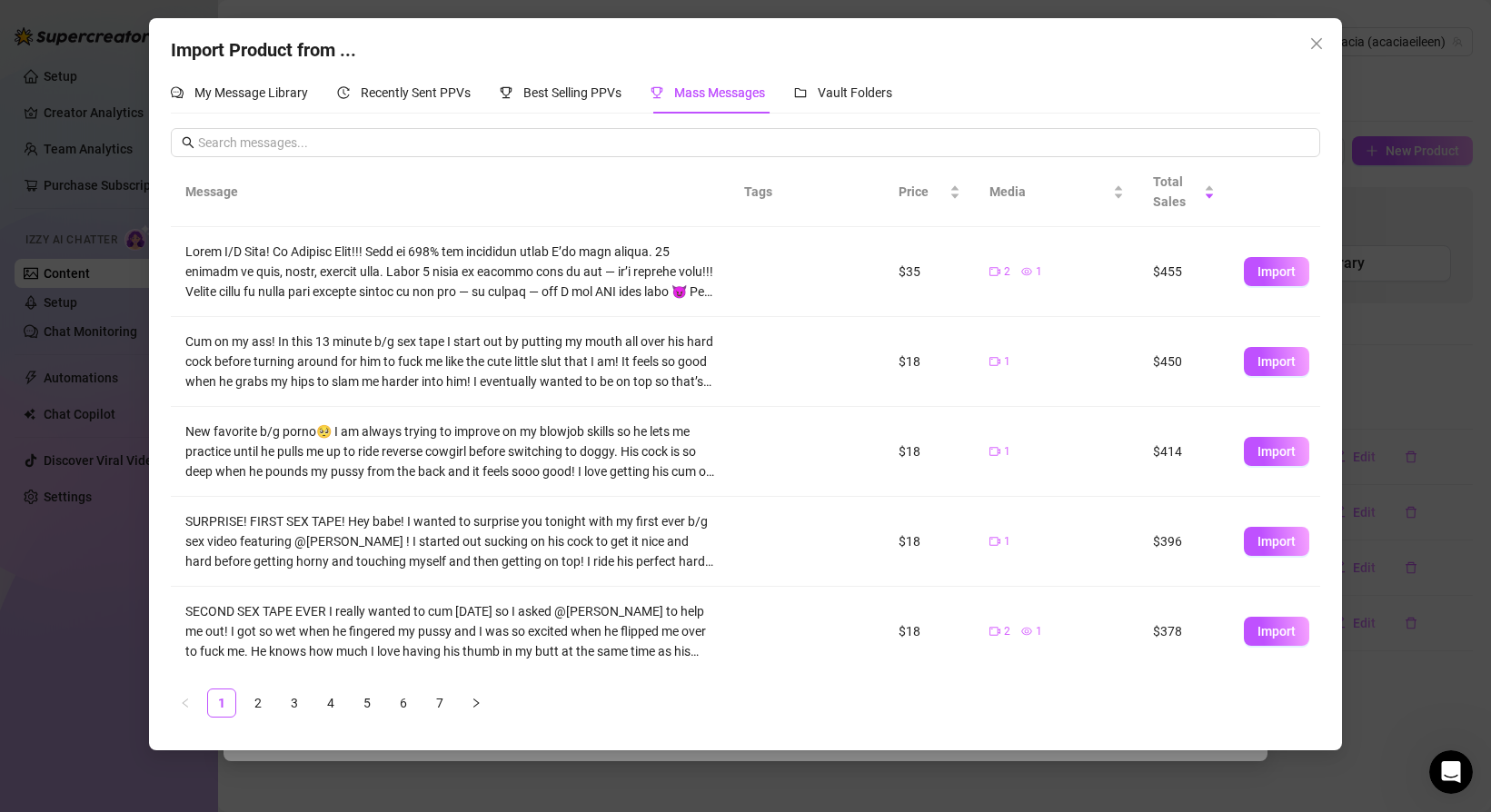
scroll to position [452, 0]
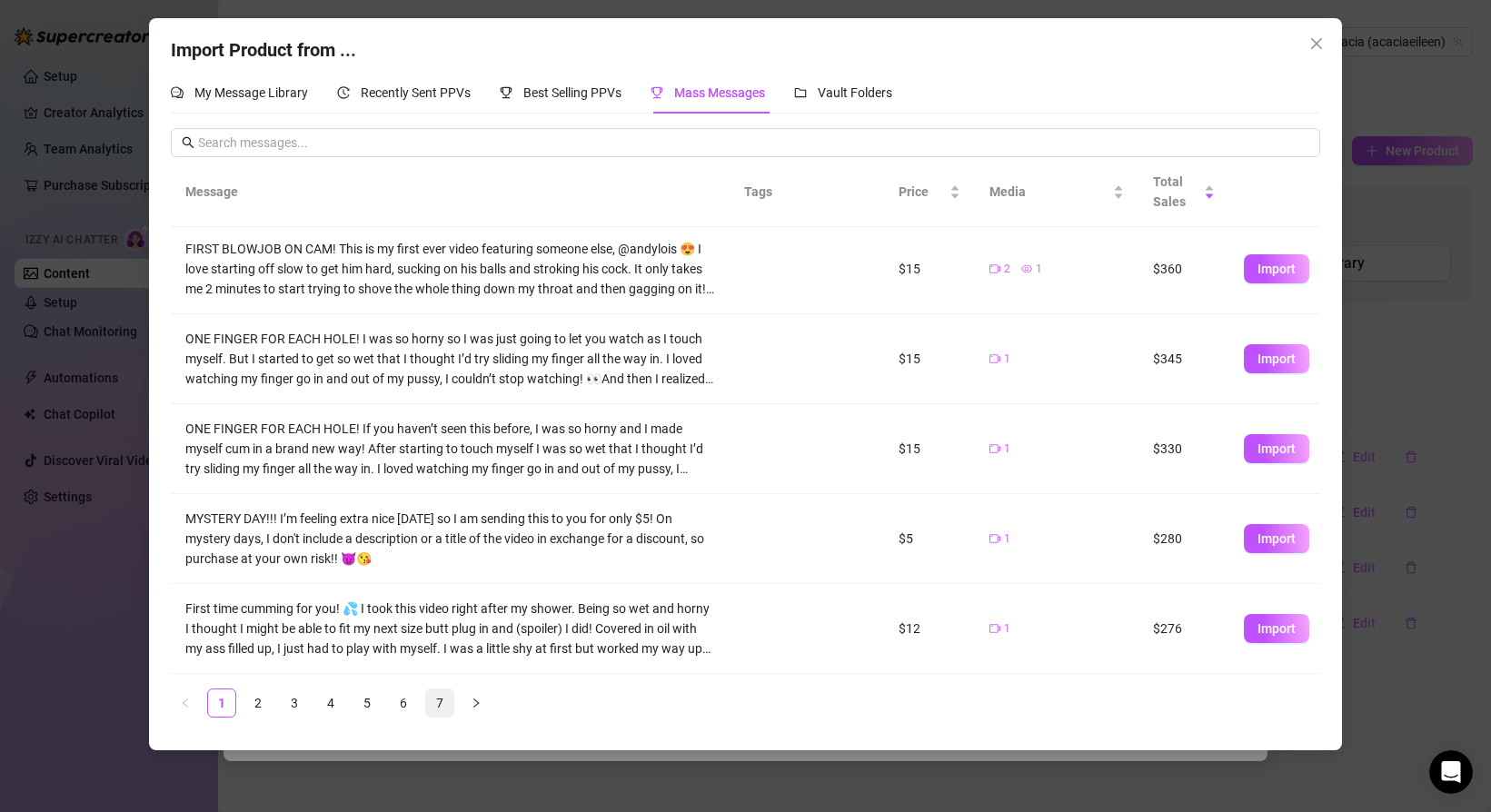
click at [440, 704] on link "7" at bounding box center [439, 703] width 27 height 27
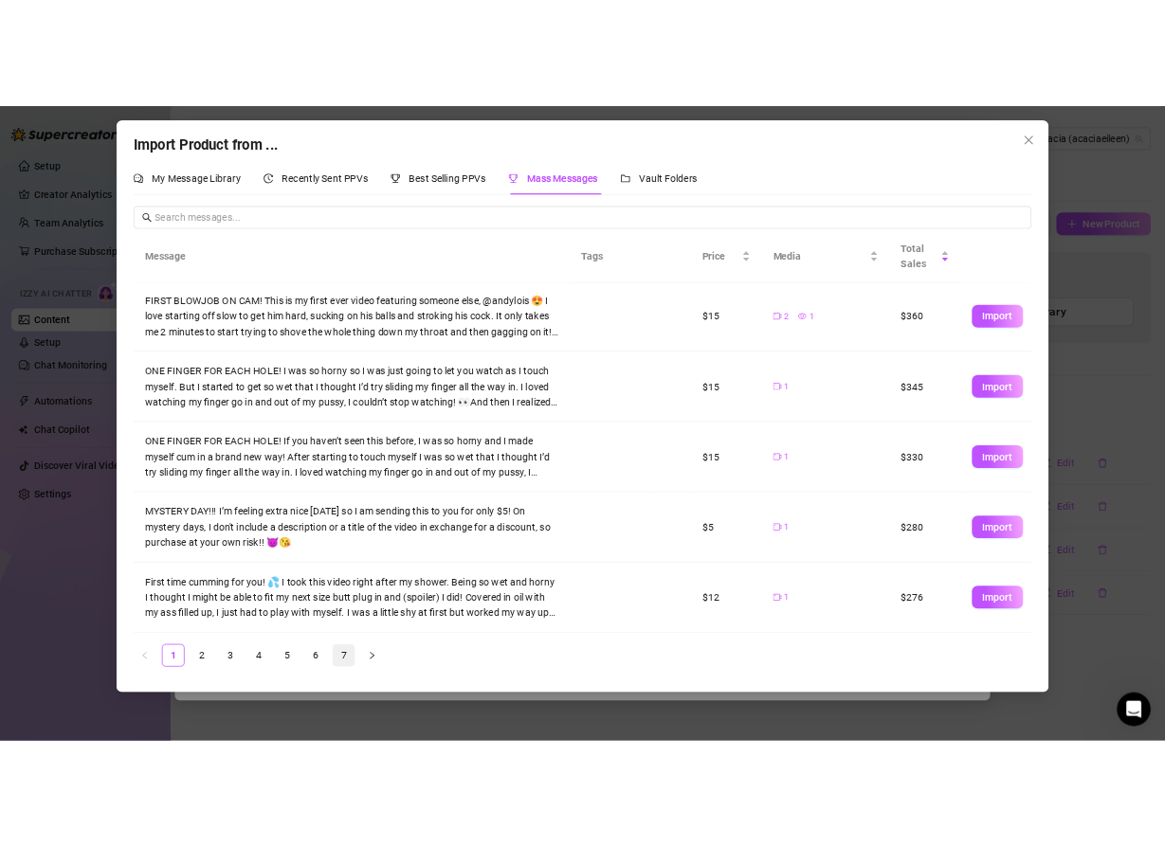
scroll to position [0, 0]
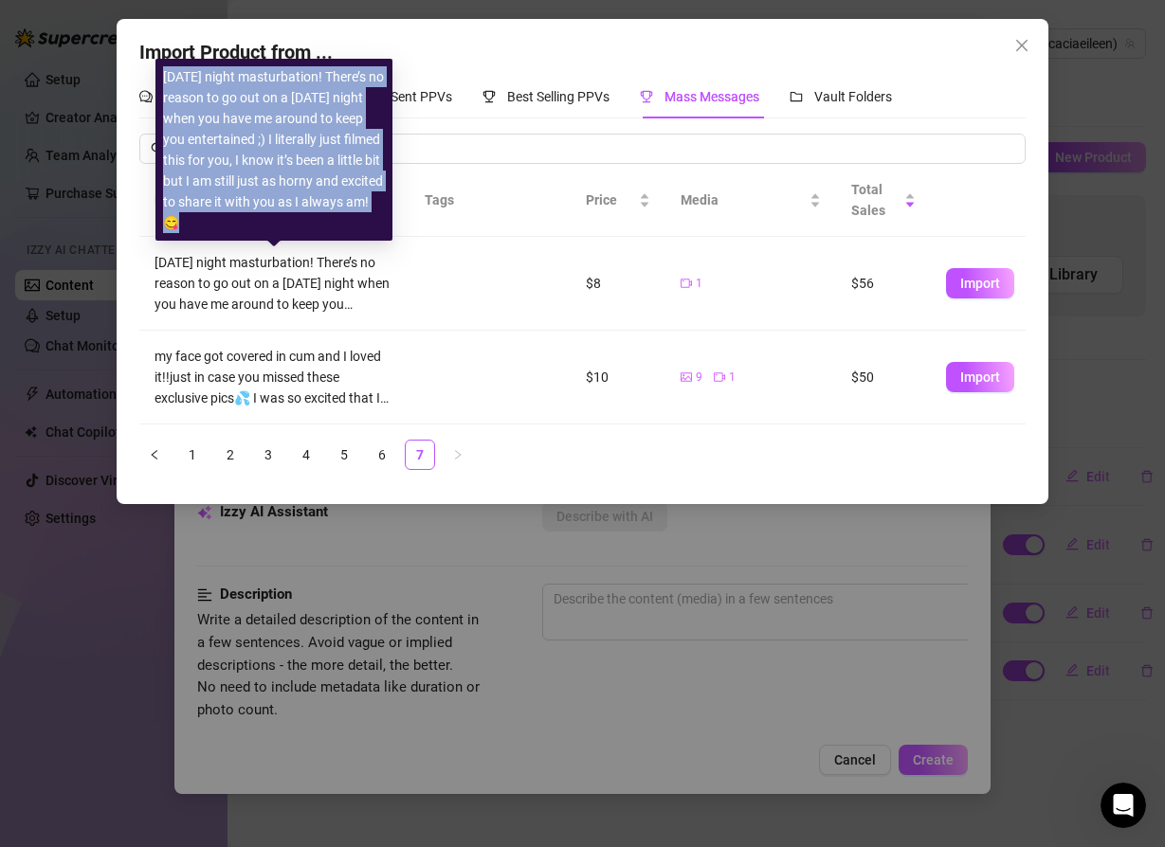
drag, startPoint x: 248, startPoint y: 224, endPoint x: 165, endPoint y: 67, distance: 177.2
click at [165, 66] on div "[DATE] night masturbation! There’s no reason to go out on a [DATE] night when y…" at bounding box center [274, 149] width 222 height 167
copy div "[DATE] night masturbation! There’s no reason to go out on a [DATE] night when y…"
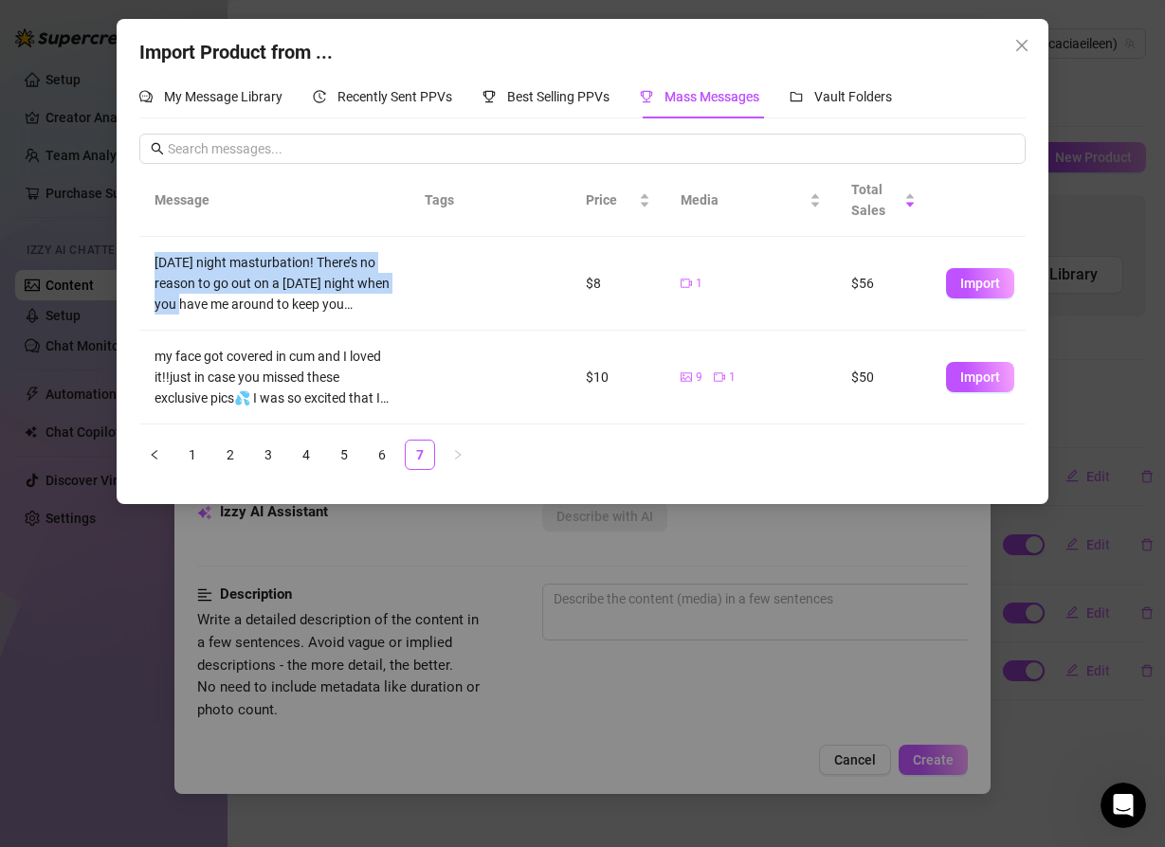
drag, startPoint x: 295, startPoint y: 316, endPoint x: 178, endPoint y: 300, distance: 117.5
click at [179, 301] on body "Setup Creator Analytics Team Analytics Purchase Subscription Izzy AI Chatter Co…" at bounding box center [582, 423] width 1165 height 847
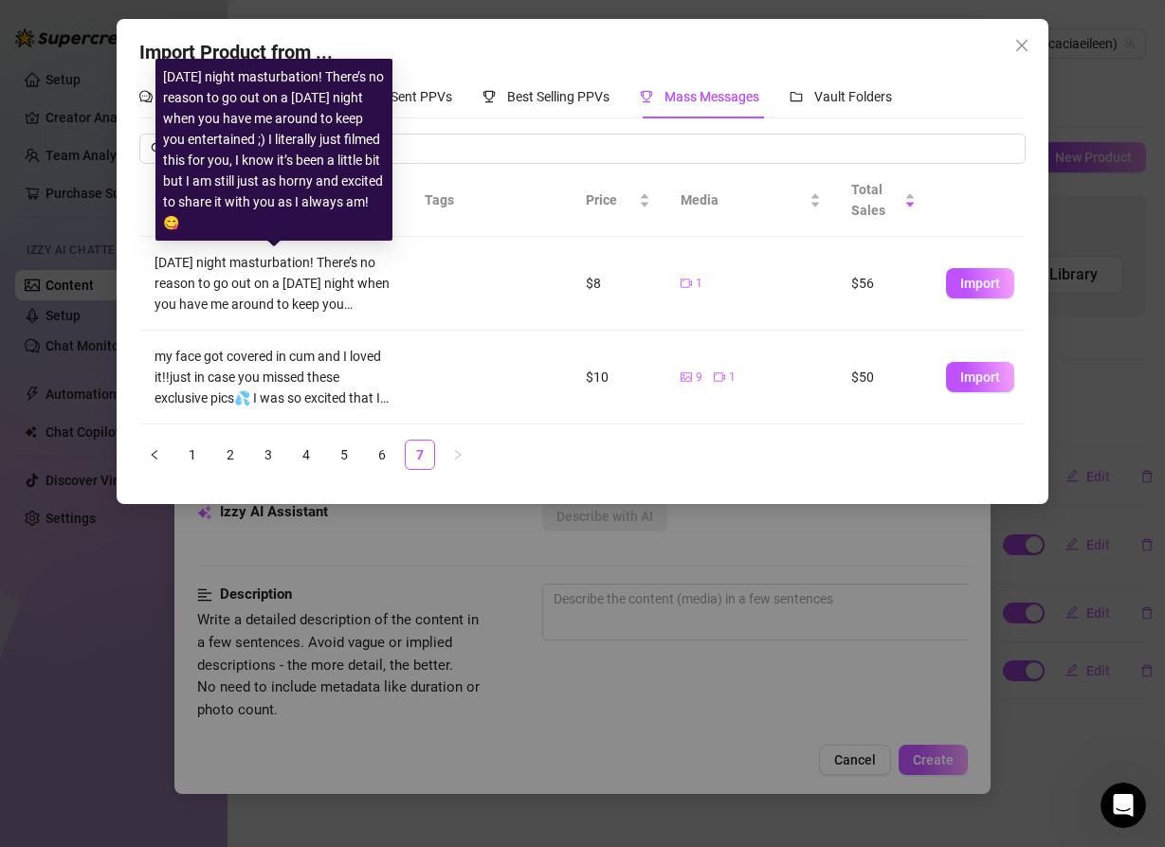
click at [199, 385] on div "my face got covered in cum and I loved it!!just in case you missed these exclus…" at bounding box center [274, 377] width 240 height 63
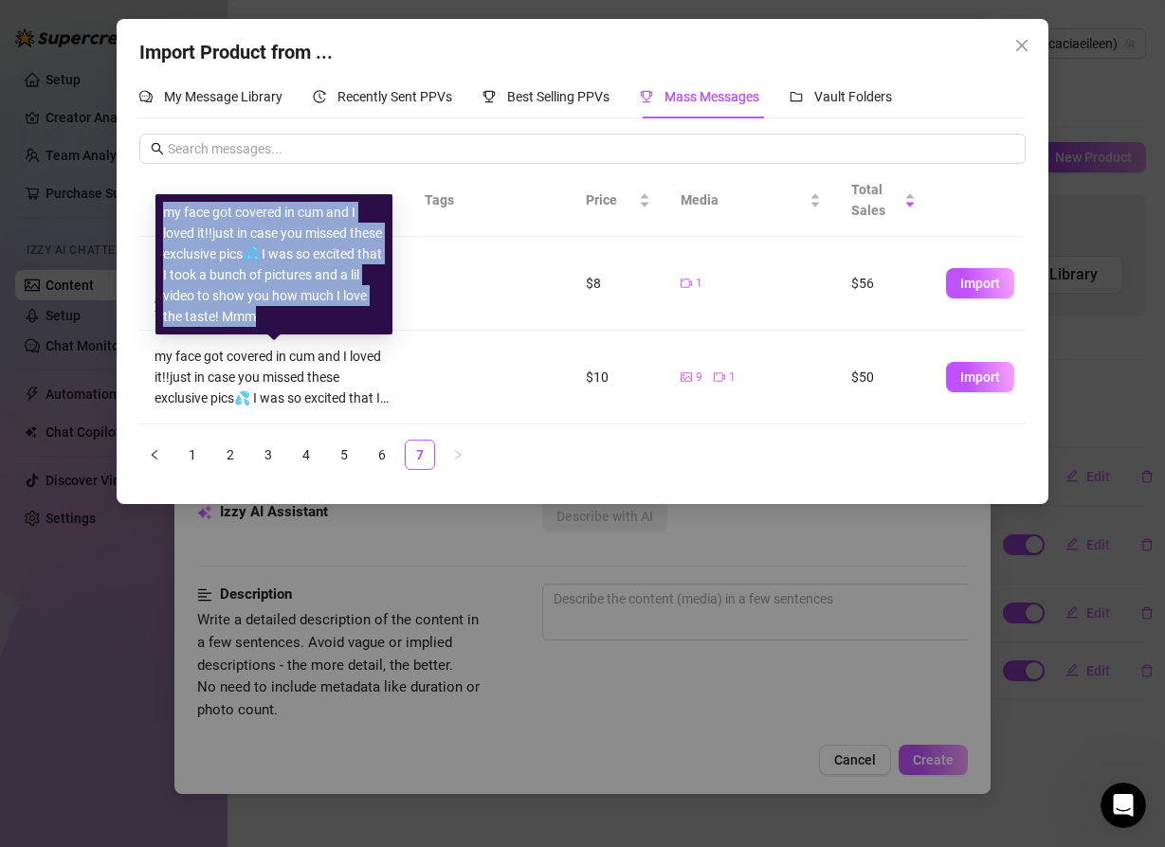
drag, startPoint x: 290, startPoint y: 317, endPoint x: 162, endPoint y: 218, distance: 162.1
click at [163, 218] on div "my face got covered in cum and I loved it!!just in case you missed these exclus…" at bounding box center [274, 264] width 222 height 125
copy div "my face got covered in cum and I loved it!!just in case you missed these exclus…"
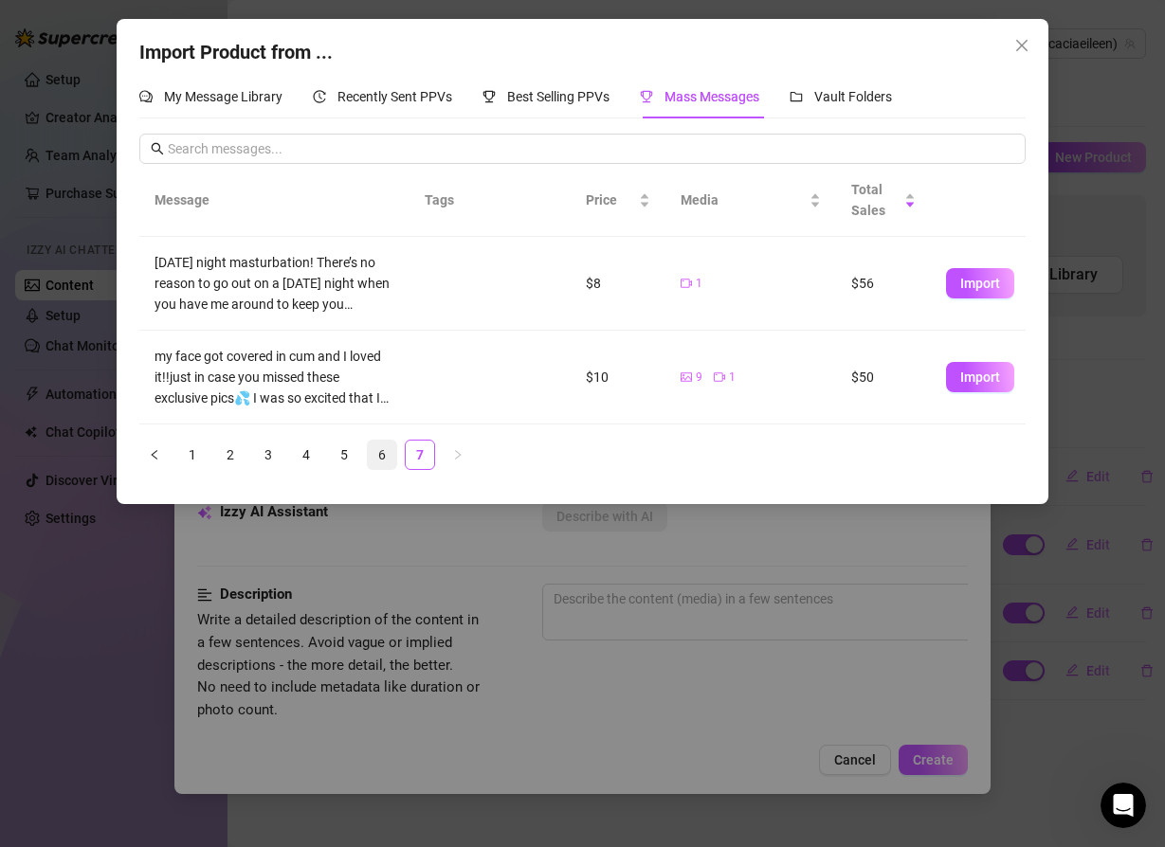
click at [380, 454] on link "6" at bounding box center [382, 455] width 28 height 28
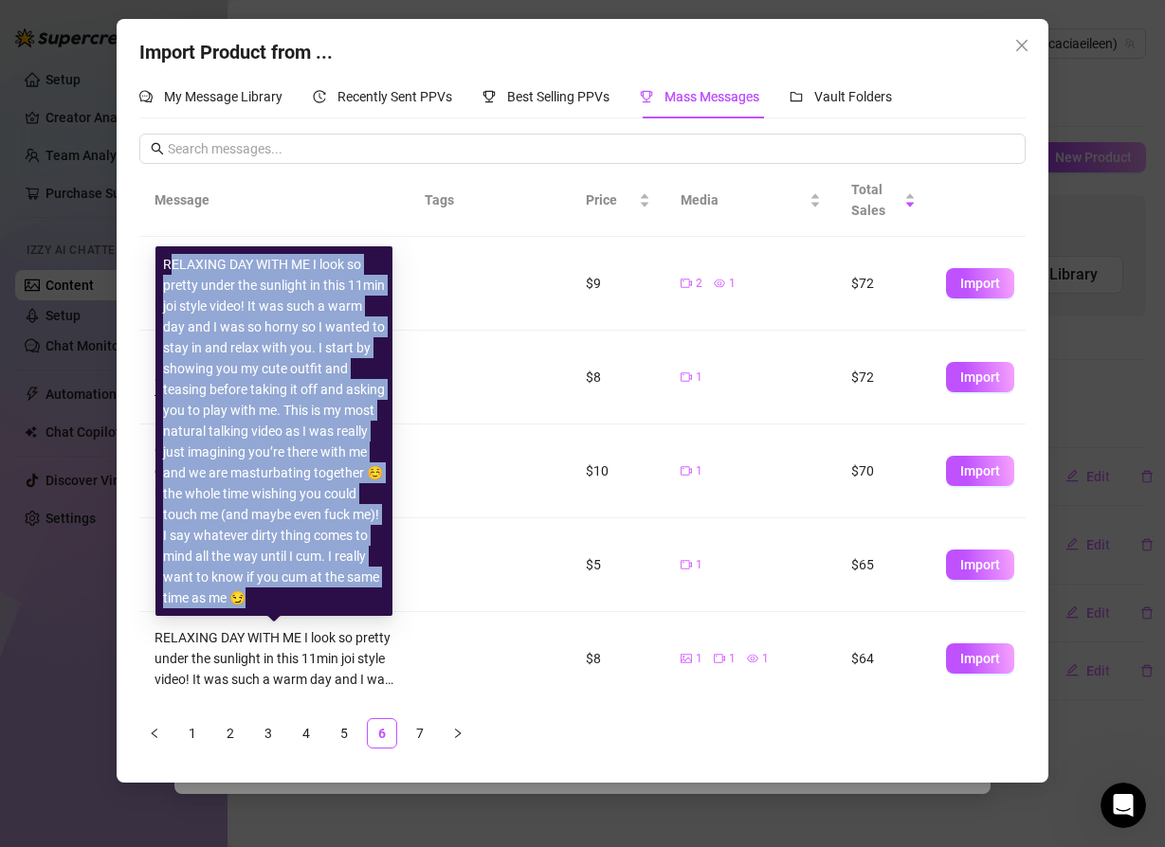
drag, startPoint x: 324, startPoint y: 596, endPoint x: 167, endPoint y: 262, distance: 368.8
click at [167, 262] on div "RELAXING DAY WITH ME I look so pretty under the sunlight in this 11min joi styl…" at bounding box center [274, 431] width 222 height 354
copy div "ELAXING DAY WITH ME I look so pretty under the sunlight in this 11min joi style…"
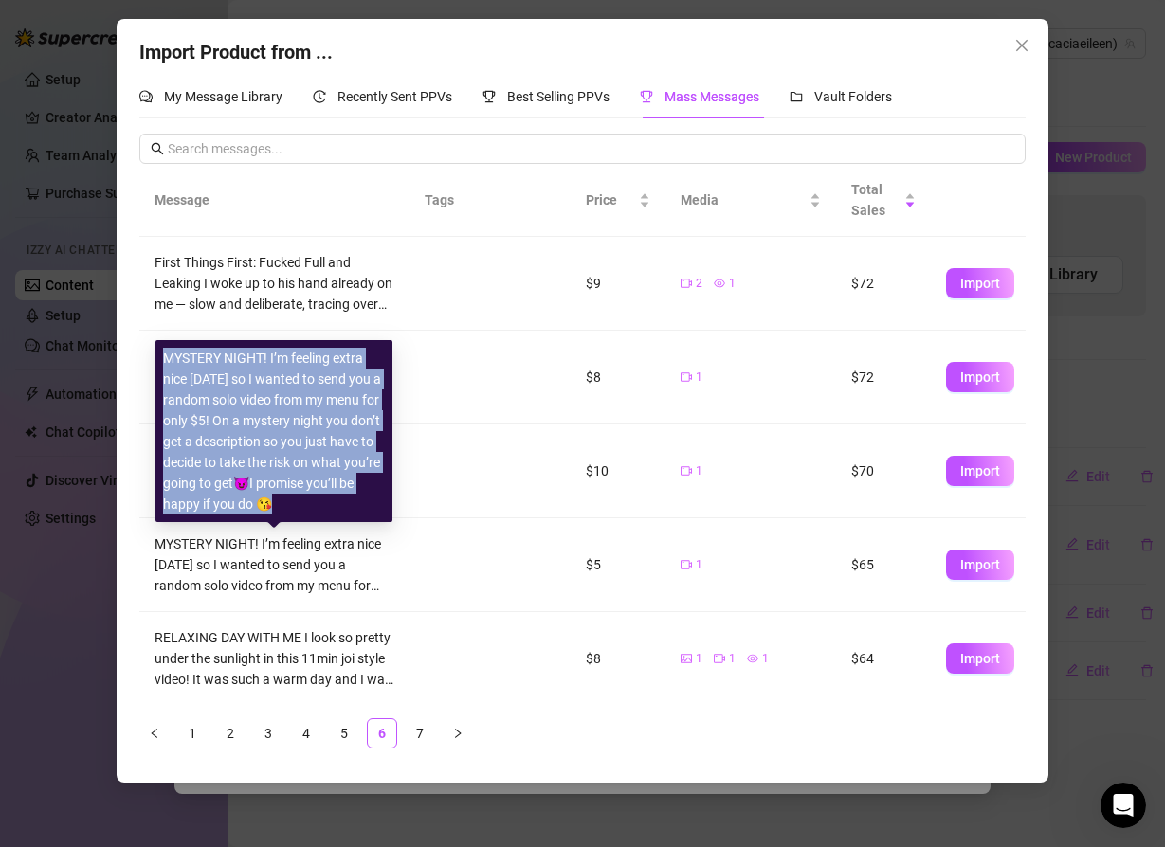
drag, startPoint x: 267, startPoint y: 504, endPoint x: 157, endPoint y: 355, distance: 185.0
click at [157, 355] on div "MYSTERY NIGHT! I’m feeling extra nice [DATE] so I wanted to send you a random s…" at bounding box center [273, 431] width 237 height 182
copy div "MYSTERY NIGHT! I’m feeling extra nice [DATE] so I wanted to send you a random s…"
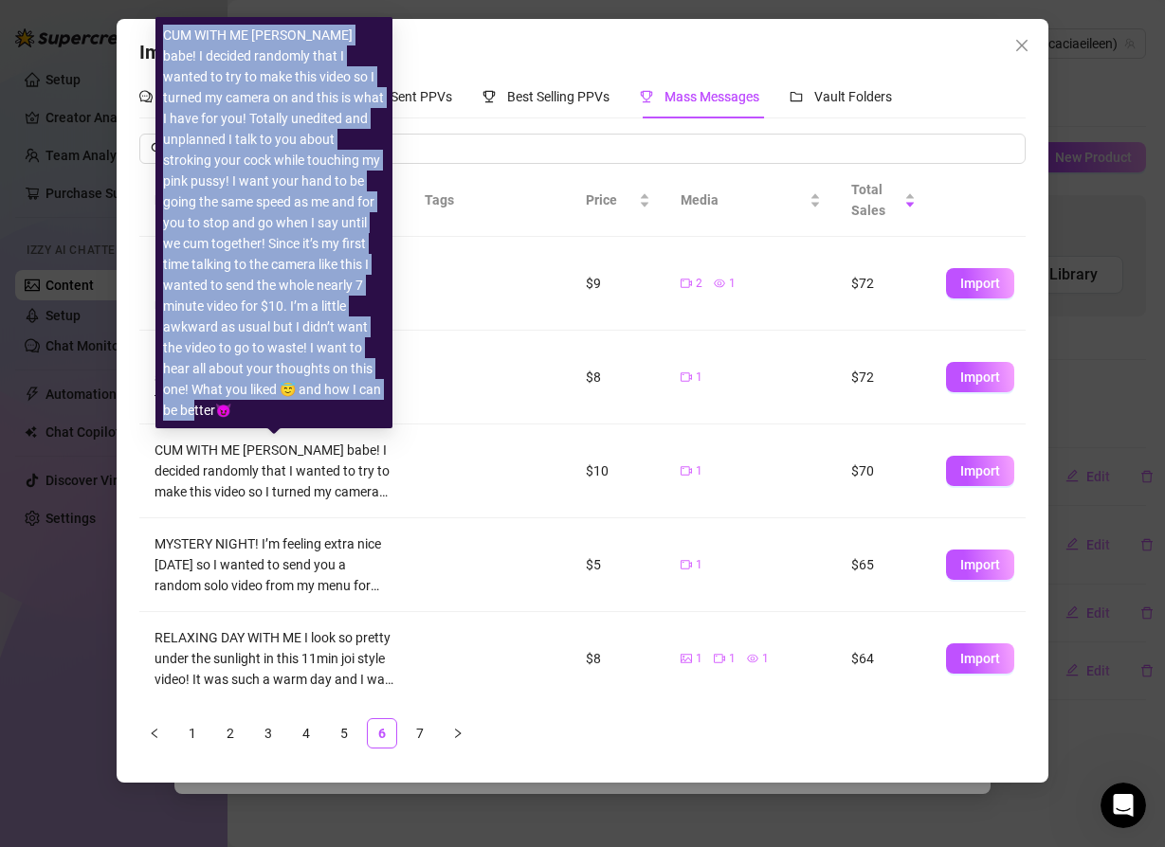
drag, startPoint x: 283, startPoint y: 408, endPoint x: 165, endPoint y: 52, distance: 375.4
click at [165, 52] on div "CUM WITH ME [PERSON_NAME] babe! I decided randomly that I wanted to try to make…" at bounding box center [274, 223] width 222 height 396
copy div "CUM WITH ME [PERSON_NAME] babe! I decided randomly that I wanted to try to make…"
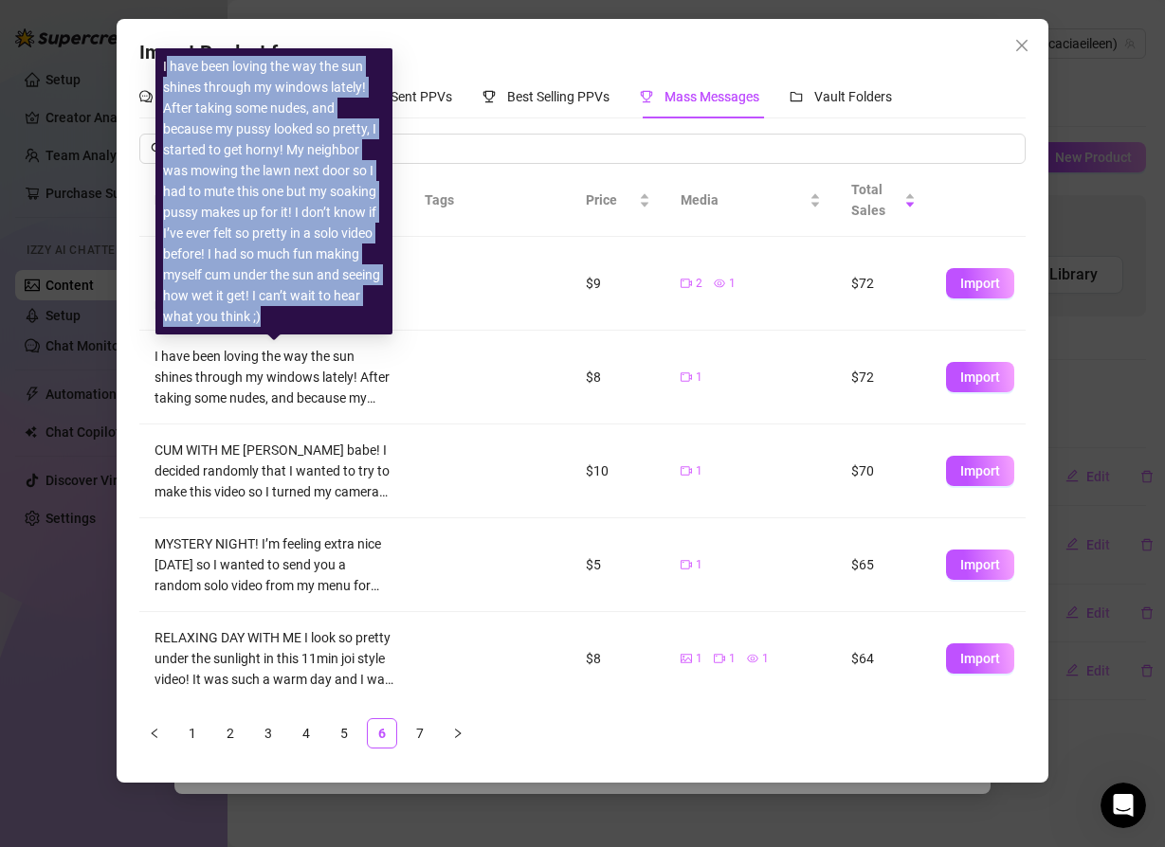
drag, startPoint x: 268, startPoint y: 316, endPoint x: 165, endPoint y: 61, distance: 275.9
click at [165, 61] on div "I have been loving the way the sun shines through my windows lately! After taki…" at bounding box center [274, 191] width 222 height 271
copy div "have been loving the way the sun shines through my windows lately! After taking…"
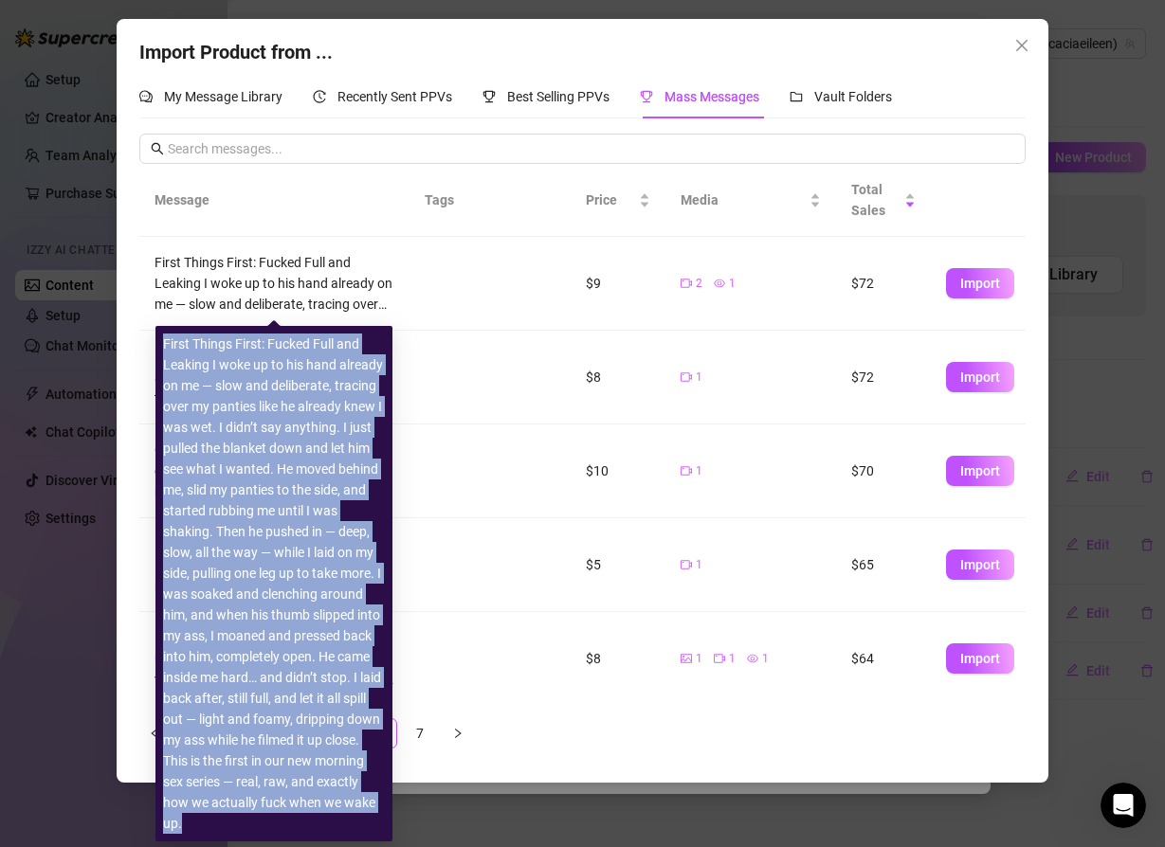
drag, startPoint x: 163, startPoint y: 344, endPoint x: 214, endPoint y: 822, distance: 481.2
click at [214, 822] on div "First Things First: Fucked Full and Leaking I woke up to his hand already on me…" at bounding box center [274, 584] width 222 height 500
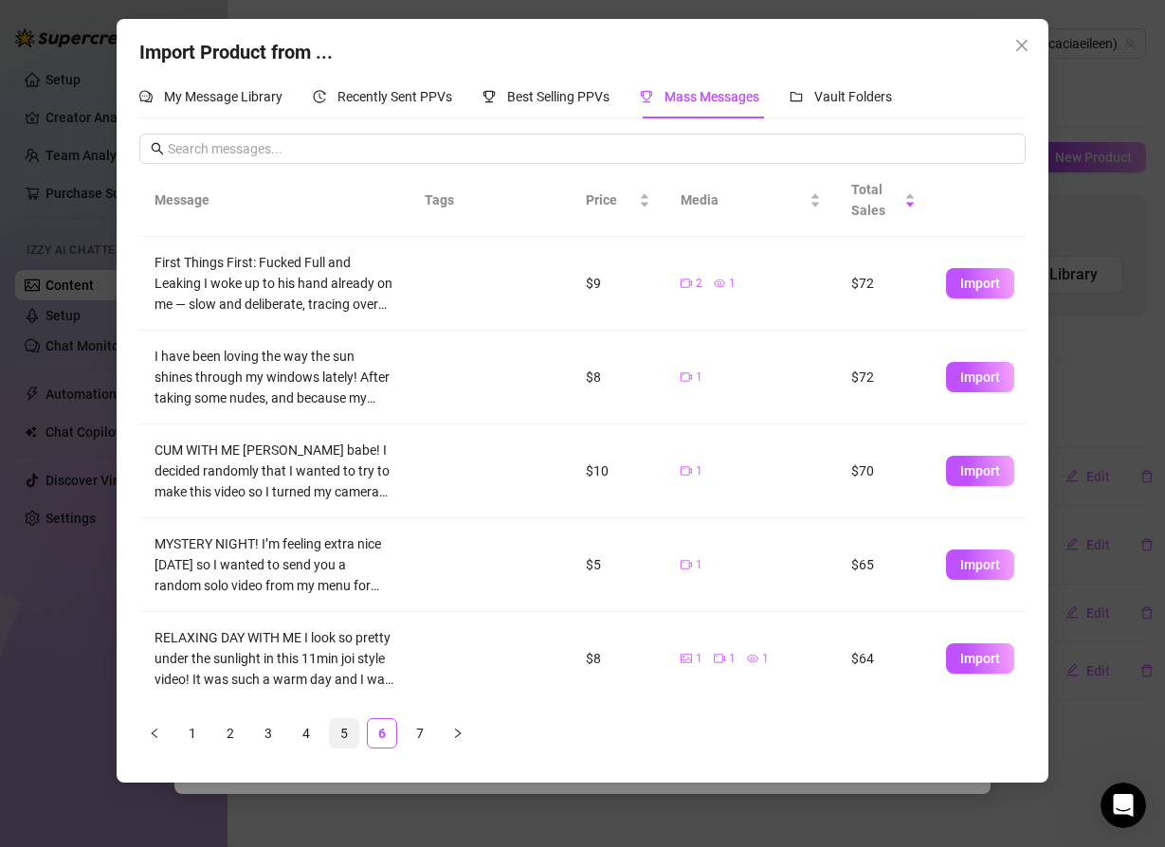
click at [348, 728] on link "5" at bounding box center [344, 733] width 28 height 28
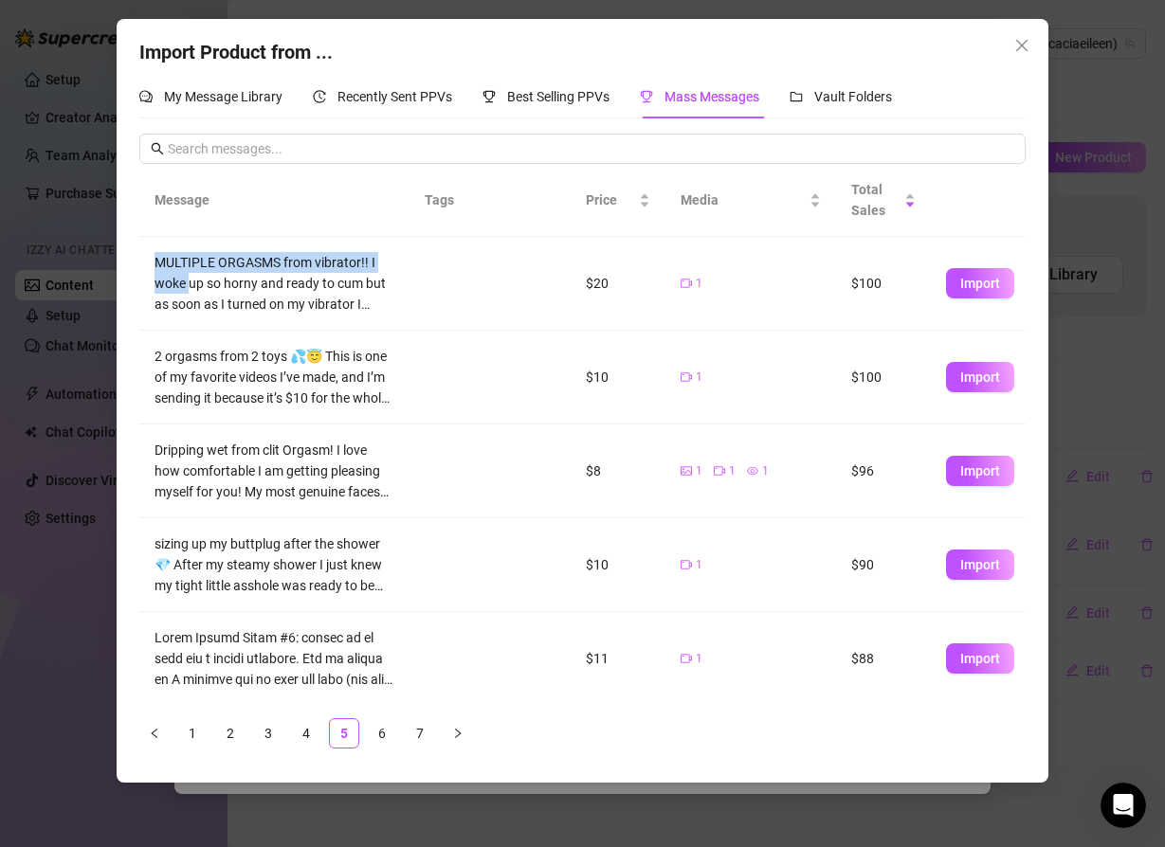
drag, startPoint x: 268, startPoint y: 506, endPoint x: 190, endPoint y: 291, distance: 229.0
click at [190, 292] on body "Setup Creator Analytics Team Analytics Purchase Subscription Izzy AI Chatter Co…" at bounding box center [582, 423] width 1165 height 847
click at [473, 574] on td at bounding box center [466, 565] width 114 height 94
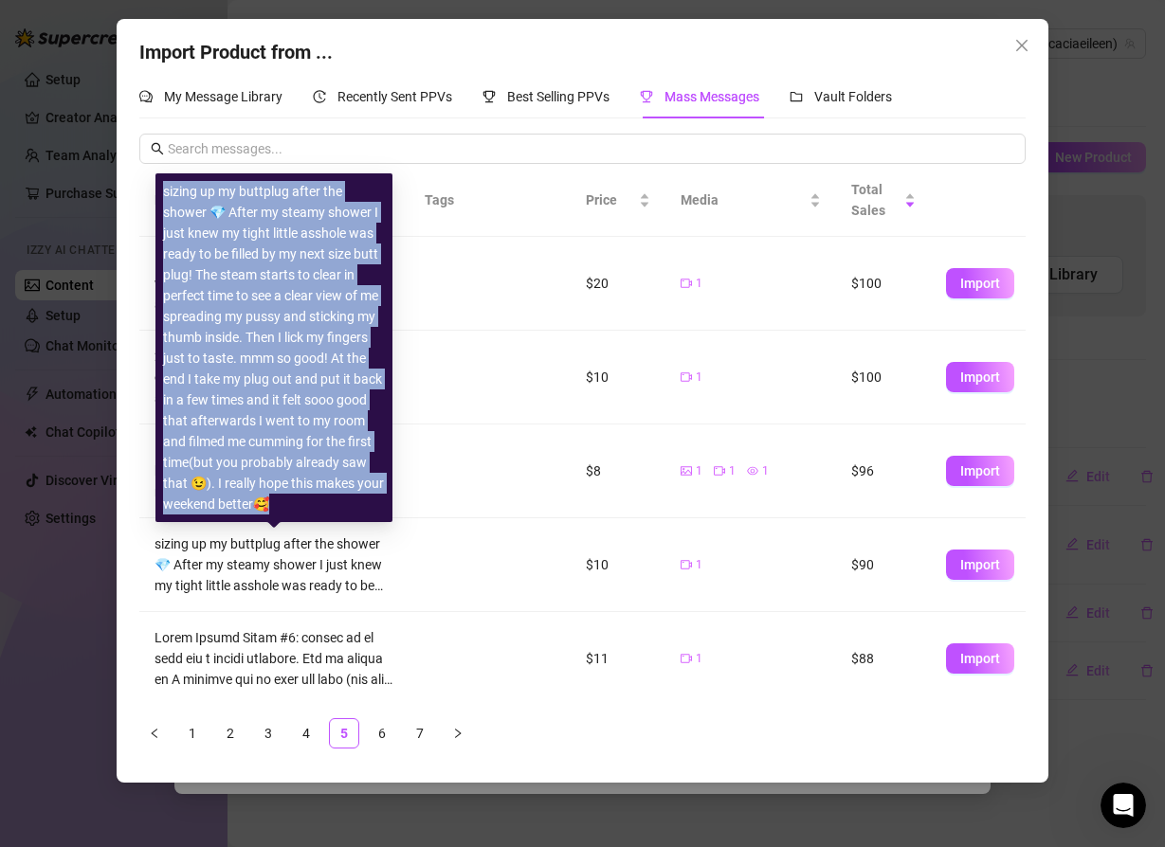
drag, startPoint x: 269, startPoint y: 506, endPoint x: 164, endPoint y: 198, distance: 325.4
click at [164, 198] on div "sizing up my buttplug after the shower 💎 After my steamy shower I just knew my …" at bounding box center [274, 348] width 222 height 334
copy div "sizing up my buttplug after the shower 💎 After my steamy shower I just knew my …"
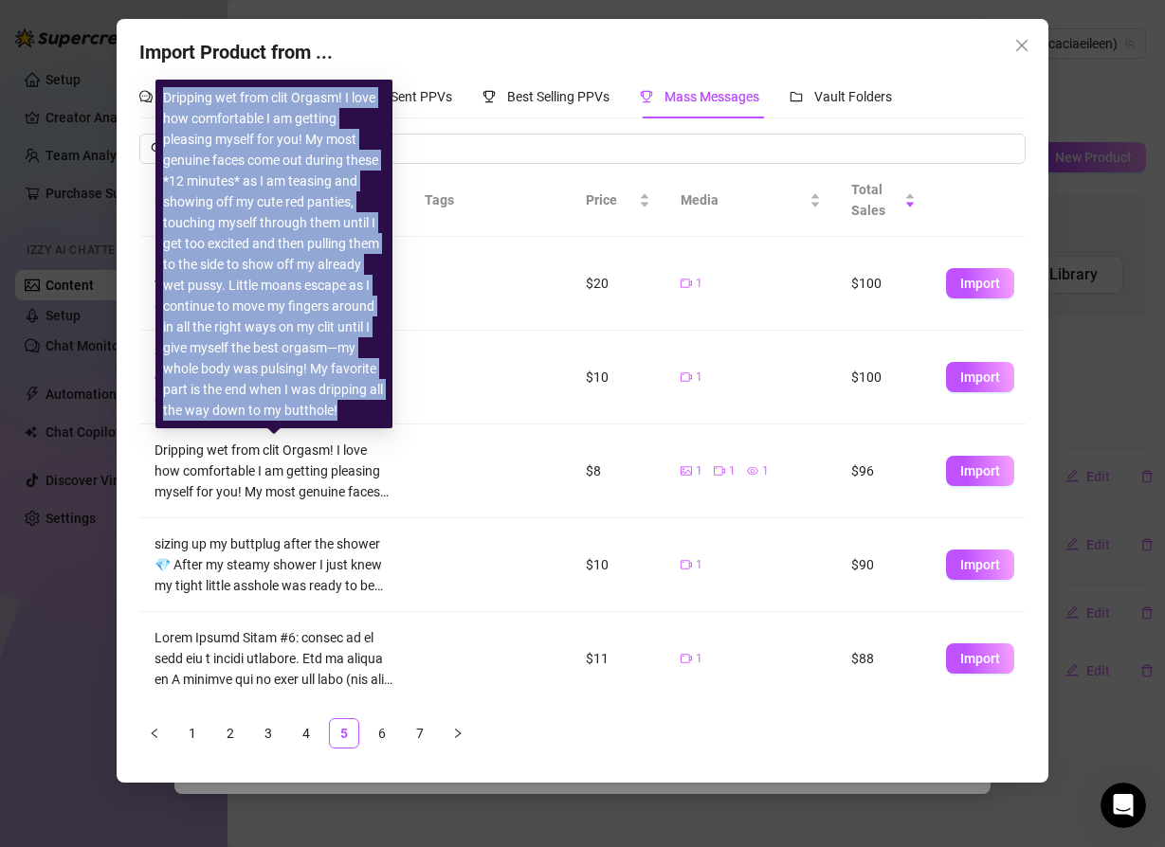
drag, startPoint x: 336, startPoint y: 408, endPoint x: 165, endPoint y: 101, distance: 351.7
click at [164, 100] on div "Dripping wet from clit Orgasm! I love how comfortable I am getting pleasing mys…" at bounding box center [274, 254] width 222 height 334
copy div "Dripping wet from clit Orgasm! I love how comfortable I am getting pleasing mys…"
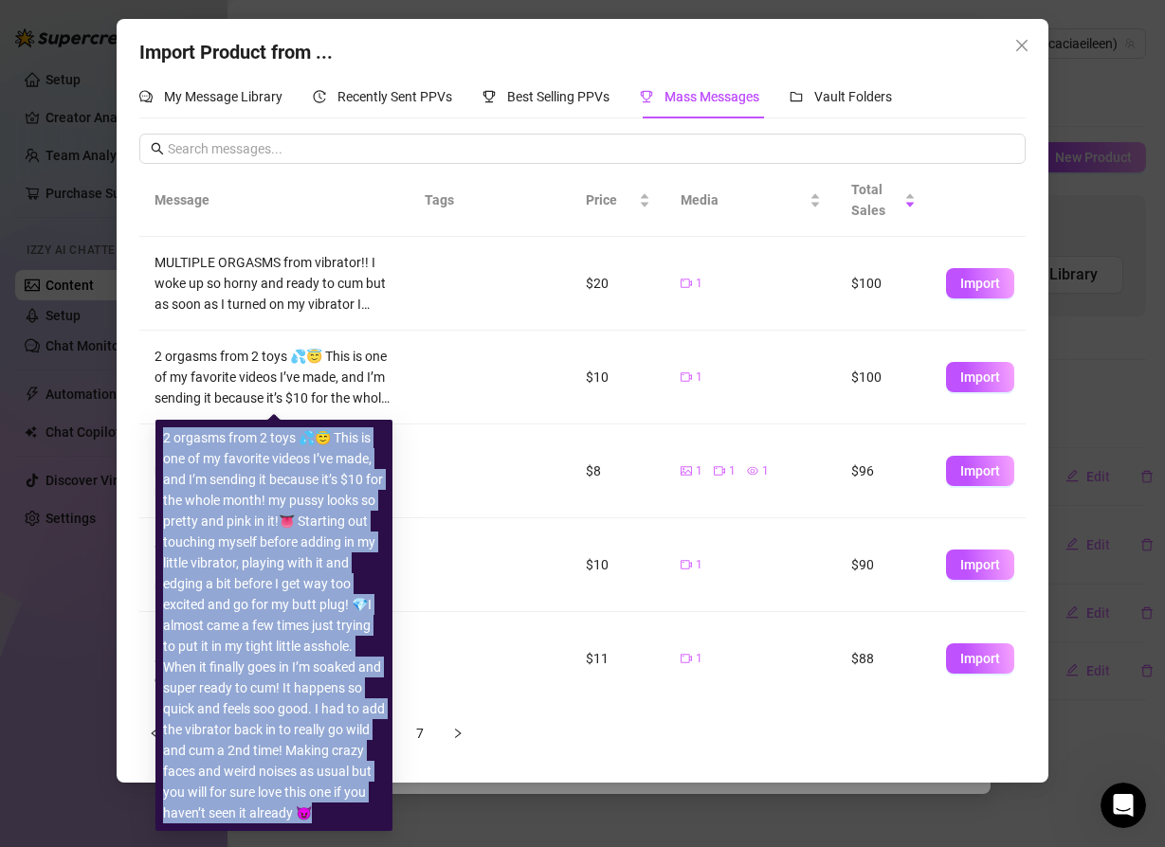
drag, startPoint x: 165, startPoint y: 431, endPoint x: 364, endPoint y: 805, distance: 423.9
click at [364, 805] on div "2 orgasms from 2 toys 💦😇 This is one of my favorite videos I’ve made, and I’m s…" at bounding box center [274, 625] width 222 height 396
copy div "2 orgasms from 2 toys 💦😇 This is one of my favorite videos I’ve made, and I’m s…"
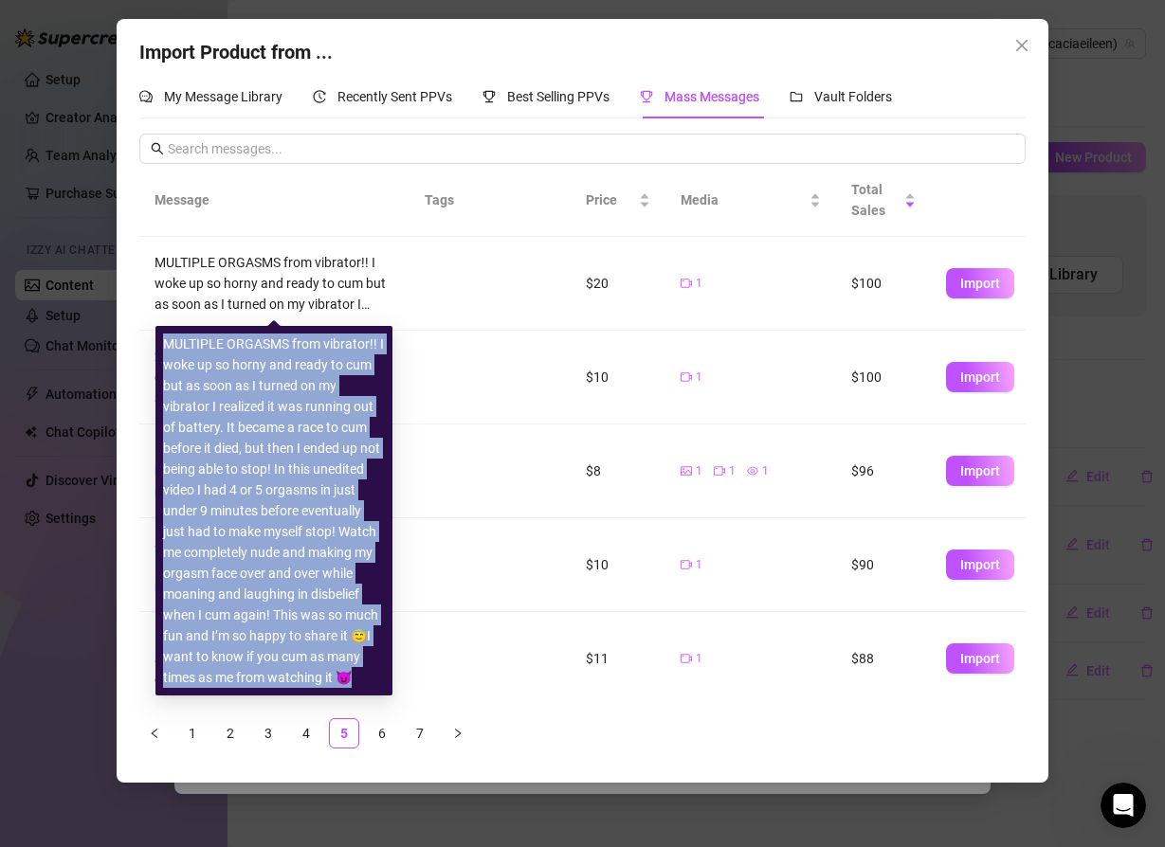
drag, startPoint x: 165, startPoint y: 344, endPoint x: 354, endPoint y: 673, distance: 379.5
click at [354, 673] on div "MULTIPLE ORGASMS from vibrator!! I woke up so horny and ready to cum but as soo…" at bounding box center [274, 511] width 222 height 354
copy div "MULTIPLE ORGASMS from vibrator!! I woke up so horny and ready to cum but as soo…"
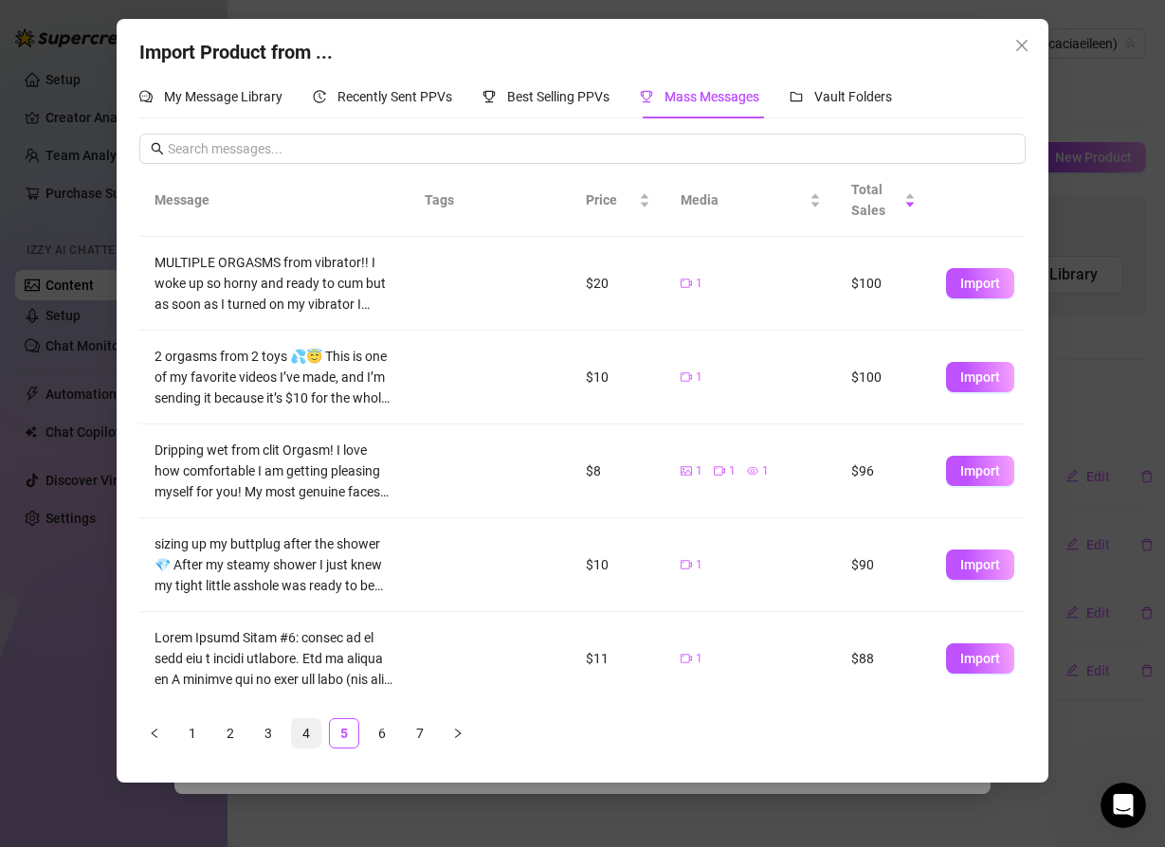
click at [306, 735] on link "4" at bounding box center [306, 733] width 28 height 28
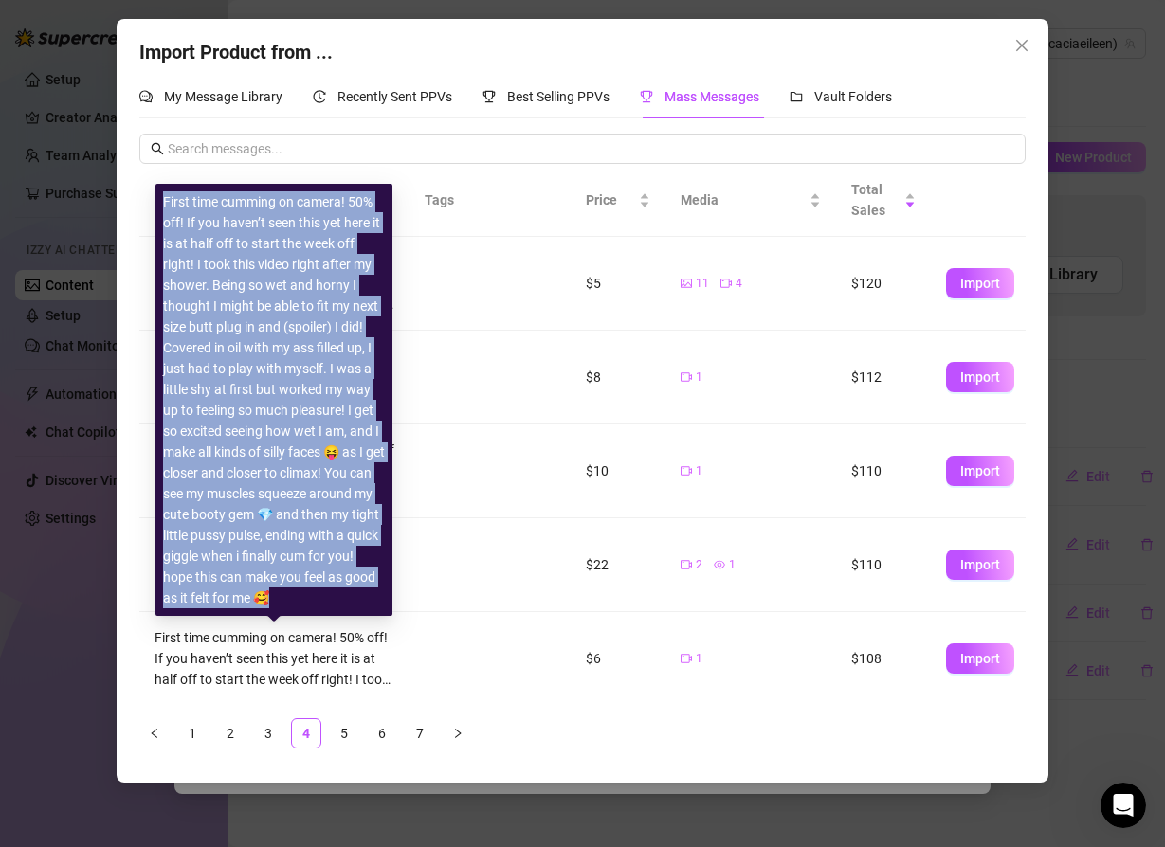
drag, startPoint x: 166, startPoint y: 203, endPoint x: 302, endPoint y: 592, distance: 412.6
click at [302, 592] on div "First time cumming on camera! 50% off! If you haven’t seen this yet here it is …" at bounding box center [274, 399] width 222 height 417
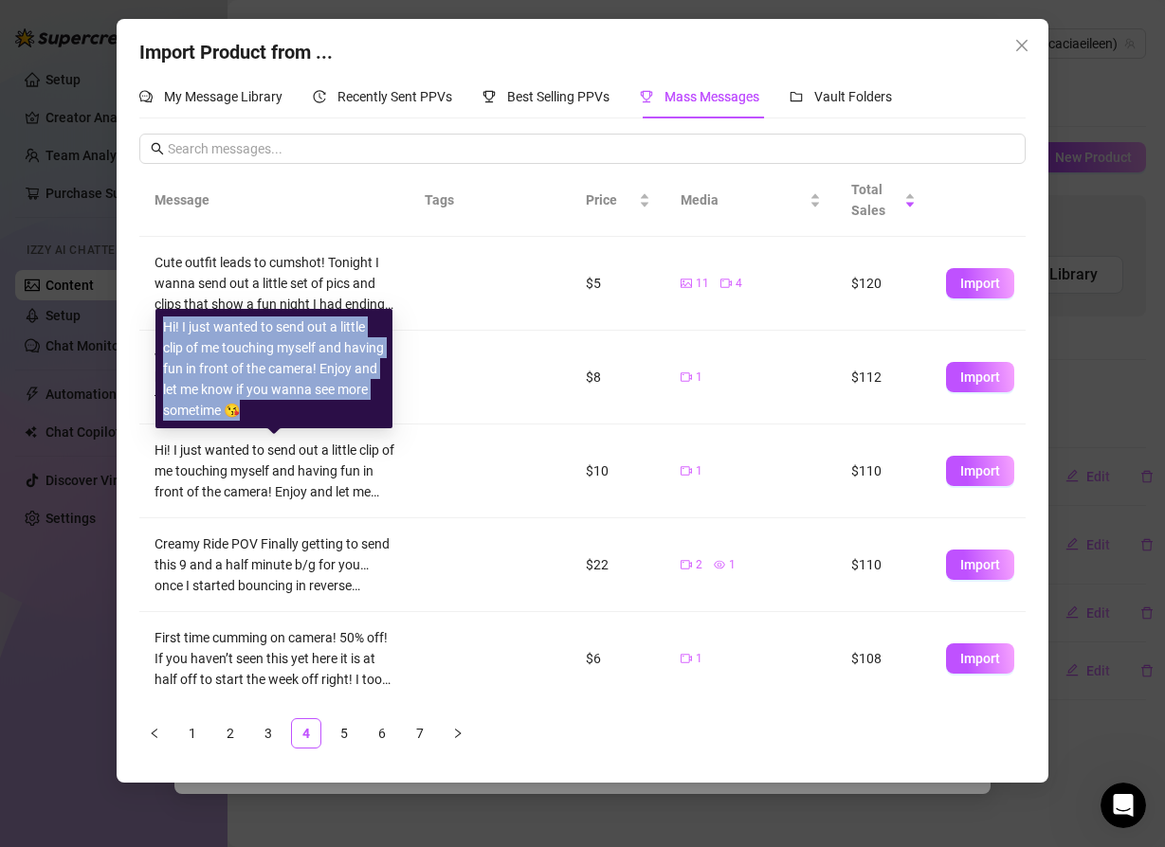
drag, startPoint x: 296, startPoint y: 409, endPoint x: 160, endPoint y: 327, distance: 158.6
click at [160, 327] on div "Hi! I just wanted to send out a little clip of me touching myself and having fu…" at bounding box center [273, 368] width 237 height 119
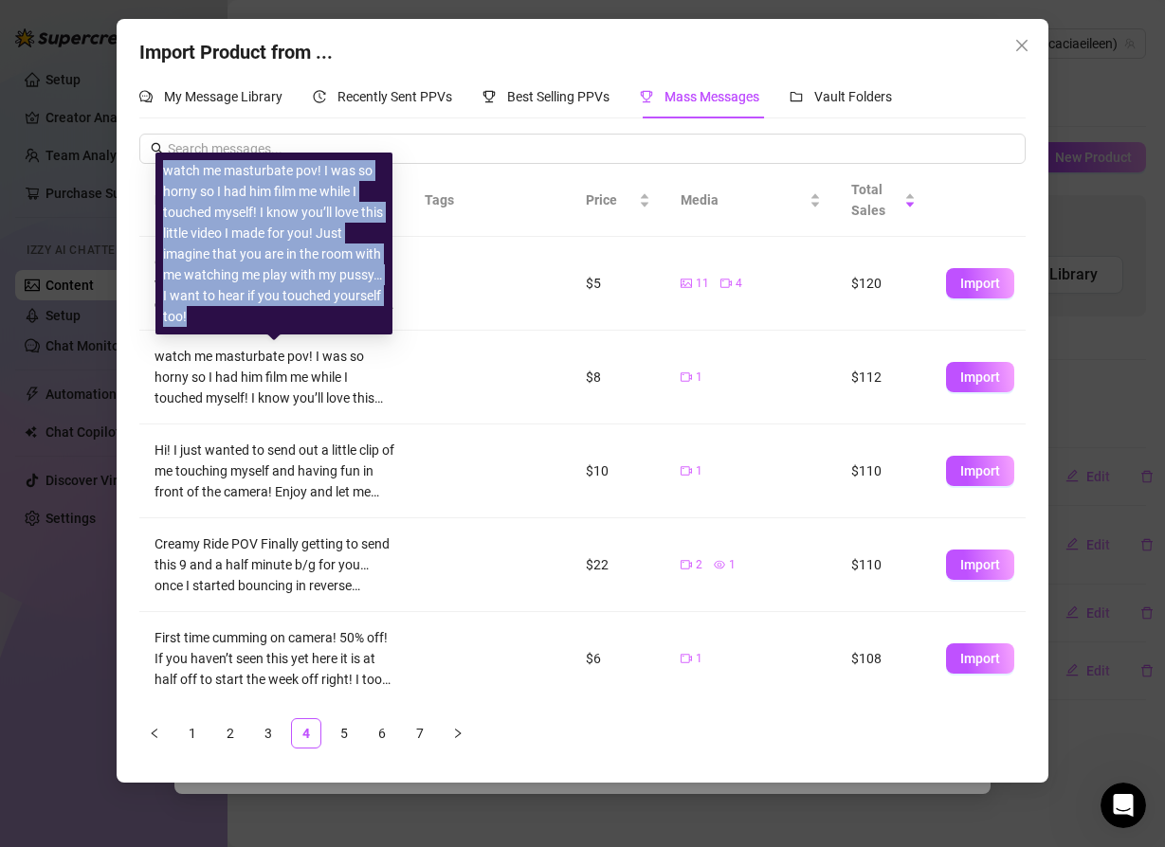
drag, startPoint x: 166, startPoint y: 172, endPoint x: 194, endPoint y: 316, distance: 146.8
click at [195, 317] on div "watch me masturbate pov! I was so horny so I had him film me while I touched my…" at bounding box center [274, 243] width 222 height 167
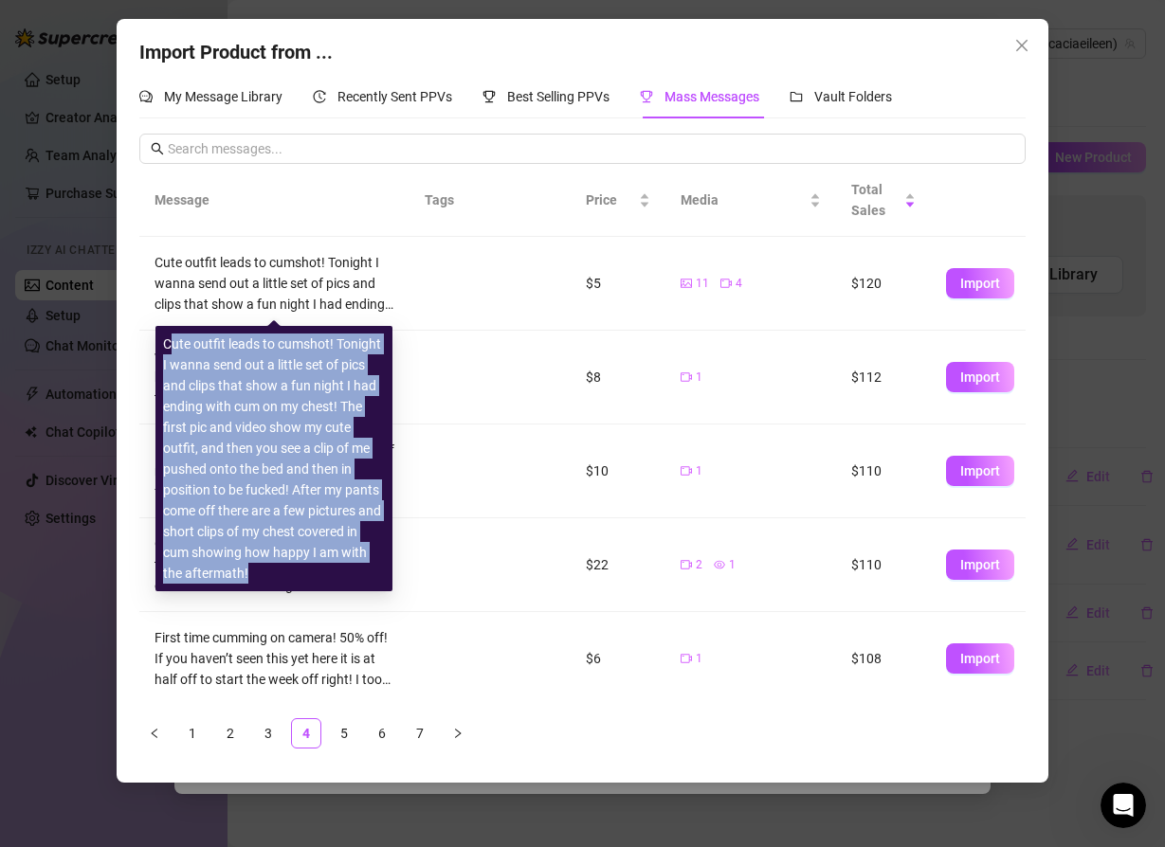
drag, startPoint x: 169, startPoint y: 348, endPoint x: 266, endPoint y: 574, distance: 246.6
click at [266, 575] on div "Cute outfit leads to cumshot! Tonight I wanna send out a little set of pics and…" at bounding box center [274, 459] width 222 height 250
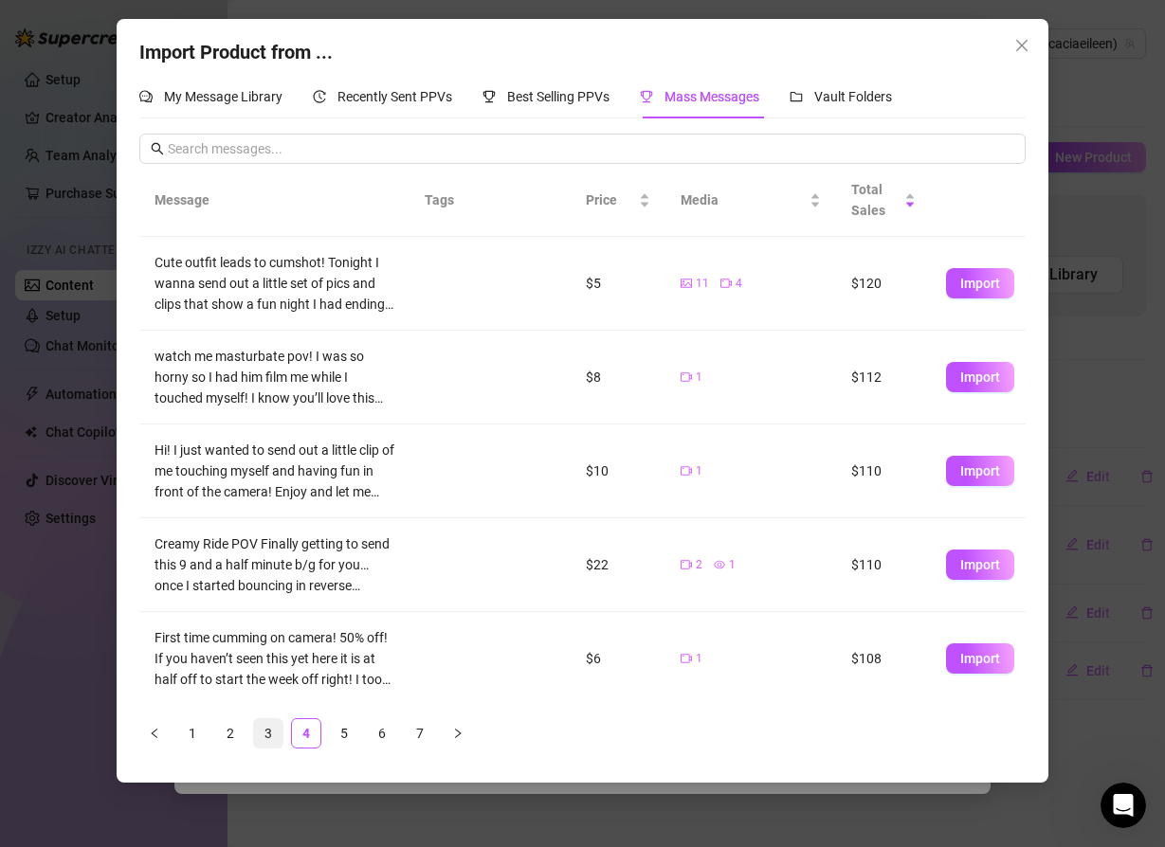
click at [262, 730] on link "3" at bounding box center [268, 733] width 28 height 28
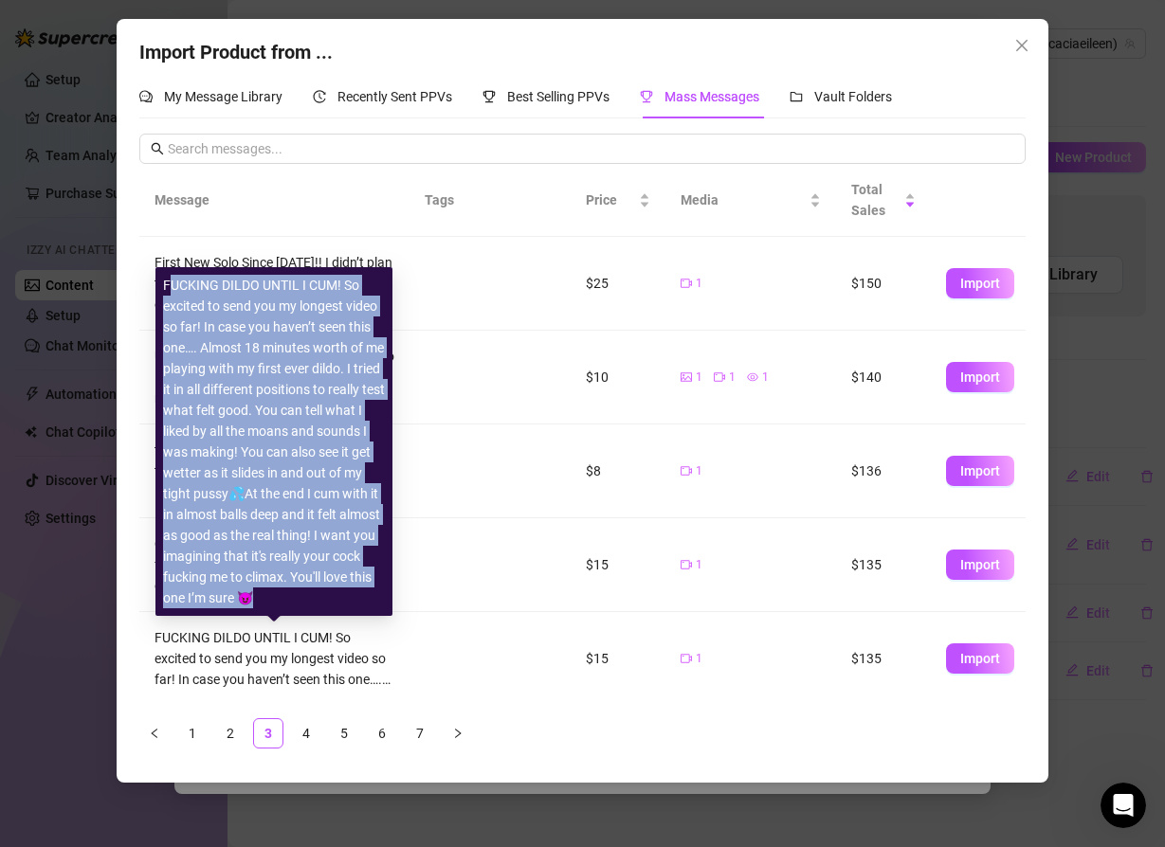
drag, startPoint x: 168, startPoint y: 283, endPoint x: 351, endPoint y: 597, distance: 363.1
click at [351, 597] on div "FUCKING DILDO UNTIL I CUM! So excited to send you my longest video so far! In c…" at bounding box center [274, 442] width 222 height 334
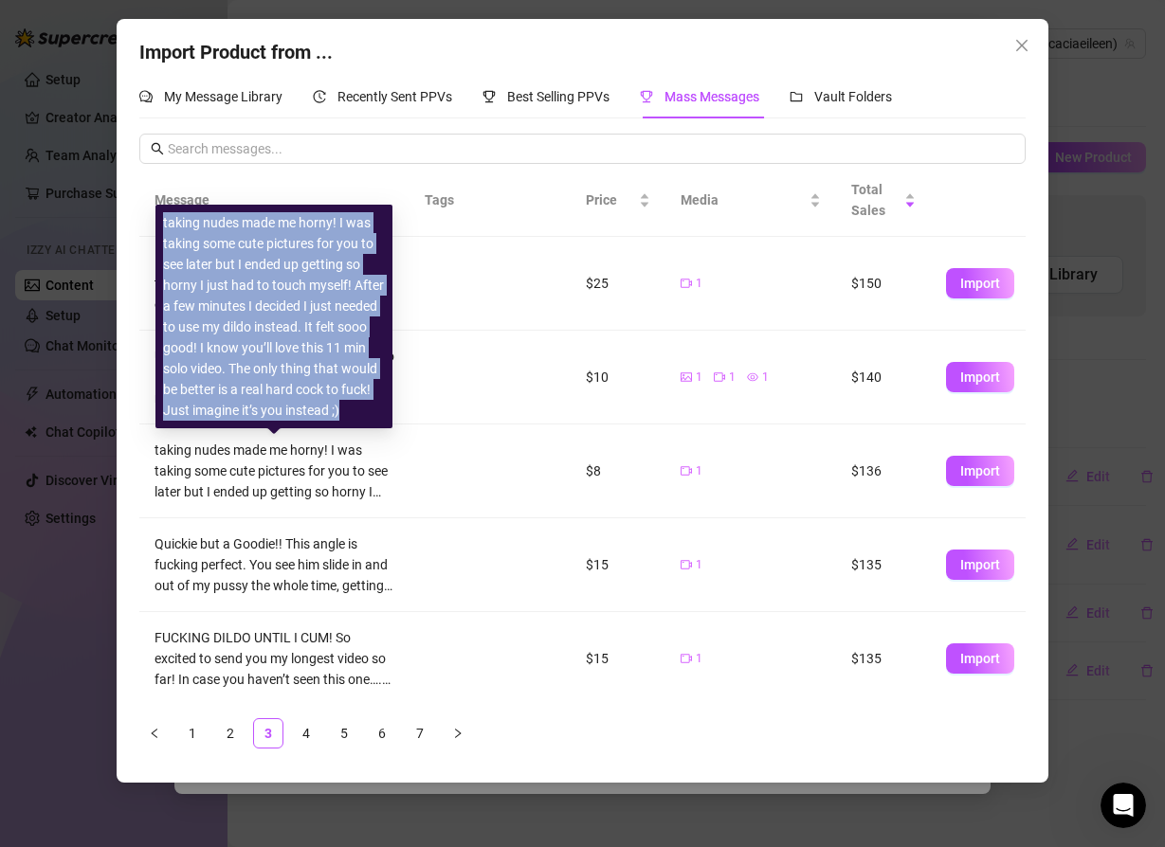
drag, startPoint x: 163, startPoint y: 221, endPoint x: 338, endPoint y: 405, distance: 254.0
click at [338, 405] on div "taking nudes made me horny! I was taking some cute pictures for you to see late…" at bounding box center [274, 316] width 222 height 208
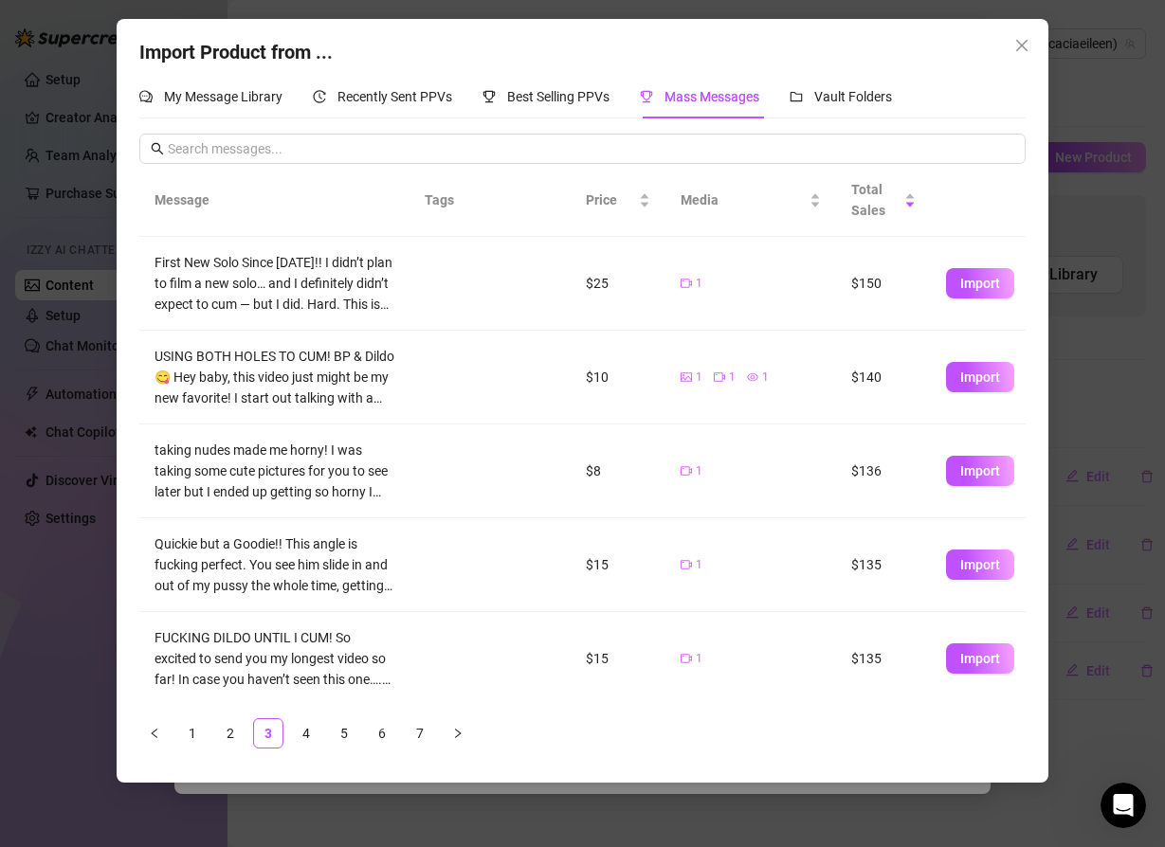
drag, startPoint x: 166, startPoint y: 323, endPoint x: 237, endPoint y: 791, distance: 473.4
click at [237, 791] on body "Setup Creator Analytics Team Analytics Purchase Subscription Izzy AI Chatter Co…" at bounding box center [582, 423] width 1165 height 847
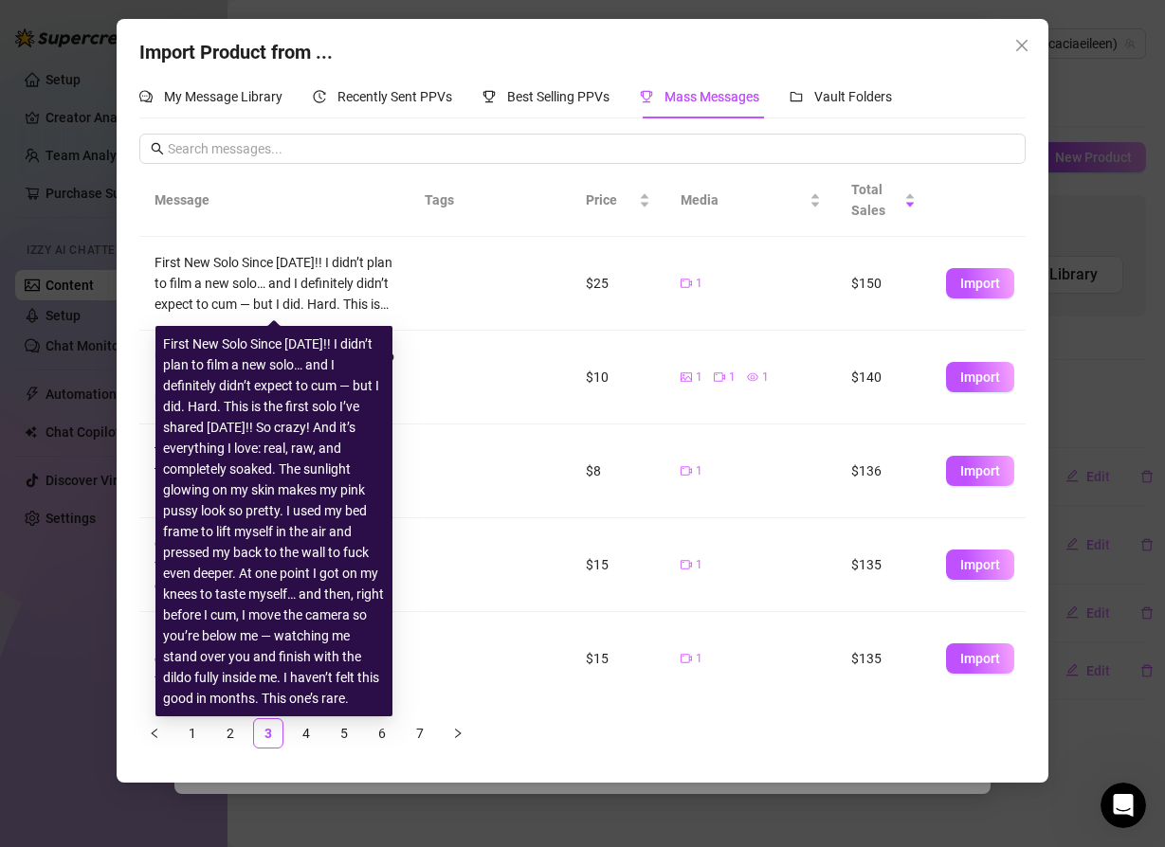
click at [252, 274] on div "First New Solo Since [DATE]!! I didn’t plan to film a new solo… and I definitel…" at bounding box center [274, 283] width 240 height 63
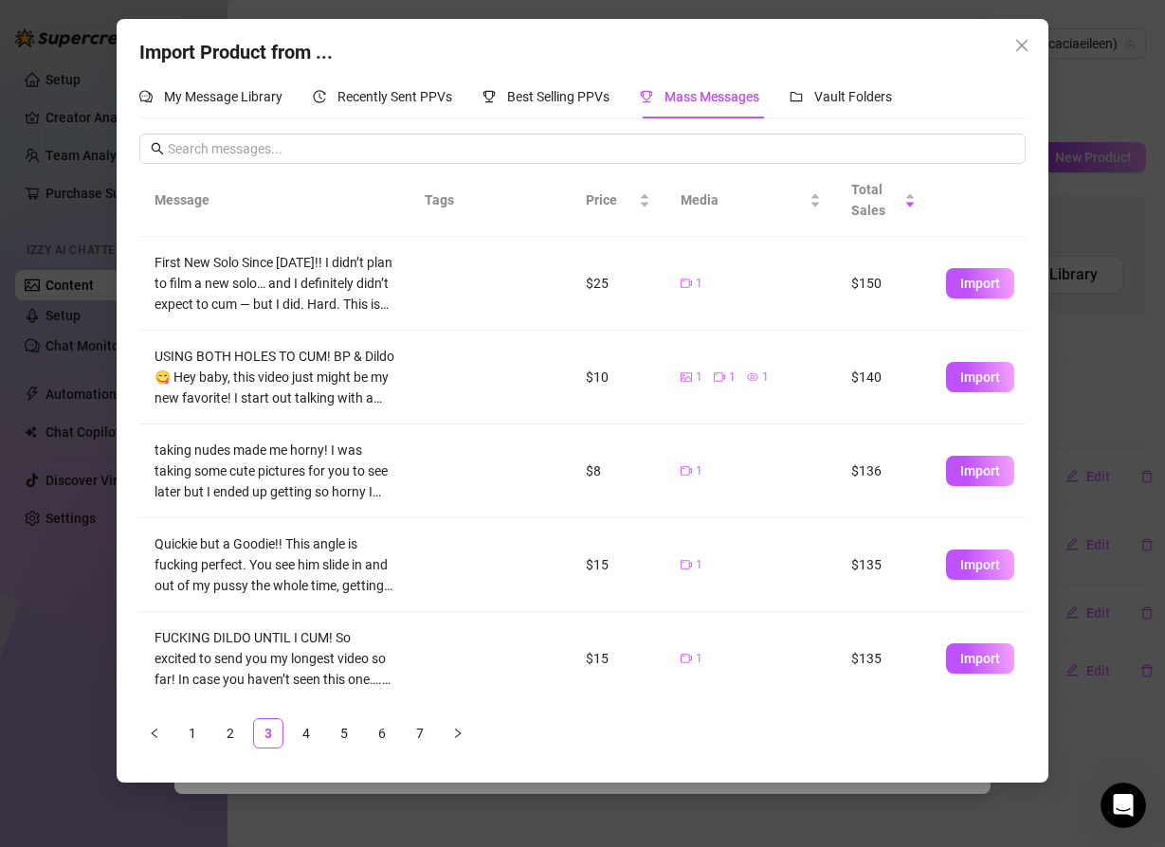
click at [146, 387] on td "USING BOTH HOLES TO CUM! BP & Dildo😋 Hey baby, this video just might be my new …" at bounding box center [274, 378] width 270 height 94
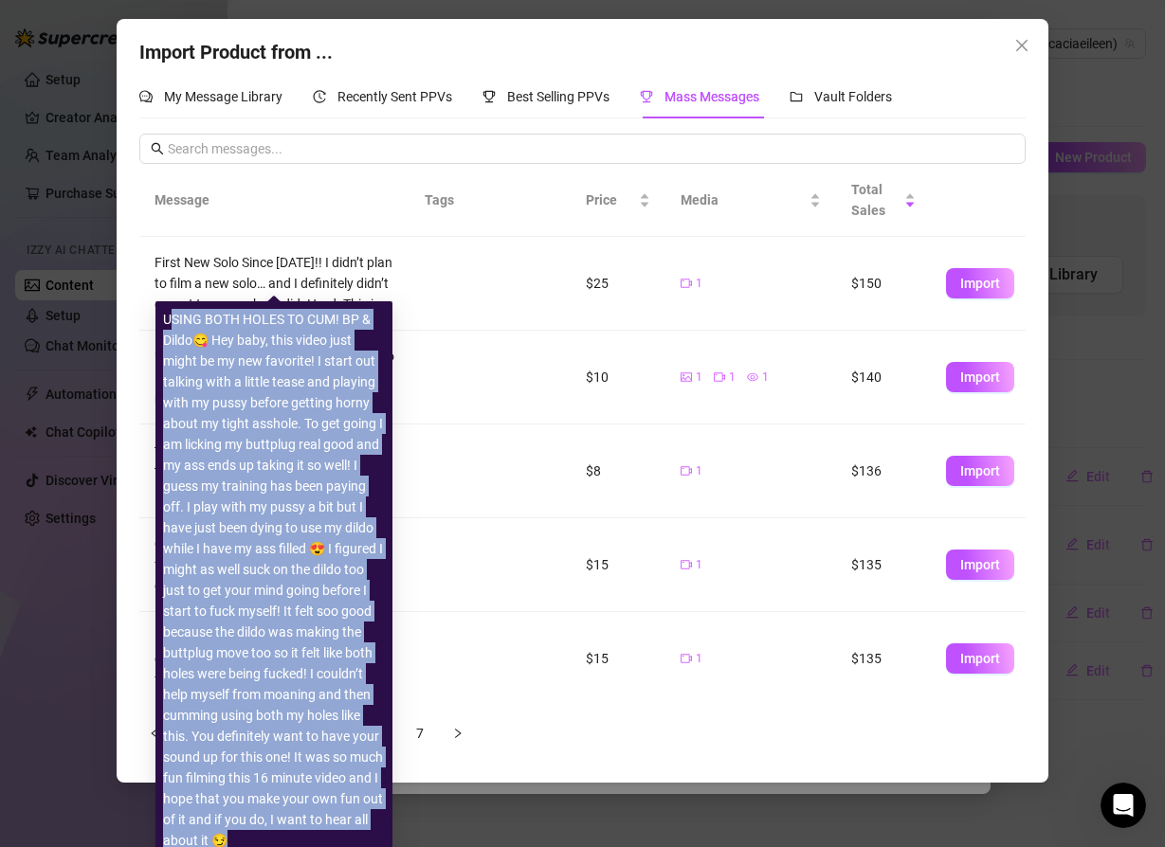
drag, startPoint x: 171, startPoint y: 317, endPoint x: 248, endPoint y: 836, distance: 524.1
click at [248, 836] on div "USING BOTH HOLES TO CUM! BP & Dildo😋 Hey baby, this video just might be my new …" at bounding box center [274, 580] width 222 height 542
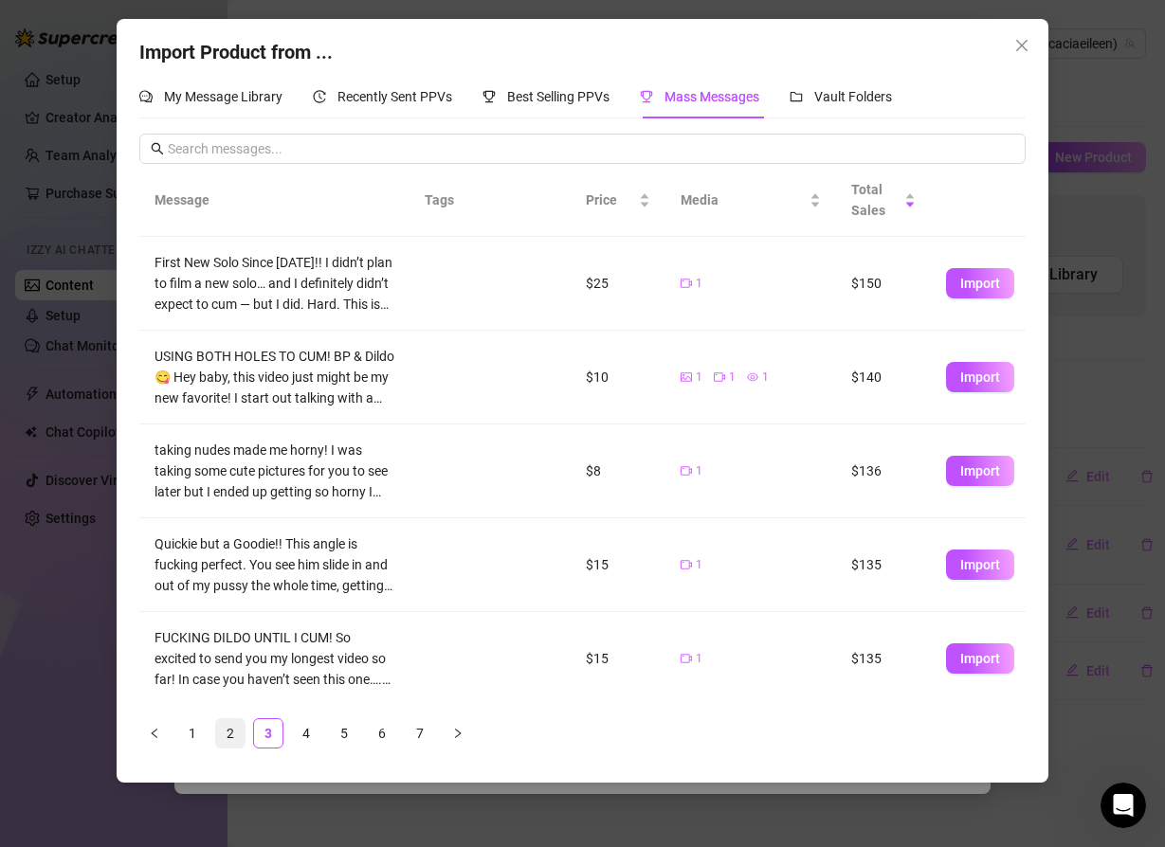
click at [235, 736] on link "2" at bounding box center [230, 733] width 28 height 28
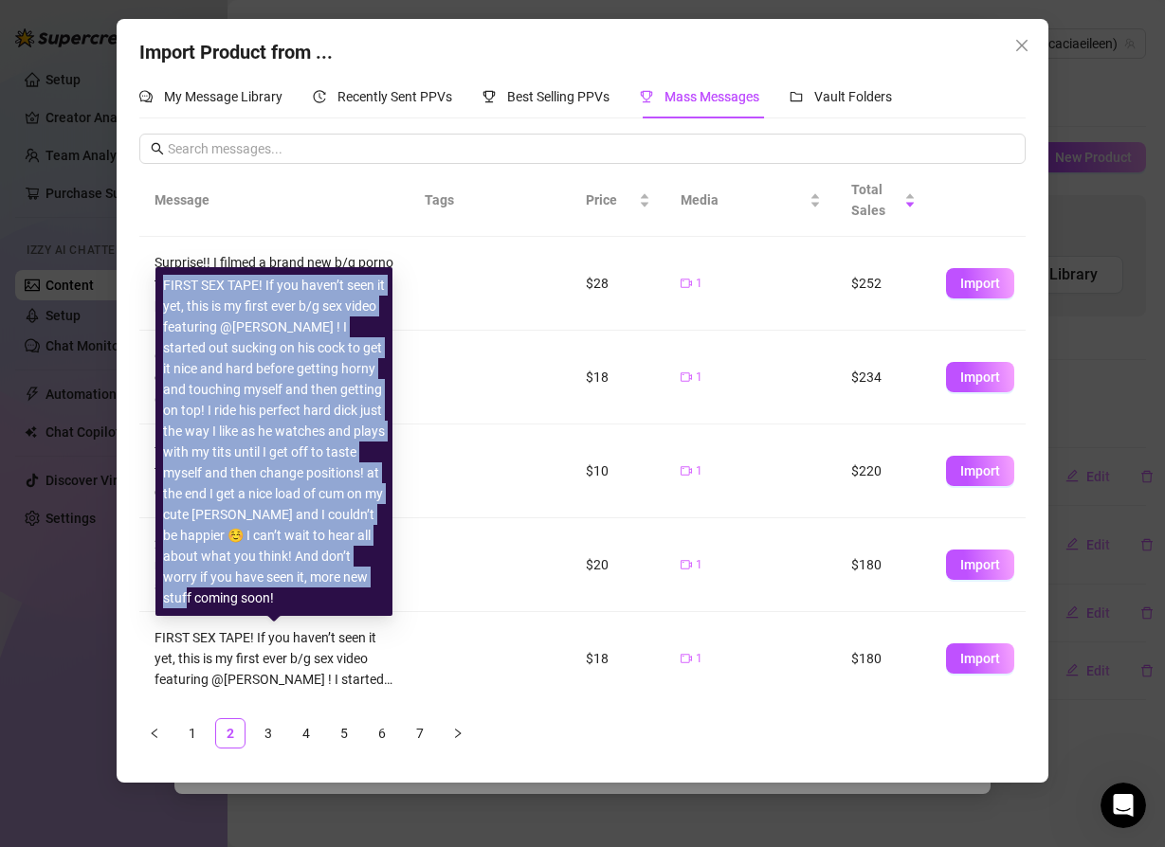
drag, startPoint x: 165, startPoint y: 288, endPoint x: 304, endPoint y: 603, distance: 344.0
click at [304, 603] on div "FIRST SEX TAPE! If you haven’t seen it yet, this is my first ever b/g sex video…" at bounding box center [274, 442] width 222 height 334
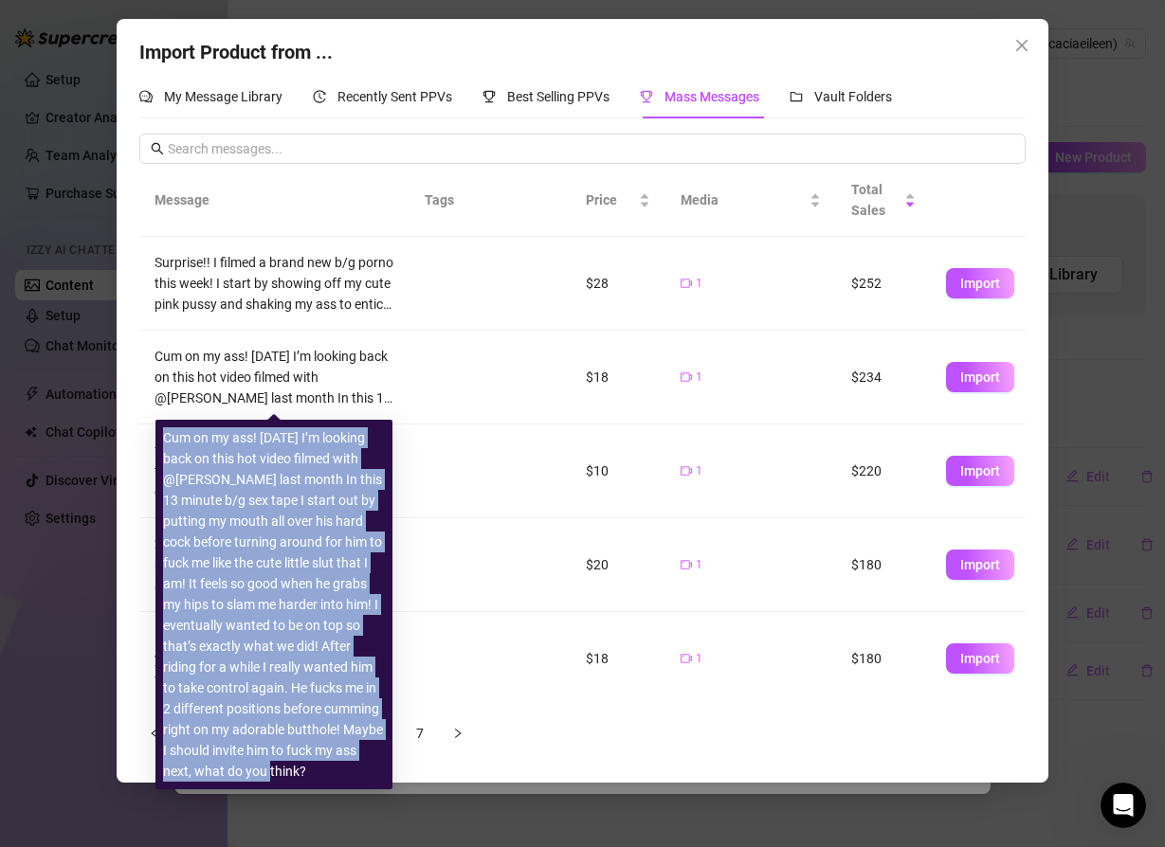
drag, startPoint x: 164, startPoint y: 435, endPoint x: 307, endPoint y: 770, distance: 364.7
click at [307, 770] on div "Cum on my ass! [DATE] I’m looking back on this hot video filmed with @[PERSON_N…" at bounding box center [274, 604] width 222 height 354
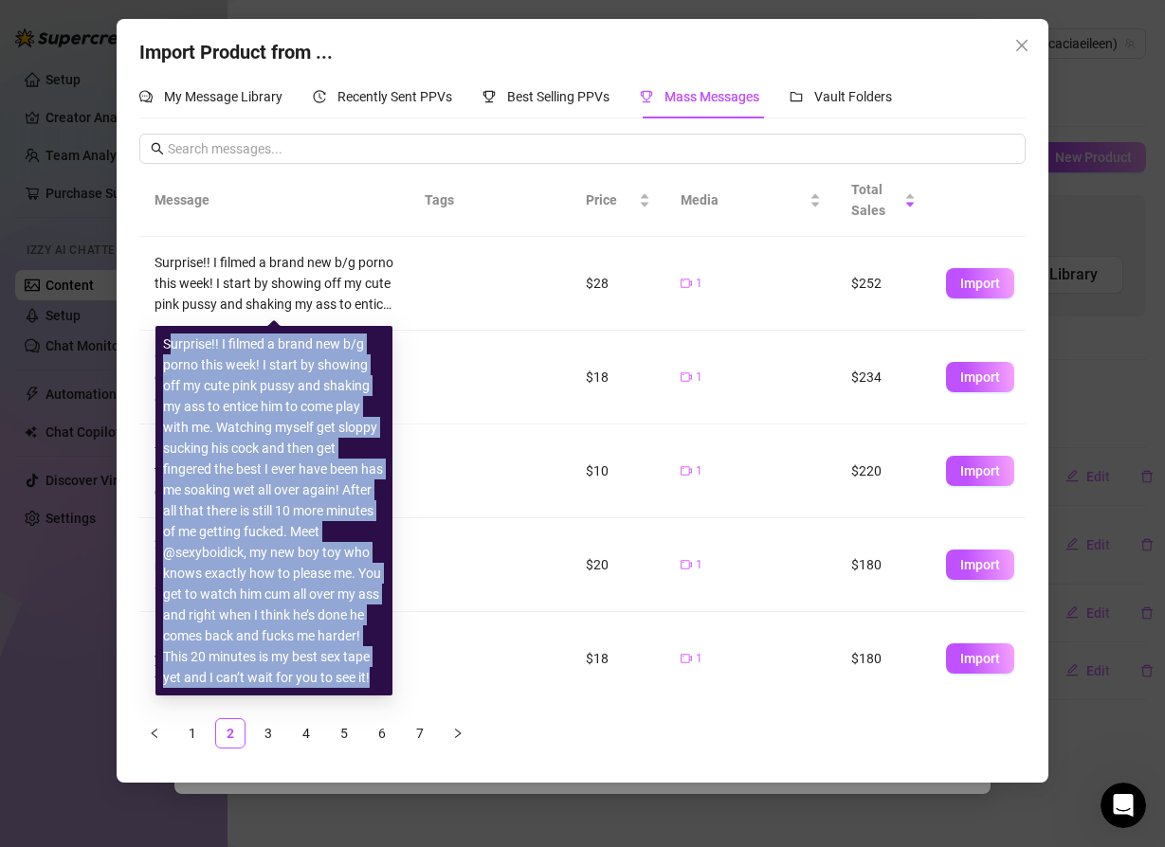
drag, startPoint x: 168, startPoint y: 344, endPoint x: 370, endPoint y: 679, distance: 391.5
click at [370, 679] on div "Surprise!! I filmed a brand new b/g porno this week! I start by showing off my …" at bounding box center [274, 511] width 222 height 354
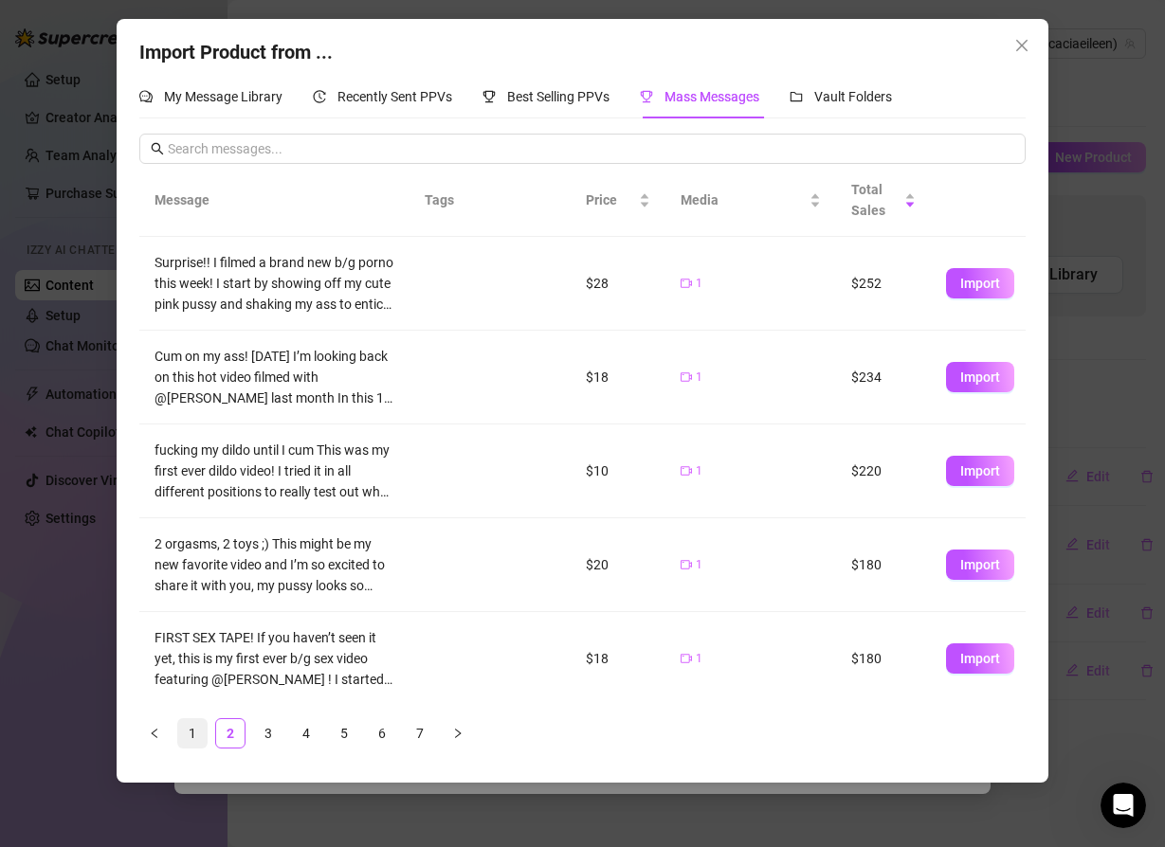
click at [192, 733] on link "1" at bounding box center [192, 733] width 28 height 28
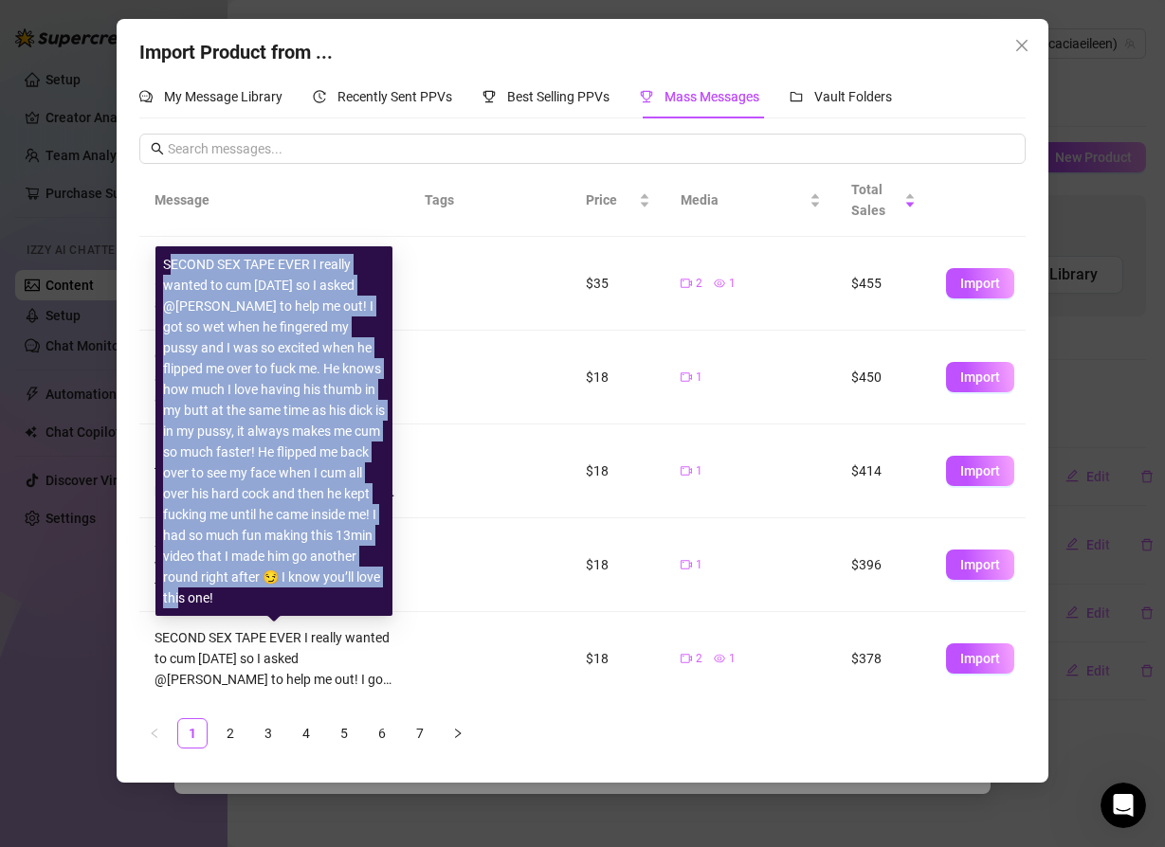
drag, startPoint x: 237, startPoint y: 592, endPoint x: 167, endPoint y: 270, distance: 329.7
click at [167, 270] on div "SECOND SEX TAPE EVER I really wanted to cum [DATE] so I asked @[PERSON_NAME] to…" at bounding box center [274, 431] width 222 height 354
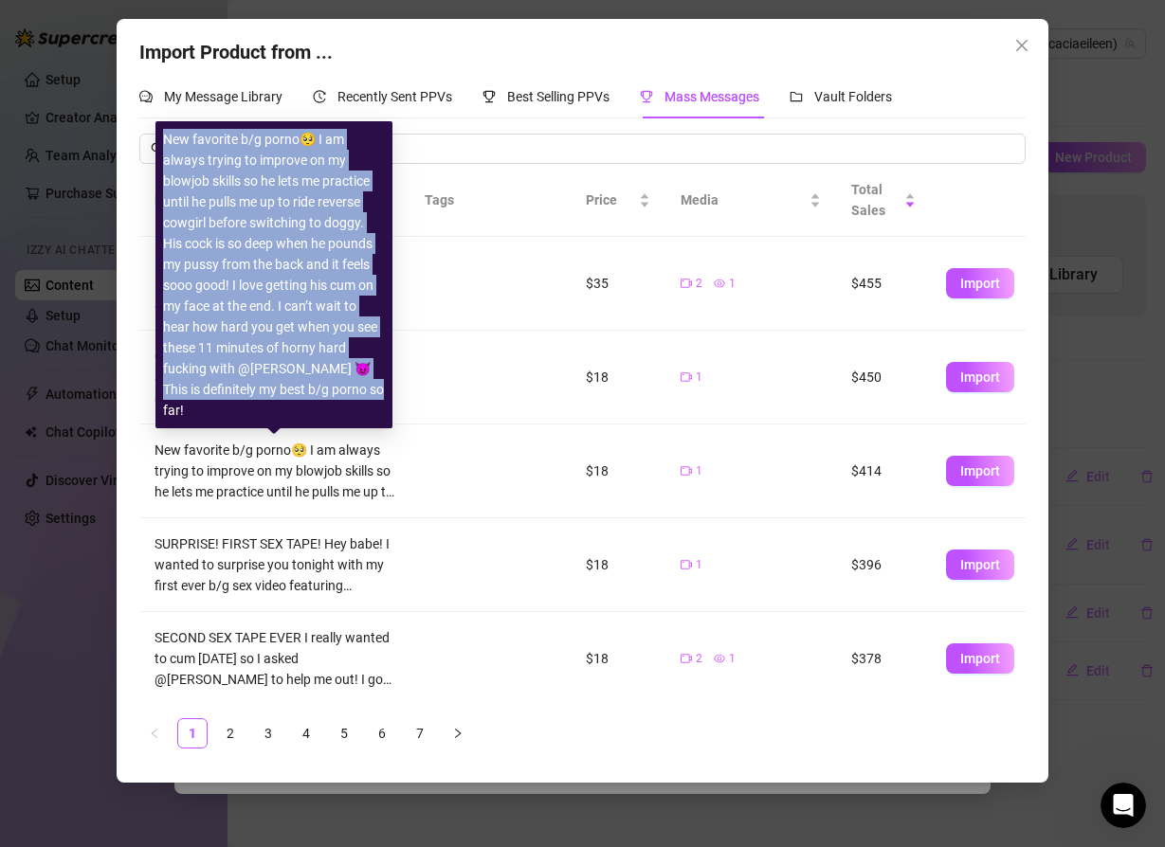
drag, startPoint x: 369, startPoint y: 404, endPoint x: 166, endPoint y: 165, distance: 313.3
click at [166, 165] on div "New favorite b/g porno🥺 I am always trying to improve on my blowjob skills so h…" at bounding box center [274, 275] width 222 height 292
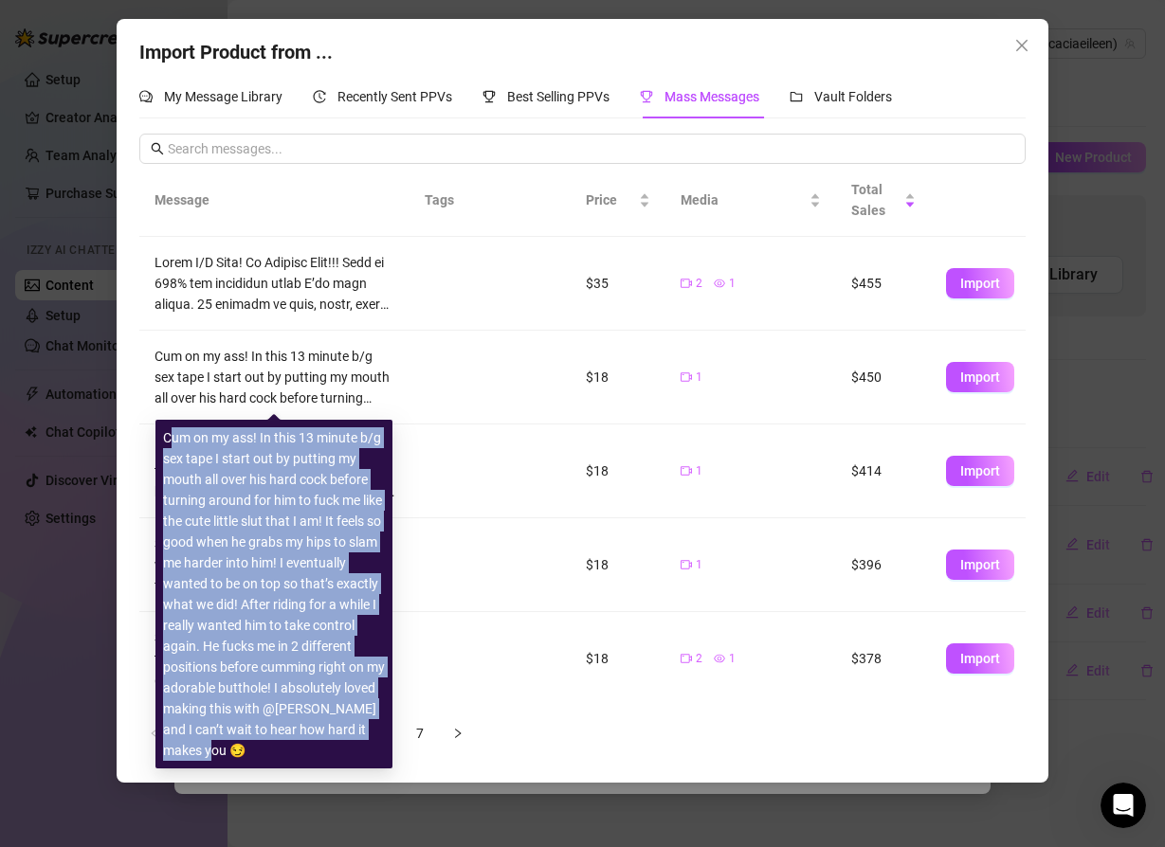
drag, startPoint x: 169, startPoint y: 435, endPoint x: 219, endPoint y: 743, distance: 312.0
click at [220, 745] on div "Cum on my ass! In this 13 minute b/g sex tape I start out by putting my mouth a…" at bounding box center [274, 594] width 222 height 334
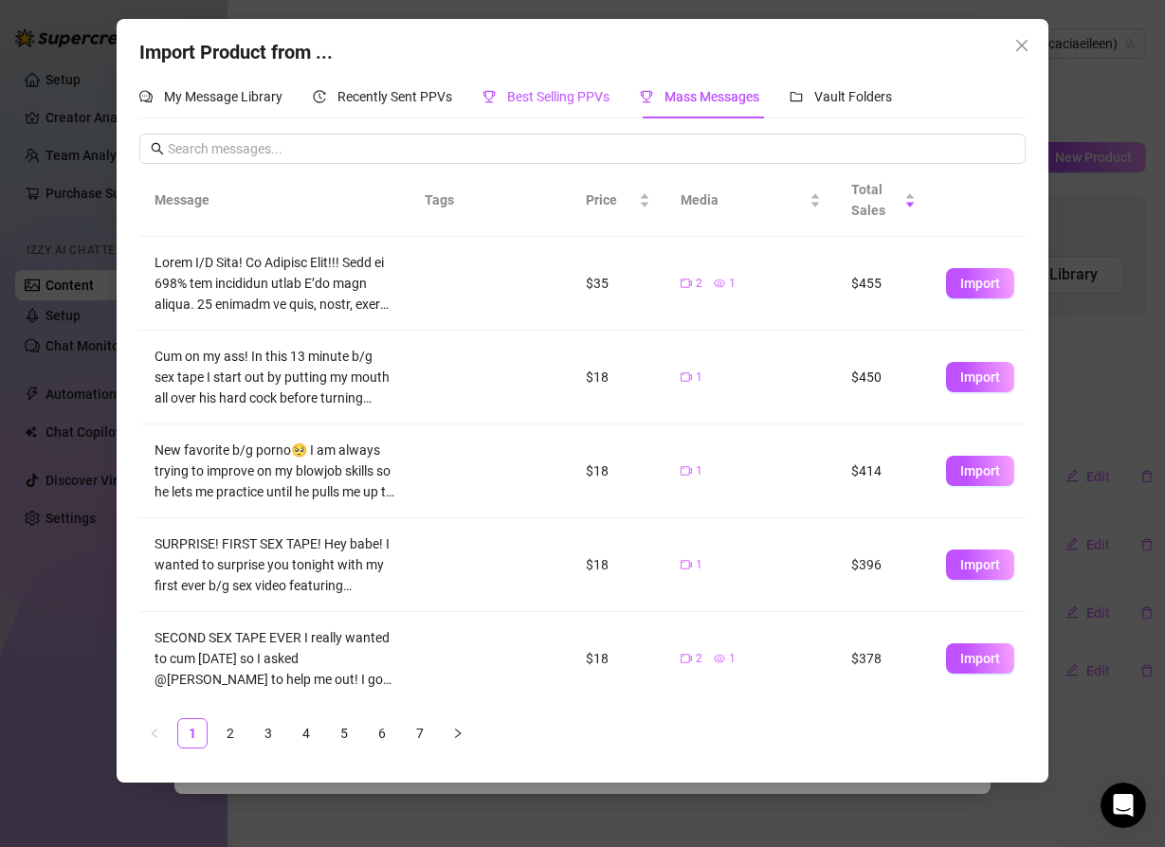
click at [553, 98] on span "Best Selling PPVs" at bounding box center [558, 96] width 102 height 15
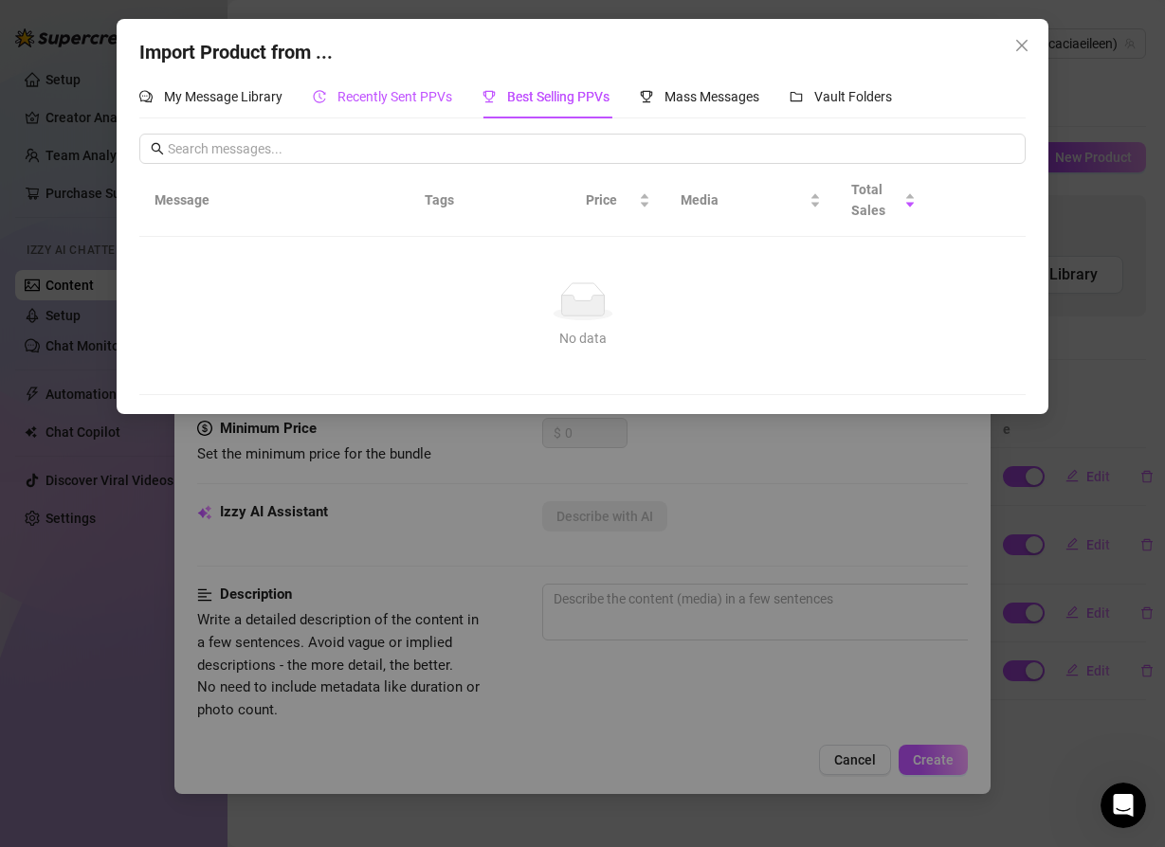
click at [411, 99] on span "Recently Sent PPVs" at bounding box center [394, 96] width 115 height 15
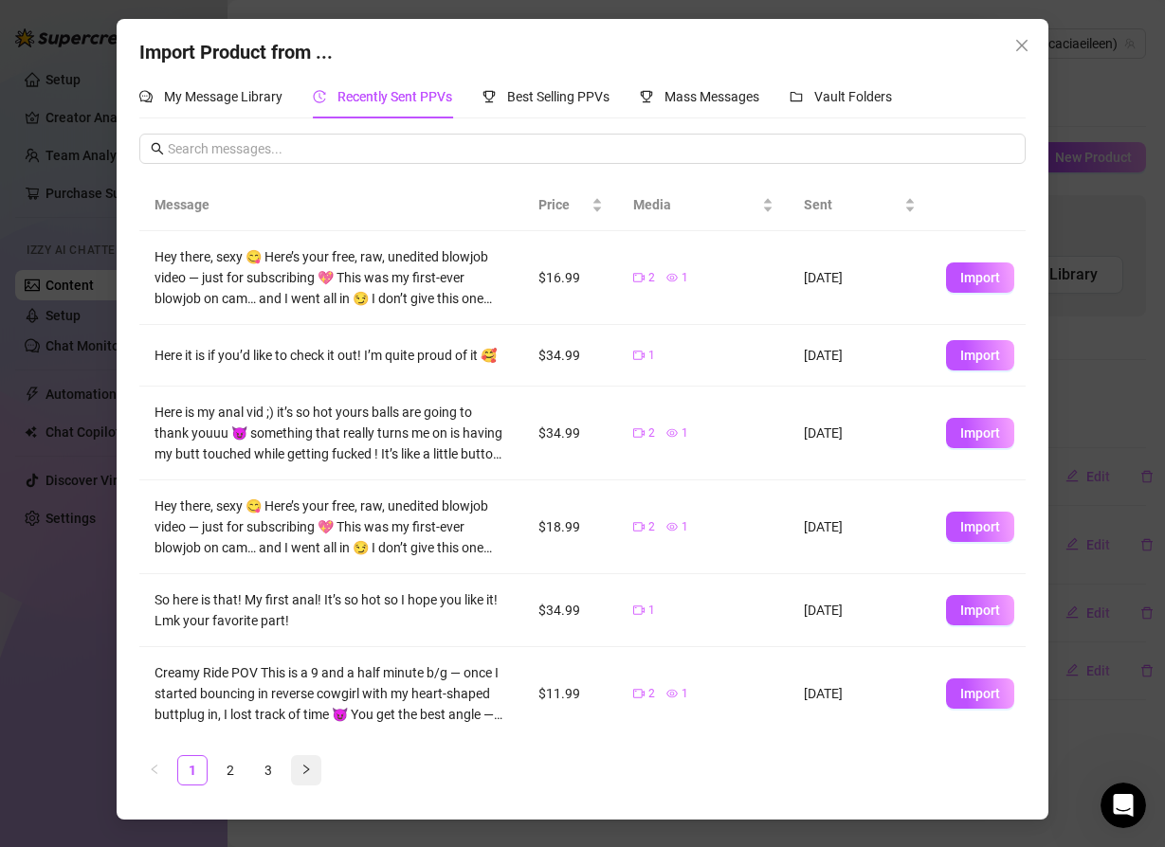
click at [302, 768] on icon "right" at bounding box center [305, 769] width 11 height 11
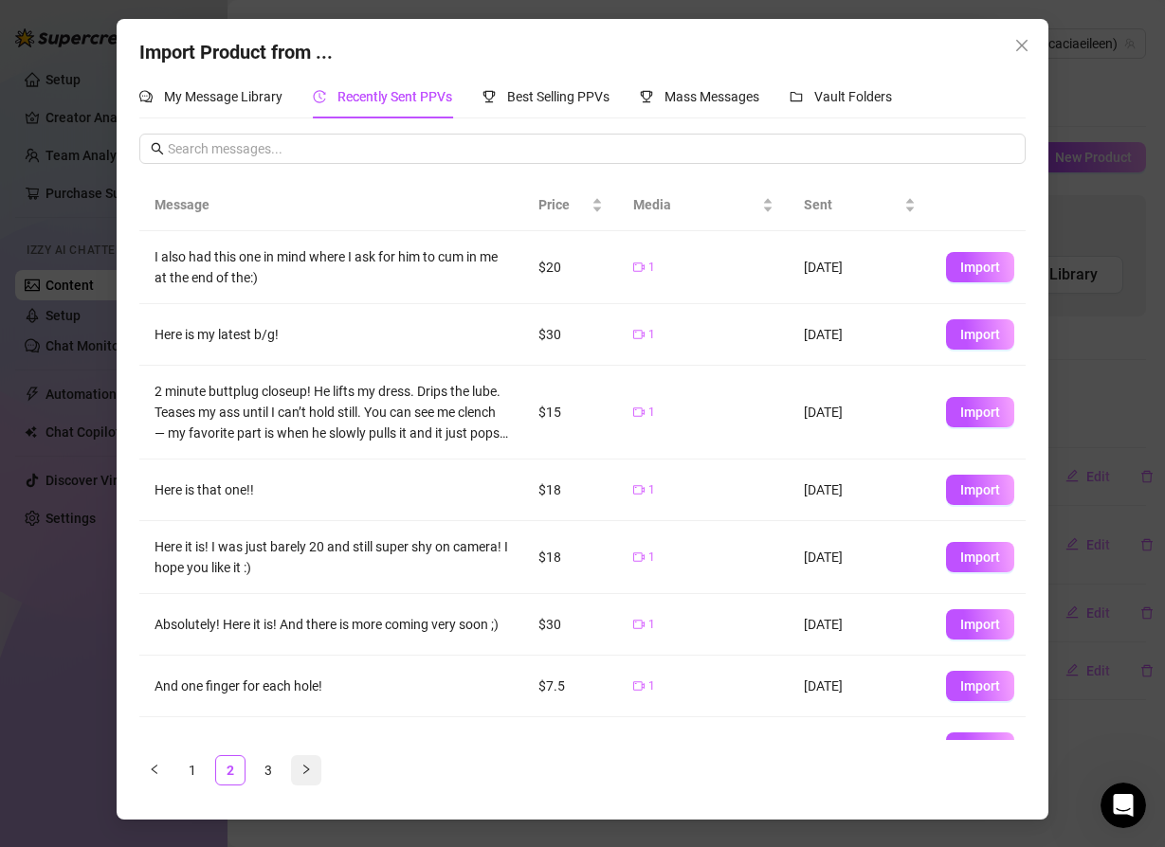
click at [302, 768] on icon "right" at bounding box center [305, 769] width 11 height 11
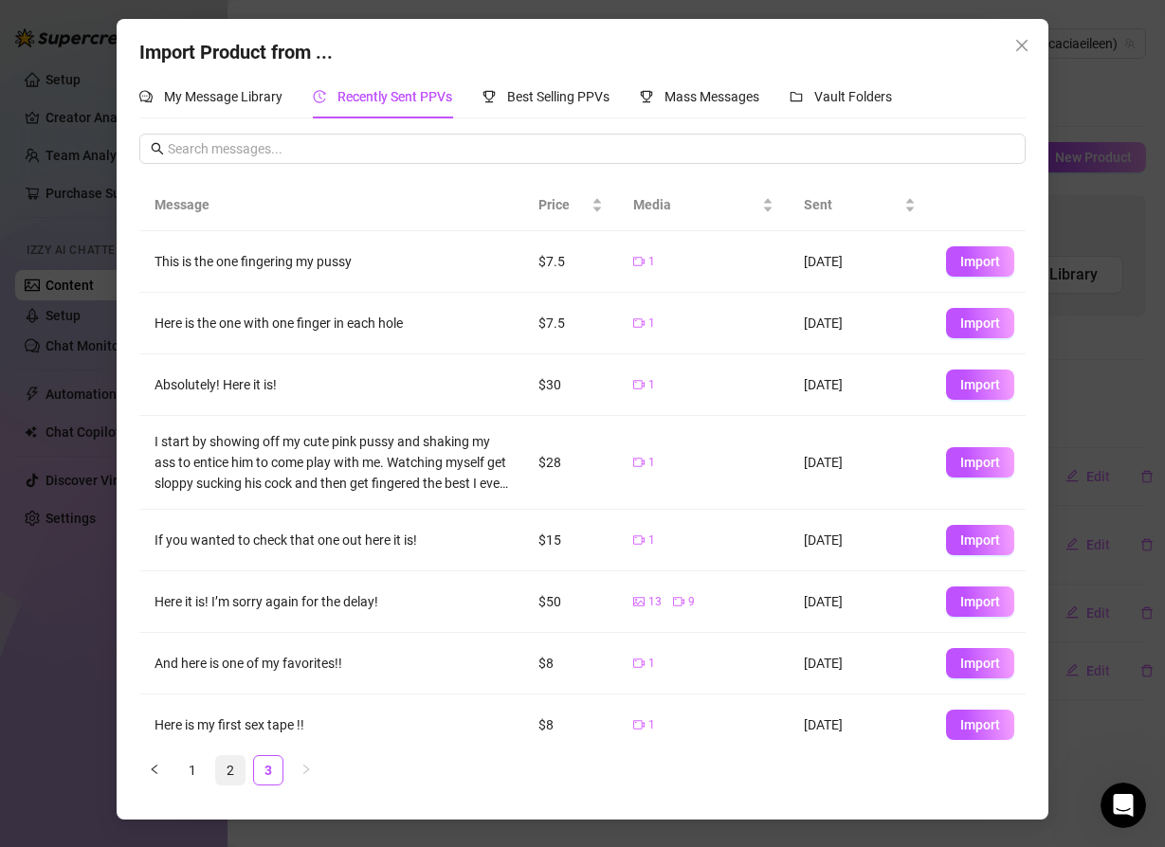
click at [235, 768] on link "2" at bounding box center [230, 770] width 28 height 28
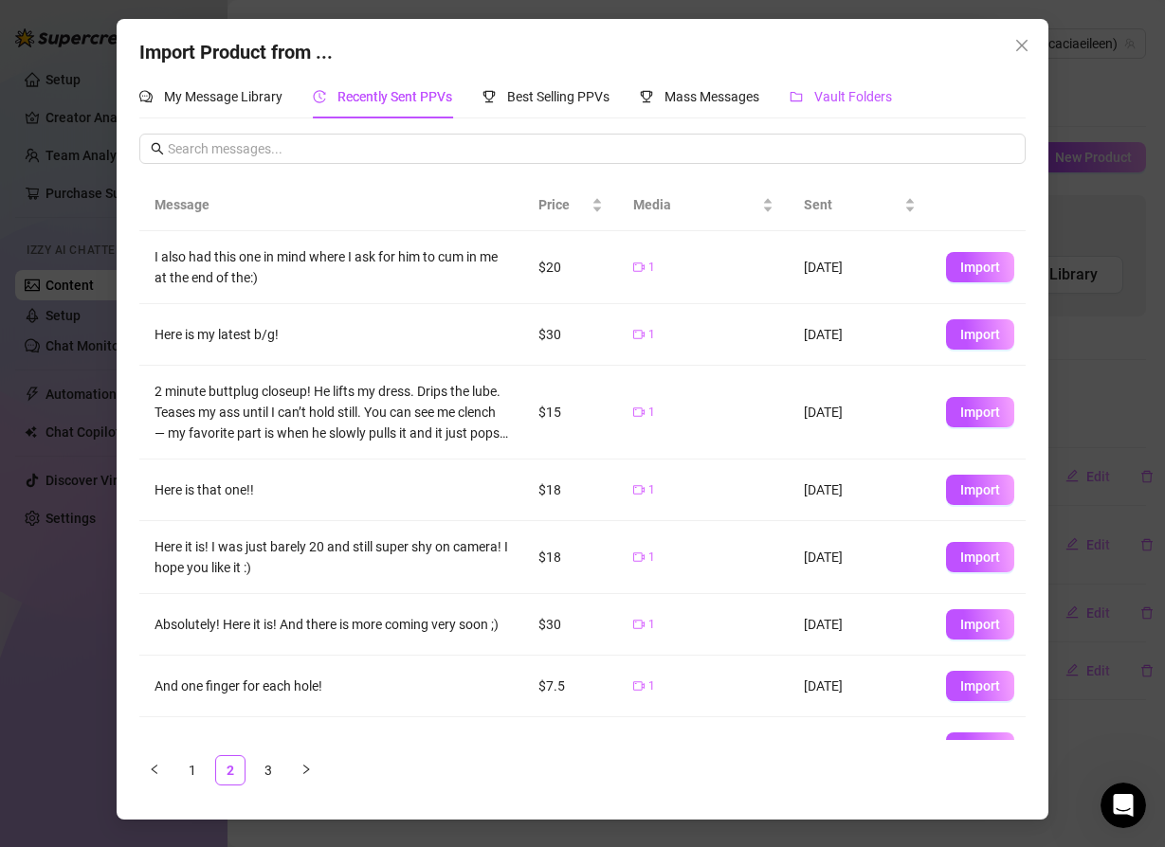
click at [845, 89] on span "Vault Folders" at bounding box center [853, 96] width 78 height 15
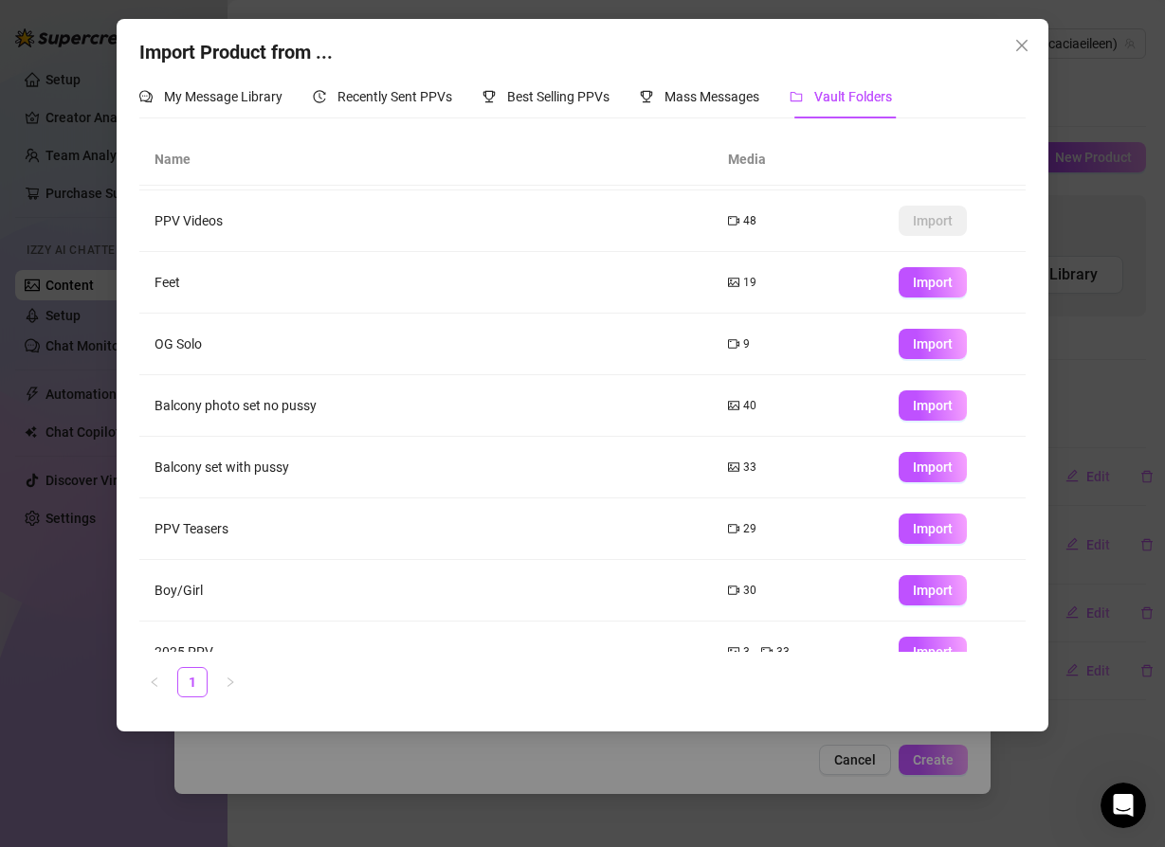
scroll to position [88, 0]
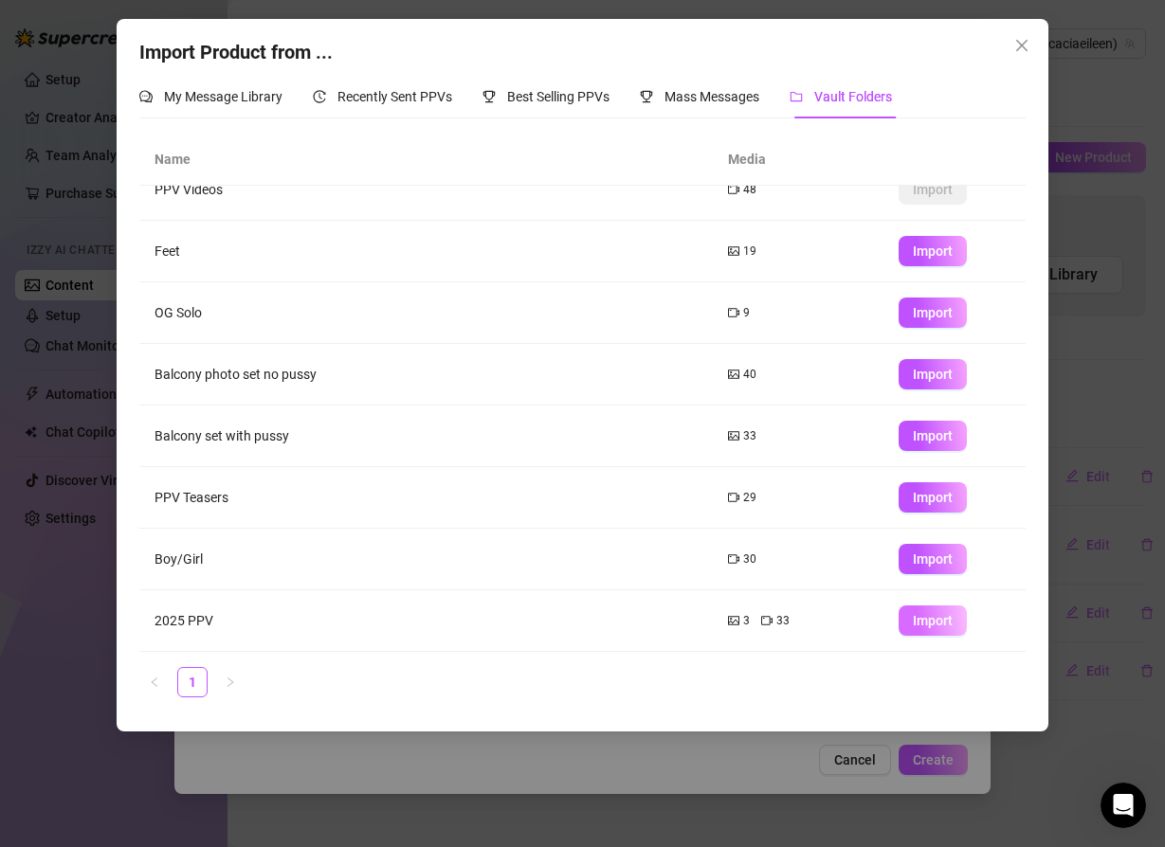
click at [941, 623] on span "Import" at bounding box center [932, 620] width 40 height 15
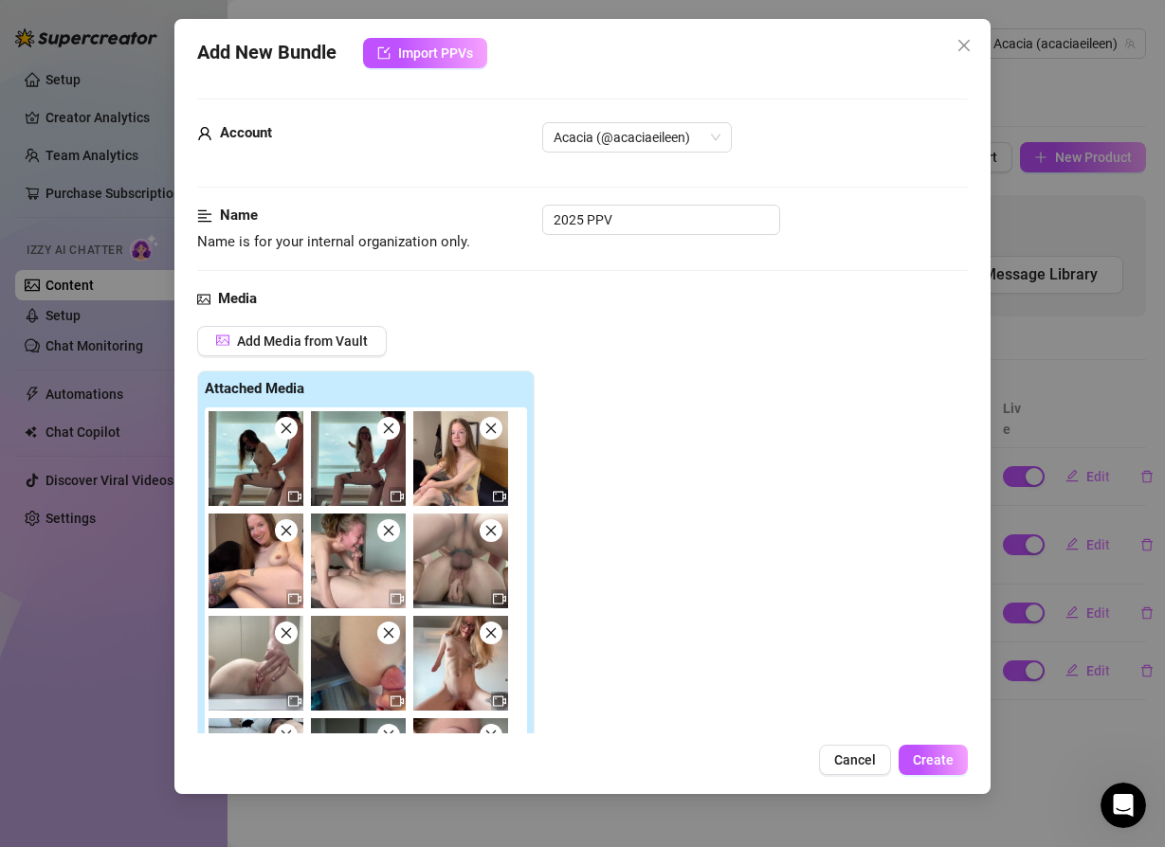
type textarea "Type your message here..."
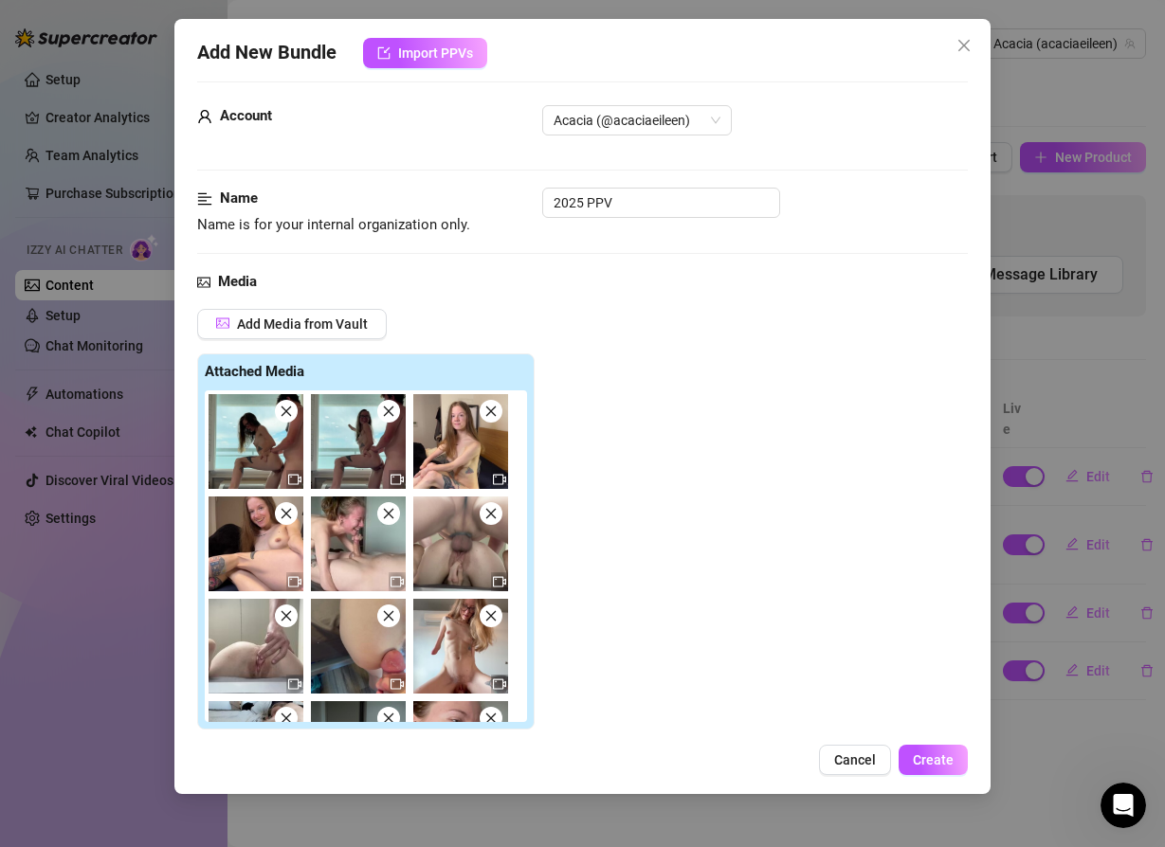
scroll to position [0, 0]
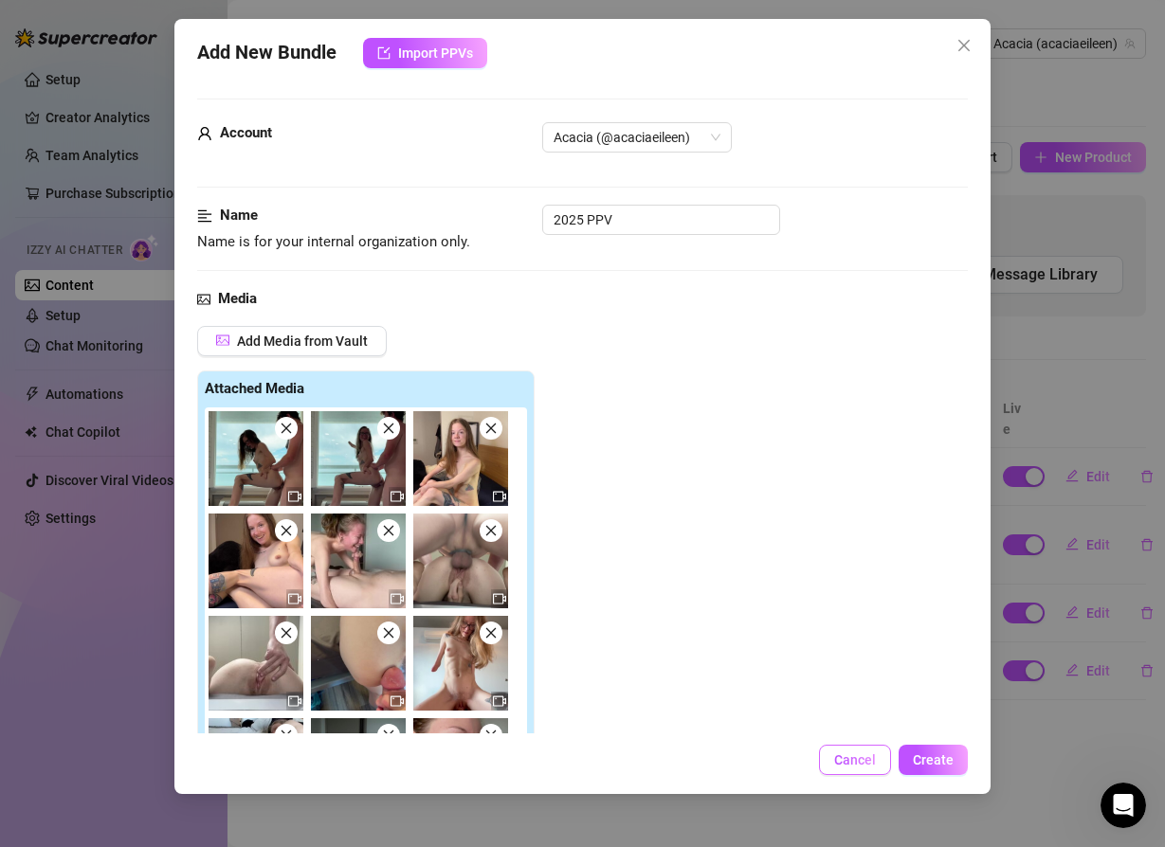
click at [843, 754] on span "Cancel" at bounding box center [855, 759] width 42 height 15
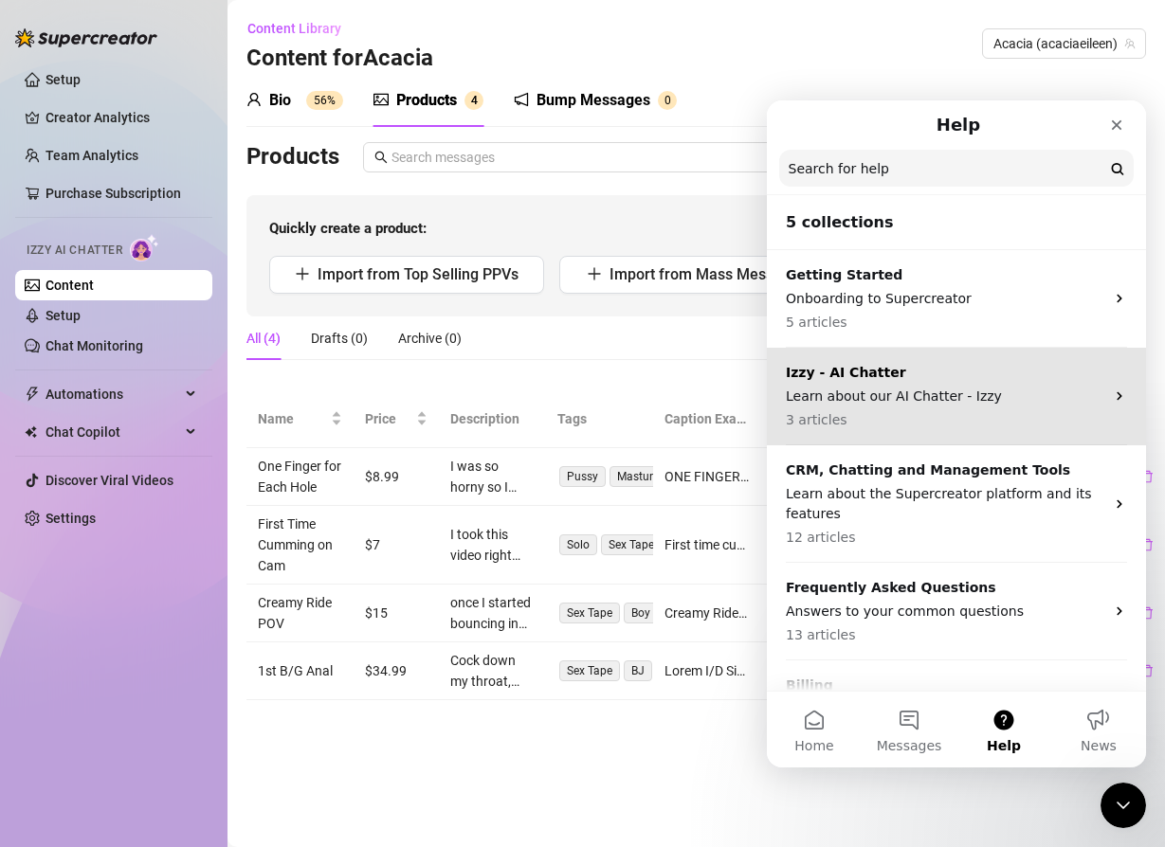
click at [924, 382] on div "Izzy - AI Chatter Learn about our AI Chatter - Izzy 3 articles" at bounding box center [945, 396] width 318 height 67
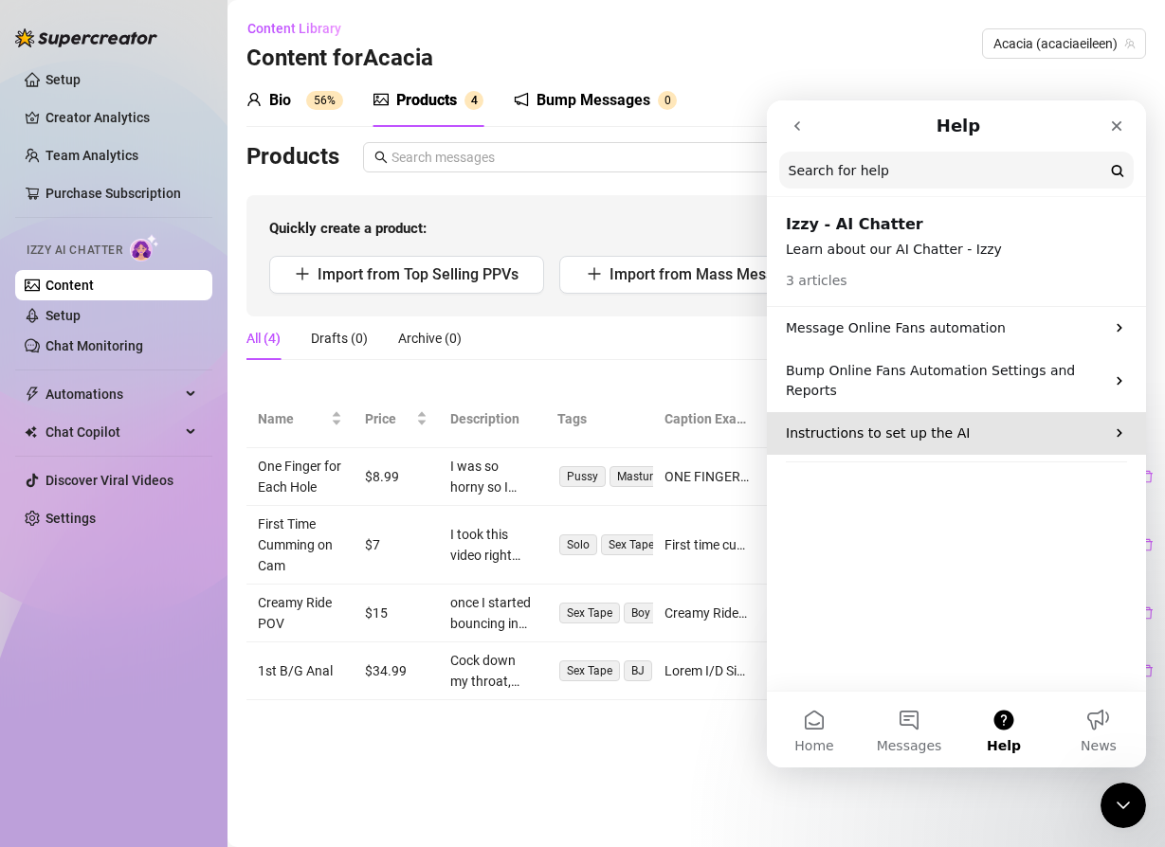
click at [924, 412] on div "Instructions to set up the AI" at bounding box center [956, 433] width 379 height 43
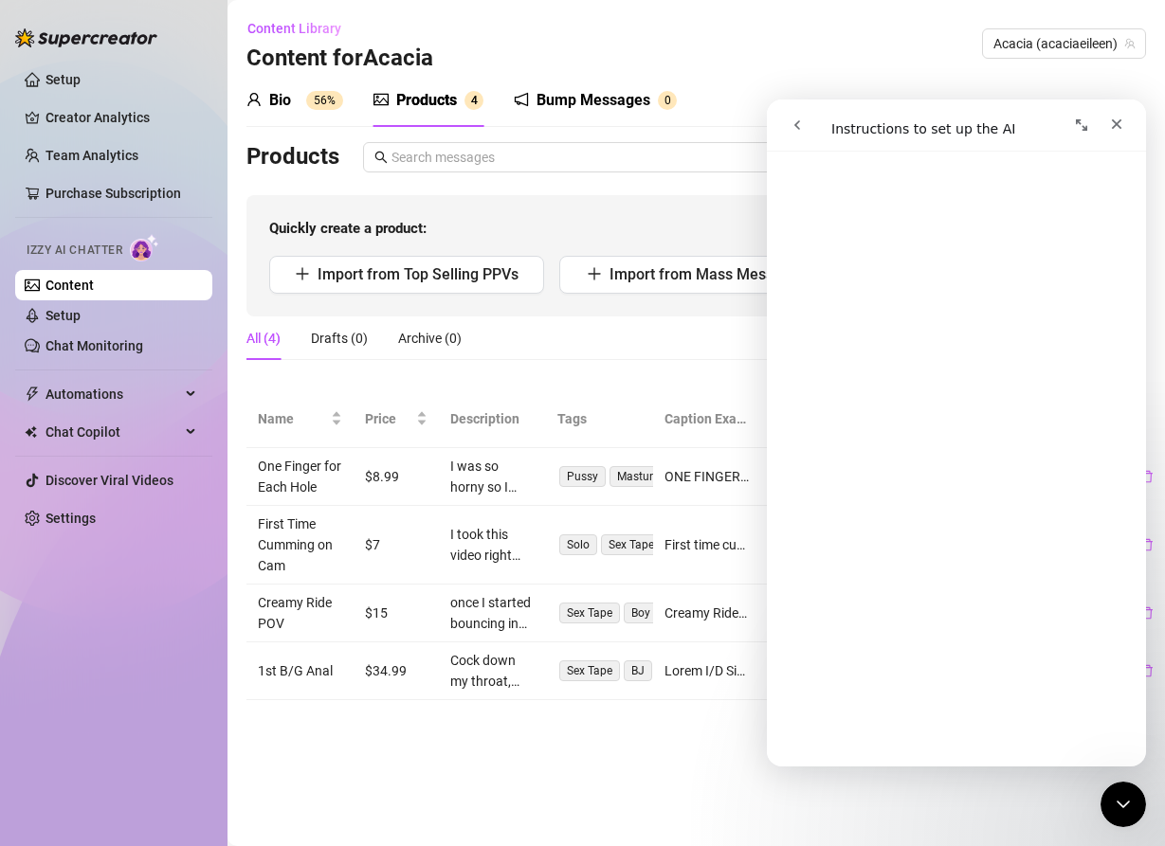
scroll to position [1104, 0]
click at [81, 310] on link "Setup" at bounding box center [62, 315] width 35 height 15
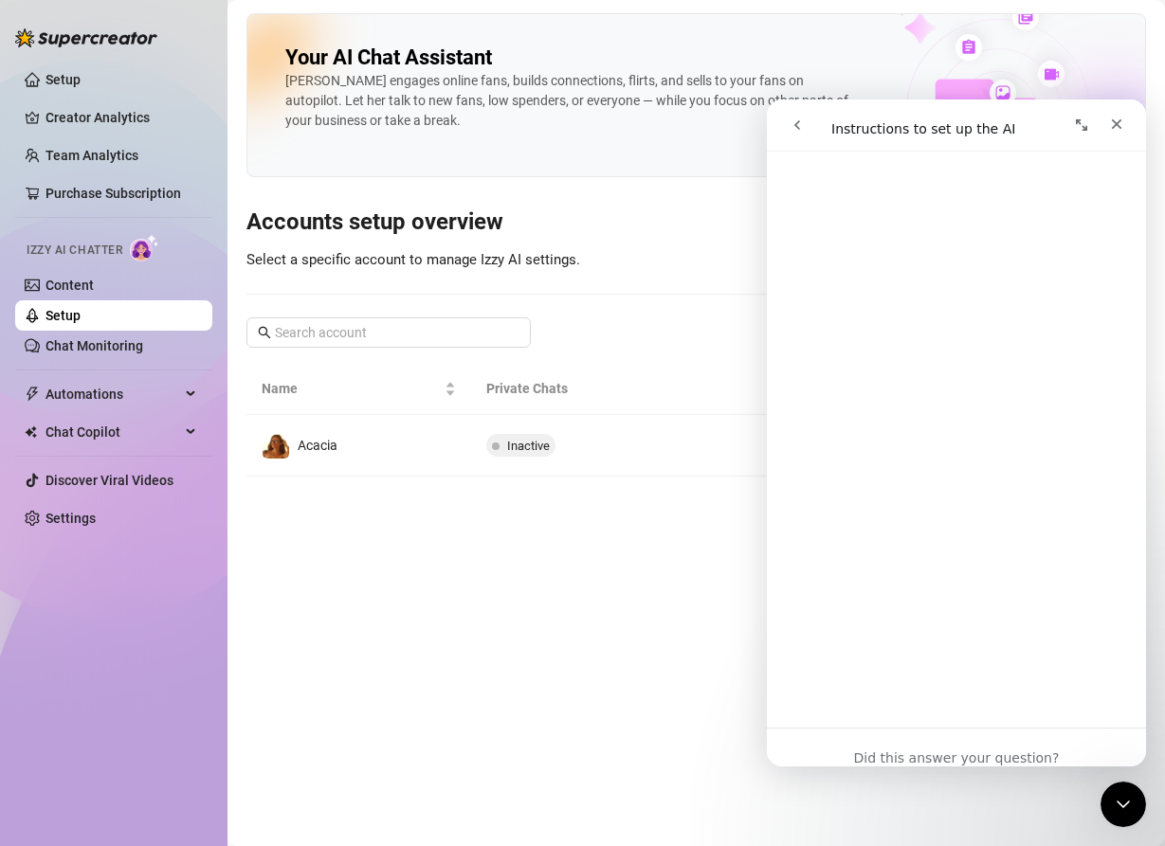
scroll to position [3073, 0]
click at [1114, 123] on icon "Close" at bounding box center [1116, 124] width 10 height 10
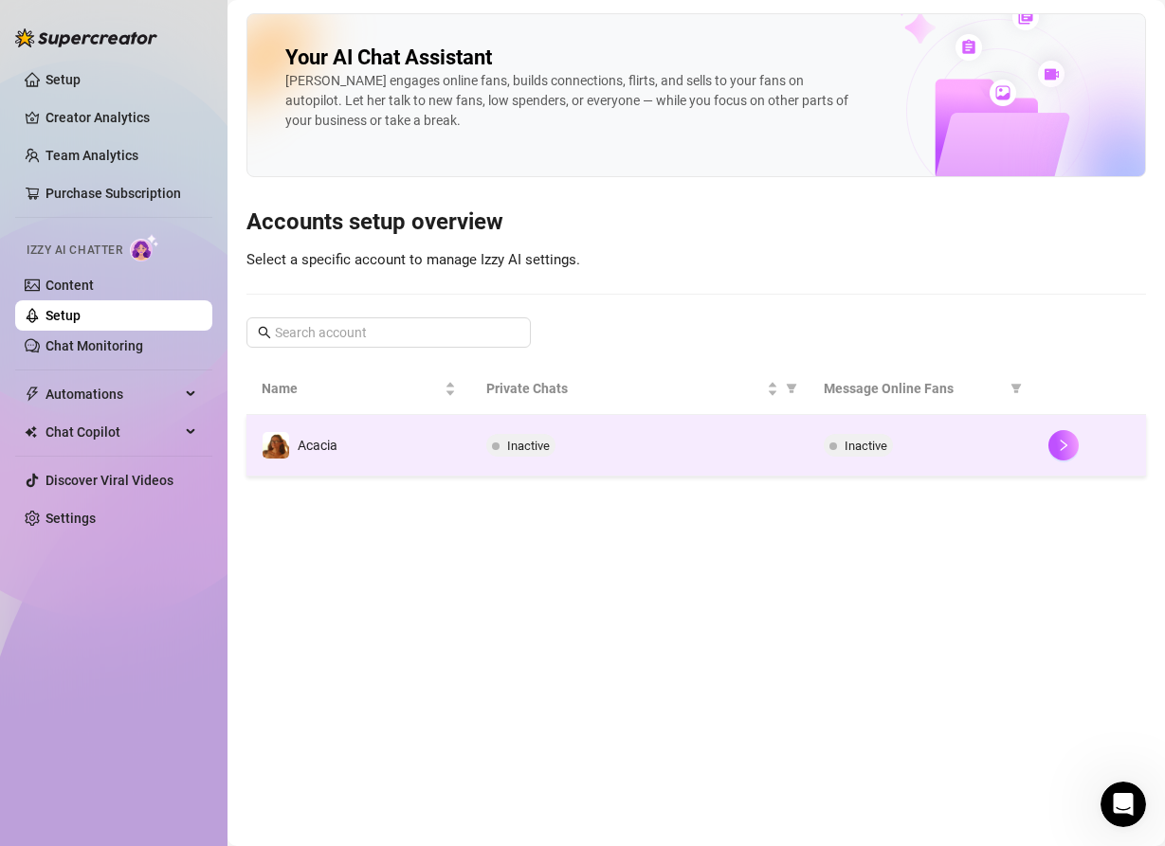
click at [641, 454] on div "Inactive" at bounding box center [639, 445] width 307 height 23
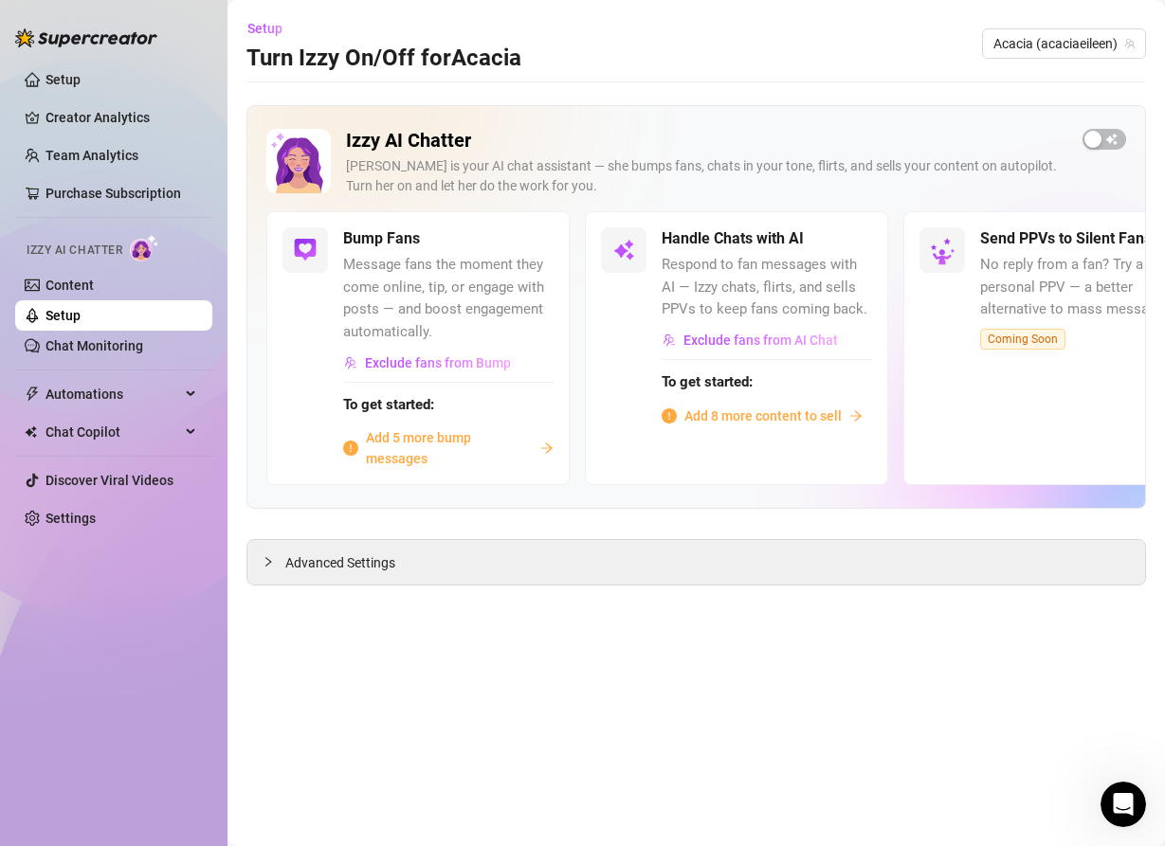
click at [713, 411] on span "Add 8 more content to sell" at bounding box center [762, 416] width 157 height 21
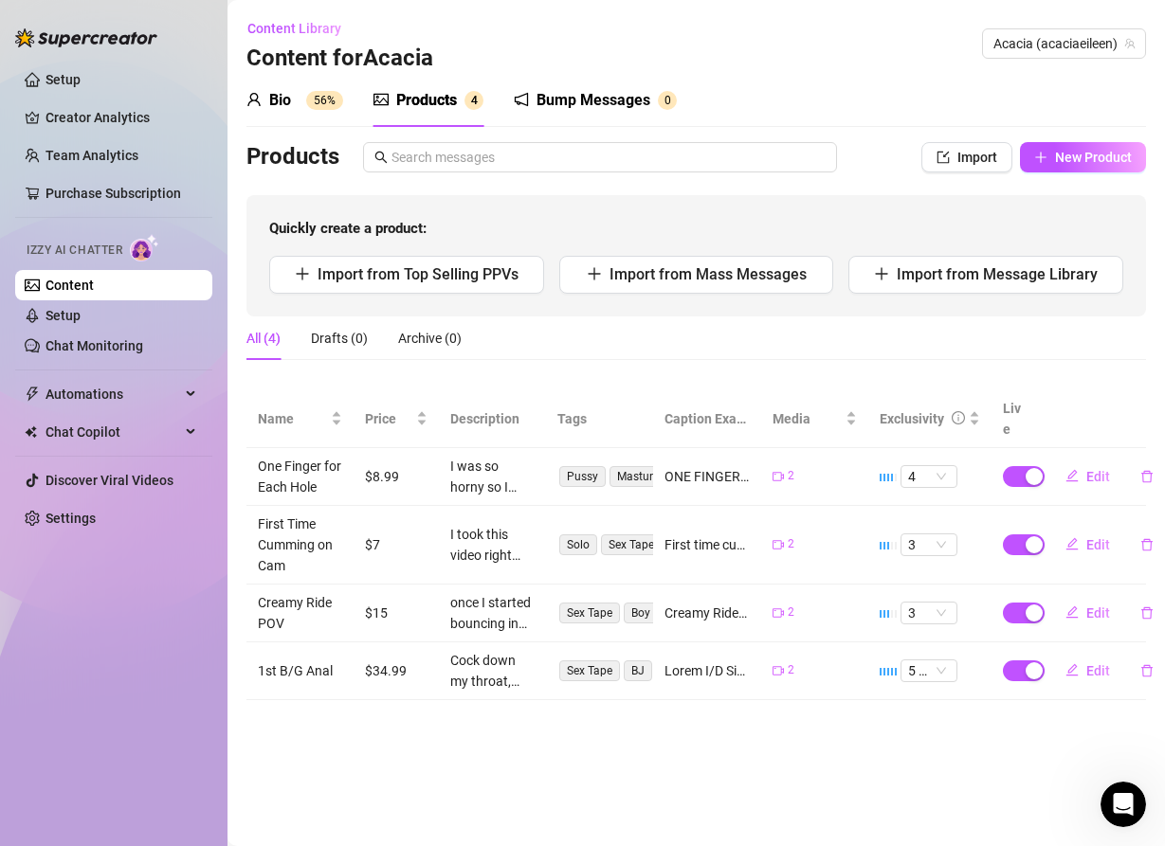
click at [307, 96] on sup "56%" at bounding box center [324, 100] width 37 height 19
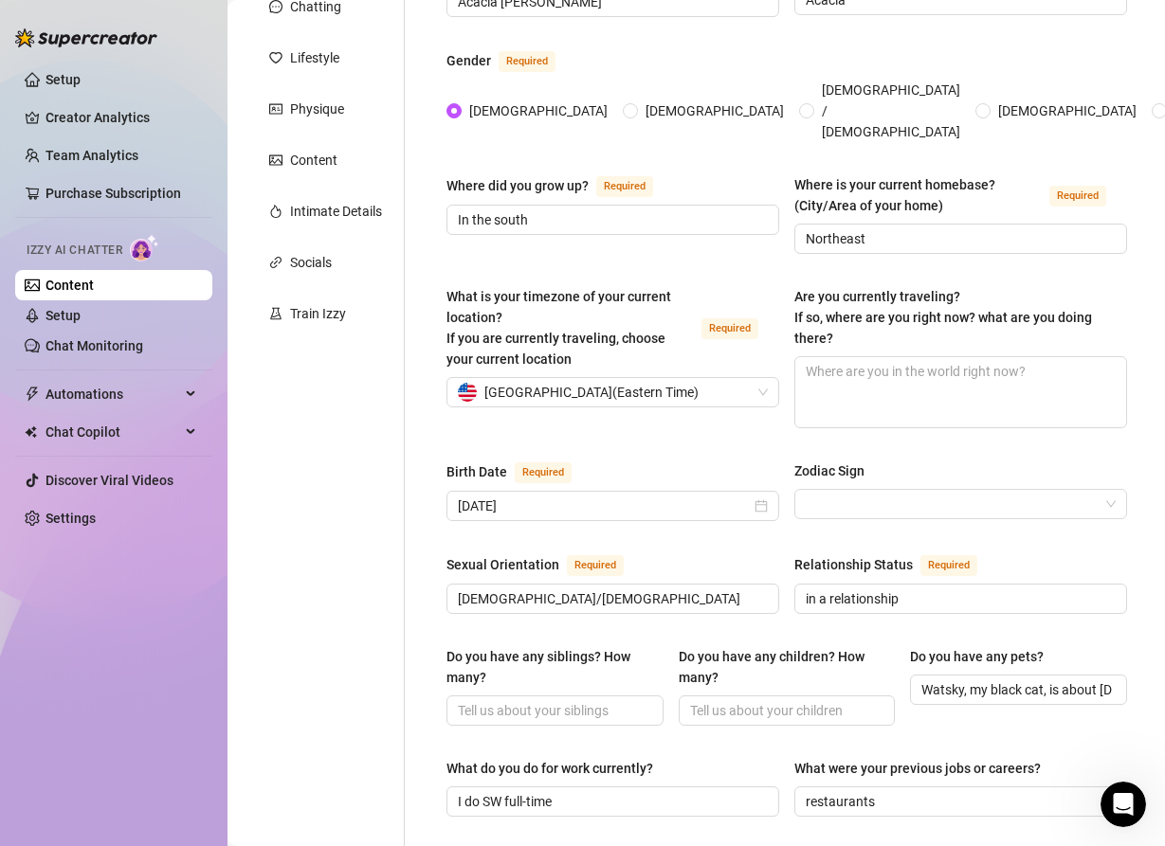
scroll to position [241, 0]
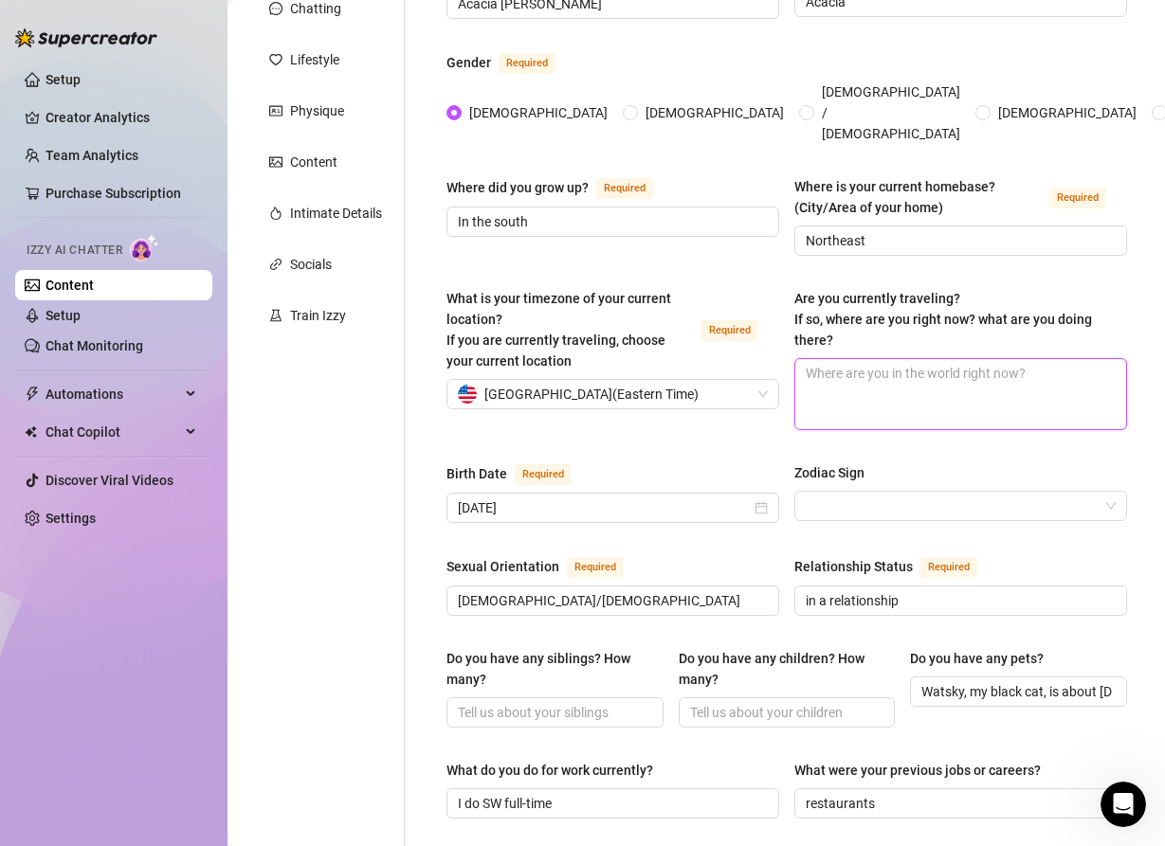
click at [874, 366] on textarea "Are you currently traveling? If so, where are you right now? what are you doing…" at bounding box center [960, 394] width 331 height 70
type textarea "I"
type textarea "I w"
type textarea "I wi"
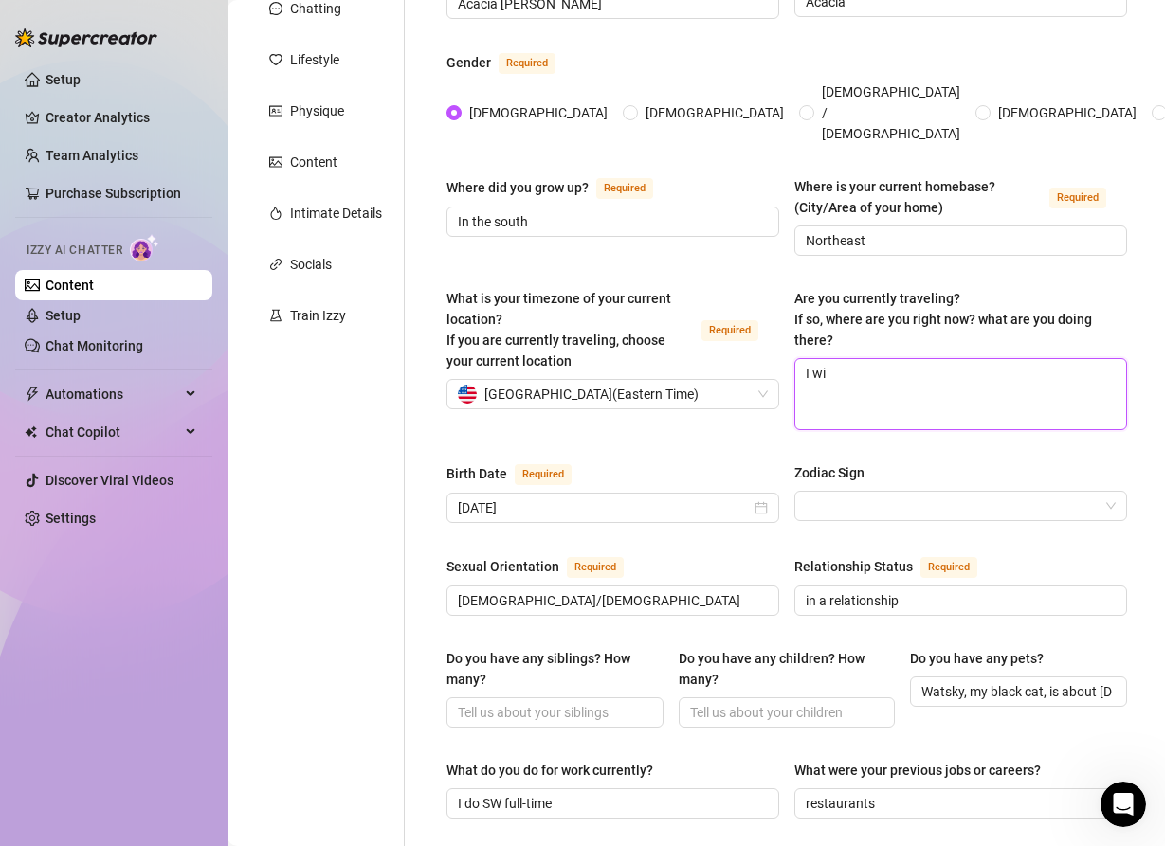
type textarea "I wis"
type textarea "I wish"
type textarea "I wish!"
click at [840, 492] on input "Zodiac Sign" at bounding box center [951, 506] width 293 height 28
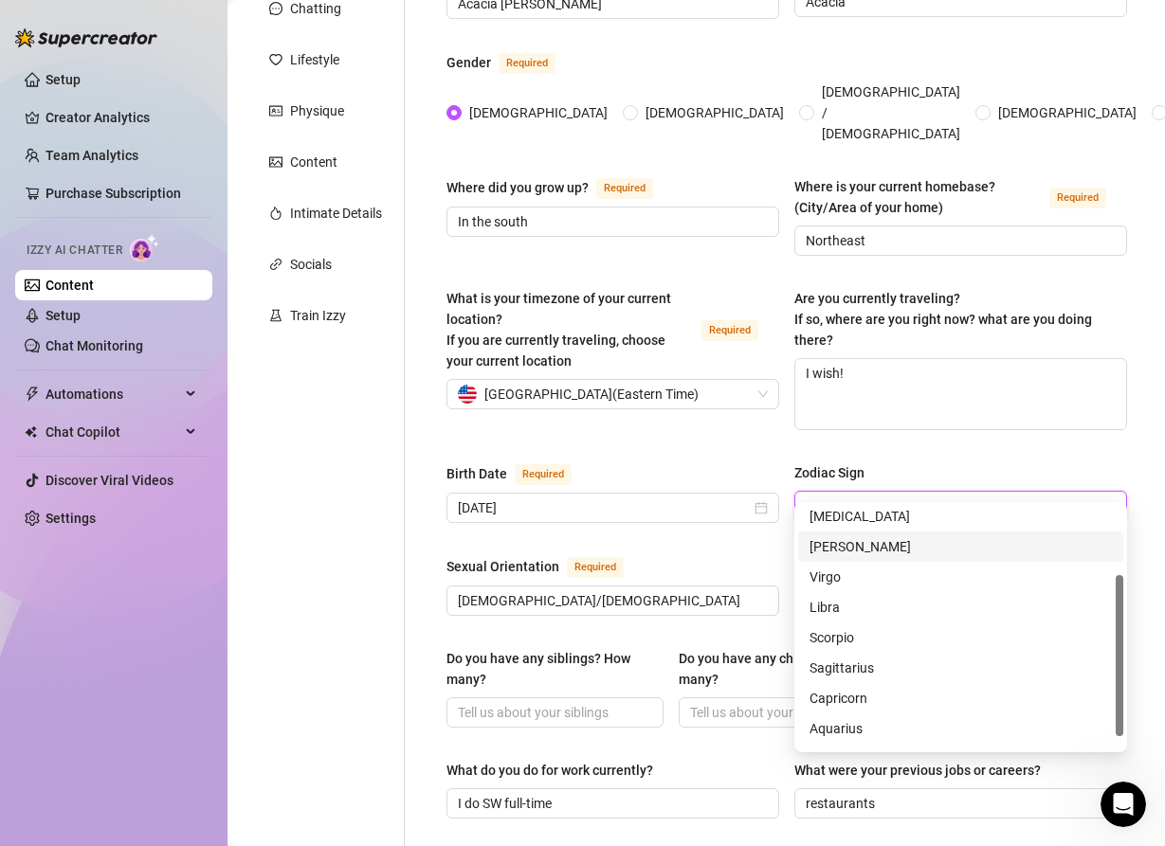
scroll to position [106, 0]
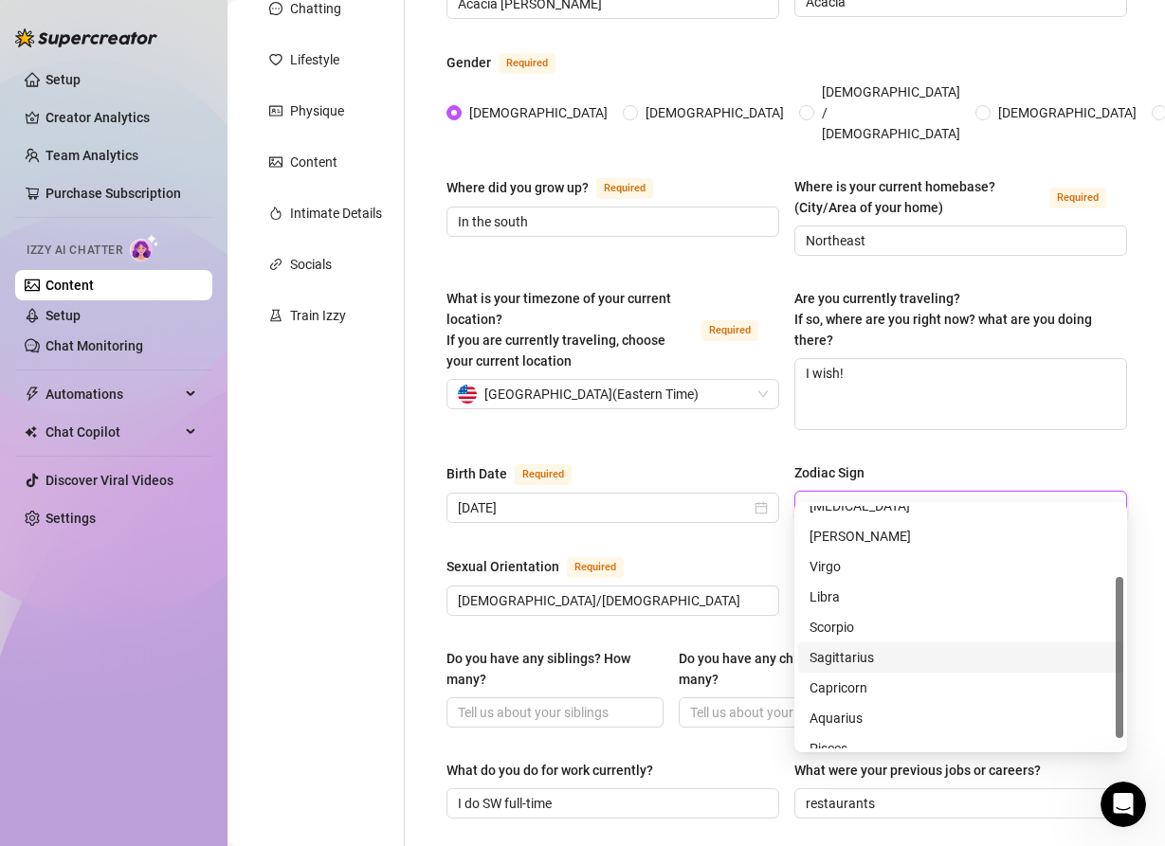
click at [842, 656] on div "Sagittarius" at bounding box center [960, 657] width 302 height 21
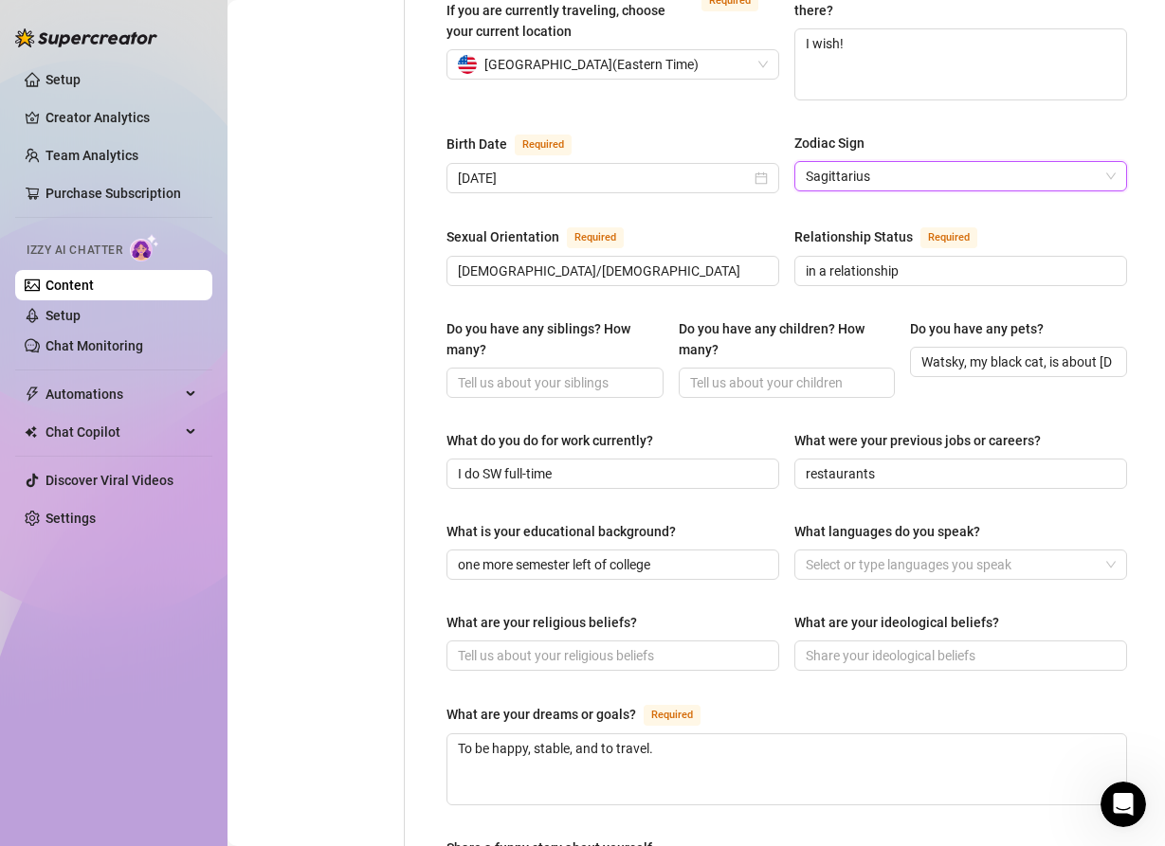
scroll to position [572, 0]
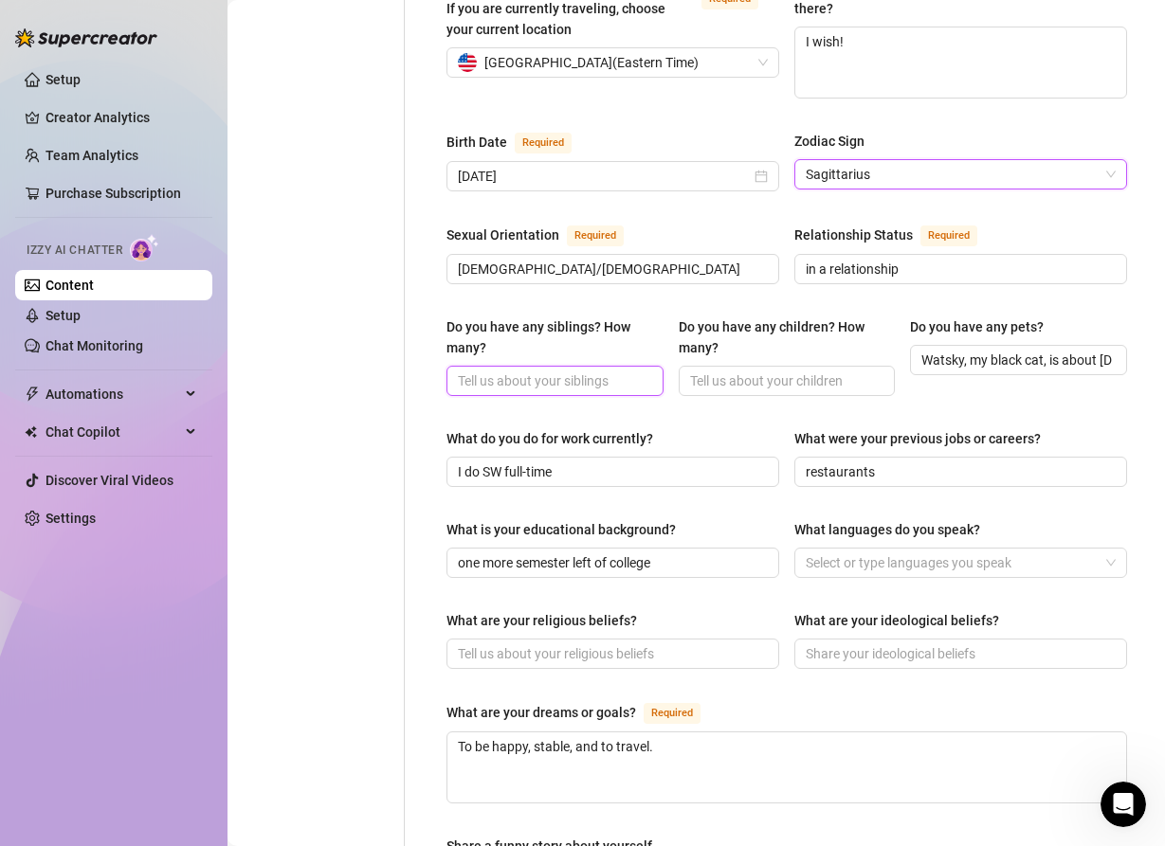
click at [567, 370] on input "Do you have any siblings? How many?" at bounding box center [553, 380] width 190 height 21
type input "o"
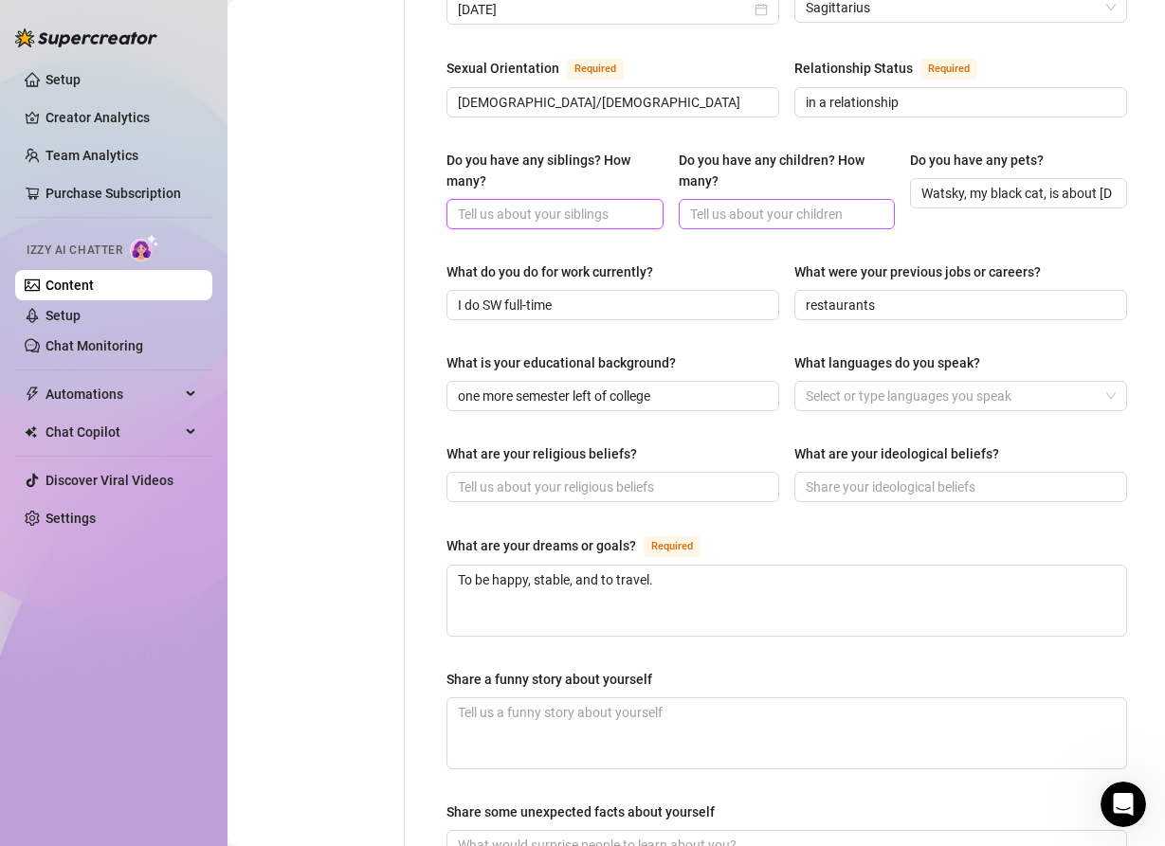
scroll to position [740, 0]
click at [944, 294] on input "restaurants" at bounding box center [958, 304] width 306 height 21
drag, startPoint x: 943, startPoint y: 280, endPoint x: 780, endPoint y: 278, distance: 163.0
click at [779, 279] on div "What do you do for work currently? I do SW [DEMOGRAPHIC_DATA] What were your pr…" at bounding box center [786, 299] width 680 height 76
click at [542, 294] on input "I do SW full-time" at bounding box center [611, 304] width 306 height 21
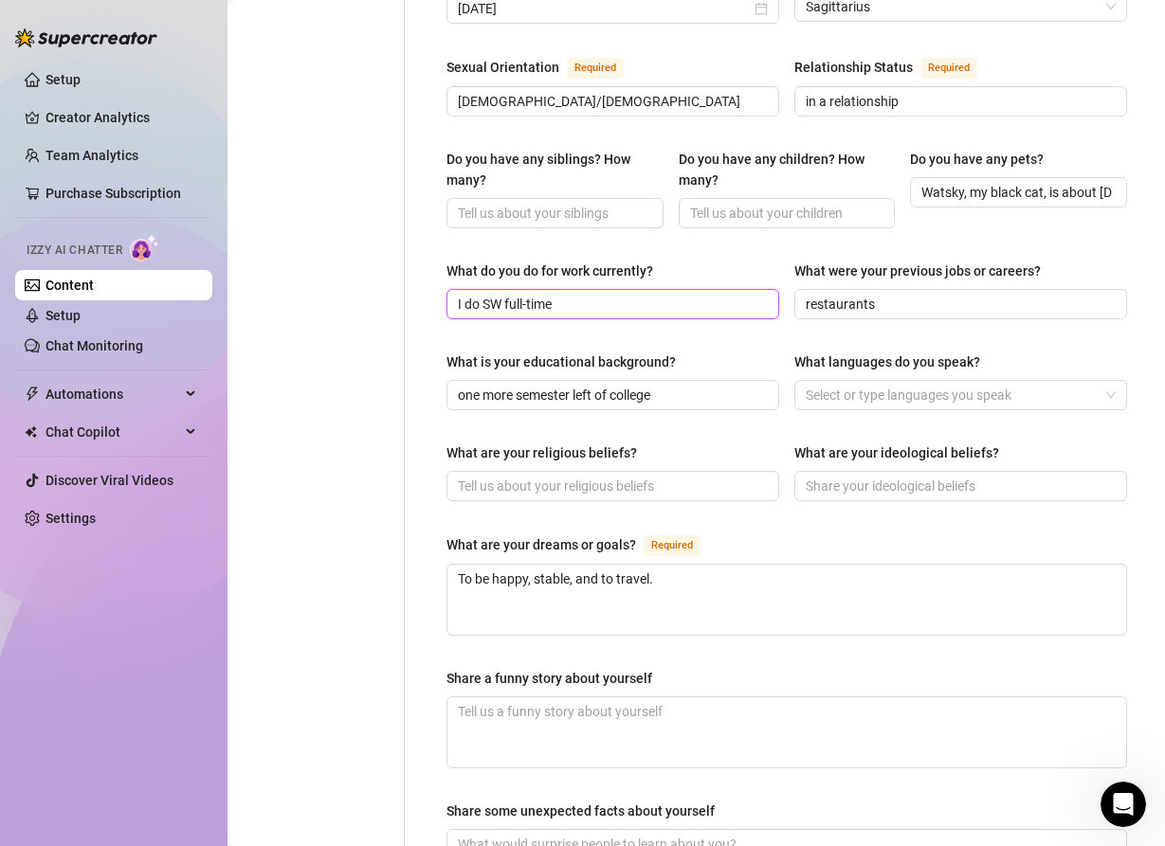
drag, startPoint x: 568, startPoint y: 278, endPoint x: 447, endPoint y: 282, distance: 120.4
click at [447, 289] on span "I do SW full-time" at bounding box center [612, 304] width 333 height 30
click at [501, 294] on input "I do SW full-time" at bounding box center [611, 304] width 306 height 21
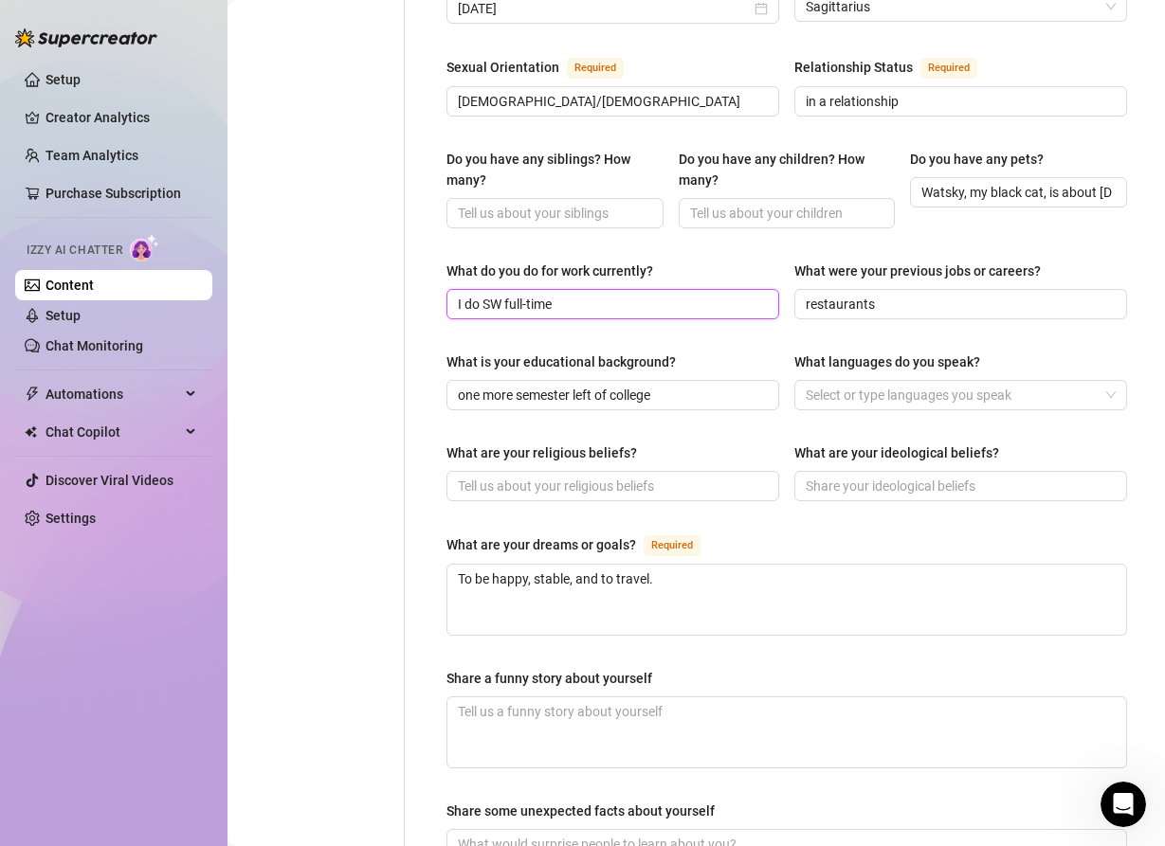
click at [501, 294] on input "I do SW full-time" at bounding box center [611, 304] width 306 height 21
paste input "’m a full-time student and a [DEMOGRAPHIC_DATA] sex worker. Content creation is…"
drag, startPoint x: 767, startPoint y: 277, endPoint x: 483, endPoint y: 292, distance: 283.7
click at [483, 292] on span "I’m a full-time student and a [DEMOGRAPHIC_DATA] sex worker. Content creation i…" at bounding box center [612, 304] width 333 height 30
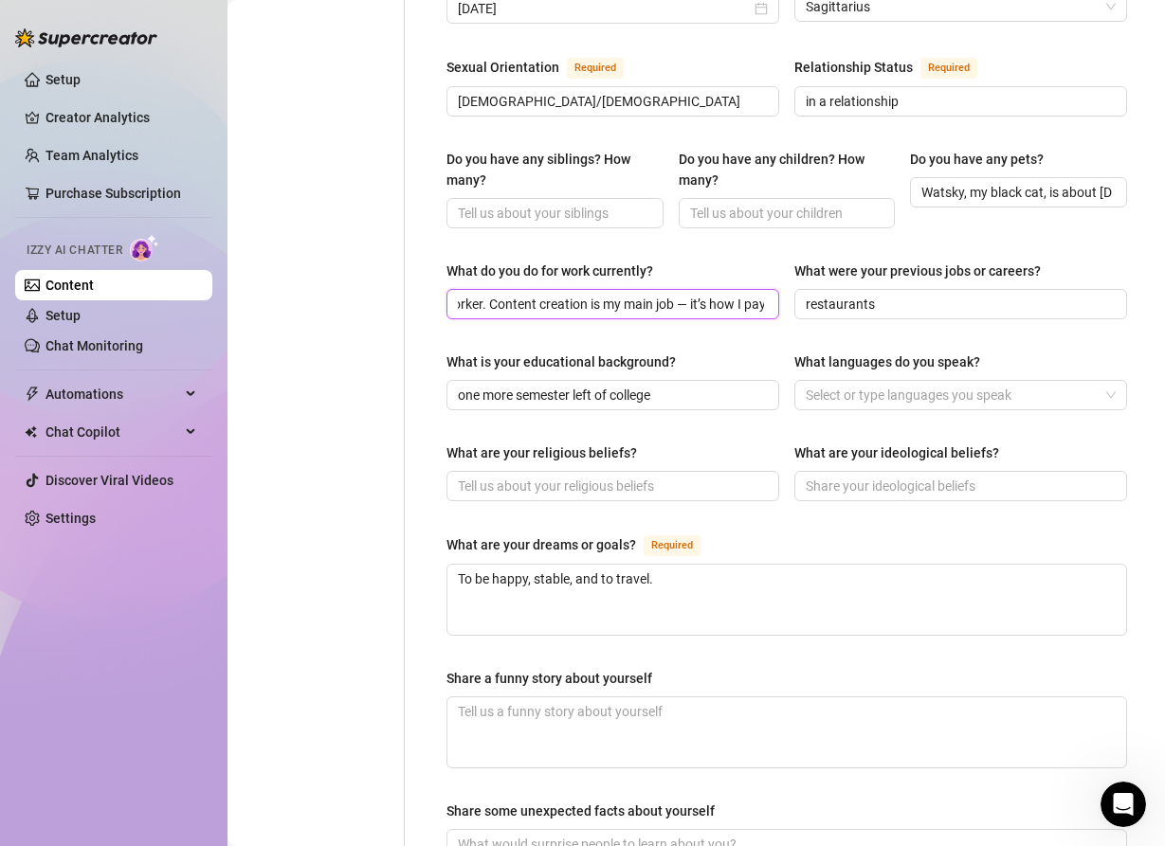
type input "I’m a full-time student and a [DEMOGRAPHIC_DATA] sex worker. Content creation i…"
drag, startPoint x: 761, startPoint y: 280, endPoint x: 406, endPoint y: 287, distance: 355.4
click at [406, 287] on div "Name Required Acacia [PERSON_NAME] Nickname(s) Acacia Gender Required [DEMOGRAP…" at bounding box center [775, 255] width 741 height 1630
click at [495, 294] on input "full" at bounding box center [611, 304] width 306 height 21
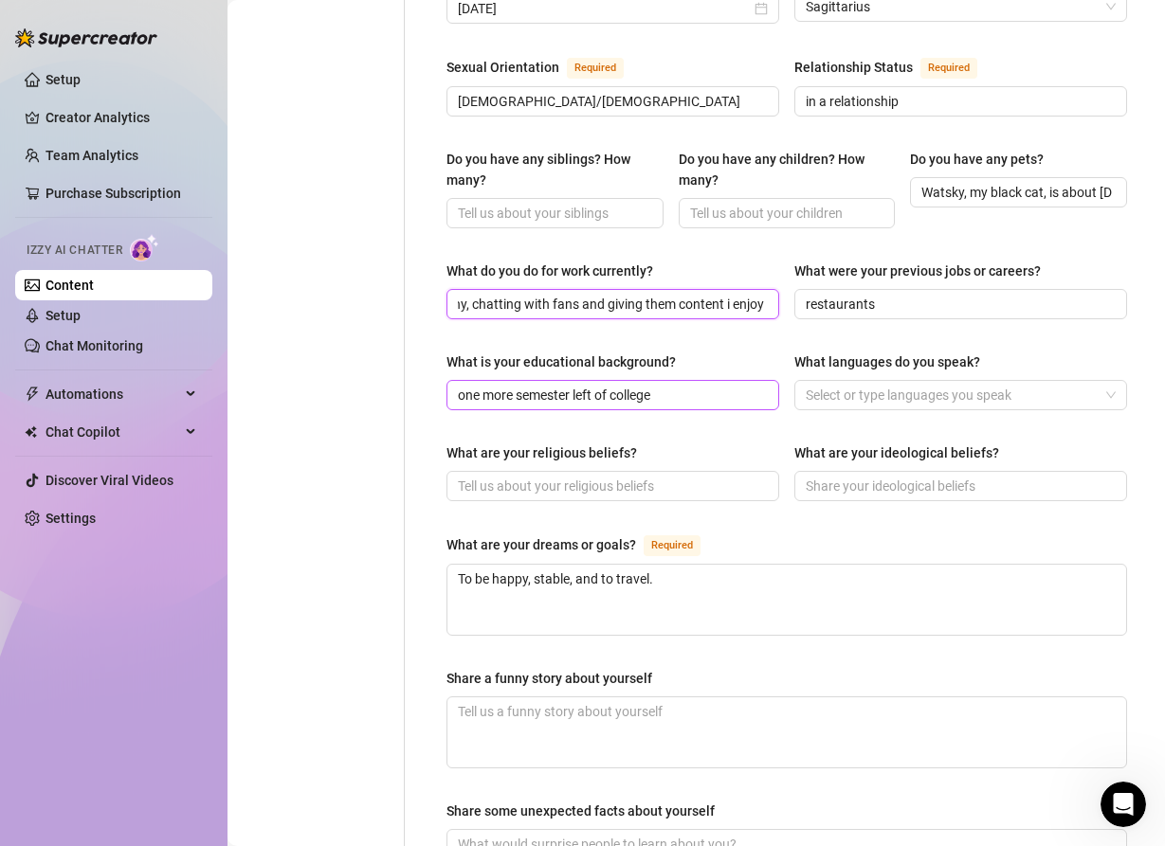
type input "full time SW, spend my days being horny, chatting with fans and giving them con…"
drag, startPoint x: 660, startPoint y: 369, endPoint x: 446, endPoint y: 378, distance: 214.4
click at [446, 380] on span "one more semester left of college" at bounding box center [612, 395] width 333 height 30
click at [645, 385] on input "one more semester left of college" at bounding box center [611, 395] width 306 height 21
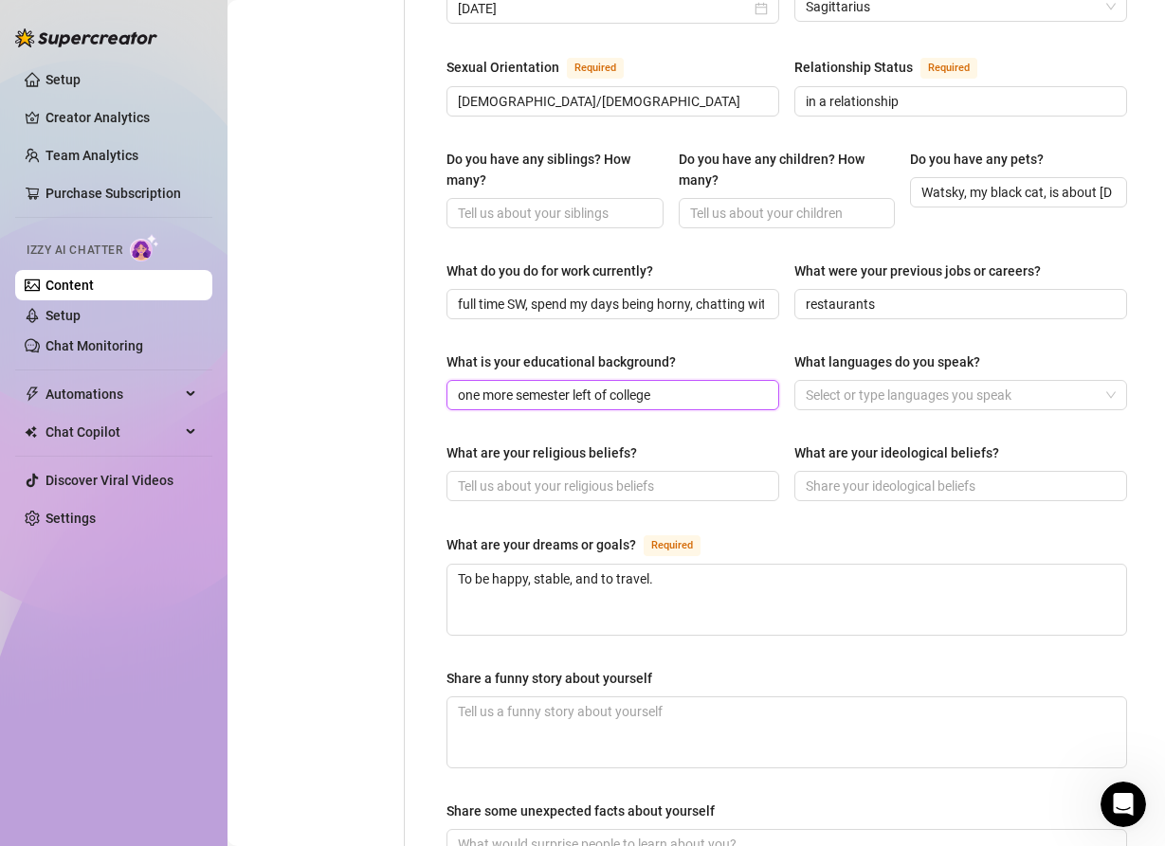
click at [676, 385] on input "one more semester left of college" at bounding box center [611, 395] width 306 height 21
click at [460, 385] on input "one more semester left of college" at bounding box center [611, 395] width 306 height 21
click at [715, 385] on input "i have one more semester left of college" at bounding box center [611, 395] width 306 height 21
click at [899, 382] on div at bounding box center [950, 395] width 305 height 27
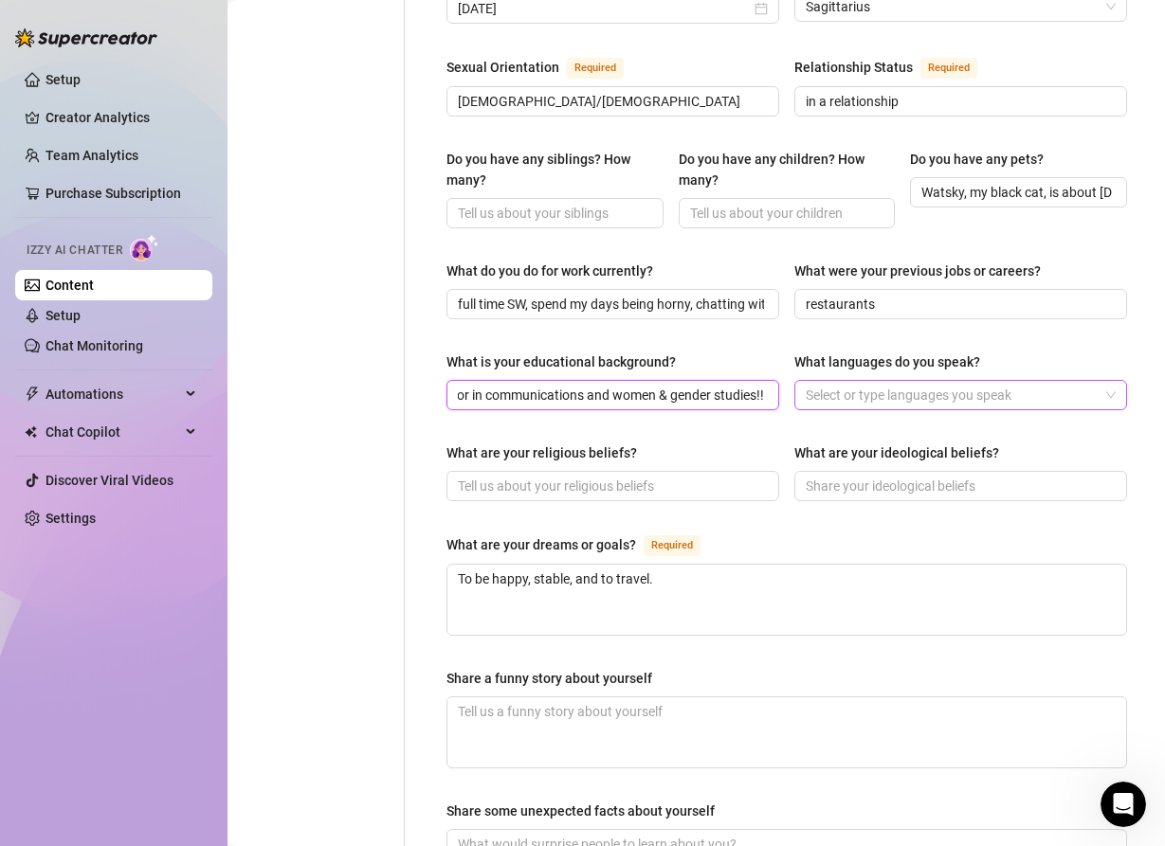
type input "i have one more semester left of college! i'm a double major in communications …"
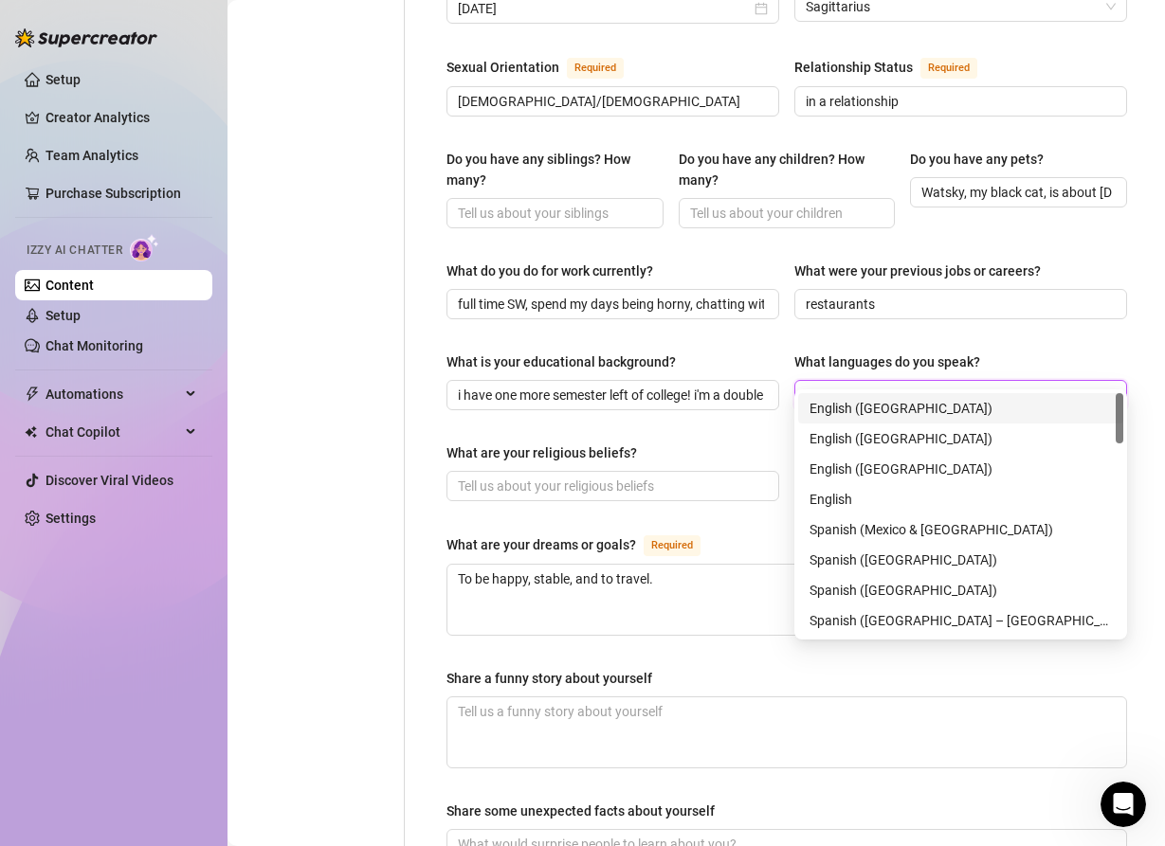
click at [880, 405] on div "English ([GEOGRAPHIC_DATA])" at bounding box center [960, 408] width 302 height 21
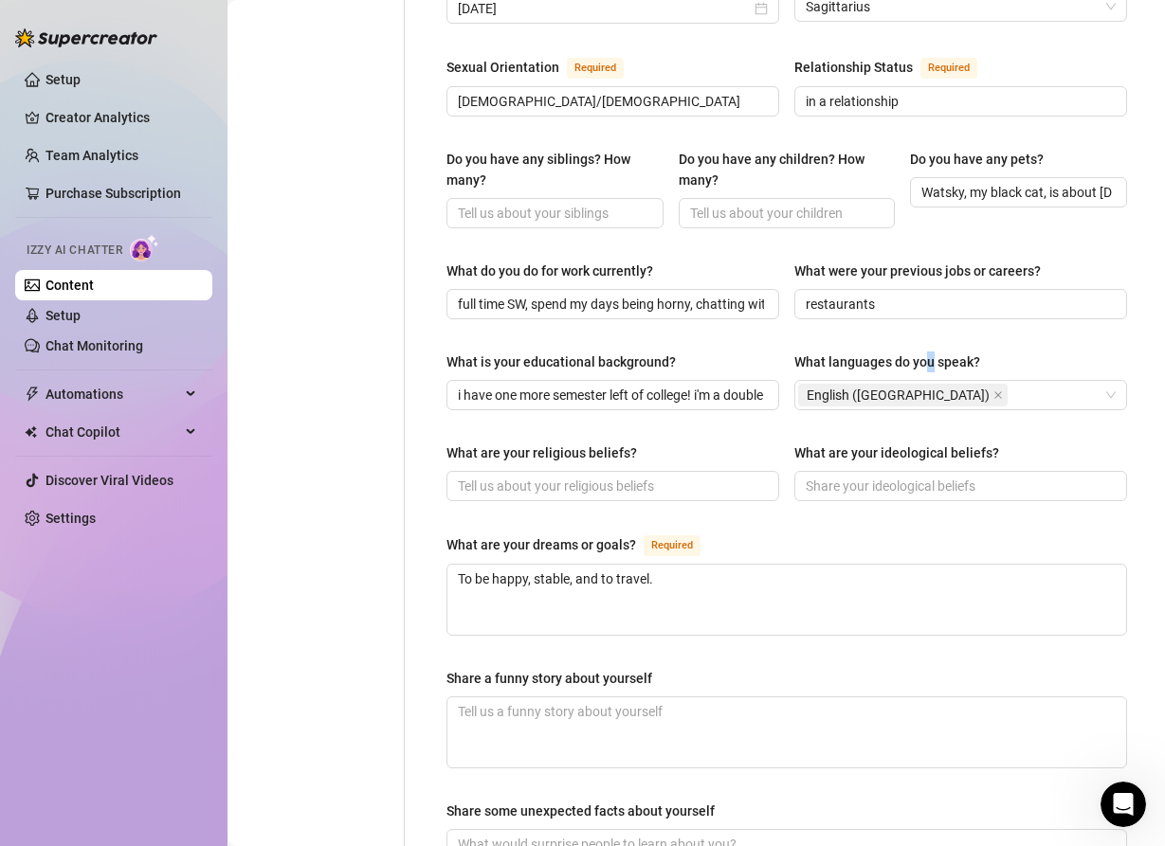
click at [929, 352] on div "What languages do you speak?" at bounding box center [887, 362] width 186 height 21
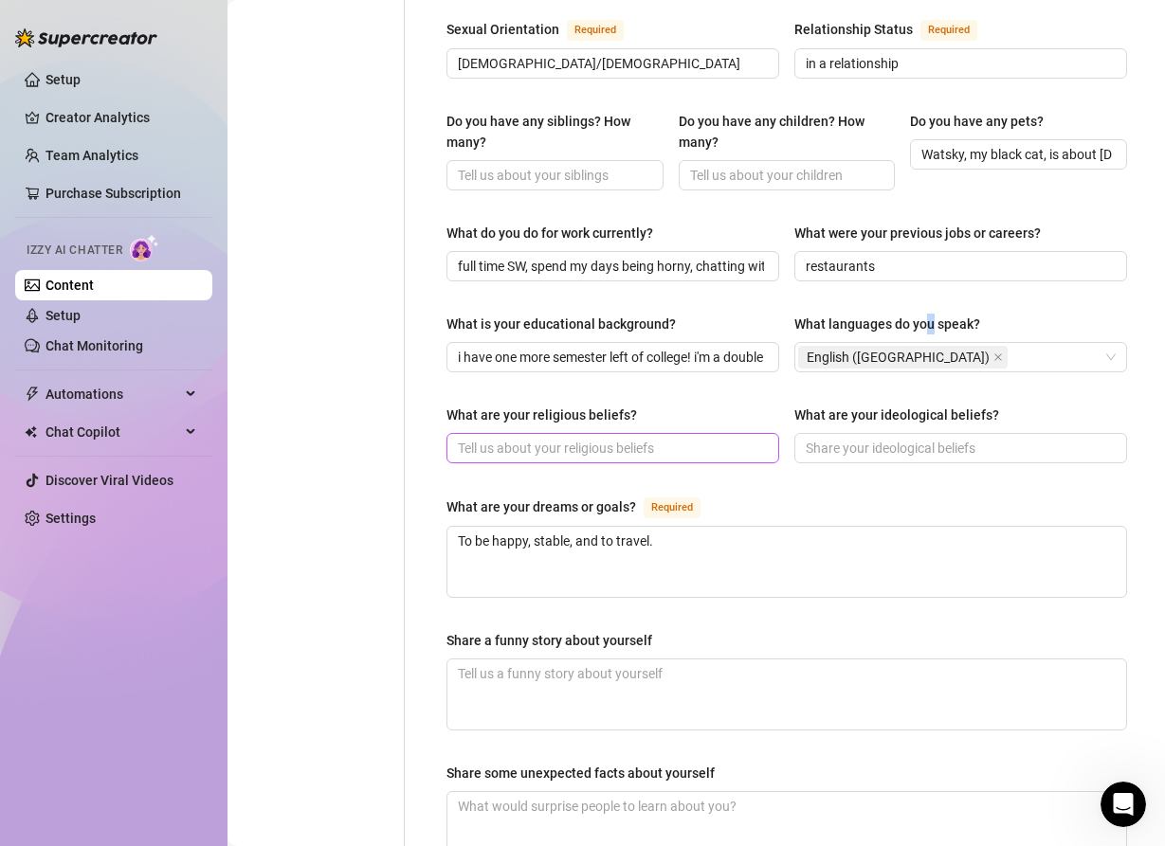
scroll to position [787, 0]
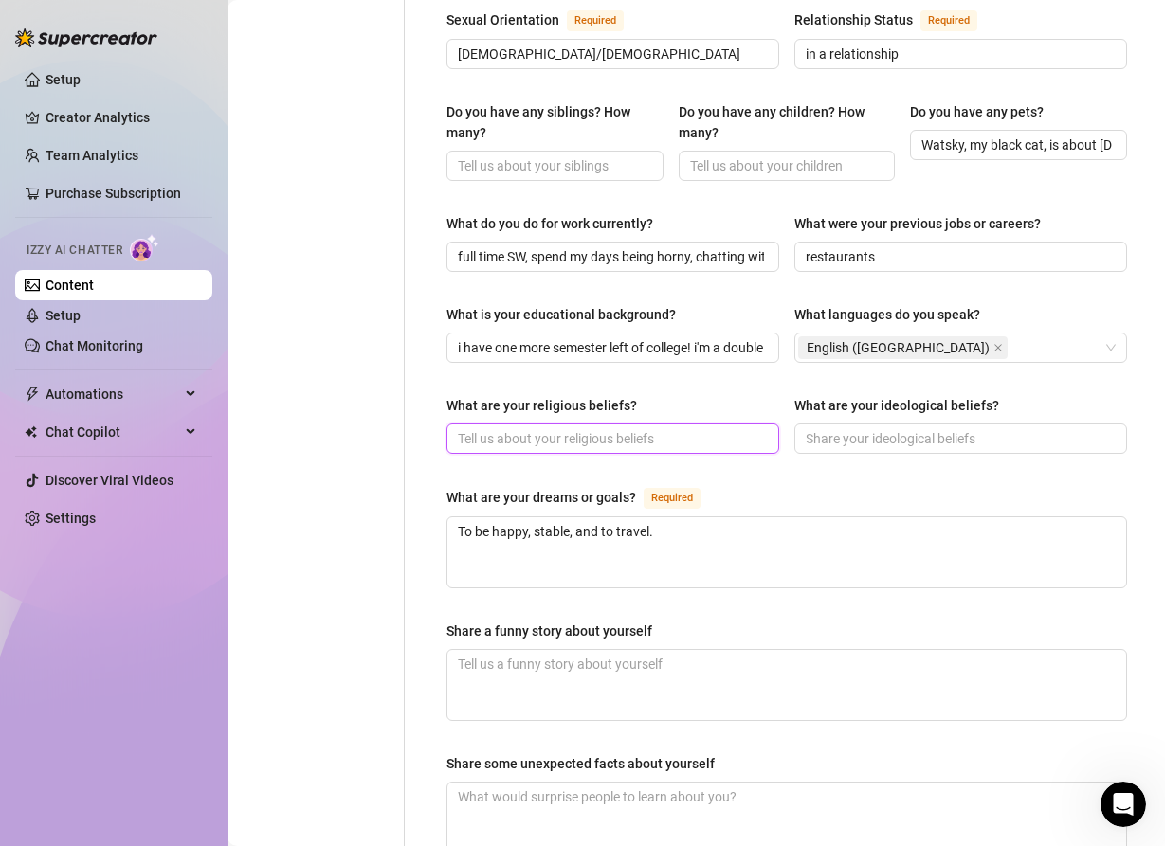
click at [494, 428] on input "What are your religious beliefs?" at bounding box center [611, 438] width 306 height 21
paste input "I’m not religious but spiritual. I find truth in many beliefs, and the ocean fe…"
type input "I’m not religious but spiritual. I find truth in many beliefs, and the ocean fe…"
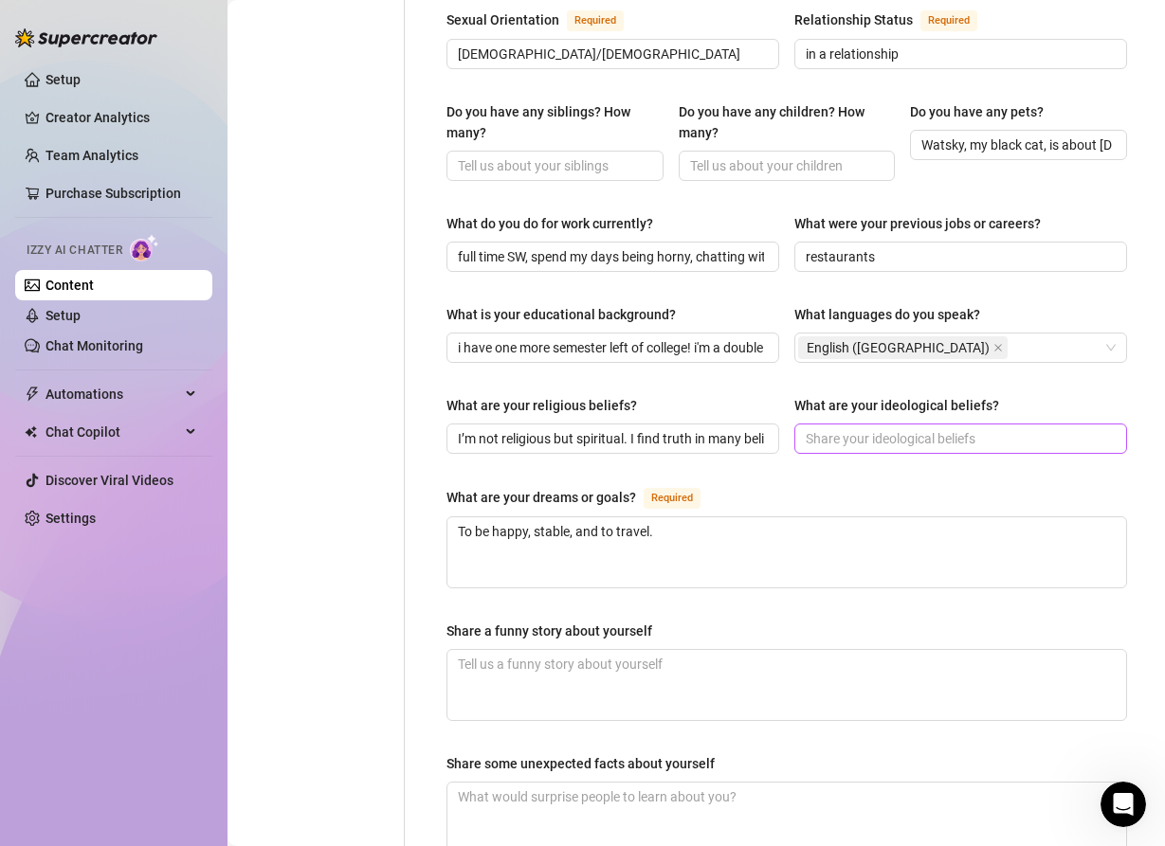
click at [898, 424] on span at bounding box center [960, 439] width 333 height 30
click at [837, 428] on input "What are your ideological beliefs?" at bounding box center [958, 438] width 306 height 21
paste input "I believe in honesty, pleasure, equality, and living authentically — embracing …"
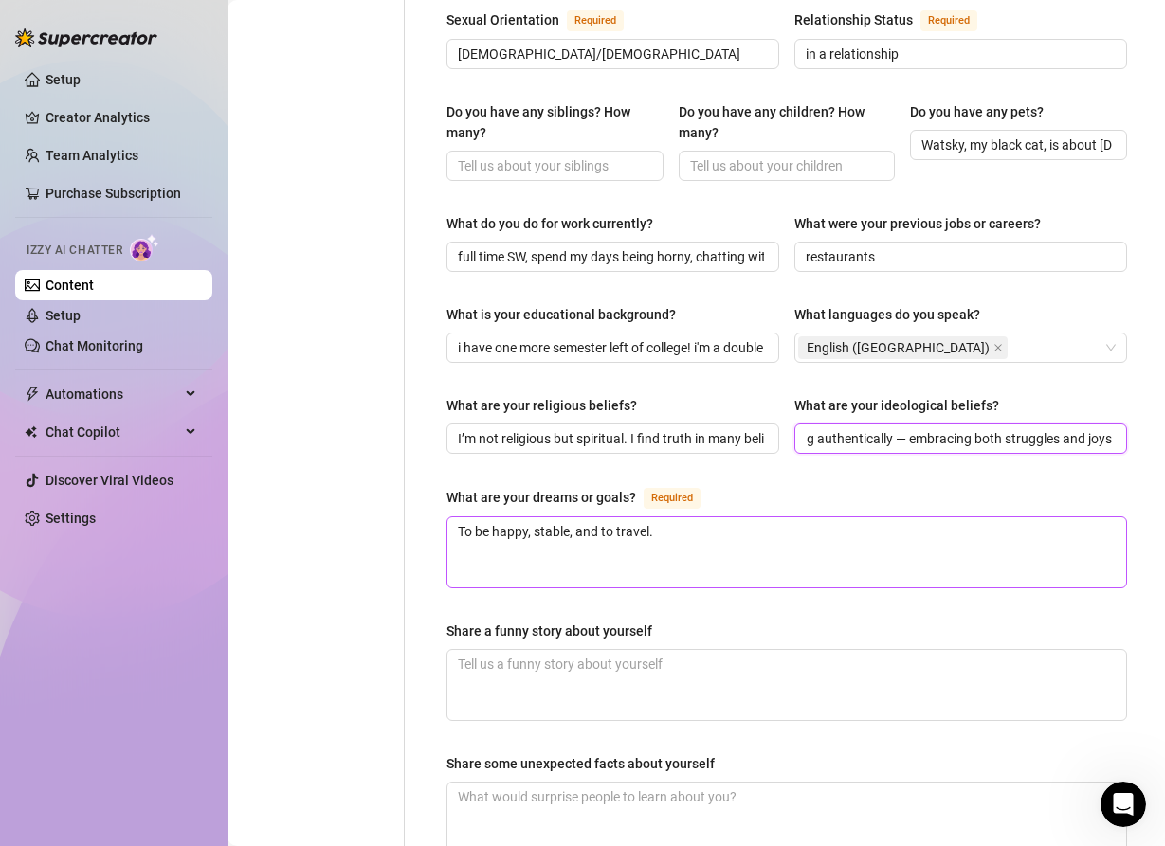
type input "I believe in honesty, pleasure, equality, and living authentically — embracing …"
click at [618, 517] on textarea "To be happy, stable, and to travel." at bounding box center [786, 552] width 678 height 70
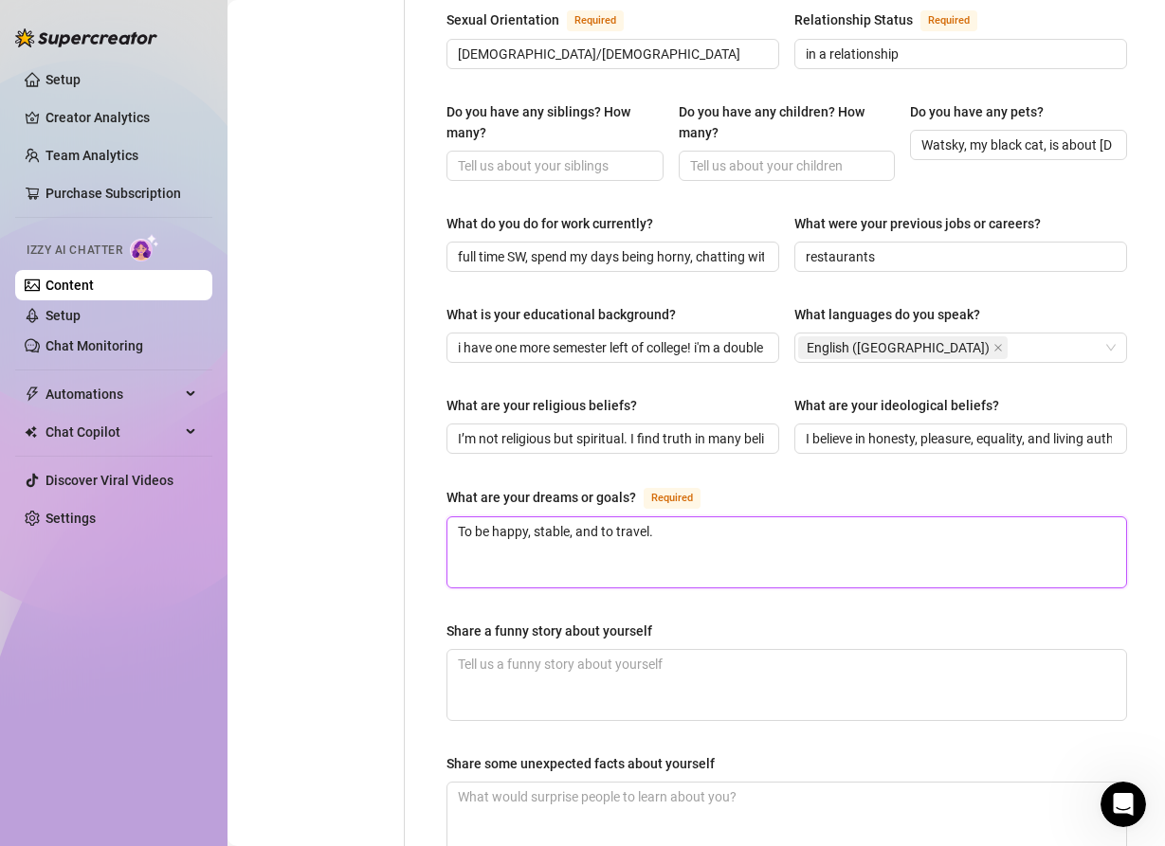
paste textarea "My biggest dream is to be happy and stable while building a life I love. I want…"
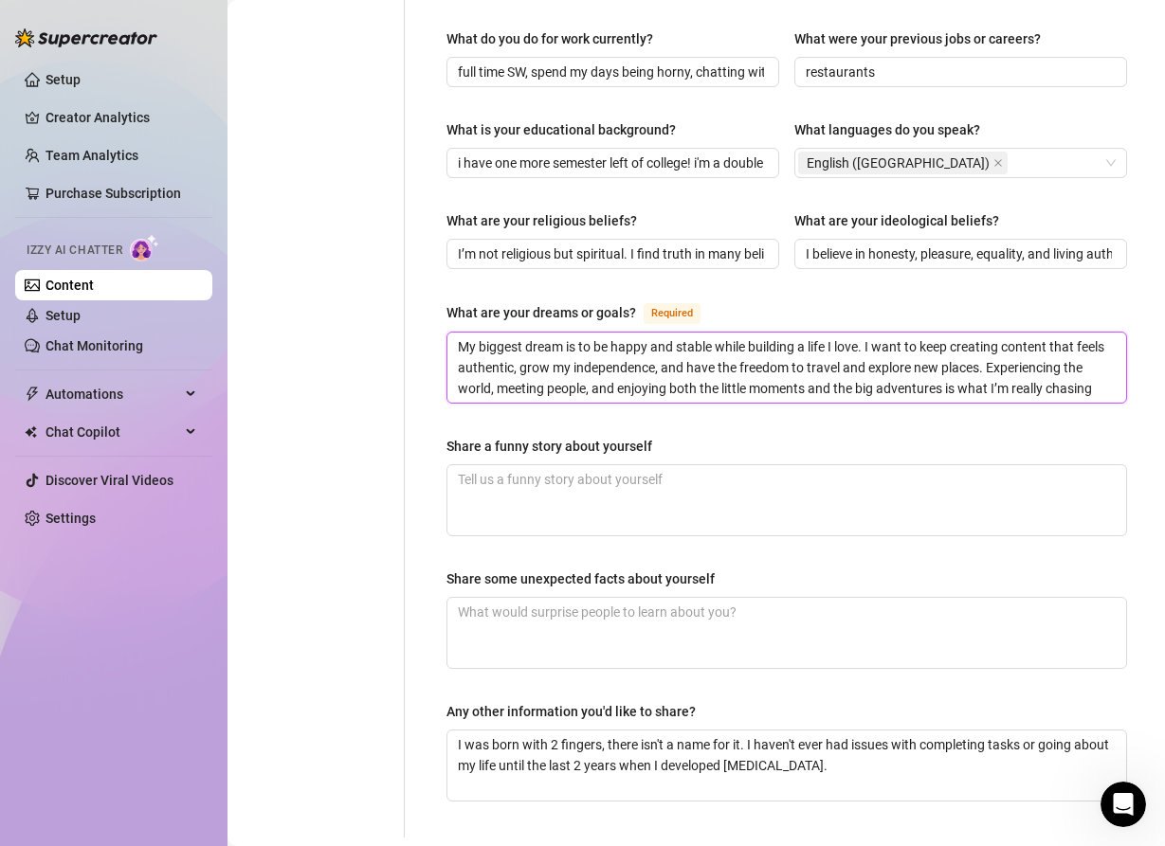
scroll to position [979, 0]
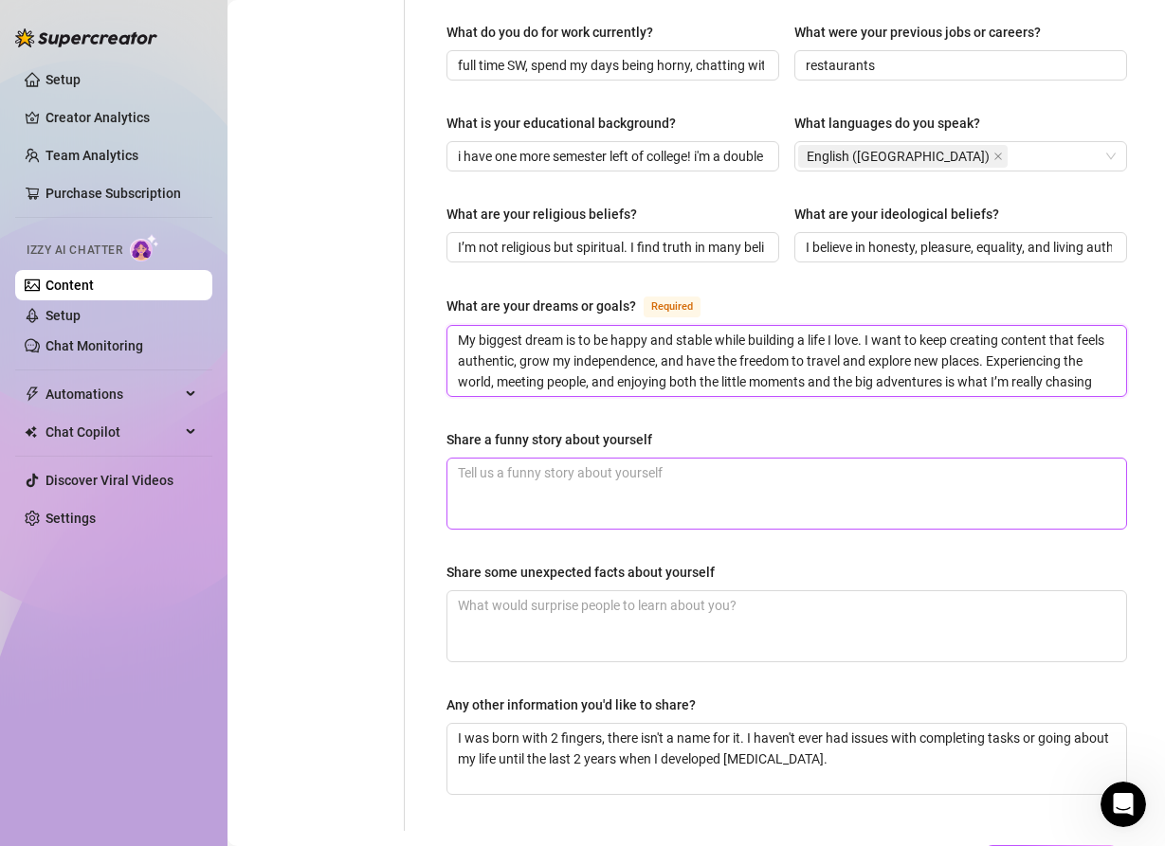
type textarea "My biggest dream is to be happy and stable while building a life I love. I want…"
click at [522, 488] on textarea "Share a funny story about yourself" at bounding box center [786, 494] width 678 height 70
paste textarea "One night I set up my camera to capture something new and messy just to see how…"
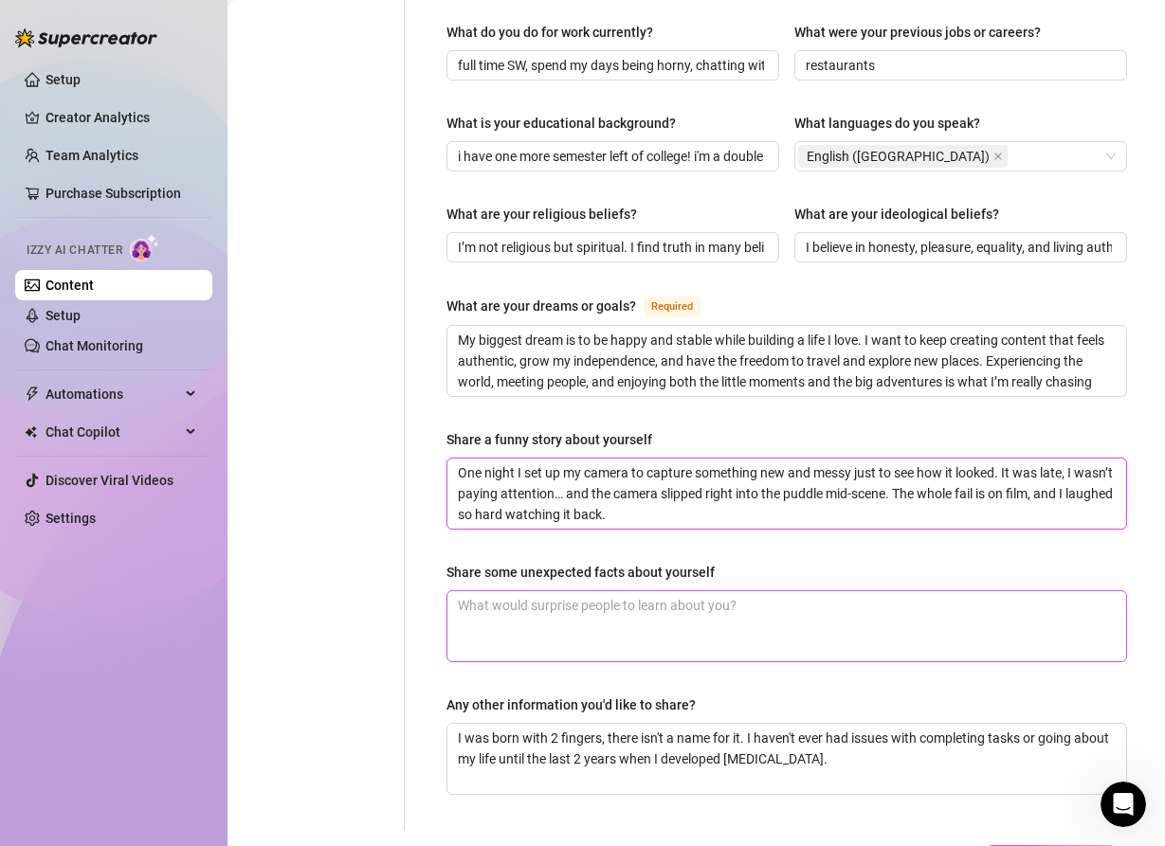
type textarea "One night I set up my camera to capture something new and messy just to see how…"
click at [517, 608] on textarea "Share some unexpected facts about yourself" at bounding box center [786, 626] width 678 height 70
paste textarea "“I’m a total plant nerd — I have a little jungle at home and know all their nam…"
type textarea "“I’m a total plant nerd — I have a little jungle at home and know all their nam…"
click at [876, 591] on textarea "“I’m a total plant nerd — I have a little jungle at home and know all their nam…" at bounding box center [786, 626] width 678 height 70
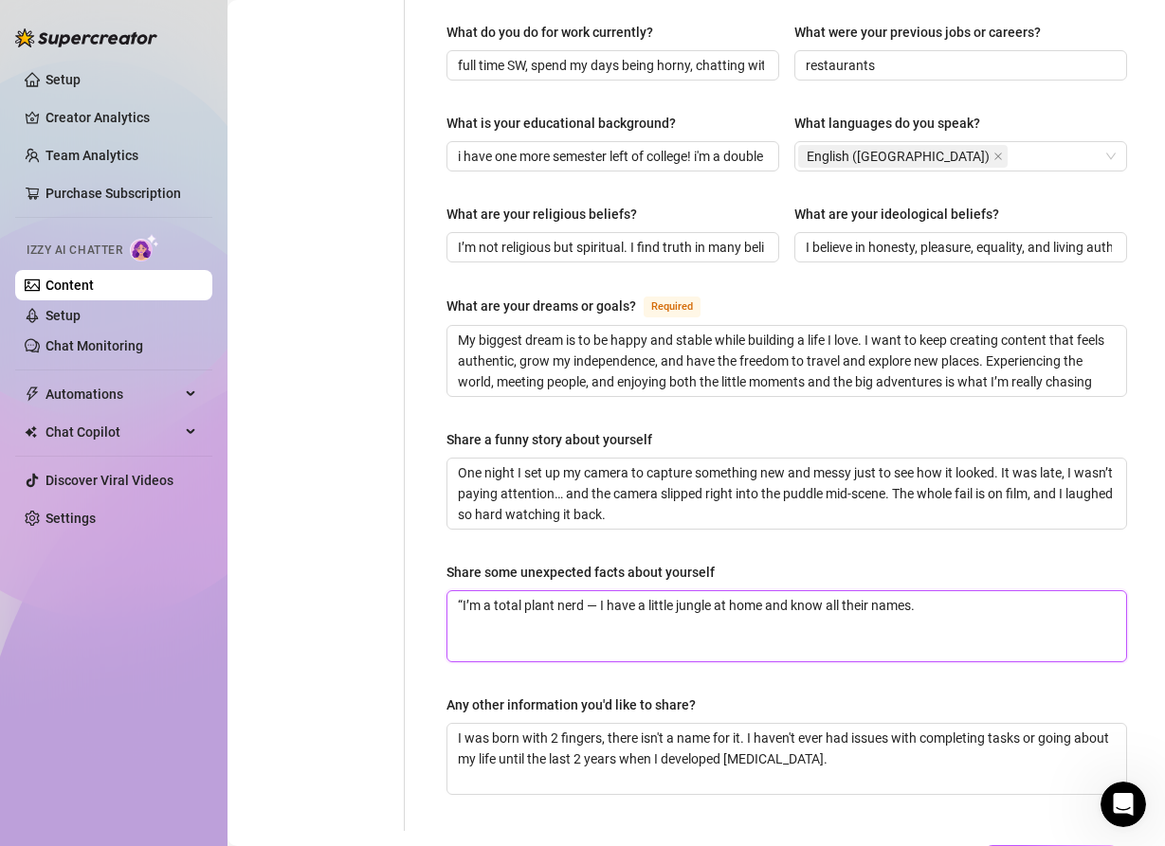
type textarea "“I’m a total plant nerd — I have a little jungle at home and know all their sna…"
type textarea "“I’m a total plant nerd — I have a little jungle at home and know all their scn…"
type textarea "“I’m a total plant nerd — I have a little jungle at home and know all their sci…"
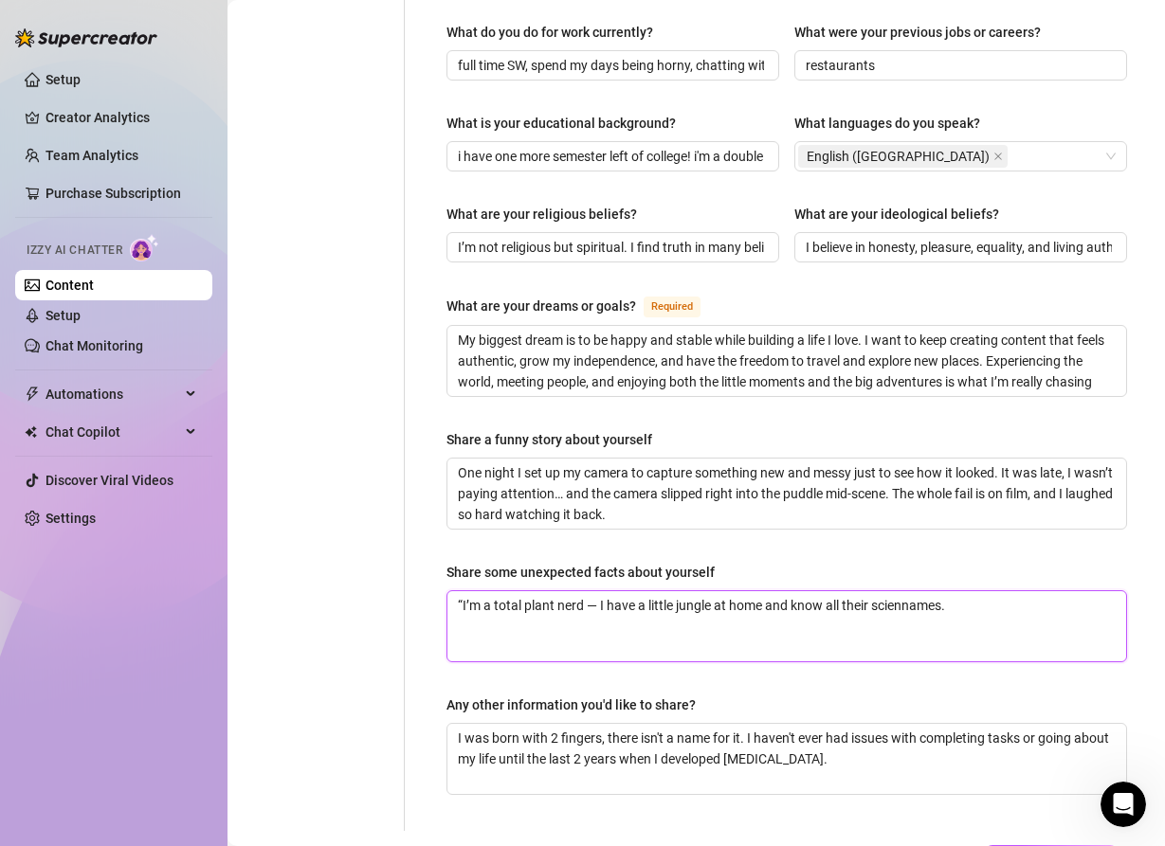
type textarea "“I’m a total plant nerd — I have a little jungle at home and know all their sci…"
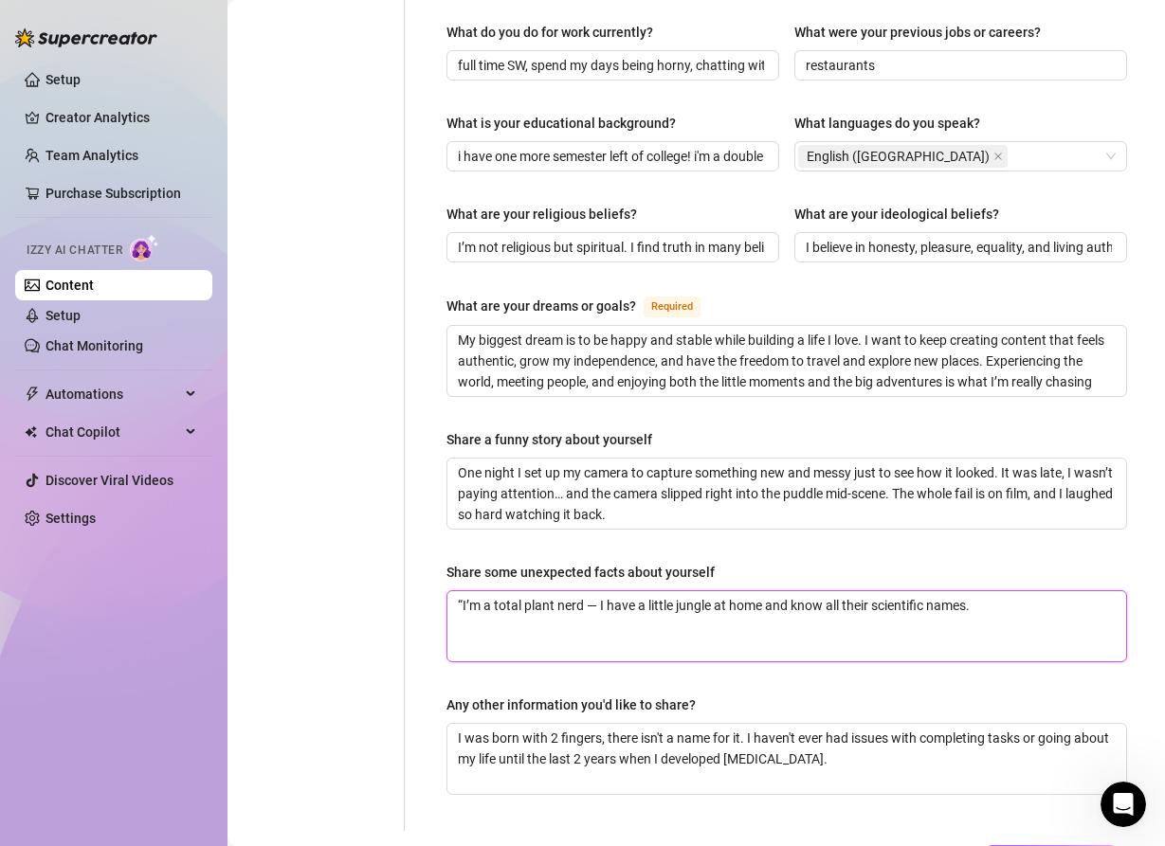
click at [463, 591] on textarea "“I’m a total plant nerd — I have a little jungle at home and know all their sci…" at bounding box center [786, 626] width 678 height 70
type textarea "I’m a total plant nerd — I have a little jungle at home and know all their scie…"
click at [997, 591] on textarea "I’m a total plant nerd — I have a little jungle at home and know all their scie…" at bounding box center [786, 626] width 678 height 70
type textarea "I’m a total plant nerd — I have a little jungle at home and know all their scie…"
paste textarea "I deal with [MEDICAL_DATA], but creating and connecting with fans makes life br…"
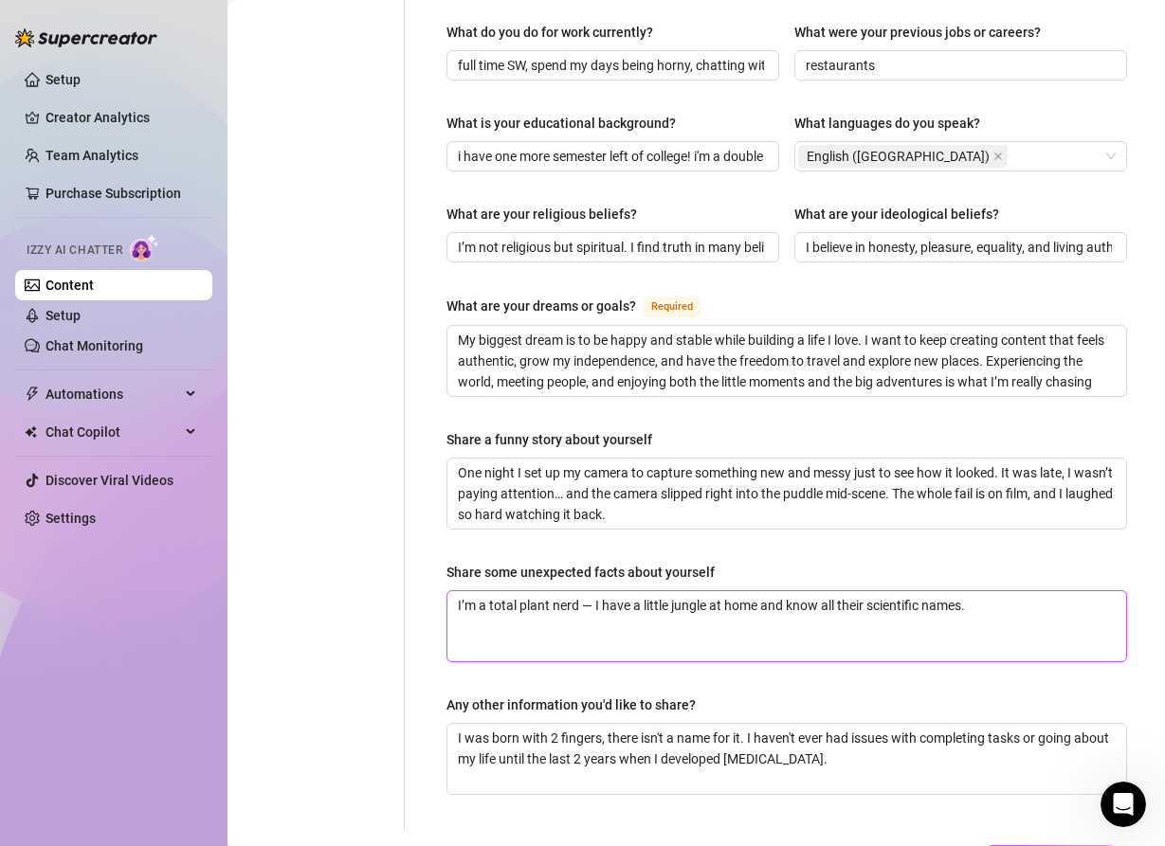
type textarea "I’m a total plant nerd — I have a little jungle at home and know all their scie…"
click at [819, 600] on textarea "I’m a total plant nerd — I have a little jungle at home and know all their scie…" at bounding box center [786, 626] width 678 height 70
type textarea "I’m a total plant nerd — I have a little jungle at home and know all their scie…"
paste textarea "I can be really bratty when I’m horny — which you’ll definitely see in my conte…"
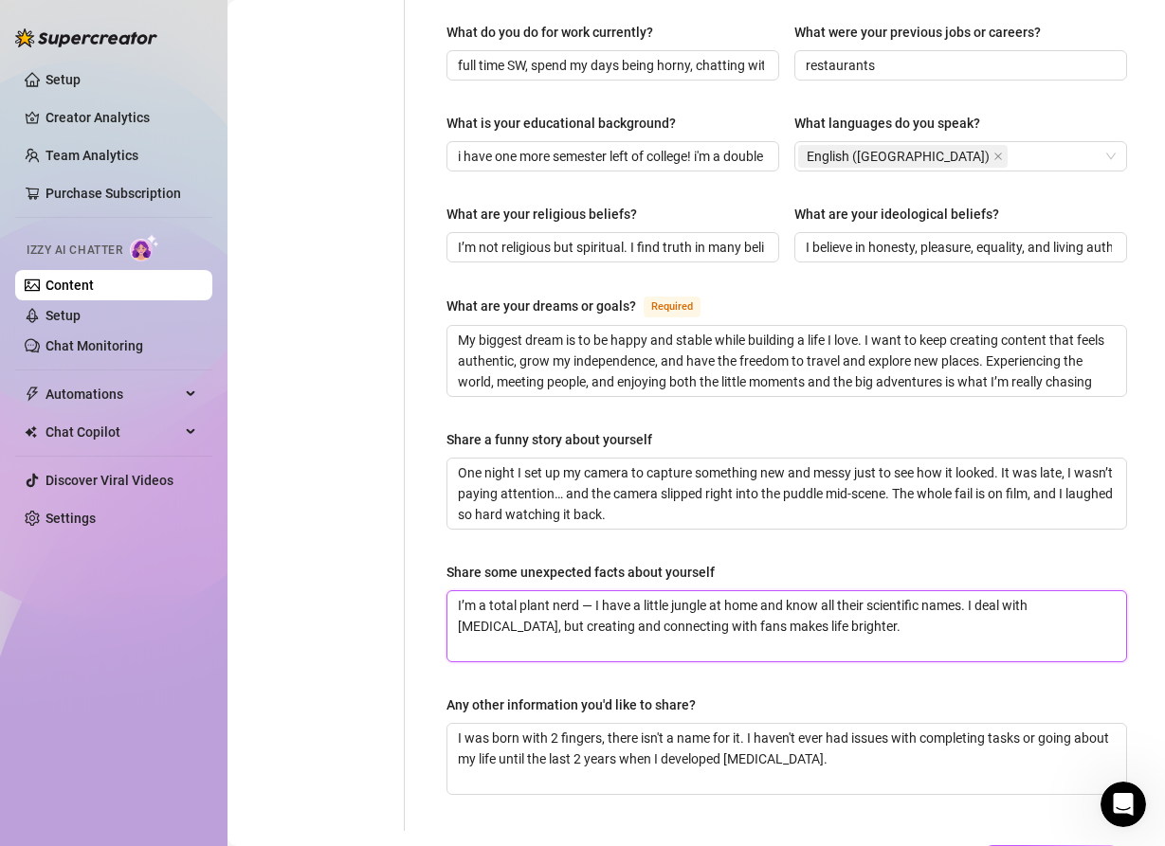
type textarea "I’m a total plant nerd — I have a little jungle at home and know all their scie…"
click at [675, 612] on textarea "I’m a total plant nerd — I have a little jungle at home and know all their scie…" at bounding box center [786, 626] width 678 height 70
type textarea "I’m a total plant nerd — I have a little jungle at home and know all their scie…"
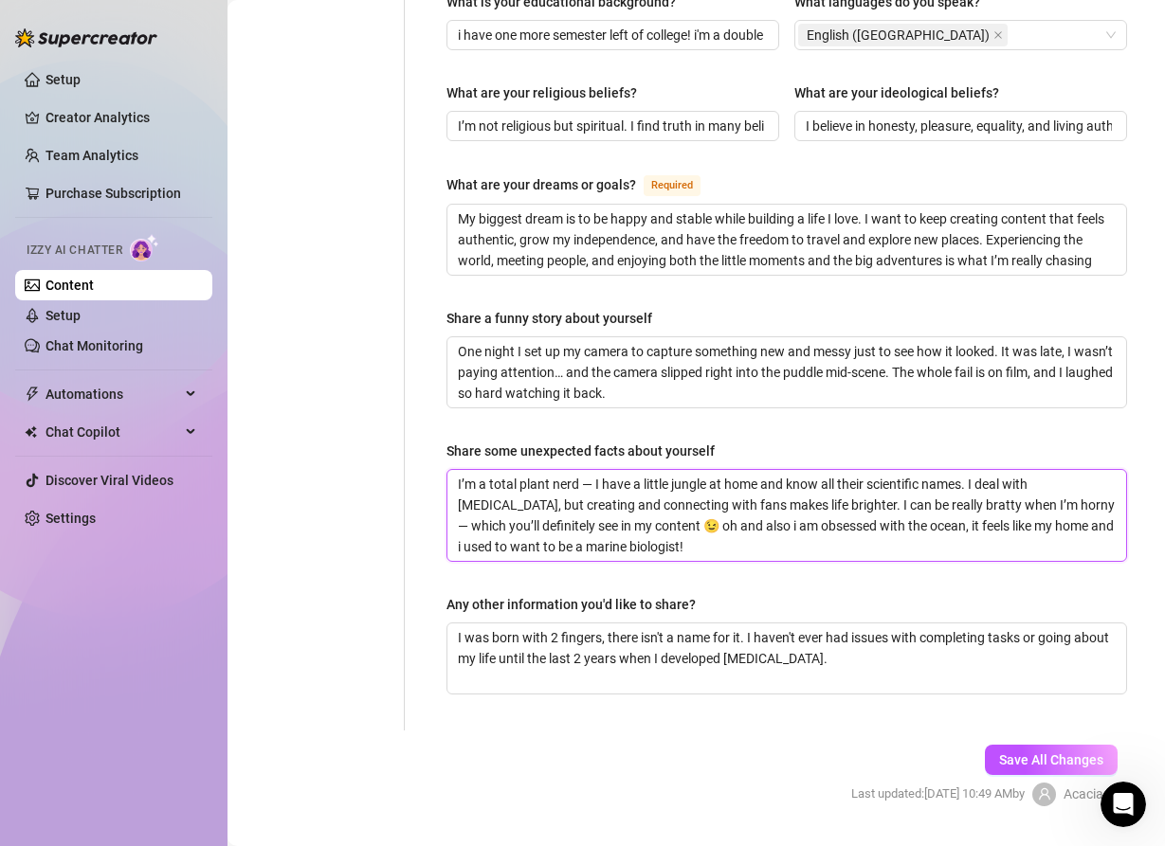
scroll to position [1098, 0]
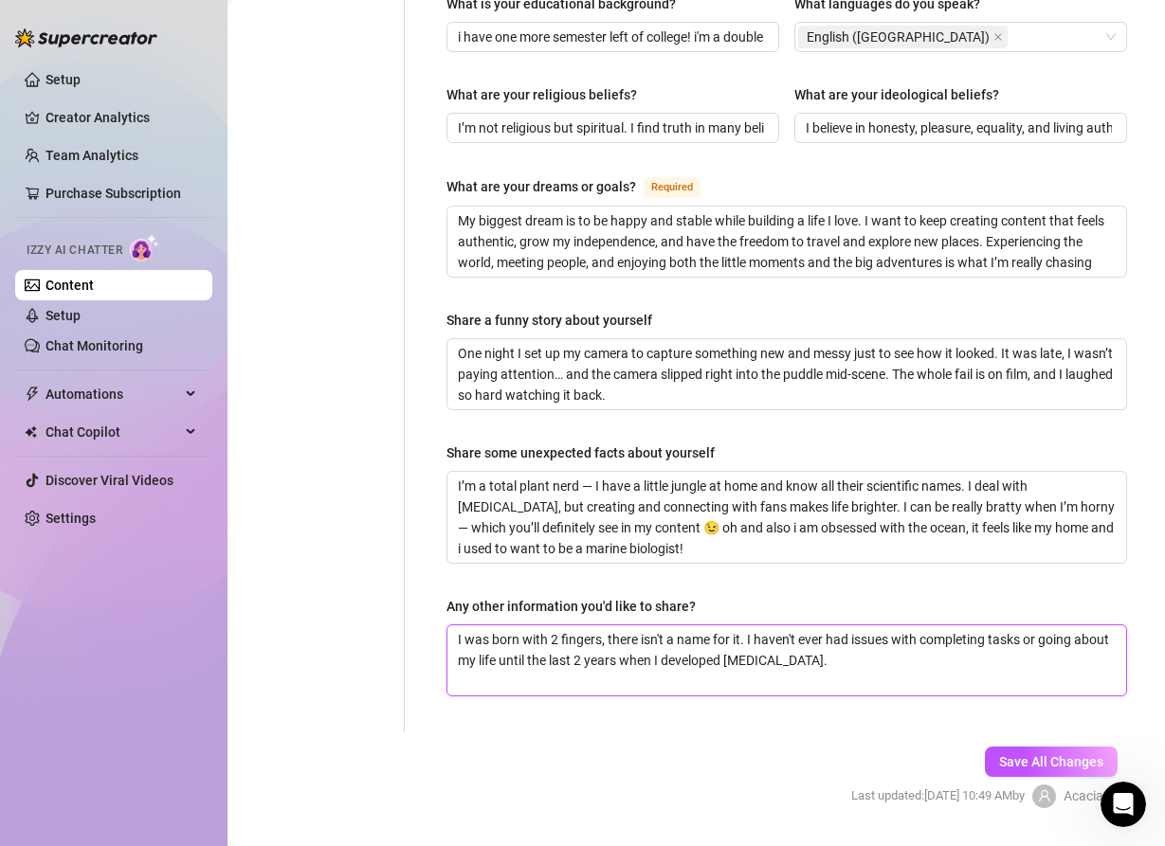
click at [918, 641] on textarea "I was born with 2 fingers, there isn't a name for it. I haven't ever had issues…" at bounding box center [786, 660] width 678 height 70
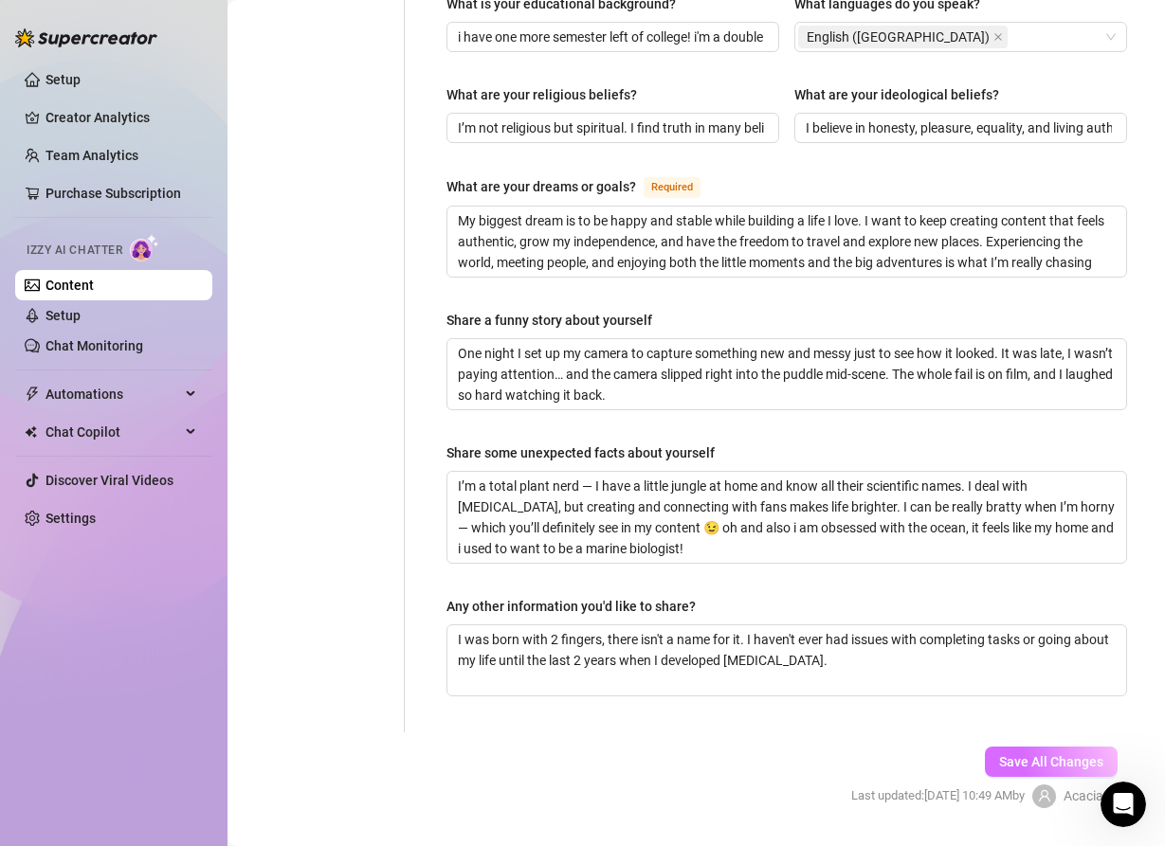
click at [1010, 754] on span "Save All Changes" at bounding box center [1051, 761] width 104 height 15
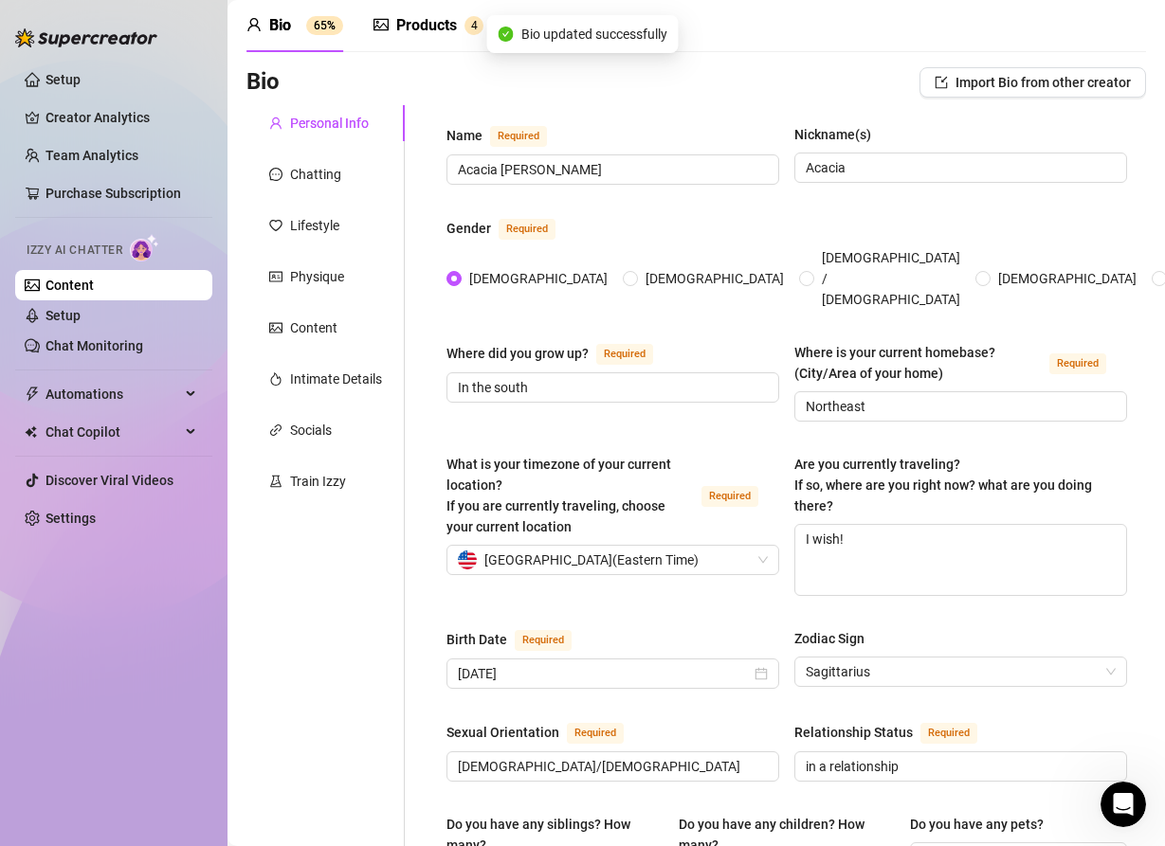
scroll to position [0, 0]
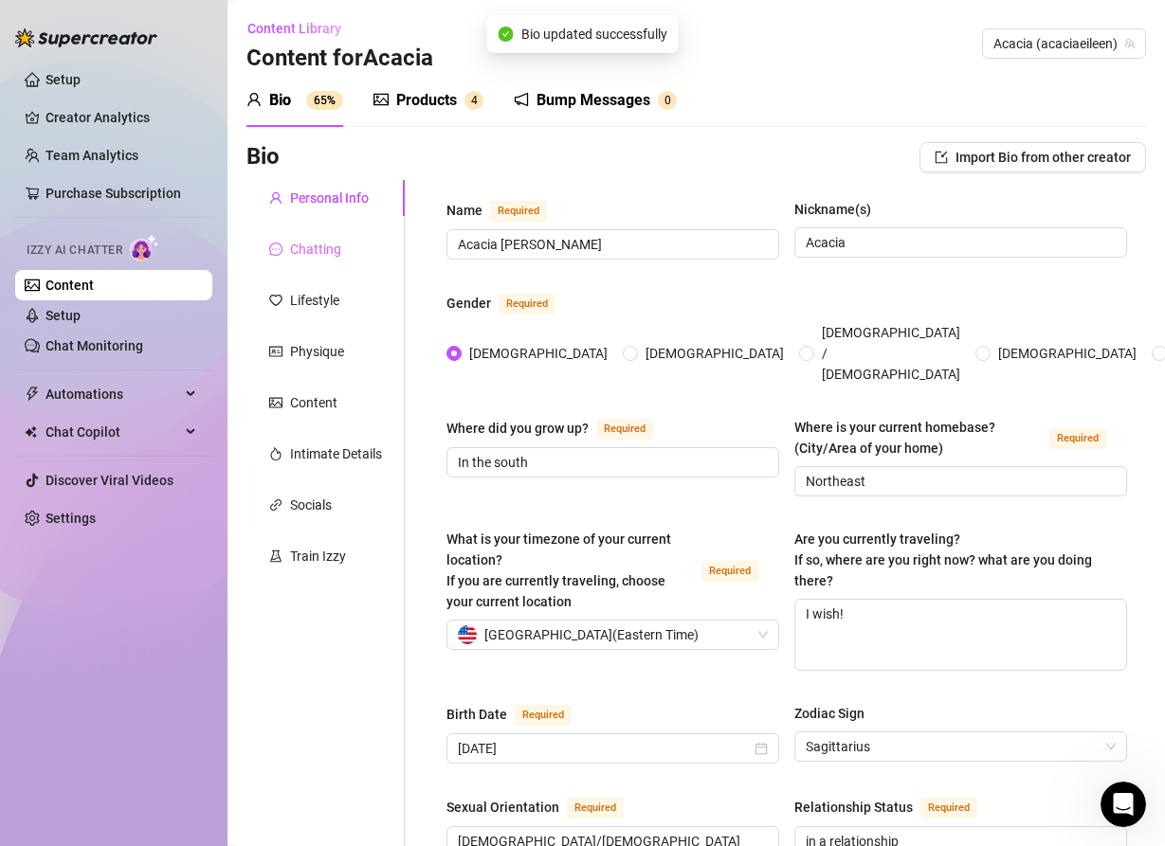
click at [347, 253] on div "Chatting" at bounding box center [325, 249] width 158 height 36
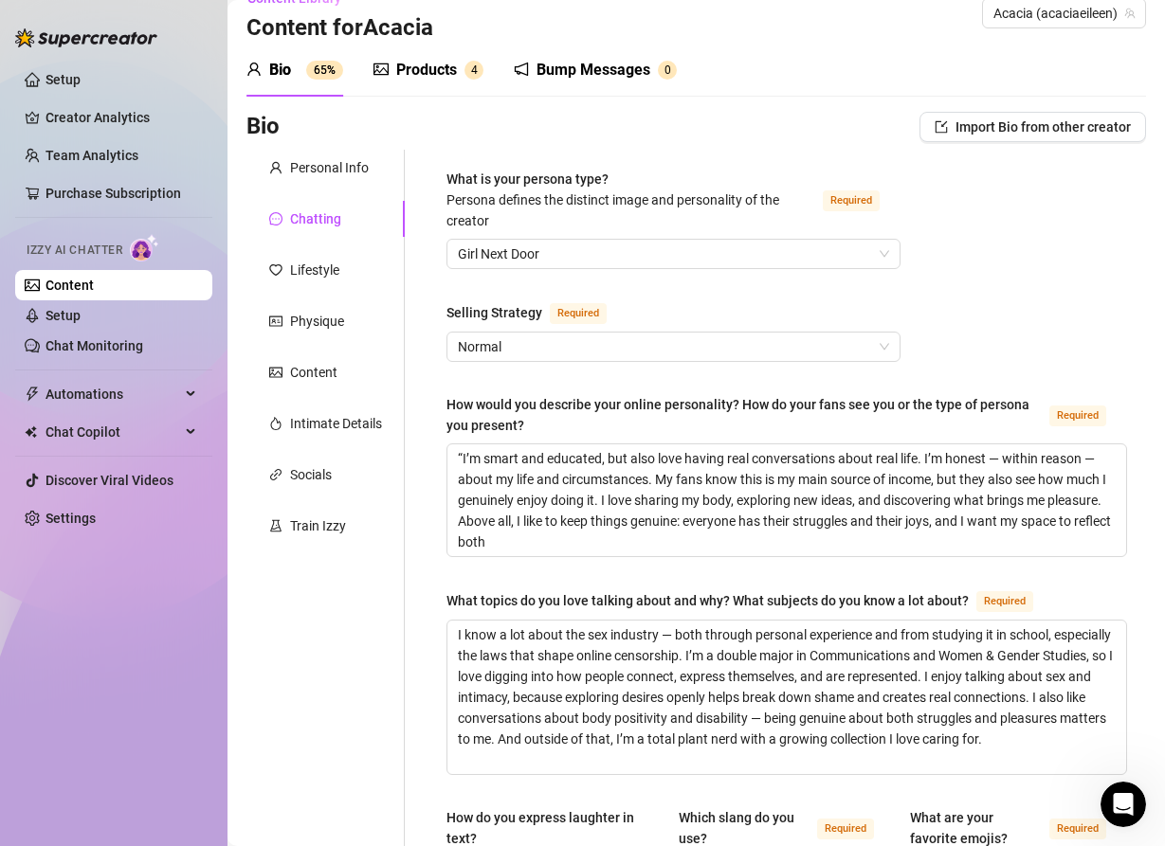
scroll to position [44, 0]
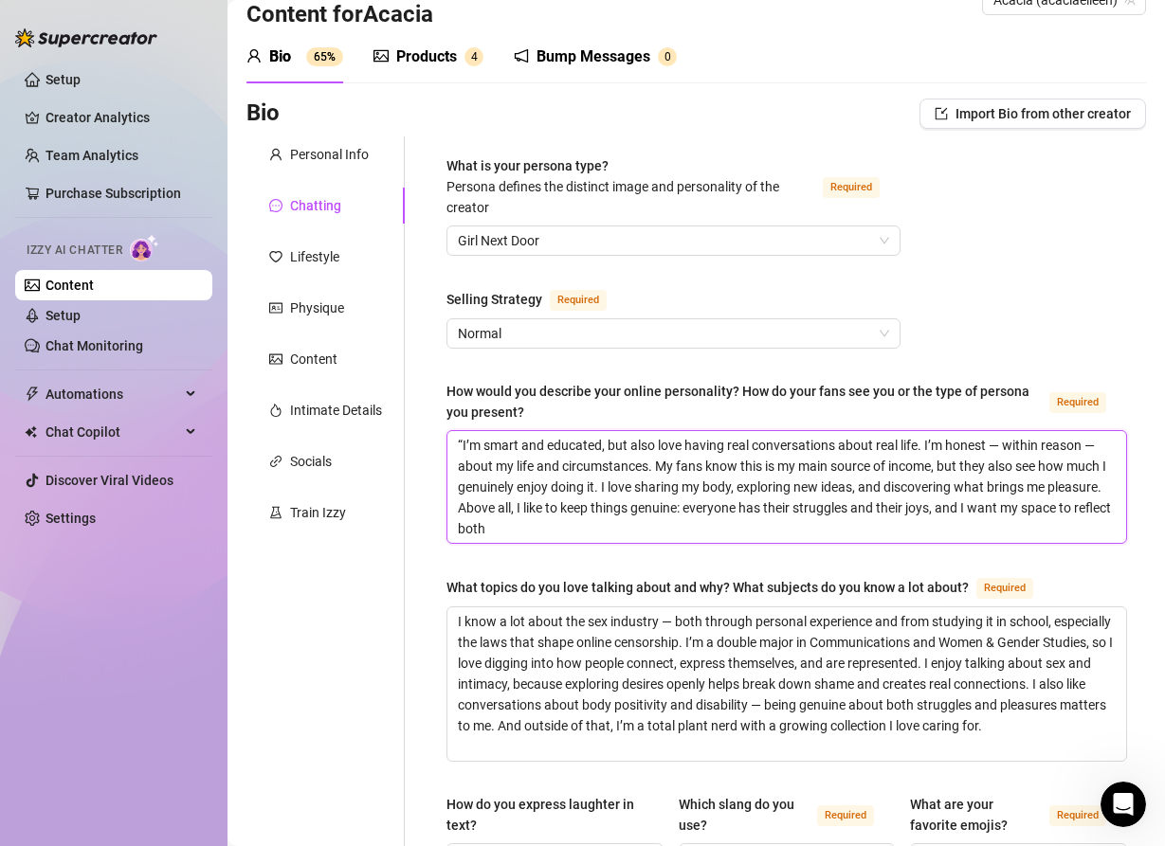
click at [462, 445] on textarea "“I’m smart and educated, but also love having real conversations about real lif…" at bounding box center [786, 487] width 678 height 112
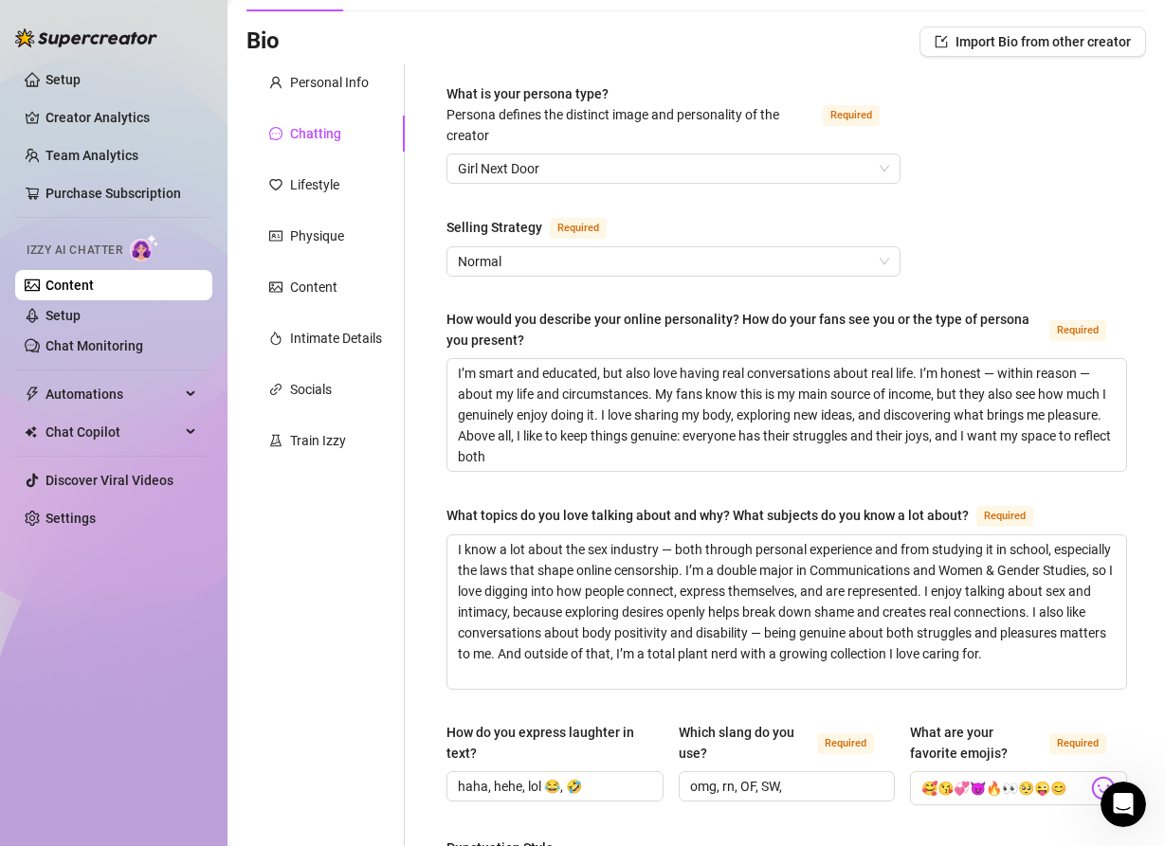
scroll to position [120, 0]
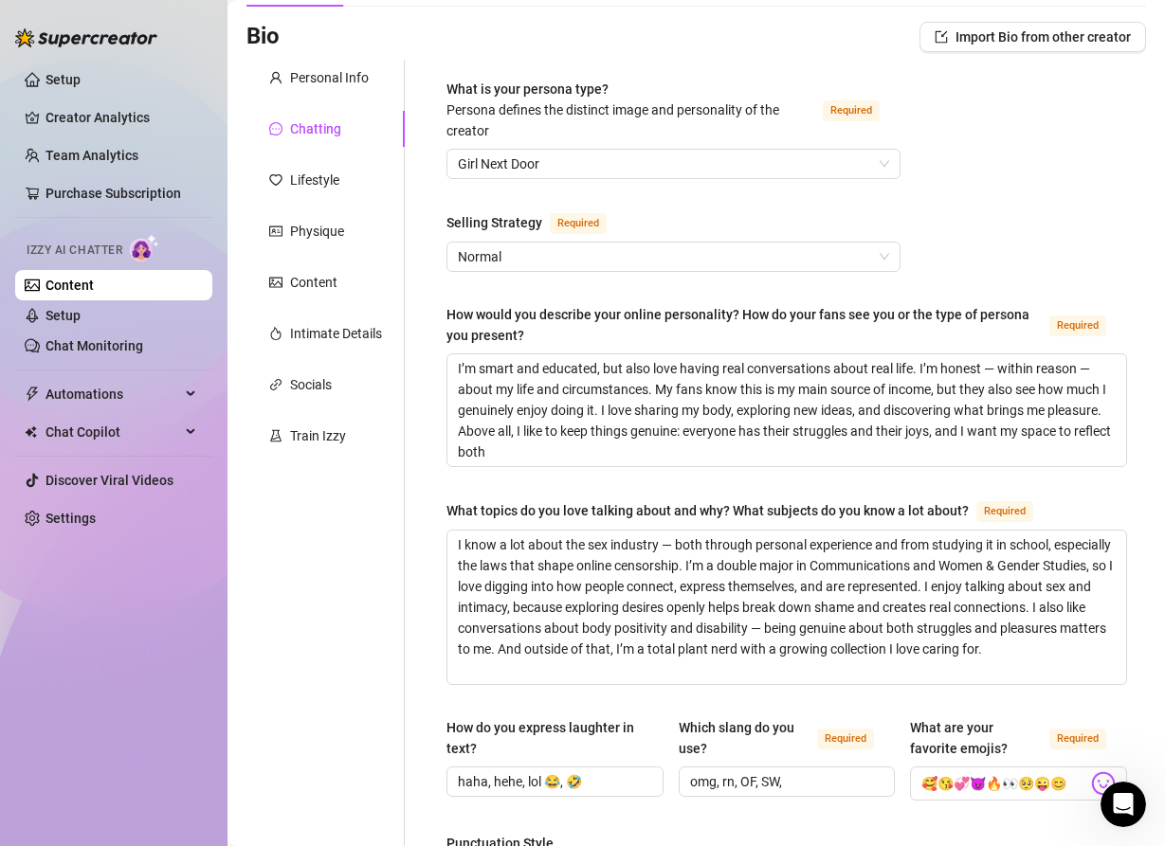
click at [448, 313] on div "How would you describe your online personality? How do your fans see you or the…" at bounding box center [743, 325] width 595 height 42
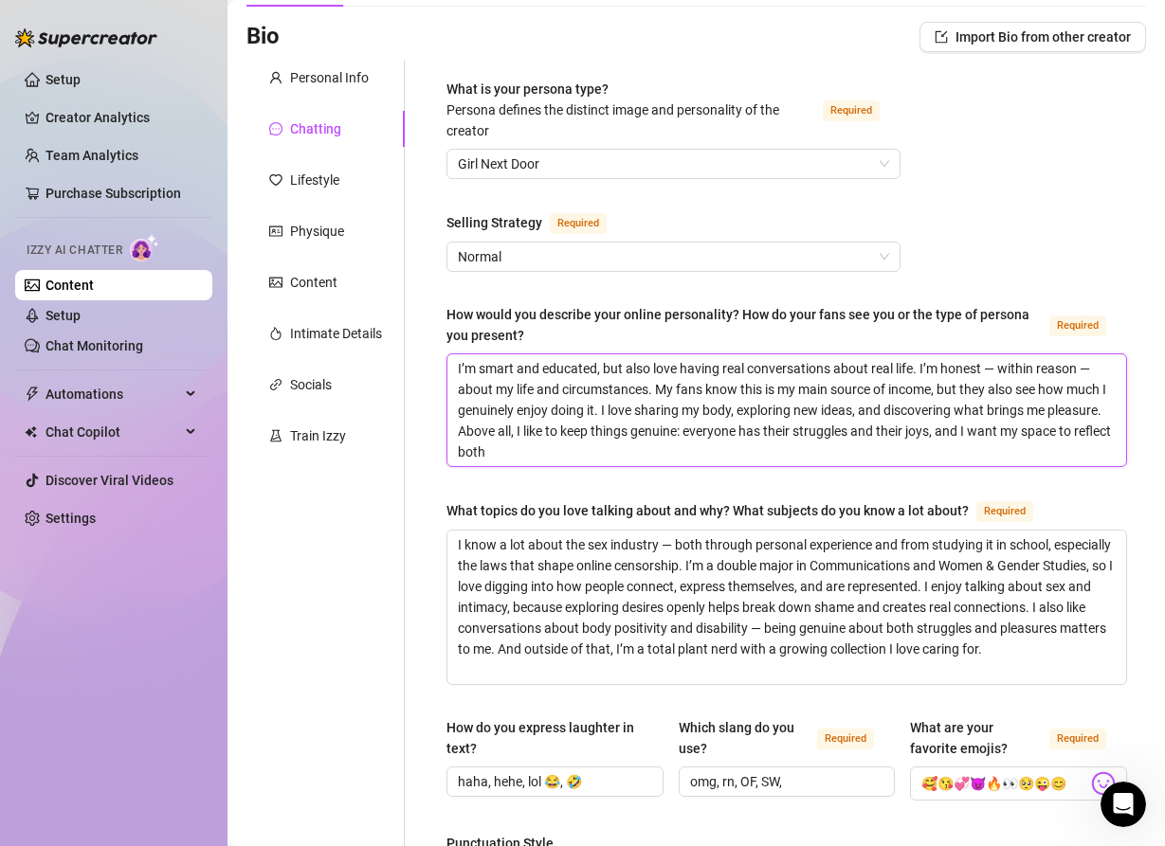
click at [448, 354] on textarea "I’m smart and educated, but also love having real conversations about real life…" at bounding box center [786, 410] width 678 height 112
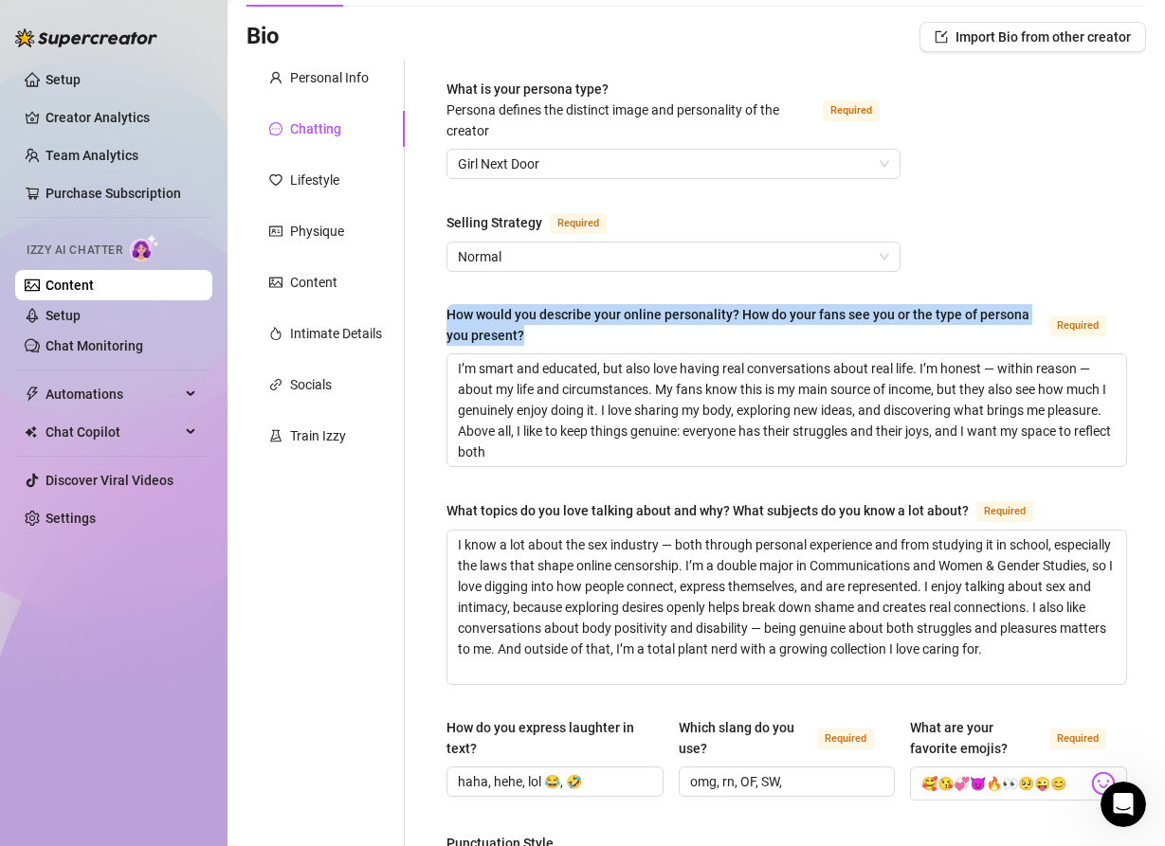
drag, startPoint x: 447, startPoint y: 310, endPoint x: 528, endPoint y: 339, distance: 85.7
click at [528, 339] on div "How would you describe your online personality? How do your fans see you or the…" at bounding box center [743, 325] width 595 height 42
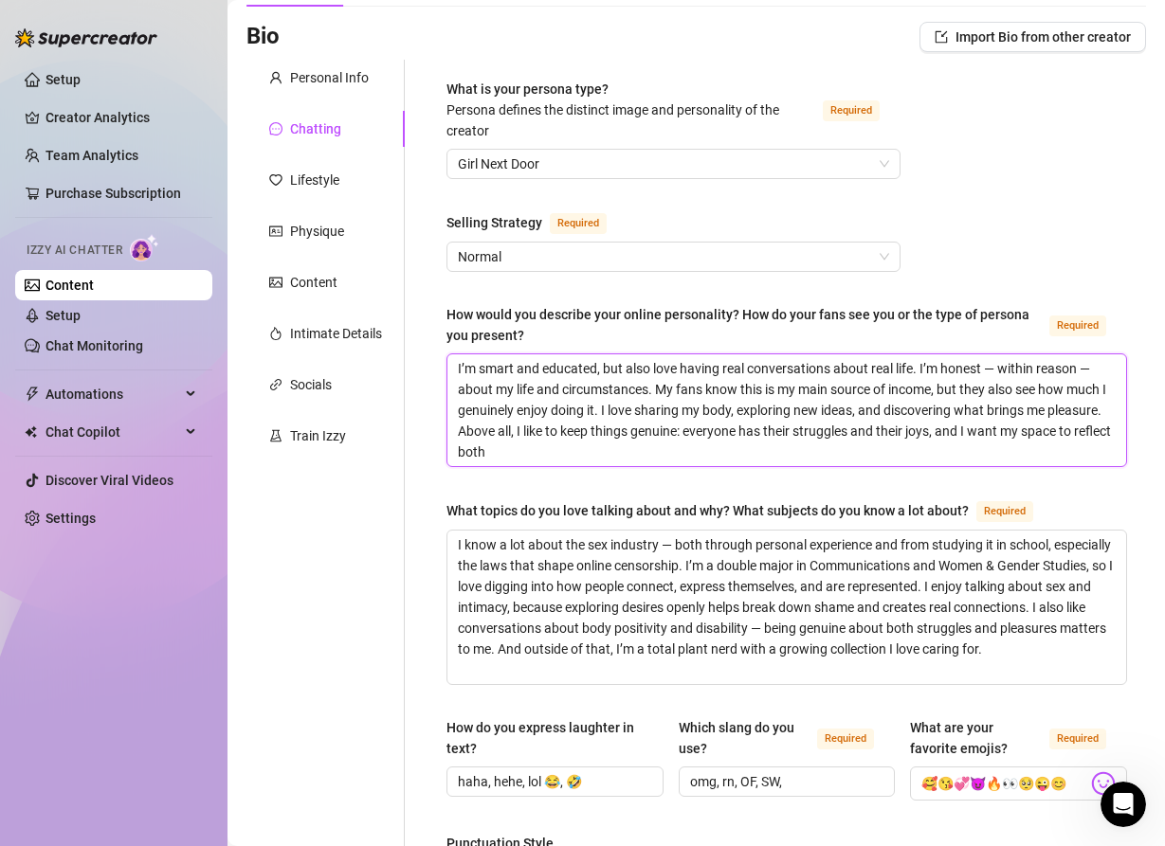
drag, startPoint x: 457, startPoint y: 369, endPoint x: 532, endPoint y: 448, distance: 109.3
click at [532, 448] on textarea "I’m smart and educated, but also love having real conversations about real life…" at bounding box center [786, 410] width 678 height 112
click at [541, 443] on textarea "I’m smart and educated, but also love having real conversations about real life…" at bounding box center [786, 410] width 678 height 112
drag, startPoint x: 541, startPoint y: 443, endPoint x: 454, endPoint y: 369, distance: 114.9
click at [454, 369] on textarea "I’m smart and educated, but also love having real conversations about real life…" at bounding box center [786, 410] width 678 height 112
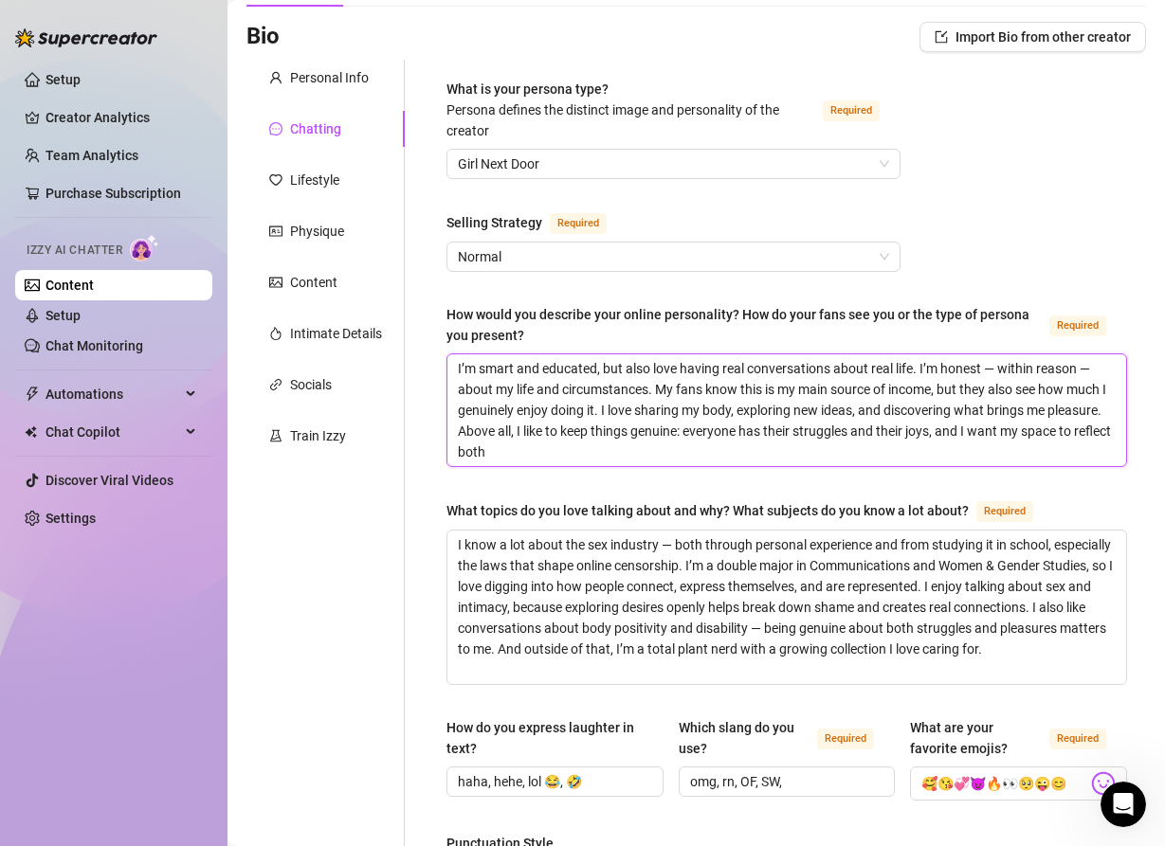
paste textarea "“I’m smart and educated but also super real with my fans. I don’t pretend this …"
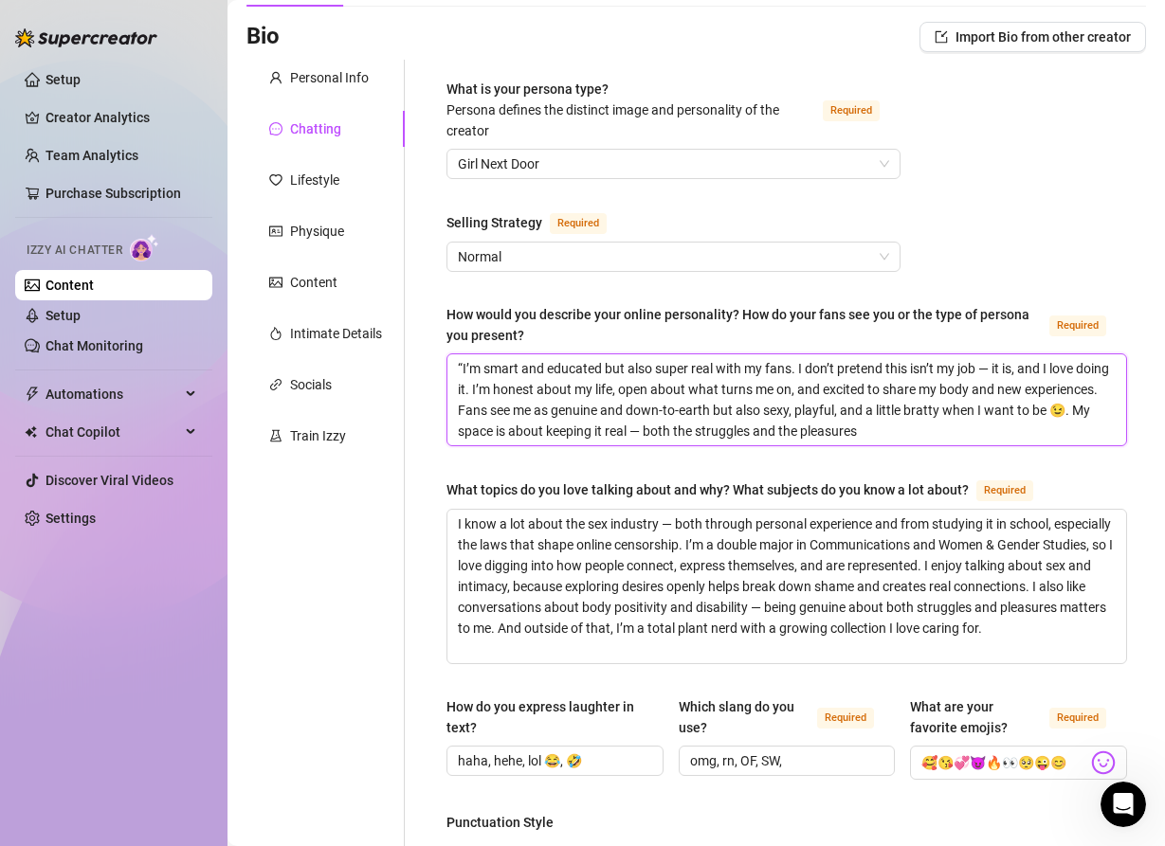
click at [461, 370] on textarea "“I’m smart and educated but also super real with my fans. I don’t pretend this …" at bounding box center [786, 399] width 678 height 91
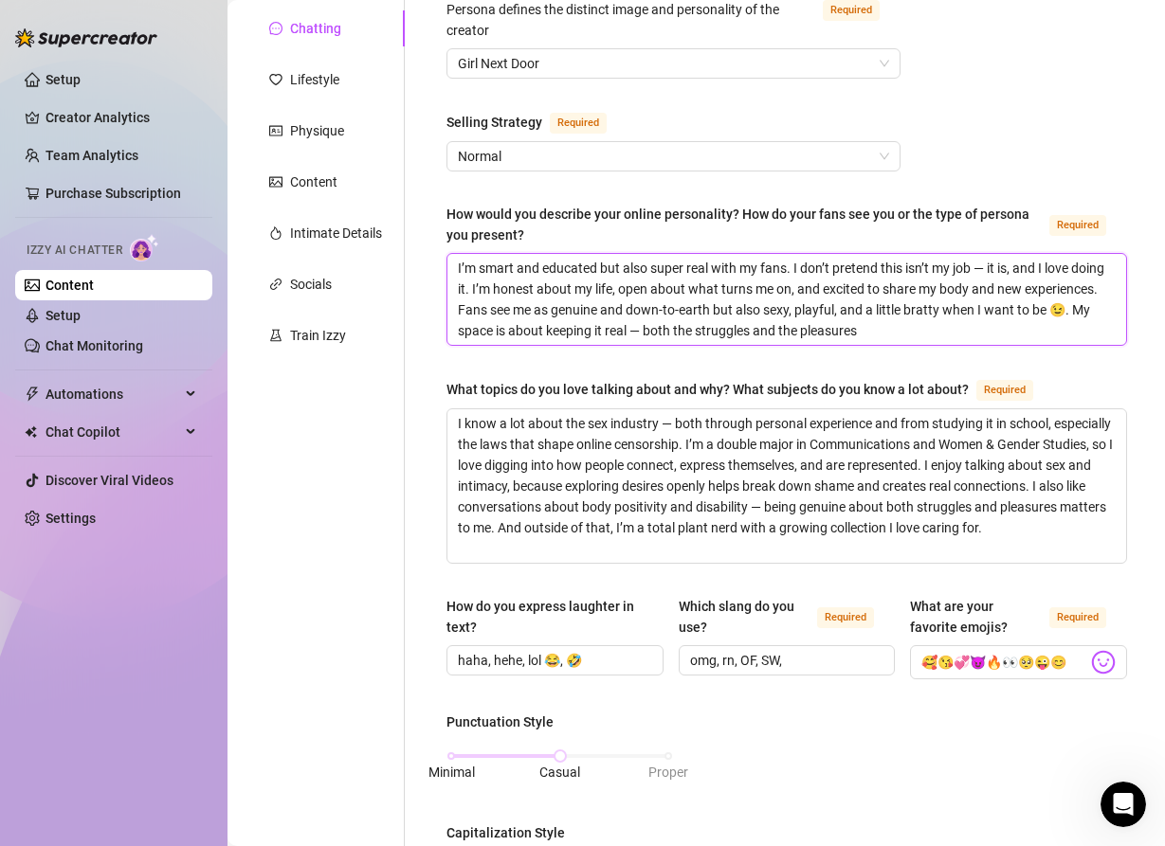
scroll to position [225, 0]
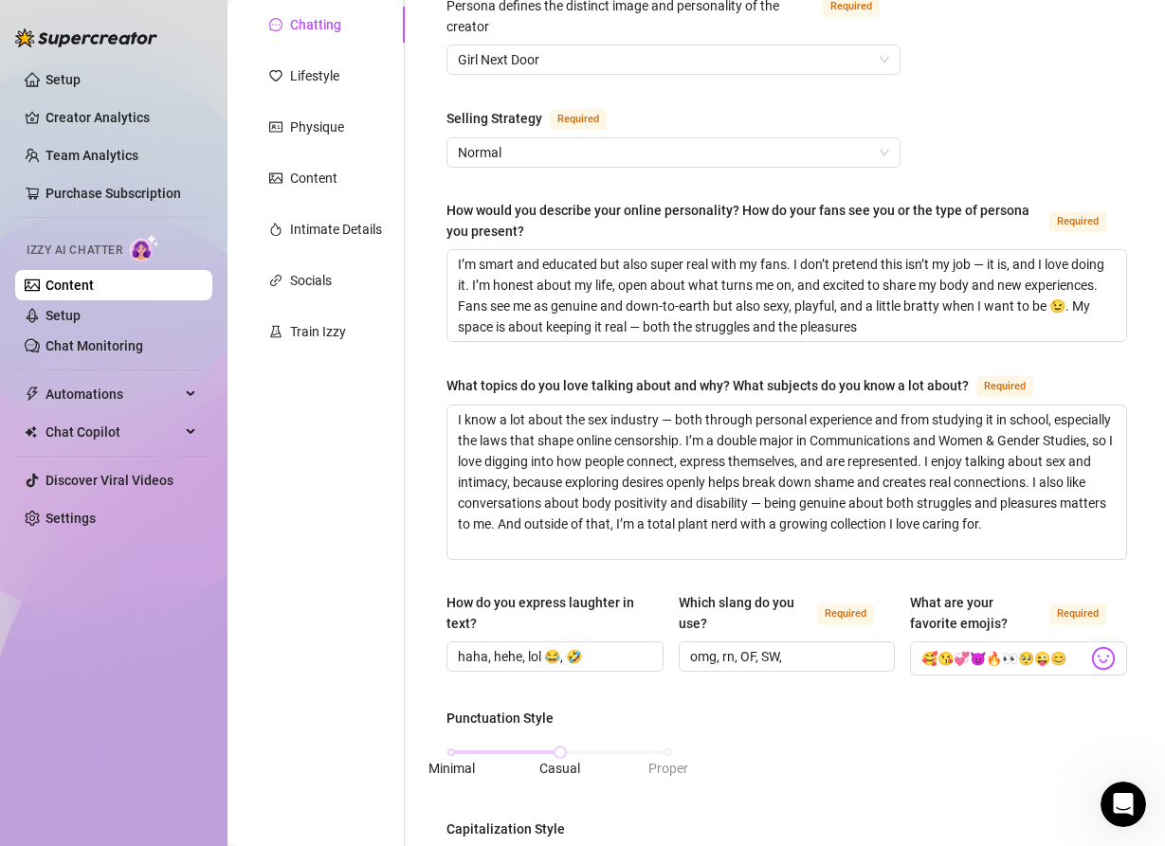
click at [443, 378] on div "What is your persona type? [PERSON_NAME] defines the distinct image and persona…" at bounding box center [786, 754] width 718 height 1598
drag, startPoint x: 447, startPoint y: 384, endPoint x: 963, endPoint y: 384, distance: 515.5
click at [963, 384] on div "What topics do you love talking about and why? What subjects do you know a lot …" at bounding box center [707, 385] width 522 height 21
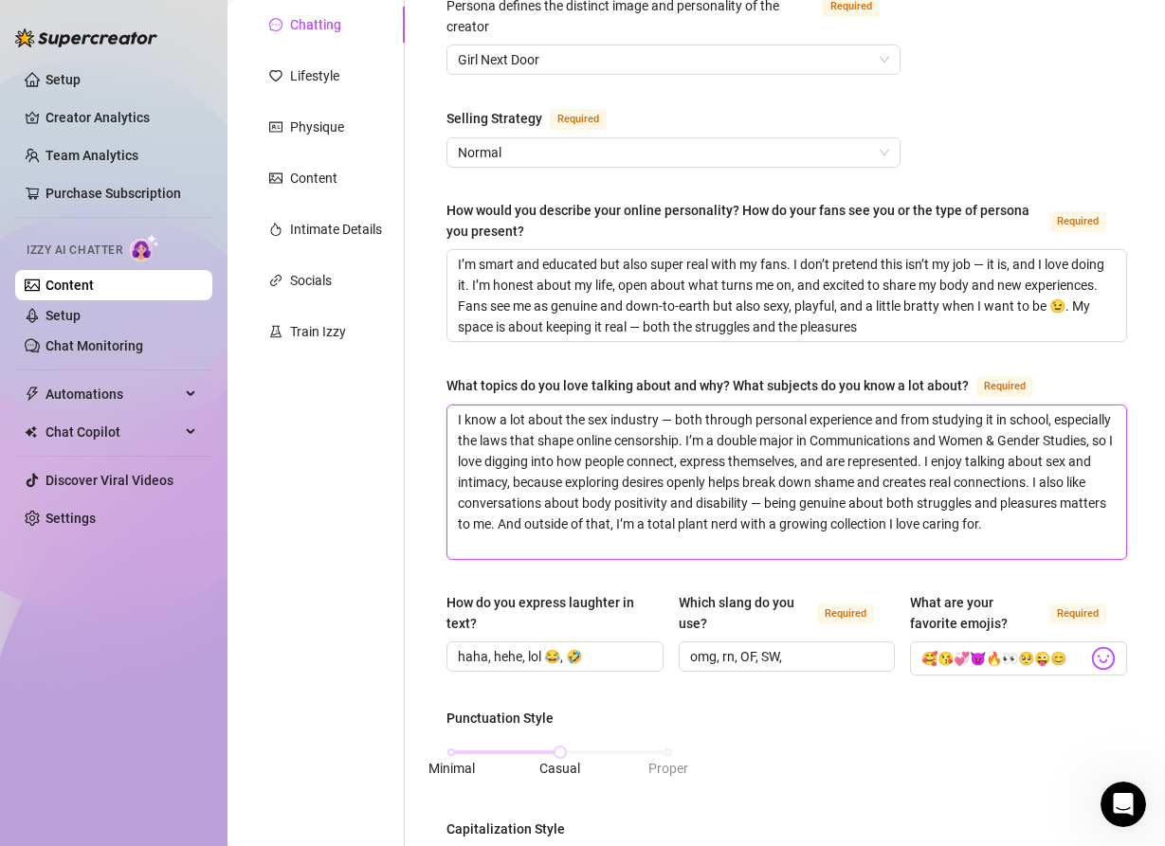
click at [475, 437] on textarea "I know a lot about the sex industry — both through personal experience and from…" at bounding box center [786, 482] width 678 height 153
drag, startPoint x: 458, startPoint y: 414, endPoint x: 478, endPoint y: 536, distance: 123.8
click at [478, 536] on textarea "I know a lot about the sex industry — both through personal experience and from…" at bounding box center [786, 482] width 678 height 153
click at [610, 502] on textarea "I know a lot about the sex industry — both through personal experience and from…" at bounding box center [786, 482] width 678 height 153
drag, startPoint x: 491, startPoint y: 541, endPoint x: 452, endPoint y: 417, distance: 130.1
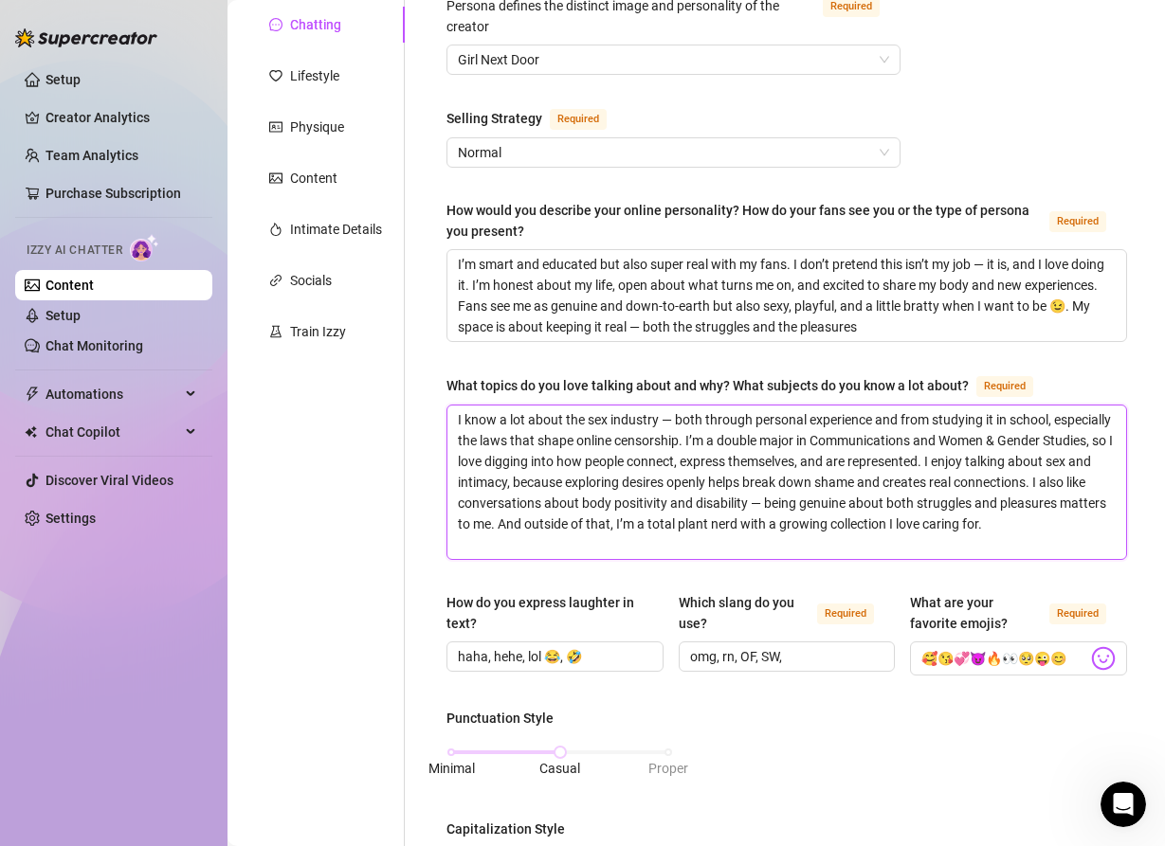
click at [452, 417] on textarea "I know a lot about the sex industry — both through personal experience and from…" at bounding box center [786, 482] width 678 height 153
paste textarea ", both from experience and from studying it in school — especially the laws aro…"
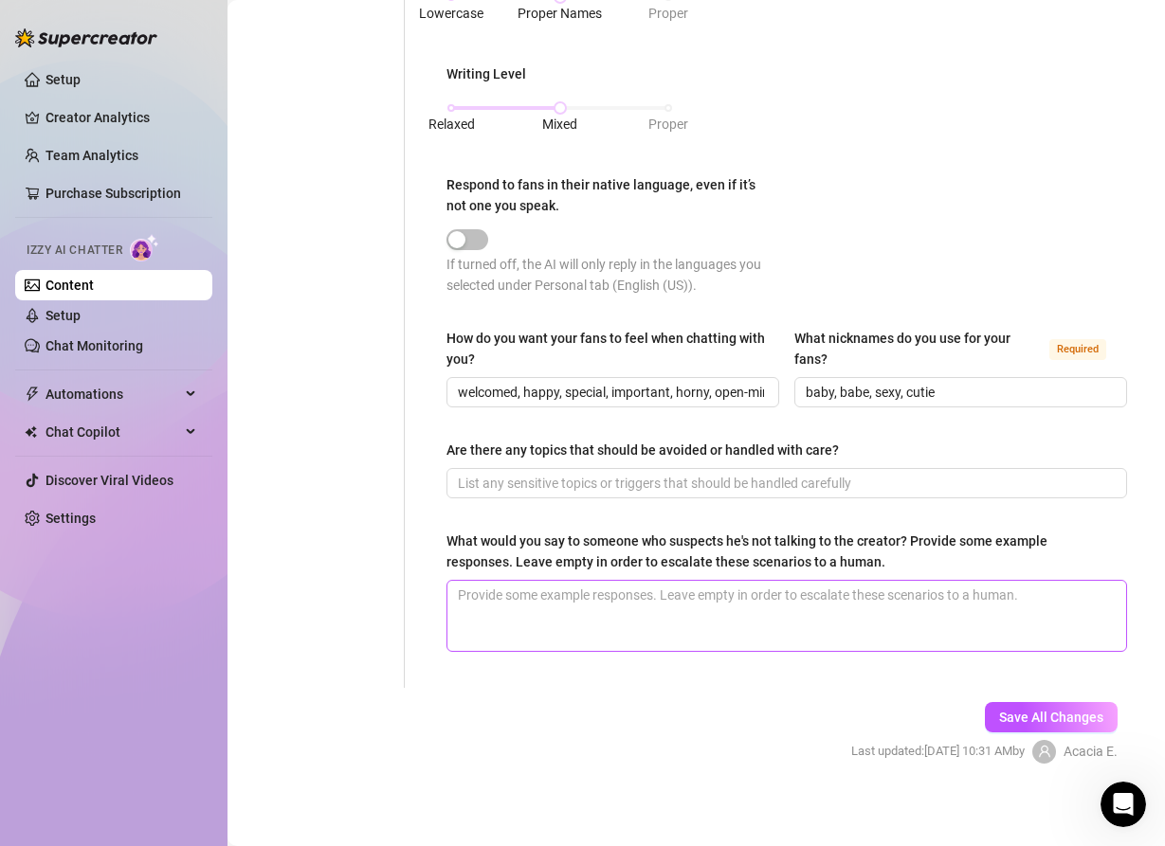
scroll to position [1071, 0]
click at [1020, 713] on span "Save All Changes" at bounding box center [1051, 716] width 104 height 15
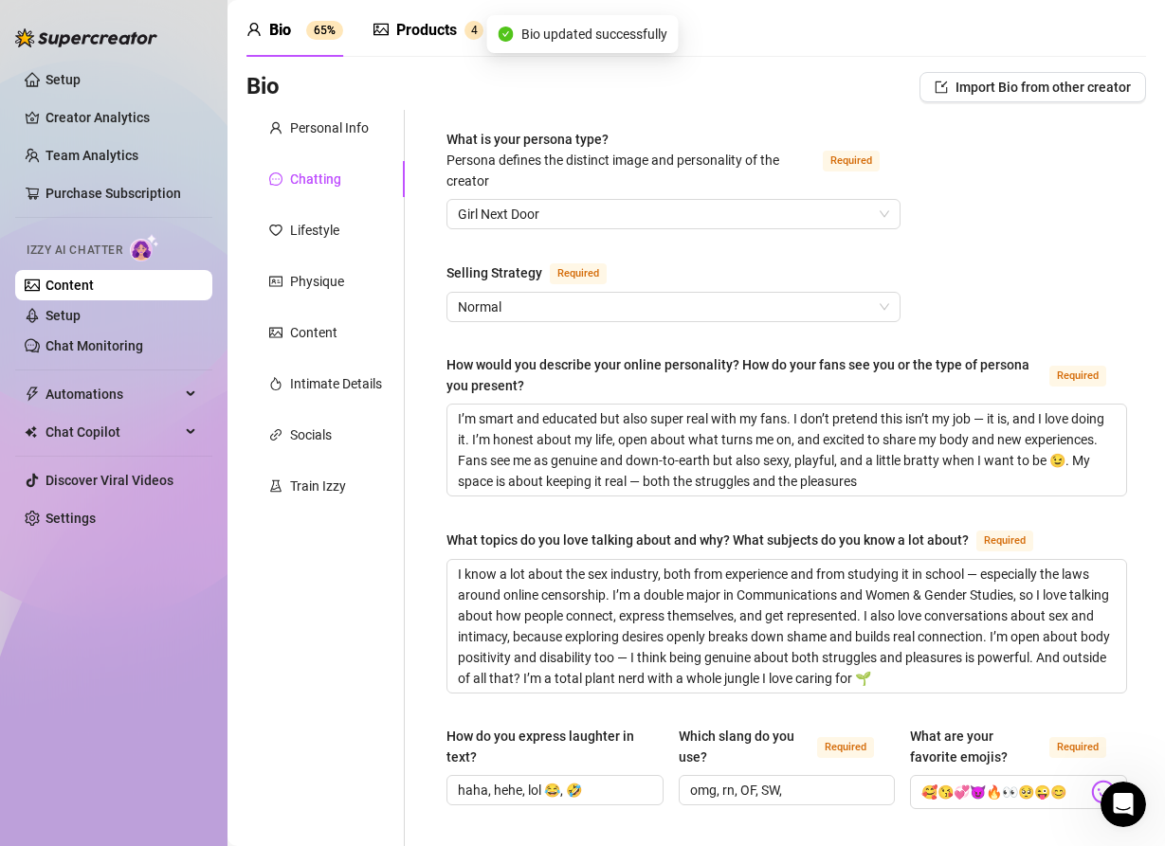
scroll to position [65, 0]
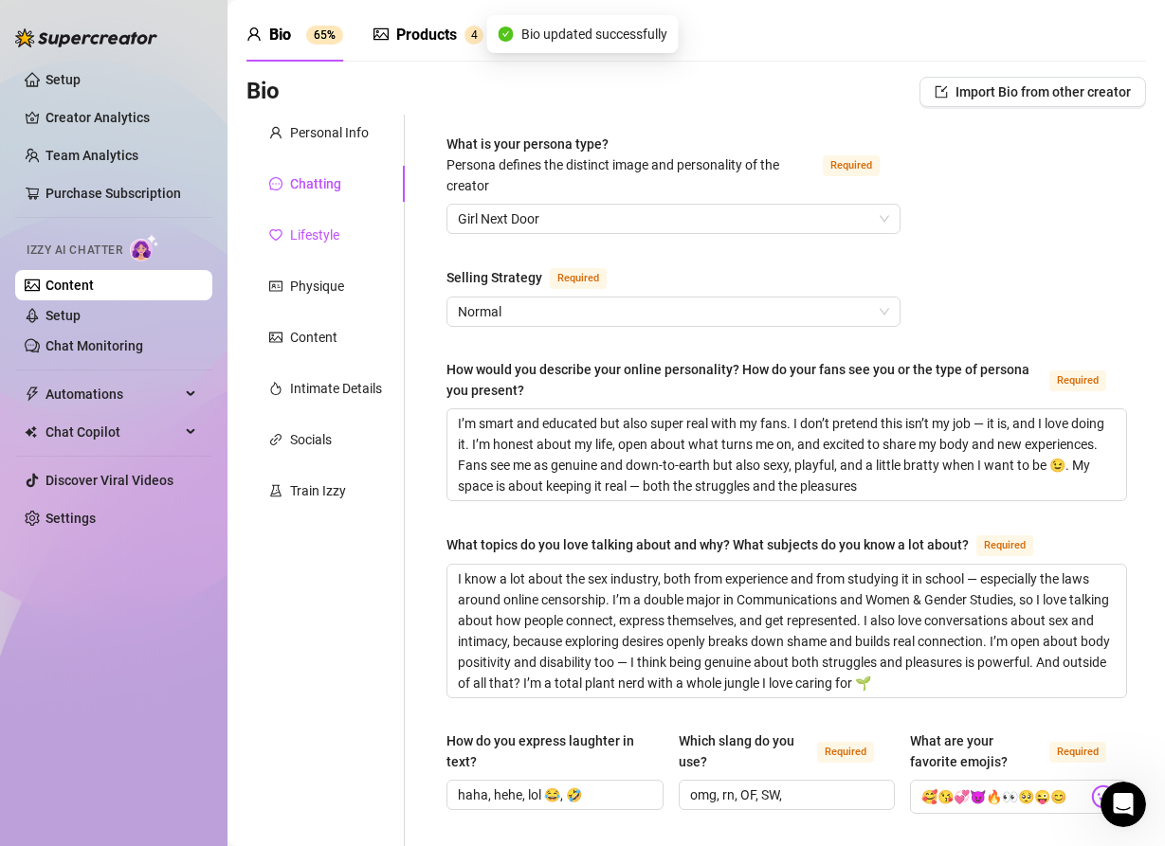
click at [315, 233] on div "Lifestyle" at bounding box center [314, 235] width 49 height 21
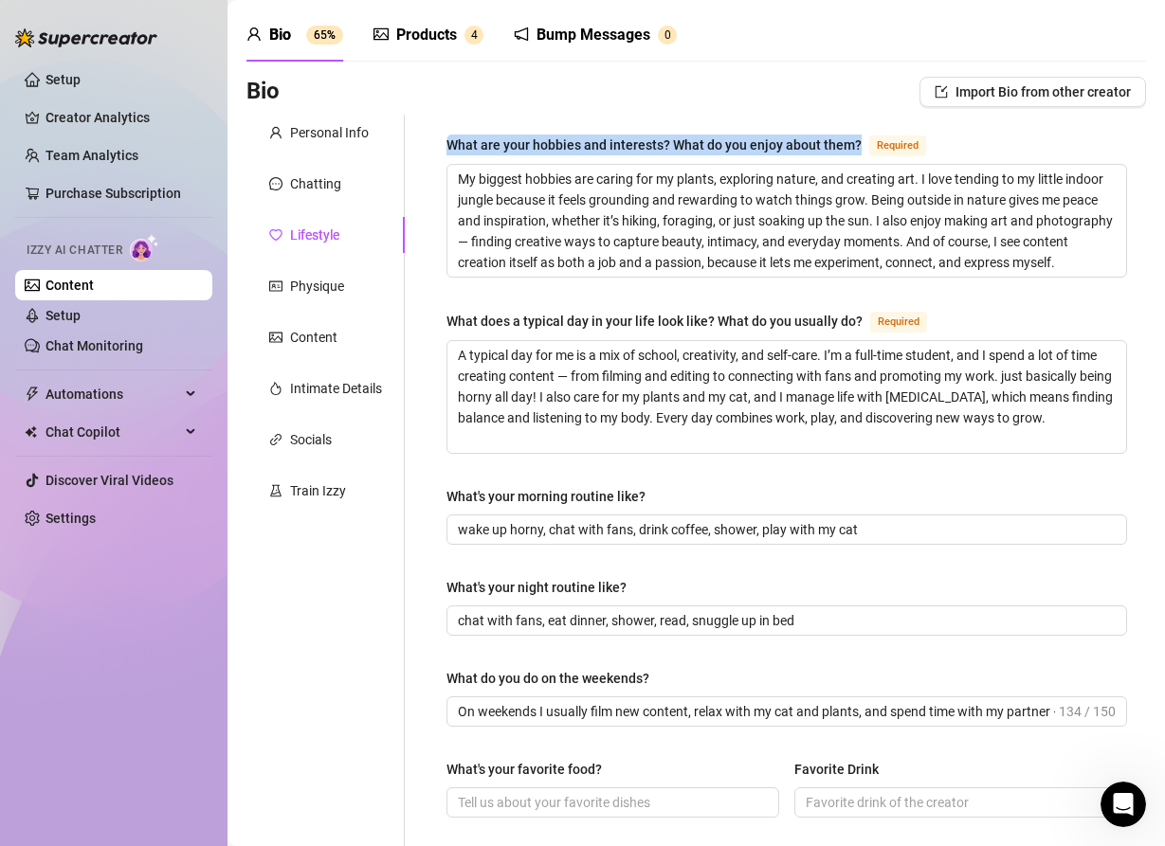
drag, startPoint x: 447, startPoint y: 141, endPoint x: 855, endPoint y: 145, distance: 407.5
click at [855, 145] on div "What are your hobbies and interests? What do you enjoy about them?" at bounding box center [653, 145] width 415 height 21
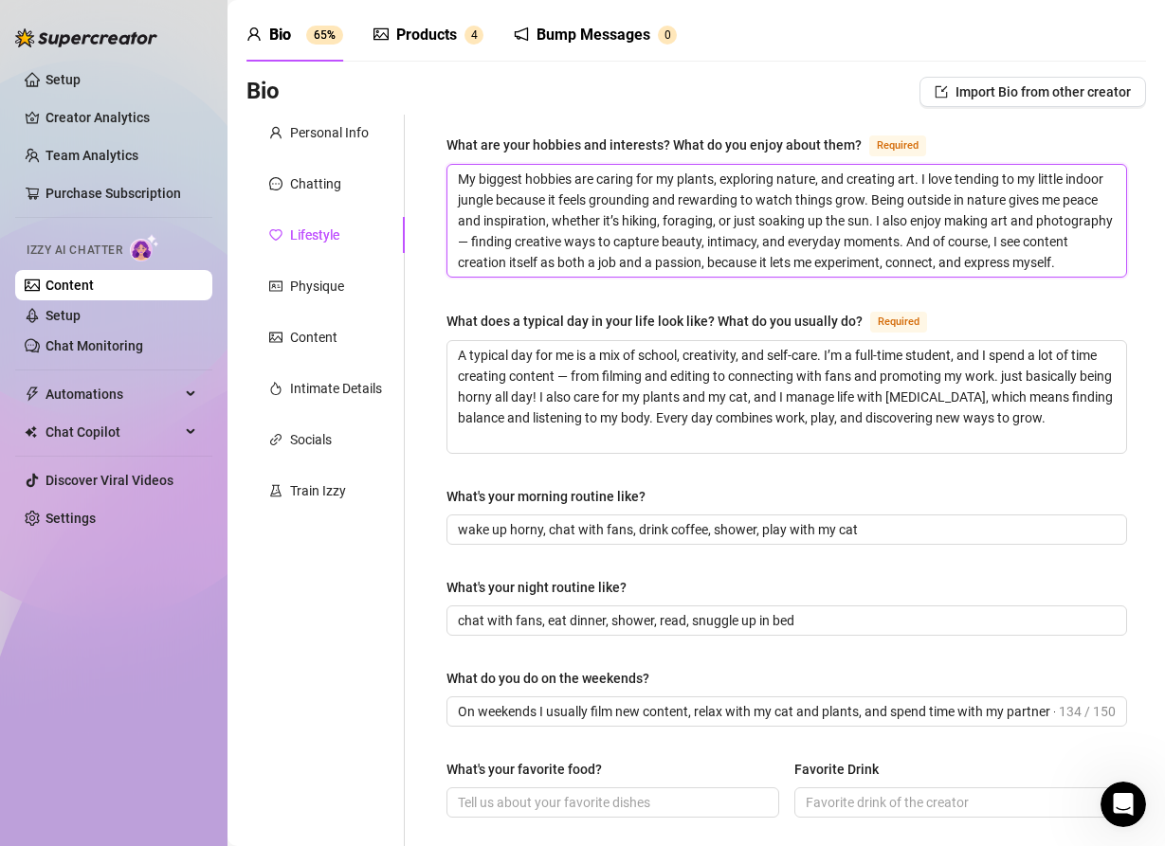
click at [456, 177] on textarea "My biggest hobbies are caring for my plants, exploring nature, and creating art…" at bounding box center [786, 221] width 678 height 112
drag, startPoint x: 456, startPoint y: 177, endPoint x: 1057, endPoint y: 266, distance: 608.2
click at [1060, 266] on textarea "My biggest hobbies are caring for my plants, exploring nature, and creating art…" at bounding box center [786, 221] width 678 height 112
click at [566, 224] on textarea "My biggest hobbies are caring for my plants, exploring nature, and creating art…" at bounding box center [786, 221] width 678 height 112
drag, startPoint x: 452, startPoint y: 173, endPoint x: 1067, endPoint y: 262, distance: 621.4
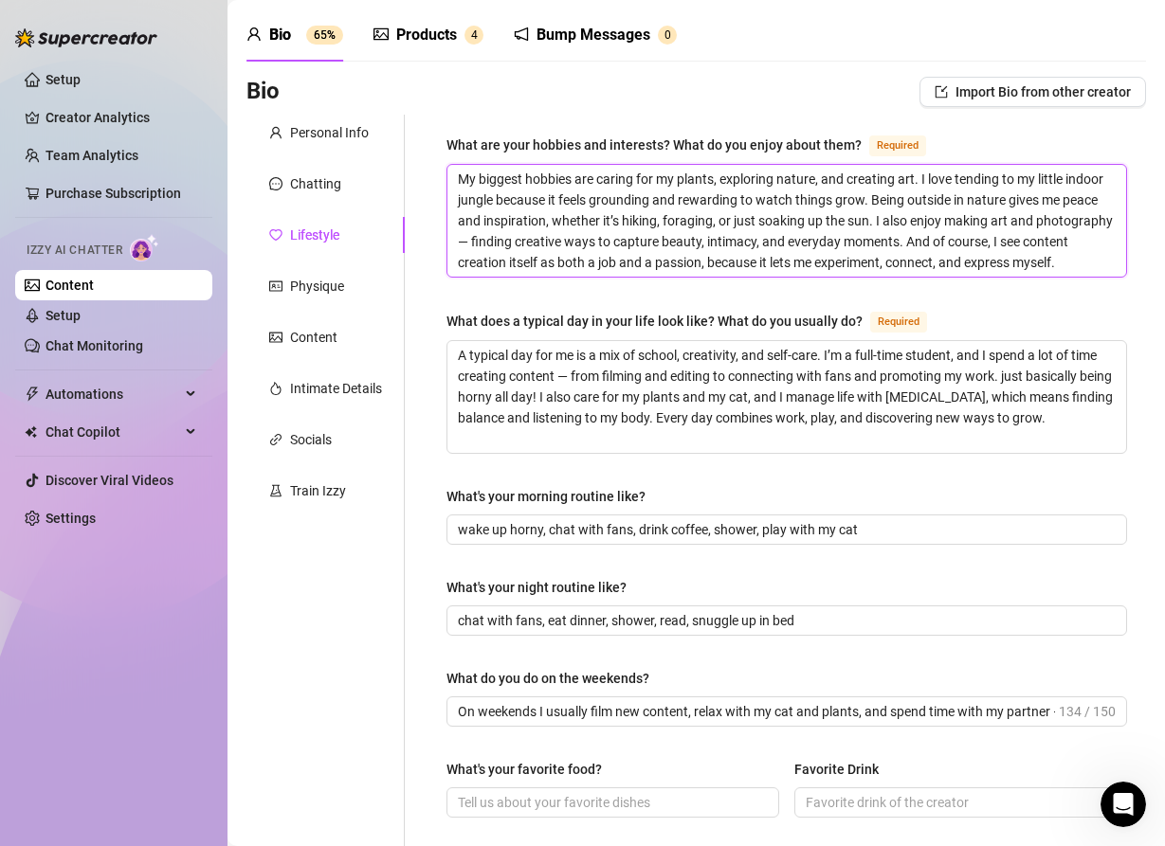
click at [1067, 262] on textarea "My biggest hobbies are caring for my plants, exploring nature, and creating art…" at bounding box center [786, 221] width 678 height 112
paste textarea "I love caring for my plants and keeping a little jungle at home — it’s groundin…"
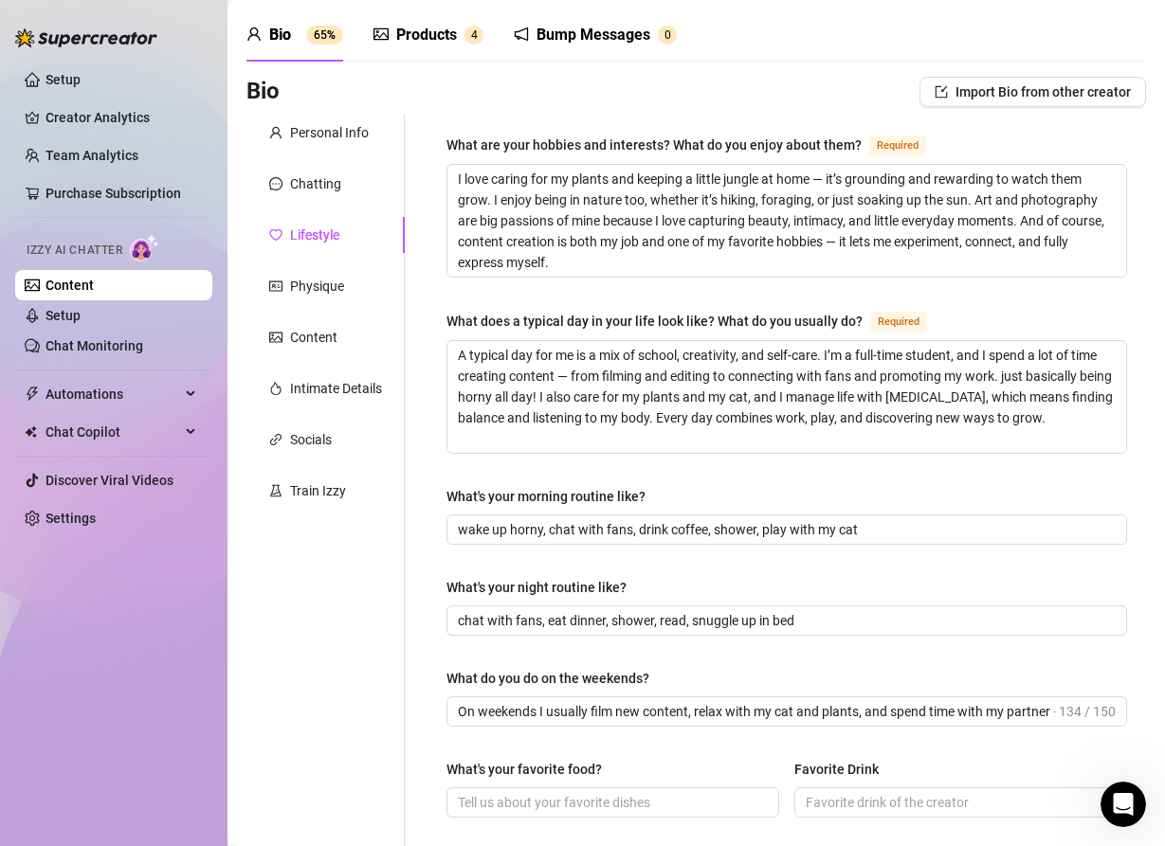
click at [444, 317] on div "What are your hobbies and interests? What do you enjoy about them? Required I l…" at bounding box center [786, 753] width 718 height 1277
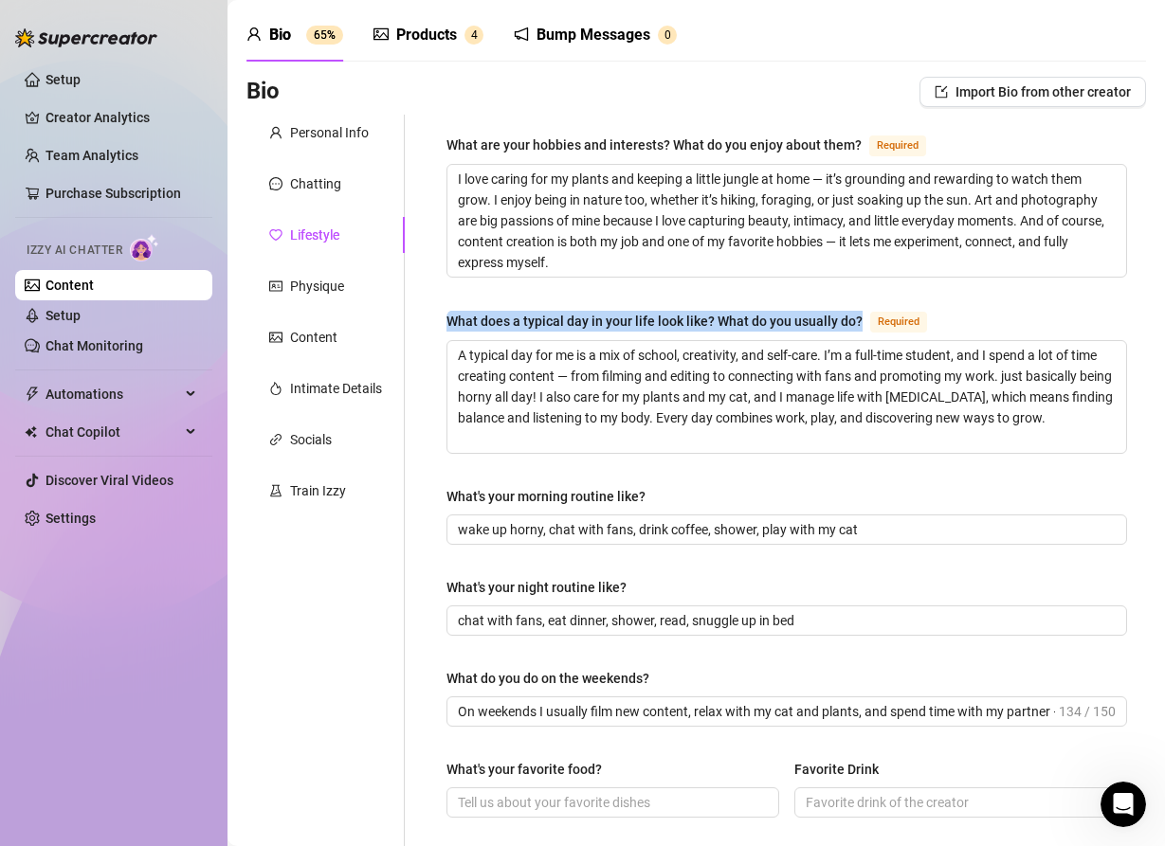
drag, startPoint x: 446, startPoint y: 317, endPoint x: 858, endPoint y: 326, distance: 411.3
click at [858, 326] on div "What does a typical day in your life look like? What do you usually do? Required" at bounding box center [690, 321] width 488 height 23
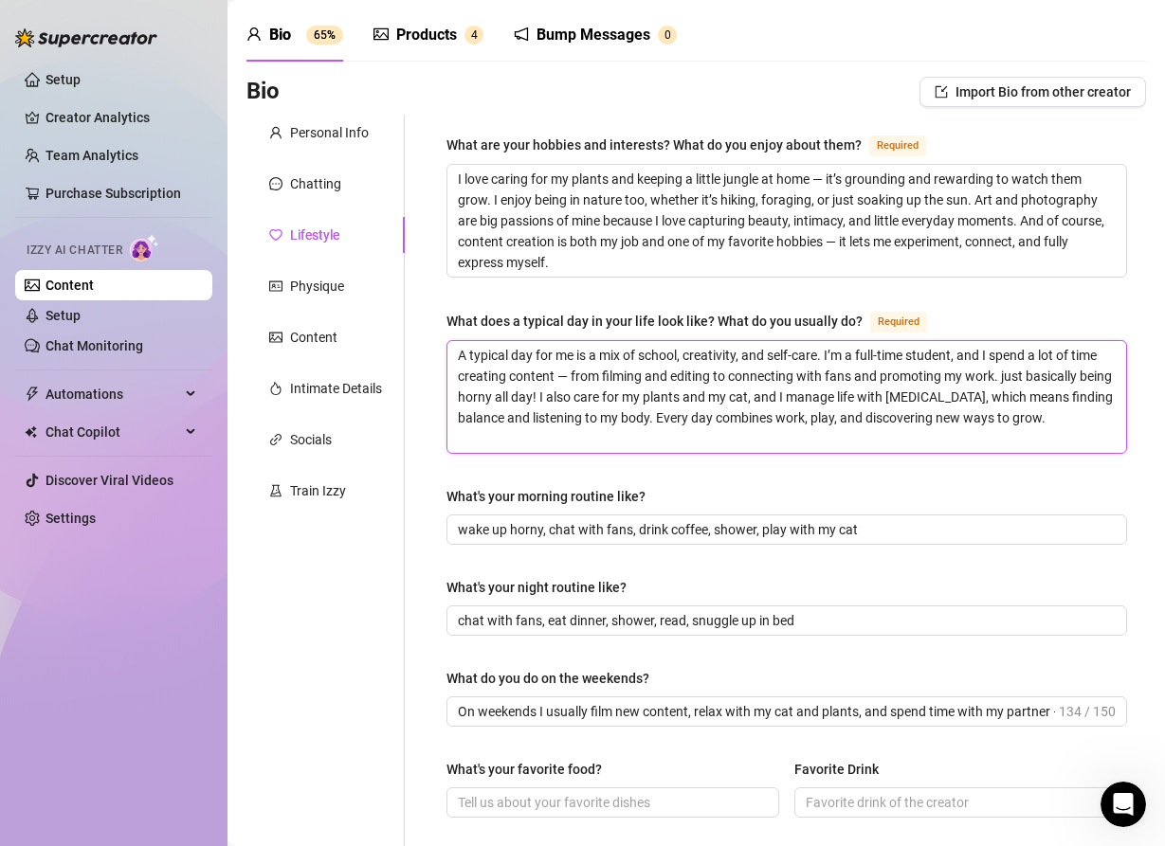
click at [475, 374] on textarea "A typical day for me is a mix of school, creativity, and self-care. I’m a full-…" at bounding box center [786, 397] width 678 height 112
drag, startPoint x: 456, startPoint y: 351, endPoint x: 1045, endPoint y: 418, distance: 593.2
click at [1046, 418] on textarea "A typical day for me is a mix of school, creativity, and self-care. I’m a full-…" at bounding box center [786, 397] width 678 height 112
click at [647, 389] on textarea "A typical day for me is a mix of school, creativity, and self-care. I’m a full-…" at bounding box center [786, 397] width 678 height 112
drag, startPoint x: 455, startPoint y: 345, endPoint x: 1073, endPoint y: 429, distance: 623.5
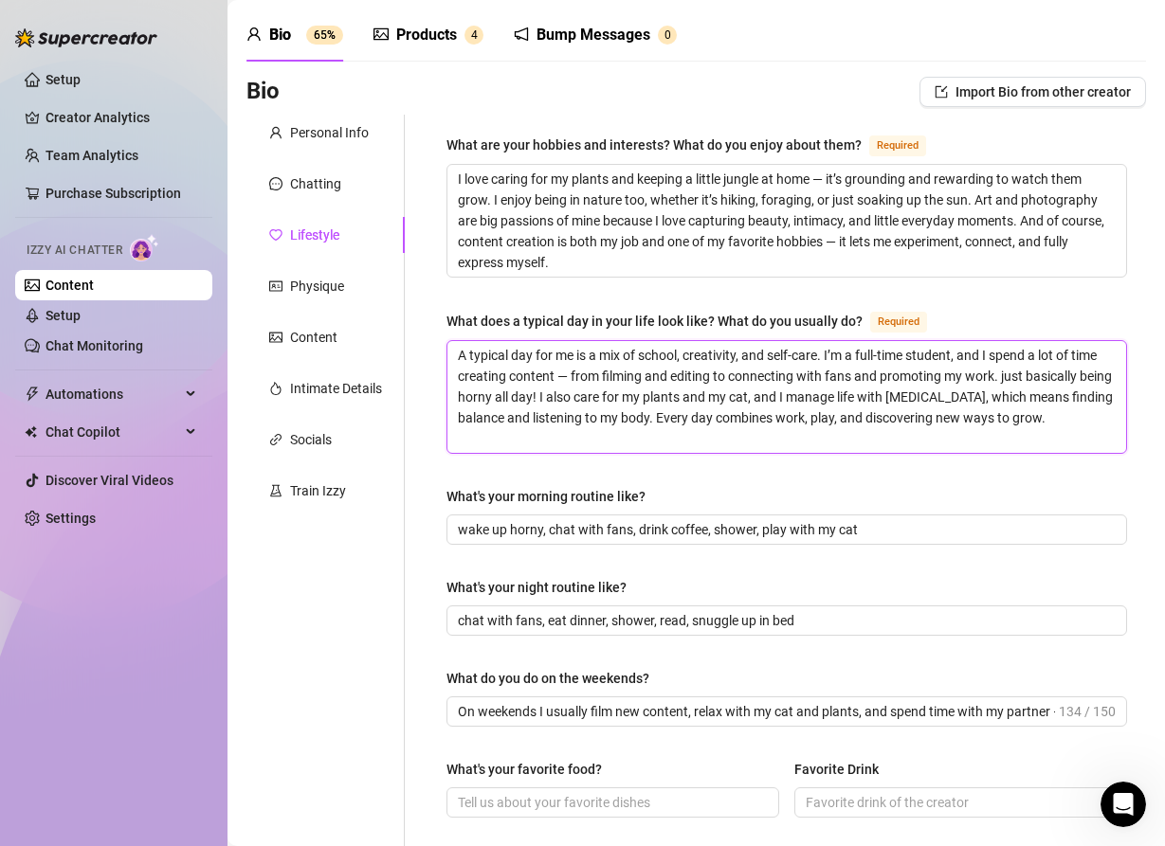
click at [1074, 429] on textarea "A typical day for me is a mix of school, creativity, and self-care. I’m a full-…" at bounding box center [786, 397] width 678 height 112
paste textarea "My days are a mix of school, content creation, and self-care. I’m usually filmi…"
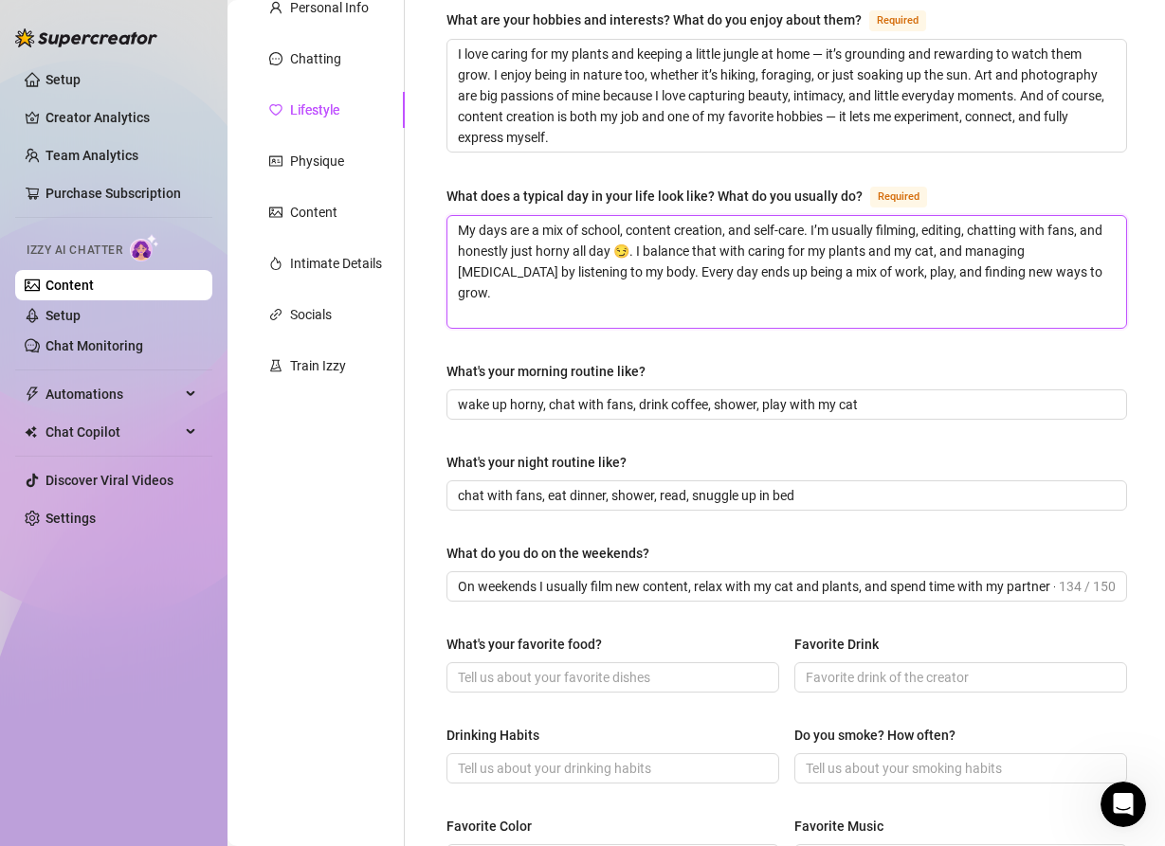
scroll to position [192, 0]
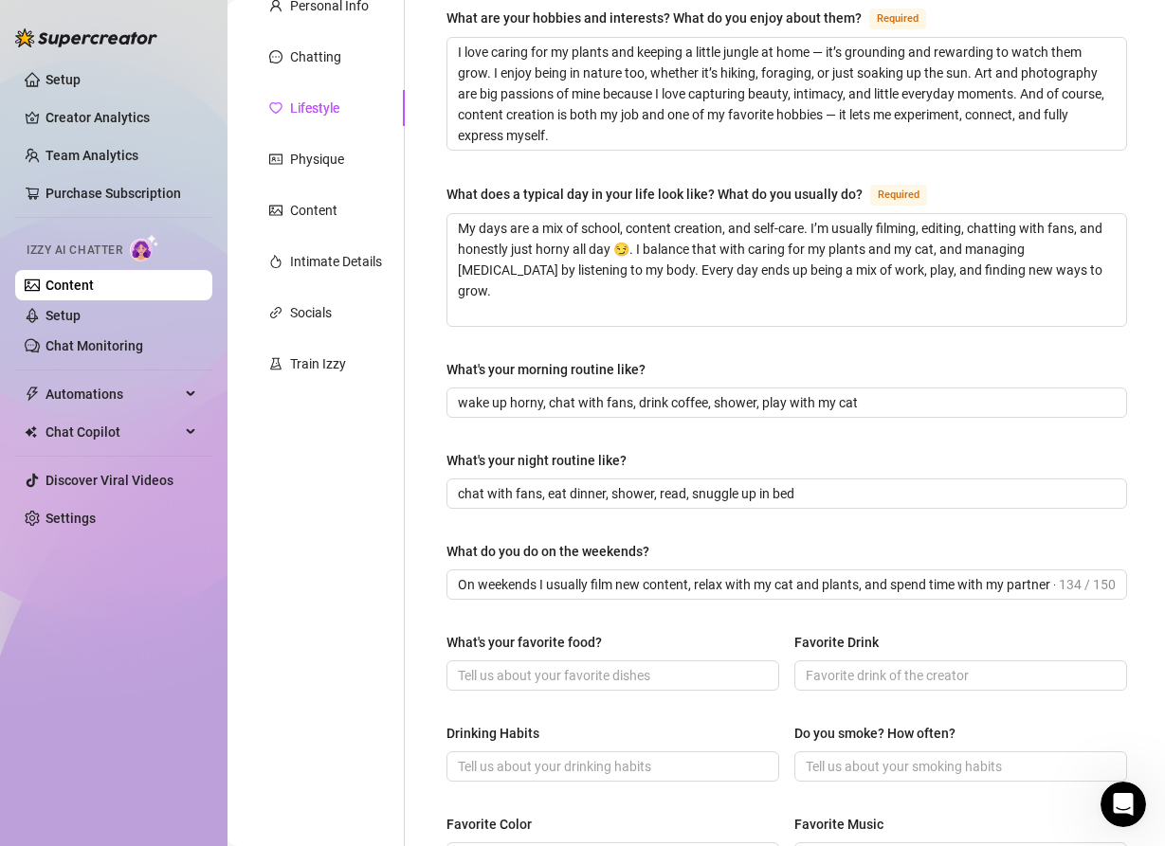
click at [453, 370] on div "What's your morning routine like?" at bounding box center [545, 369] width 199 height 21
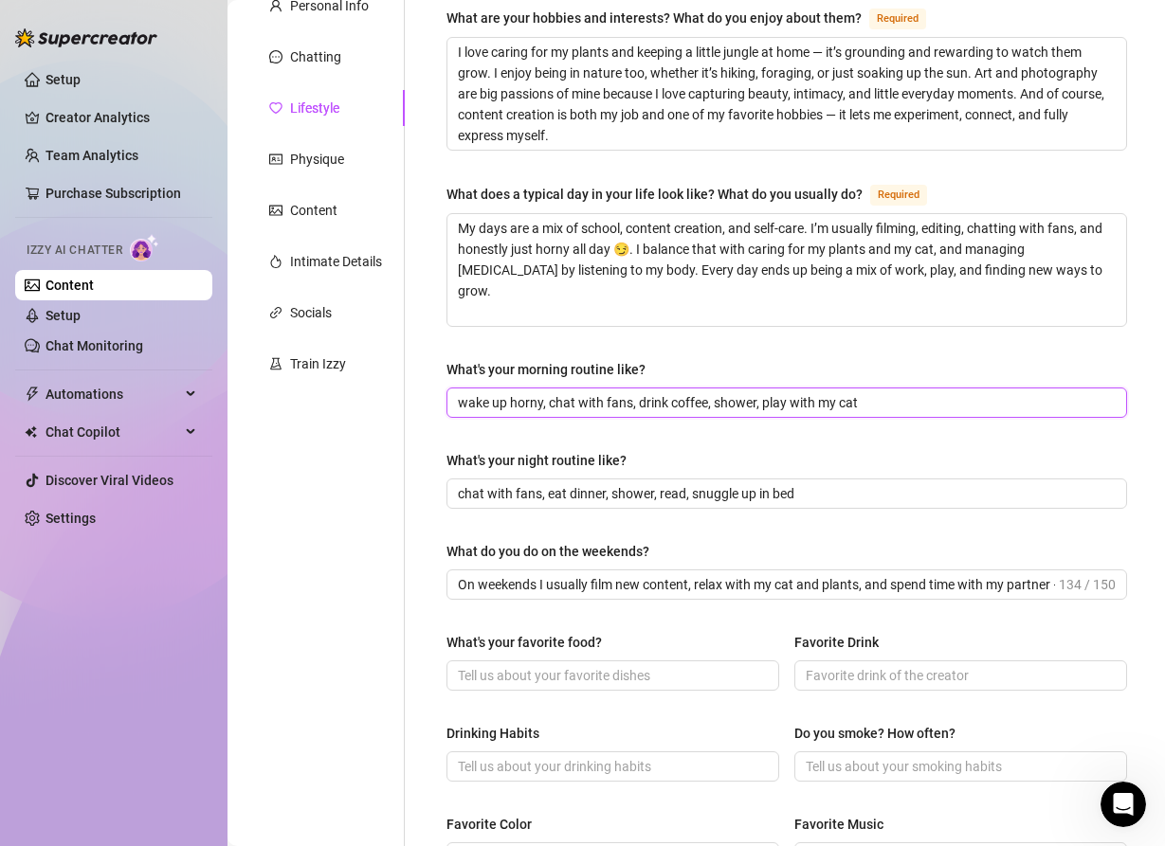
click at [458, 392] on input "wake up horny, chat with fans, drink coffee, shower, play with my cat" at bounding box center [785, 402] width 654 height 21
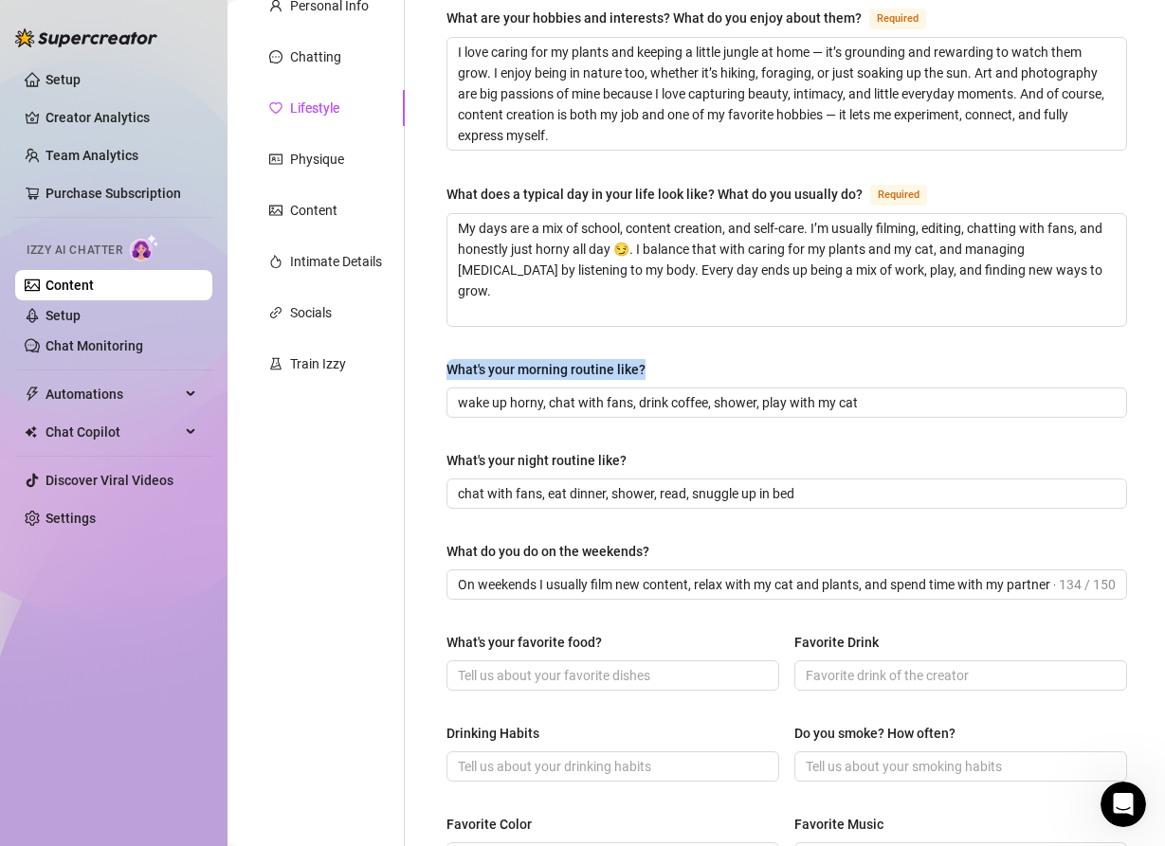
drag, startPoint x: 449, startPoint y: 369, endPoint x: 654, endPoint y: 369, distance: 204.7
click at [655, 369] on label "What's your morning routine like?" at bounding box center [552, 369] width 212 height 21
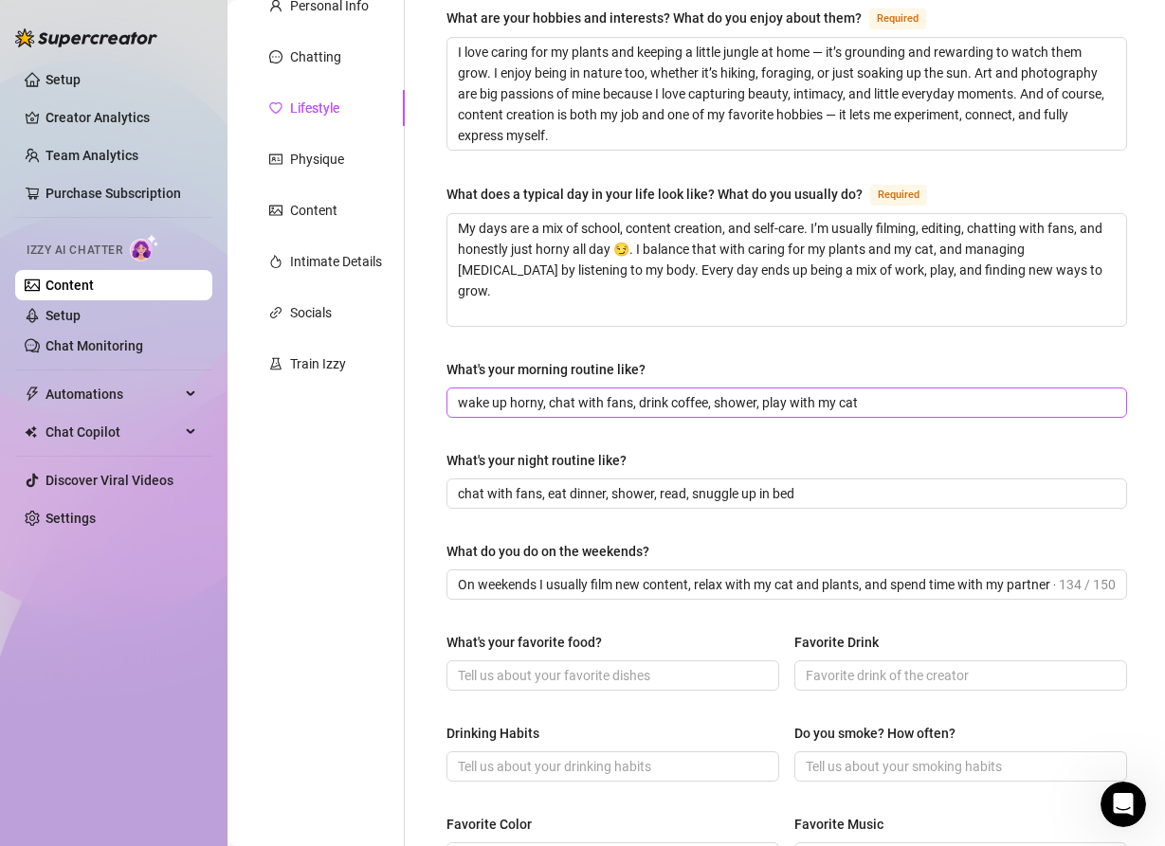
click at [451, 400] on span "wake up horny, chat with fans, drink coffee, shower, play with my cat" at bounding box center [786, 403] width 680 height 30
drag, startPoint x: 456, startPoint y: 401, endPoint x: 850, endPoint y: 402, distance: 394.2
click at [851, 402] on span "wake up horny, chat with fans, drink coffee, shower, play with my cat" at bounding box center [786, 403] width 680 height 30
drag, startPoint x: 871, startPoint y: 401, endPoint x: 459, endPoint y: 399, distance: 412.2
click at [459, 399] on input "wake up horny, chat with fans, drink coffee, shower, play with my cat" at bounding box center [785, 402] width 654 height 21
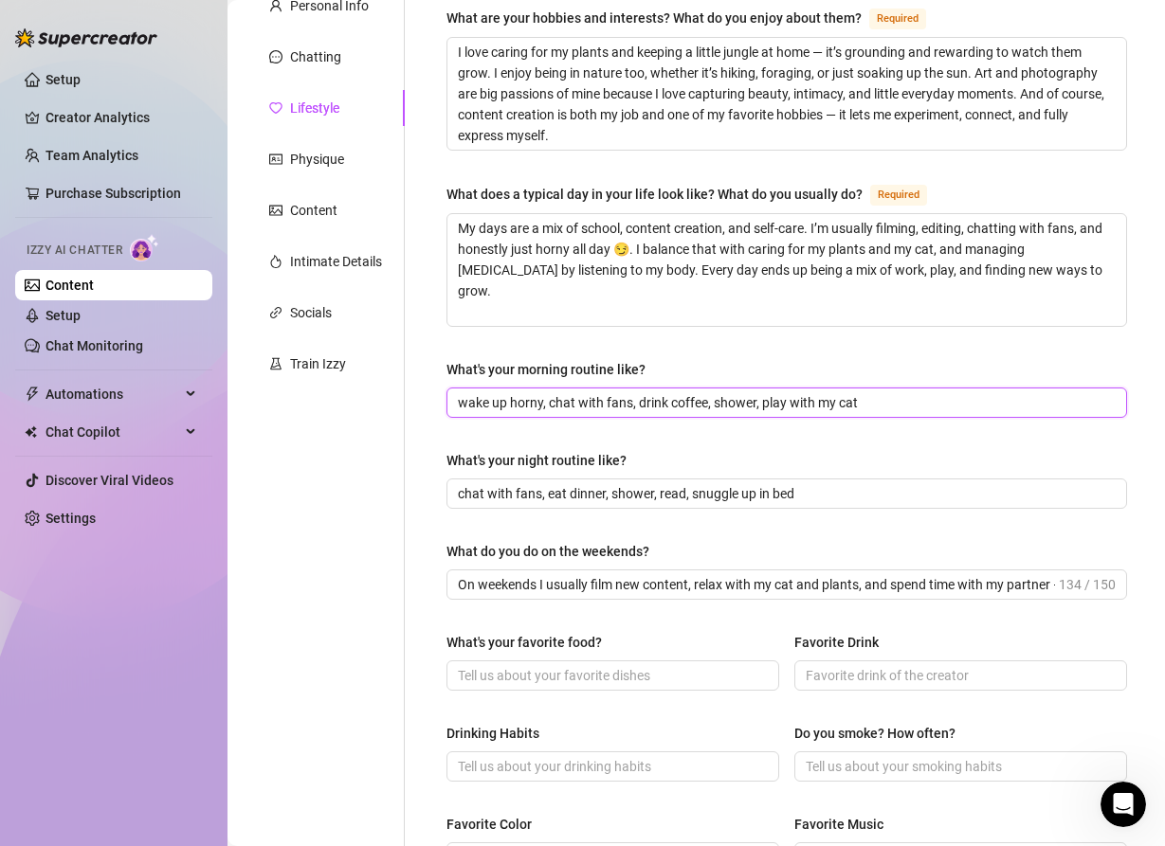
click at [623, 400] on input "wake up horny, chat with fans, drink coffee, shower, play with my cat" at bounding box center [785, 402] width 654 height 21
drag, startPoint x: 872, startPoint y: 398, endPoint x: 455, endPoint y: 403, distance: 416.9
click at [455, 403] on span "wake up horny, chat with fans, drink coffee, shower, play with my cat" at bounding box center [786, 403] width 680 height 30
paste input "I usually wake up horny 😏, chat with fans, sip my coffee, shower, and cuddle/"
click at [617, 404] on input "I usually wake up horny 😏, chat with fans, sip my coffee, shower, and cuddle/pl…" at bounding box center [785, 402] width 654 height 21
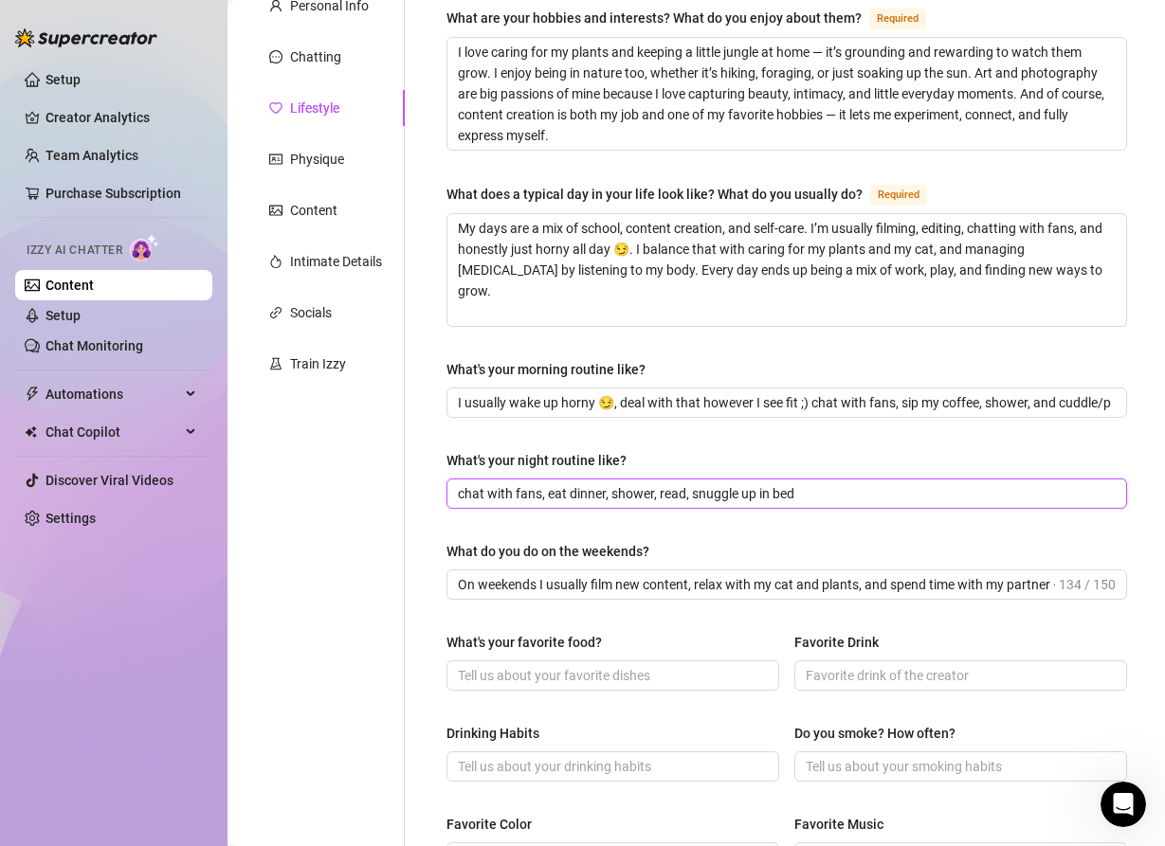
drag, startPoint x: 460, startPoint y: 490, endPoint x: 797, endPoint y: 497, distance: 337.4
click at [797, 497] on input "chat with fans, eat dinner, shower, read, snuggle up in bed" at bounding box center [785, 493] width 654 height 21
click at [533, 498] on input "chat with fans, eat dinner, shower, read, snuggle up in bed" at bounding box center [785, 493] width 654 height 21
drag, startPoint x: 806, startPoint y: 491, endPoint x: 454, endPoint y: 496, distance: 352.5
click at [454, 496] on span "chat with fans, eat dinner, shower, read, snuggle up in bed" at bounding box center [786, 494] width 680 height 30
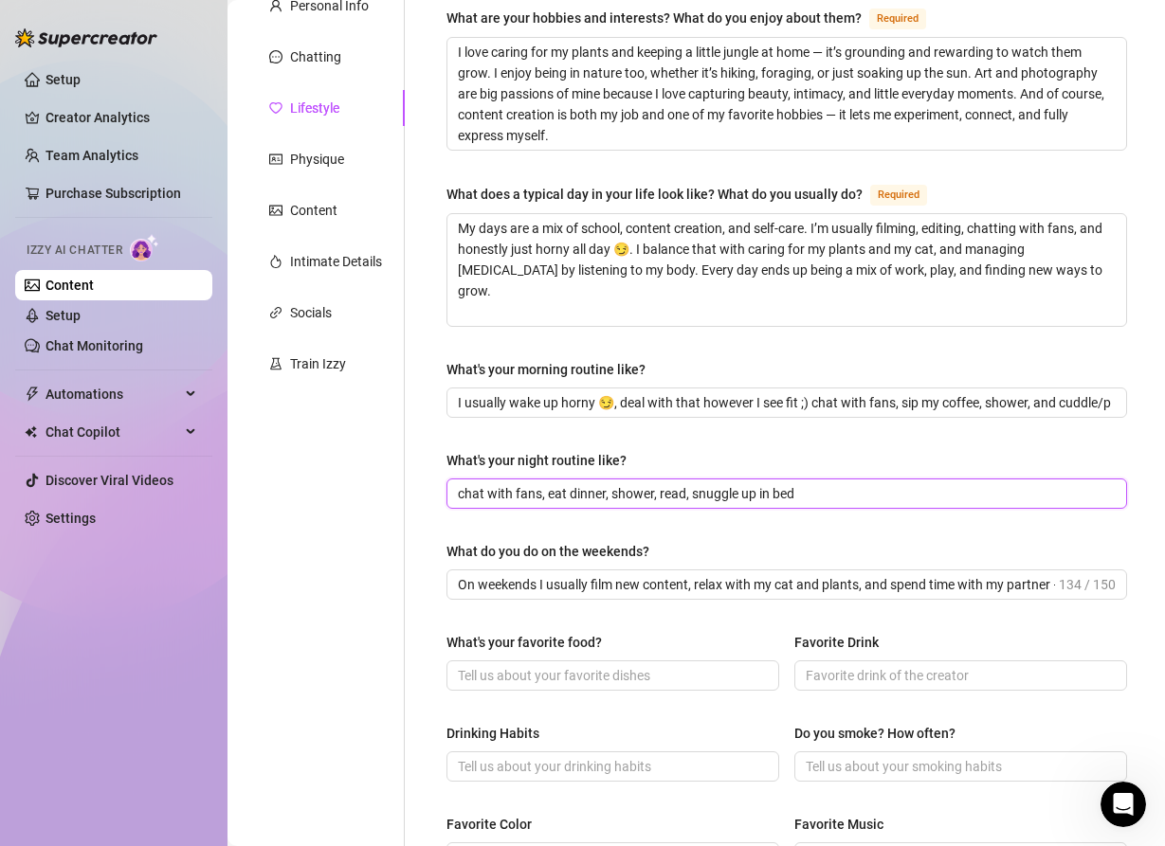
paste input "At night I chat with fans, eat dinner, shower, read a little, then snuggle up i…"
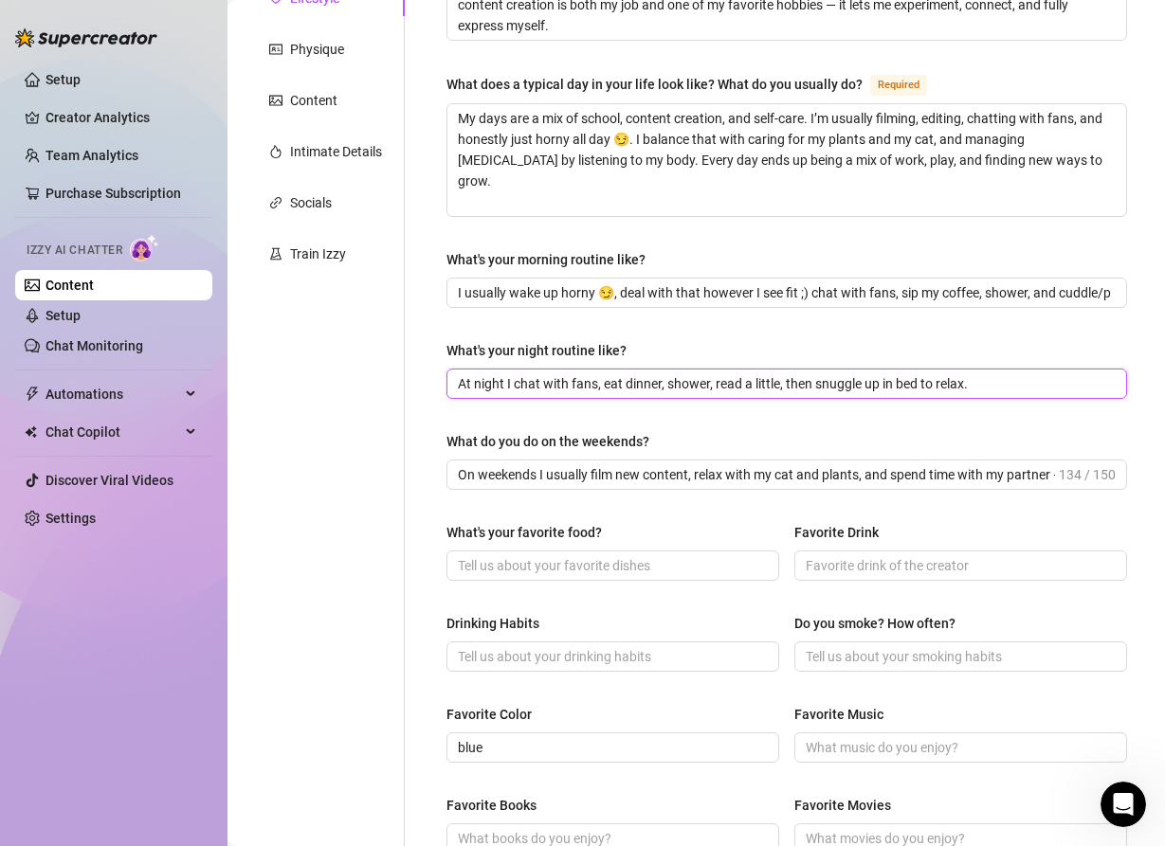
scroll to position [307, 0]
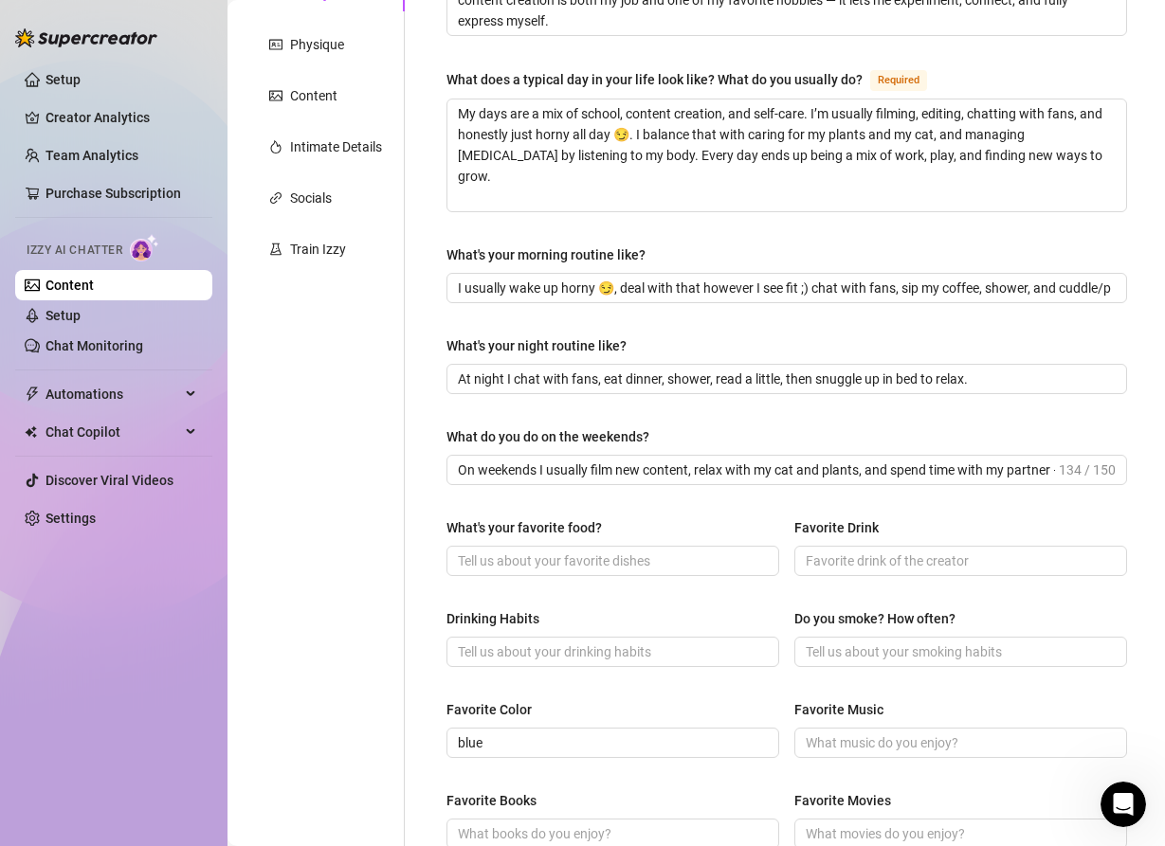
click at [441, 461] on div "What are your hobbies and interests? What do you enjoy about them? Required I l…" at bounding box center [786, 511] width 718 height 1277
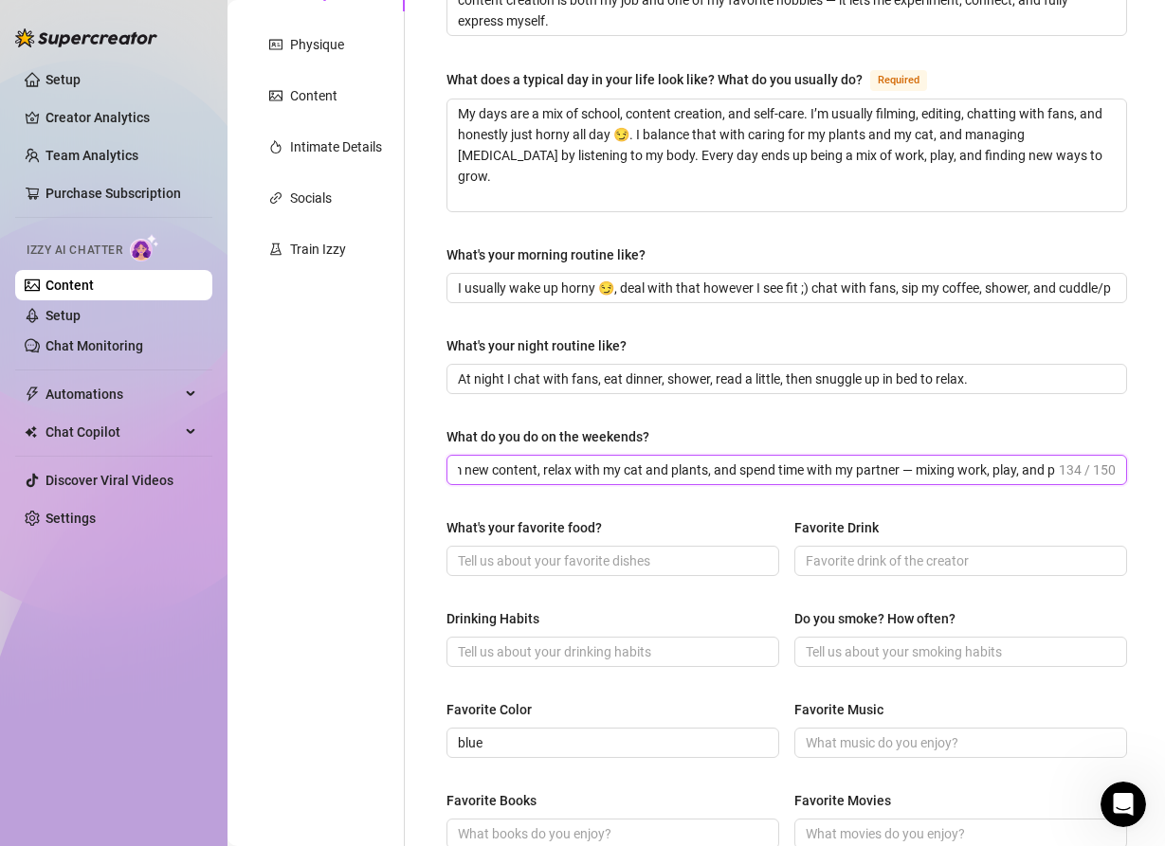
scroll to position [0, 197]
drag, startPoint x: 460, startPoint y: 466, endPoint x: 1056, endPoint y: 470, distance: 595.1
click at [1056, 470] on span "On weekends I usually film new content, relax with my cat and plants, and spend…" at bounding box center [786, 470] width 680 height 30
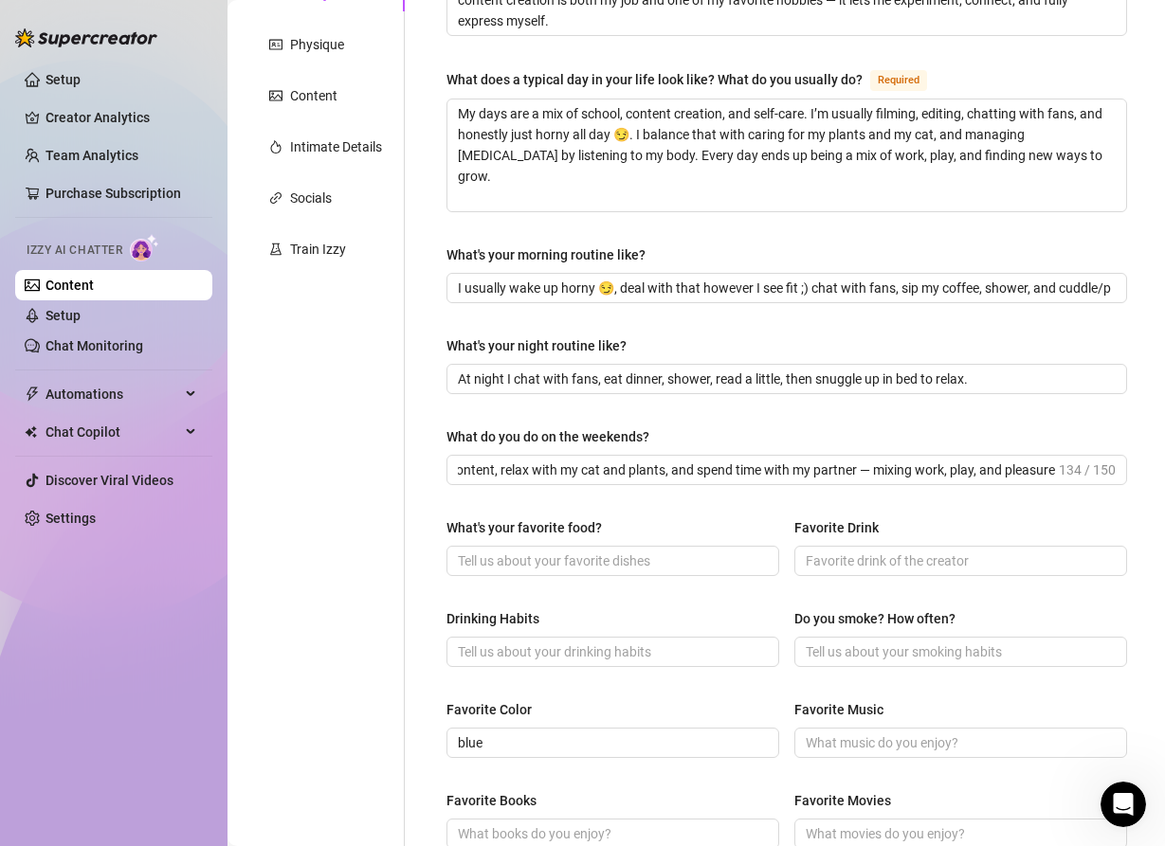
scroll to position [0, 0]
click at [575, 541] on div "What's your favorite food?" at bounding box center [612, 531] width 333 height 28
click at [519, 563] on input "What's your favorite food?" at bounding box center [611, 561] width 306 height 21
paste input "I love Indian food 🌶️ and honestly anything with potatoes — fries, curry, roast…"
click at [822, 555] on input "Favorite Drink" at bounding box center [958, 561] width 306 height 21
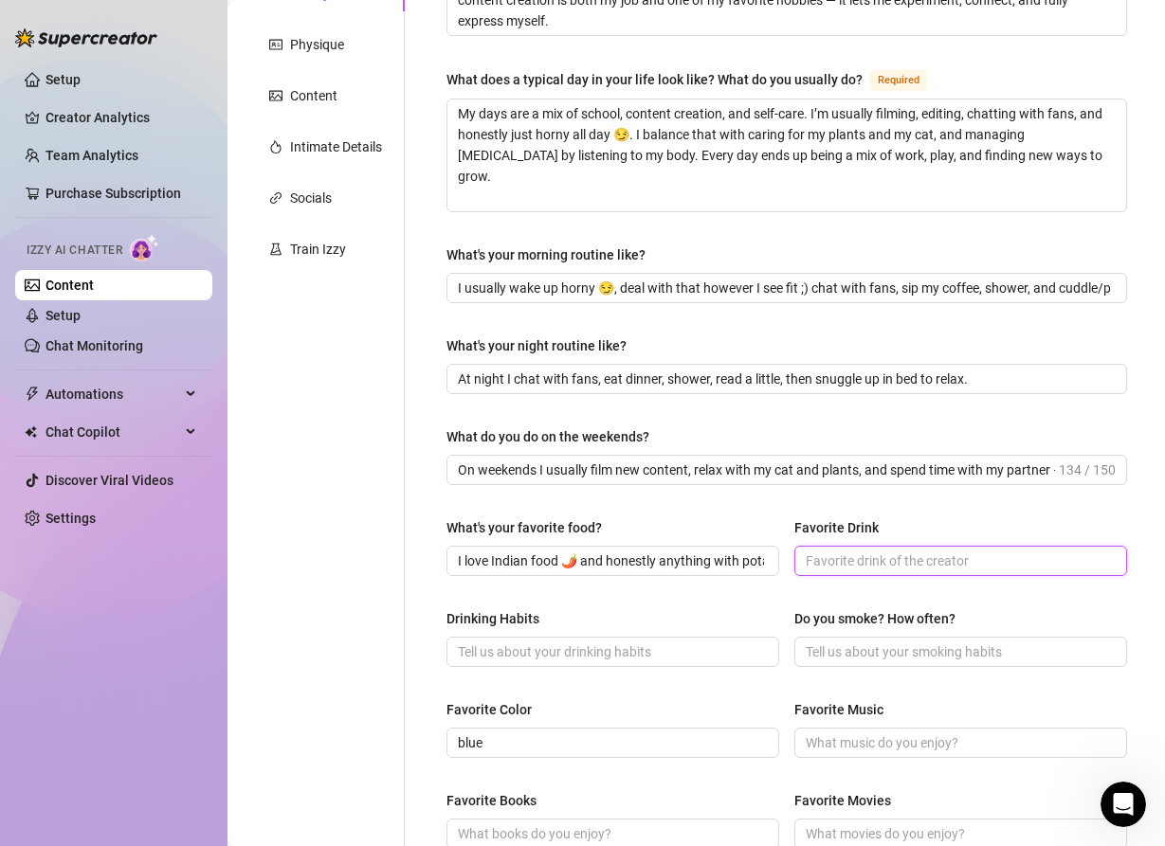
paste input "Sweet tea is my favorite 🍹 but it’s hard to find the really good kind like back…"
click at [963, 559] on input "Sweet tea is my favorite 🍹 but it’s hard to find the really good kind like back…" at bounding box center [958, 561] width 306 height 21
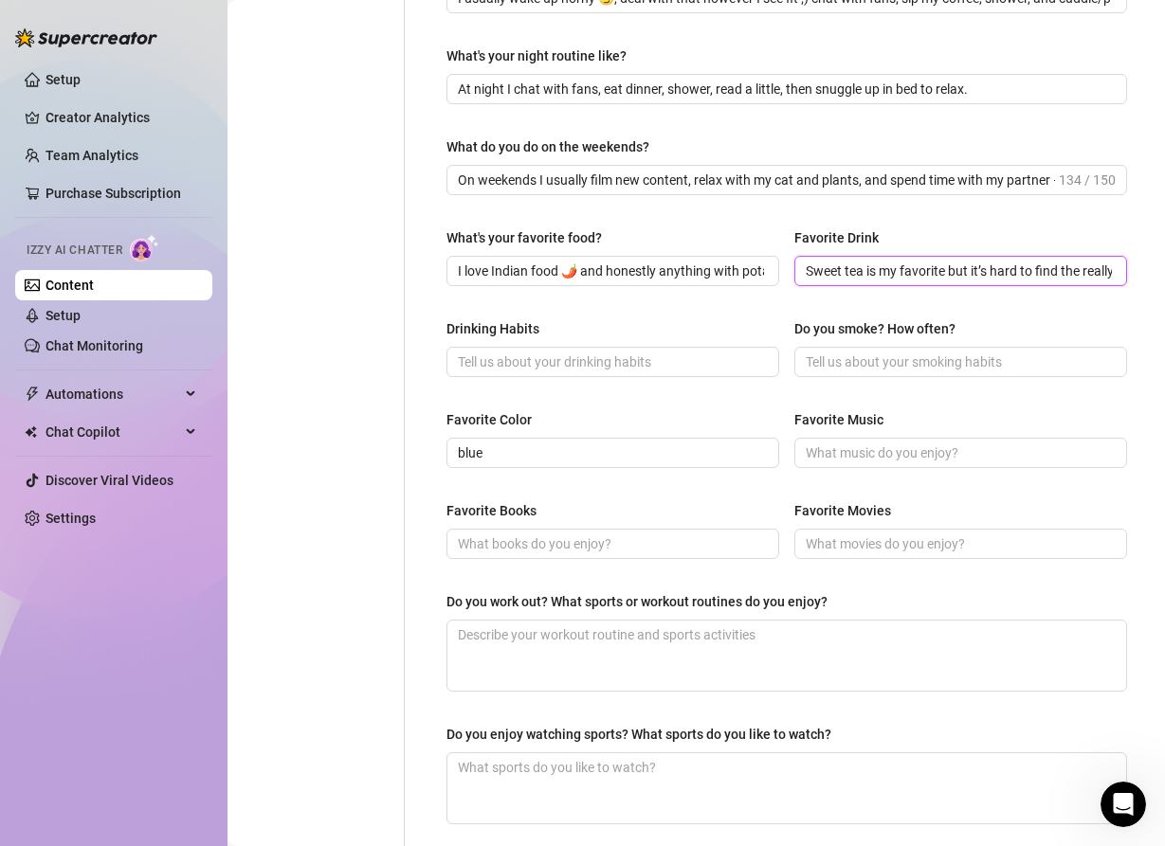
scroll to position [598, 0]
click at [526, 624] on textarea "Do you work out? What sports or workout routines do you enjoy?" at bounding box center [786, 655] width 678 height 70
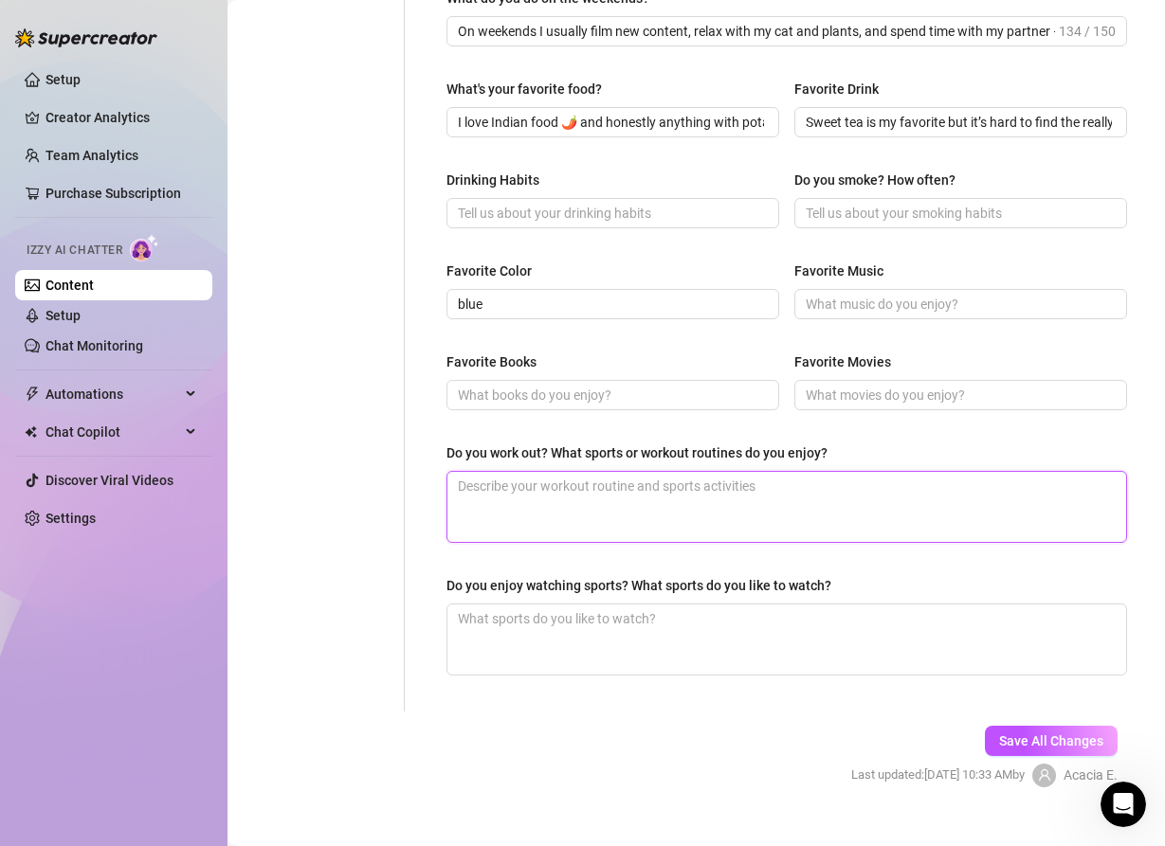
scroll to position [749, 0]
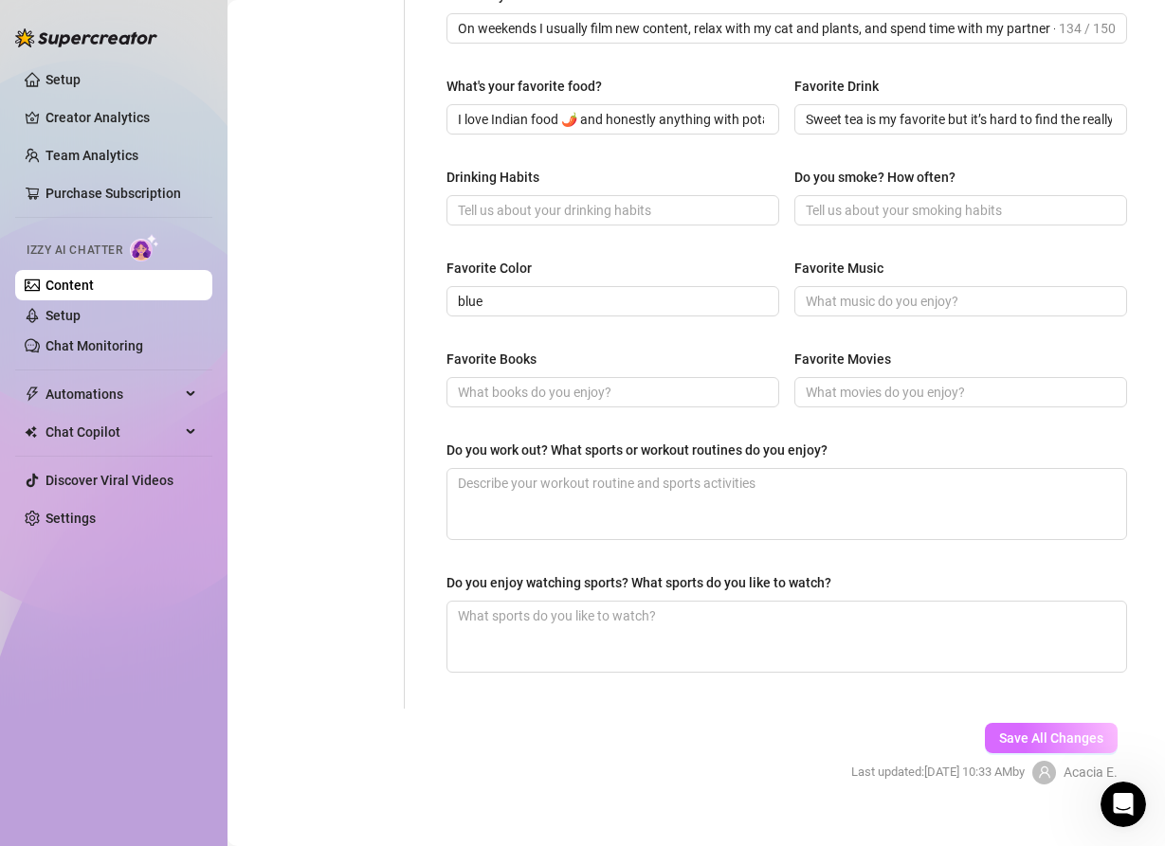
click at [1042, 735] on span "Save All Changes" at bounding box center [1051, 738] width 104 height 15
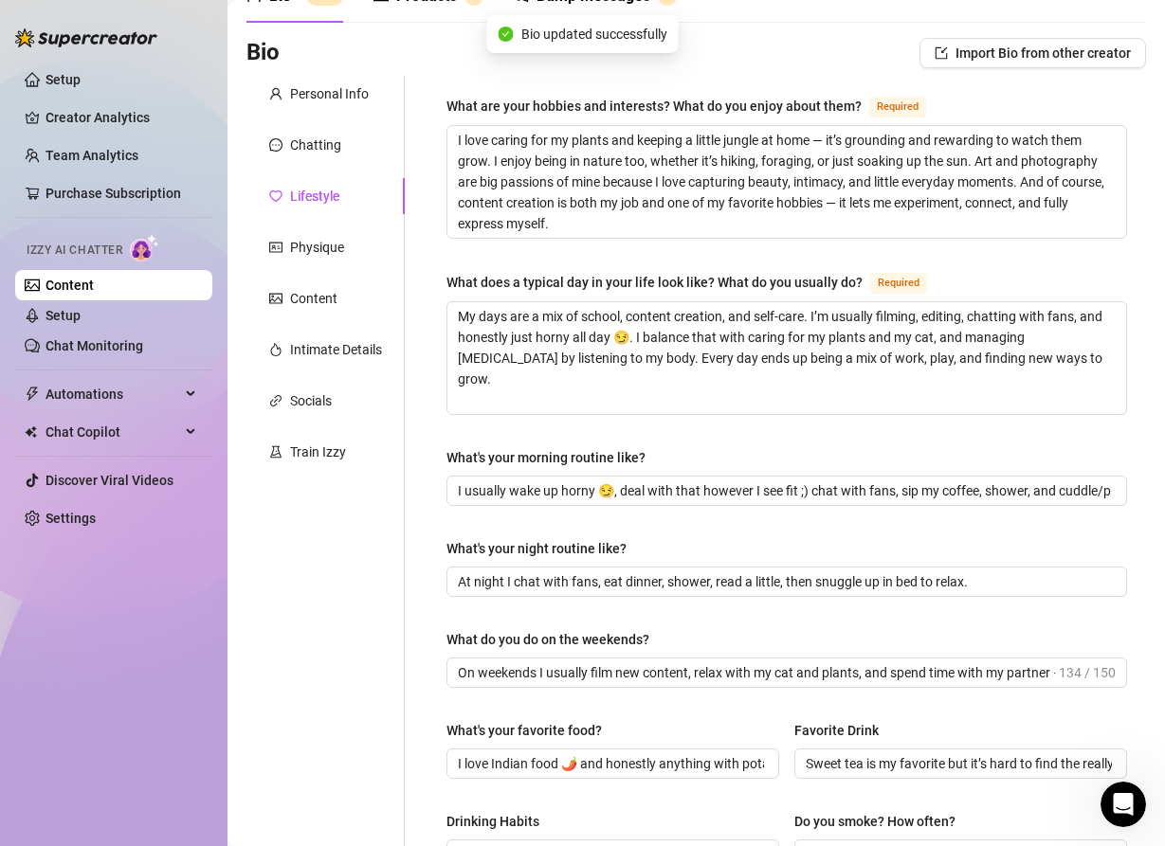
scroll to position [63, 0]
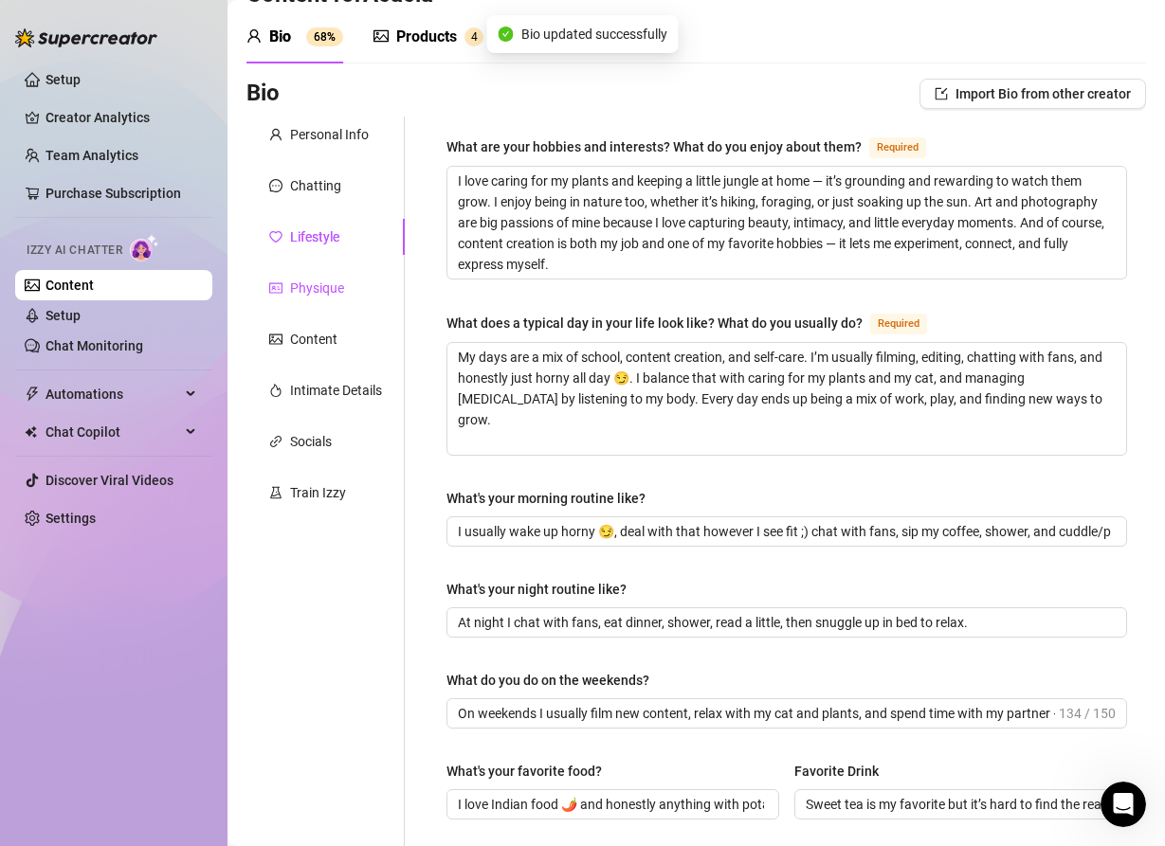
click at [322, 290] on div "Physique" at bounding box center [317, 288] width 54 height 21
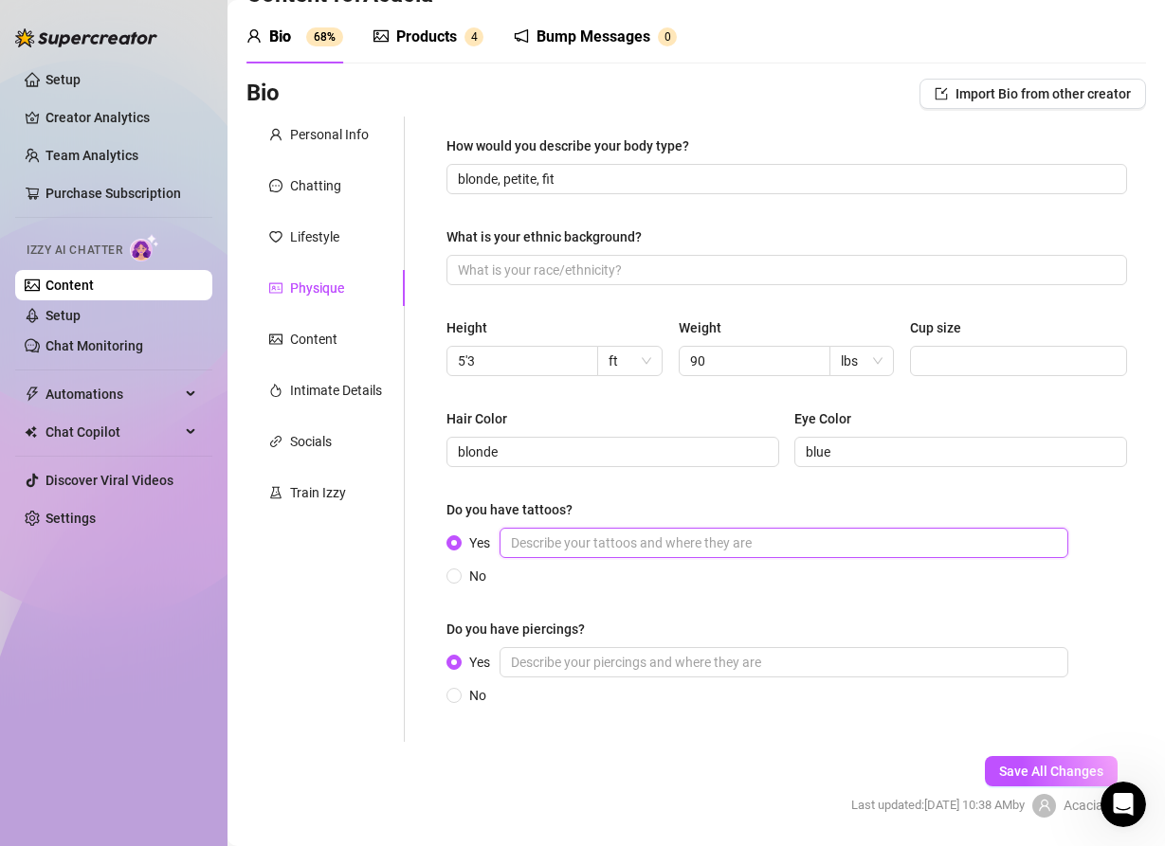
click at [546, 548] on input "Yes" at bounding box center [783, 543] width 569 height 30
paste input "I’ve got tattoos all over, mostly on my legs. Each one means something special,…"
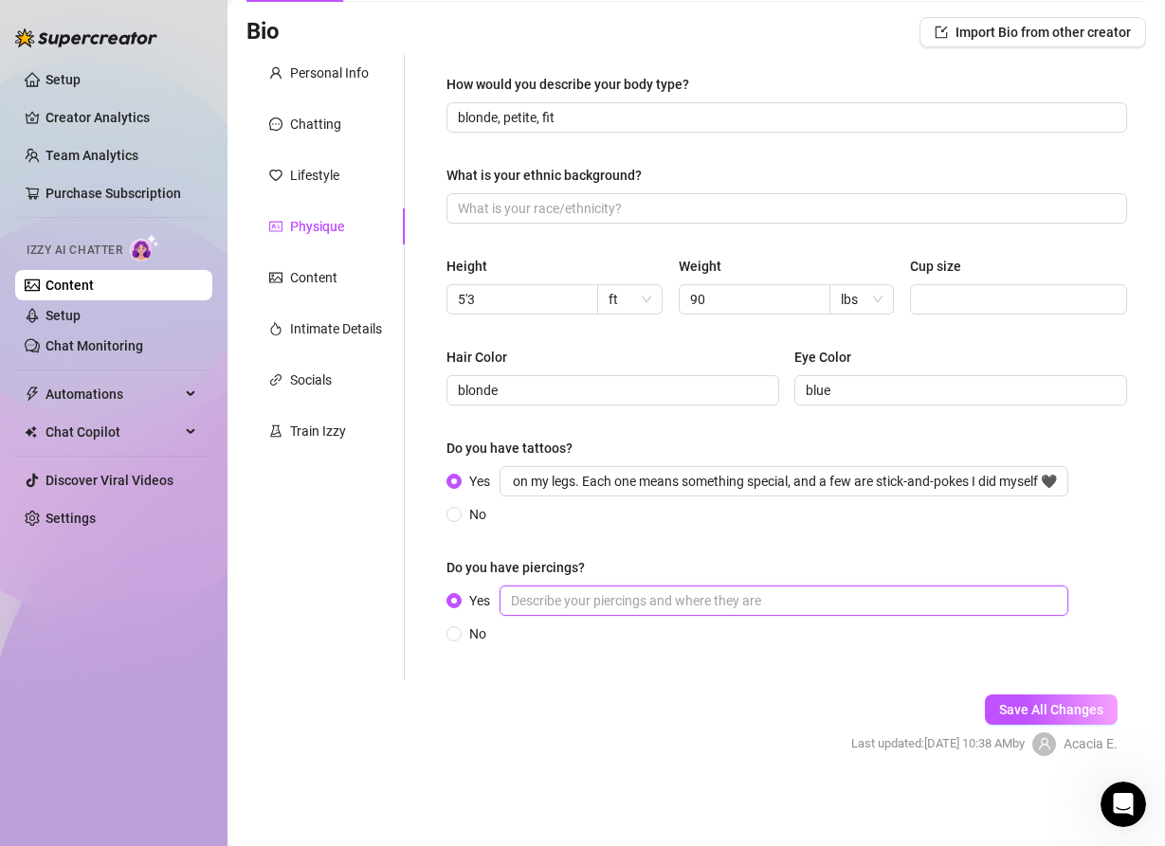
scroll to position [0, 0]
click at [537, 605] on input "Yes" at bounding box center [783, 601] width 569 height 30
paste input "I’ve got gauges and a [MEDICAL_DATA] piercing — I love the way they make me sta…"
drag, startPoint x: 994, startPoint y: 598, endPoint x: 983, endPoint y: 598, distance: 11.4
click at [983, 598] on input "I’ve got gauges and a [MEDICAL_DATA] piercing — I love the way they make me sta…" at bounding box center [783, 601] width 569 height 30
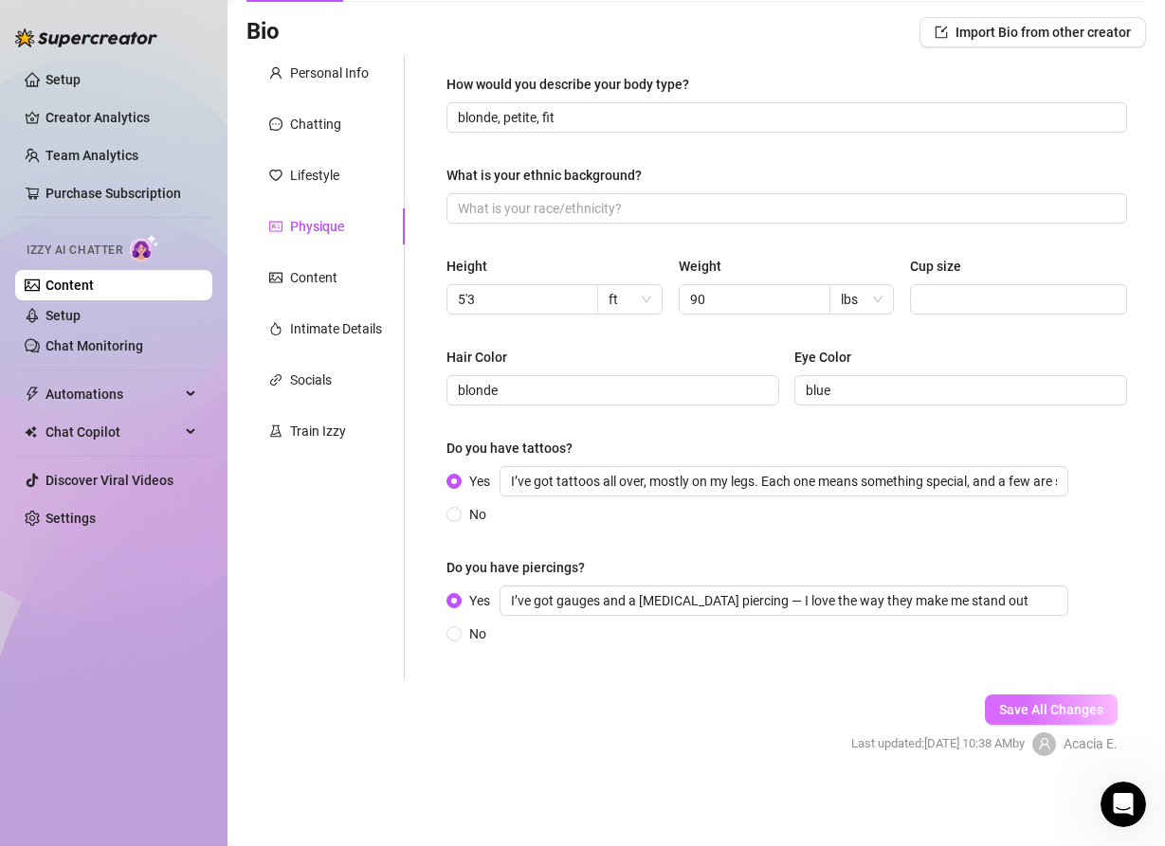
click at [1007, 710] on span "Save All Changes" at bounding box center [1051, 709] width 104 height 15
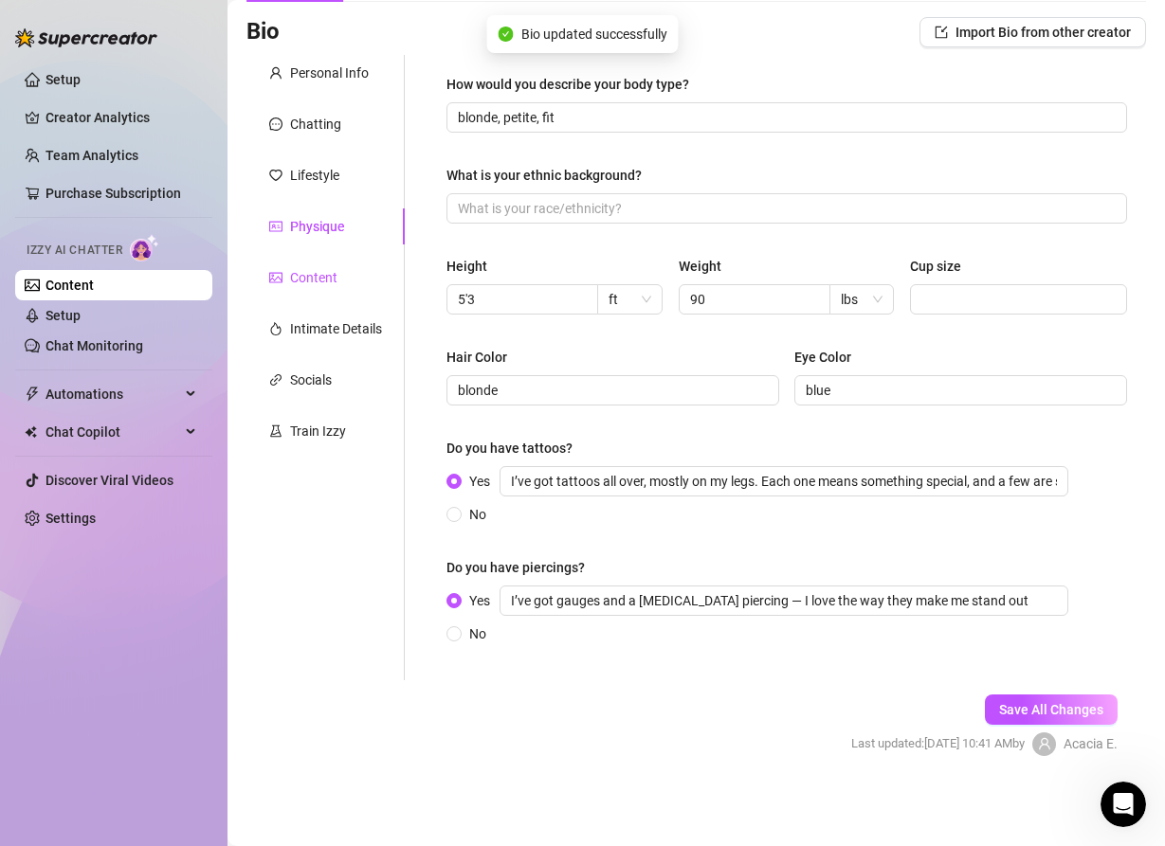
click at [291, 283] on div "Content" at bounding box center [313, 277] width 47 height 21
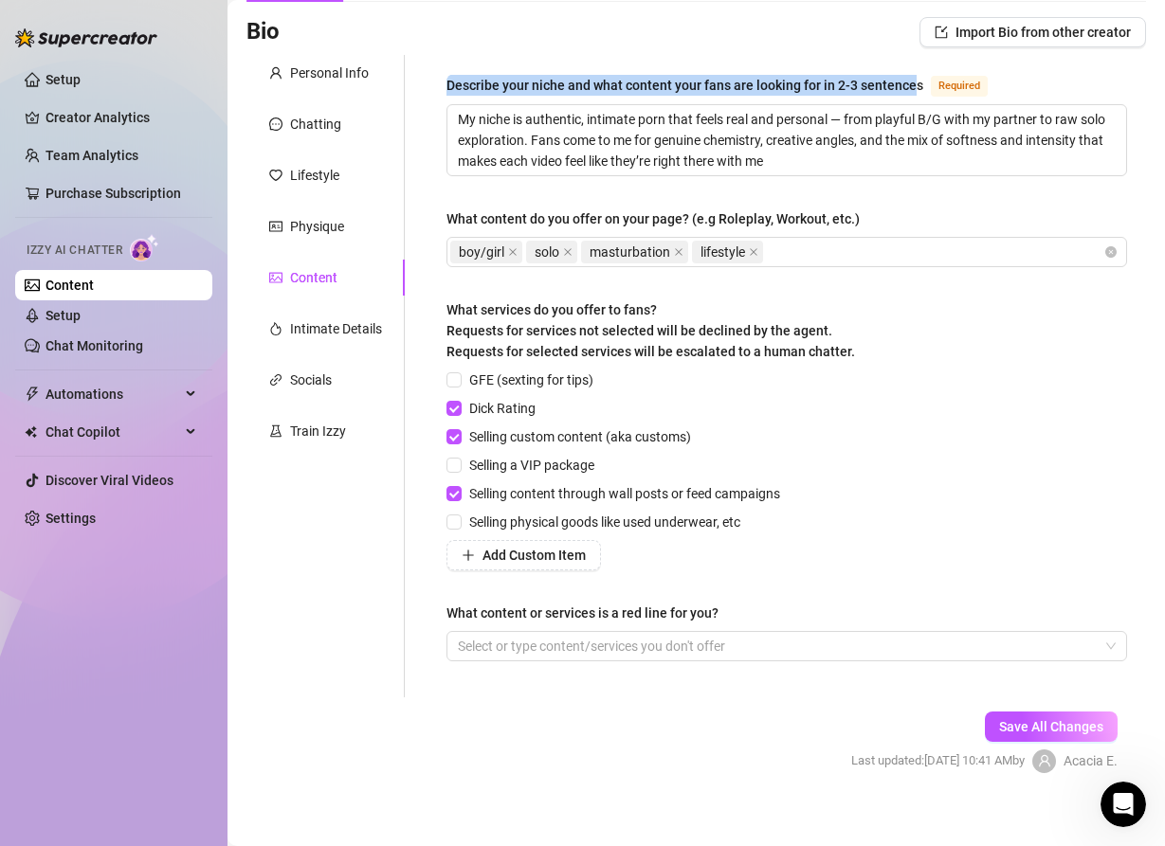
drag, startPoint x: 451, startPoint y: 90, endPoint x: 914, endPoint y: 85, distance: 463.4
click at [914, 85] on div "Describe your niche and what content your fans are looking for in 2-3 sentences" at bounding box center [684, 85] width 477 height 21
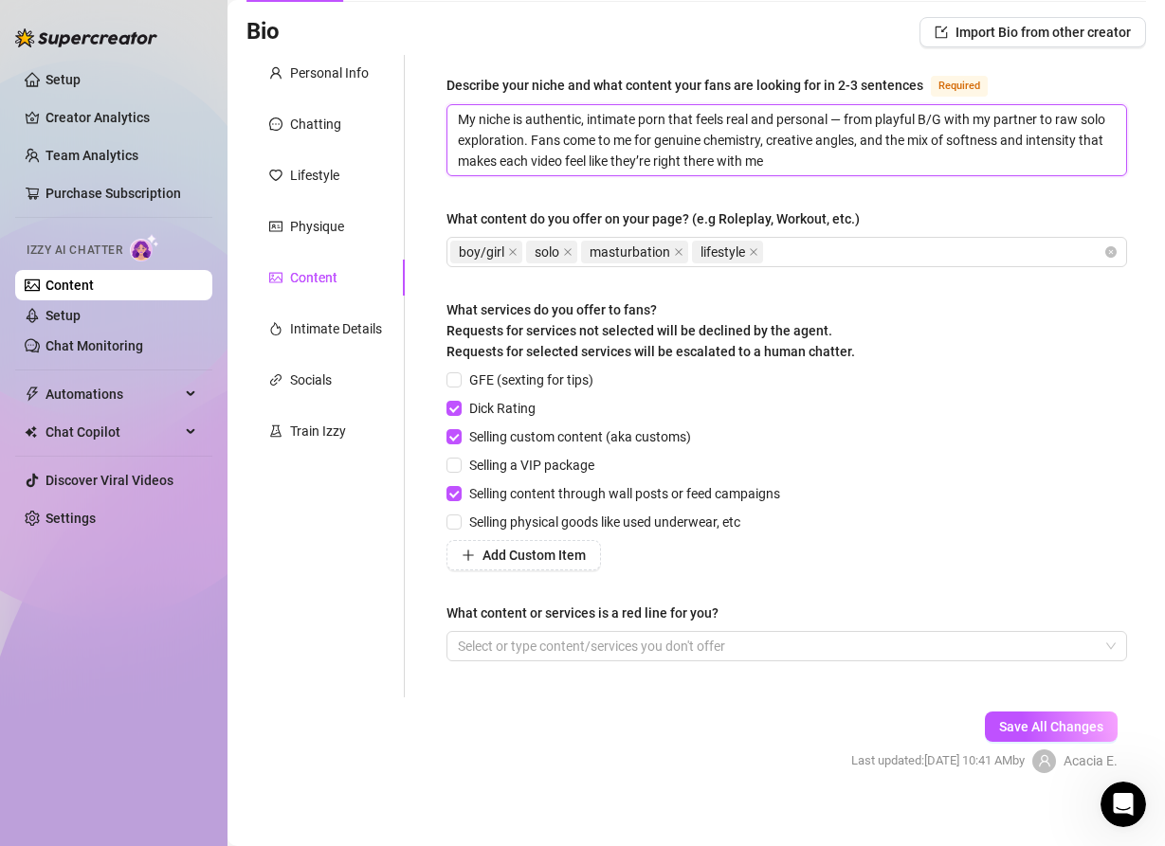
click at [452, 107] on textarea "My niche is authentic, intimate porn that feels real and personal — from playfu…" at bounding box center [786, 140] width 678 height 70
drag, startPoint x: 457, startPoint y: 112, endPoint x: 794, endPoint y: 169, distance: 342.1
click at [794, 169] on textarea "My niche is authentic, intimate porn that feels real and personal — from playfu…" at bounding box center [786, 140] width 678 height 70
paste textarea "real, intimate content that feels like you’re right there with me. Fans come fo…"
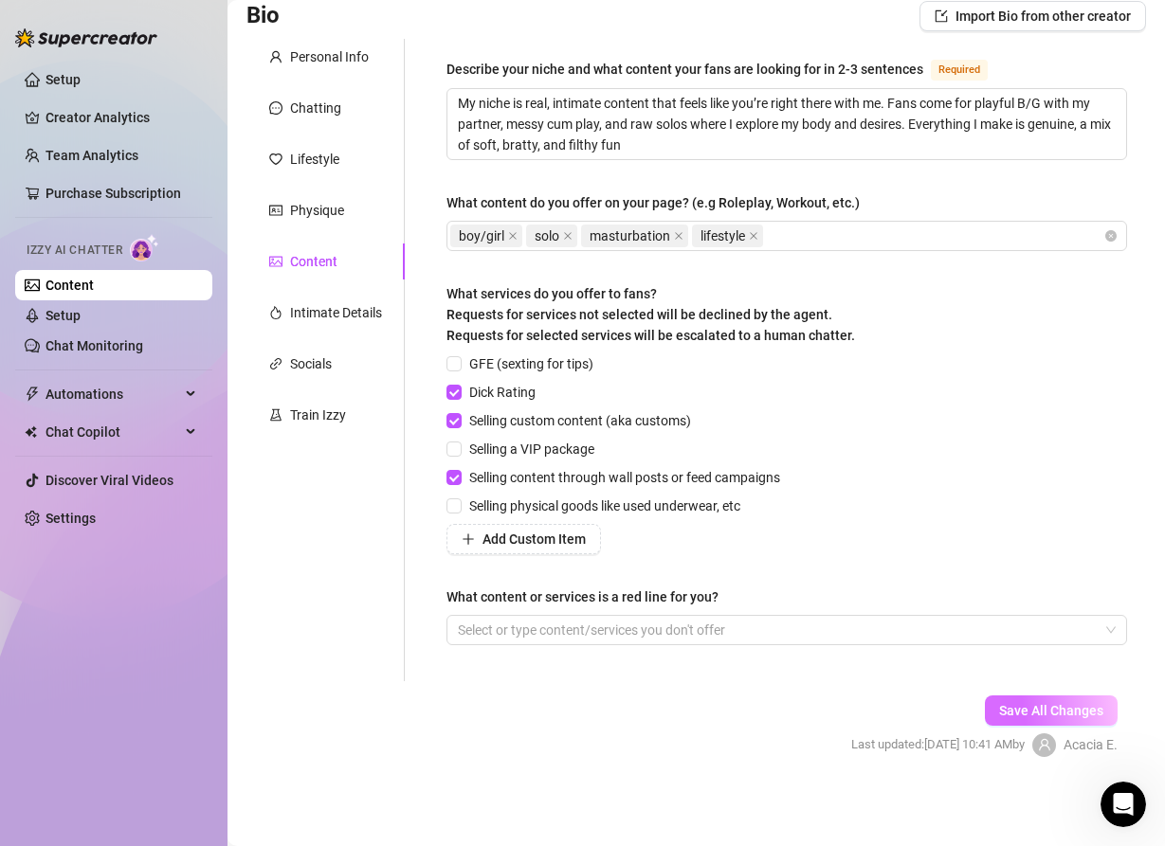
click at [1070, 713] on span "Save All Changes" at bounding box center [1051, 710] width 104 height 15
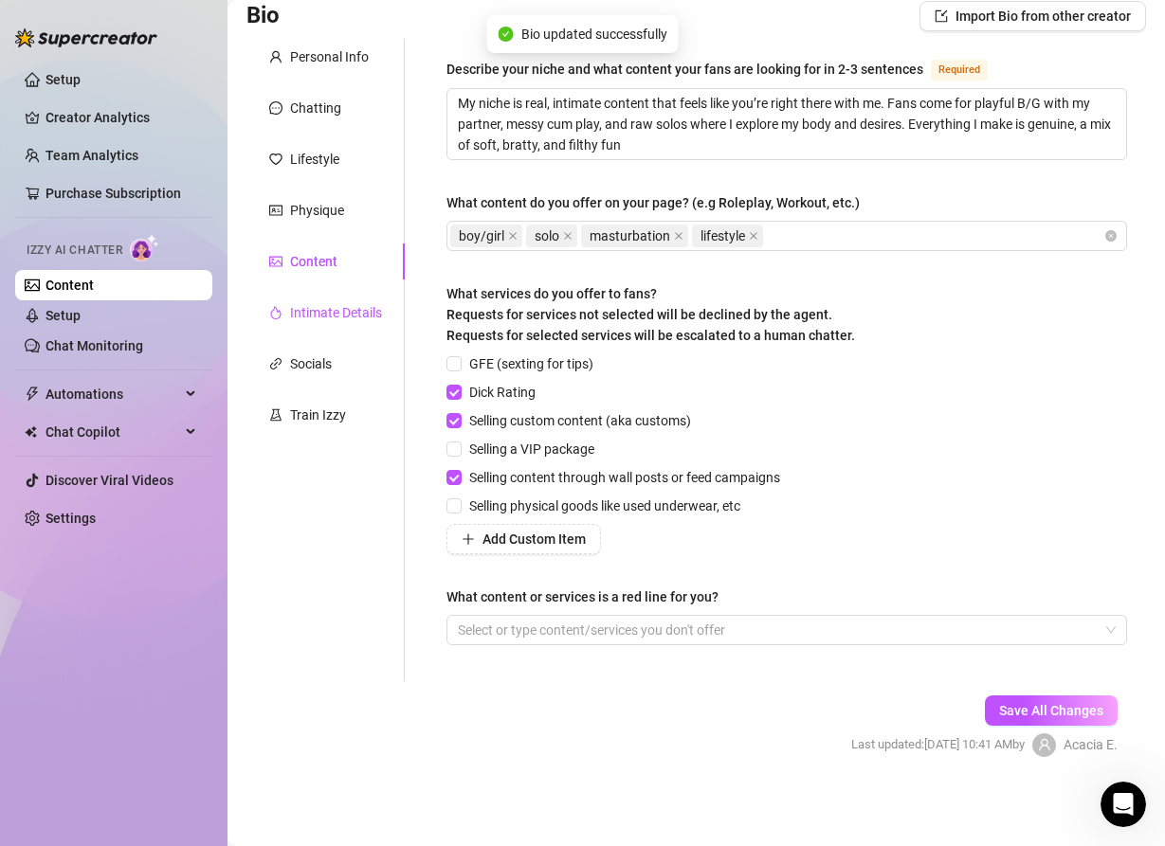
click at [339, 308] on div "Intimate Details" at bounding box center [336, 312] width 92 height 21
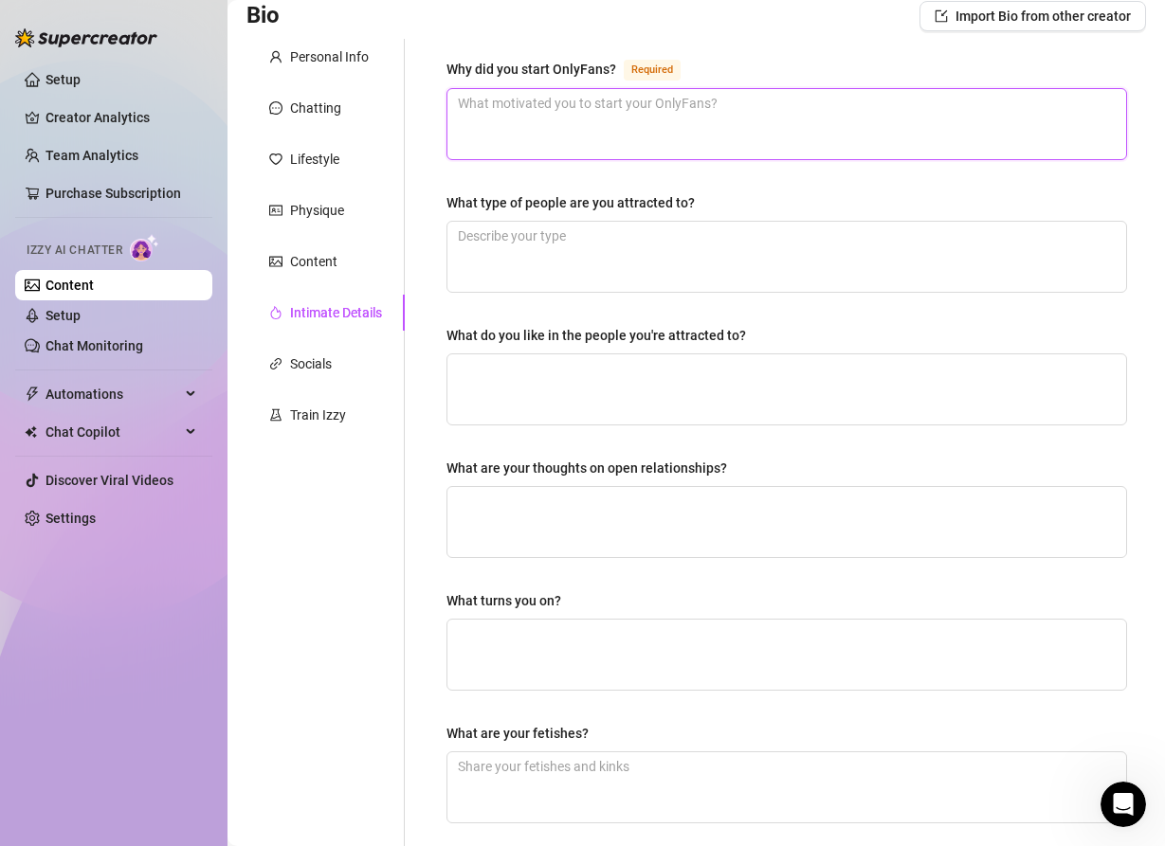
click at [511, 130] on textarea "Why did you start OnlyFans? Required" at bounding box center [786, 124] width 678 height 70
paste textarea "I started OnlyFans because I decided I didn’t need to hide my body anymore. I d…"
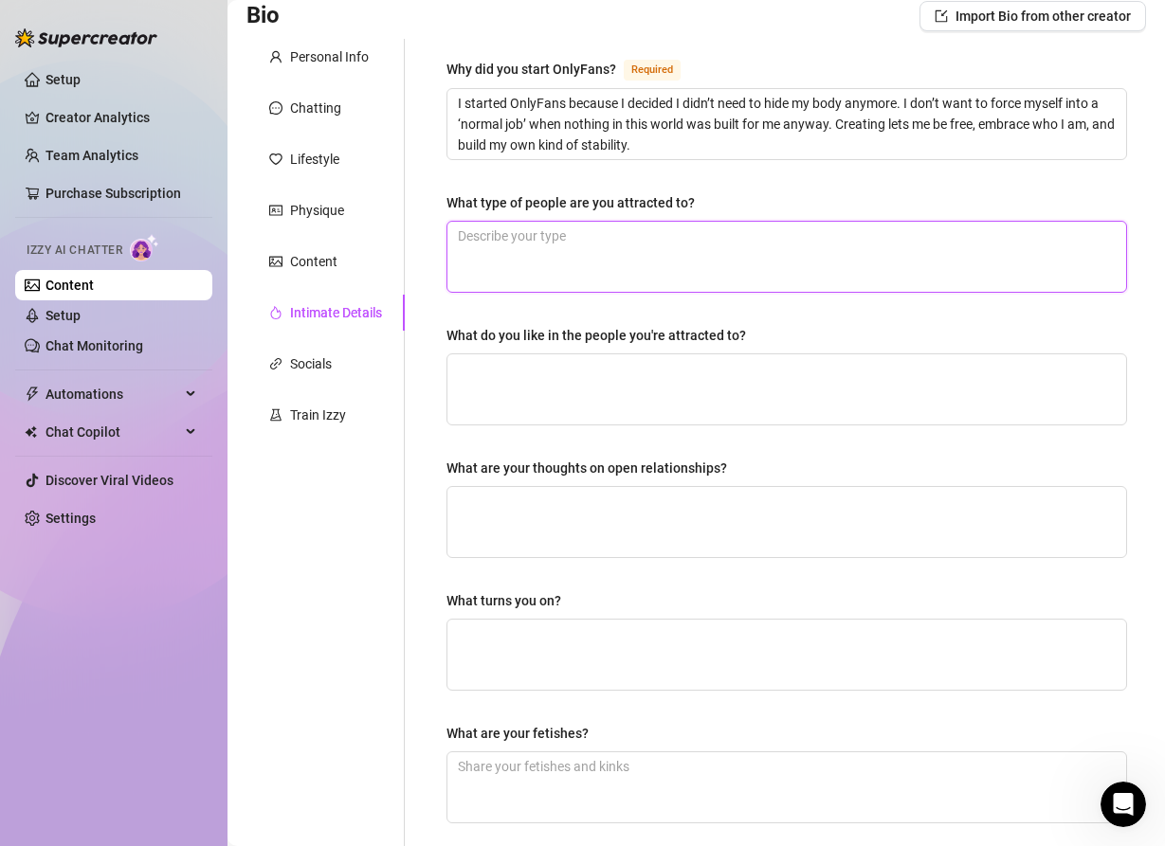
click at [517, 260] on textarea "What type of people are you attracted to?" at bounding box center [786, 257] width 678 height 70
click at [544, 245] on textarea "What type of people are you attracted to?" at bounding box center [786, 257] width 678 height 70
paste textarea "I’m [DEMOGRAPHIC_DATA] and demi, so I’m attracted to people based on energy, co…"
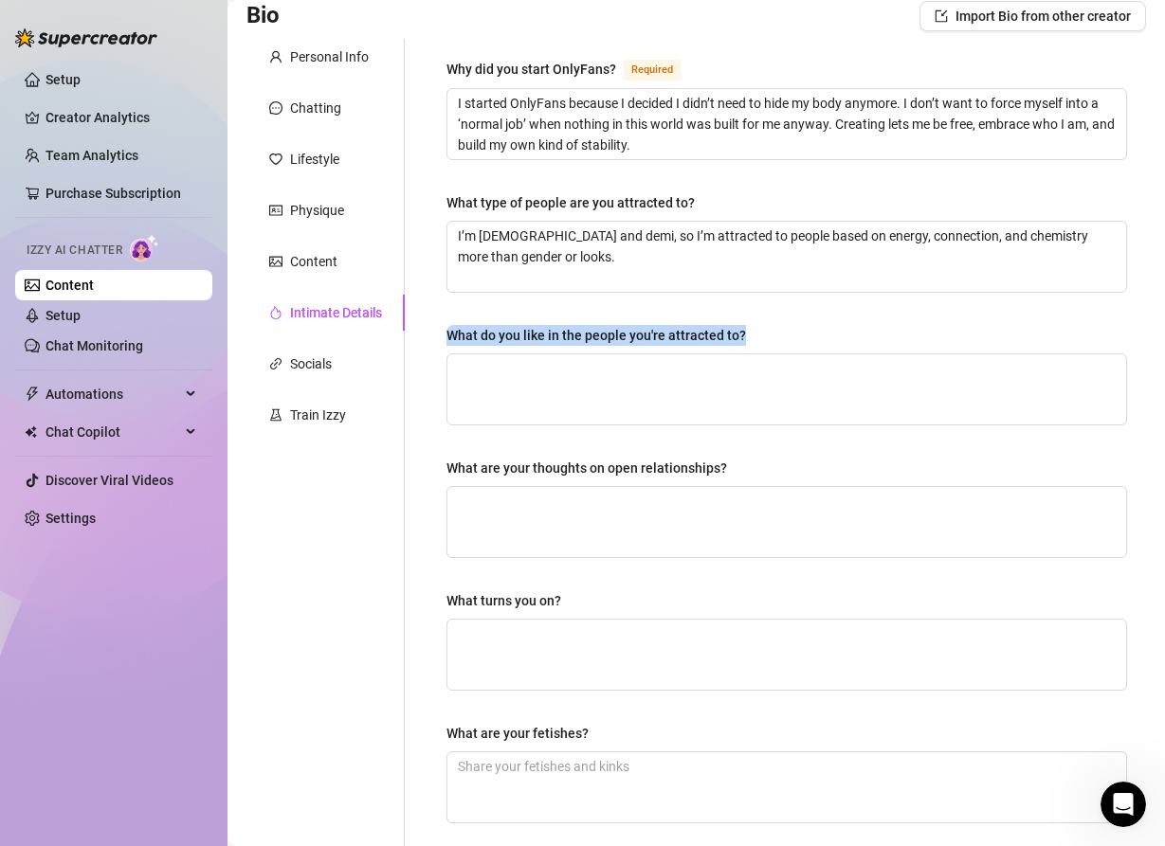
drag, startPoint x: 447, startPoint y: 334, endPoint x: 747, endPoint y: 329, distance: 299.5
click at [748, 329] on label "What do you like in the people you're attracted to?" at bounding box center [602, 335] width 313 height 21
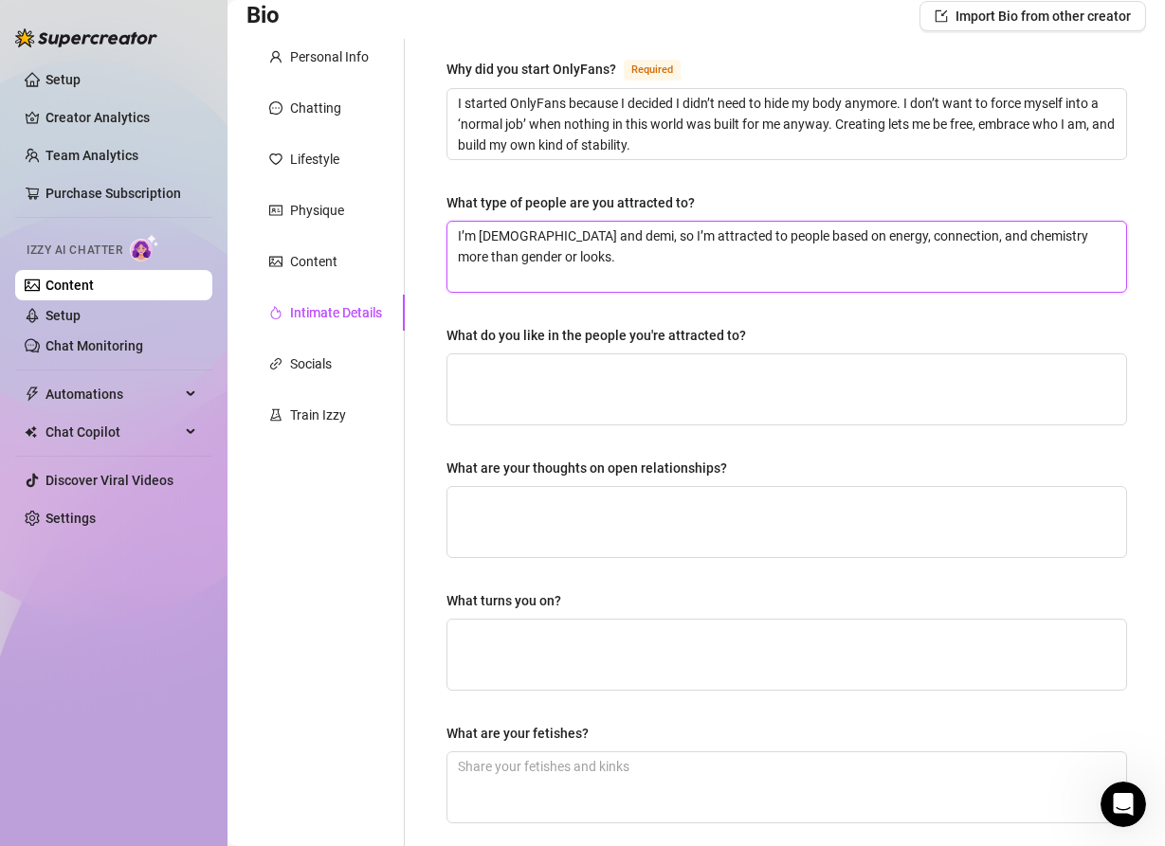
click at [598, 249] on textarea "I’m [DEMOGRAPHIC_DATA] and demi, so I’m attracted to people based on energy, co…" at bounding box center [786, 257] width 678 height 70
drag, startPoint x: 582, startPoint y: 261, endPoint x: 445, endPoint y: 227, distance: 140.4
click at [445, 227] on div "Why did you start OnlyFans? Required I started OnlyFans because I decided I did…" at bounding box center [786, 515] width 718 height 953
paste textarea "+ demi — it’s less about gender or a type and more about vibe. If we click and …"
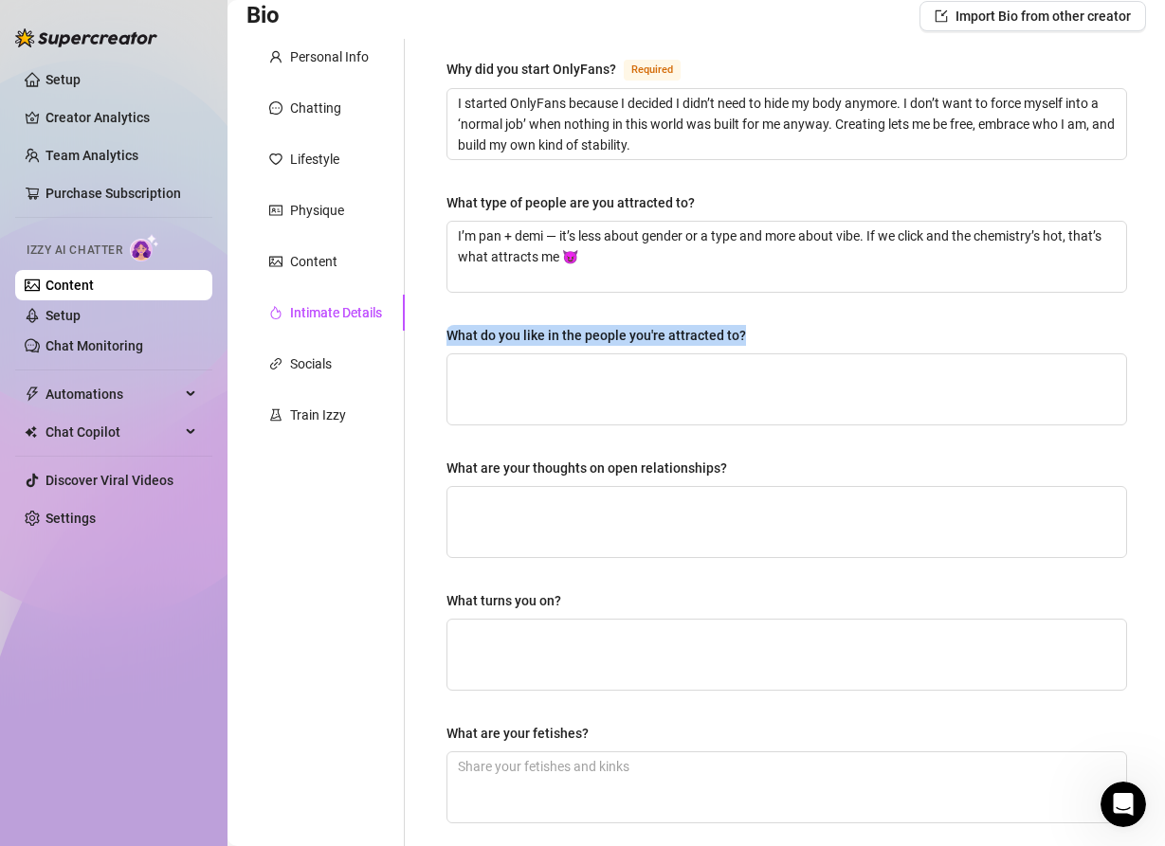
drag, startPoint x: 448, startPoint y: 332, endPoint x: 741, endPoint y: 333, distance: 292.8
click at [741, 333] on label "What do you like in the people you're attracted to?" at bounding box center [602, 335] width 313 height 21
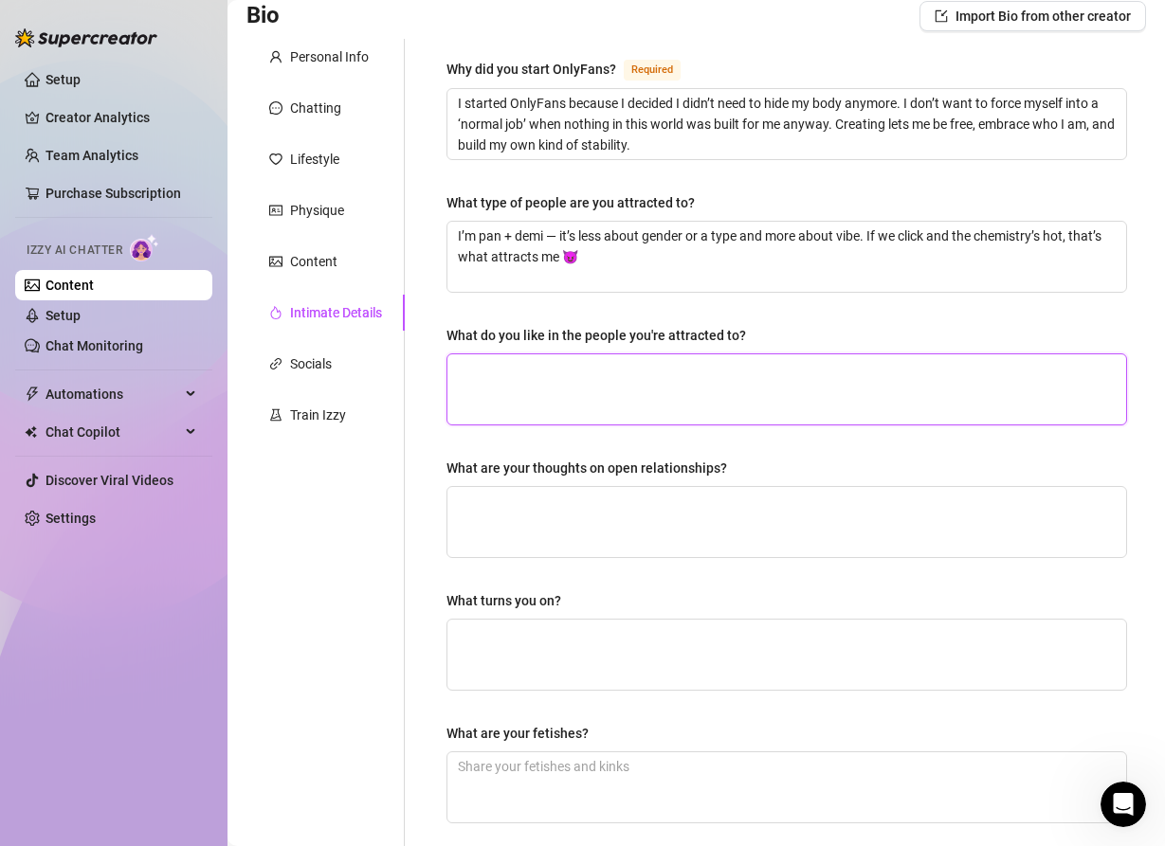
click at [509, 397] on textarea "What do you like in the people you're attracted to?" at bounding box center [786, 389] width 678 height 70
paste textarea "I like people who make me laugh, keep me curious, and know how to take control …"
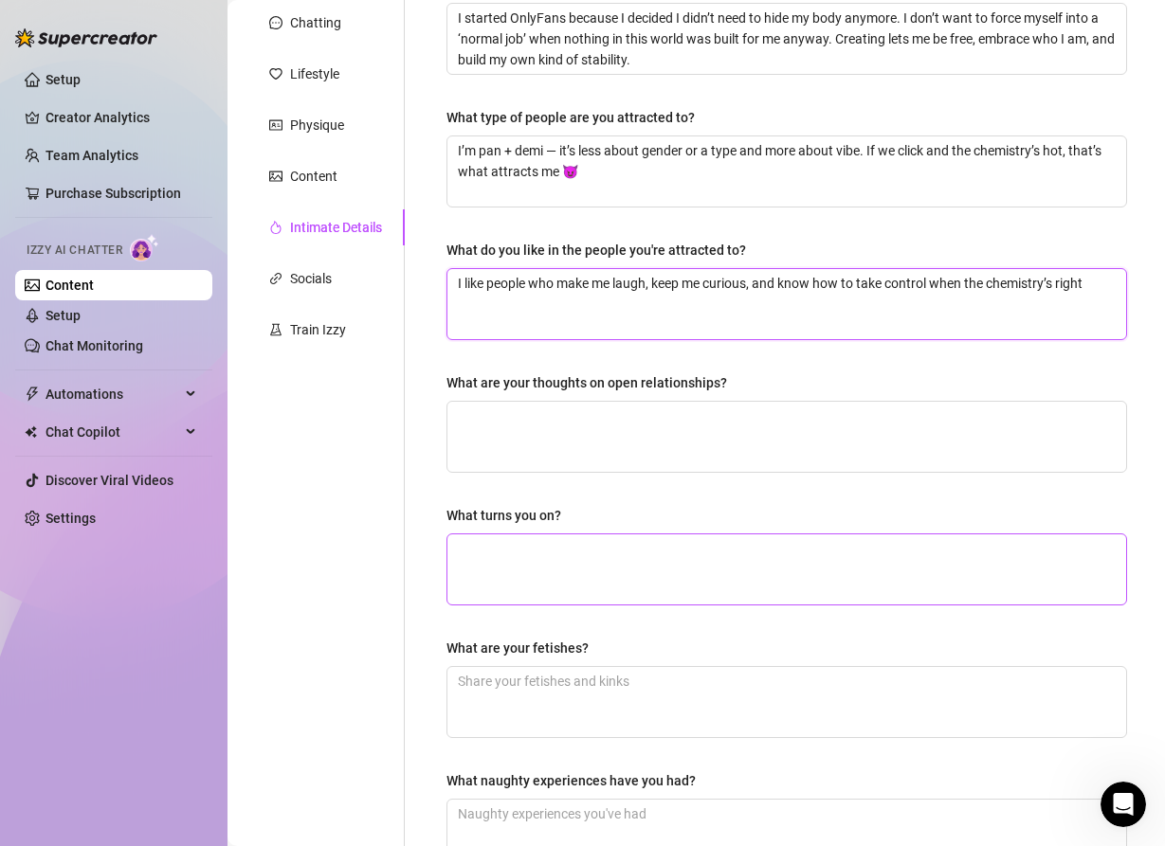
scroll to position [452, 0]
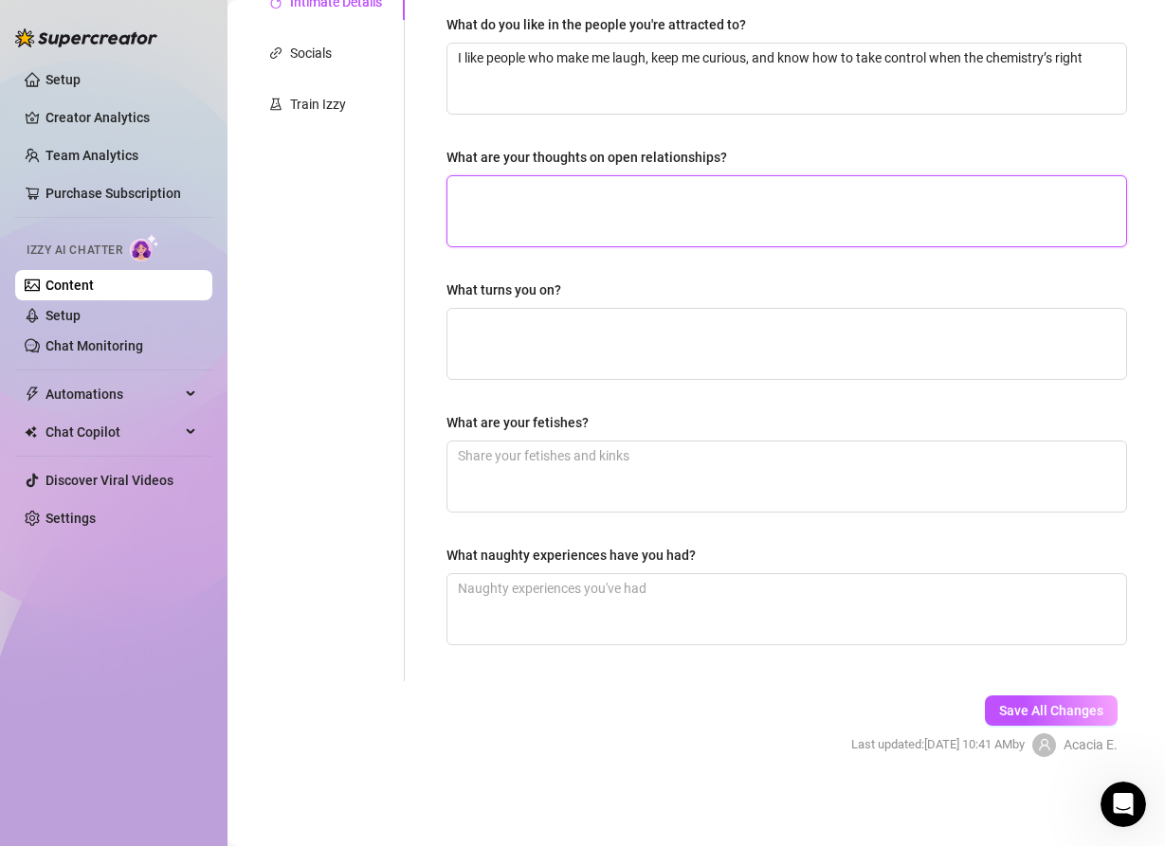
click at [563, 208] on textarea "What are your thoughts on open relationships?" at bounding box center [786, 211] width 678 height 70
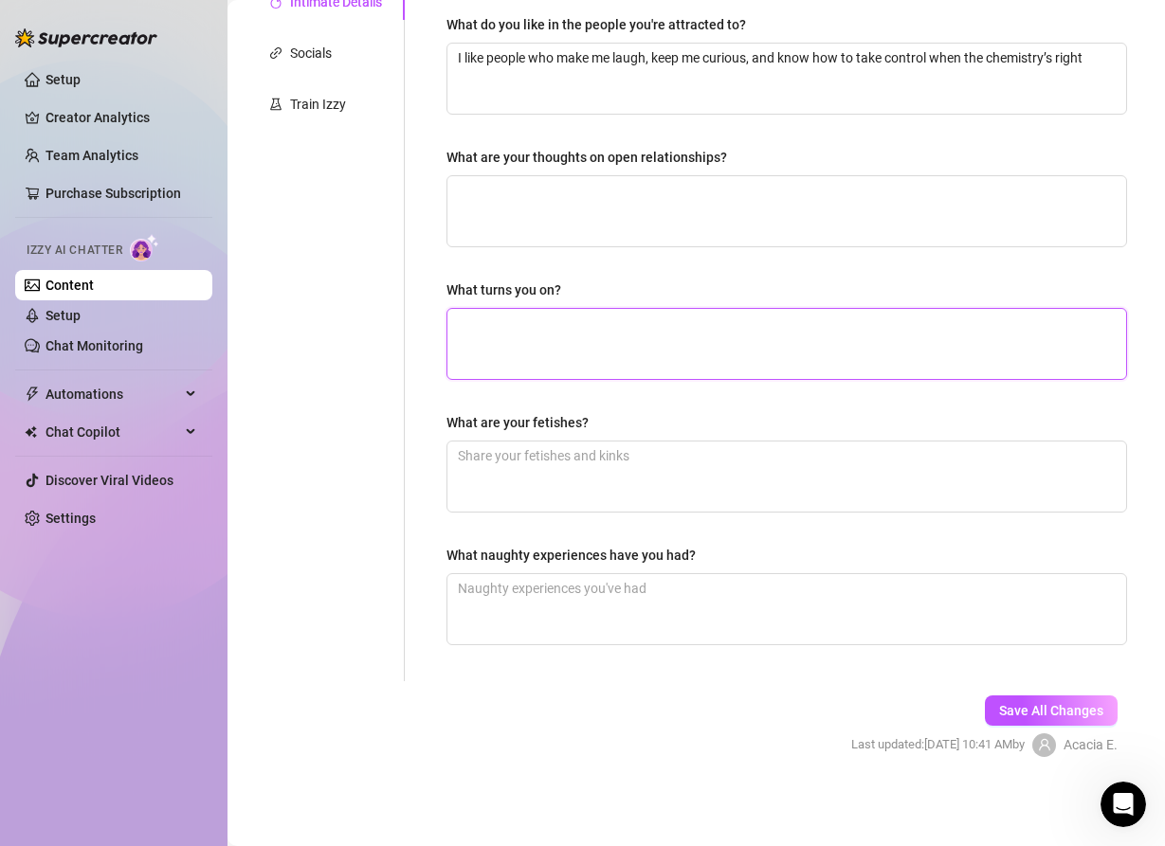
click at [538, 347] on textarea "What turns you on?" at bounding box center [786, 344] width 678 height 70
paste textarea "I get turned on by being teased, fucked messy, and filled with cum… and honestl…"
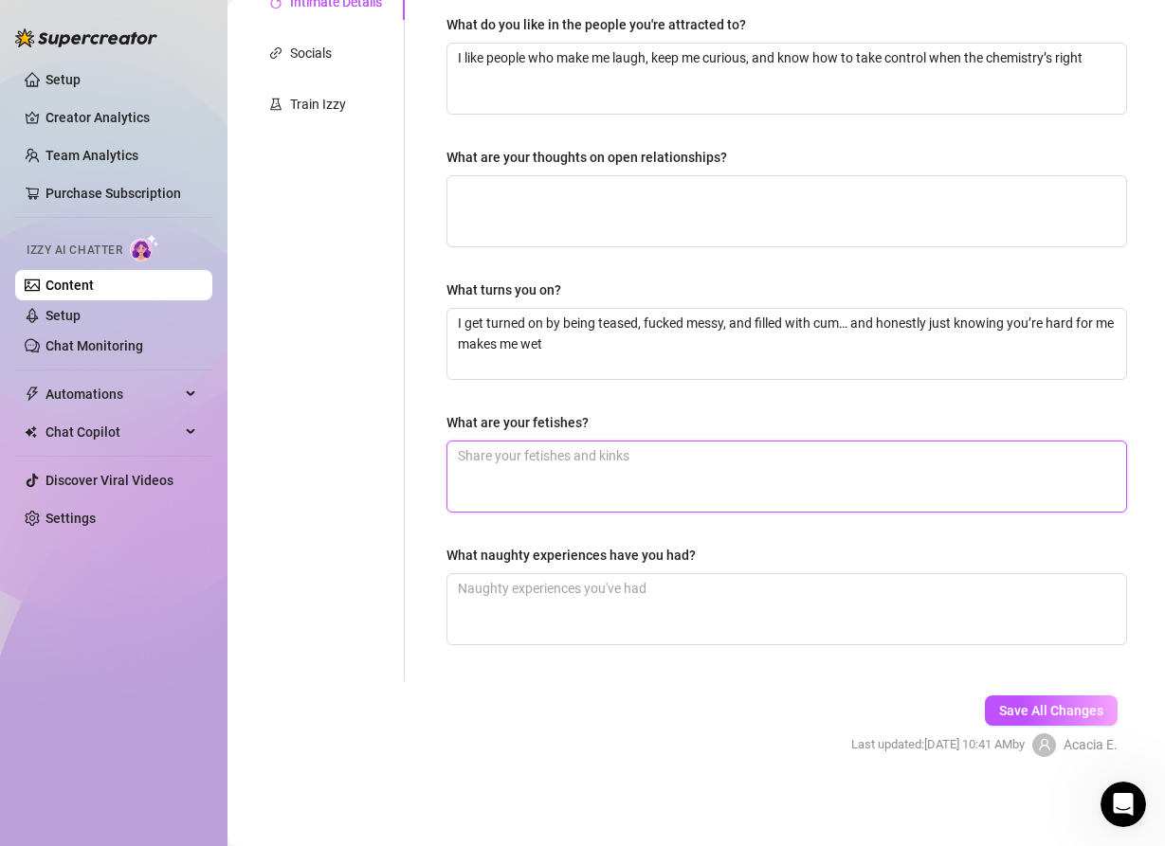
click at [516, 472] on textarea "What are your fetishes?" at bounding box center [786, 477] width 678 height 70
paste textarea "I have a few favs like anal, edging, JOI, and cum play — but honestly my fetish…"
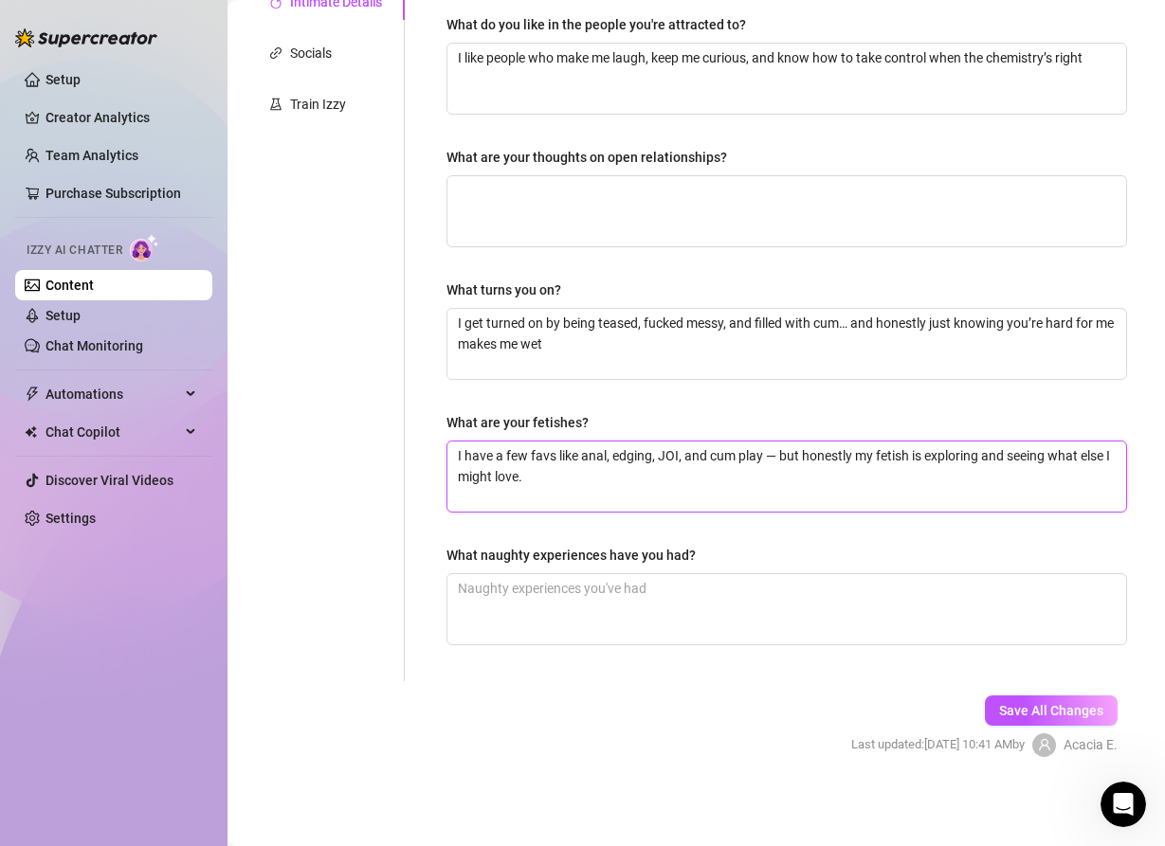
click at [679, 457] on textarea "I have a few favs like anal, edging, JOI, and cum play — but honestly my fetish…" at bounding box center [786, 477] width 678 height 70
drag, startPoint x: 740, startPoint y: 458, endPoint x: 686, endPoint y: 457, distance: 54.0
click at [687, 457] on textarea "I have a few favs like anal, edging, and cum play — but honestly my fetish is e…" at bounding box center [786, 477] width 678 height 70
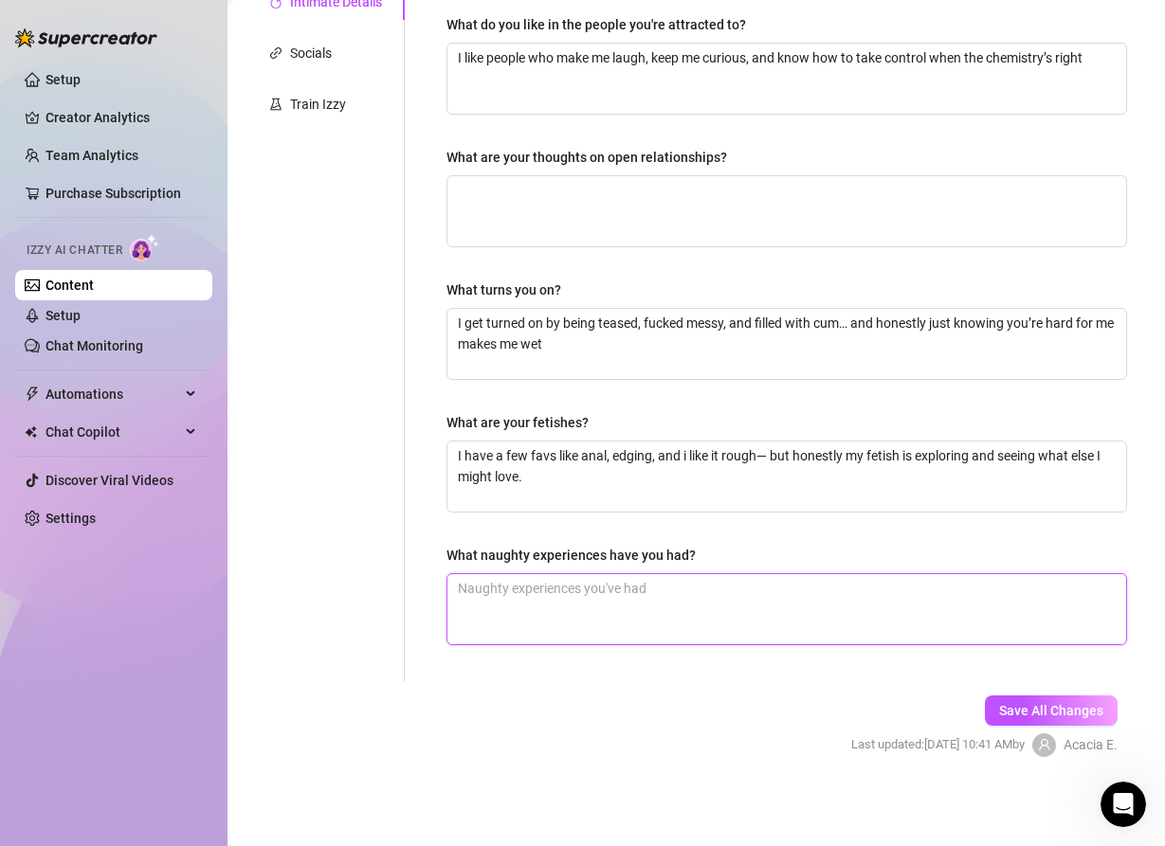
click at [590, 588] on textarea "What naughty experiences have you had?" at bounding box center [786, 609] width 678 height 70
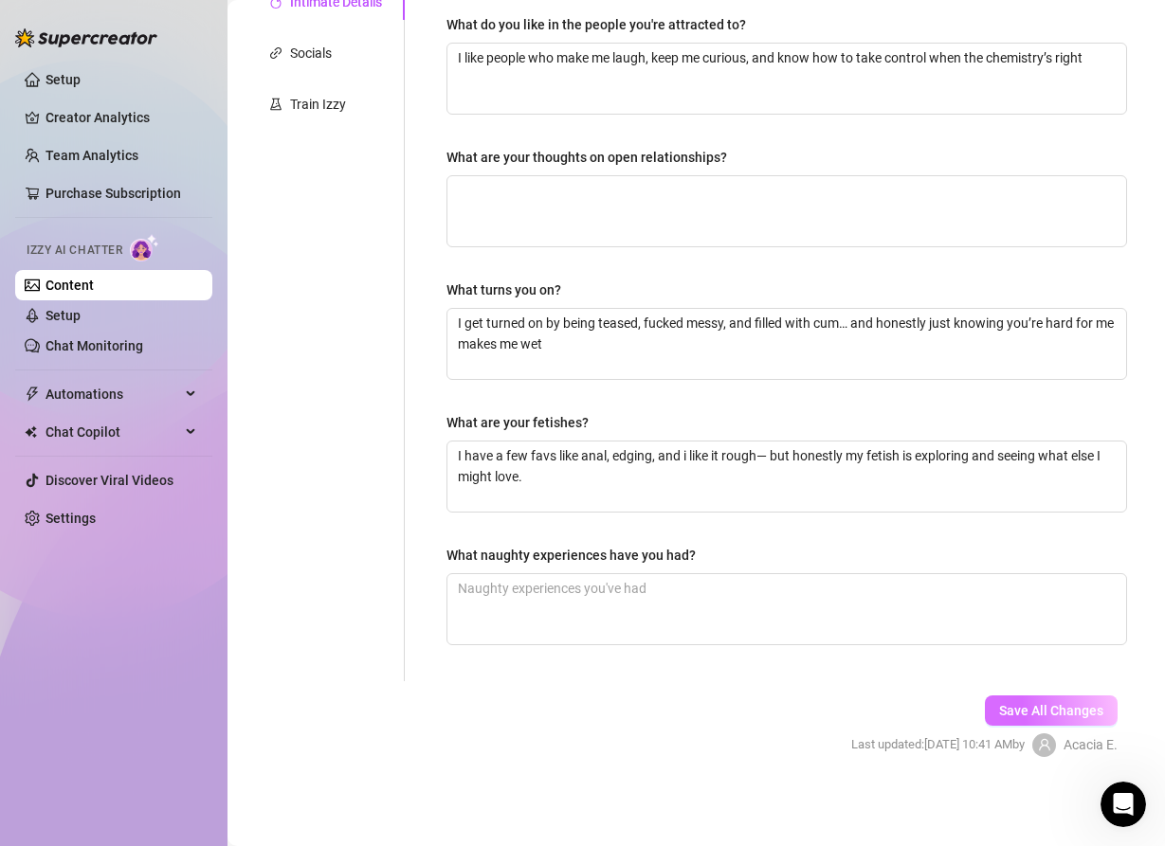
click at [1025, 708] on span "Save All Changes" at bounding box center [1051, 710] width 104 height 15
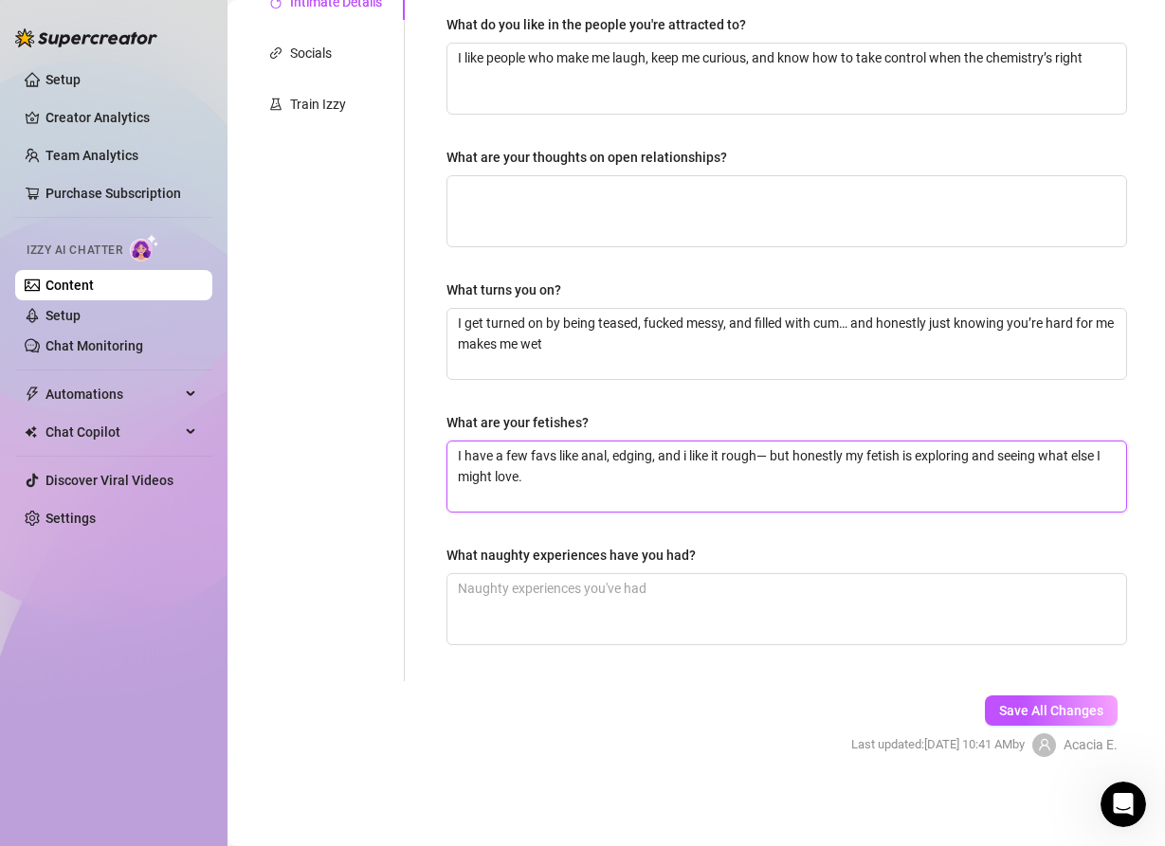
click at [551, 479] on textarea "I have a few favs like anal, edging, and i like it rough— but honestly my fetis…" at bounding box center [786, 477] width 678 height 70
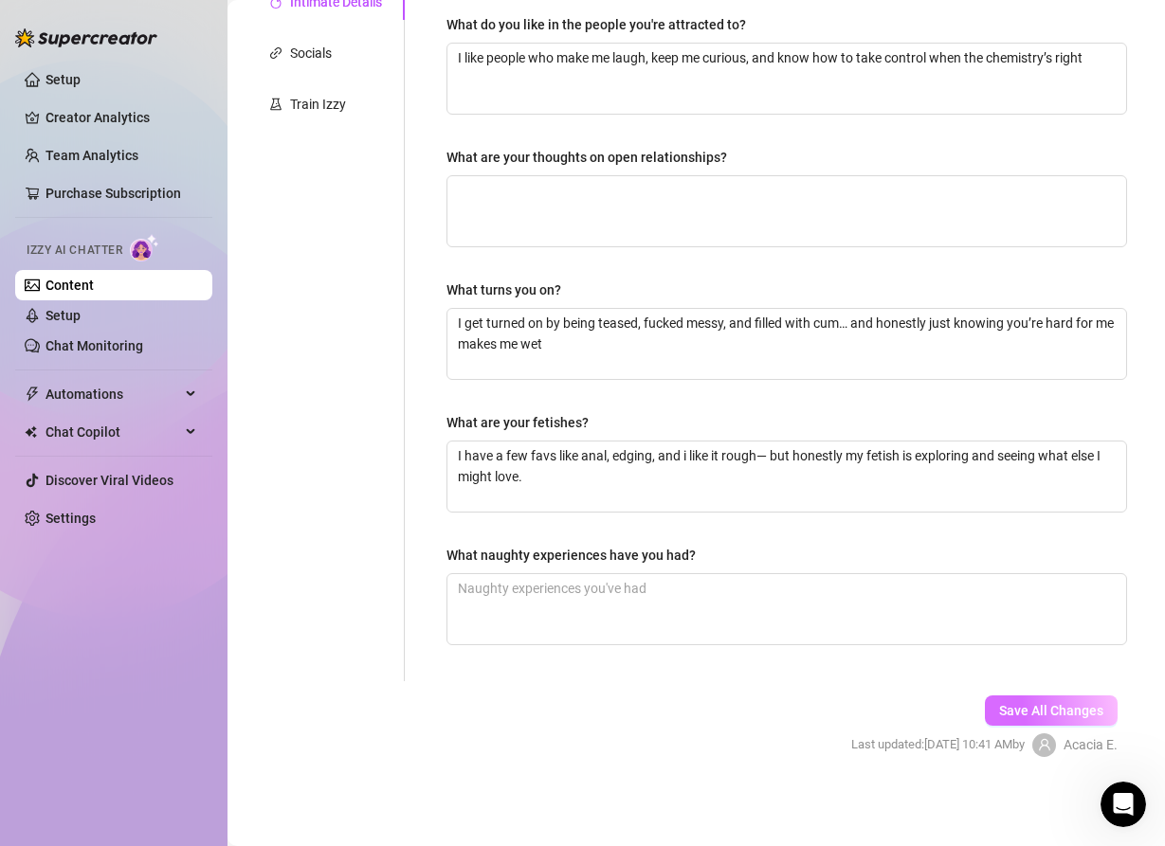
click at [1037, 699] on button "Save All Changes" at bounding box center [1050, 710] width 133 height 30
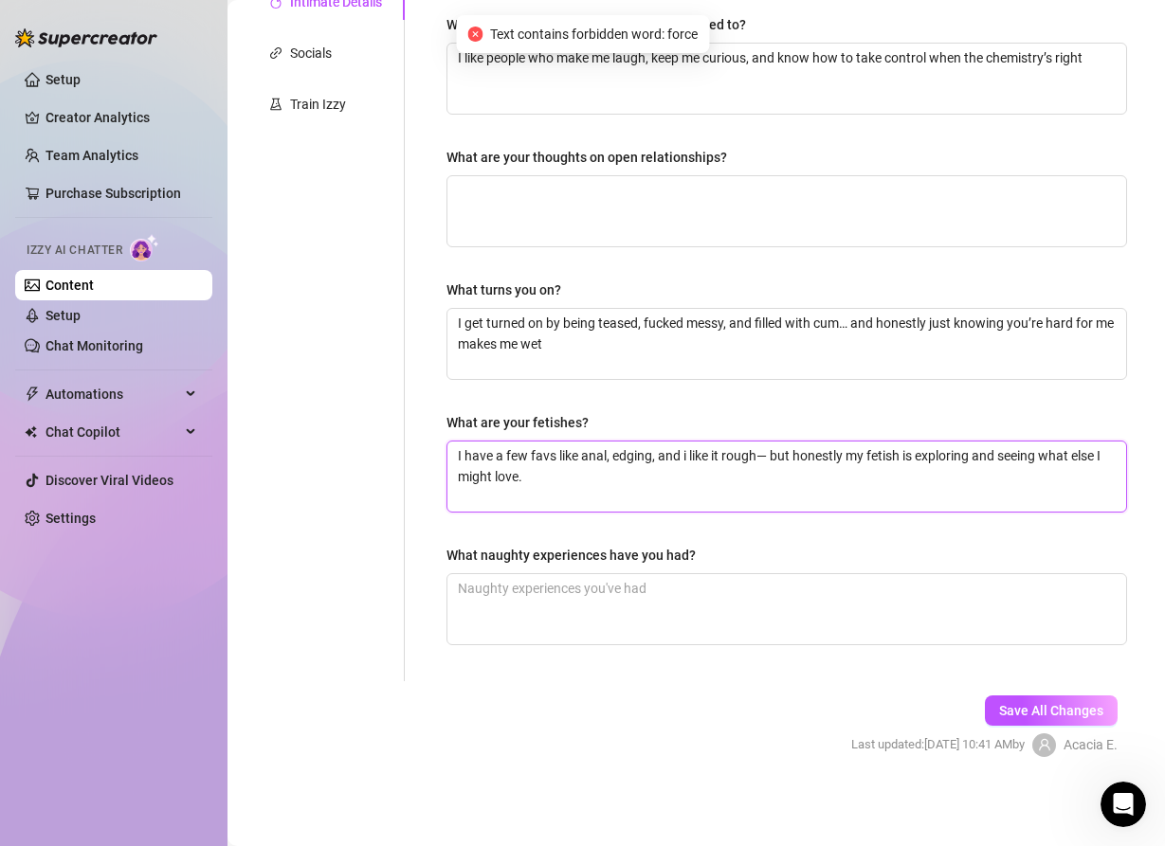
click at [669, 484] on textarea "I have a few favs like anal, edging, and i like it rough— but honestly my fetis…" at bounding box center [786, 477] width 678 height 70
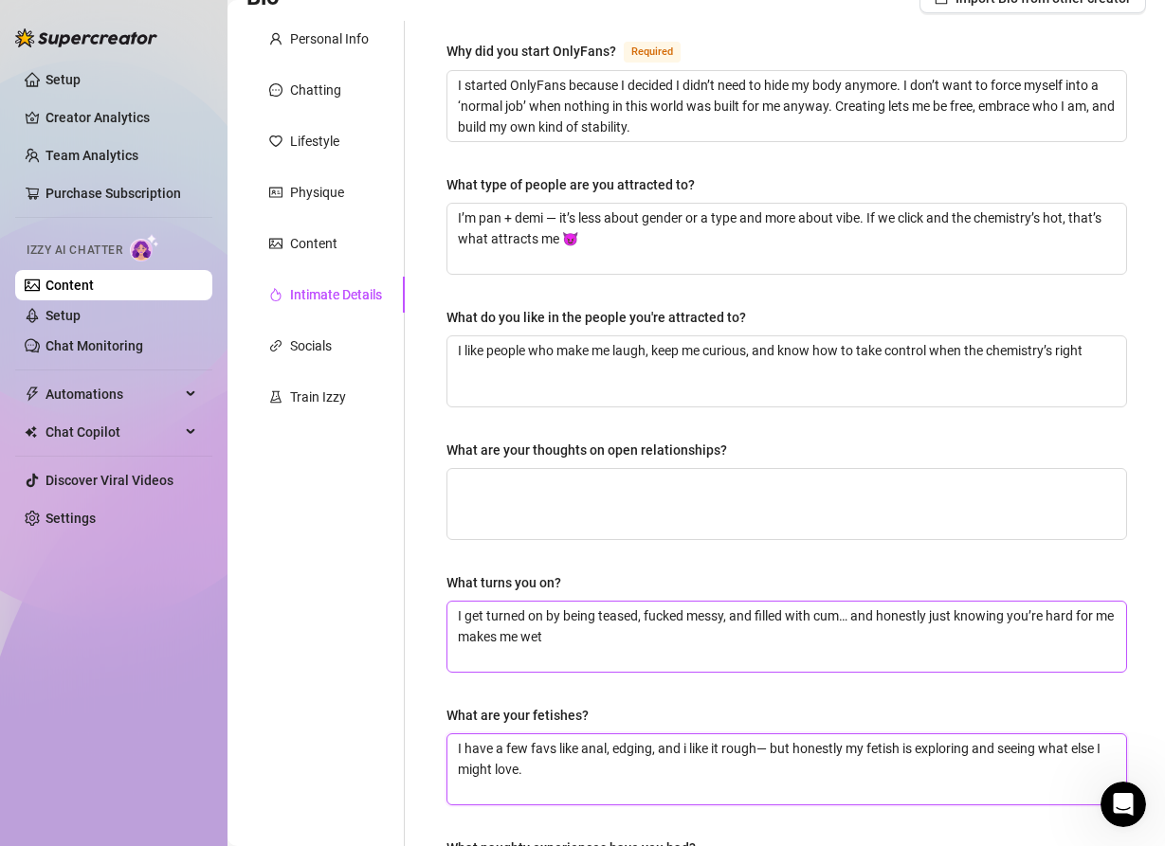
scroll to position [156, 0]
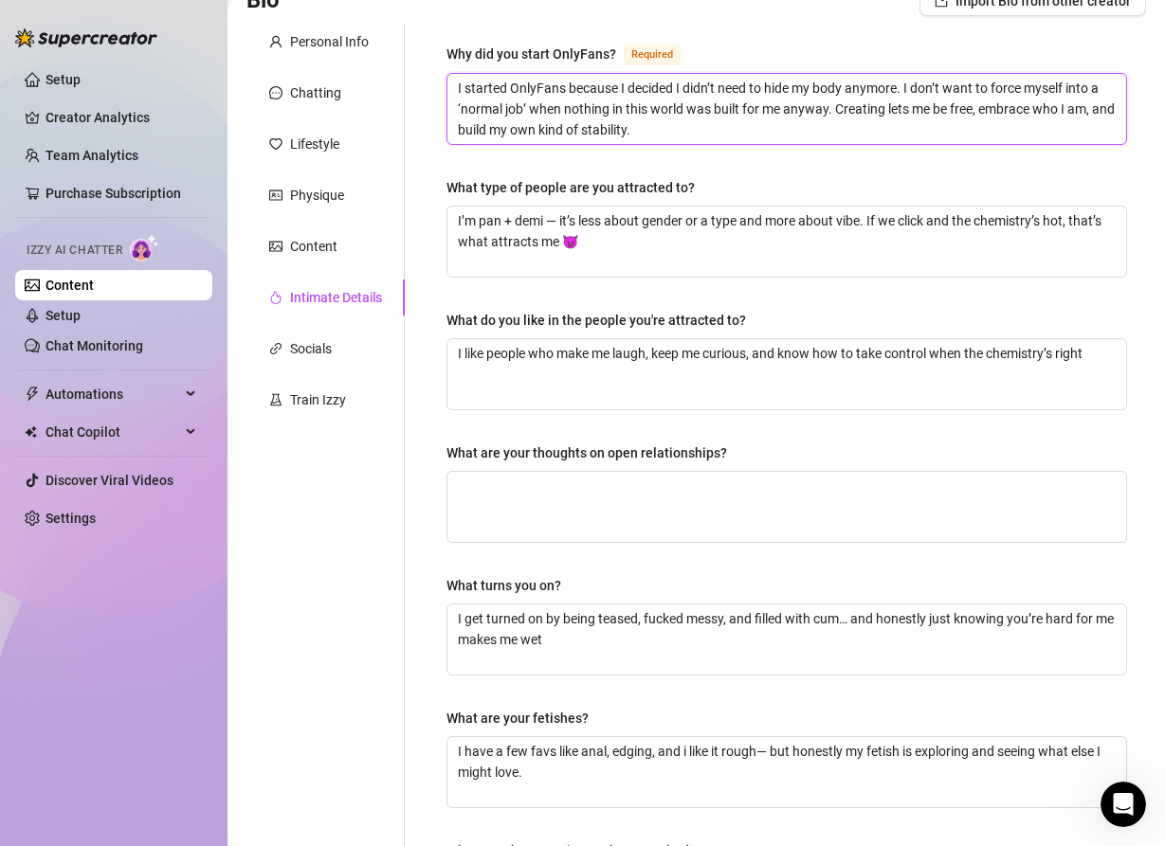
click at [1024, 87] on textarea "I started OnlyFans because I decided I didn’t need to hide my body anymore. I d…" at bounding box center [786, 109] width 678 height 70
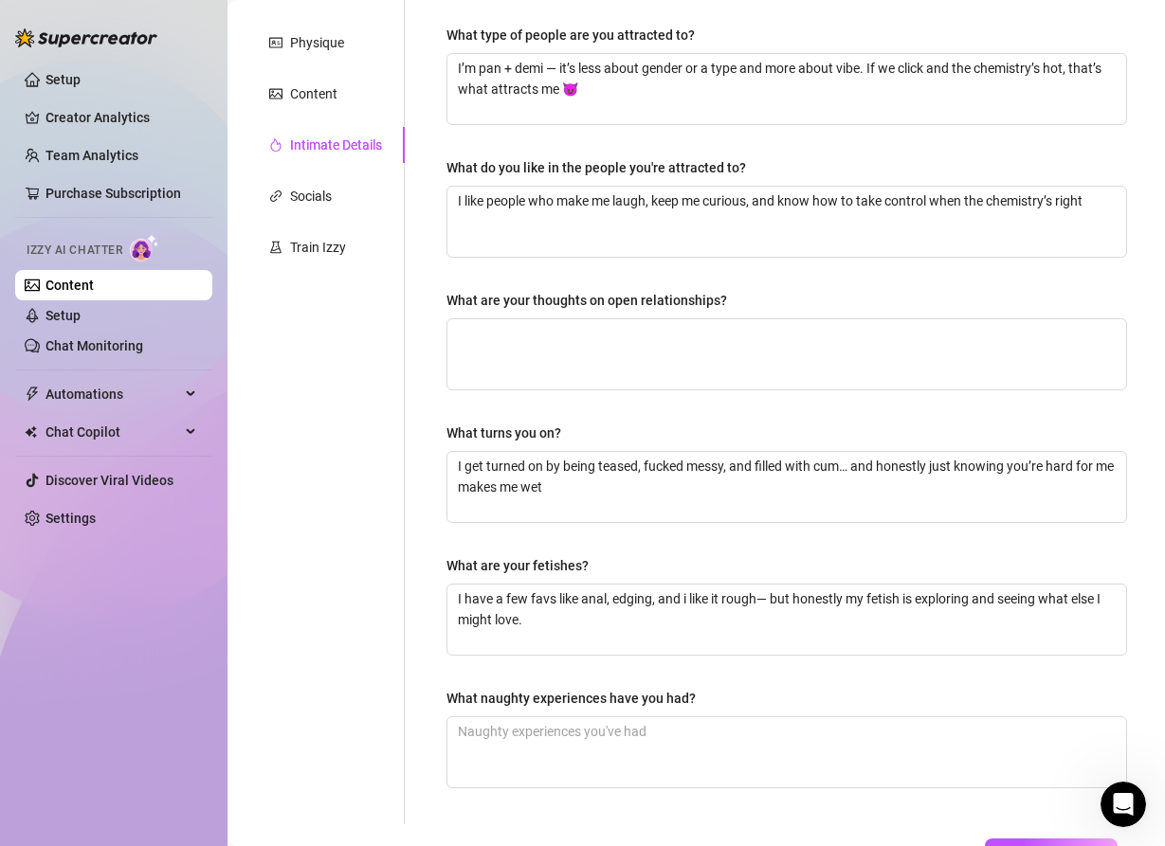
scroll to position [452, 0]
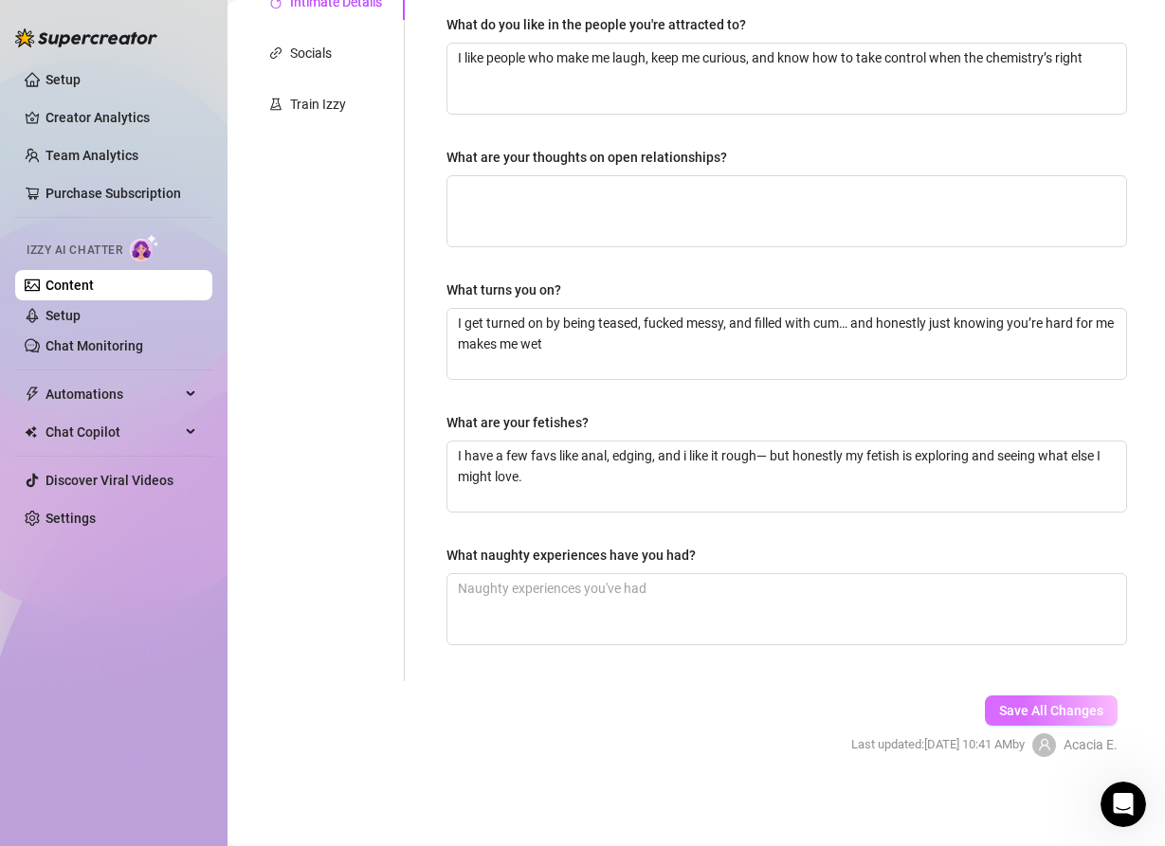
click at [1057, 703] on span "Save All Changes" at bounding box center [1051, 710] width 104 height 15
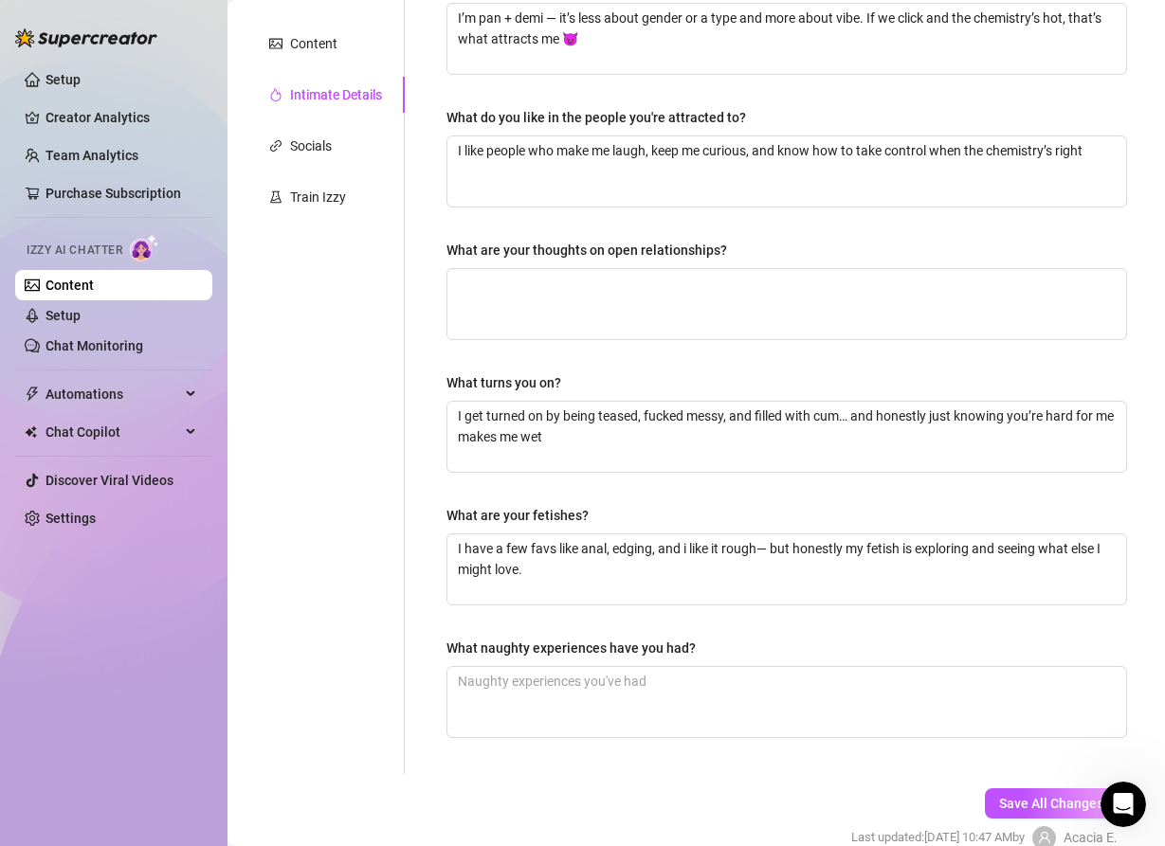
scroll to position [353, 0]
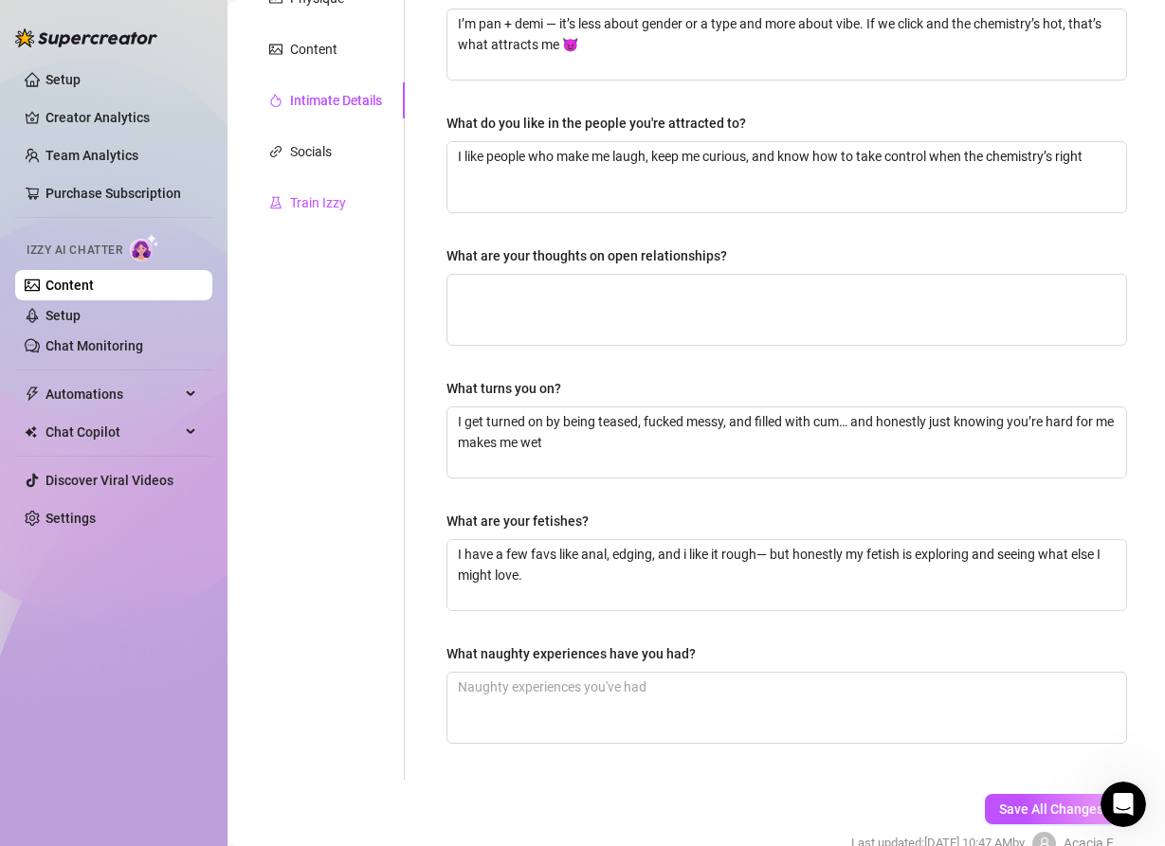
click at [334, 207] on div "Train Izzy" at bounding box center [318, 202] width 56 height 21
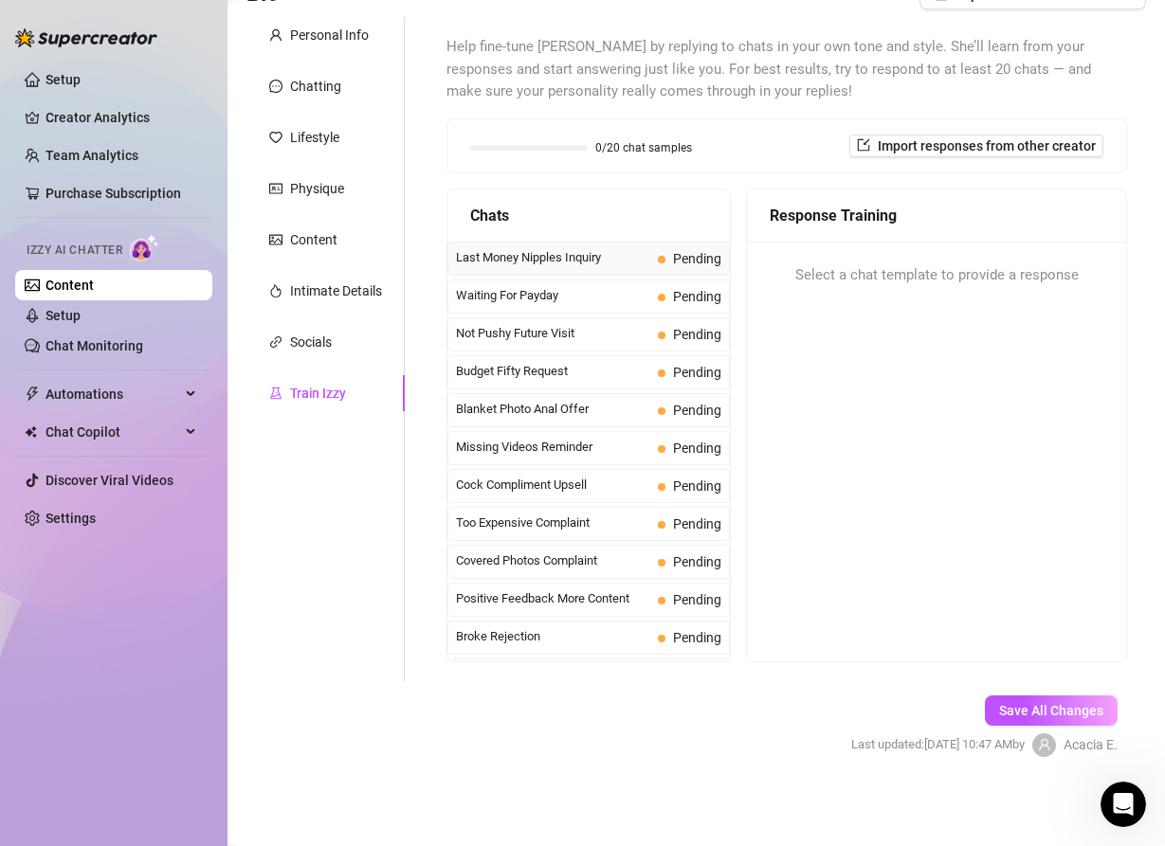
click at [578, 268] on div "Last Money Nipples Inquiry Pending" at bounding box center [588, 259] width 282 height 34
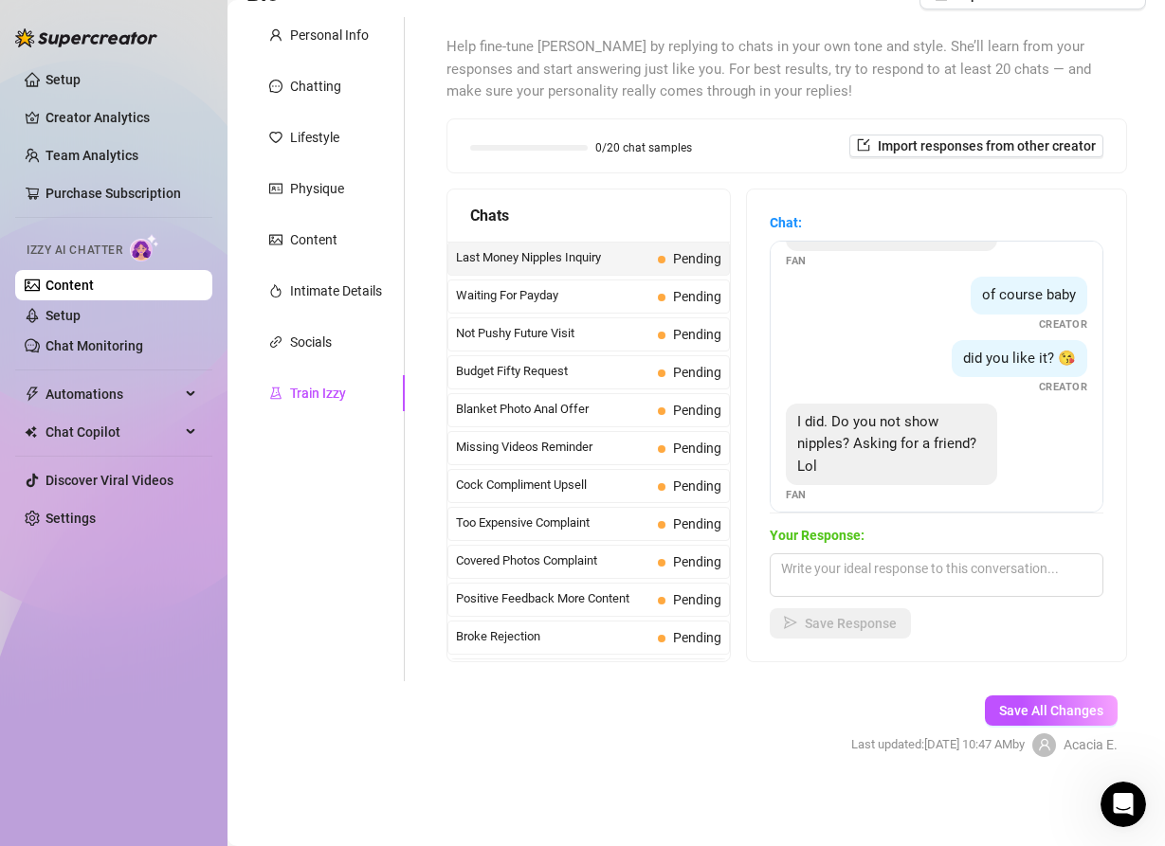
scroll to position [81, 0]
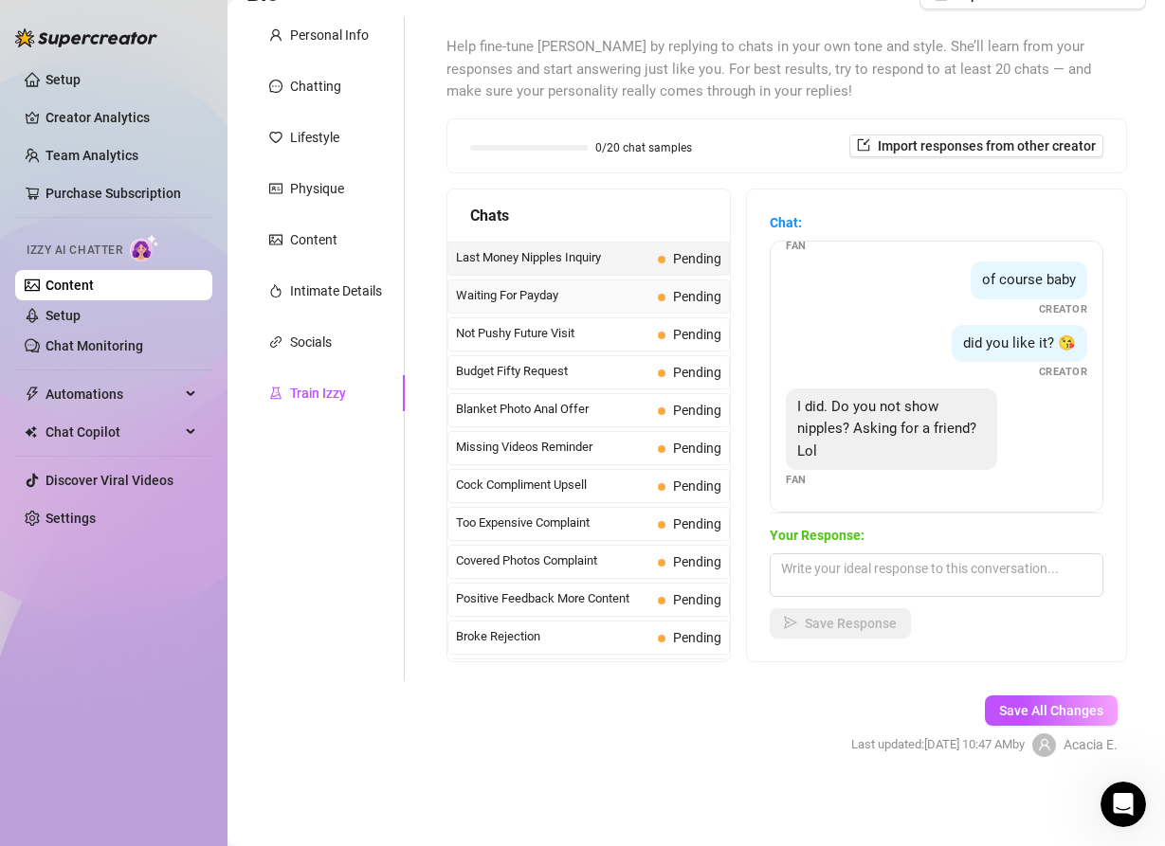
click at [594, 298] on span "Waiting For Payday" at bounding box center [553, 295] width 194 height 19
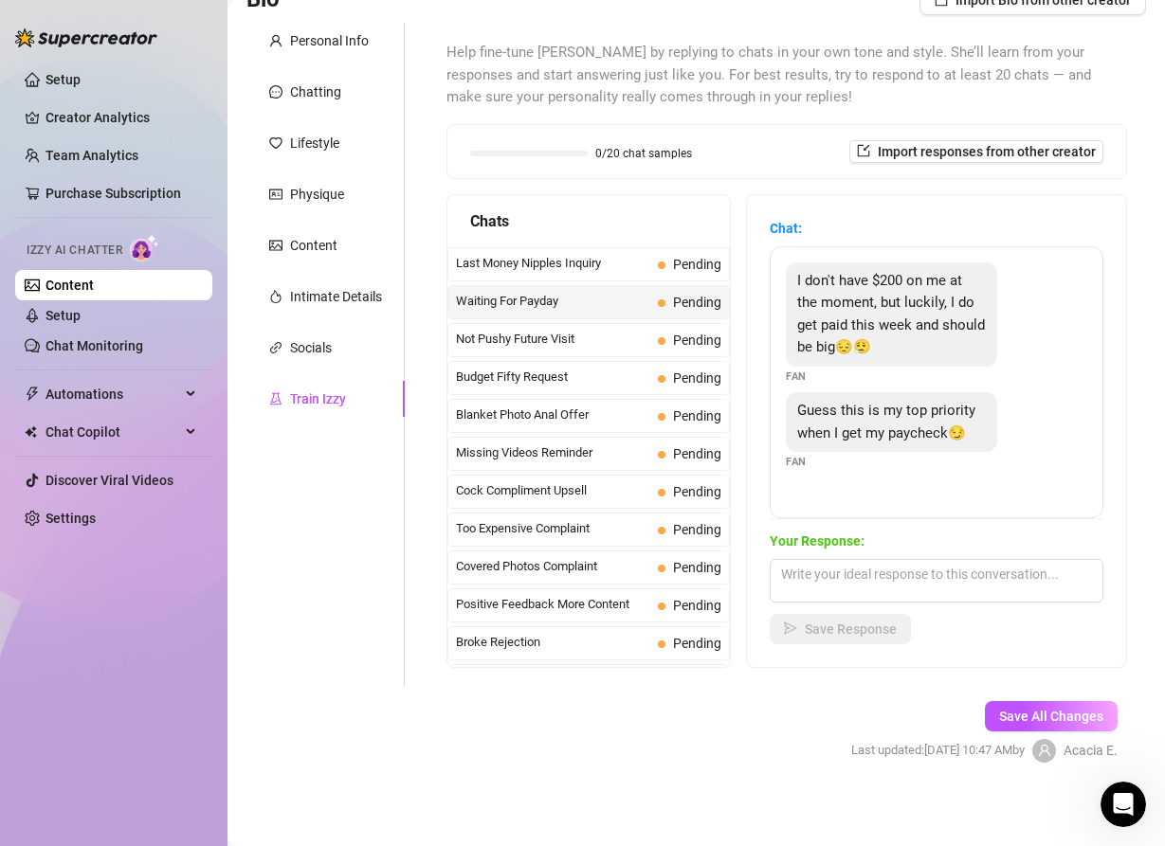
scroll to position [163, 0]
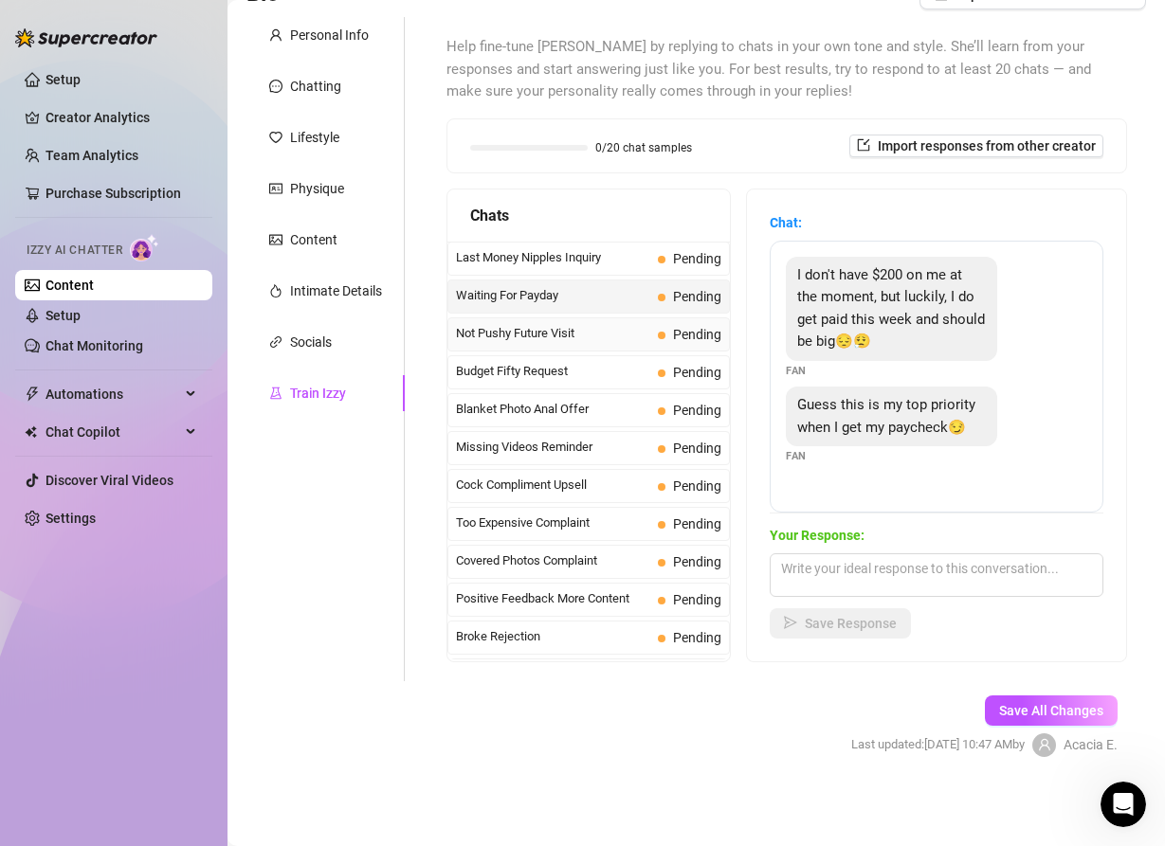
click at [624, 334] on span "Not Pushy Future Visit" at bounding box center [553, 333] width 194 height 19
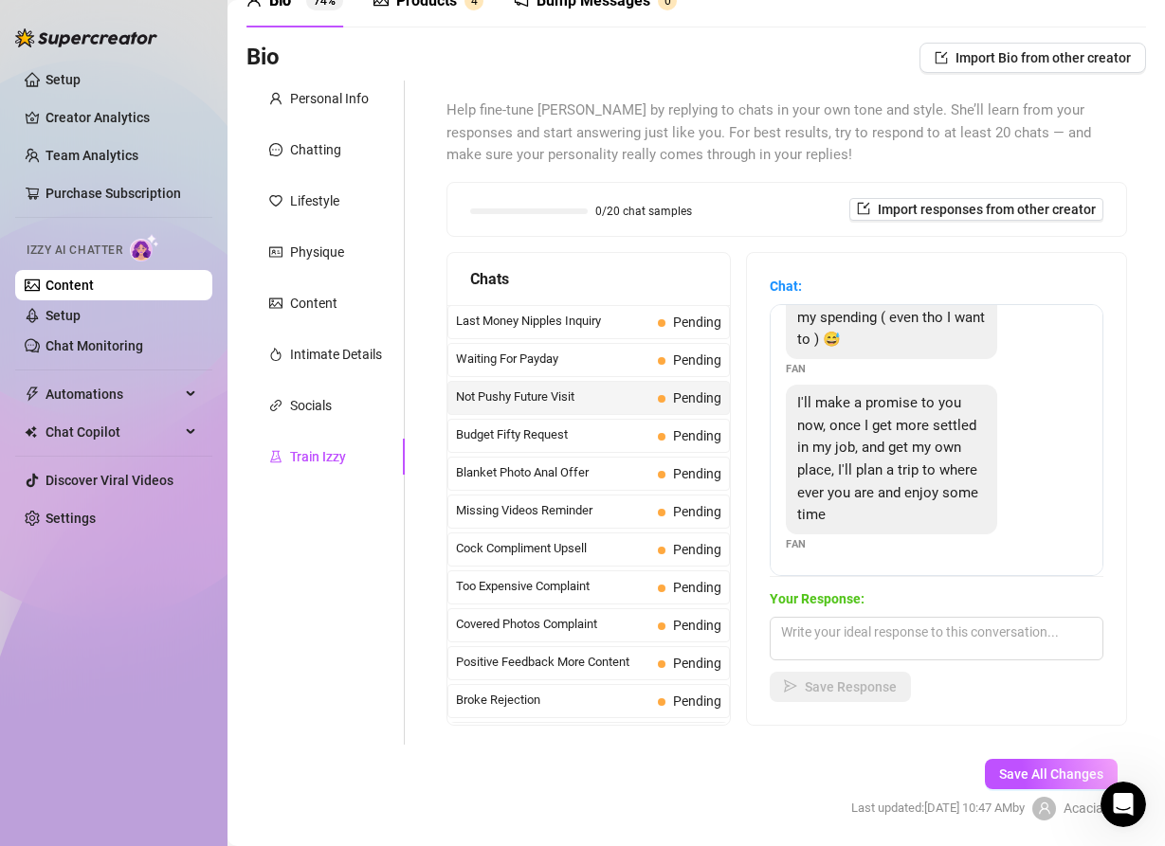
scroll to position [99, 0]
